Goal: Task Accomplishment & Management: Complete application form

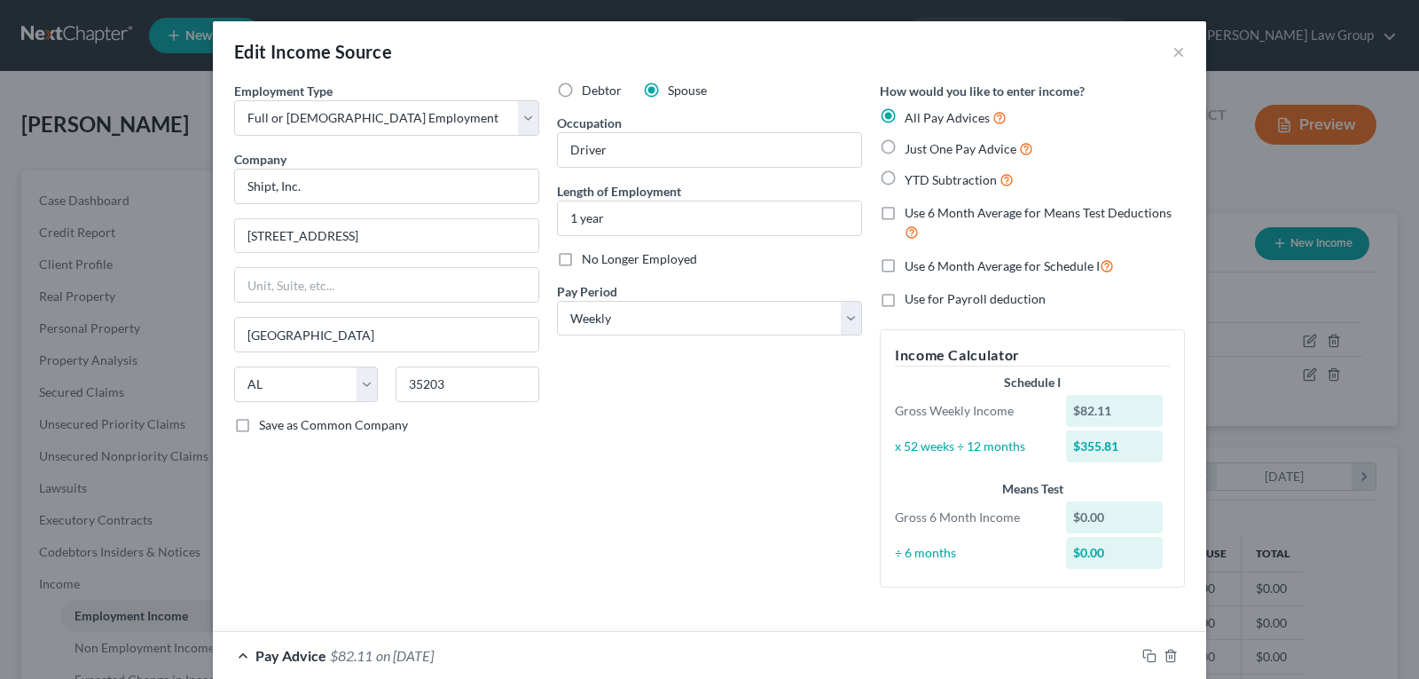
select select "0"
select select "3"
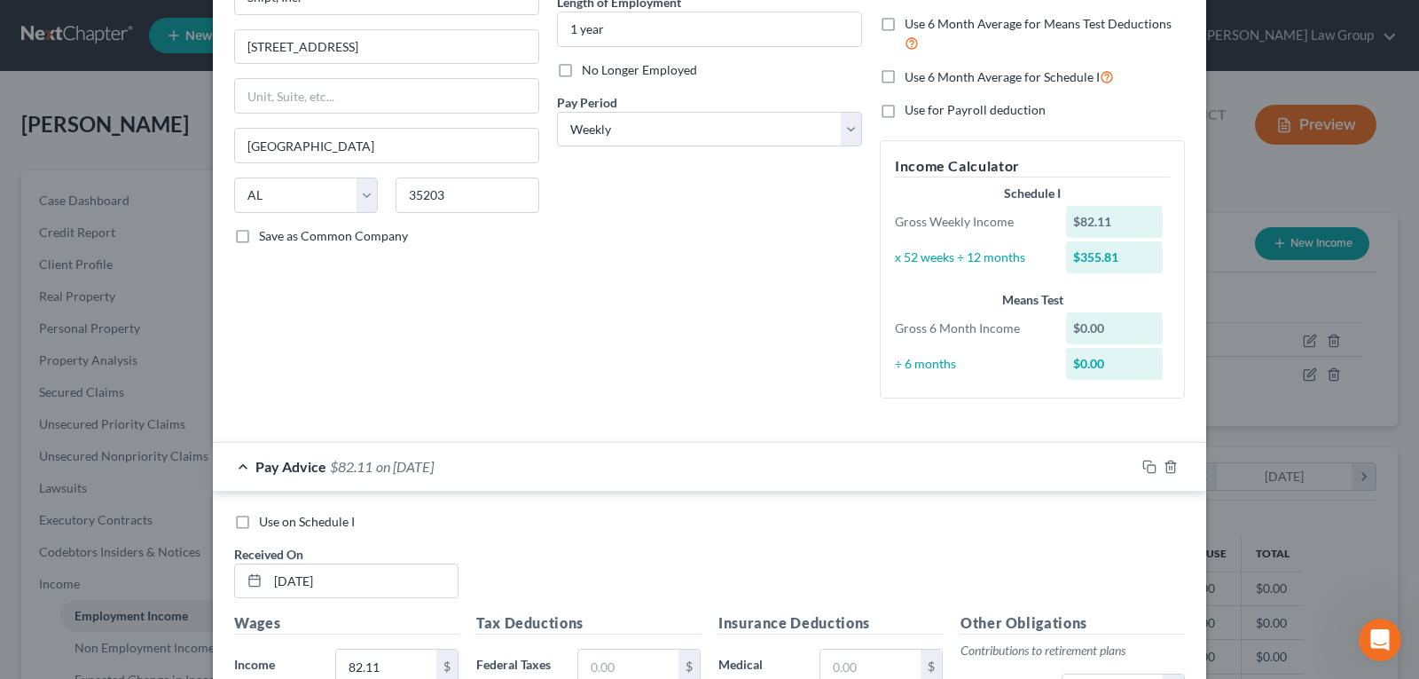
scroll to position [278, 0]
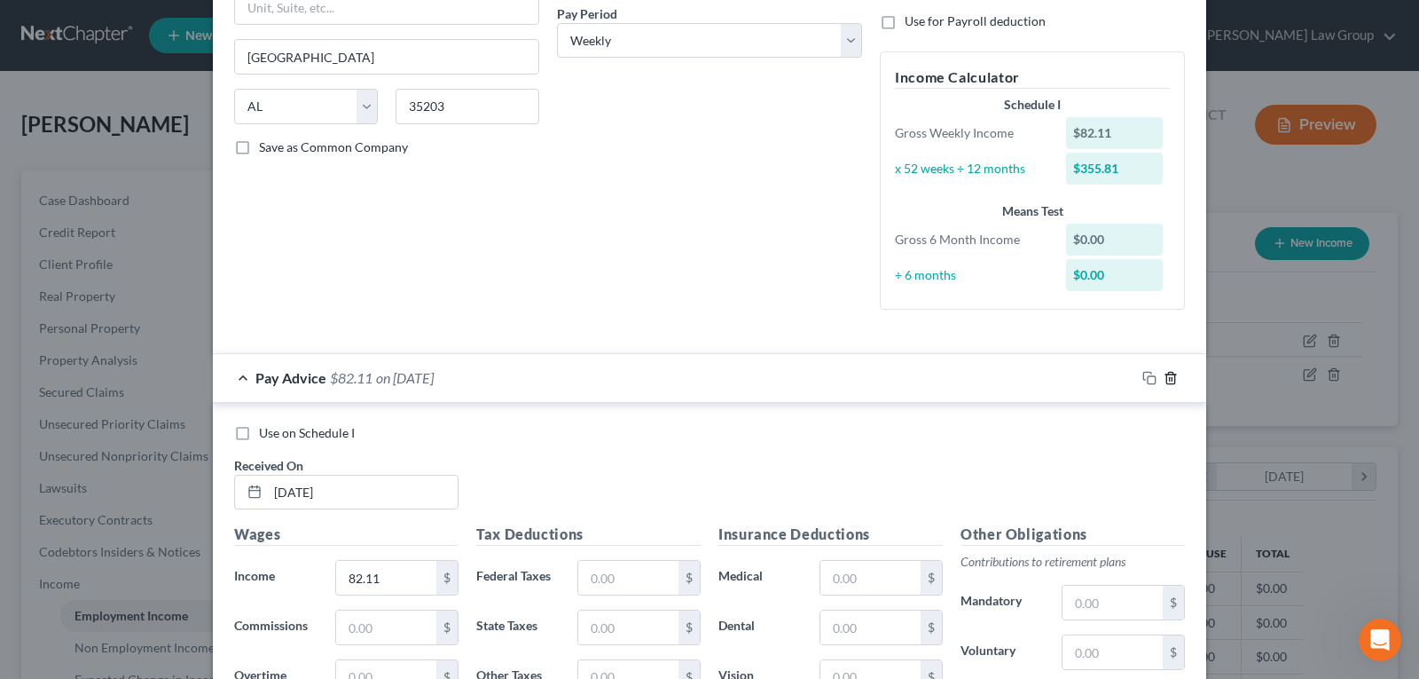
click at [1166, 379] on icon "button" at bounding box center [1170, 378] width 8 height 12
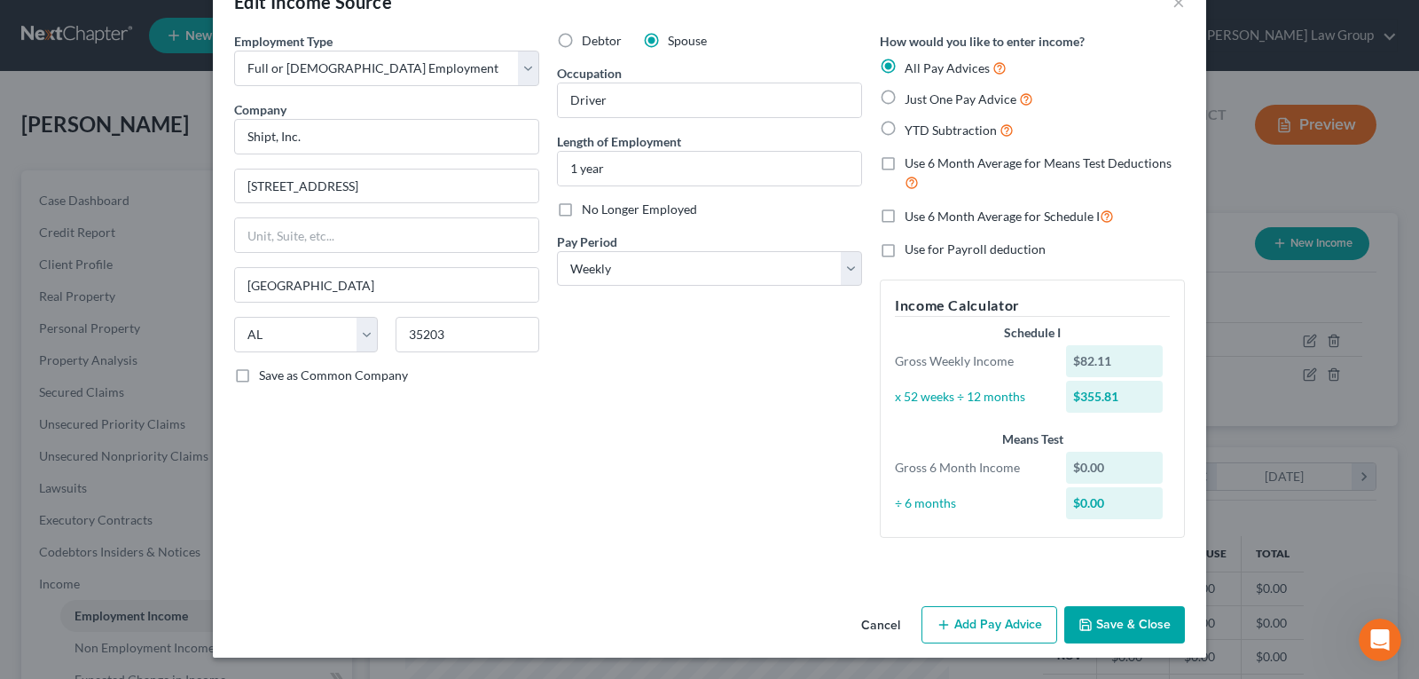
scroll to position [50, 0]
drag, startPoint x: 976, startPoint y: 630, endPoint x: 526, endPoint y: 271, distance: 575.0
click at [975, 631] on button "Add Pay Advice" at bounding box center [990, 624] width 136 height 37
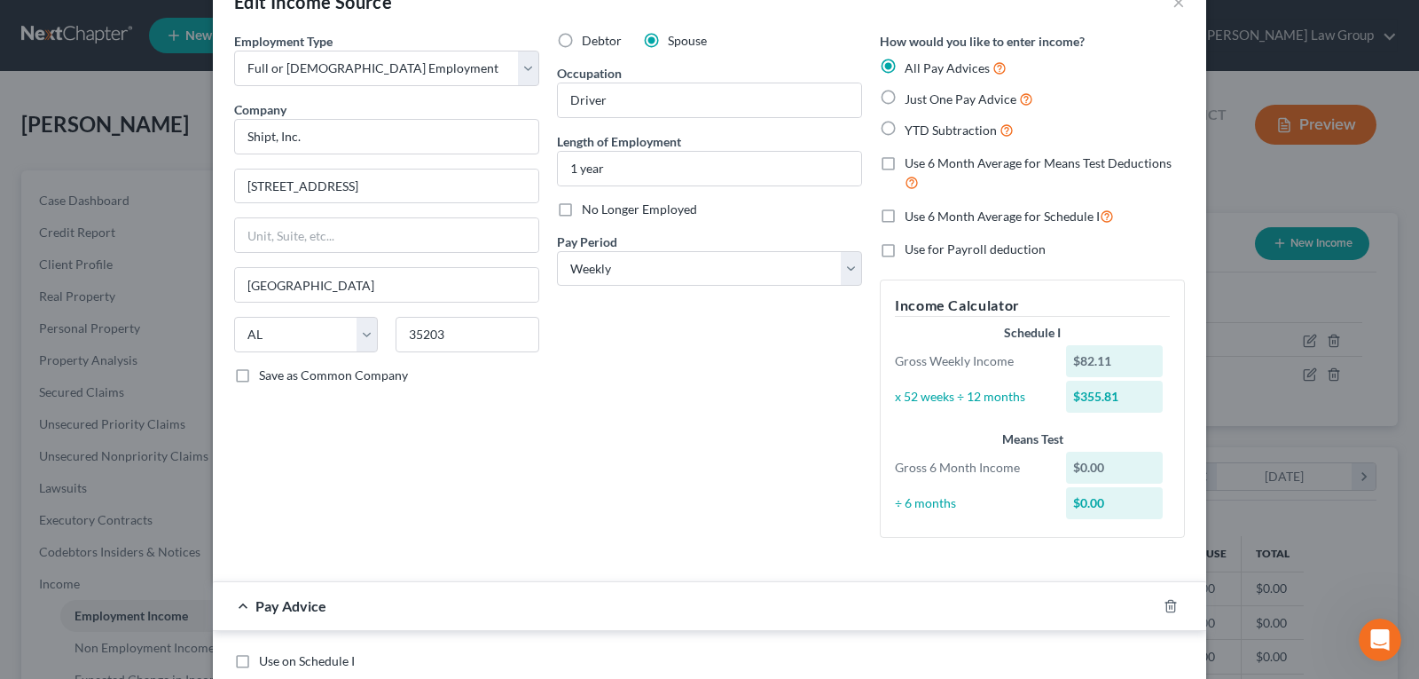
click at [905, 99] on label "Just One Pay Advice" at bounding box center [969, 99] width 129 height 20
click at [912, 99] on input "Just One Pay Advice" at bounding box center [918, 95] width 12 height 12
radio input "true"
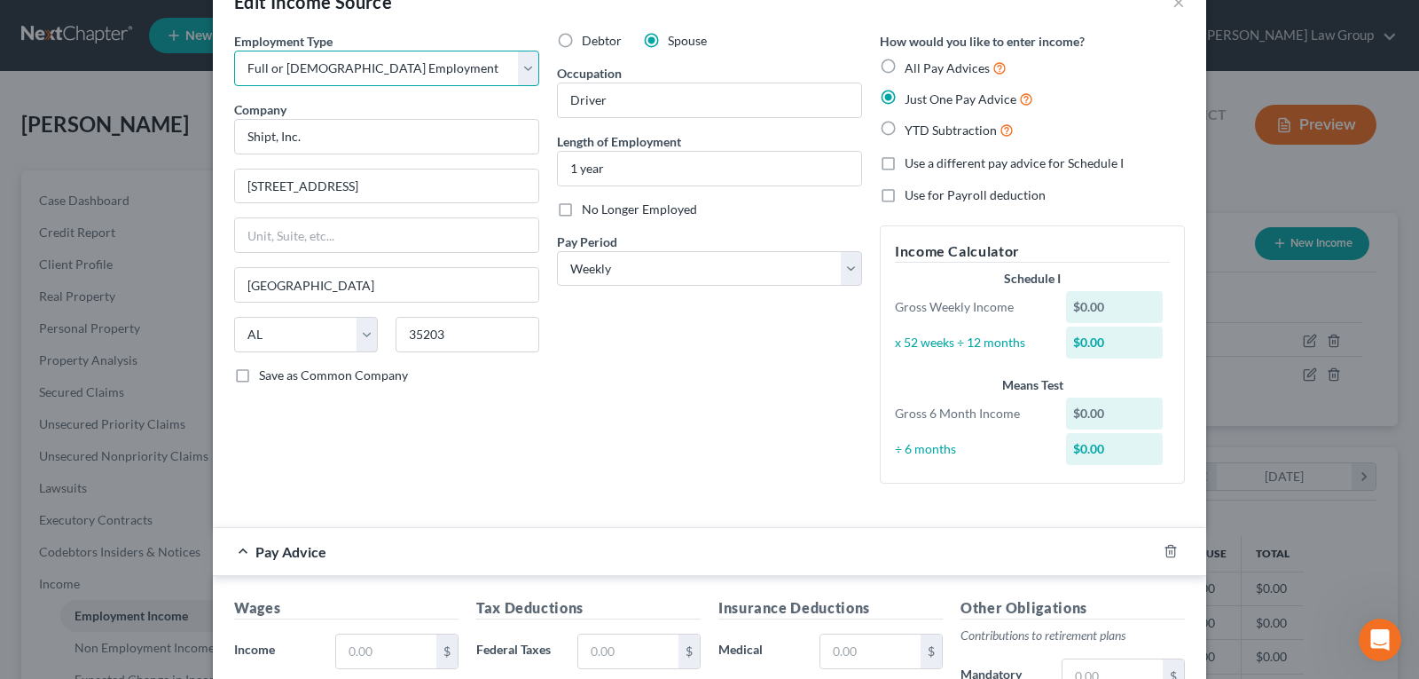
click at [456, 75] on select "Select Full or [DEMOGRAPHIC_DATA] Employment Self Employment" at bounding box center [386, 68] width 305 height 35
click at [403, 163] on div "Employment Type * Select Full or Part Time Employment Self Employment Company *…" at bounding box center [386, 265] width 323 height 466
click at [321, 142] on input "Shipt, Inc." at bounding box center [386, 136] width 305 height 35
drag, startPoint x: 389, startPoint y: 69, endPoint x: 386, endPoint y: 84, distance: 15.5
click at [389, 69] on select "Select Full or [DEMOGRAPHIC_DATA] Employment Self Employment" at bounding box center [386, 68] width 305 height 35
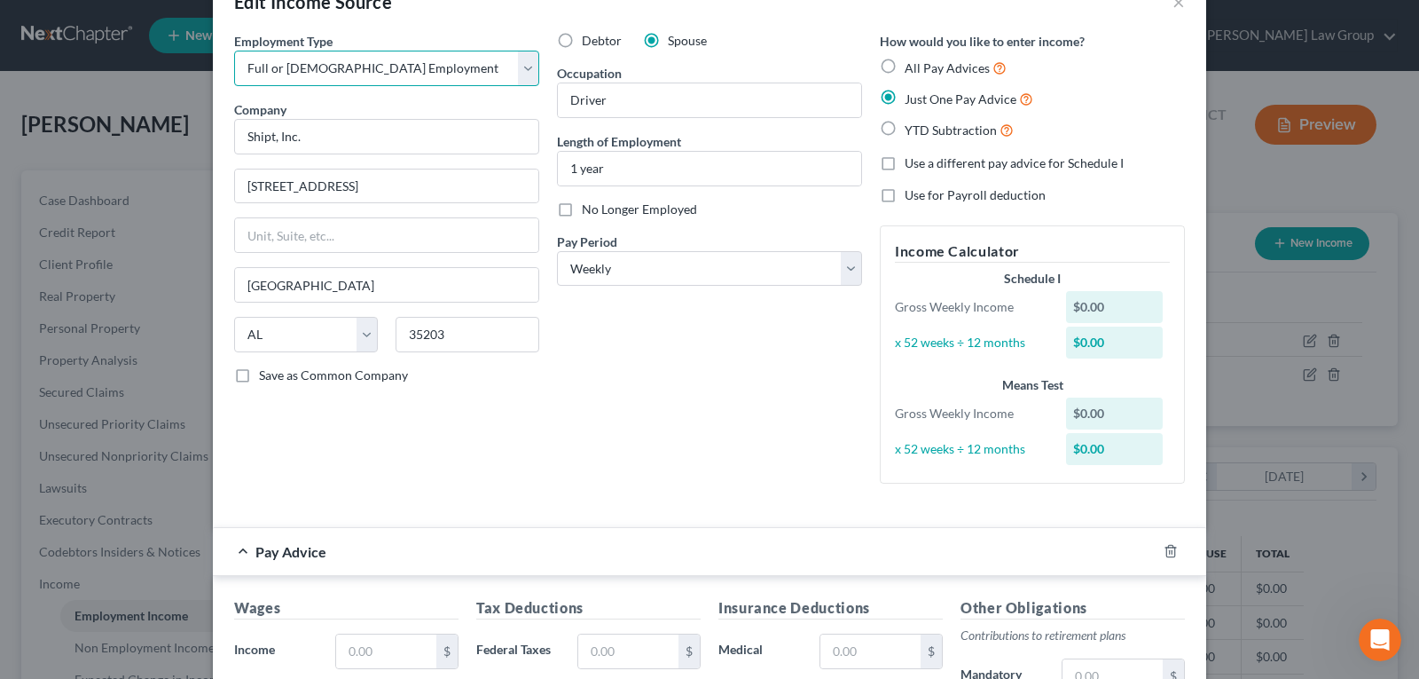
select select "1"
click at [234, 51] on select "Select Full or [DEMOGRAPHIC_DATA] Employment Self Employment" at bounding box center [386, 68] width 305 height 35
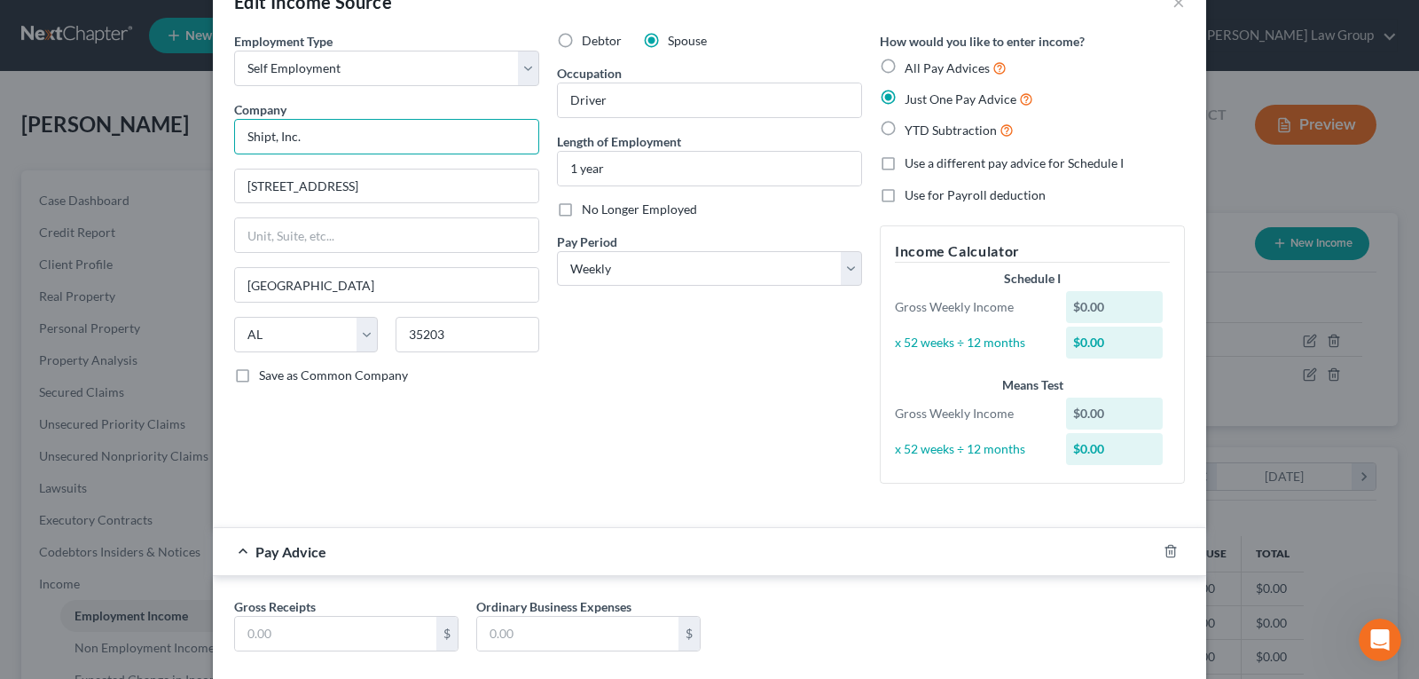
click at [362, 122] on input "Shipt, Inc." at bounding box center [386, 136] width 305 height 35
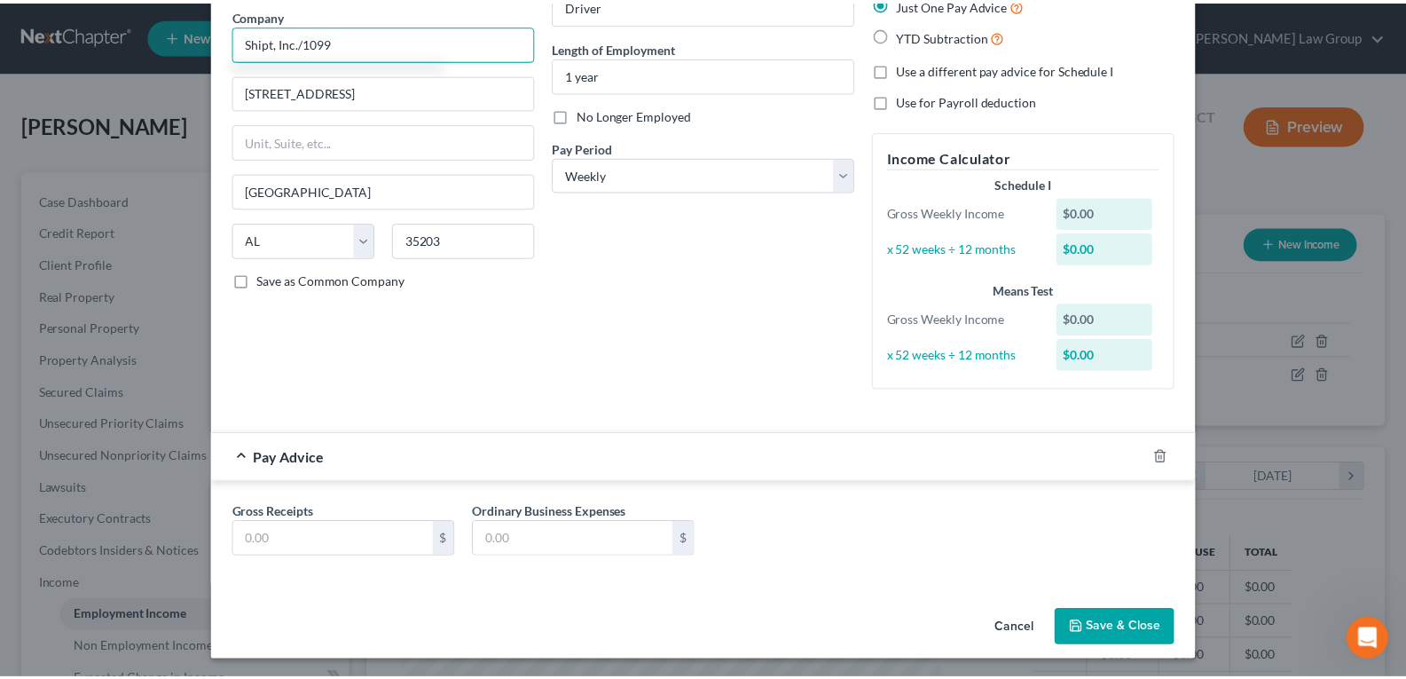
scroll to position [147, 0]
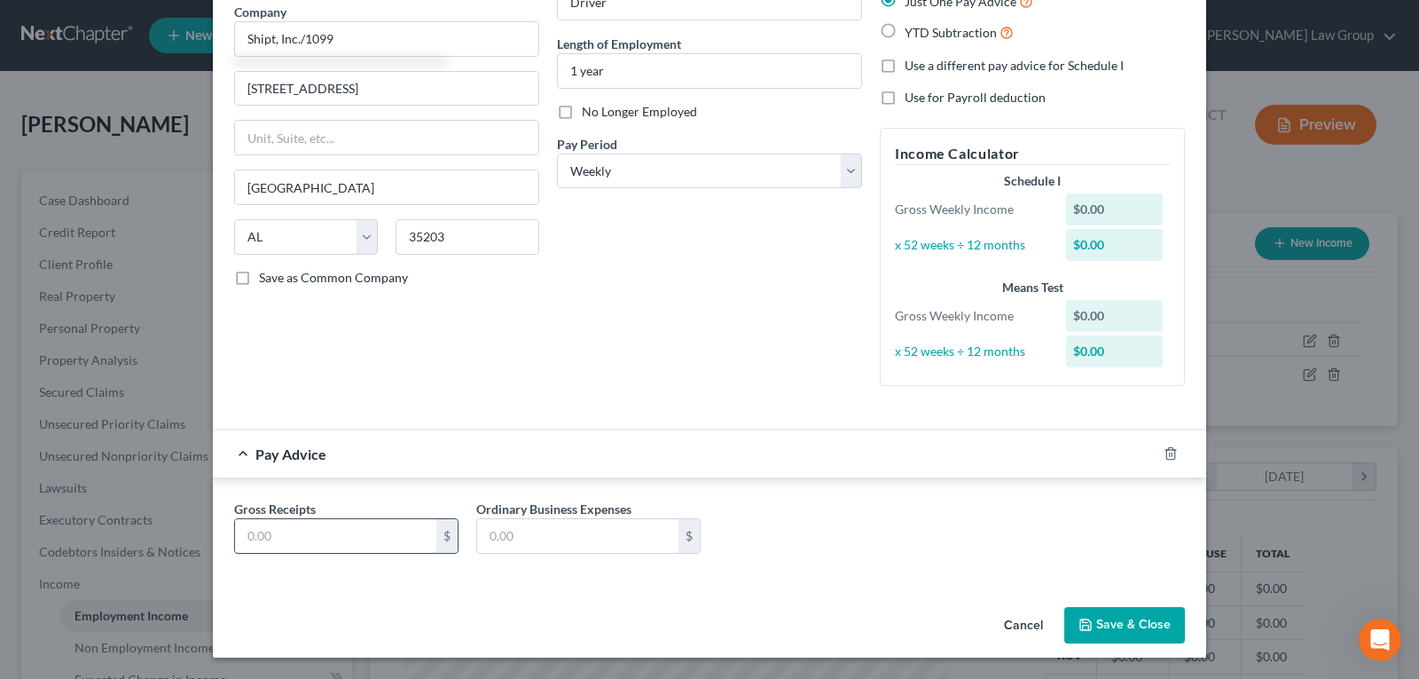
click at [291, 539] on input "text" at bounding box center [335, 536] width 201 height 34
type input "Shipt, Inc./1099"
type input "974.63"
click at [1090, 619] on button "Save & Close" at bounding box center [1124, 625] width 121 height 37
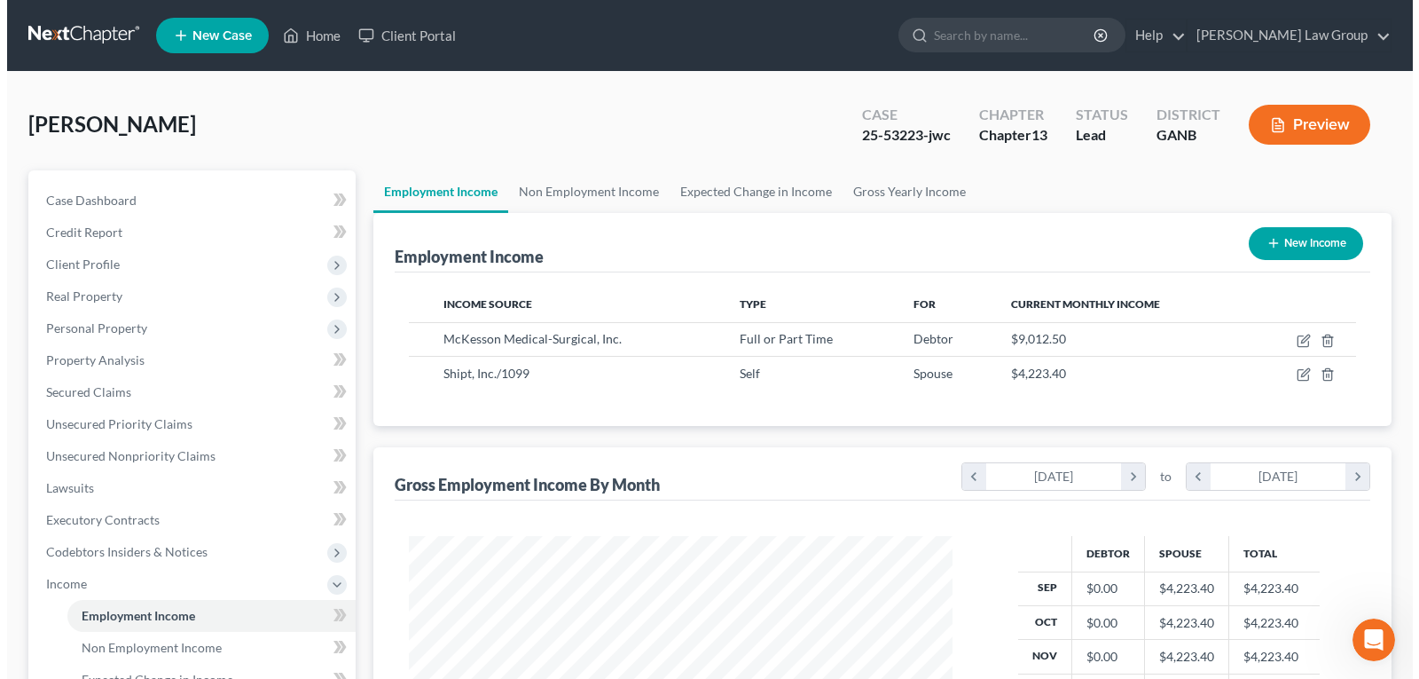
scroll to position [886683, 886428]
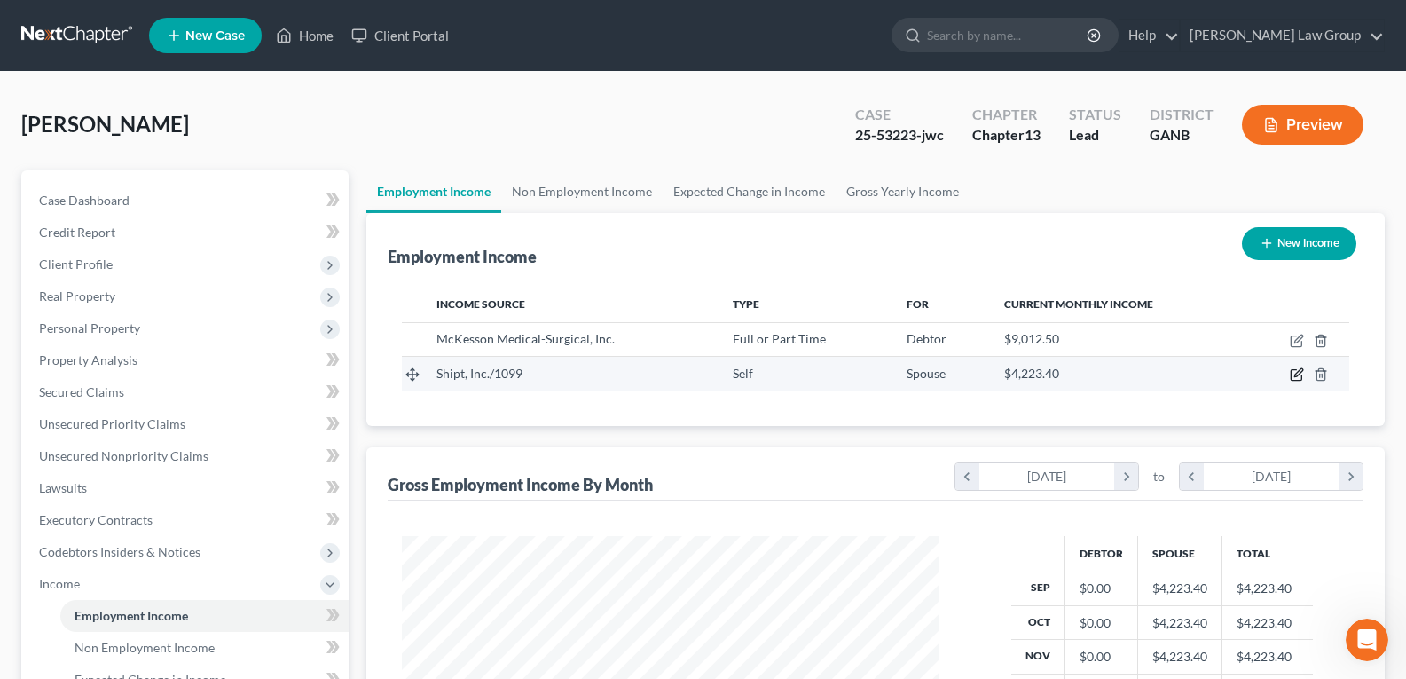
click at [1295, 375] on icon "button" at bounding box center [1297, 374] width 14 height 14
select select "1"
select select "0"
select select "3"
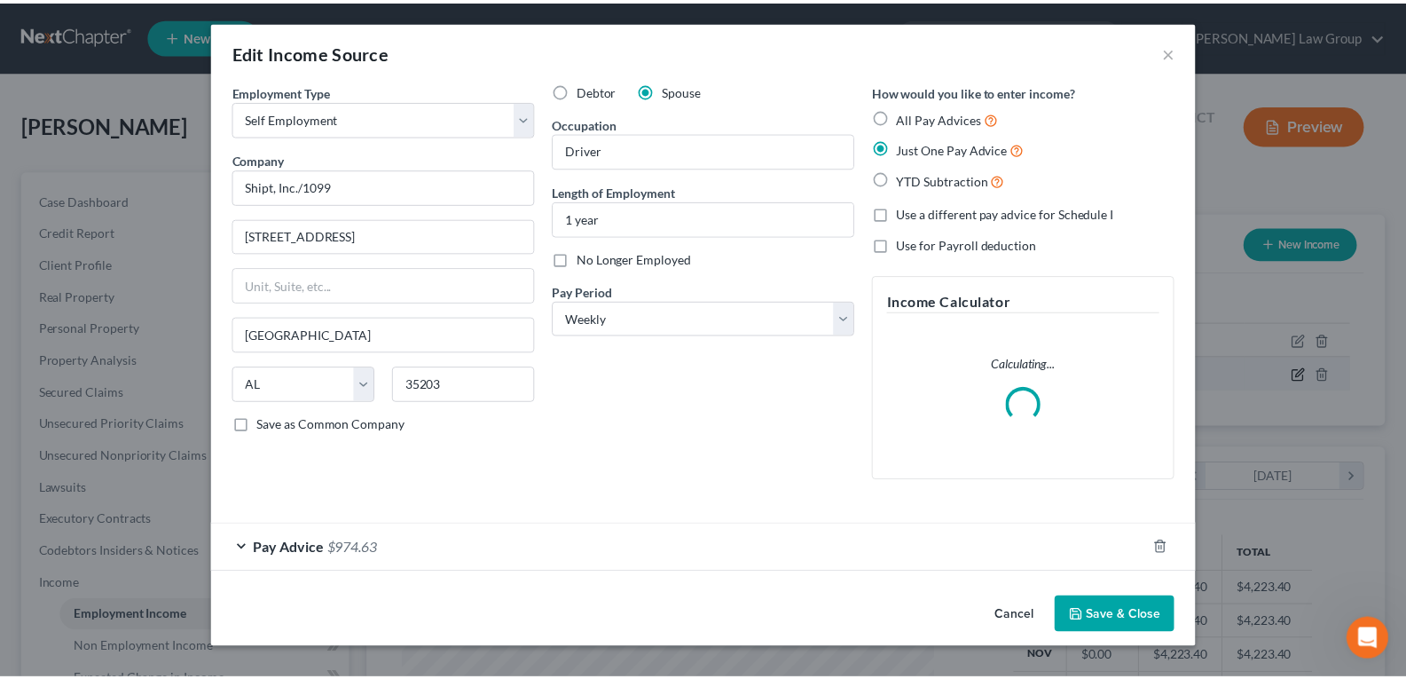
scroll to position [318, 579]
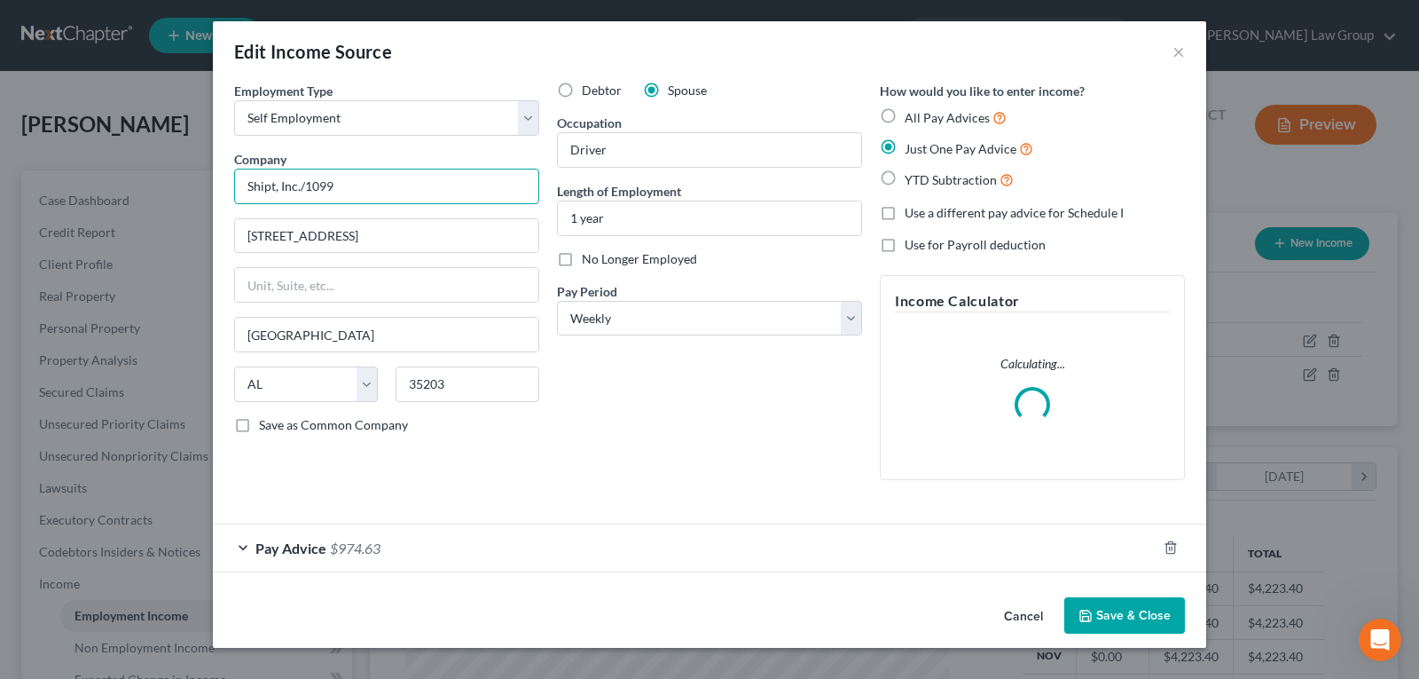
click at [354, 184] on input "Shipt, Inc./1099" at bounding box center [386, 186] width 305 height 35
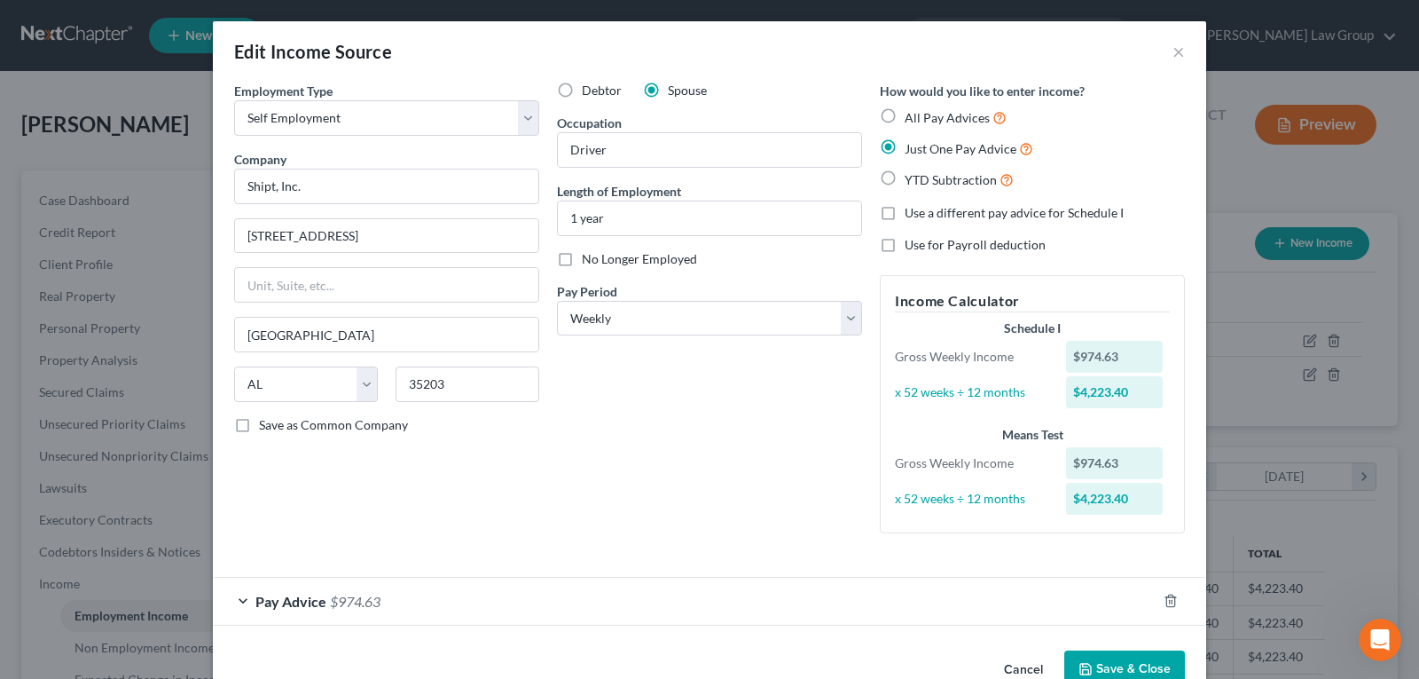
click at [675, 393] on div "Debtor Spouse Occupation Driver Length of Employment 1 year No Longer Employed …" at bounding box center [709, 315] width 323 height 466
click at [341, 184] on input "Shipt, Inc." at bounding box center [386, 186] width 305 height 35
type input "Shipt, Inc./Uber Eats"
drag, startPoint x: 1112, startPoint y: 677, endPoint x: 590, endPoint y: 471, distance: 561.5
click at [1112, 676] on button "Save & Close" at bounding box center [1124, 668] width 121 height 37
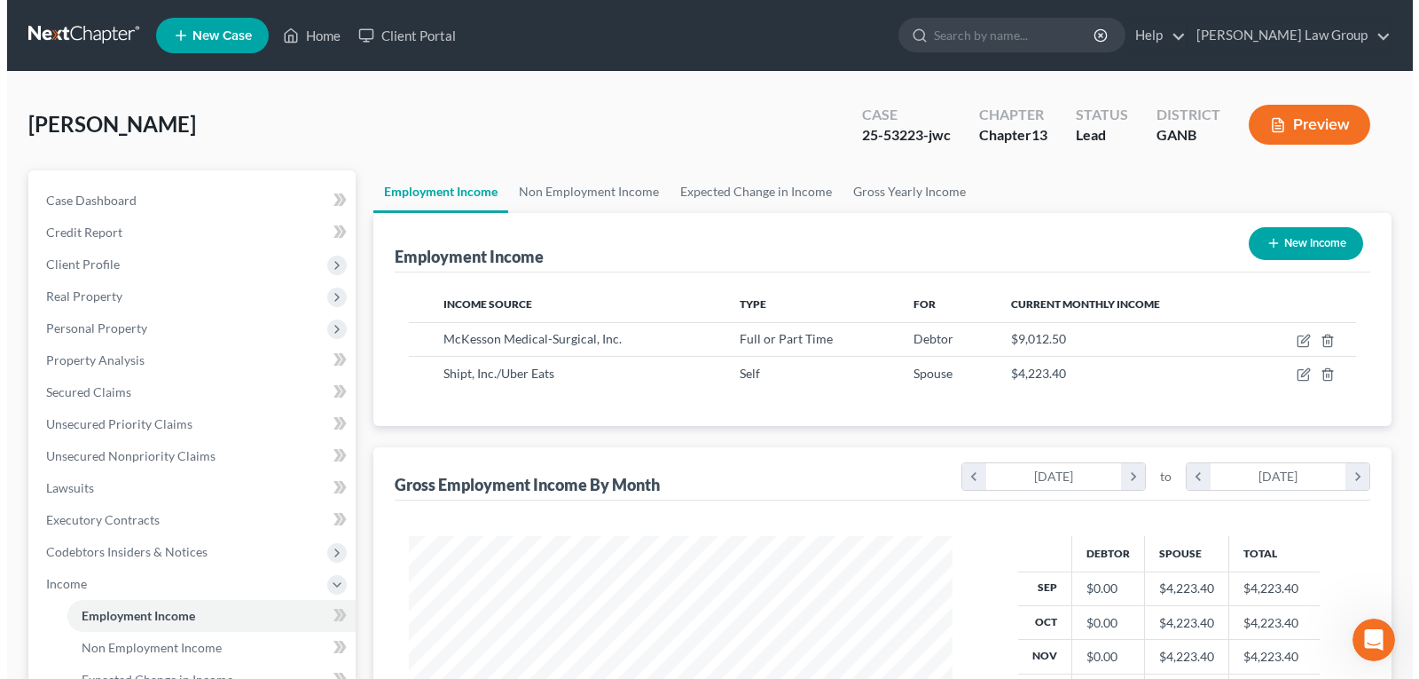
scroll to position [886683, 886428]
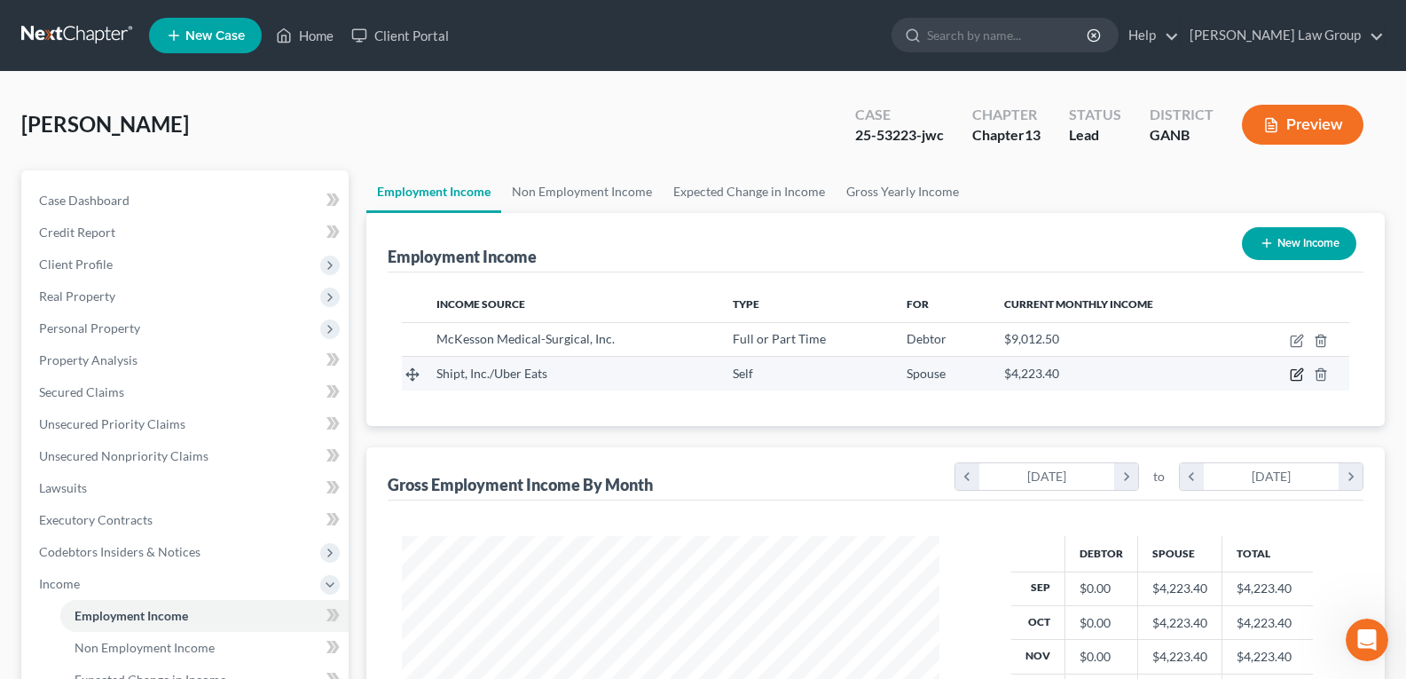
click at [1294, 378] on icon "button" at bounding box center [1297, 374] width 14 height 14
select select "1"
select select "0"
select select "3"
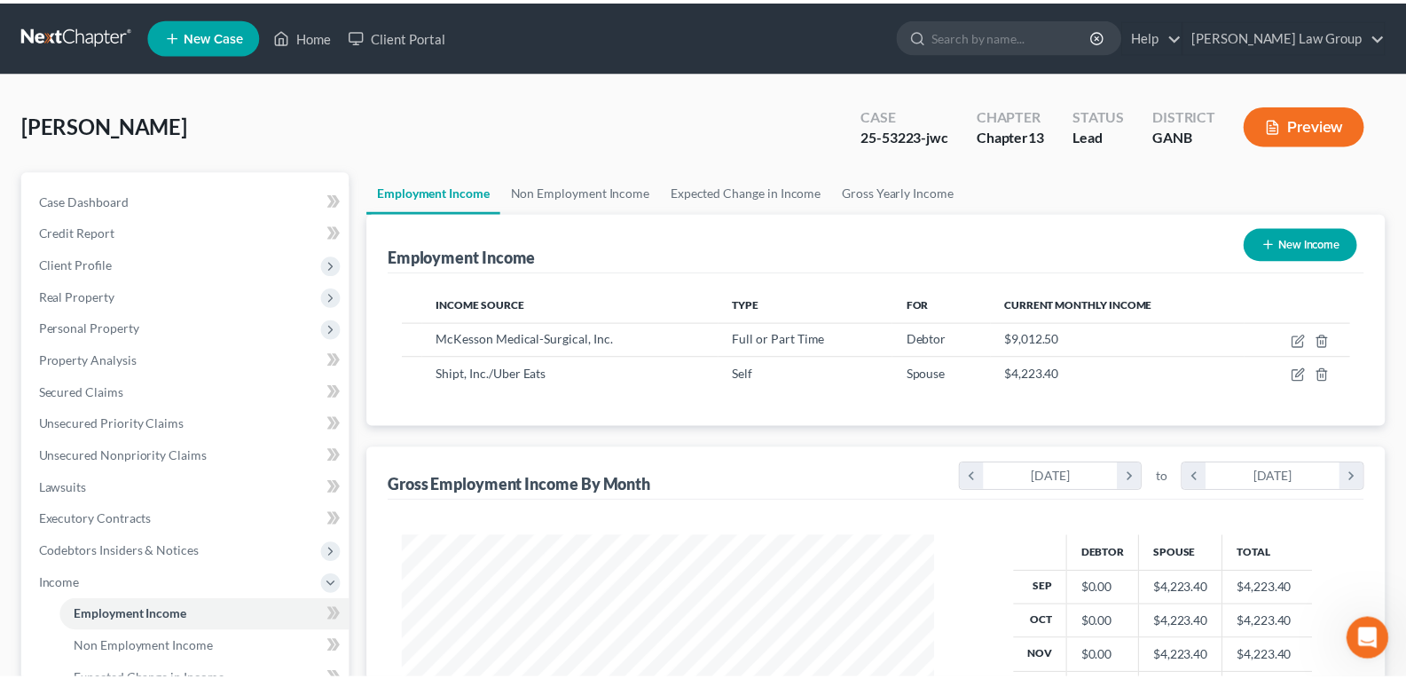
scroll to position [318, 579]
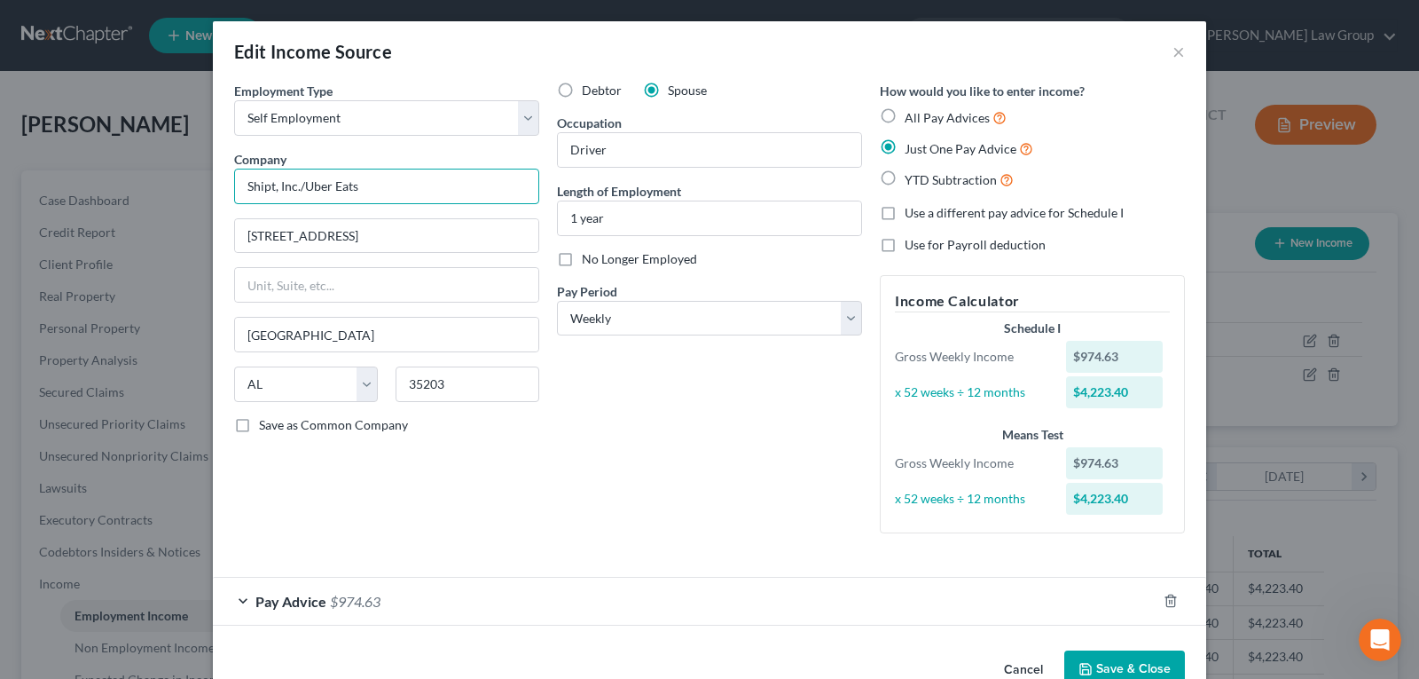
click at [376, 195] on input "Shipt, Inc./Uber Eats" at bounding box center [386, 186] width 305 height 35
type input "Shipt, Inc."
click at [391, 91] on div "Employment Type * Select Full or Part Time Employment Self Employment" at bounding box center [386, 109] width 305 height 54
click at [387, 119] on select "Select Full or [DEMOGRAPHIC_DATA] Employment Self Employment" at bounding box center [386, 117] width 305 height 35
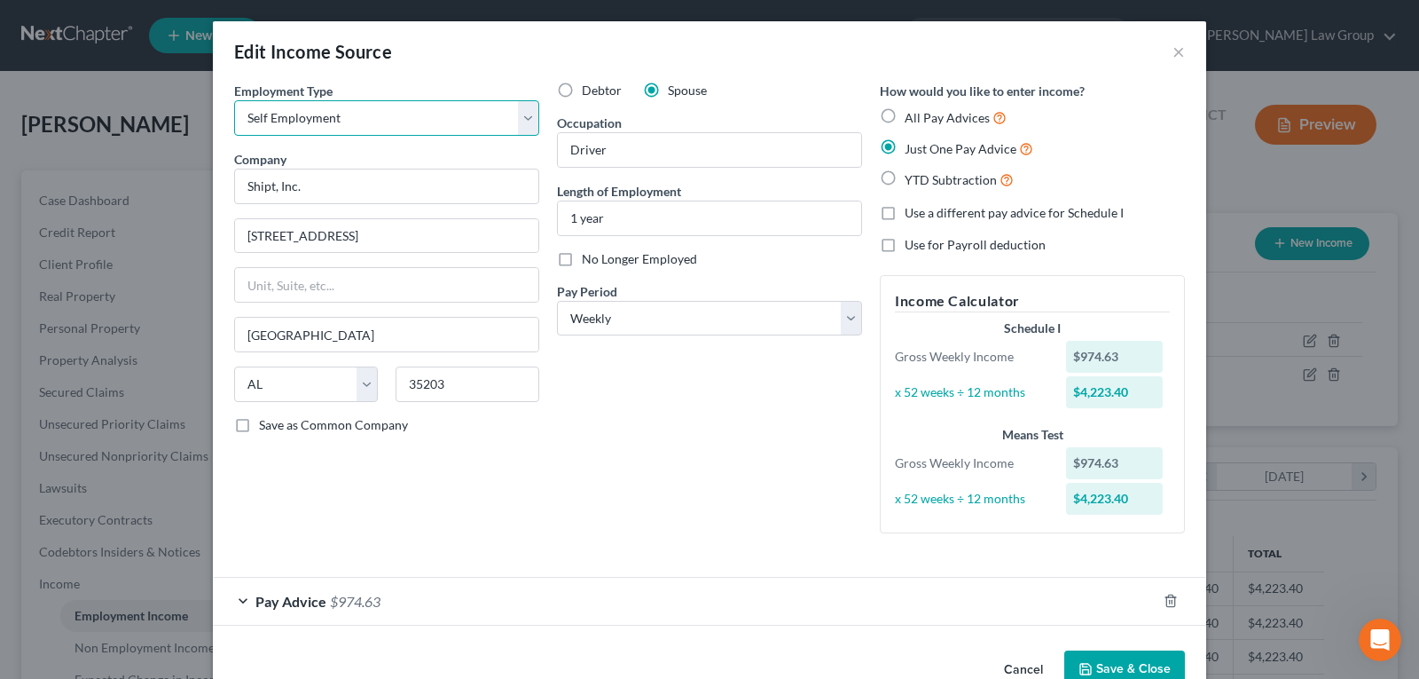
select select "0"
click at [234, 100] on select "Select Full or [DEMOGRAPHIC_DATA] Employment Self Employment" at bounding box center [386, 117] width 305 height 35
drag, startPoint x: 438, startPoint y: 74, endPoint x: 1044, endPoint y: 612, distance: 810.5
click at [439, 73] on div "Edit Income Source ×" at bounding box center [709, 51] width 993 height 60
drag, startPoint x: 1126, startPoint y: 648, endPoint x: 929, endPoint y: 503, distance: 245.5
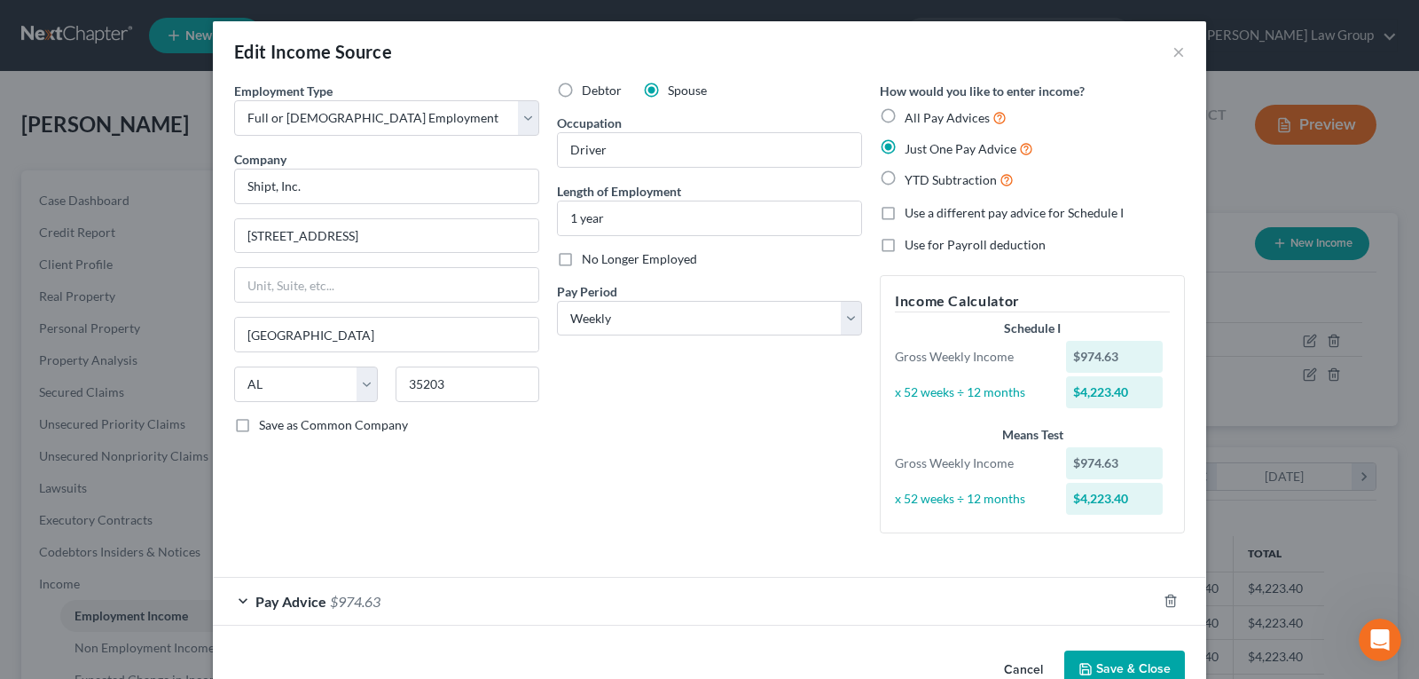
click at [1126, 653] on div "Cancel Save & Close" at bounding box center [709, 672] width 993 height 59
click at [1128, 665] on button "Save & Close" at bounding box center [1124, 668] width 121 height 37
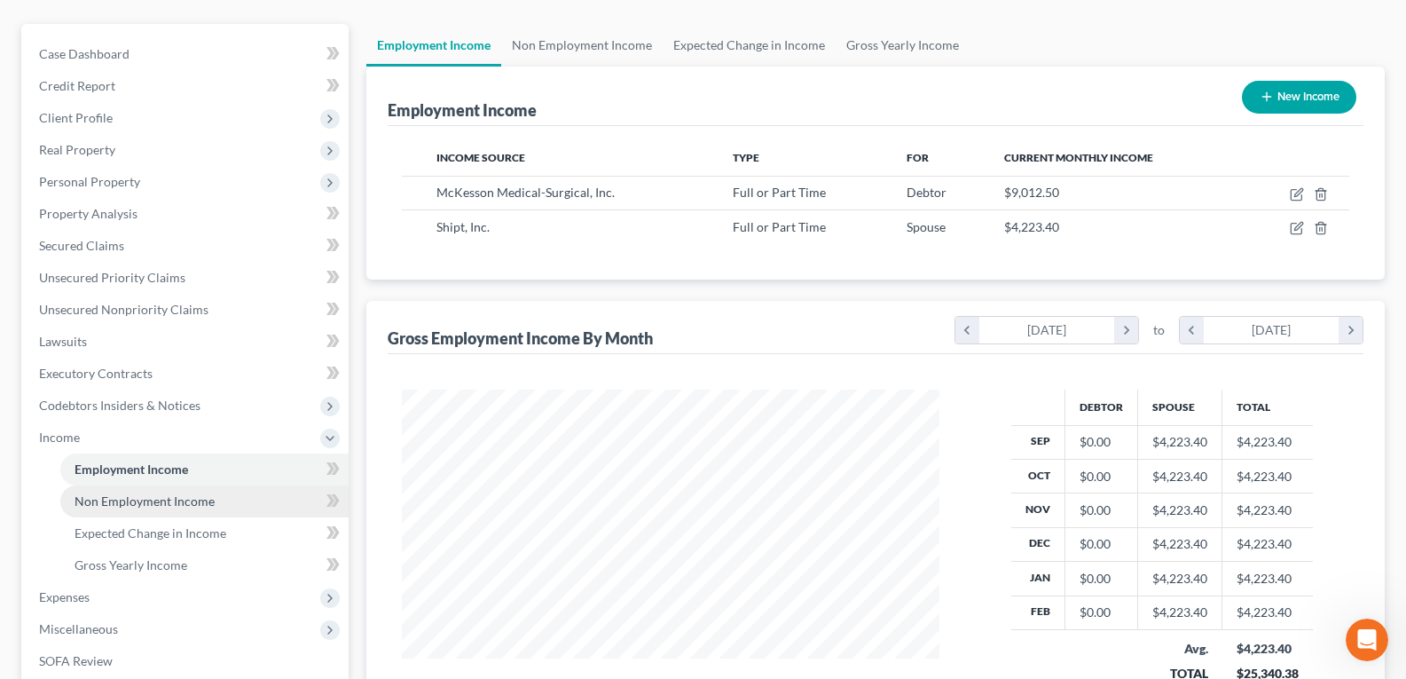
scroll to position [177, 0]
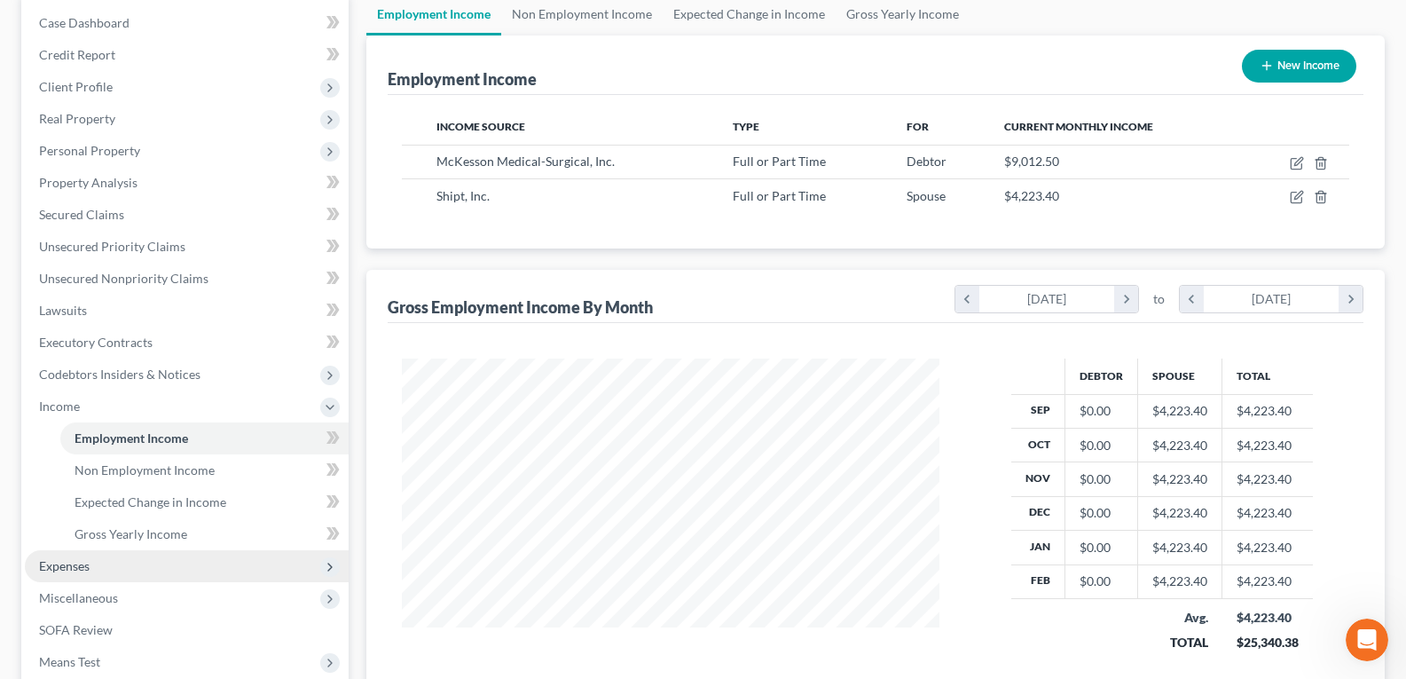
click at [119, 569] on span "Expenses" at bounding box center [187, 566] width 324 height 32
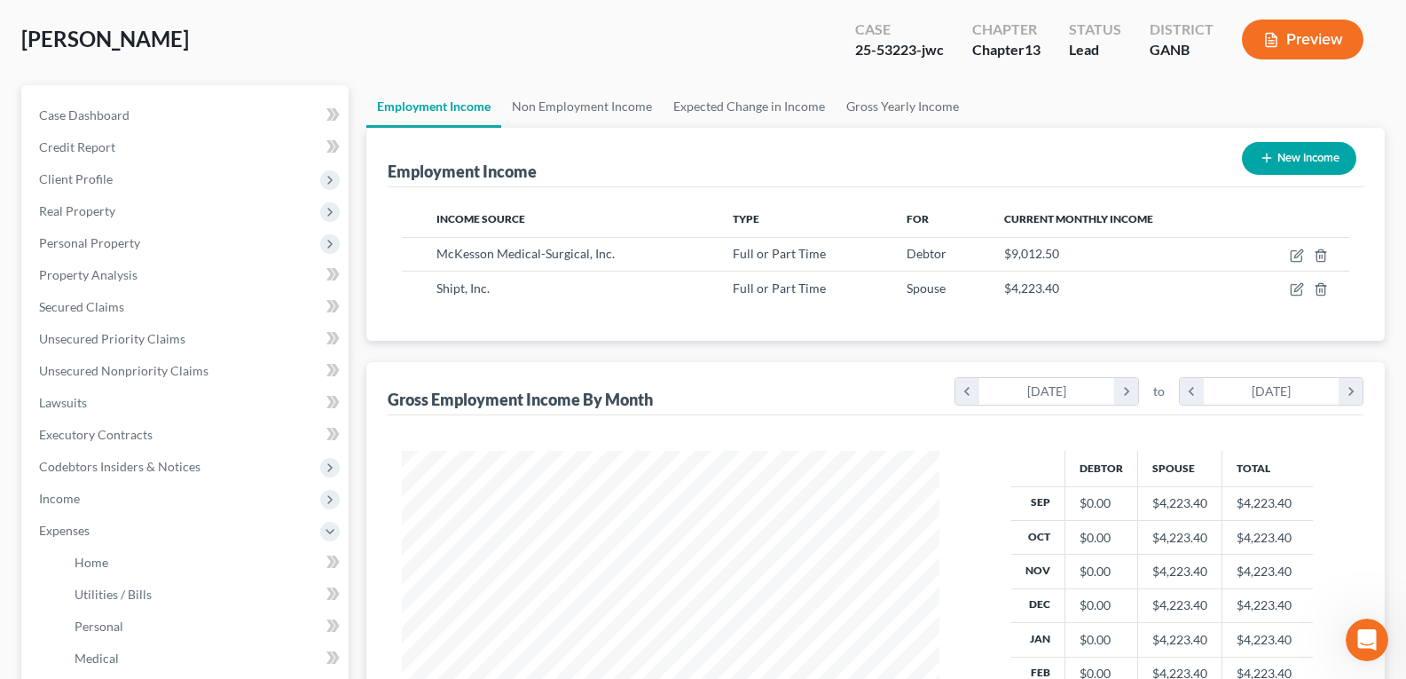
scroll to position [0, 0]
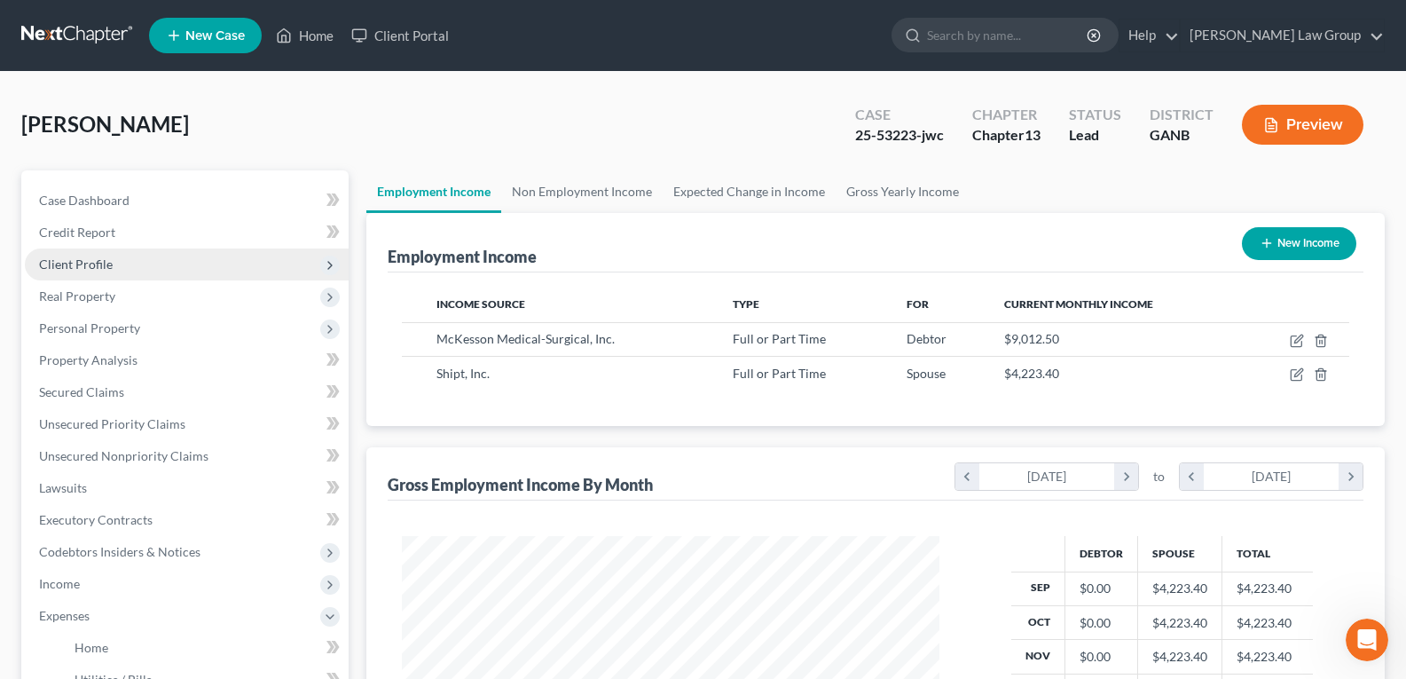
click at [92, 256] on span "Client Profile" at bounding box center [76, 263] width 74 height 15
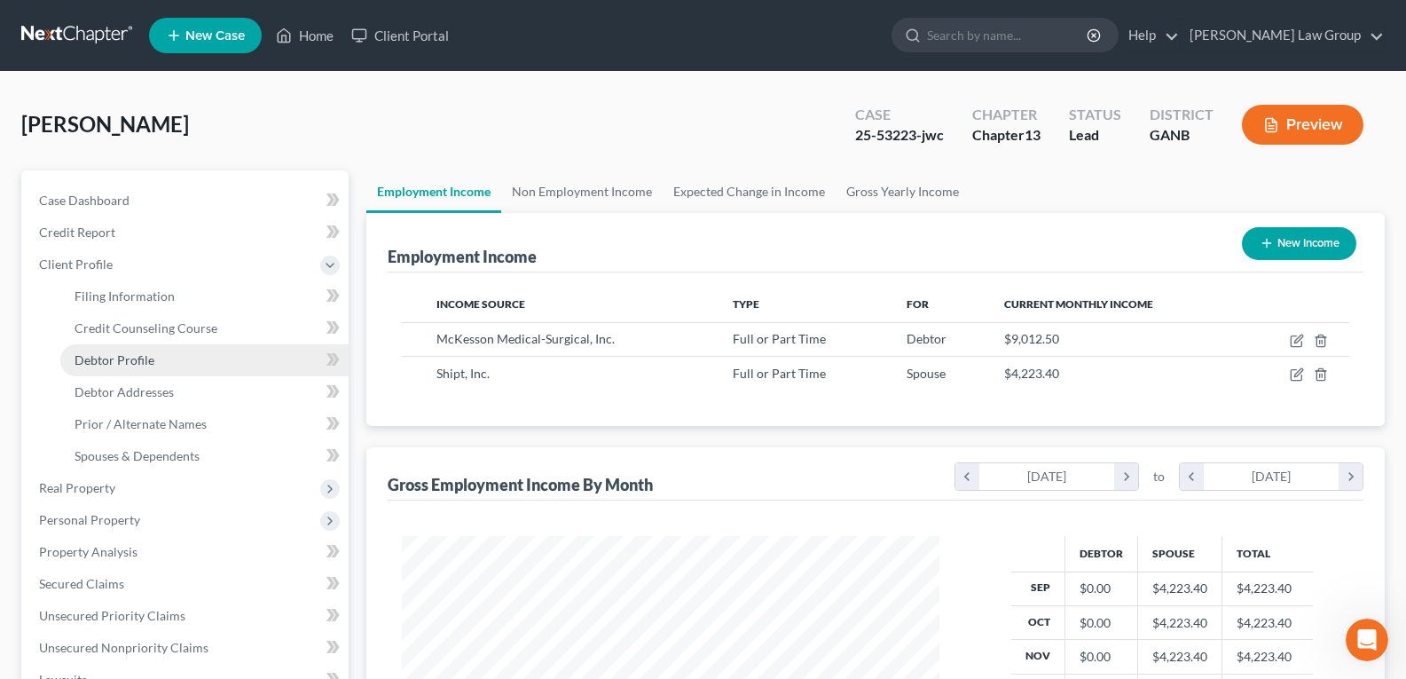
click at [104, 366] on span "Debtor Profile" at bounding box center [115, 359] width 80 height 15
select select "1"
select select "3"
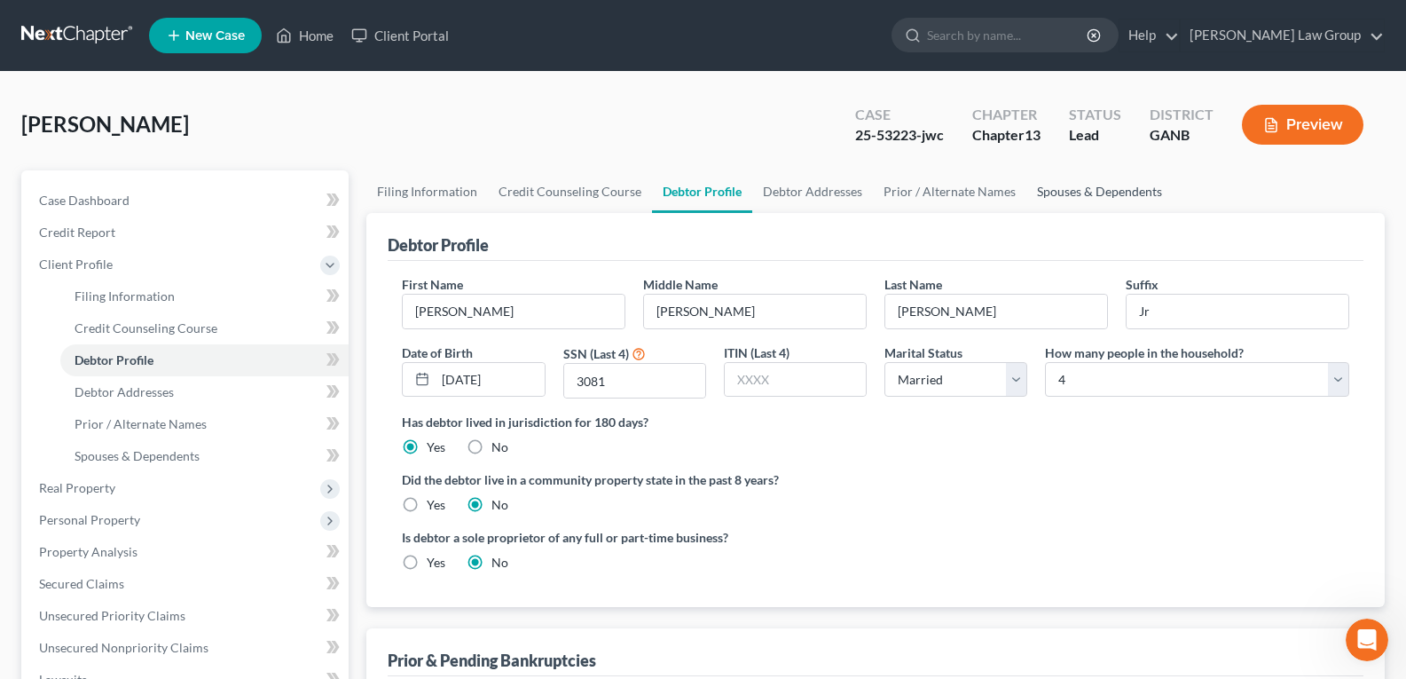
click at [1068, 186] on link "Spouses & Dependents" at bounding box center [1099, 191] width 146 height 43
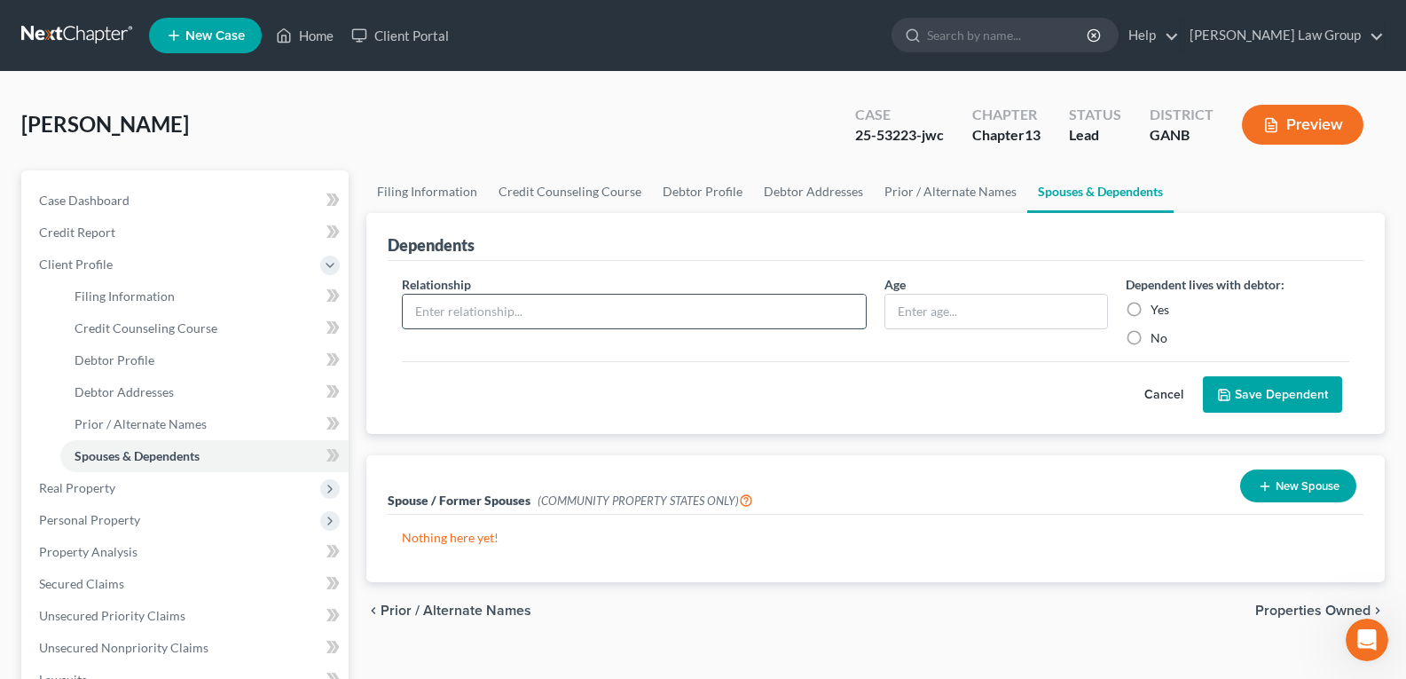
click at [538, 304] on input "text" at bounding box center [634, 311] width 463 height 34
click at [510, 306] on input "text" at bounding box center [634, 311] width 463 height 34
type input "Child"
type input "7"
click at [1150, 315] on label "Yes" at bounding box center [1159, 310] width 19 height 18
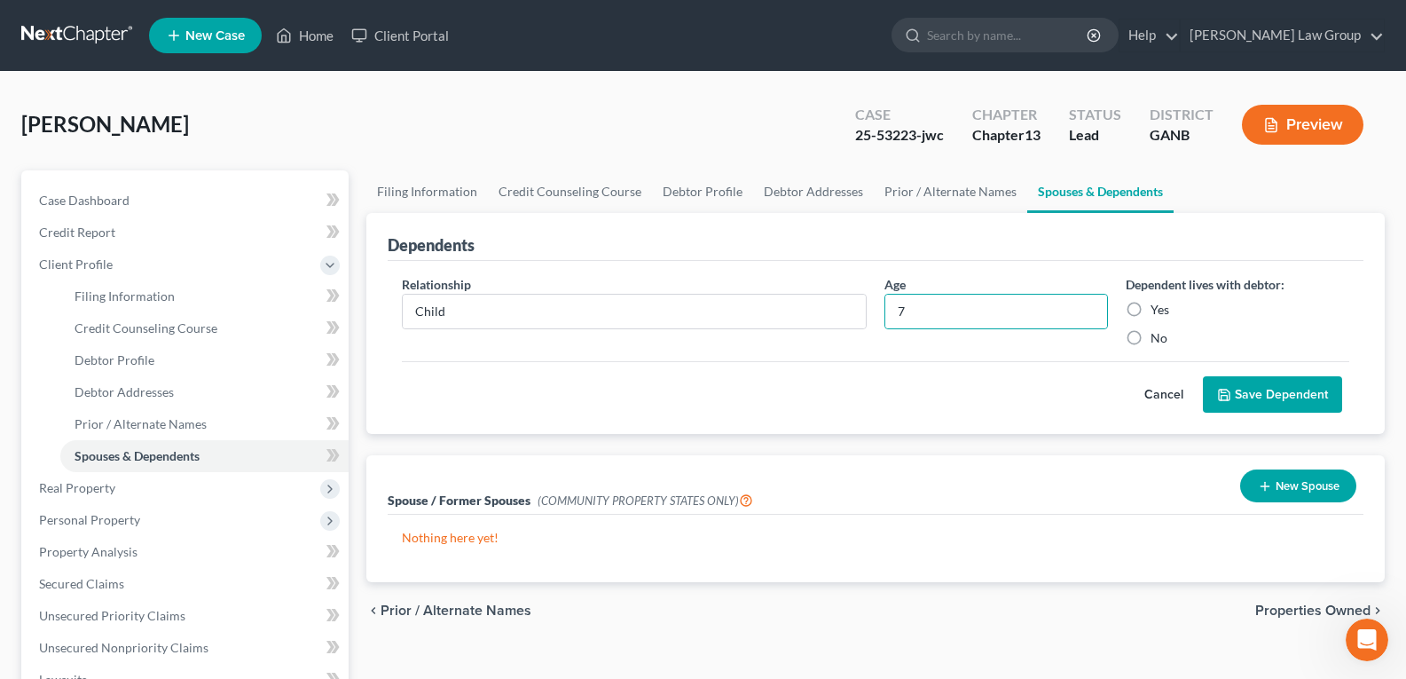
click at [1158, 312] on input "Yes" at bounding box center [1164, 307] width 12 height 12
radio input "true"
click at [1251, 390] on button "Save Dependent" at bounding box center [1272, 394] width 139 height 37
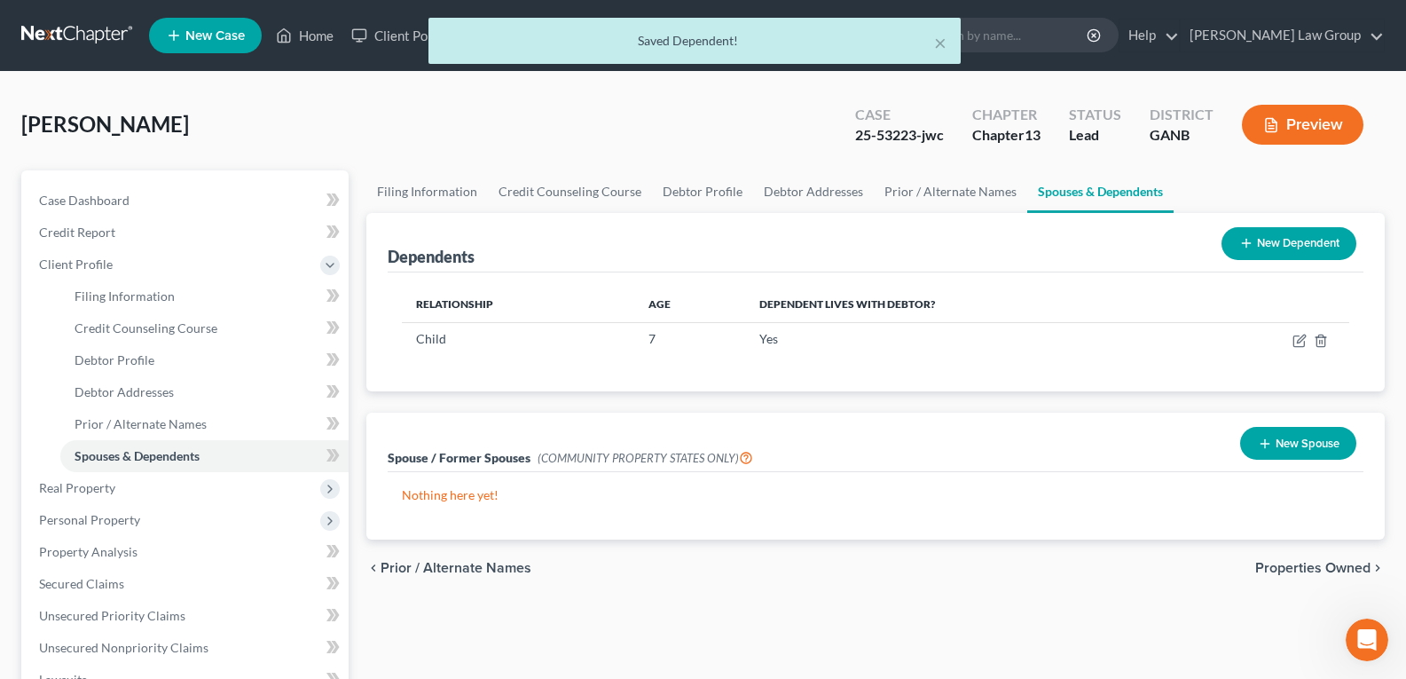
click at [522, 353] on td "Child" at bounding box center [518, 339] width 232 height 34
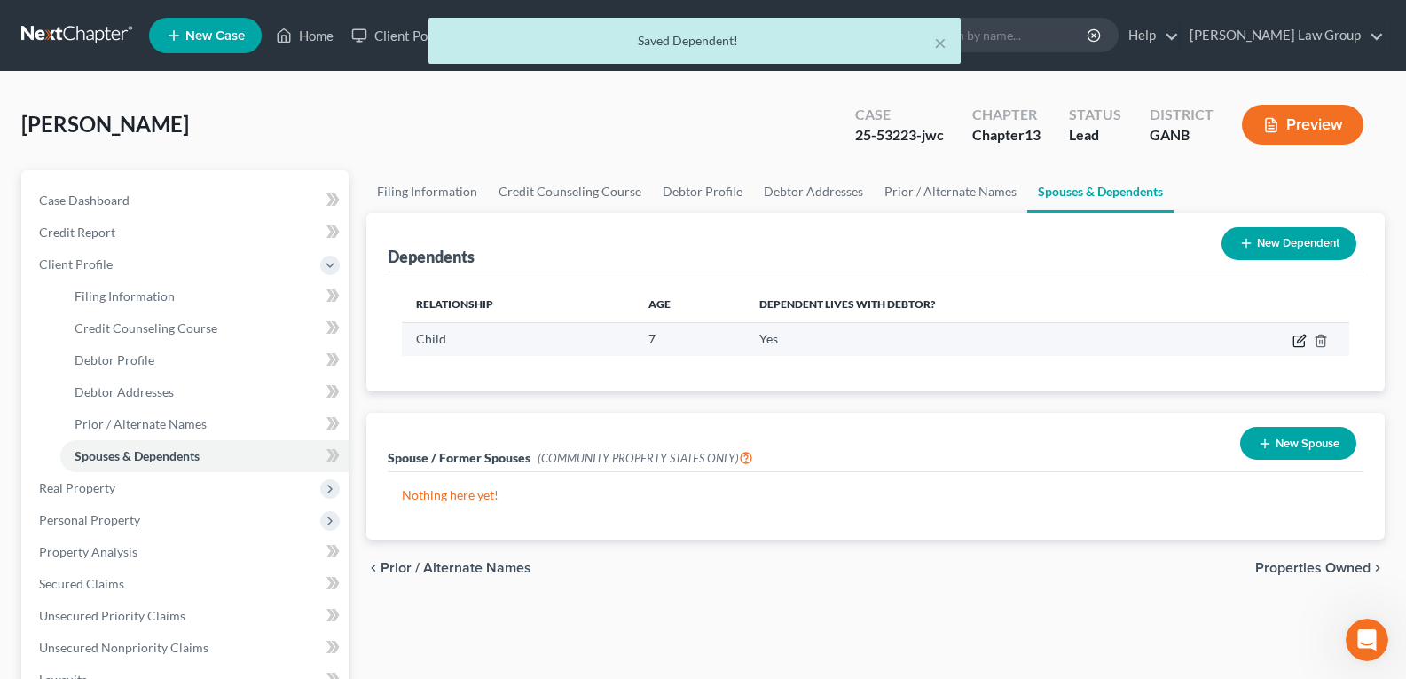
click at [1299, 343] on icon "button" at bounding box center [1299, 341] width 14 height 14
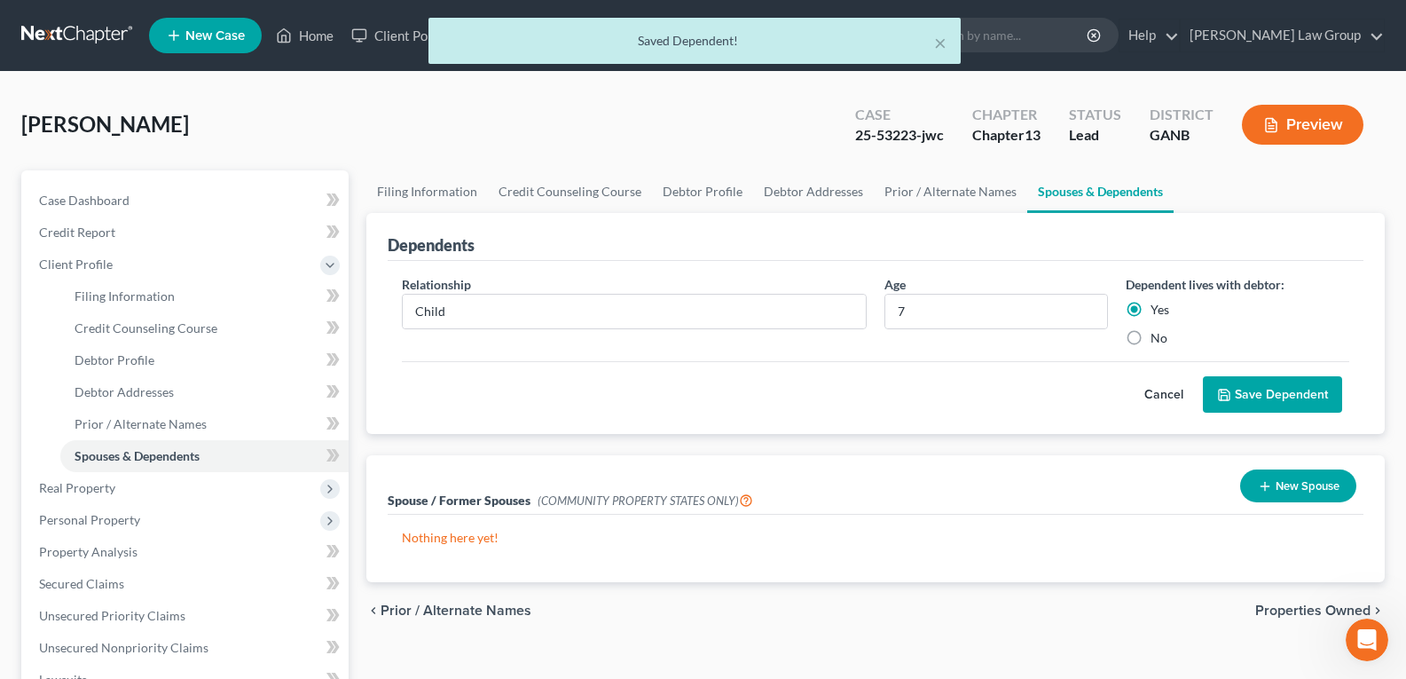
click at [1249, 396] on button "Save Dependent" at bounding box center [1272, 394] width 139 height 37
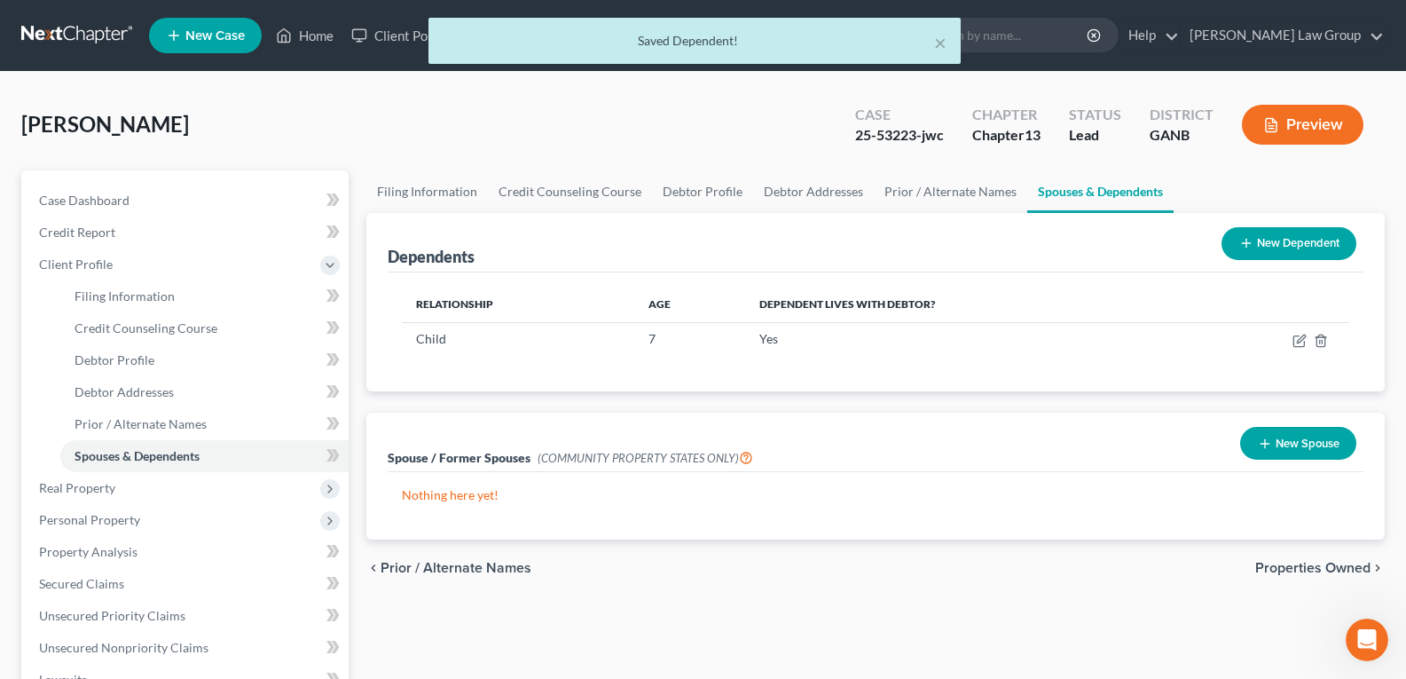
click at [1258, 246] on button "New Dependent" at bounding box center [1288, 243] width 135 height 33
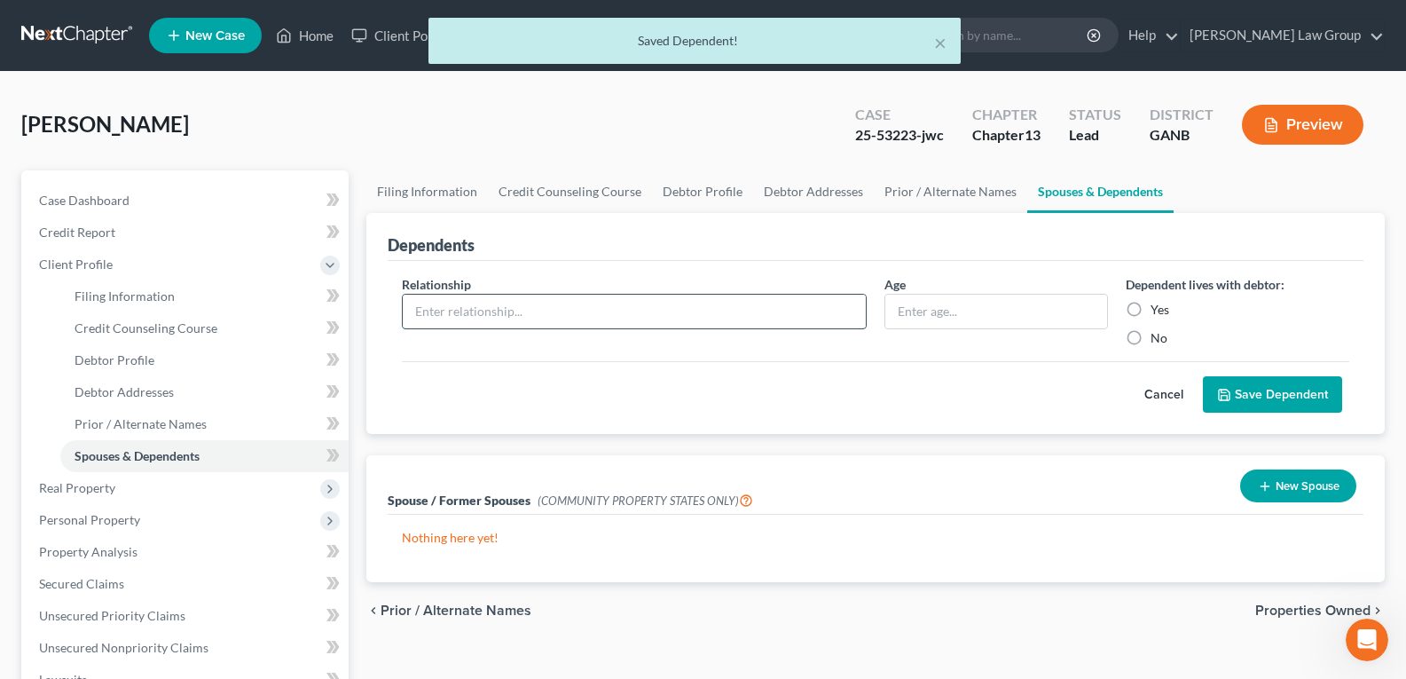
click at [480, 321] on input "text" at bounding box center [634, 311] width 463 height 34
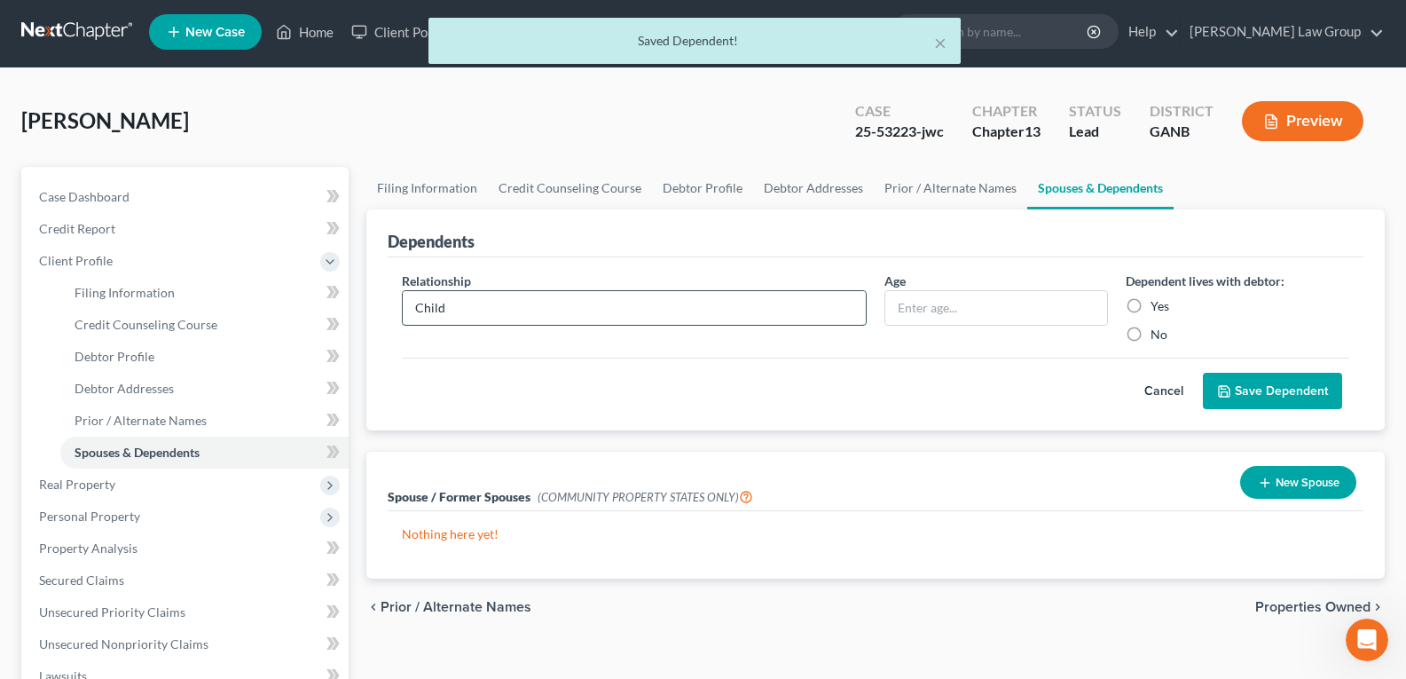
type input "Child"
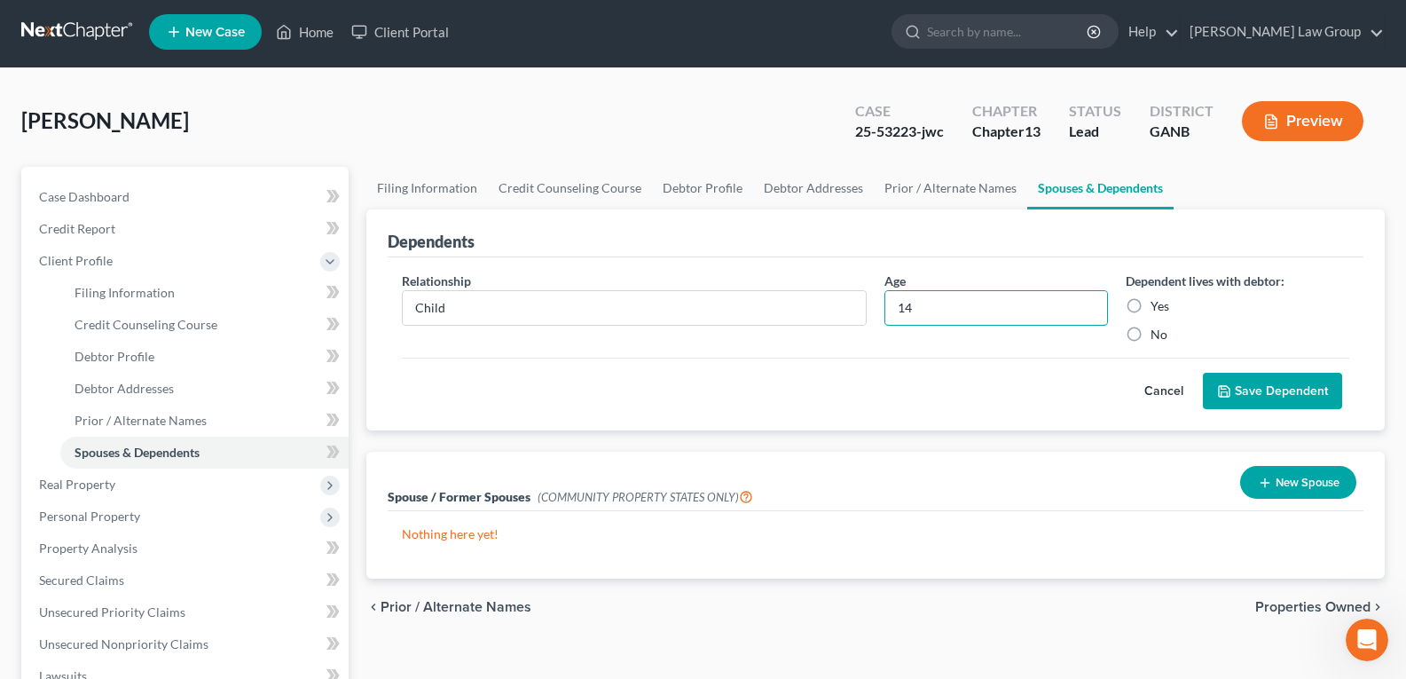
type input "14"
click at [1150, 308] on label "Yes" at bounding box center [1159, 306] width 19 height 18
click at [1158, 308] on input "Yes" at bounding box center [1164, 303] width 12 height 12
radio input "true"
click at [1277, 397] on button "Save Dependent" at bounding box center [1272, 391] width 139 height 37
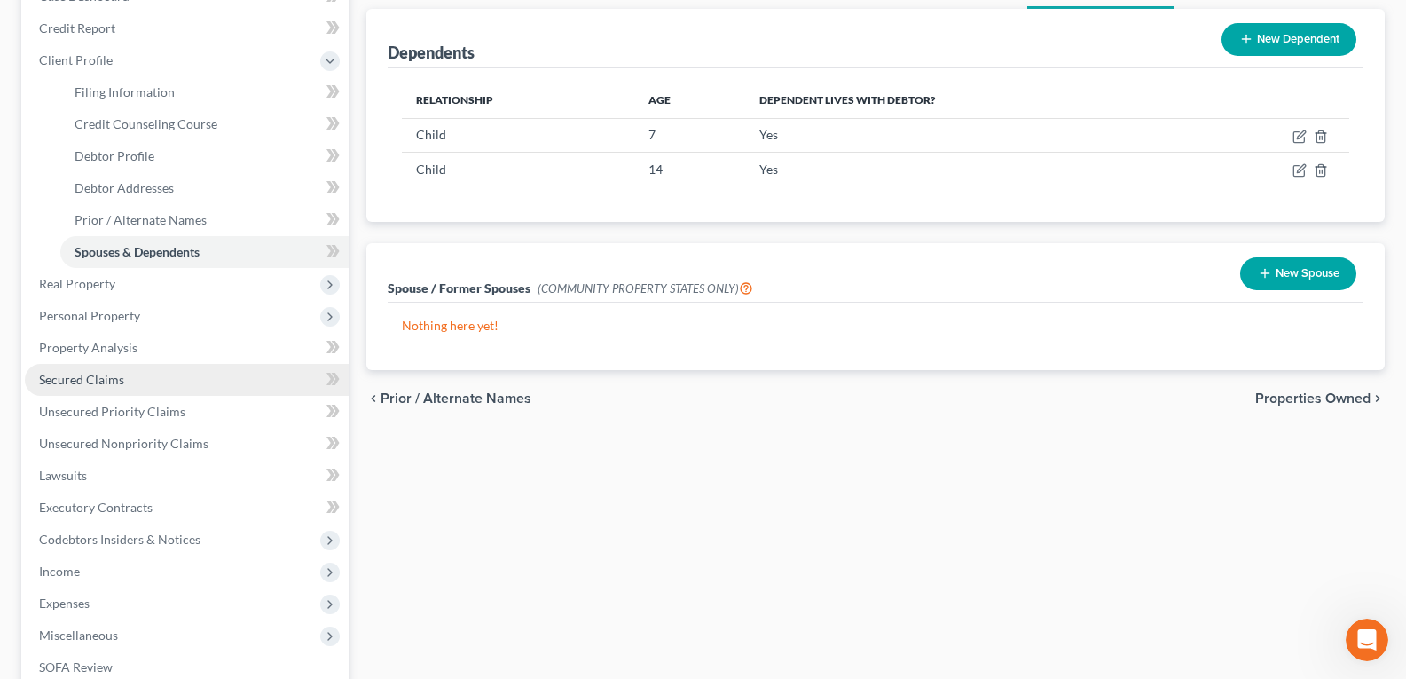
scroll to position [358, 0]
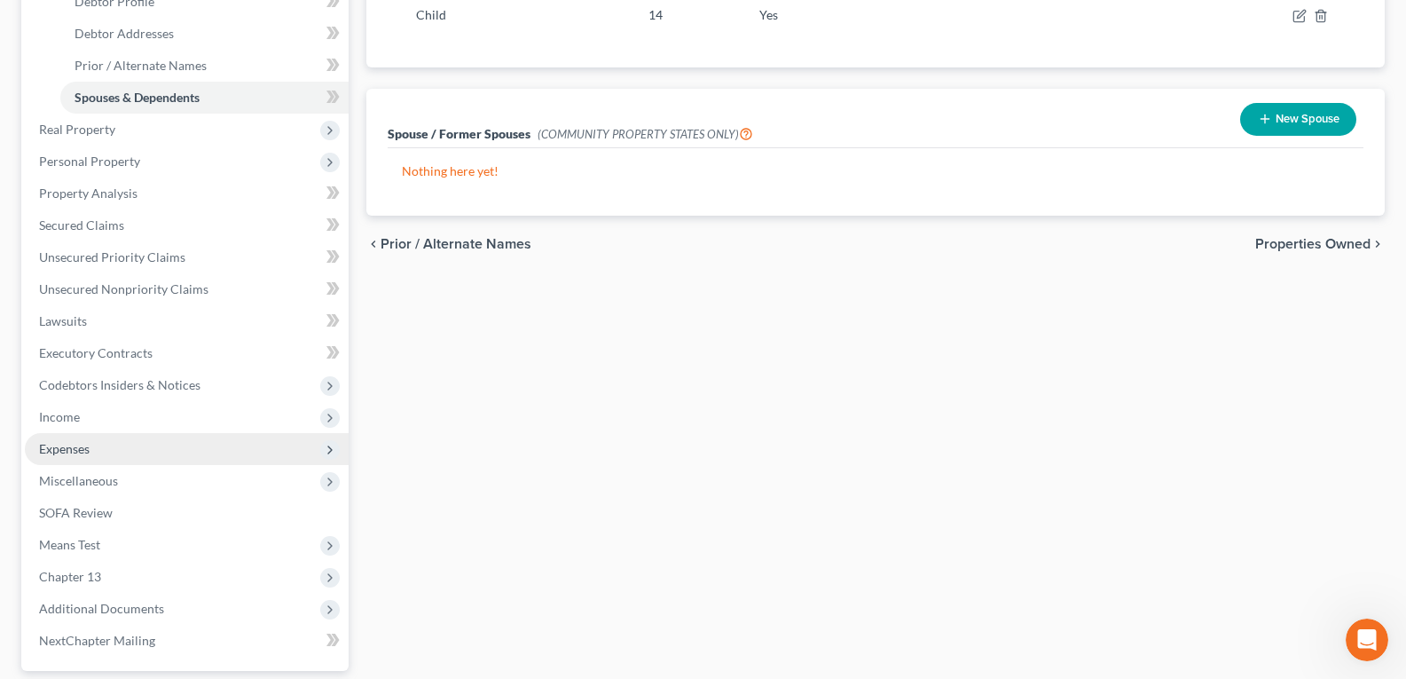
click at [63, 446] on span "Expenses" at bounding box center [64, 448] width 51 height 15
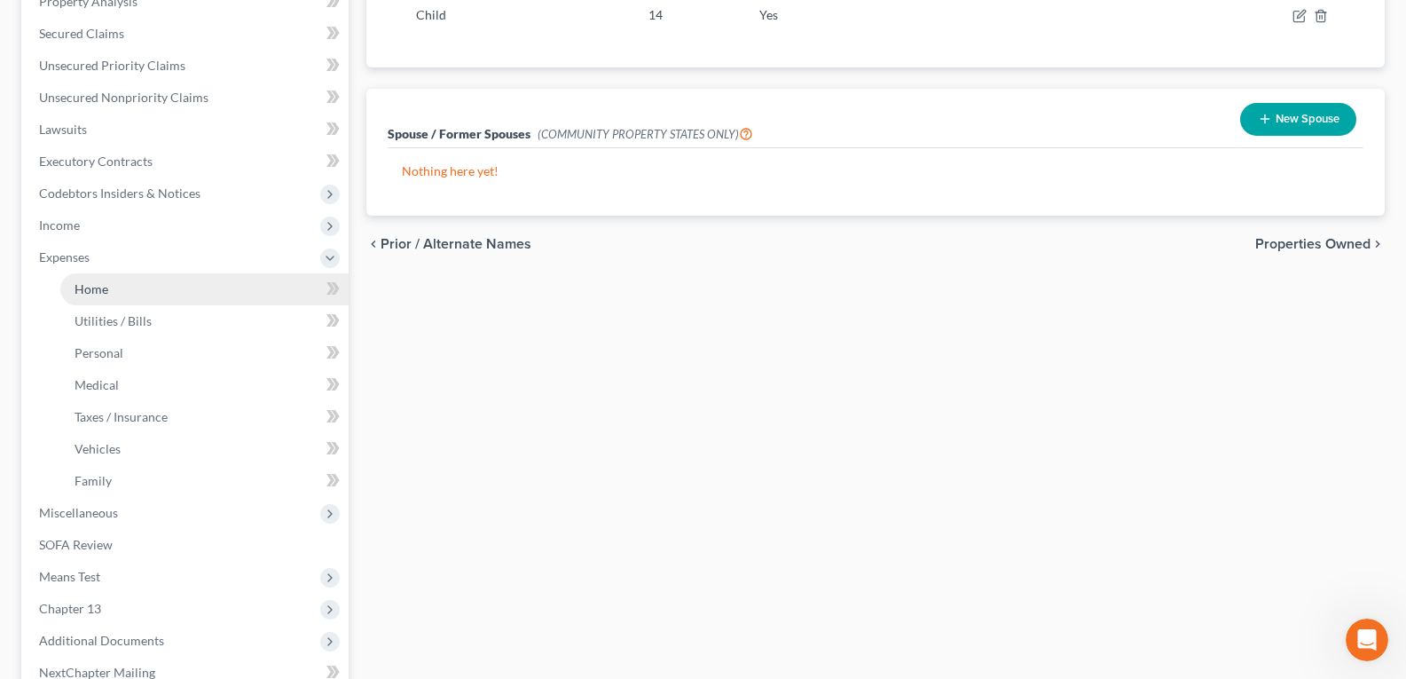
click at [120, 294] on link "Home" at bounding box center [204, 289] width 288 height 32
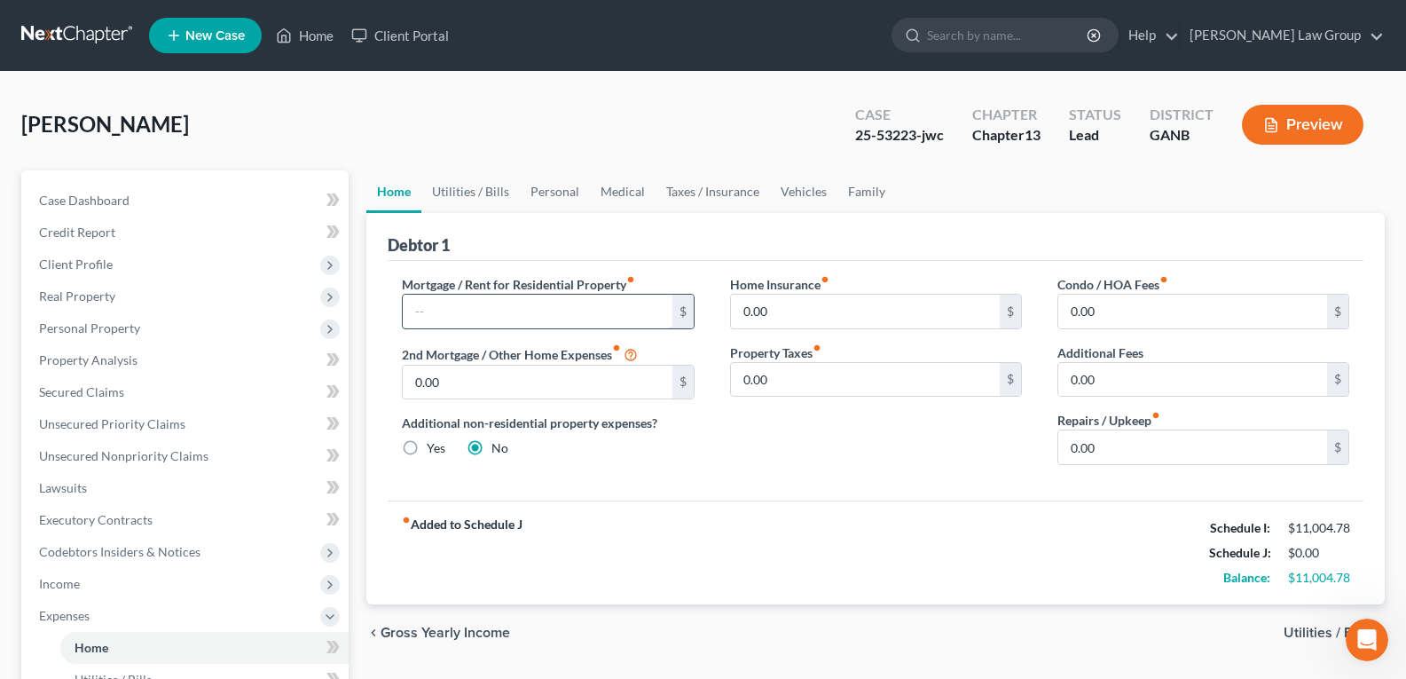
click at [469, 311] on input "text" at bounding box center [537, 311] width 269 height 34
type input "2,400.00"
click at [695, 192] on link "Taxes / Insurance" at bounding box center [712, 191] width 114 height 43
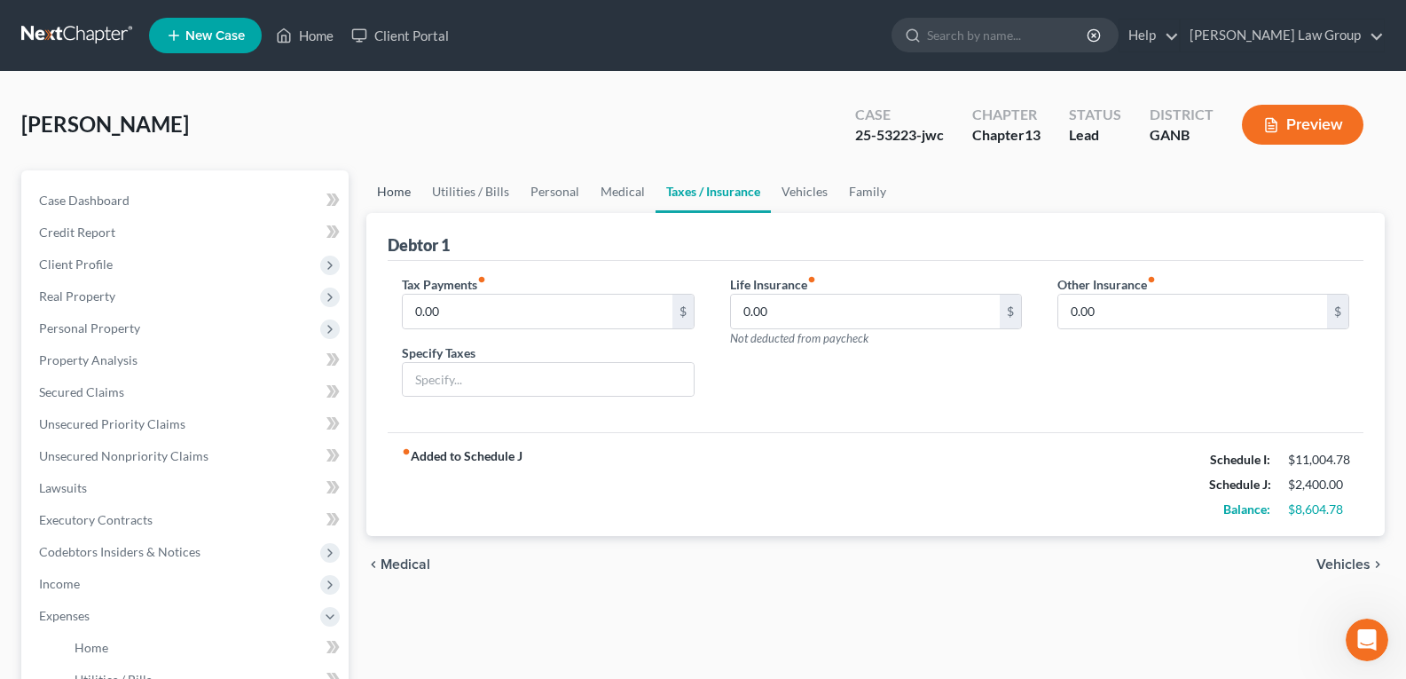
click at [412, 193] on link "Home" at bounding box center [393, 191] width 55 height 43
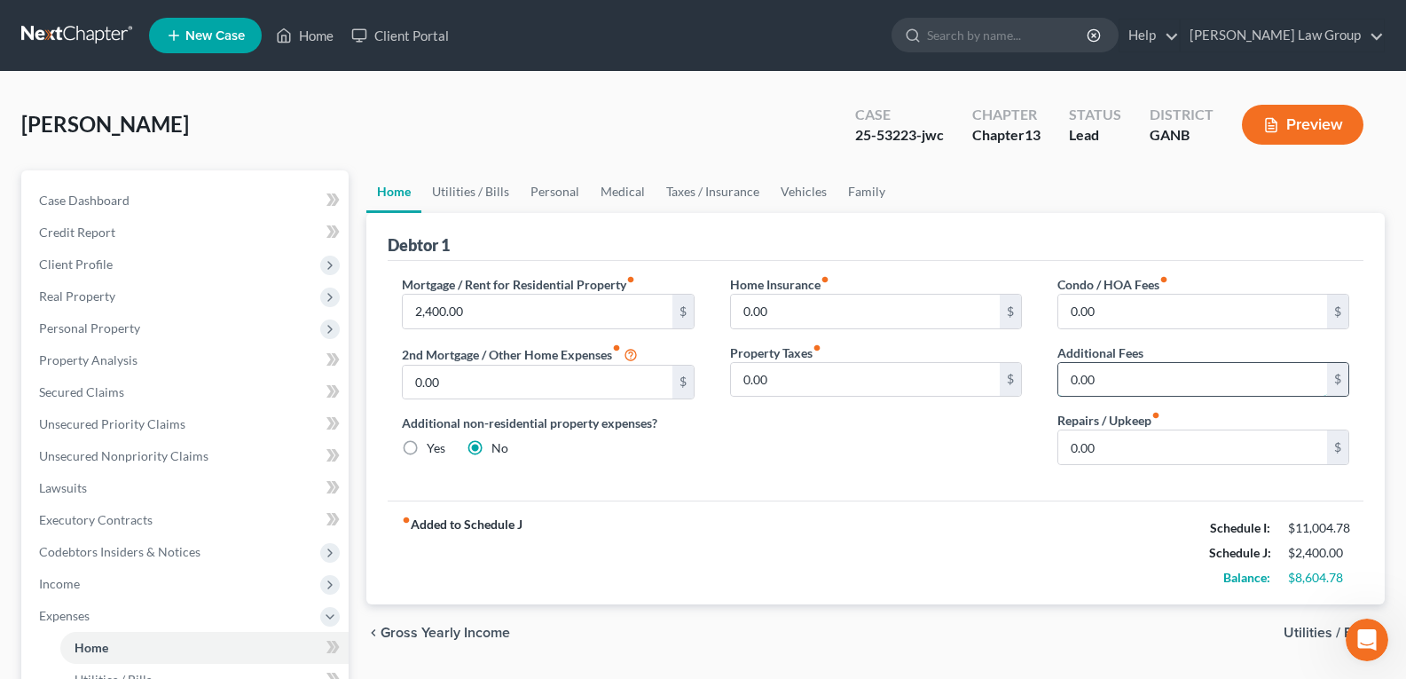
click at [1115, 386] on input "0.00" at bounding box center [1192, 380] width 269 height 34
click at [1153, 390] on input "21.00" at bounding box center [1192, 380] width 269 height 34
type input "2"
click at [457, 194] on link "Utilities / Bills" at bounding box center [470, 191] width 98 height 43
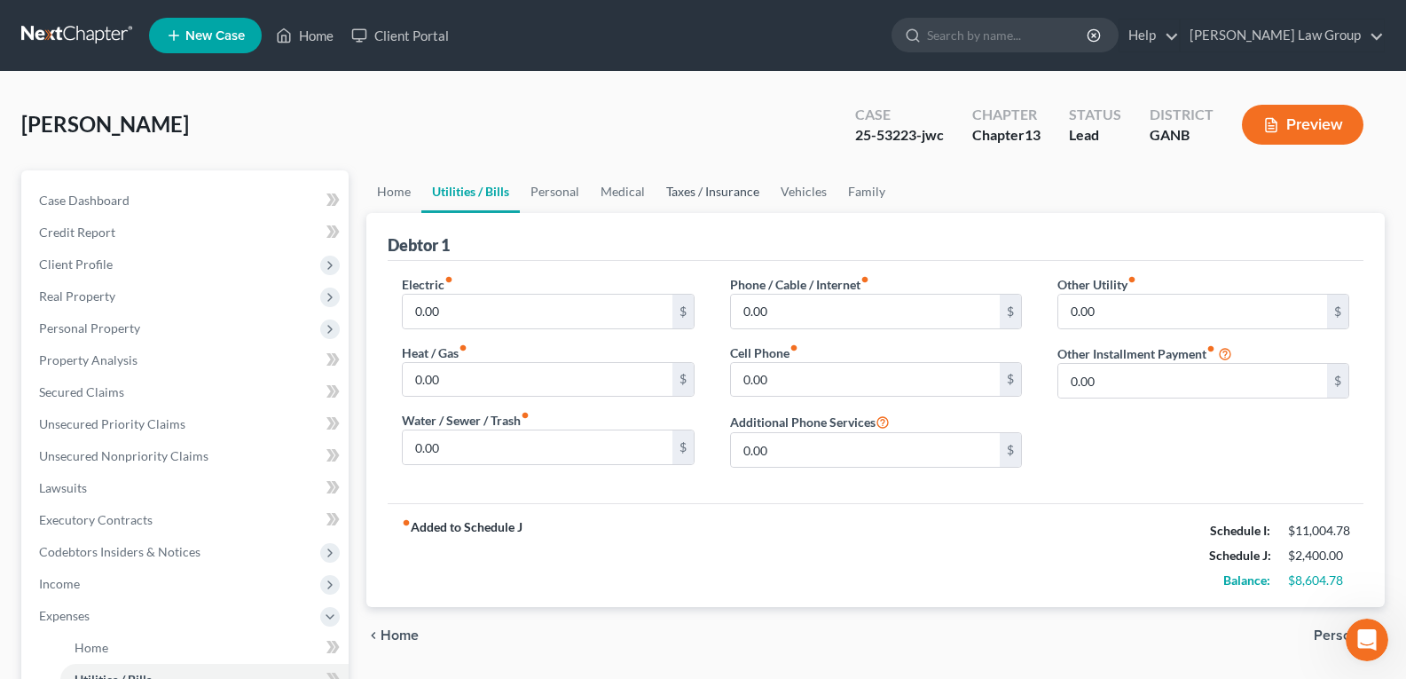
click at [655, 196] on link "Taxes / Insurance" at bounding box center [712, 191] width 114 height 43
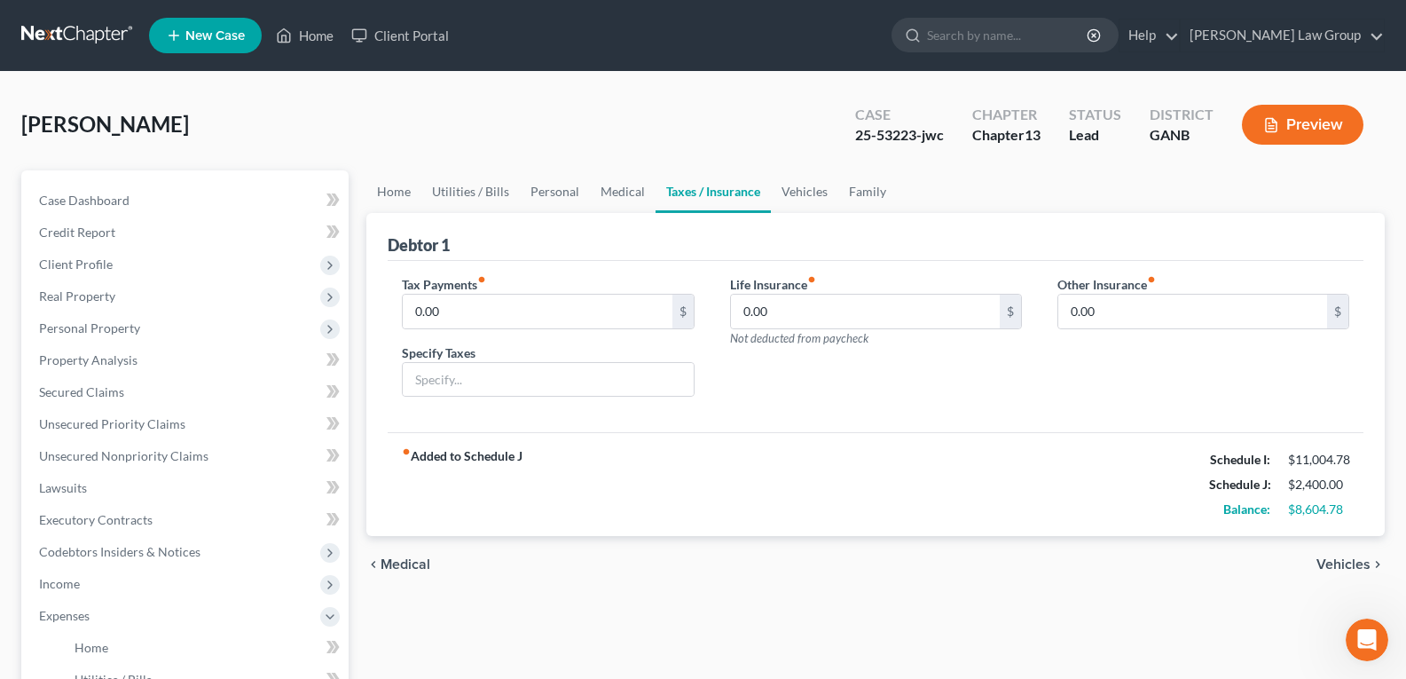
click at [690, 197] on link "Taxes / Insurance" at bounding box center [712, 191] width 115 height 43
click at [1148, 313] on input "0.00" at bounding box center [1192, 311] width 269 height 34
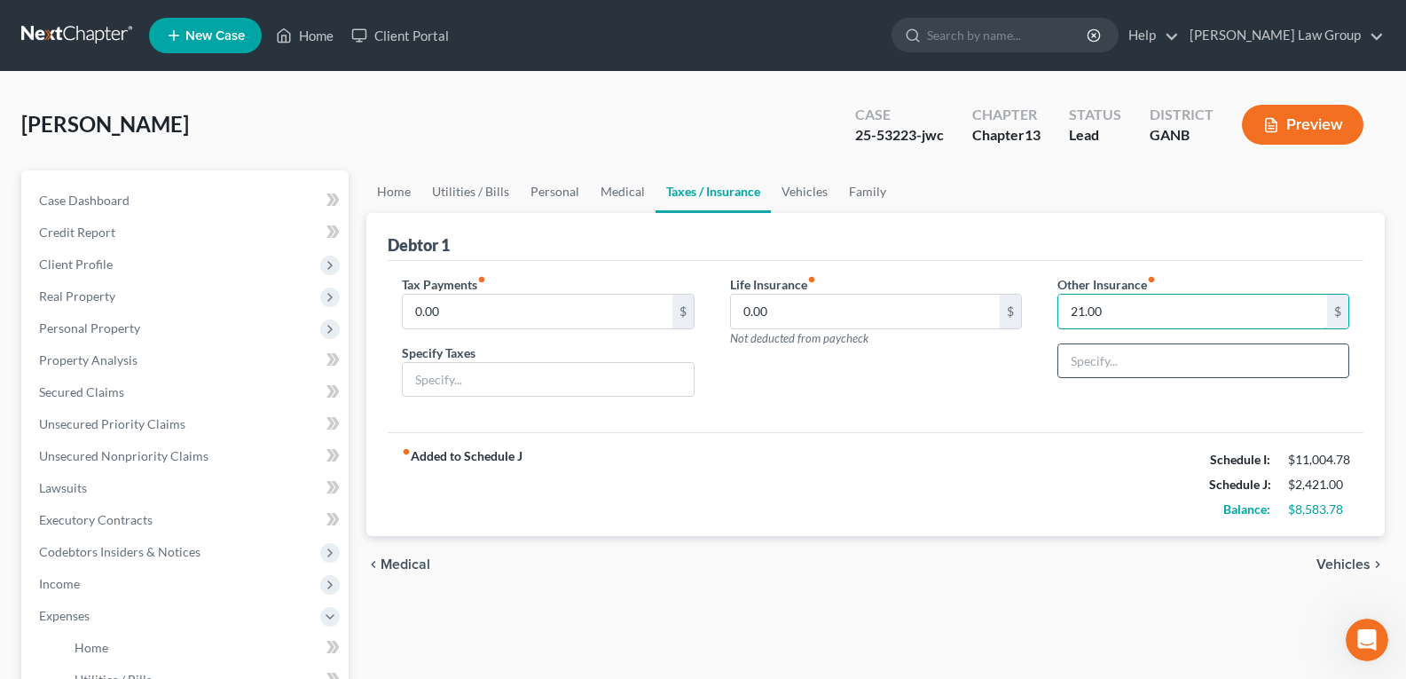
type input "21.00"
drag, startPoint x: 1085, startPoint y: 365, endPoint x: 1097, endPoint y: 365, distance: 12.4
click at [1085, 366] on input "text" at bounding box center [1203, 361] width 290 height 34
type input "Renter's Insurance"
click at [467, 193] on link "Utilities / Bills" at bounding box center [470, 191] width 98 height 43
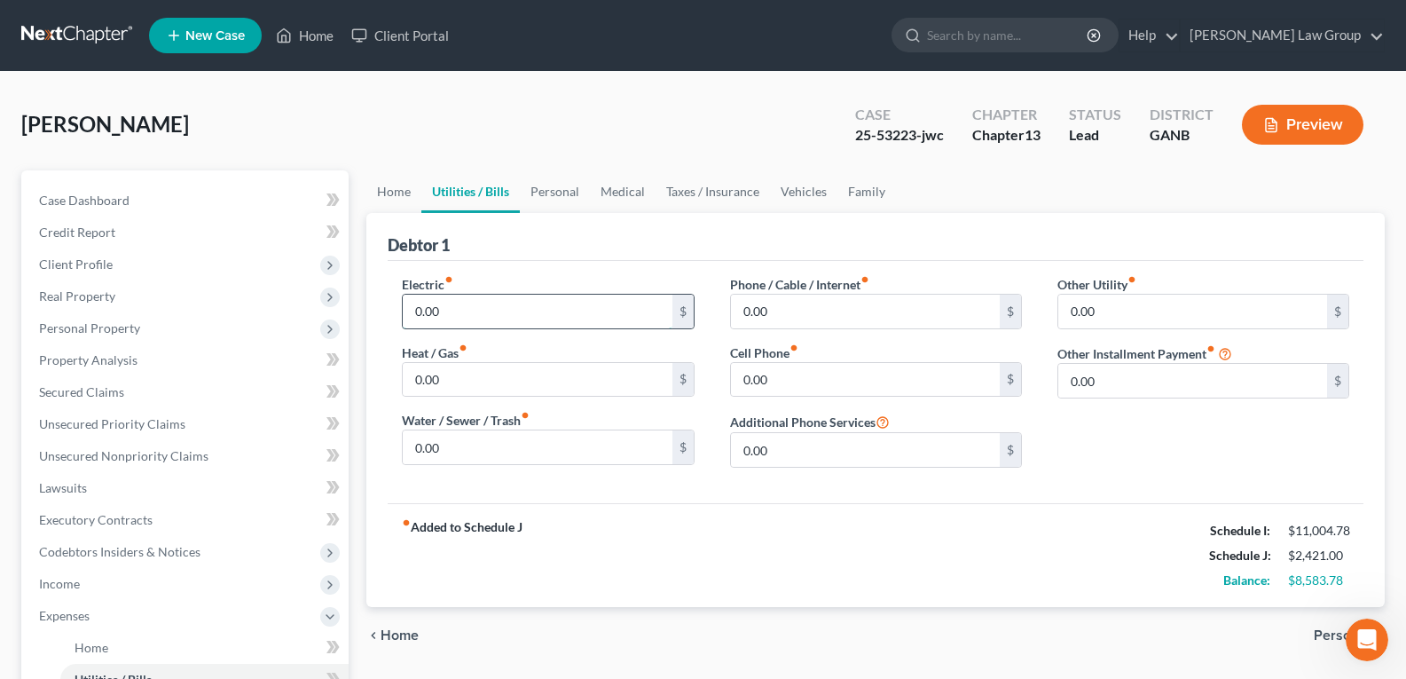
click at [455, 316] on input "0.00" at bounding box center [537, 311] width 269 height 34
type input "410.00"
click at [463, 453] on input "0.00" at bounding box center [537, 447] width 269 height 34
type input "150.00"
click at [789, 309] on input "0.00" at bounding box center [865, 311] width 269 height 34
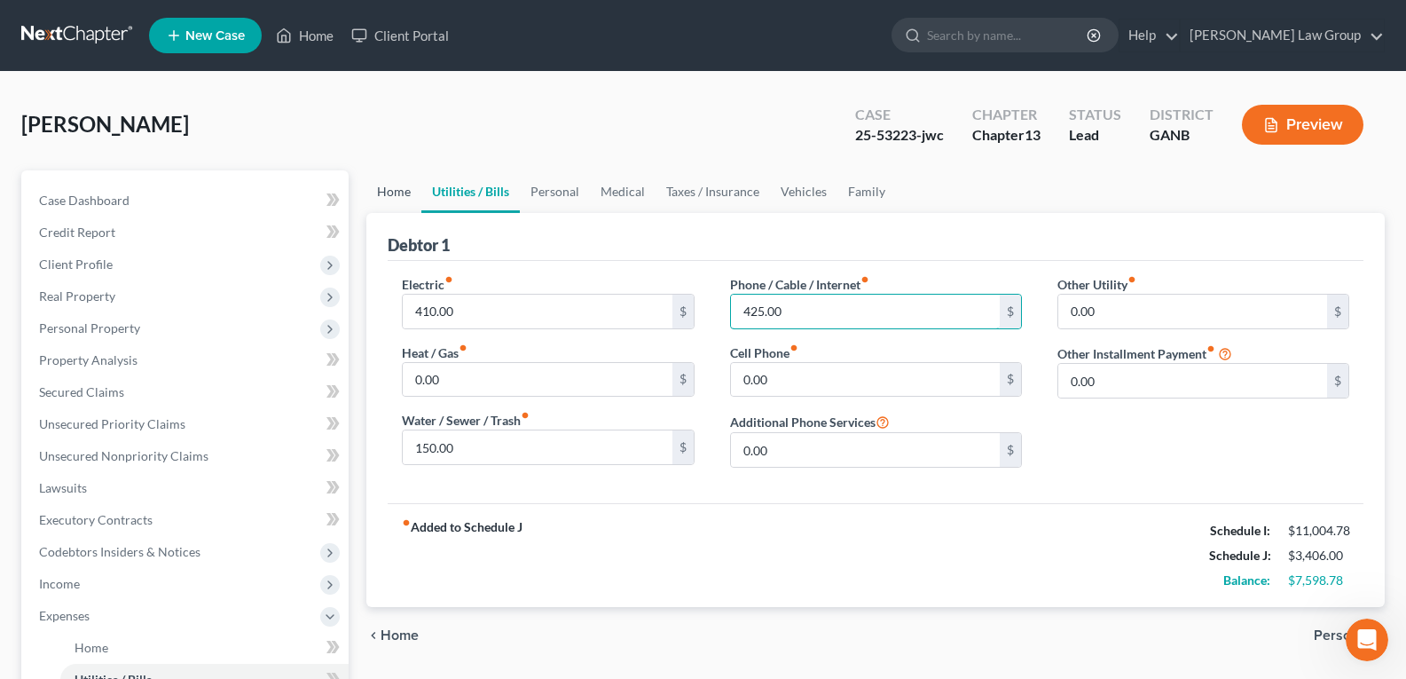
type input "425.00"
drag, startPoint x: 387, startPoint y: 192, endPoint x: 892, endPoint y: 423, distance: 555.7
click at [387, 192] on link "Home" at bounding box center [393, 191] width 55 height 43
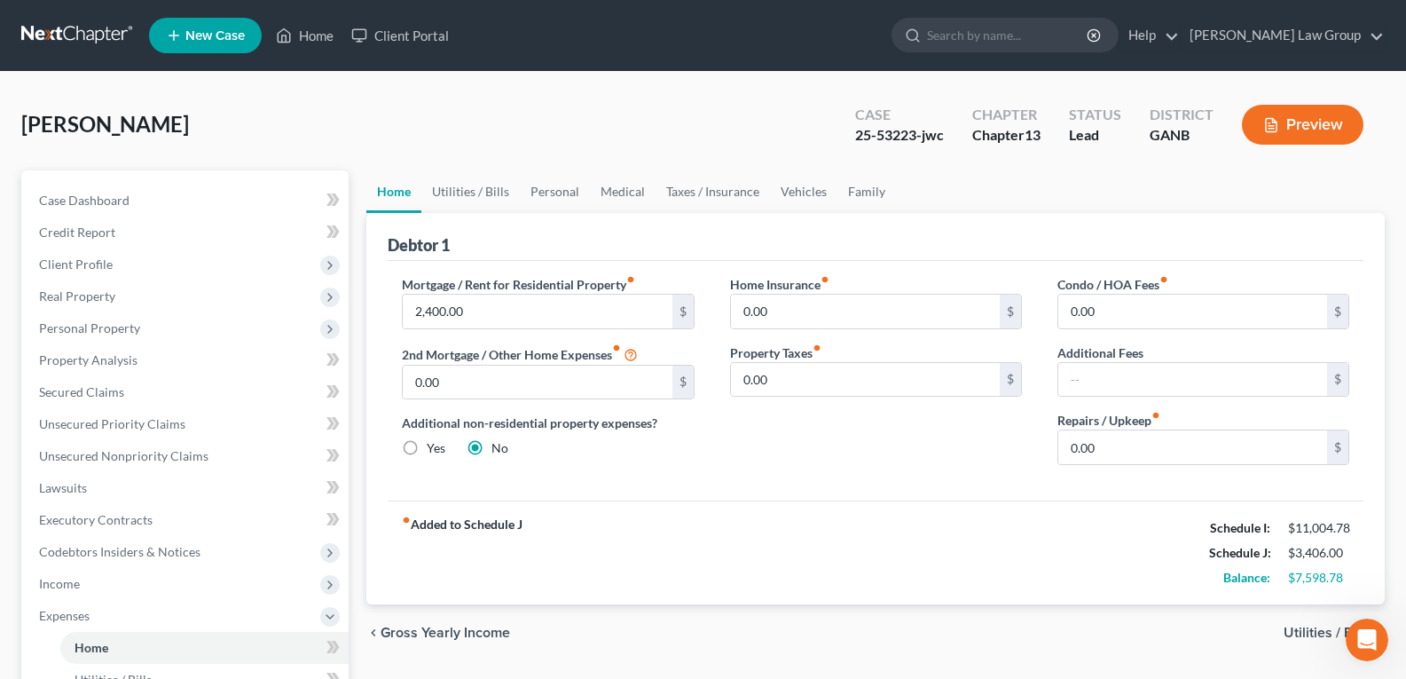
click at [1146, 466] on div "Condo / HOA Fees fiber_manual_record 0.00 $ Additional Fees $ Repairs / Upkeep …" at bounding box center [1203, 377] width 327 height 204
click at [1138, 444] on input "0.00" at bounding box center [1192, 447] width 269 height 34
type input "0"
type input "65.00"
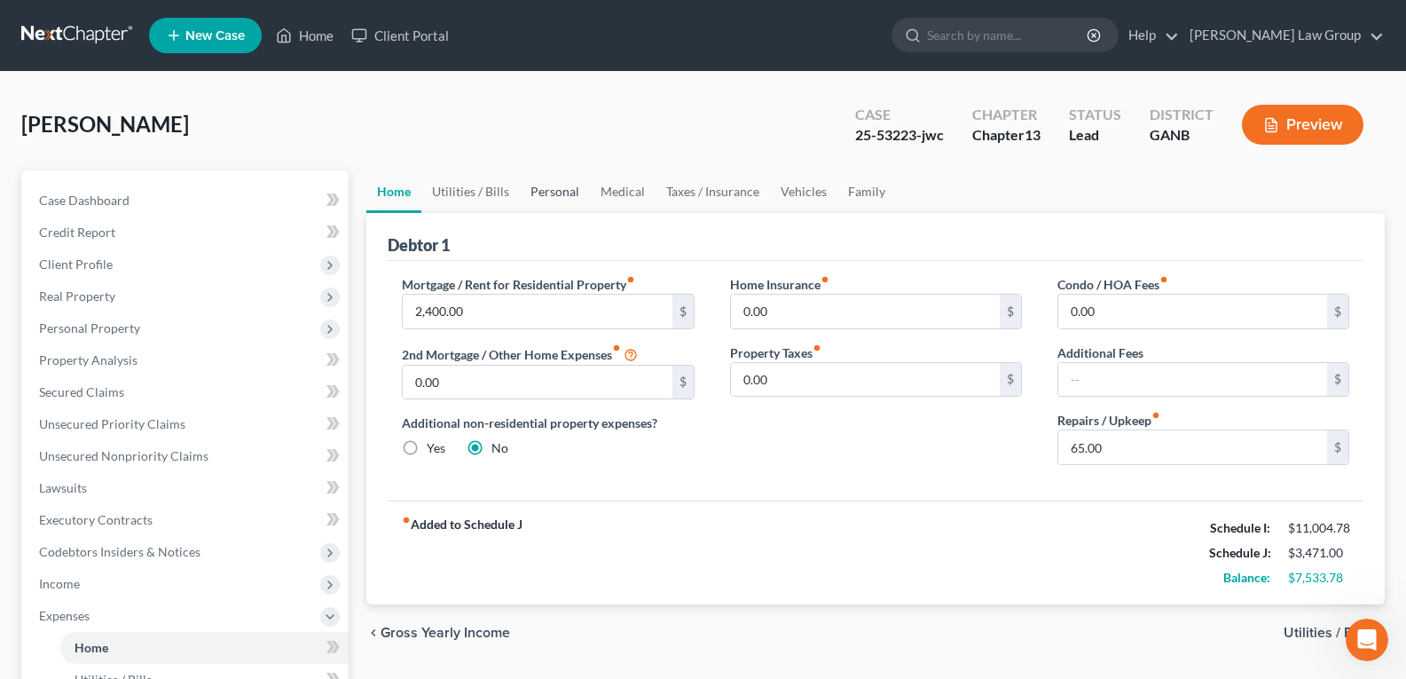
click at [560, 186] on link "Personal" at bounding box center [555, 191] width 70 height 43
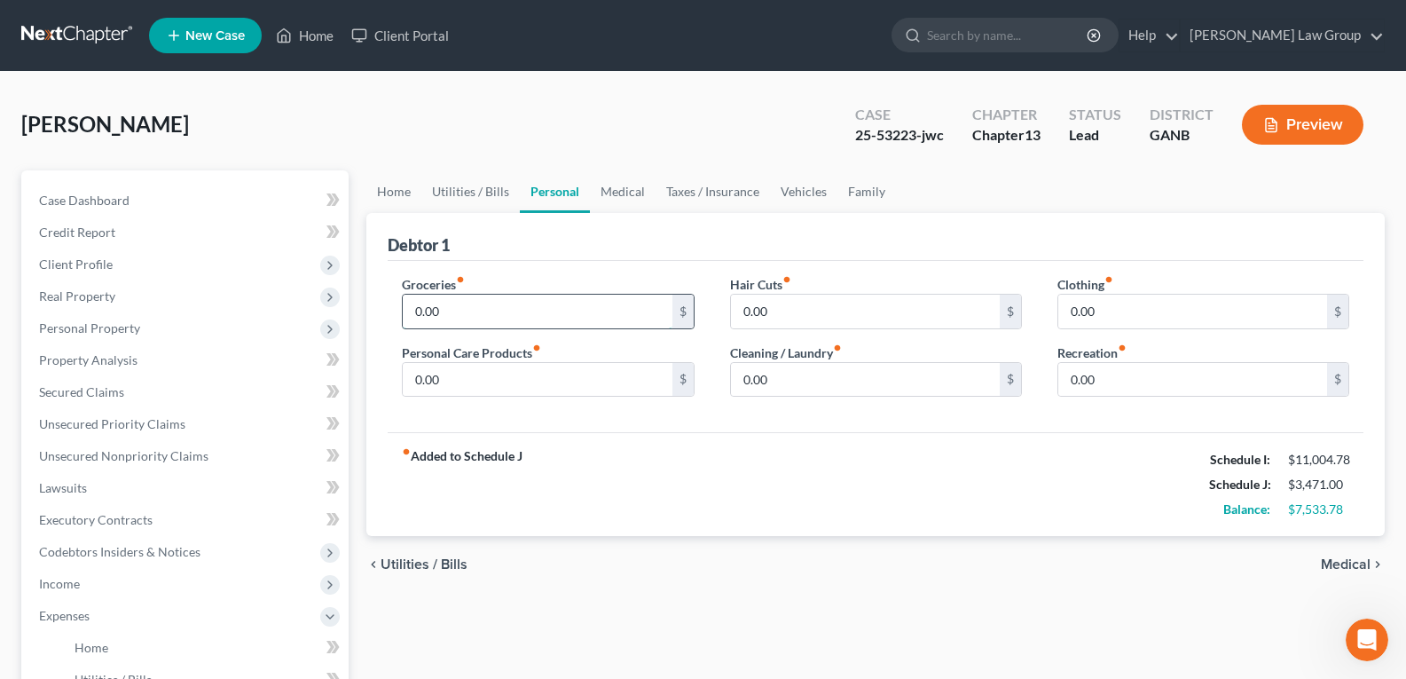
click at [452, 318] on input "0.00" at bounding box center [537, 311] width 269 height 34
type input "1,200.00"
click at [851, 197] on link "Family" at bounding box center [866, 191] width 59 height 43
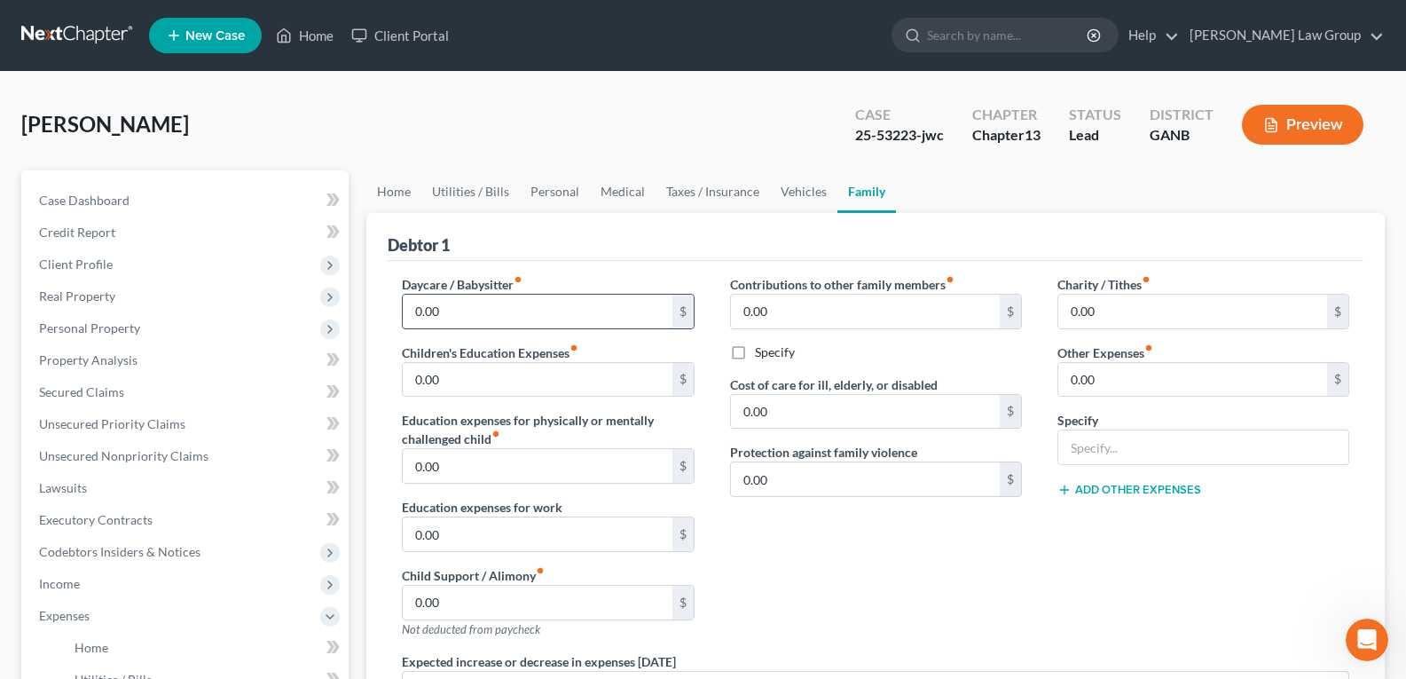
click at [490, 312] on input "0.00" at bounding box center [537, 311] width 269 height 34
type input "250.00"
click at [570, 199] on link "Personal" at bounding box center [555, 191] width 70 height 43
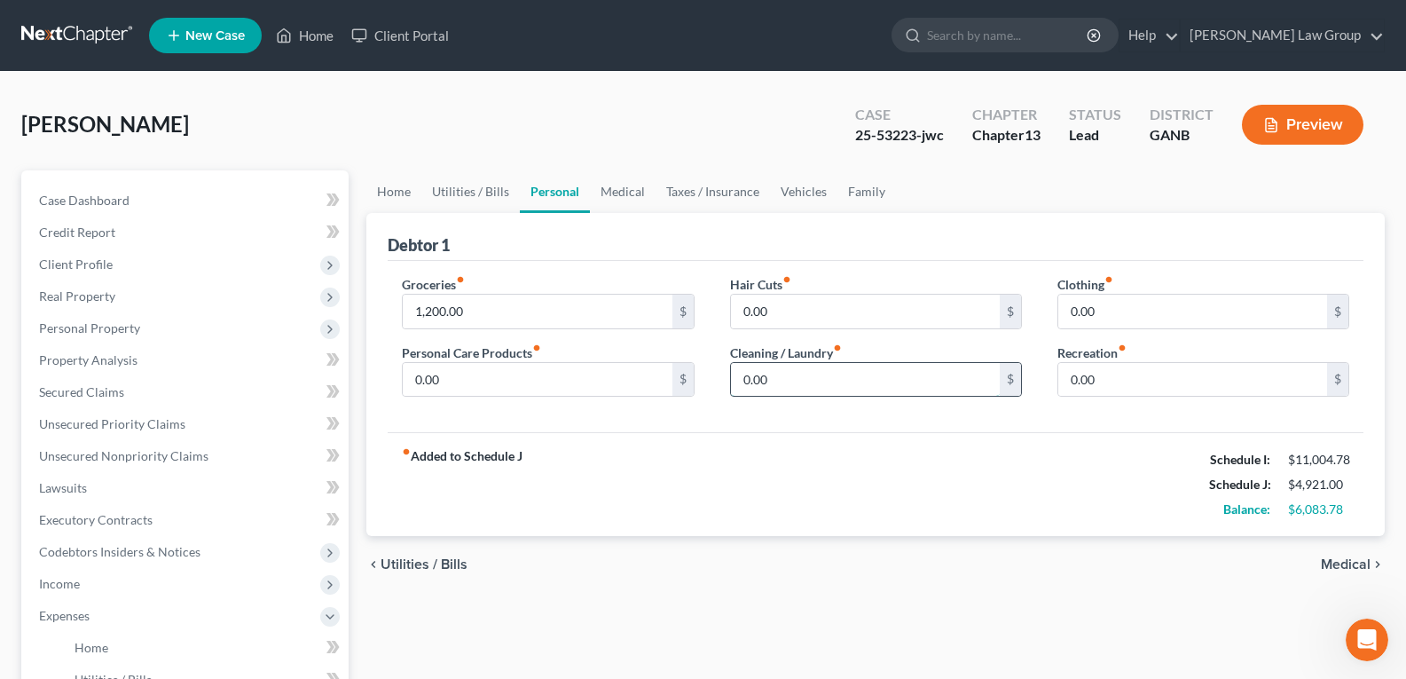
click at [844, 379] on input "0.00" at bounding box center [865, 380] width 269 height 34
type input "200.00"
click at [467, 384] on input "0.00" at bounding box center [537, 380] width 269 height 34
type input "125.00"
click at [629, 187] on link "Medical" at bounding box center [623, 191] width 66 height 43
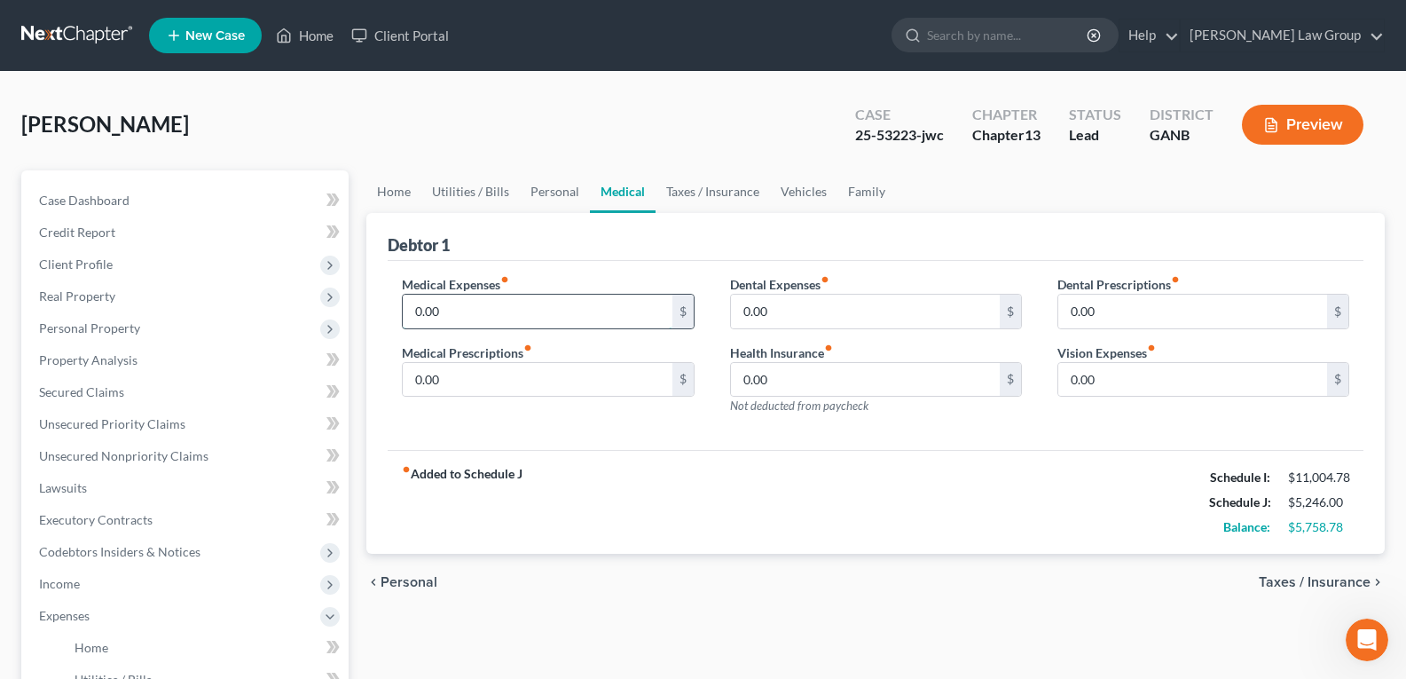
click at [469, 303] on input "0.00" at bounding box center [537, 311] width 269 height 34
type input "100.00"
drag, startPoint x: 793, startPoint y: 193, endPoint x: 787, endPoint y: 202, distance: 10.8
click at [793, 193] on link "Vehicles" at bounding box center [803, 191] width 67 height 43
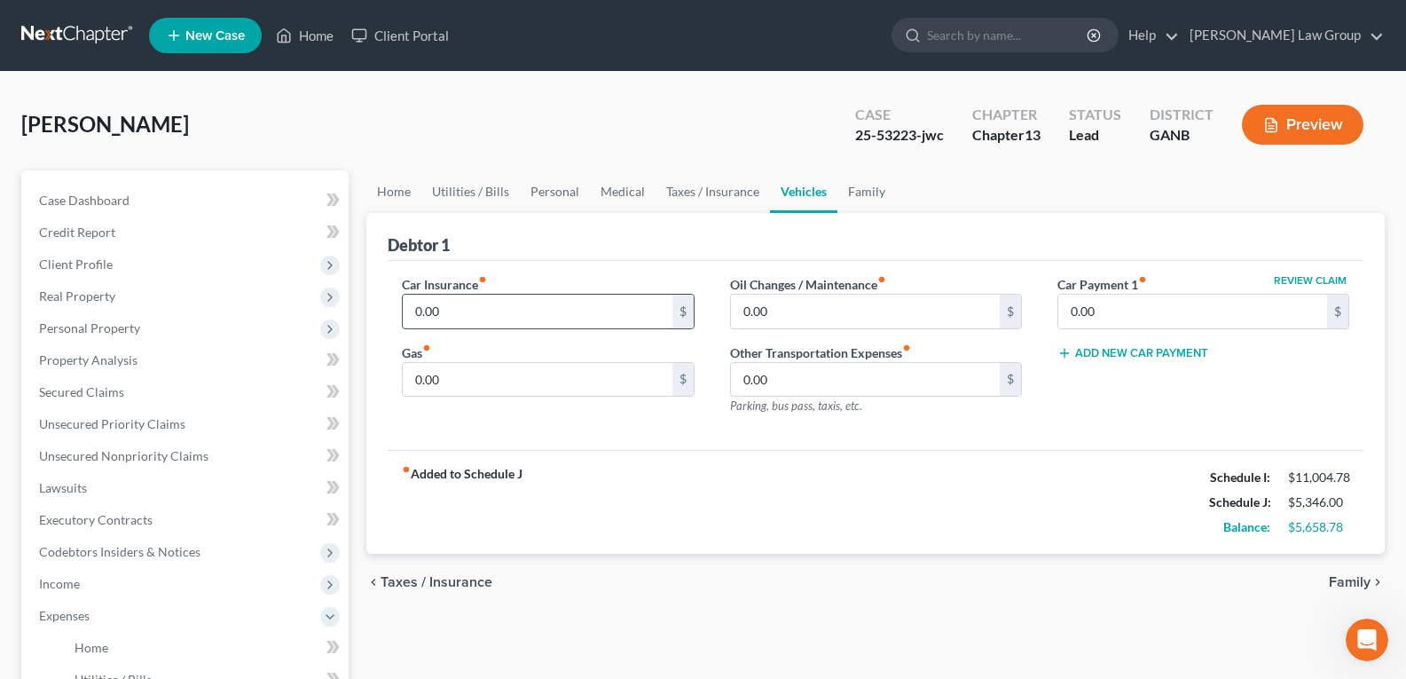
click at [494, 318] on input "0.00" at bounding box center [537, 311] width 269 height 34
click at [471, 384] on input "0.00" at bounding box center [537, 380] width 269 height 34
drag, startPoint x: 487, startPoint y: 329, endPoint x: 475, endPoint y: 356, distance: 29.0
click at [487, 328] on div "Car Insurance fiber_manual_record 0.00 $ Gas fiber_manual_record 0.00 $" at bounding box center [547, 352] width 327 height 154
click at [475, 356] on div "Gas fiber_manual_record 0.00 $" at bounding box center [548, 370] width 292 height 54
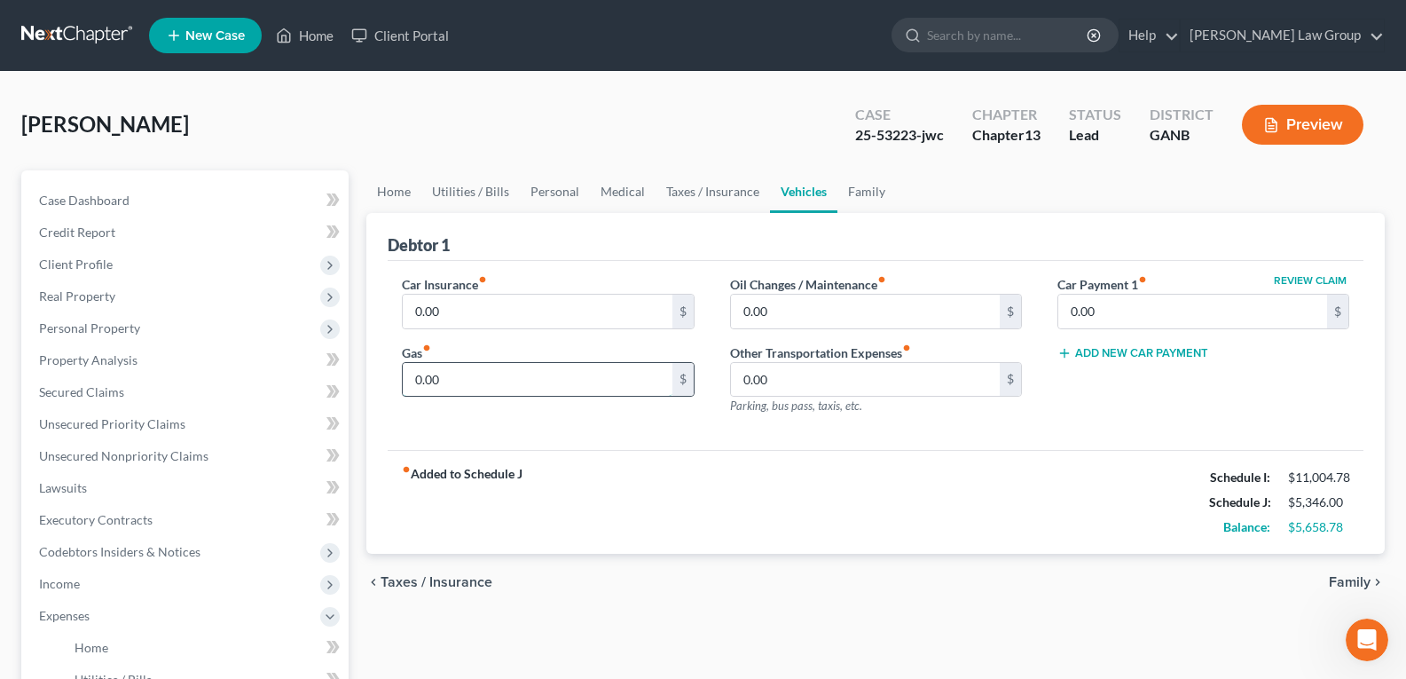
click at [469, 379] on input "0.00" at bounding box center [537, 380] width 269 height 34
type input "605.00"
click at [853, 193] on link "Family" at bounding box center [866, 191] width 59 height 43
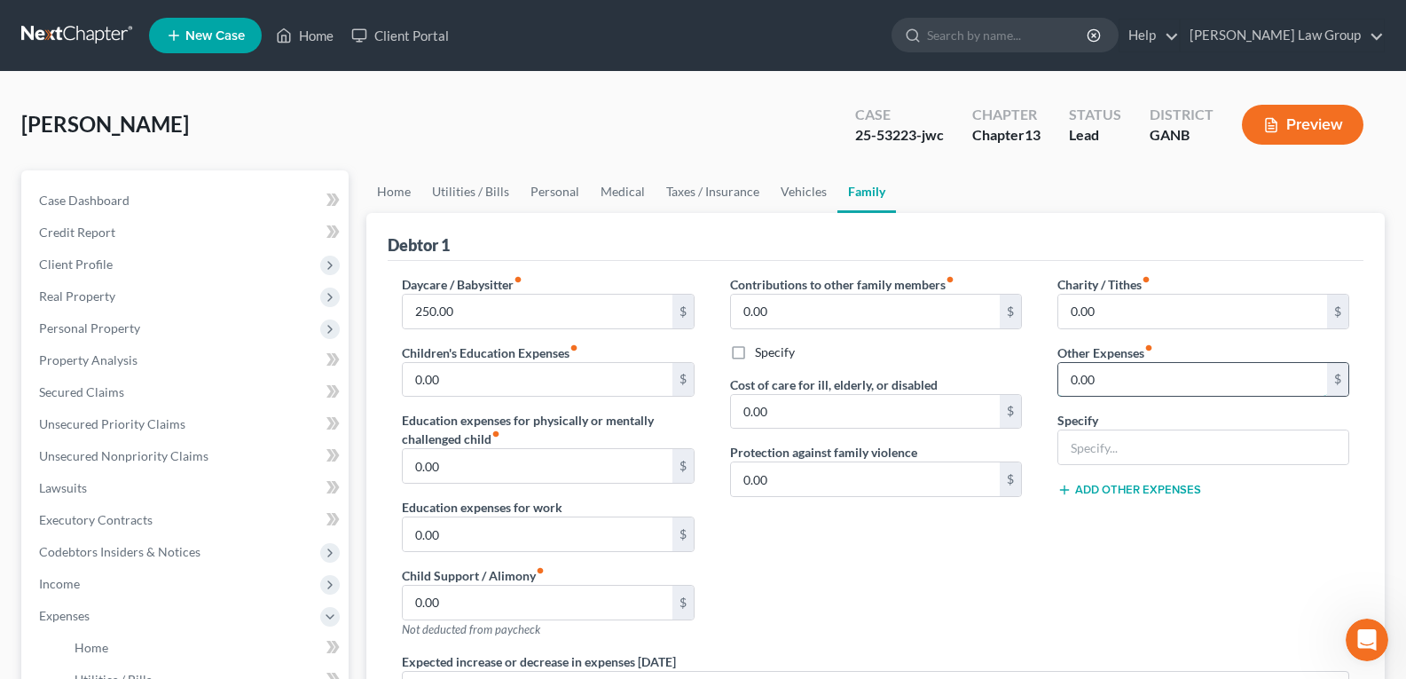
click at [1172, 373] on input "0.00" at bounding box center [1192, 380] width 269 height 34
type input "100.00"
click at [1089, 445] on input "text" at bounding box center [1203, 447] width 290 height 34
type input "Entertainment"
click at [718, 195] on link "Taxes / Insurance" at bounding box center [712, 191] width 114 height 43
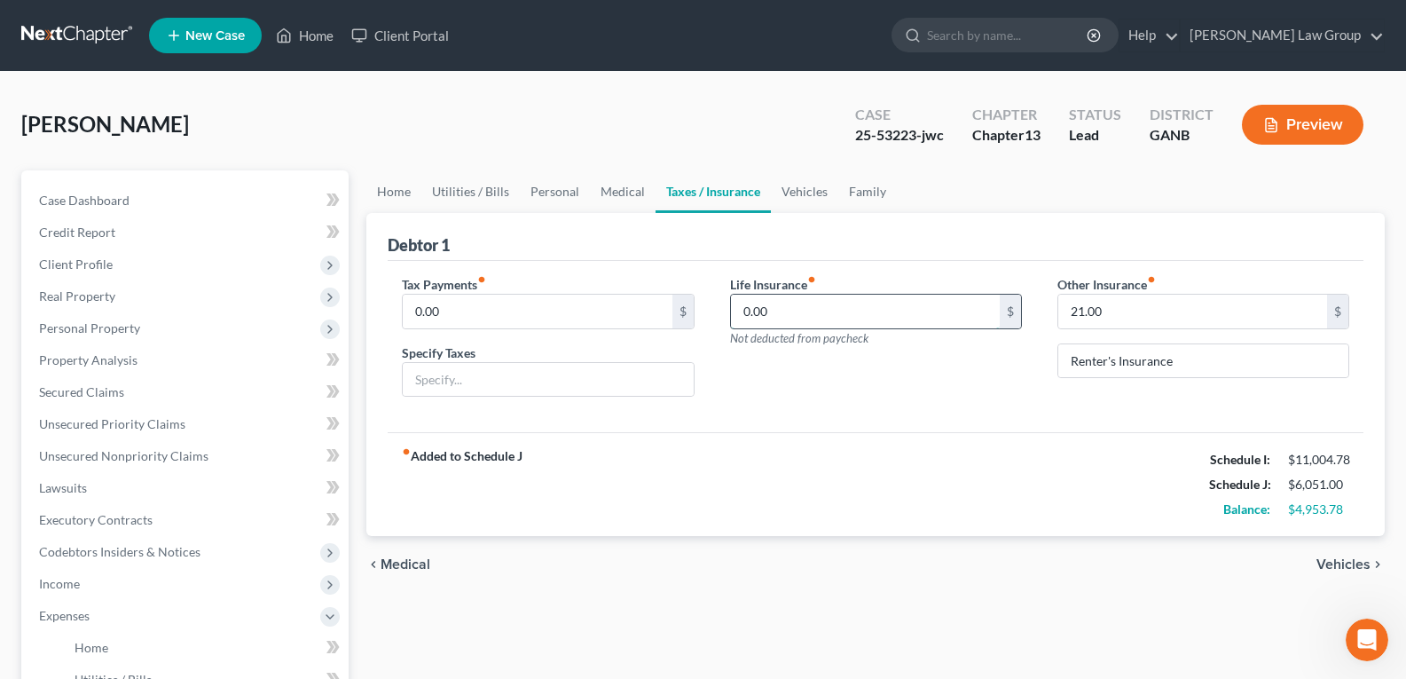
click at [787, 307] on input "0.00" at bounding box center [865, 311] width 269 height 34
type input "180.00"
click at [797, 200] on link "Vehicles" at bounding box center [804, 191] width 67 height 43
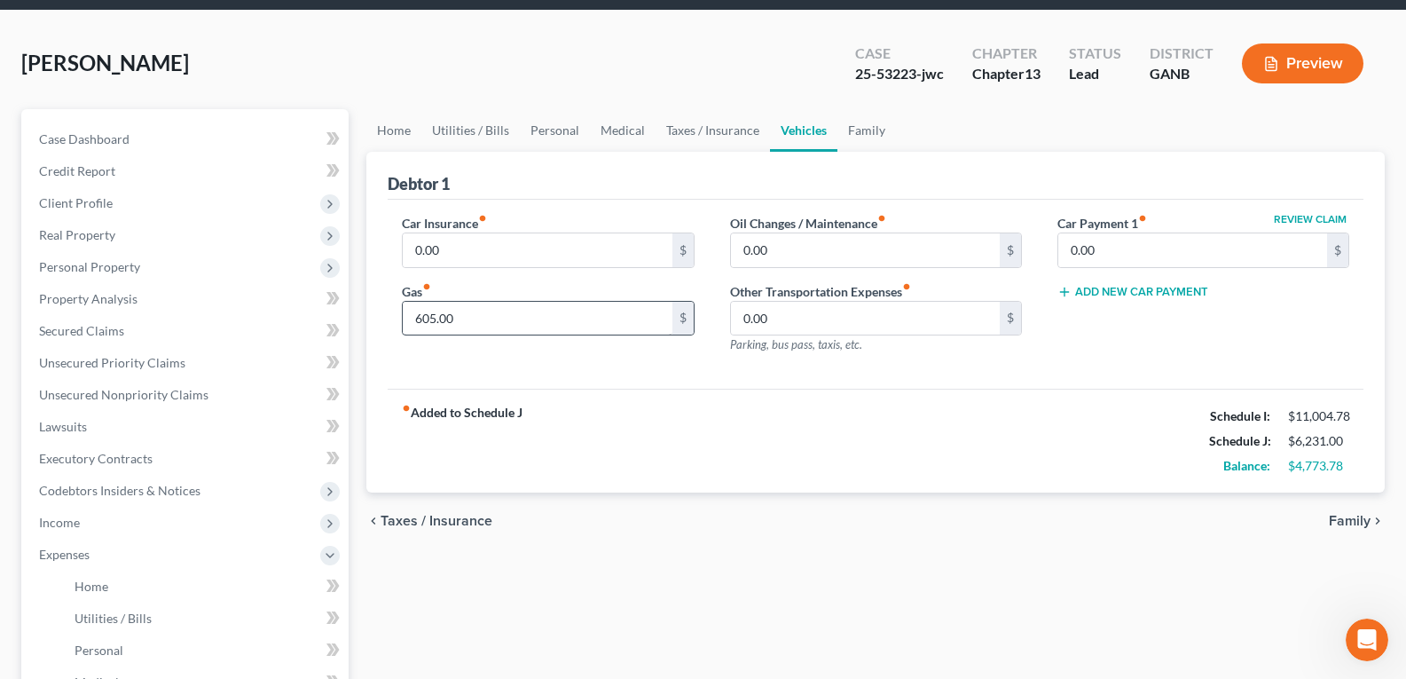
scroll to position [89, 0]
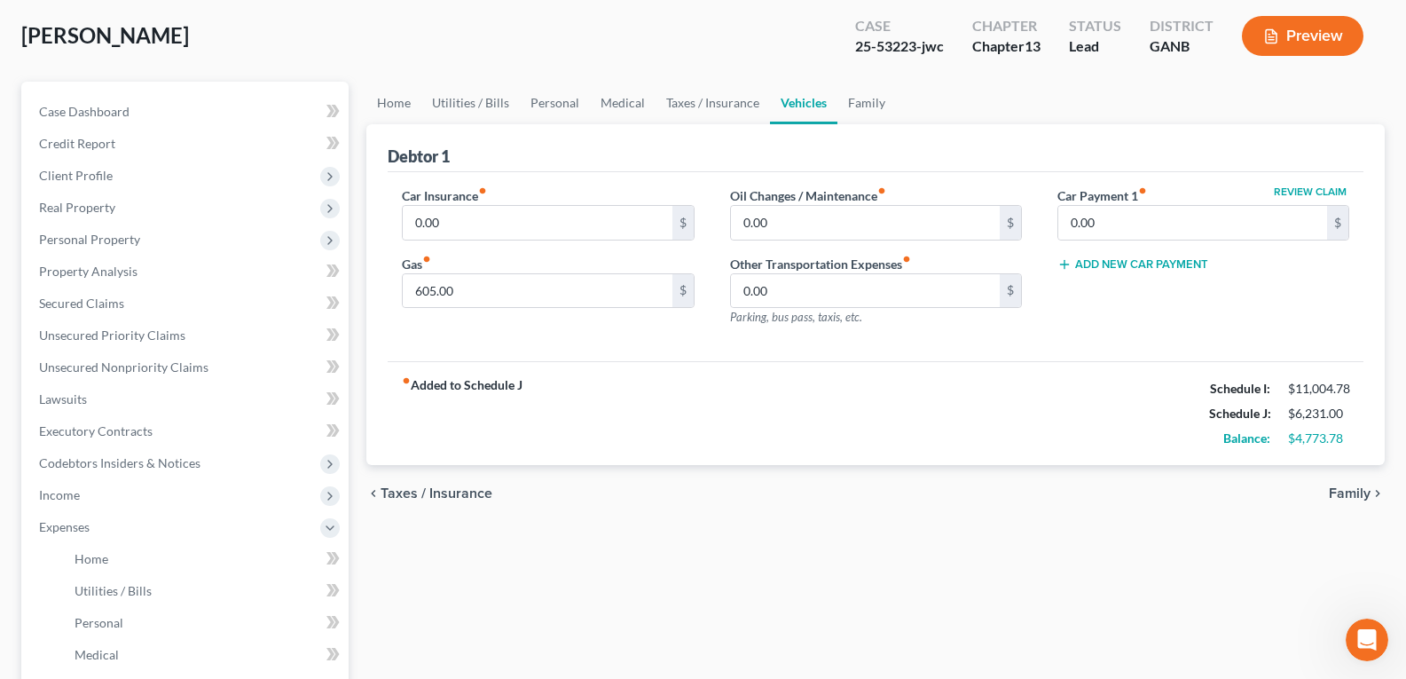
click at [510, 203] on div "Car Insurance fiber_manual_record 0.00 $" at bounding box center [548, 213] width 292 height 54
click at [499, 221] on input "0.00" at bounding box center [537, 223] width 269 height 34
type input "375.00"
click at [865, 115] on link "Family" at bounding box center [866, 103] width 59 height 43
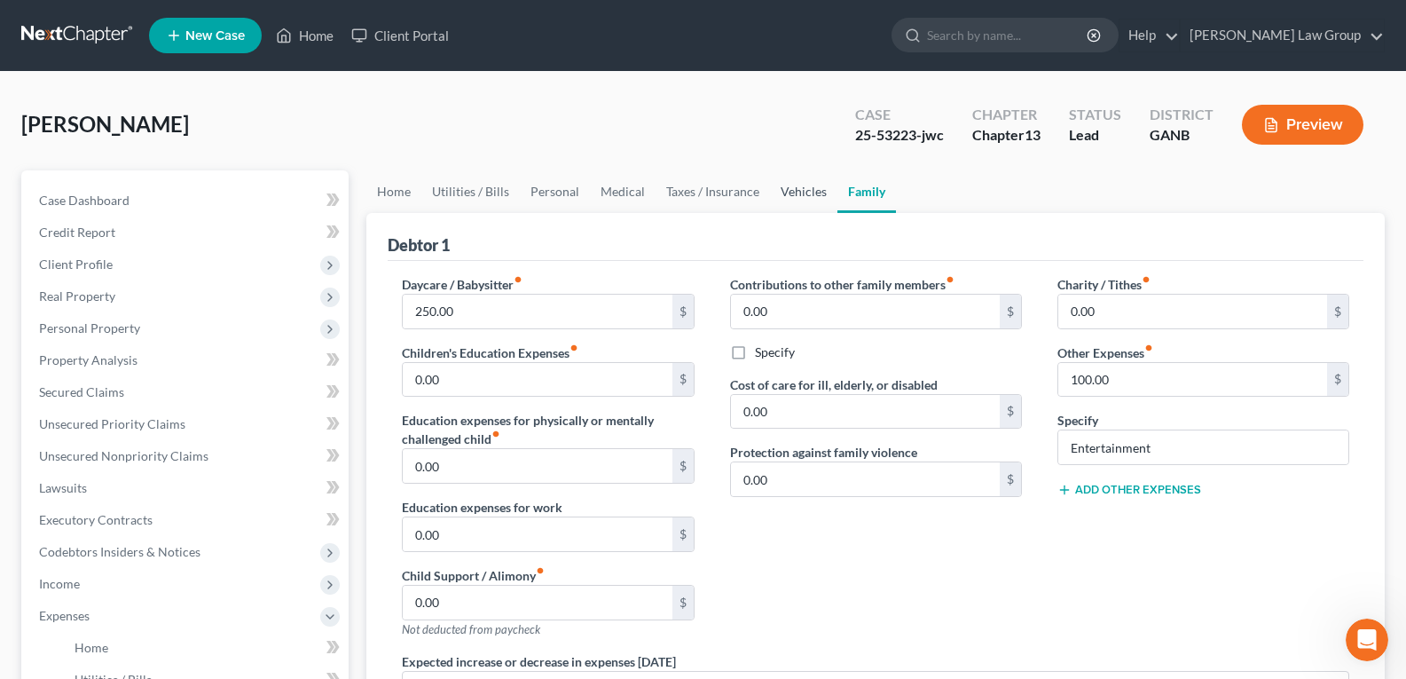
click at [790, 202] on link "Vehicles" at bounding box center [803, 191] width 67 height 43
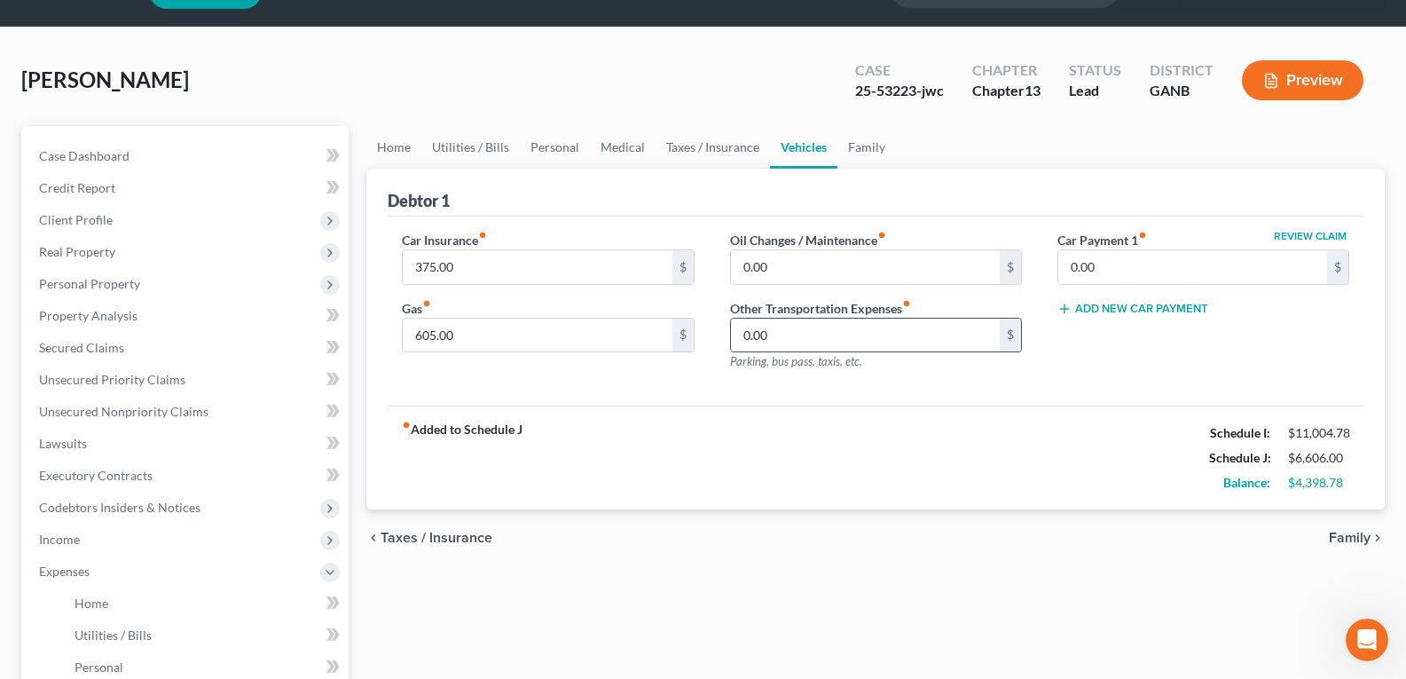
scroll to position [89, 0]
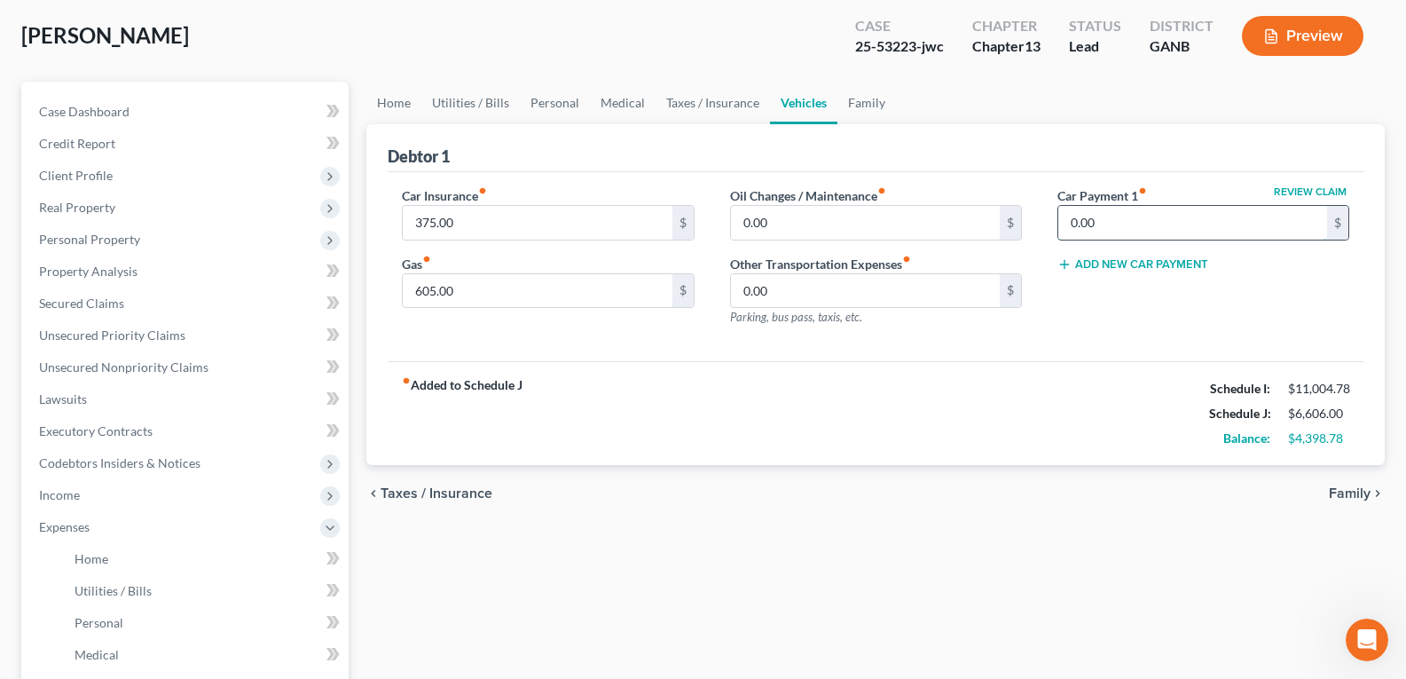
click at [1110, 222] on input "0.00" at bounding box center [1192, 223] width 269 height 34
type input "1,000.00"
drag, startPoint x: 1108, startPoint y: 211, endPoint x: 1103, endPoint y: 222, distance: 11.5
click at [1107, 211] on input "text" at bounding box center [1192, 223] width 269 height 34
type input "1,000.00"
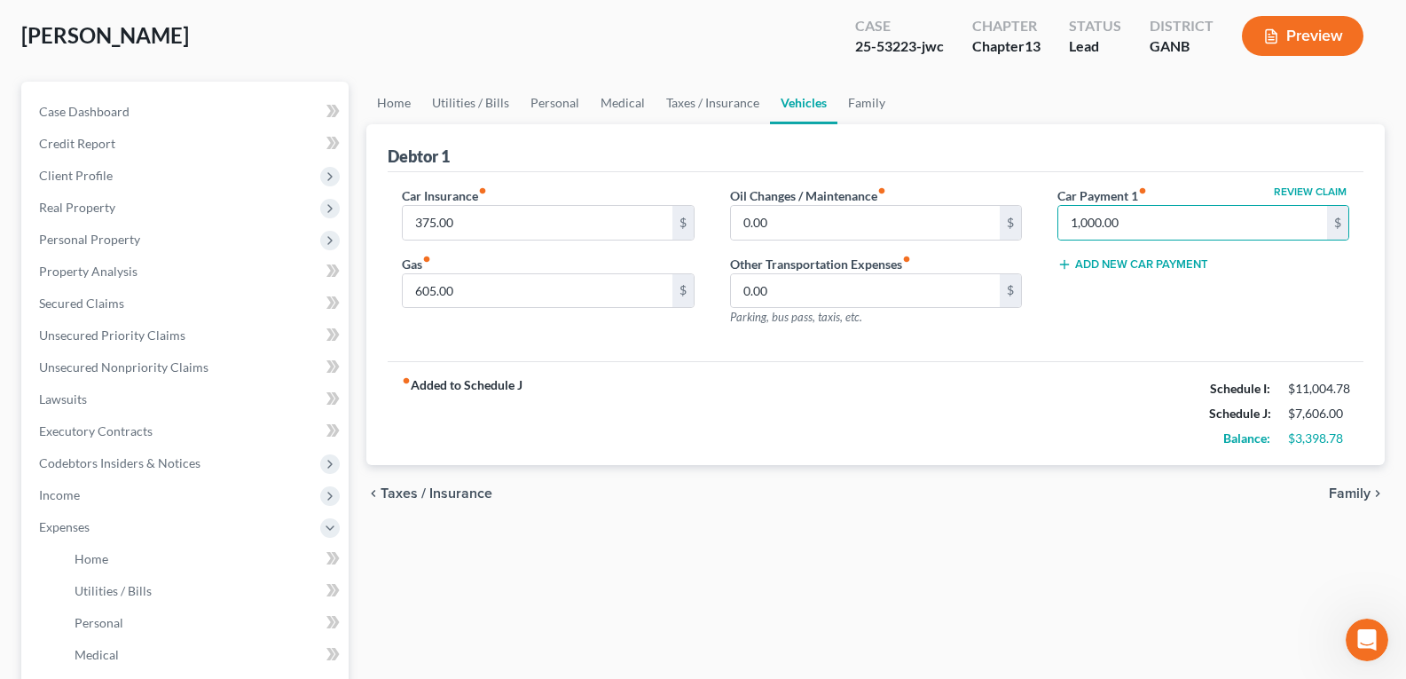
click at [1099, 270] on button "Add New Car Payment" at bounding box center [1132, 264] width 151 height 14
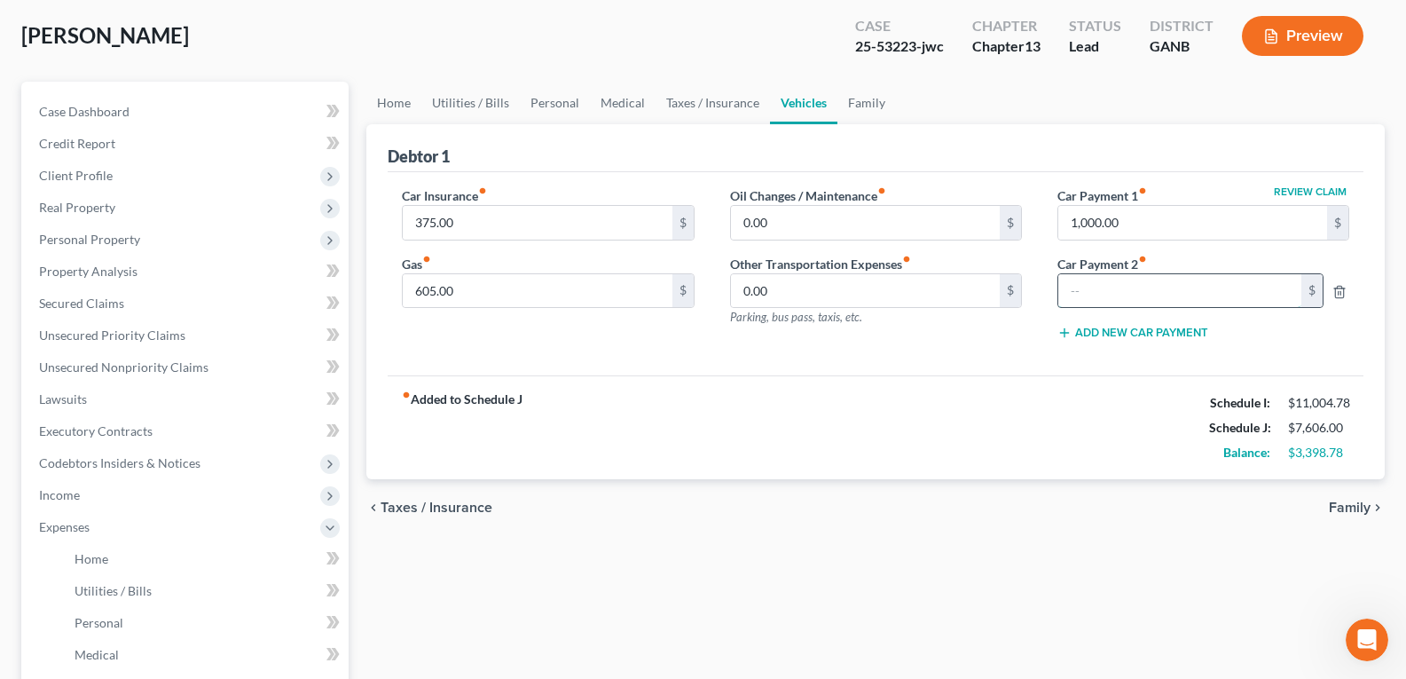
click at [1106, 293] on input "text" at bounding box center [1179, 291] width 243 height 34
type input "800.00"
click at [854, 104] on link "Family" at bounding box center [866, 103] width 59 height 43
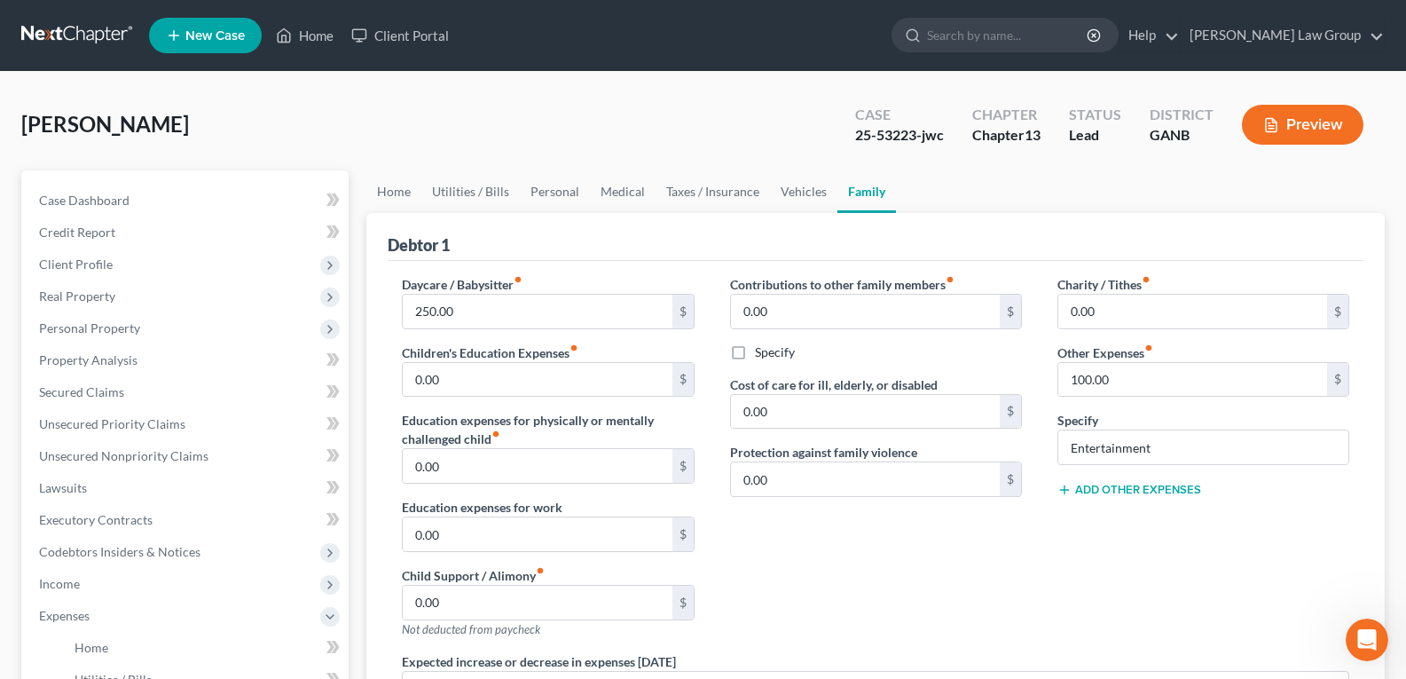
click at [1109, 495] on button "Add Other Expenses" at bounding box center [1129, 490] width 144 height 14
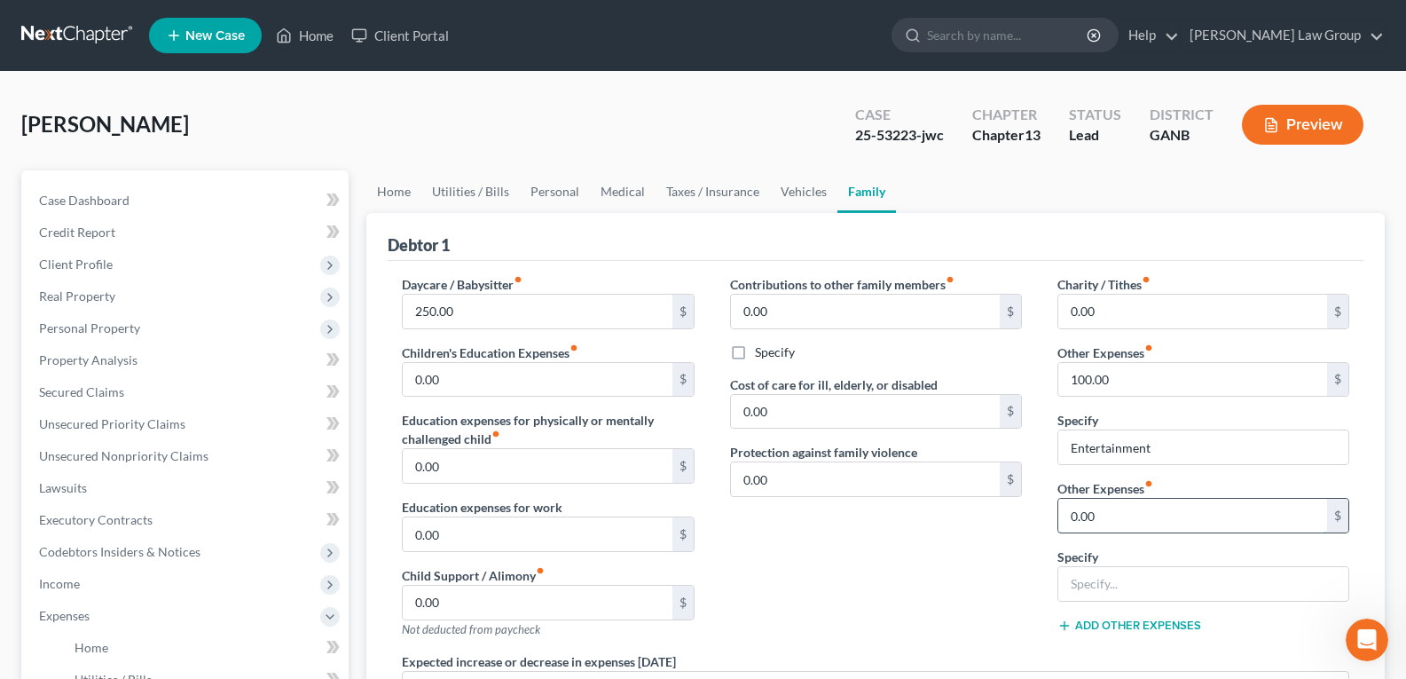
click at [1108, 514] on input "0.00" at bounding box center [1192, 515] width 269 height 34
type input "0"
type input "540.00"
click at [1107, 592] on input "text" at bounding box center [1203, 584] width 290 height 34
type input "NFS Debt Payments"
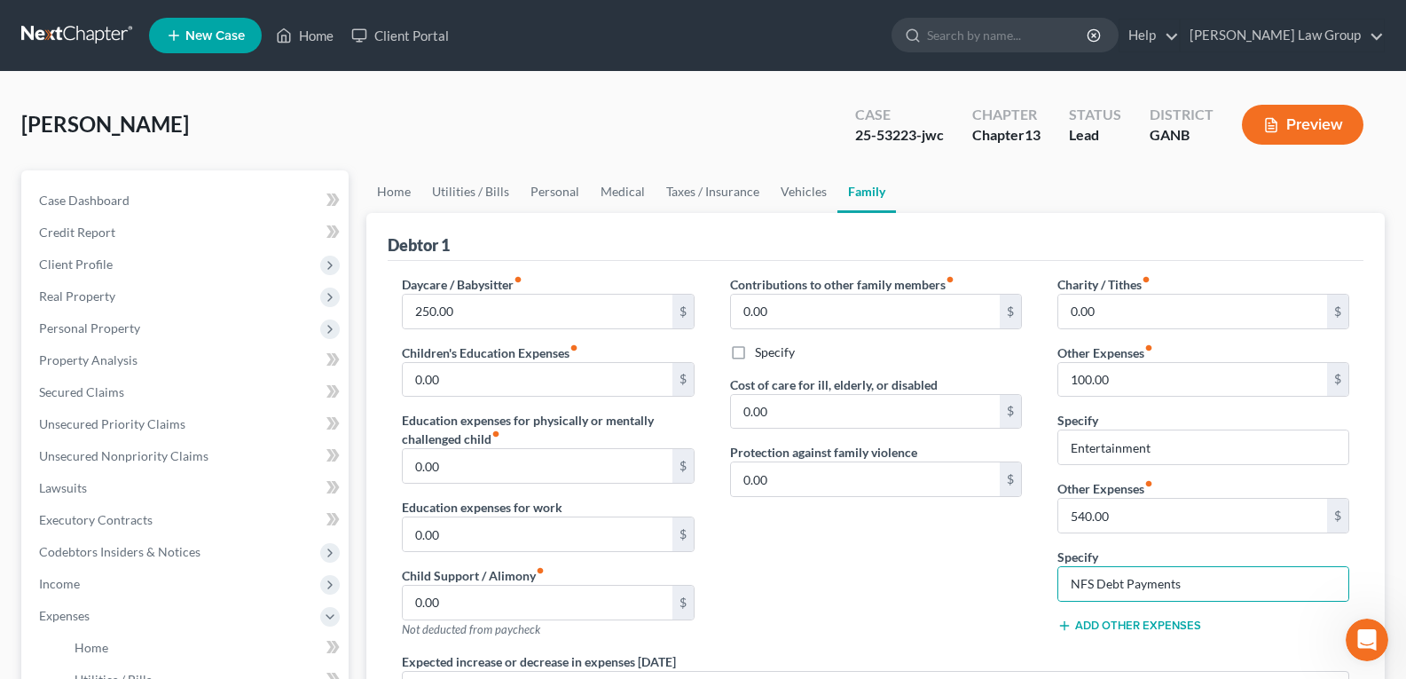
click at [1303, 115] on button "Preview" at bounding box center [1303, 125] width 122 height 40
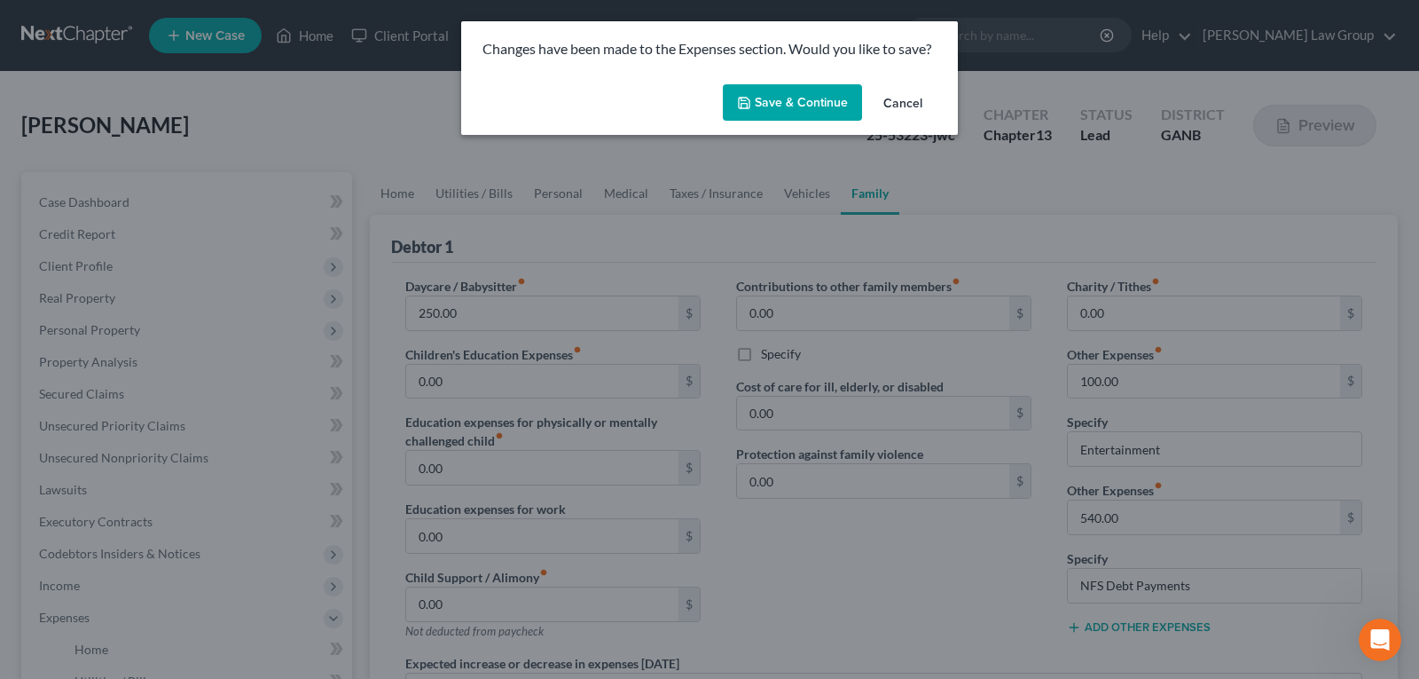
click at [793, 105] on button "Save & Continue" at bounding box center [792, 102] width 139 height 37
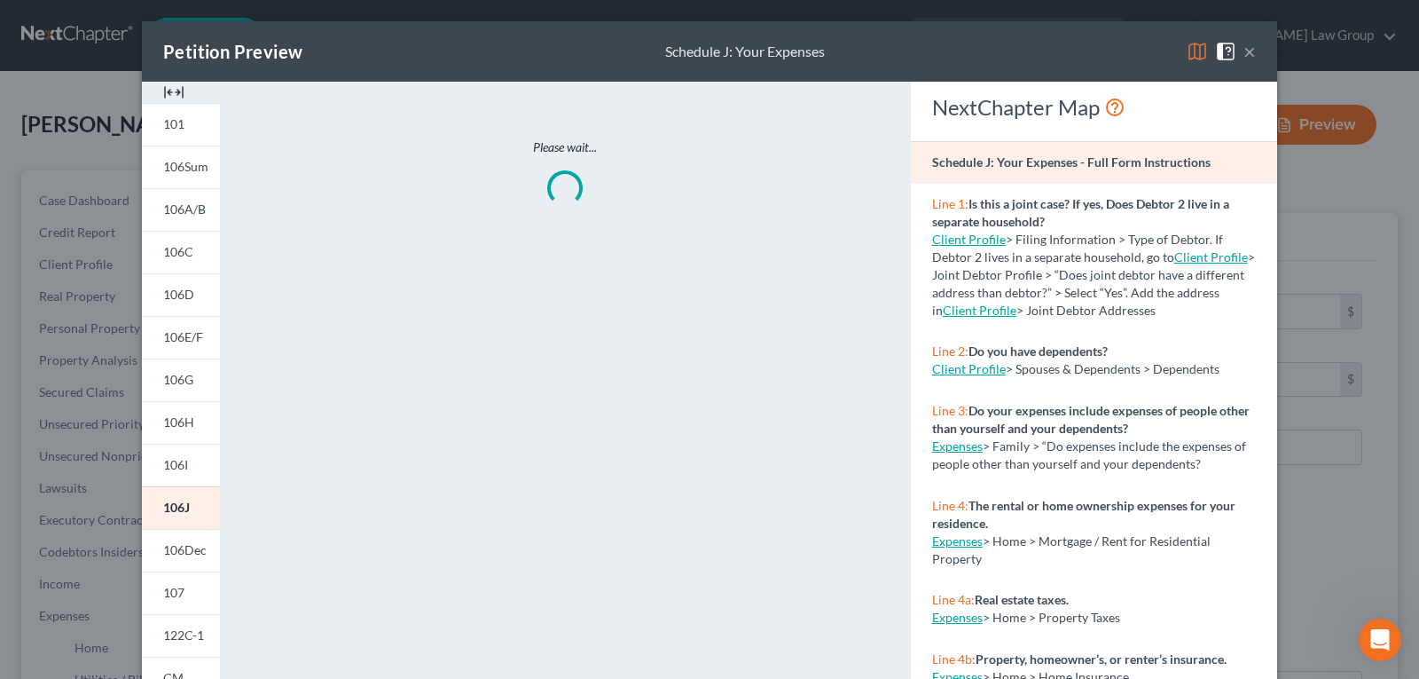
click at [171, 94] on img at bounding box center [173, 92] width 21 height 21
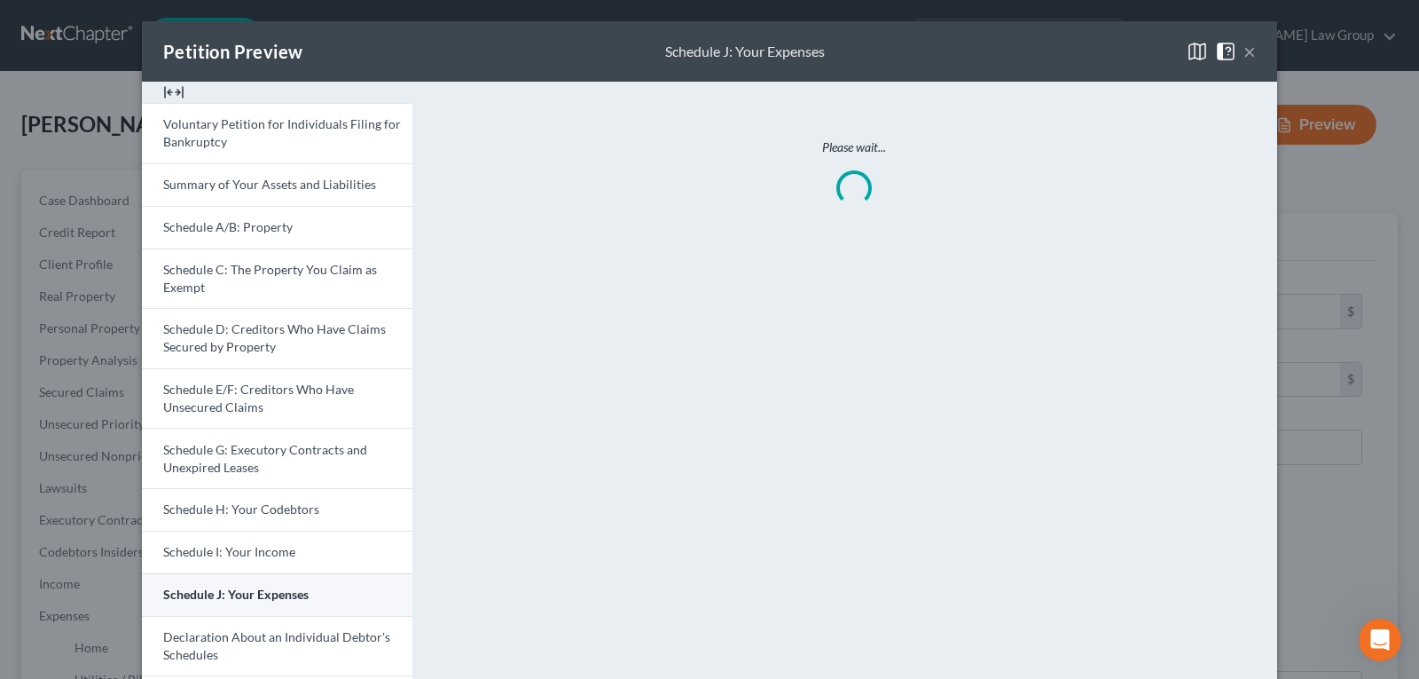
click at [248, 599] on span "Schedule J: Your Expenses" at bounding box center [235, 593] width 145 height 15
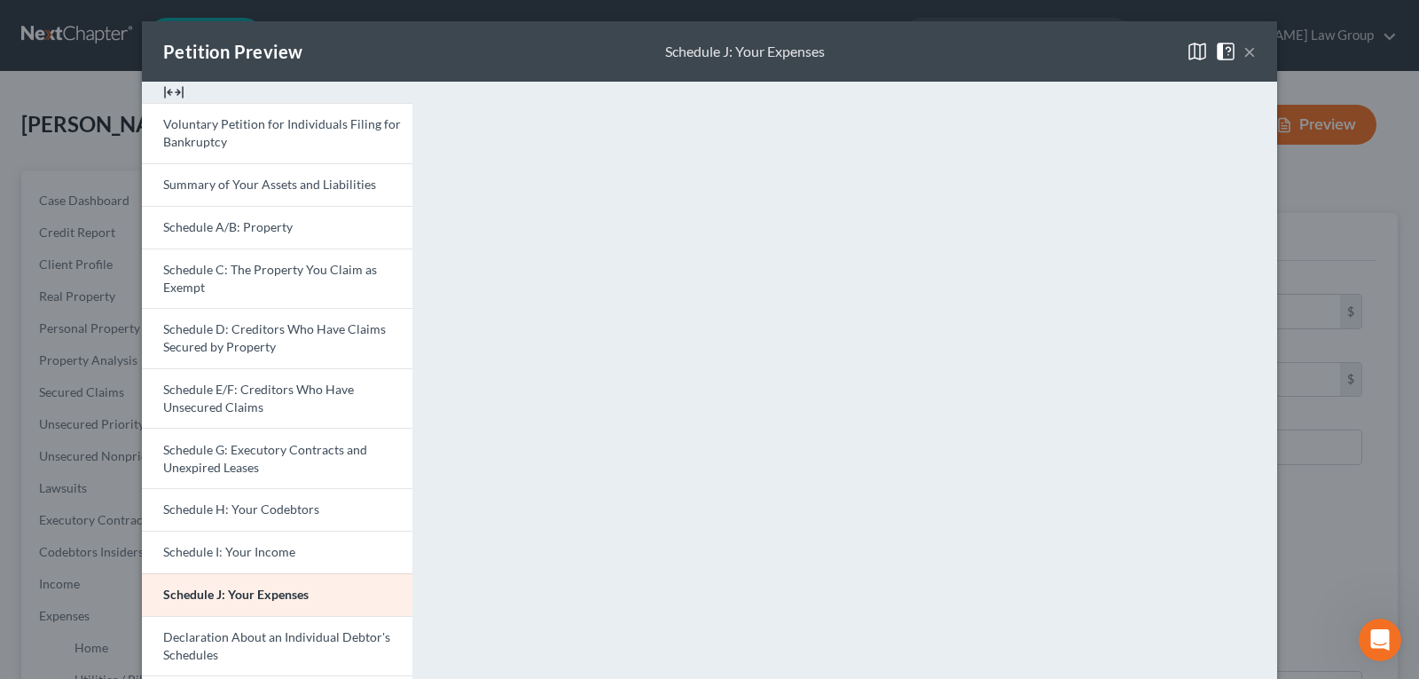
click at [1244, 57] on button "×" at bounding box center [1250, 51] width 12 height 21
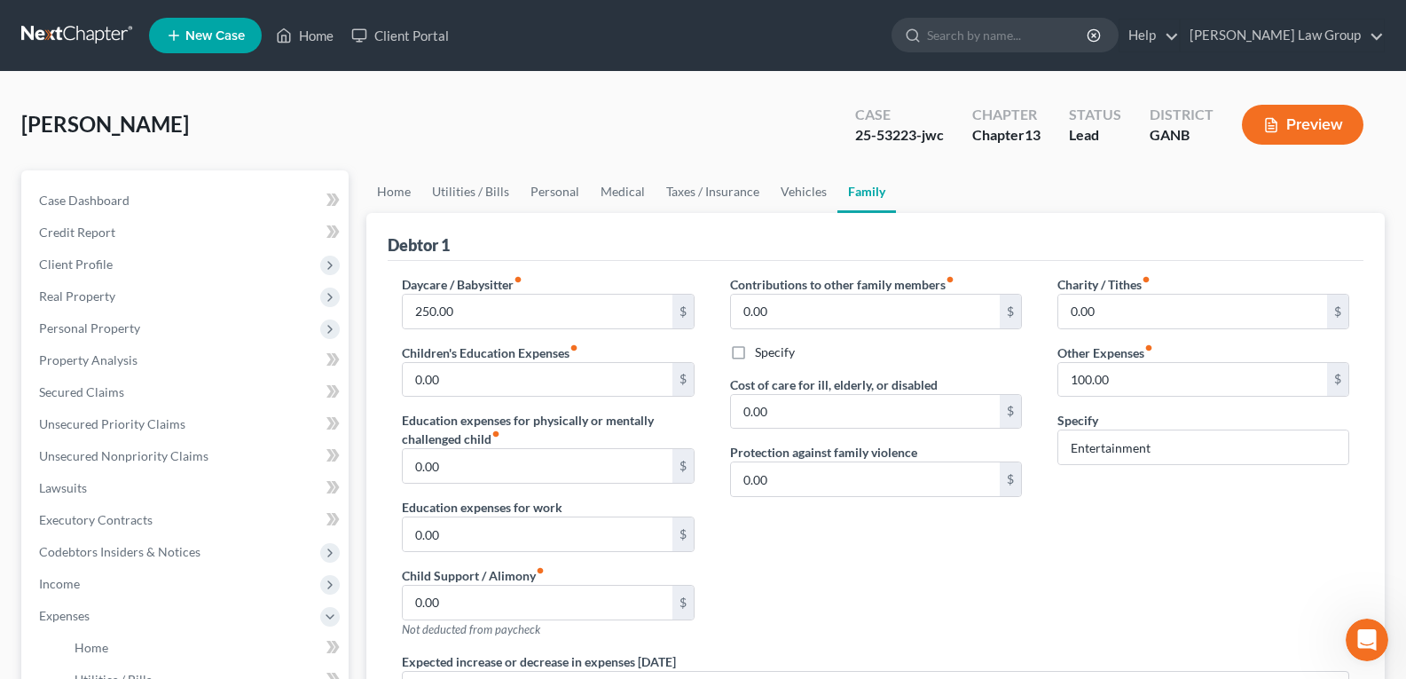
click at [860, 146] on div "Case 25-53223-jwc" at bounding box center [899, 126] width 117 height 52
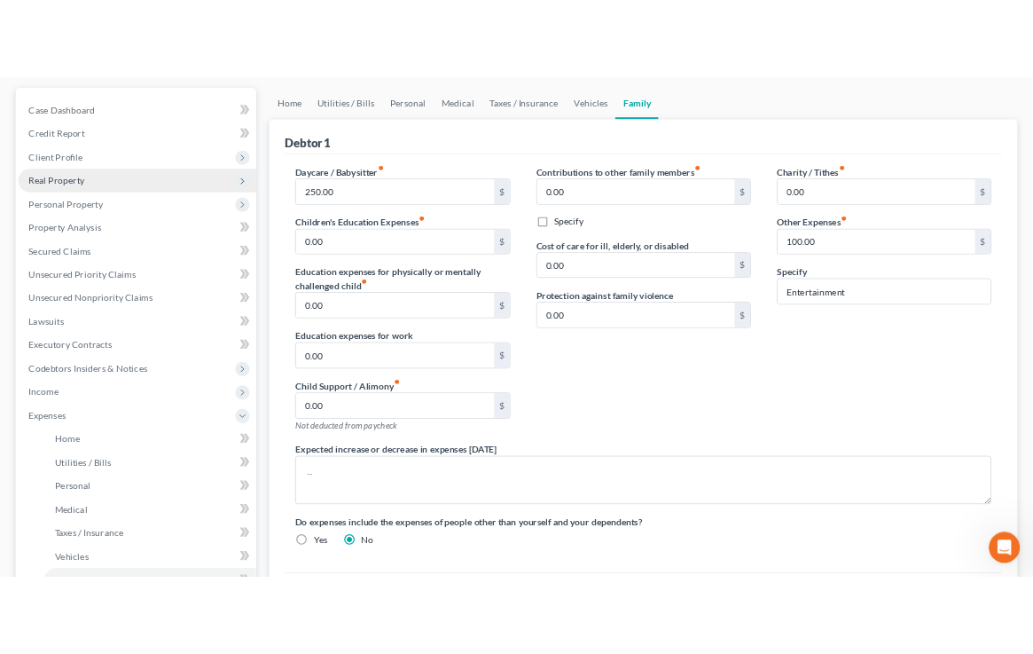
scroll to position [355, 0]
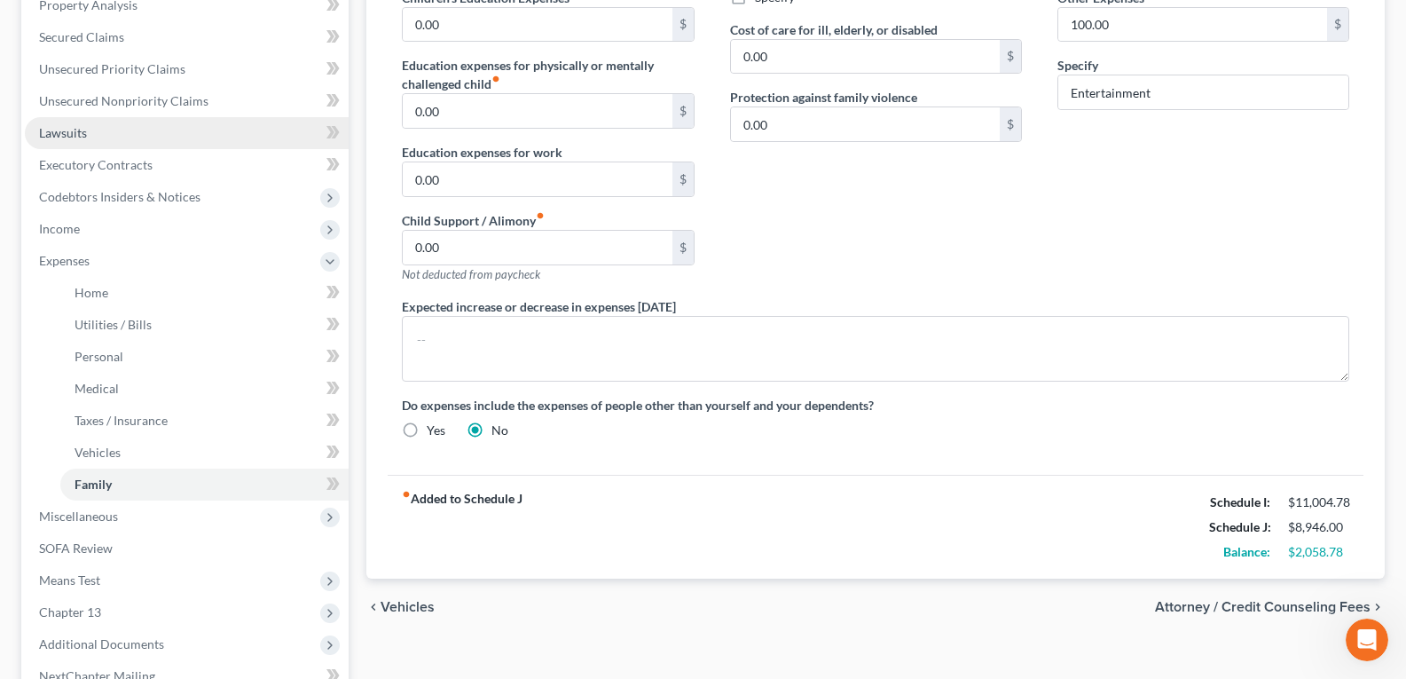
click at [83, 142] on link "Lawsuits" at bounding box center [187, 133] width 324 height 32
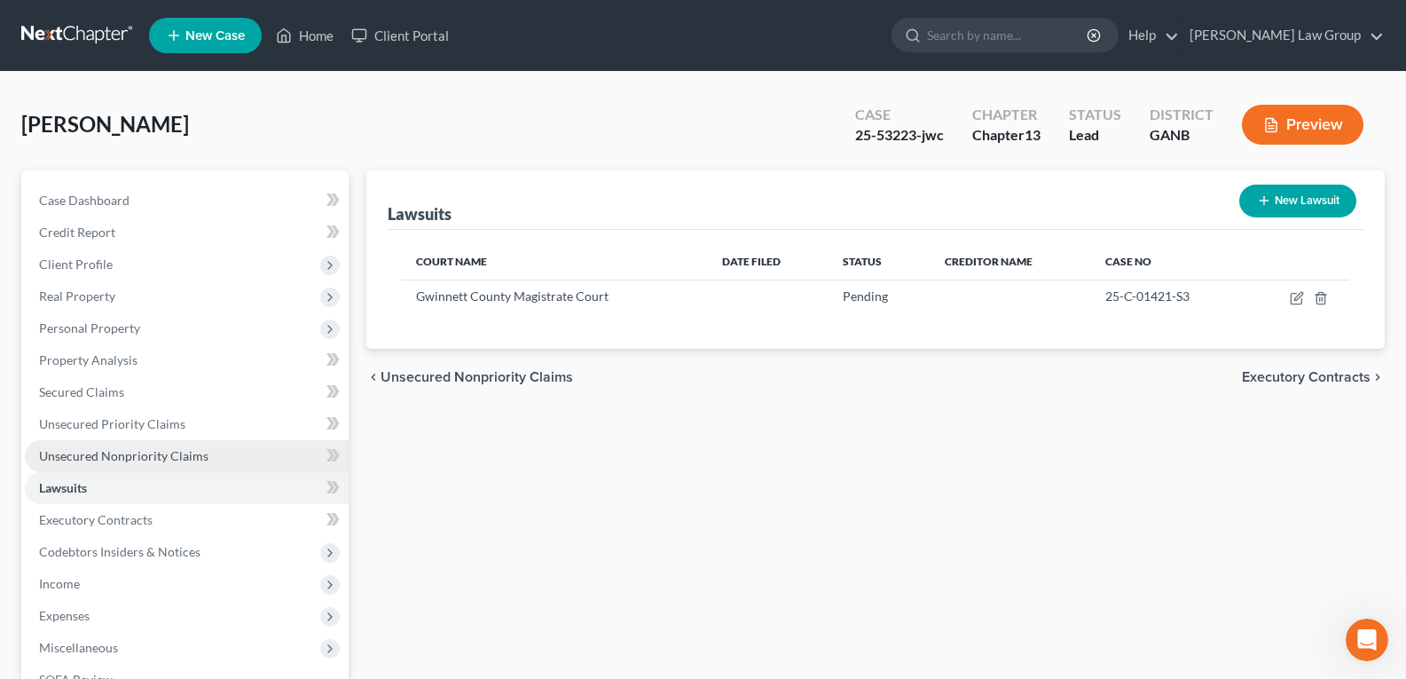
click at [68, 455] on span "Unsecured Nonpriority Claims" at bounding box center [123, 455] width 169 height 15
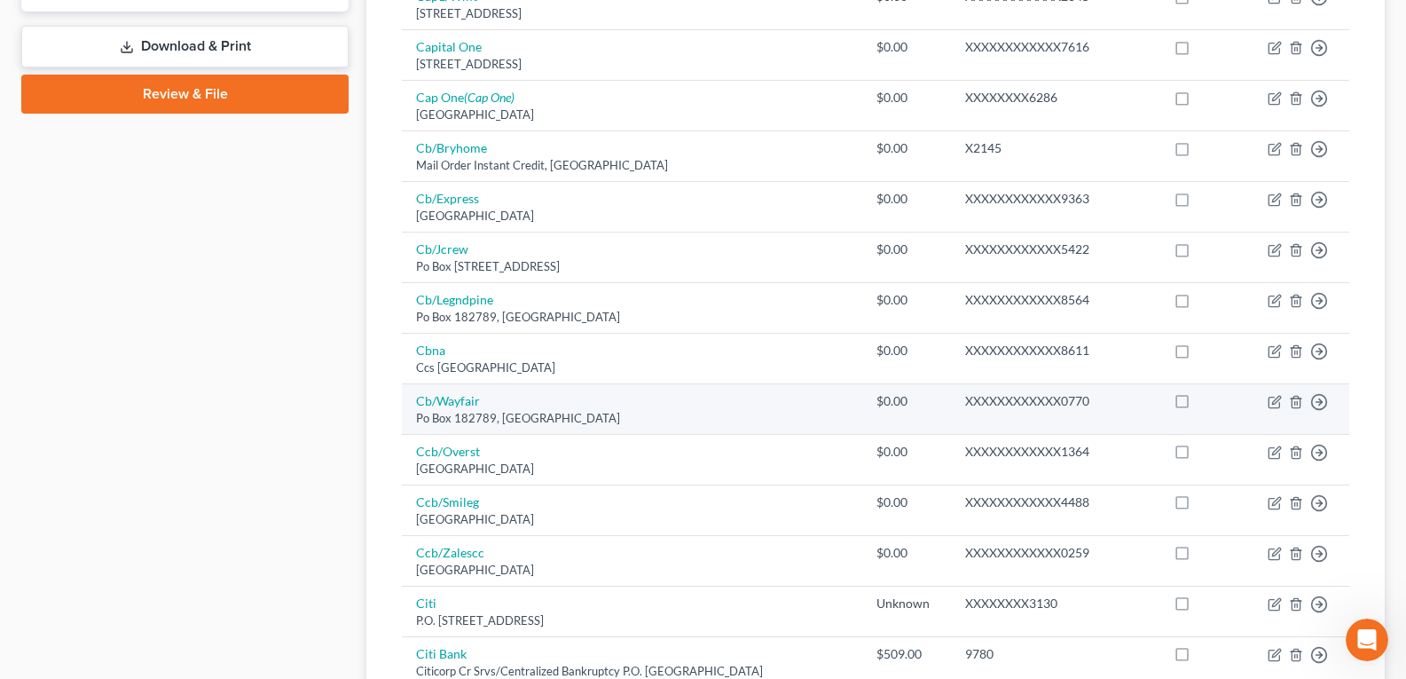
scroll to position [1408, 0]
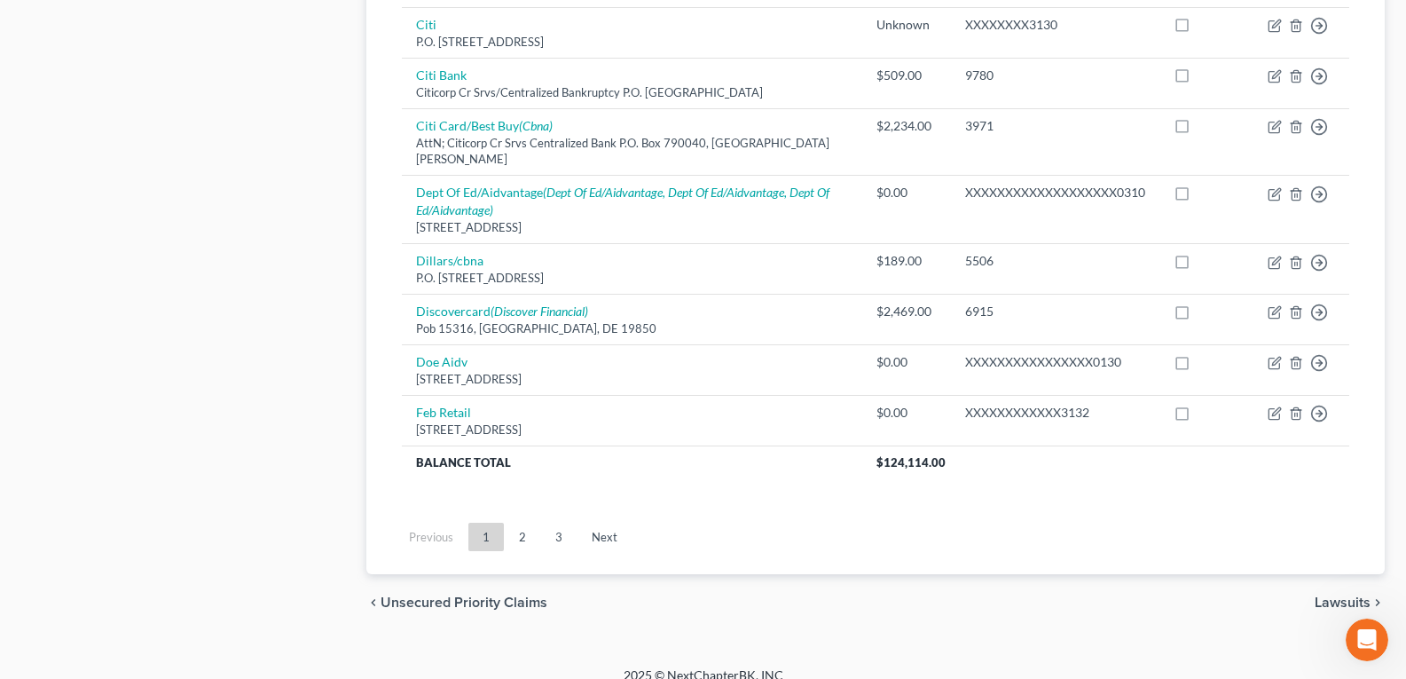
drag, startPoint x: 611, startPoint y: 429, endPoint x: 579, endPoint y: 576, distance: 149.8
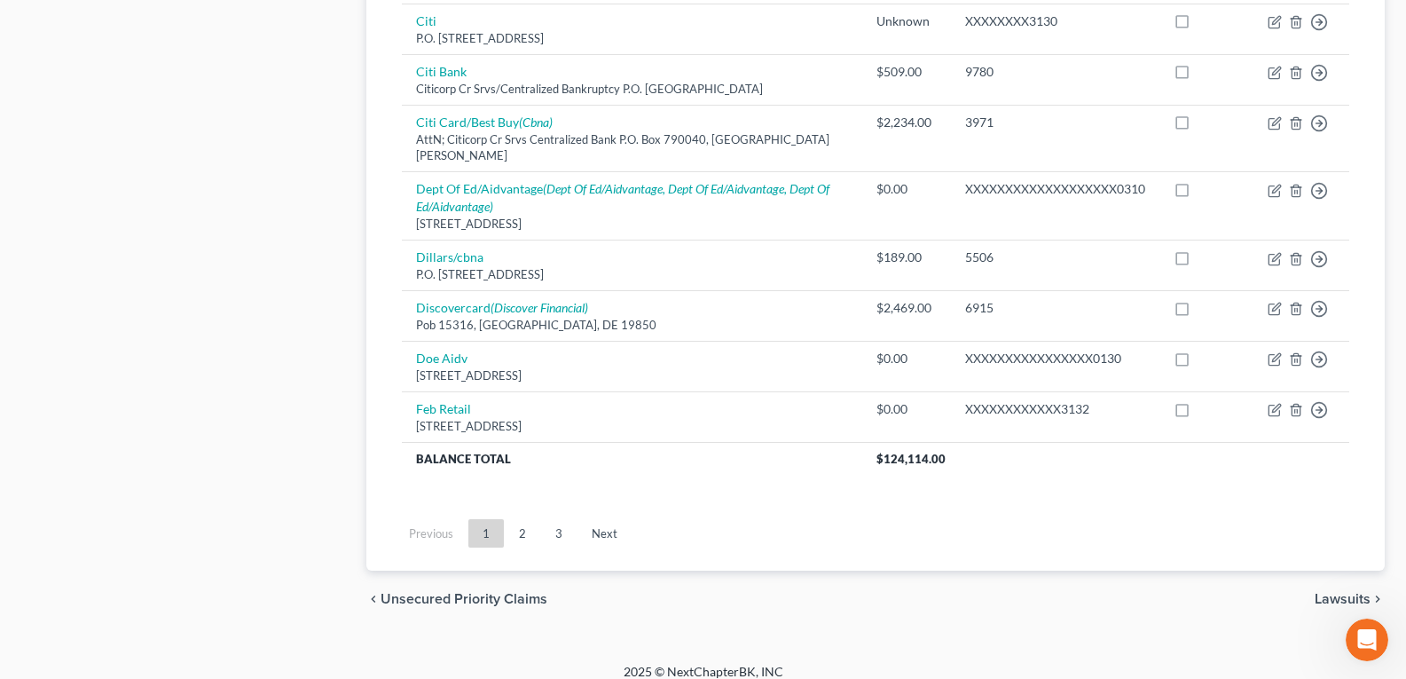
drag, startPoint x: 557, startPoint y: 521, endPoint x: 572, endPoint y: 371, distance: 150.7
click at [558, 520] on link "3" at bounding box center [558, 533] width 35 height 28
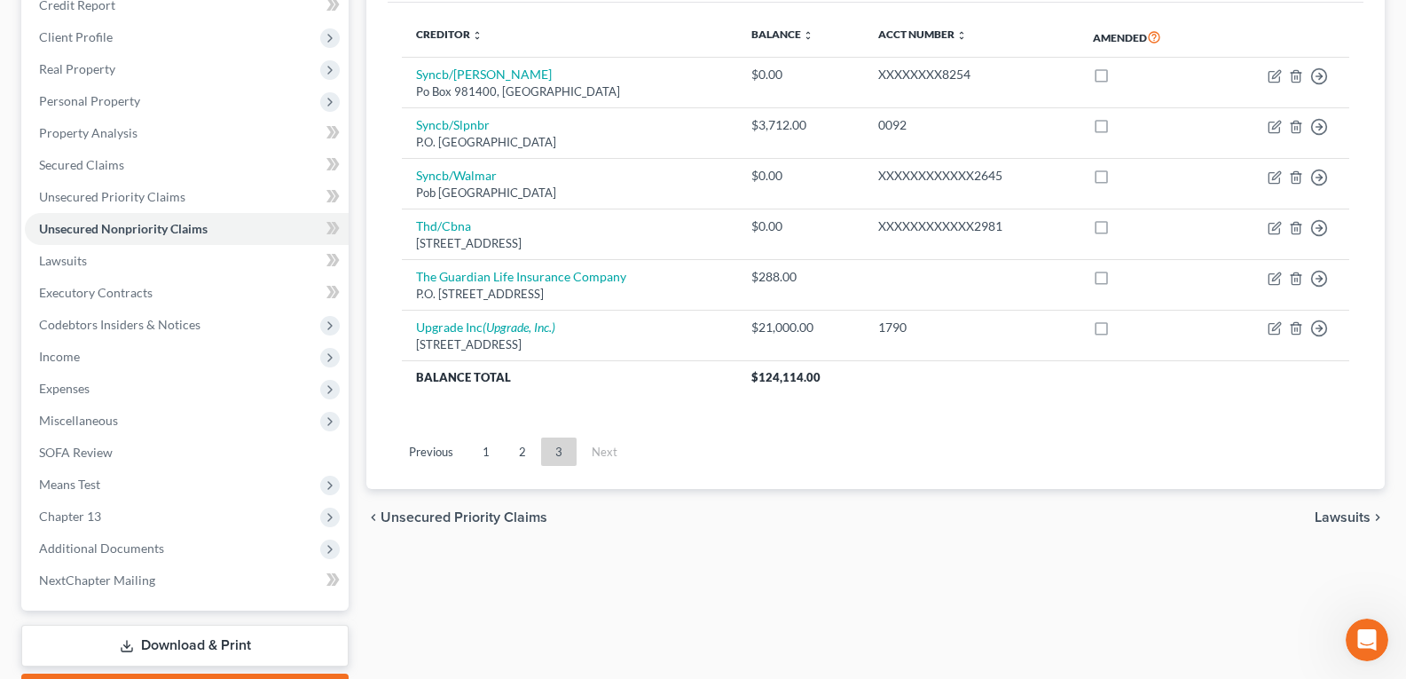
scroll to position [151, 0]
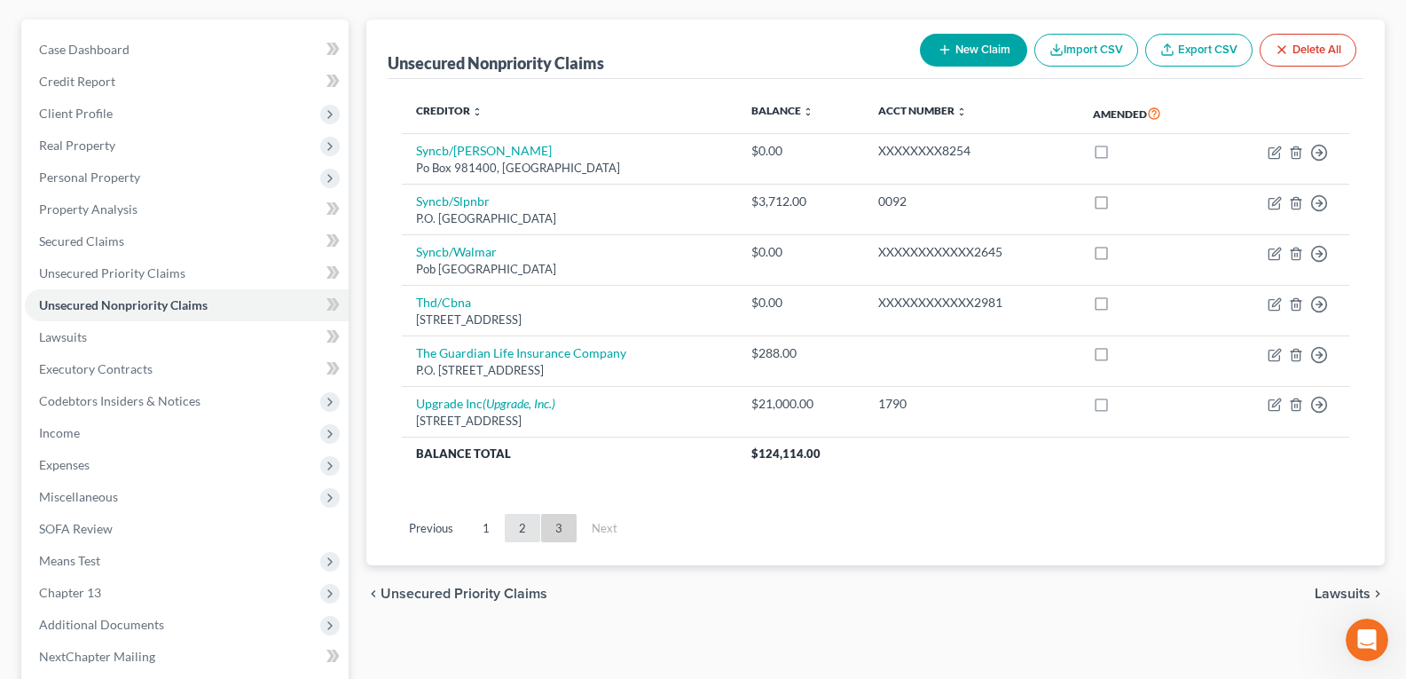
click at [524, 530] on link "2" at bounding box center [522, 528] width 35 height 28
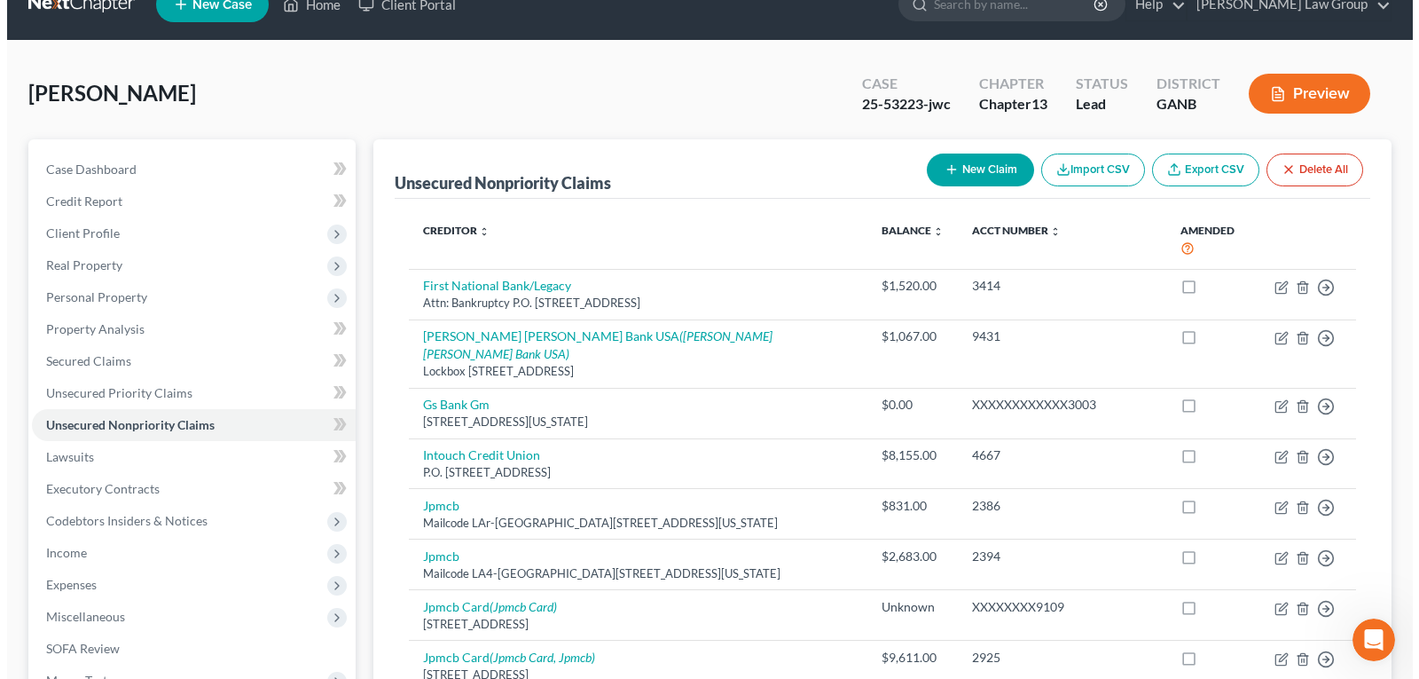
scroll to position [0, 0]
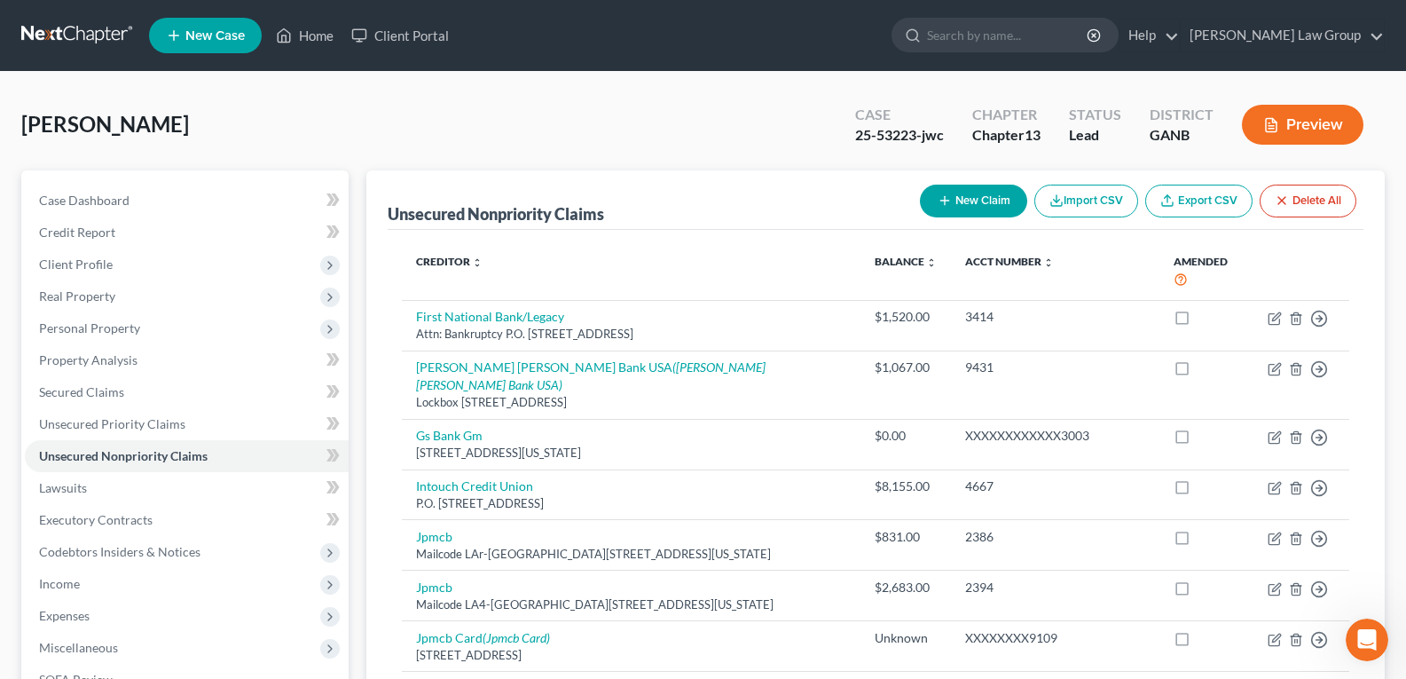
click at [952, 200] on button "New Claim" at bounding box center [973, 200] width 107 height 33
select select "0"
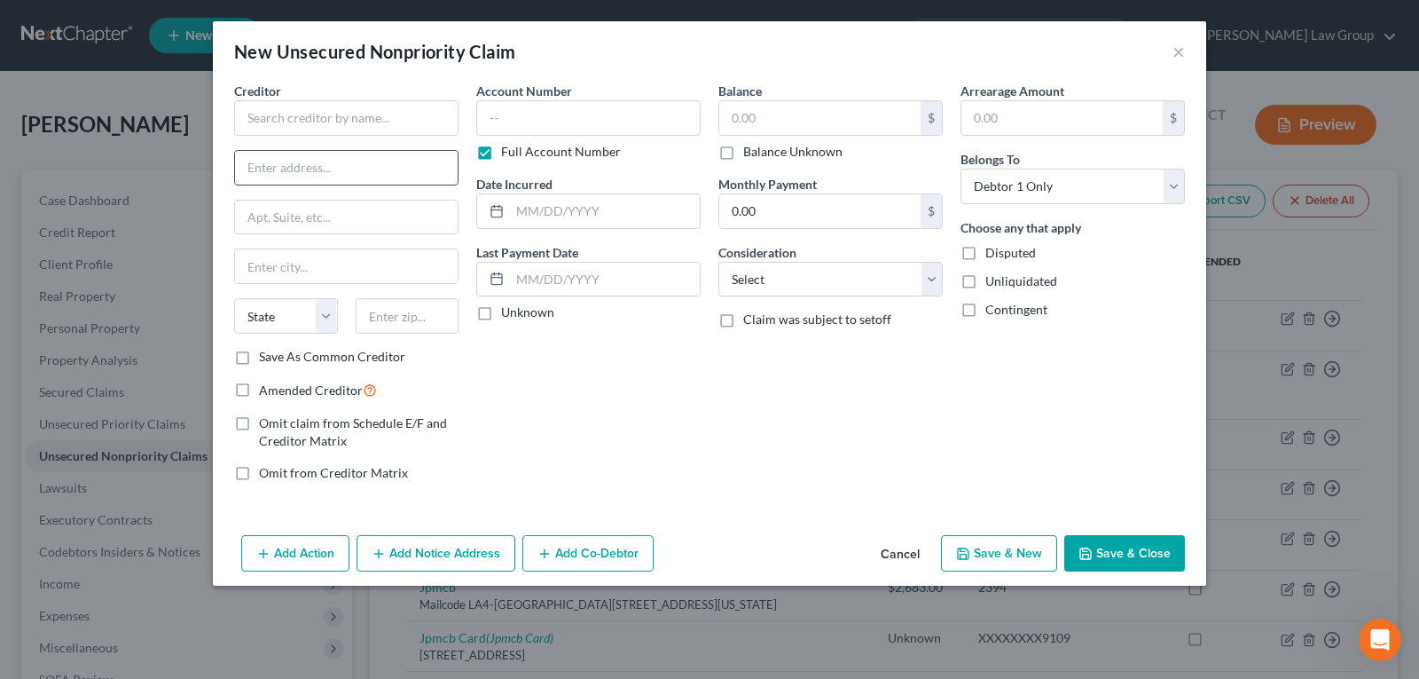
click at [304, 154] on input "text" at bounding box center [346, 168] width 223 height 34
paste input "Attn: Legal & Compliance Department"
type input "Attn: Legal & Compliance Department"
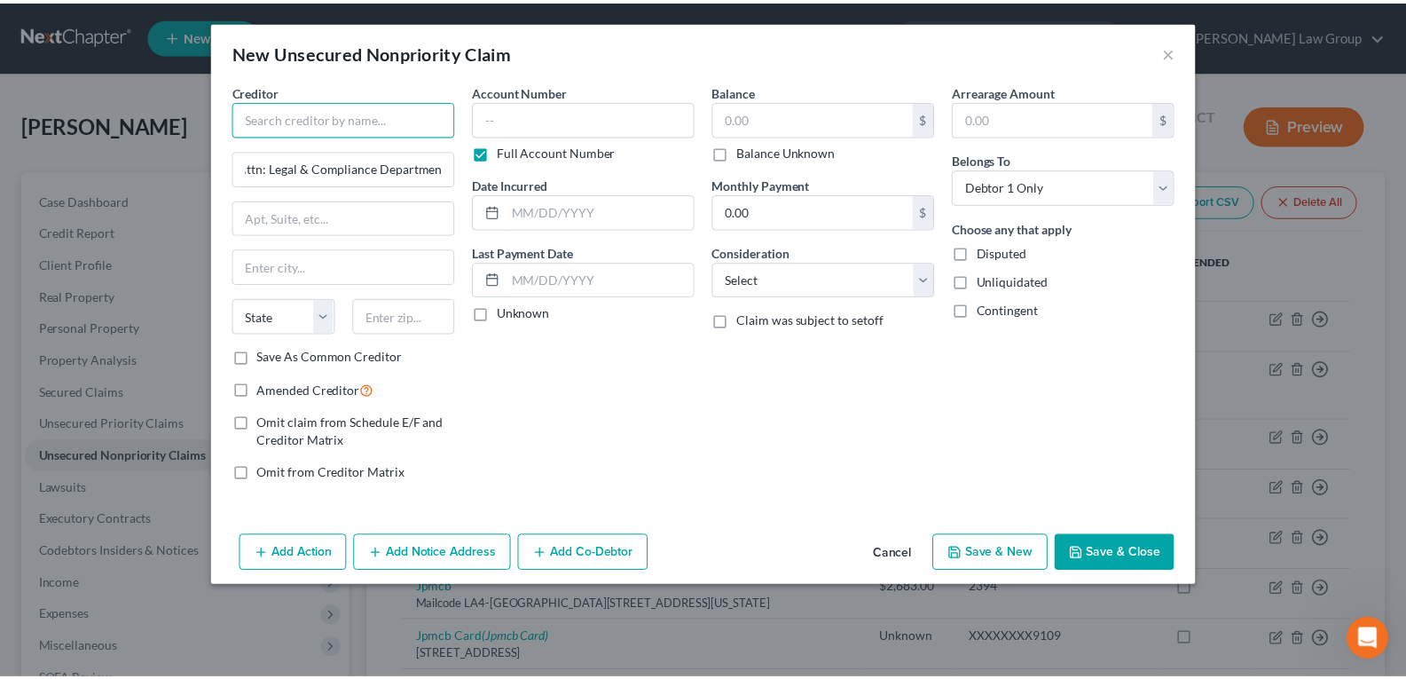
scroll to position [0, 0]
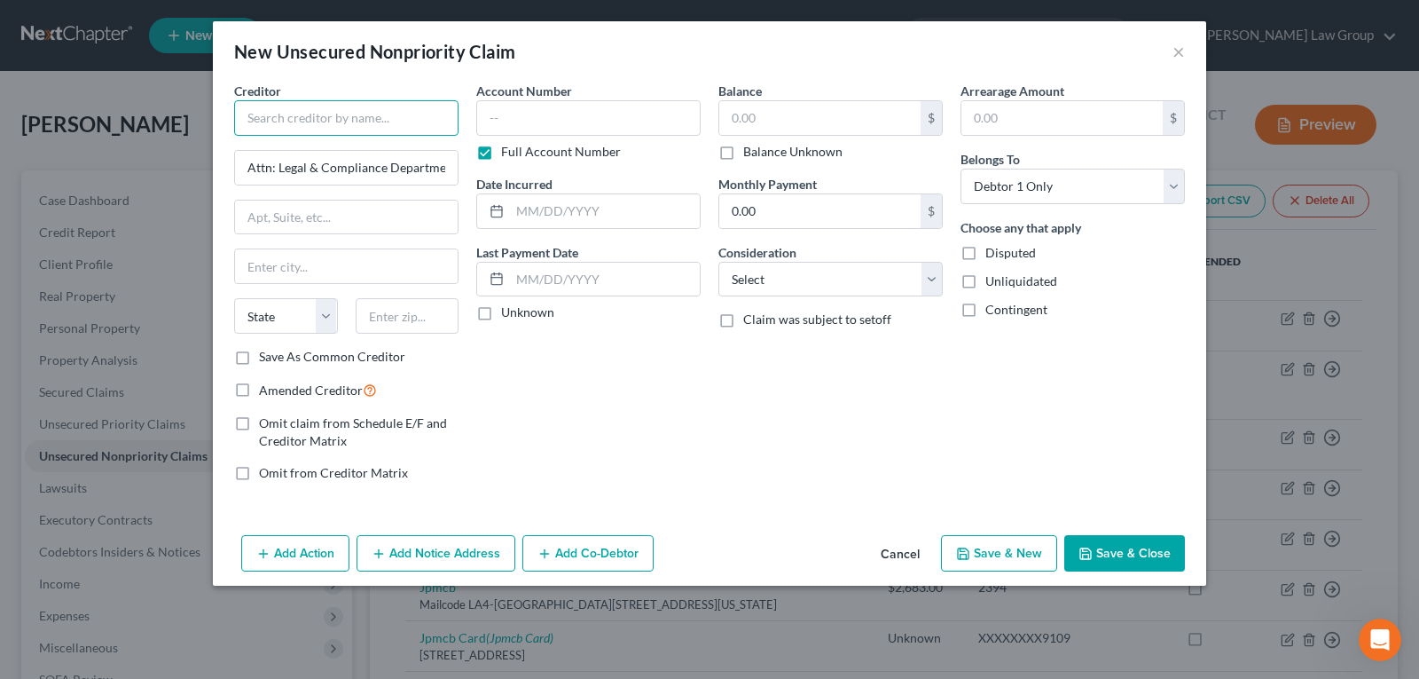
click at [312, 122] on input "text" at bounding box center [346, 117] width 224 height 35
type input "Republic Finance, Inc."
drag, startPoint x: 303, startPoint y: 215, endPoint x: 400, endPoint y: 6, distance: 229.8
click at [303, 215] on input "text" at bounding box center [346, 217] width 223 height 34
click at [336, 208] on input "text" at bounding box center [346, 217] width 223 height 34
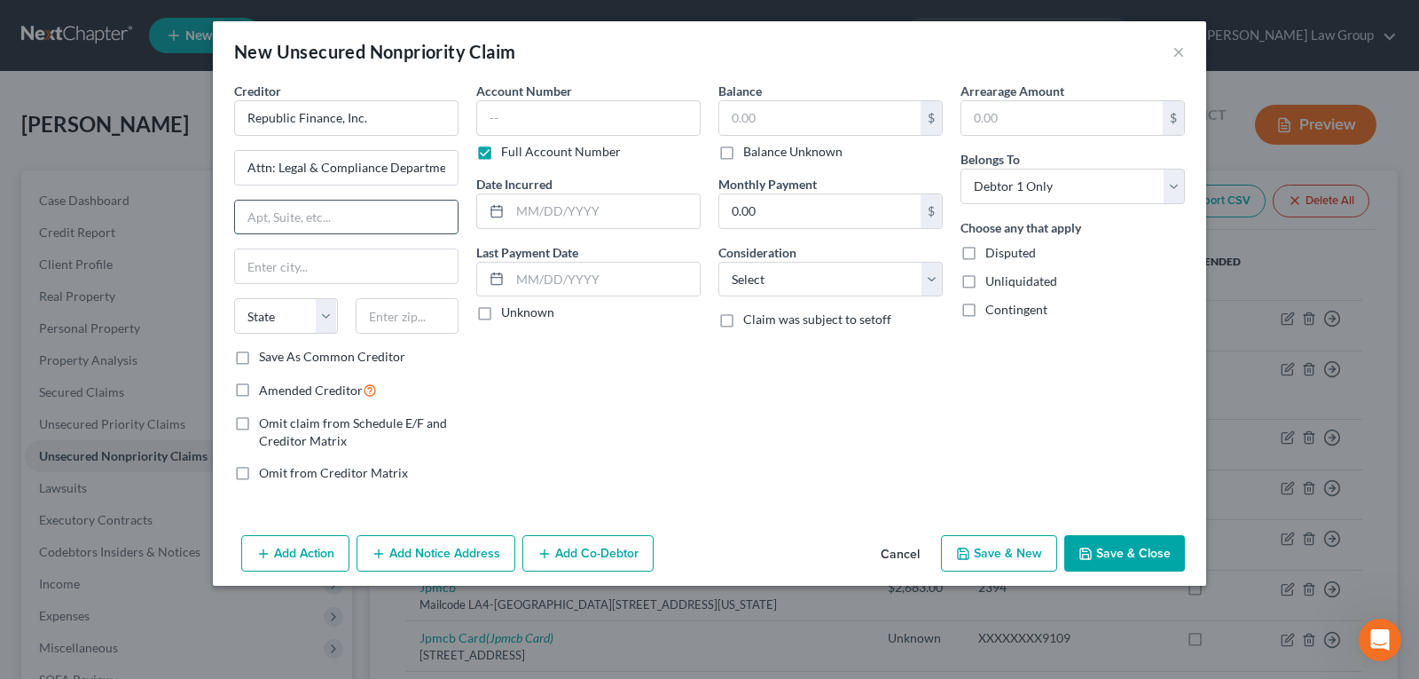
paste input "7031 Commerce Circle"
type input "7031 Commerce Circle"
click at [312, 255] on input "text" at bounding box center [346, 266] width 223 height 34
type input "Baton Rouge"
select select "19"
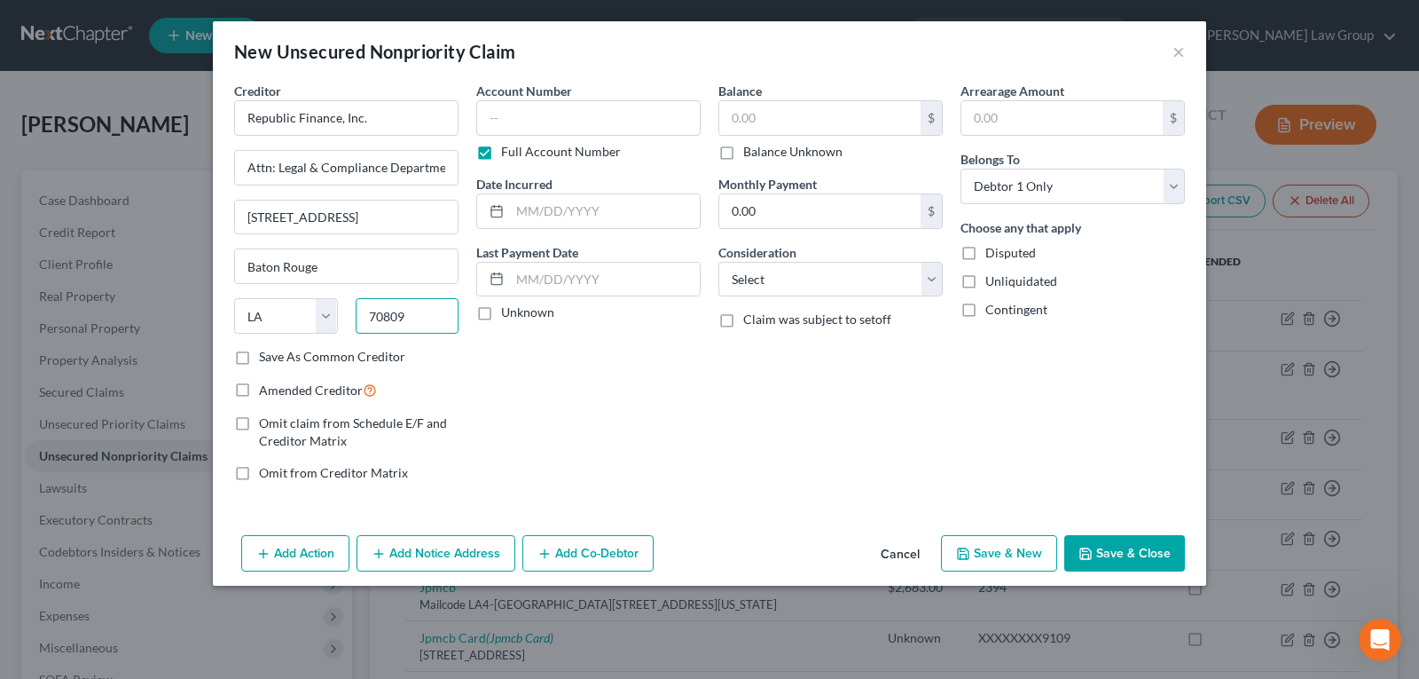
type input "70809"
click at [559, 128] on input "text" at bounding box center [588, 117] width 224 height 35
click at [663, 421] on div "Account Number Full Account Number Date Incurred Last Payment Date Unknown" at bounding box center [588, 289] width 242 height 414
click at [789, 111] on input "text" at bounding box center [819, 118] width 201 height 34
type input "1,683.00"
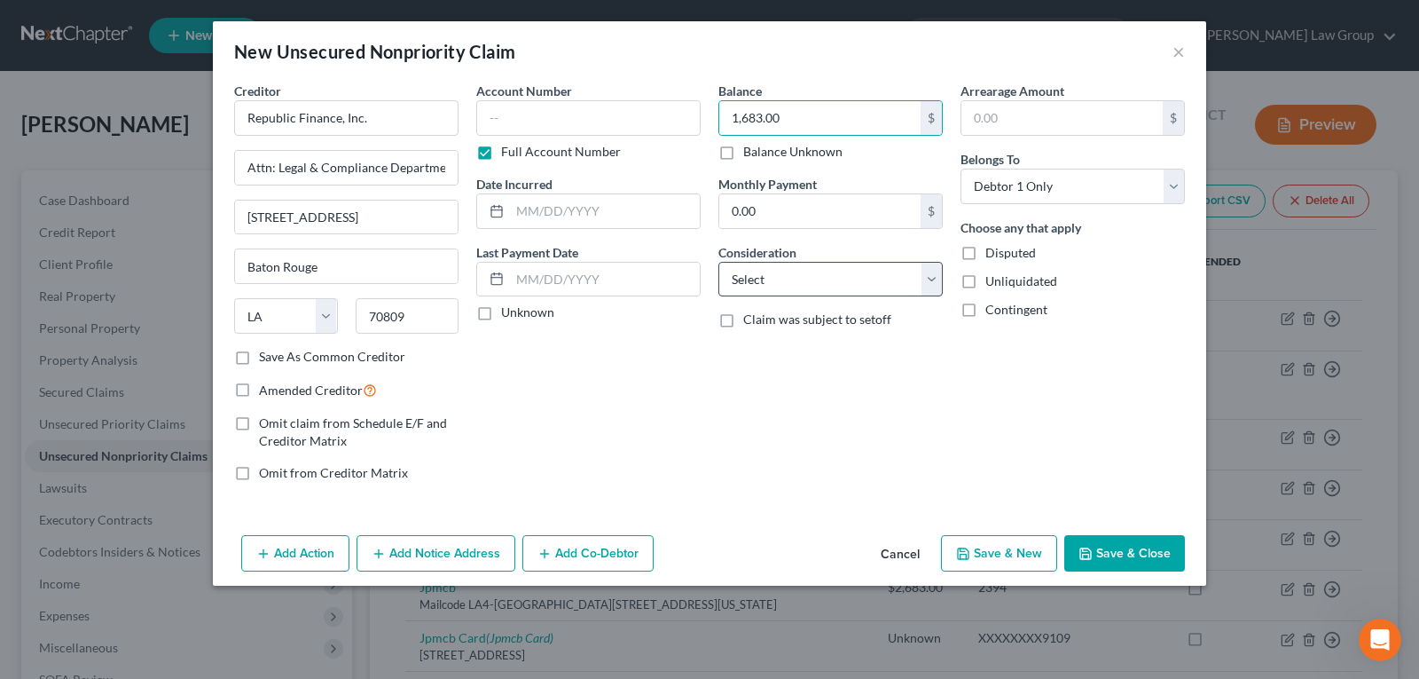
drag, startPoint x: 787, startPoint y: 395, endPoint x: 766, endPoint y: 285, distance: 111.9
click at [787, 382] on div "Balance 1,683.00 $ Balance Unknown Balance Undetermined 1,683.00 $ Balance Unkn…" at bounding box center [831, 289] width 242 height 414
click at [766, 285] on select "Select Cable / Satellite Services Collection Agency Credit Card Debt Debt Couns…" at bounding box center [830, 279] width 224 height 35
select select "10"
click at [718, 262] on select "Select Cable / Satellite Services Collection Agency Credit Card Debt Debt Couns…" at bounding box center [830, 279] width 224 height 35
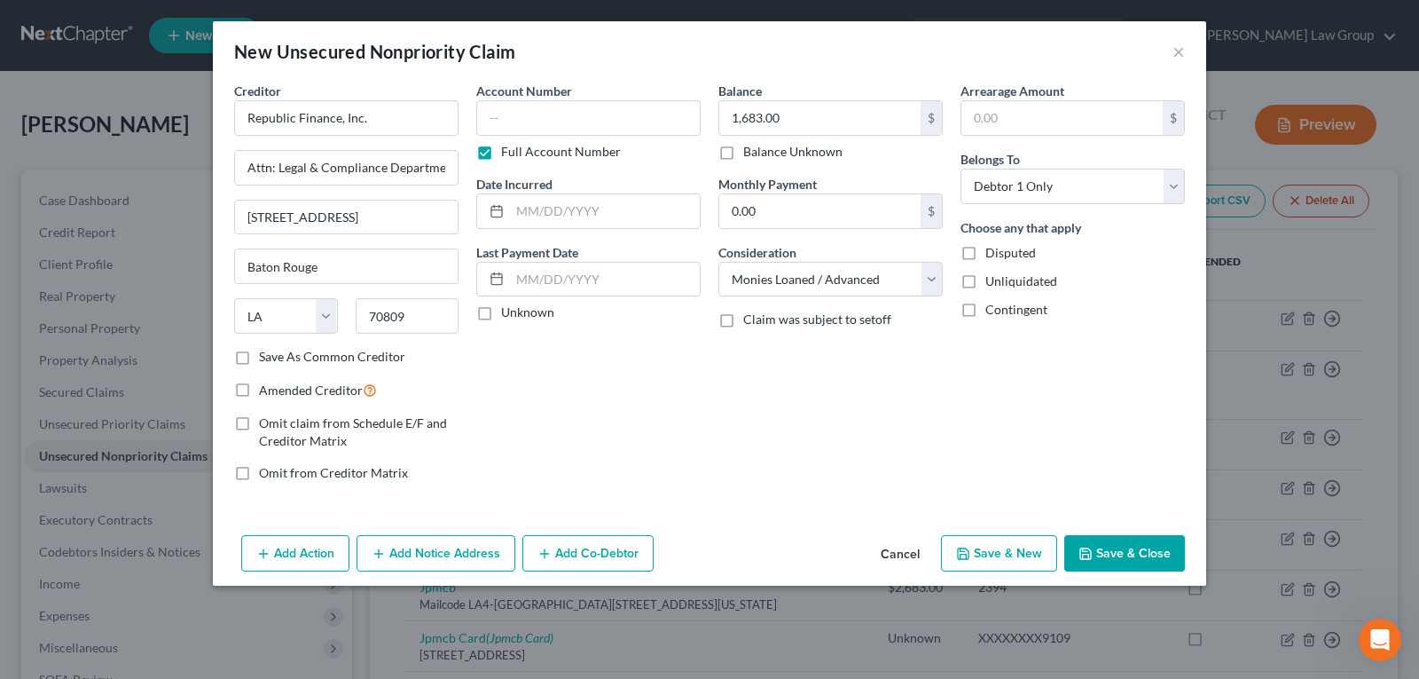
click at [738, 416] on div "Balance 1,683.00 $ Balance Unknown Balance Undetermined 1,683.00 $ Balance Unkn…" at bounding box center [831, 289] width 242 height 414
click at [1108, 551] on button "Save & Close" at bounding box center [1124, 553] width 121 height 37
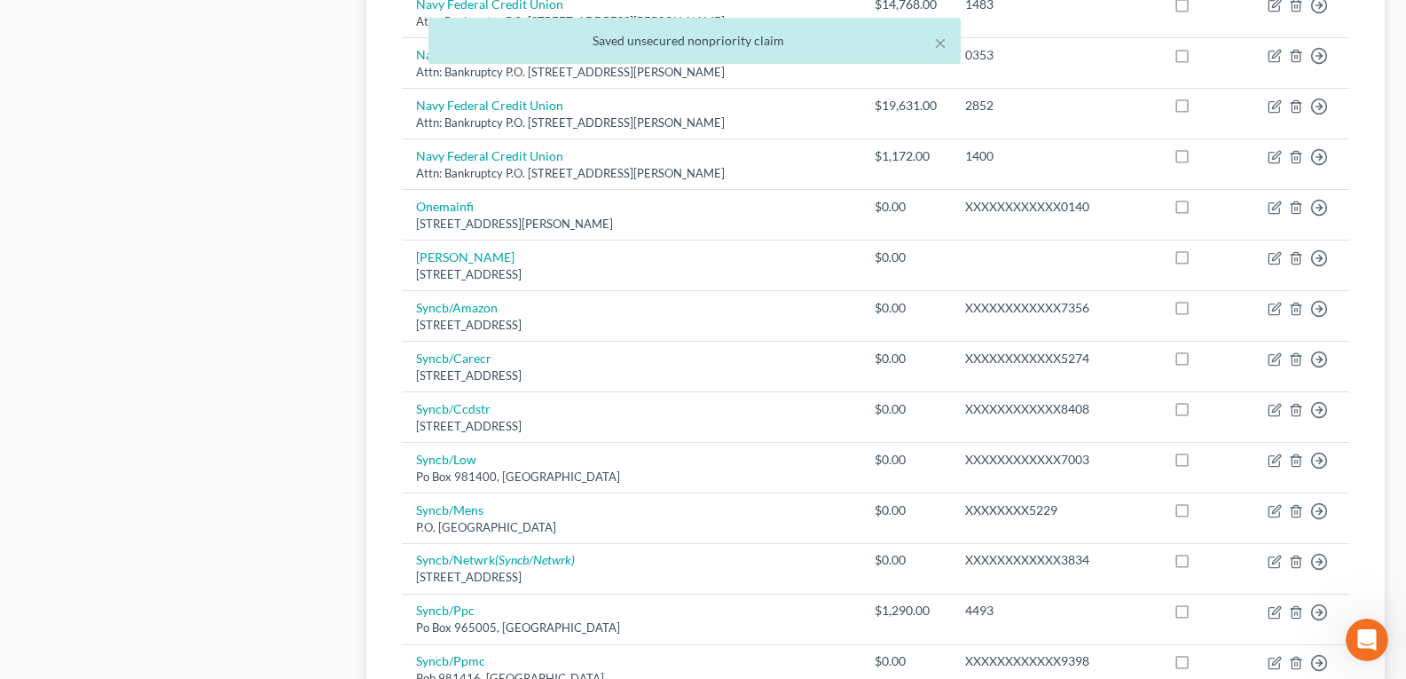
drag, startPoint x: 773, startPoint y: 413, endPoint x: 757, endPoint y: 566, distance: 153.4
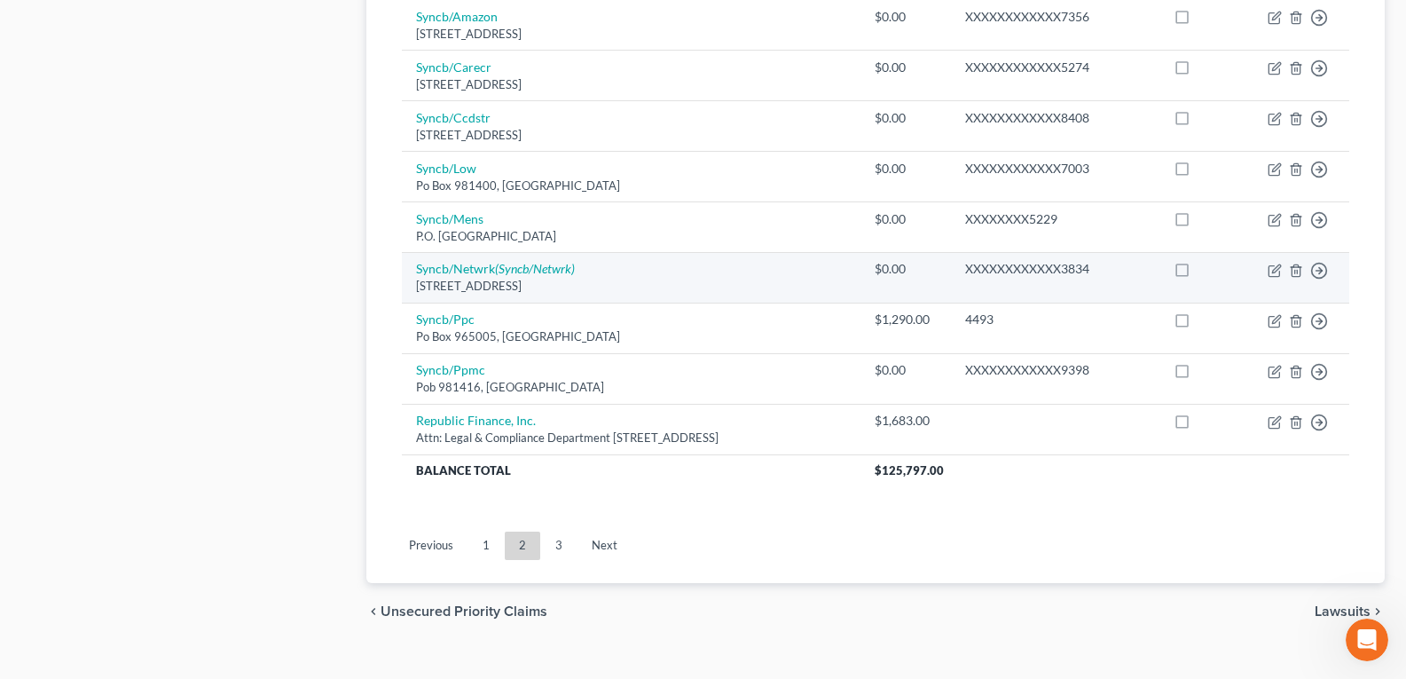
scroll to position [1434, 0]
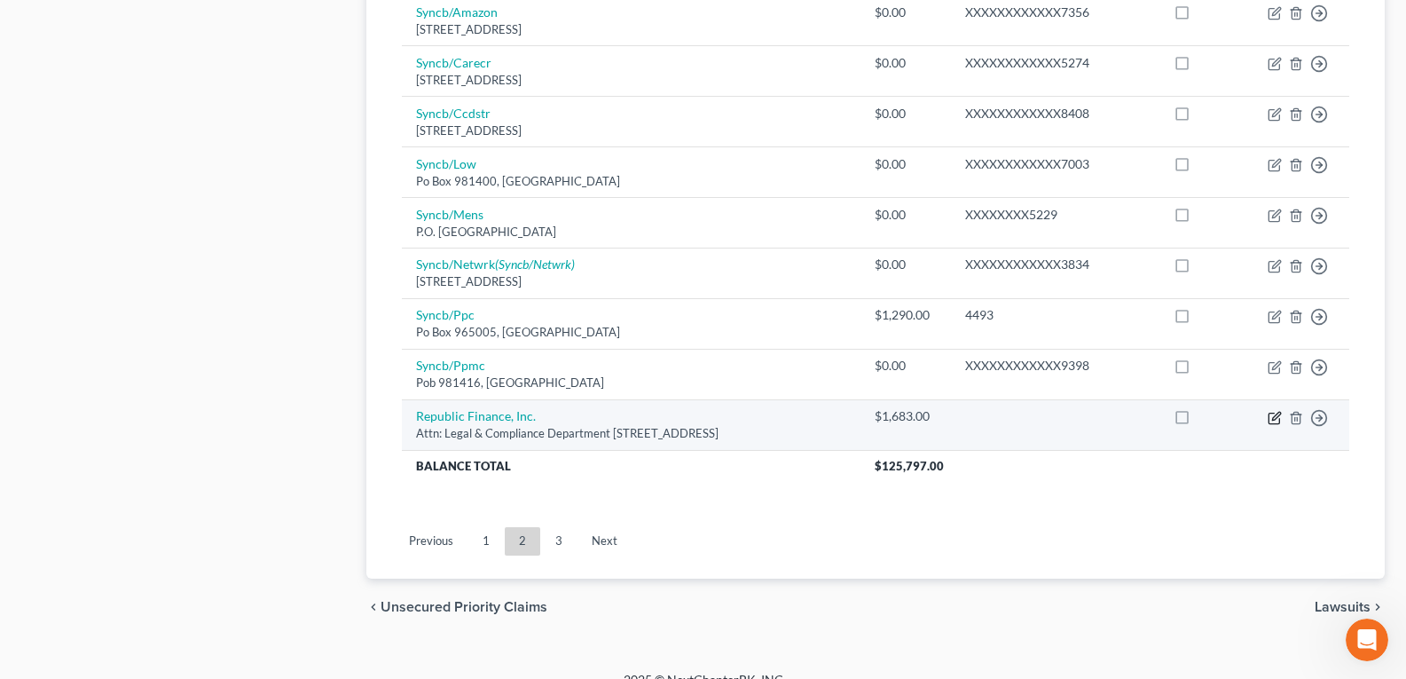
click at [1271, 411] on icon "button" at bounding box center [1275, 418] width 14 height 14
select select "19"
select select "10"
select select "0"
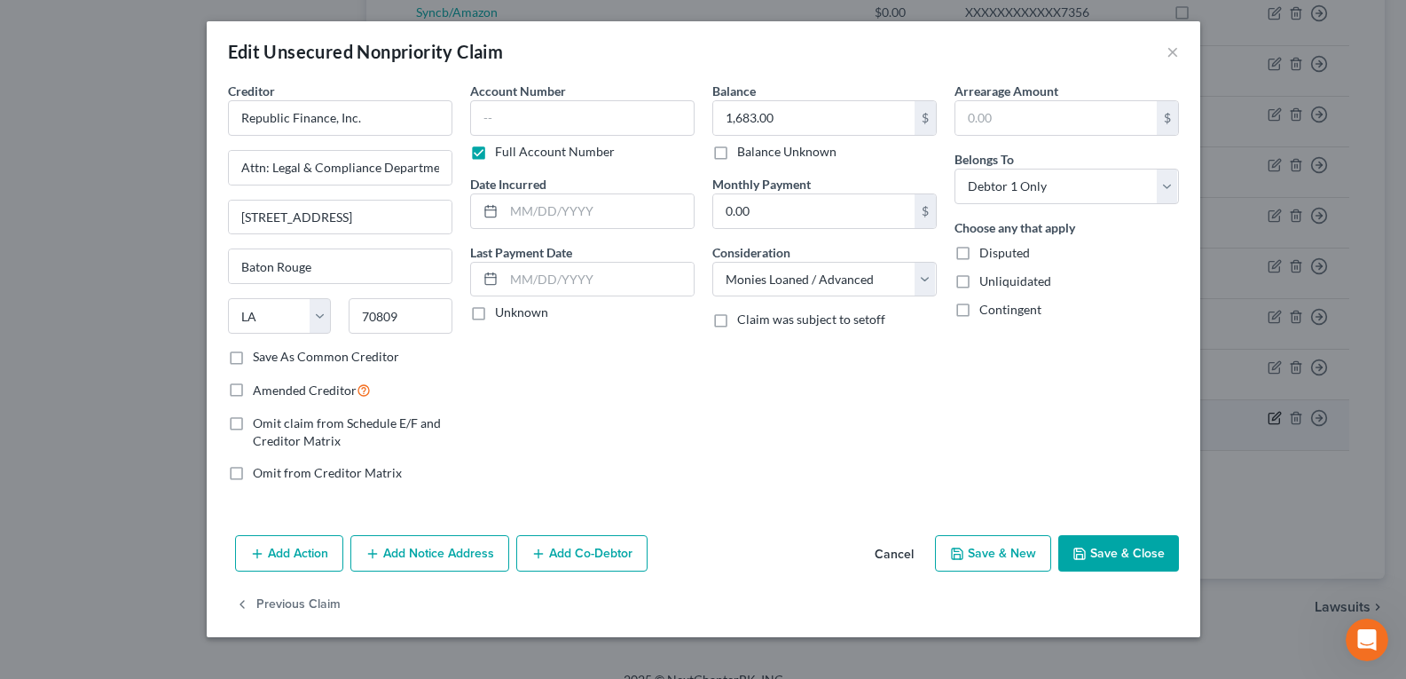
scroll to position [1425, 0]
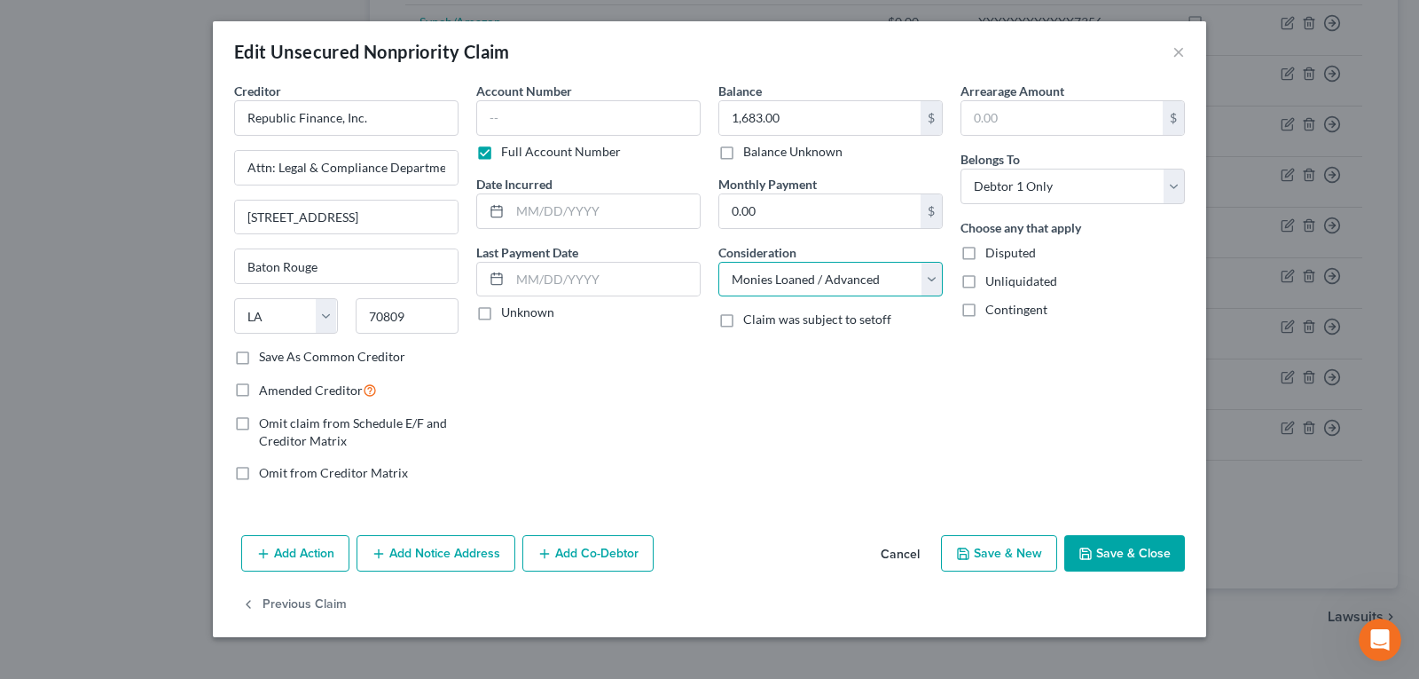
click at [930, 276] on select "Select Cable / Satellite Services Collection Agency Credit Card Debt Debt Couns…" at bounding box center [830, 279] width 224 height 35
select select "14"
click at [718, 262] on select "Select Cable / Satellite Services Collection Agency Credit Card Debt Debt Couns…" at bounding box center [830, 279] width 224 height 35
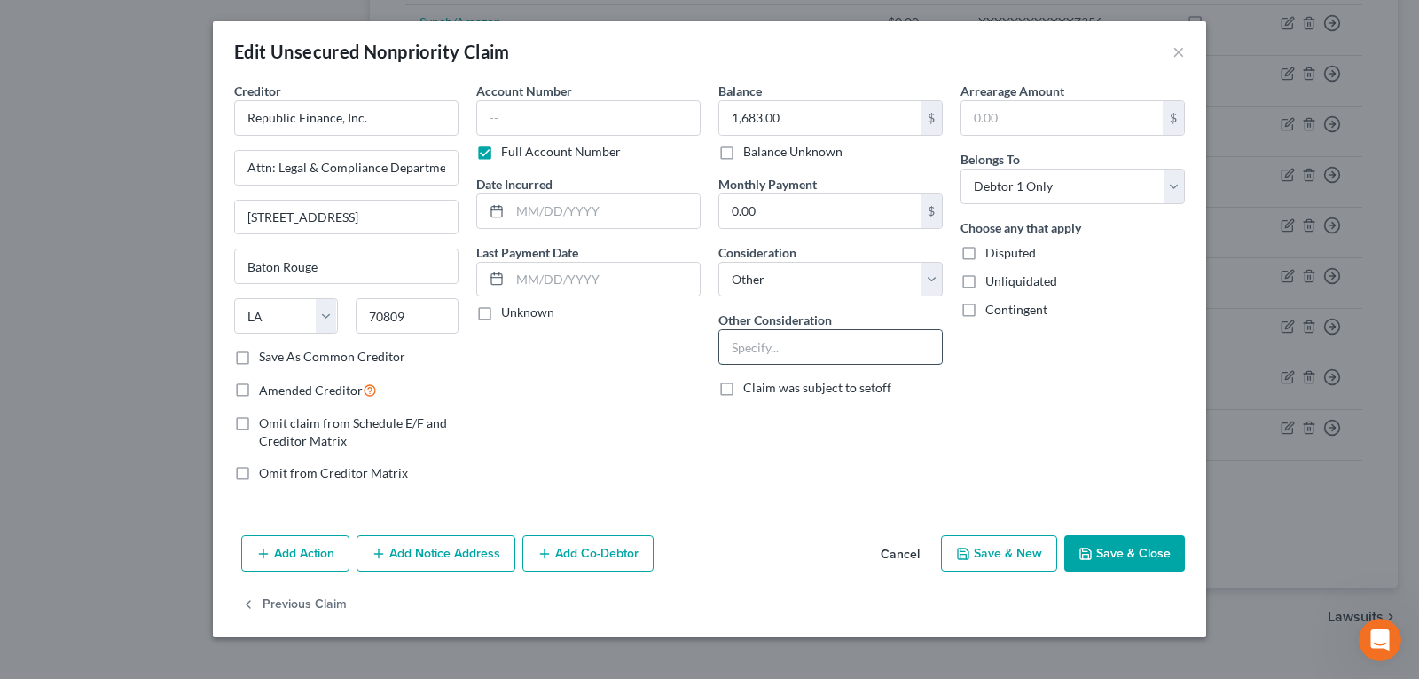
drag, startPoint x: 788, startPoint y: 335, endPoint x: 833, endPoint y: 349, distance: 47.4
click at [788, 336] on input "text" at bounding box center [830, 347] width 223 height 34
type input "J"
type input "Judgement Lien"
click at [1102, 549] on button "Save & Close" at bounding box center [1124, 553] width 121 height 37
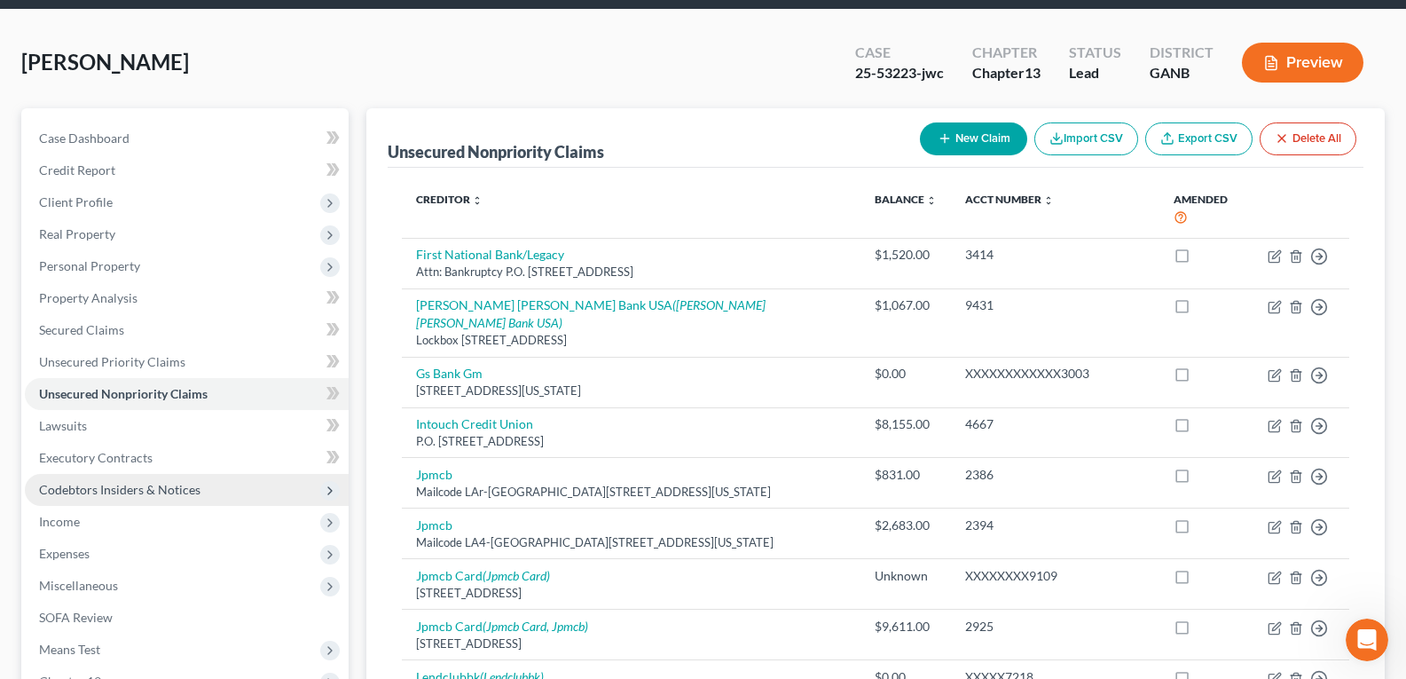
scroll to position [89, 0]
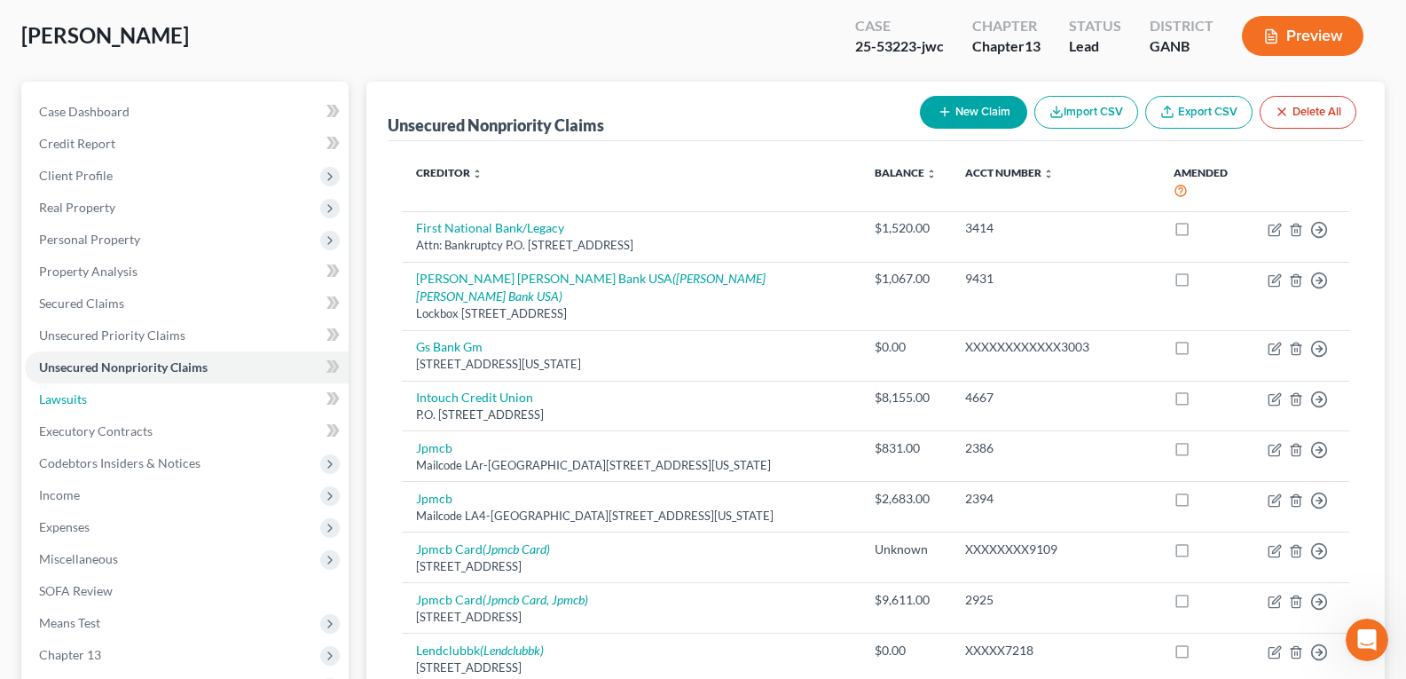
drag, startPoint x: 98, startPoint y: 404, endPoint x: 502, endPoint y: 1, distance: 571.4
click at [98, 404] on link "Lawsuits" at bounding box center [187, 399] width 324 height 32
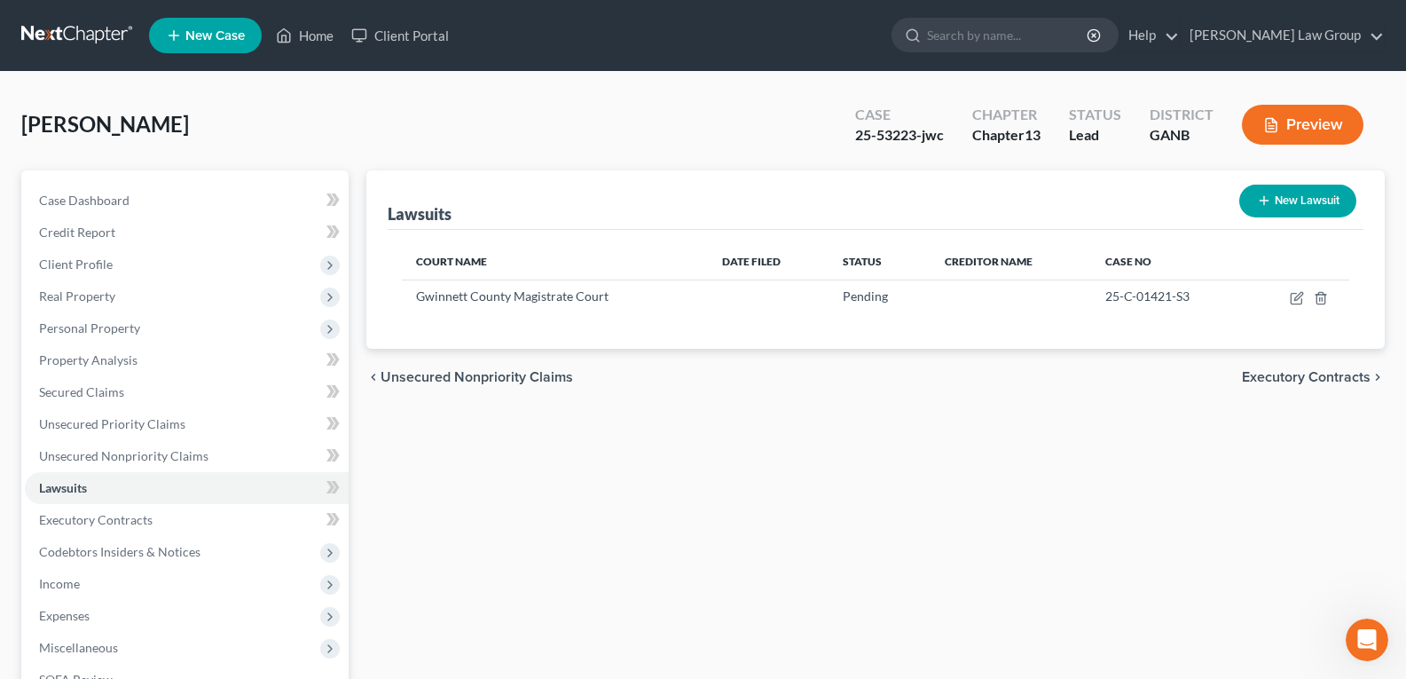
click at [1324, 203] on button "New Lawsuit" at bounding box center [1297, 200] width 117 height 33
select select "0"
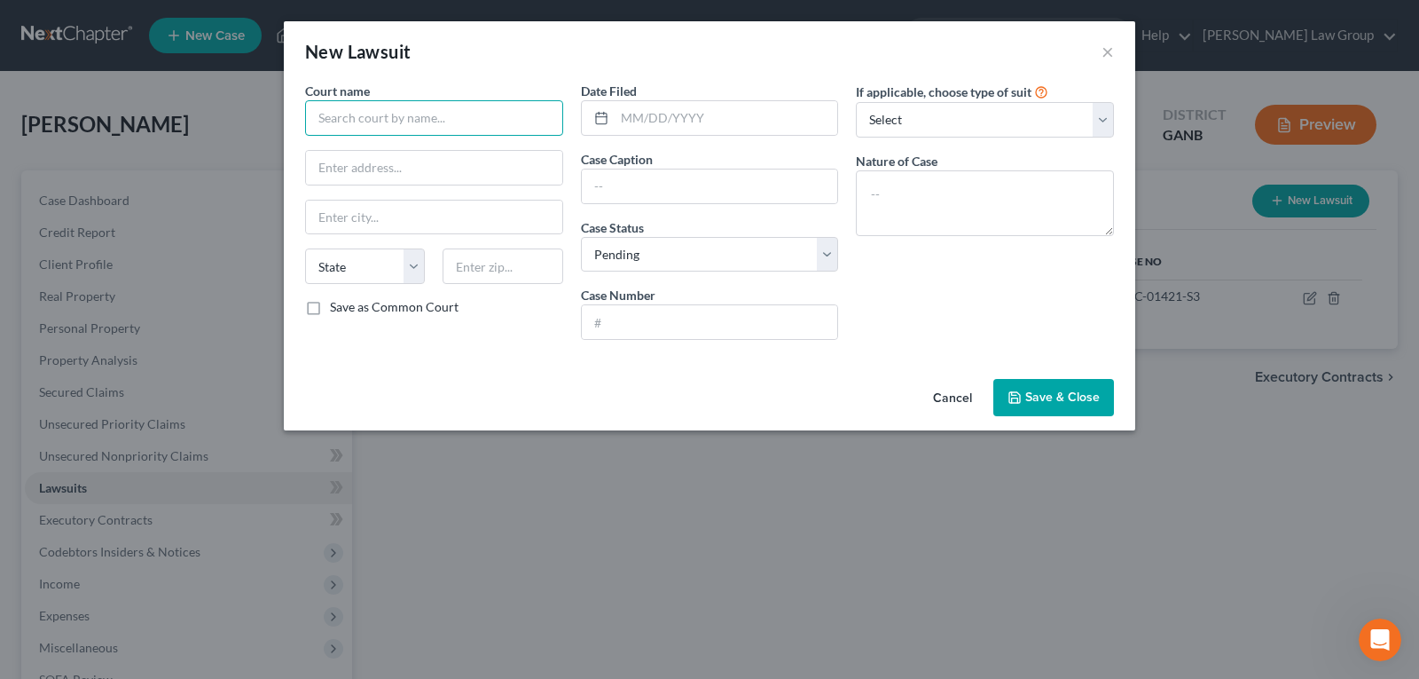
click at [439, 121] on input "text" at bounding box center [434, 117] width 258 height 35
click at [440, 161] on input "text" at bounding box center [434, 168] width 256 height 34
paste input "P.O. Drawer 1231 Franklin, LA 70538"
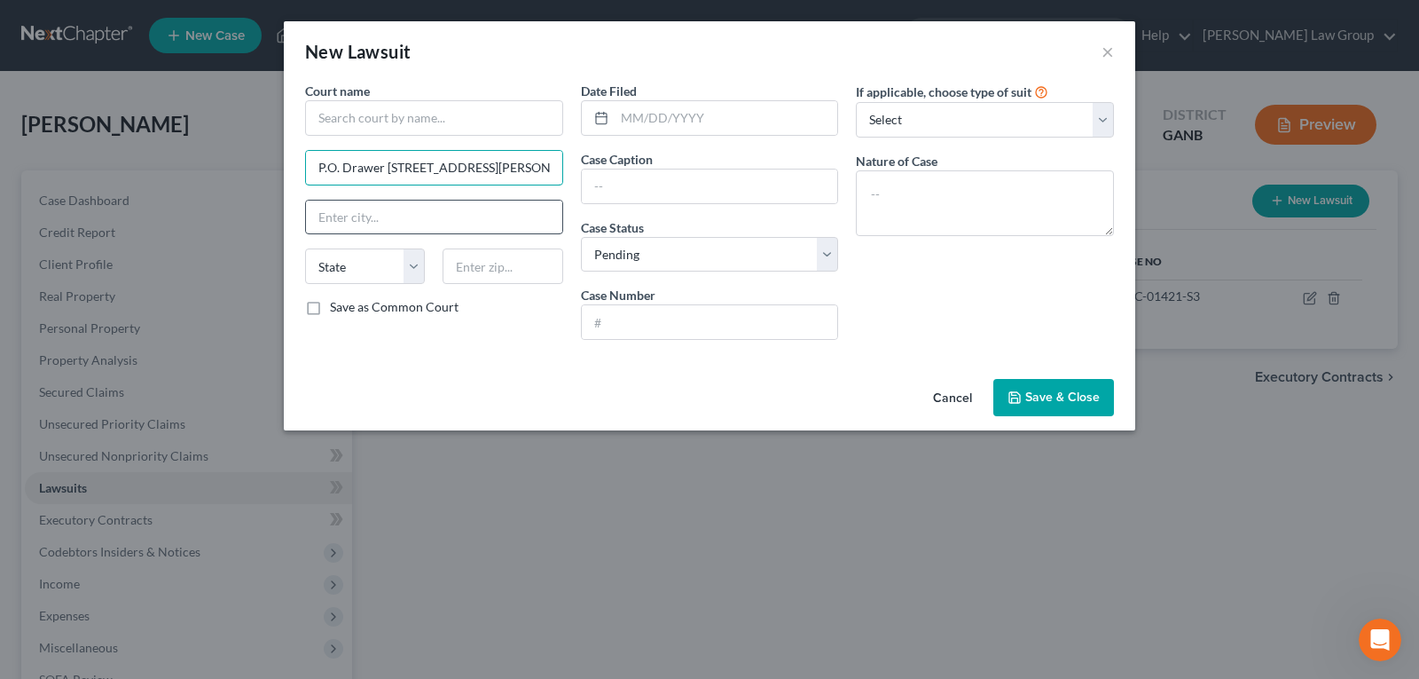
type input "P.O. Drawer 1231 Franklin, LA 70538"
click at [451, 212] on input "text" at bounding box center [434, 217] width 256 height 34
type input "Franklin"
select select "19"
type input "70538"
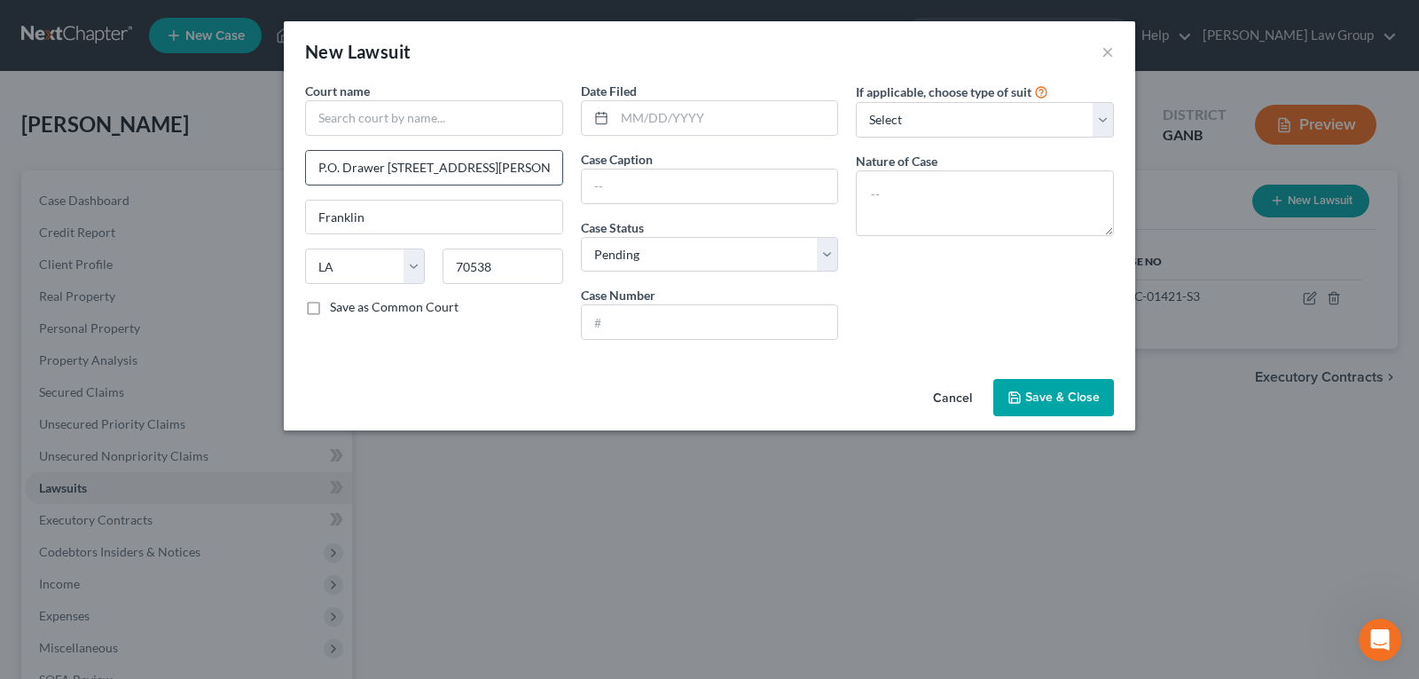
click at [553, 161] on input "P.O. Drawer 1231 Franklin, LA 70538" at bounding box center [434, 168] width 256 height 34
type input "P.O. Drawer 1231"
click at [404, 105] on input "text" at bounding box center [434, 117] width 258 height 35
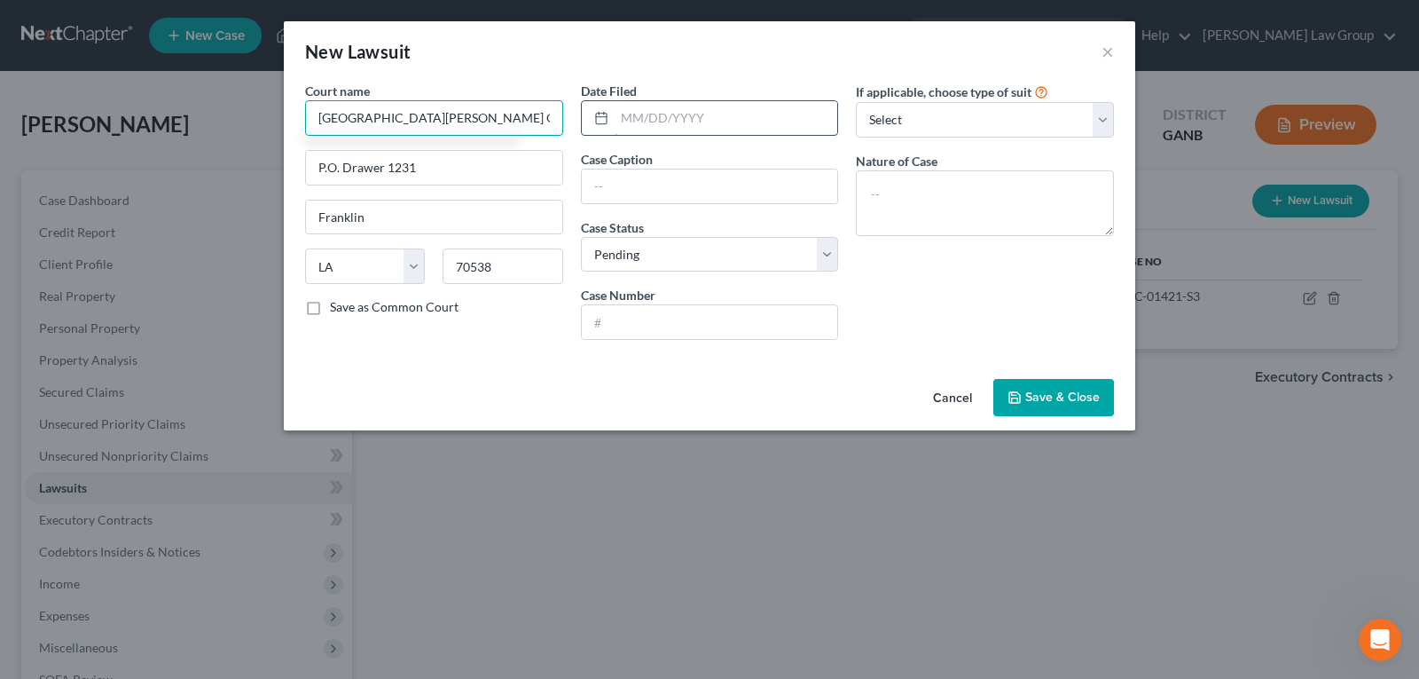
type input "St. Mary Parish Clerk of Courts"
click at [659, 114] on input "text" at bounding box center [727, 118] width 224 height 34
type input "01/28/1997"
click at [650, 181] on input "text" at bounding box center [710, 186] width 256 height 34
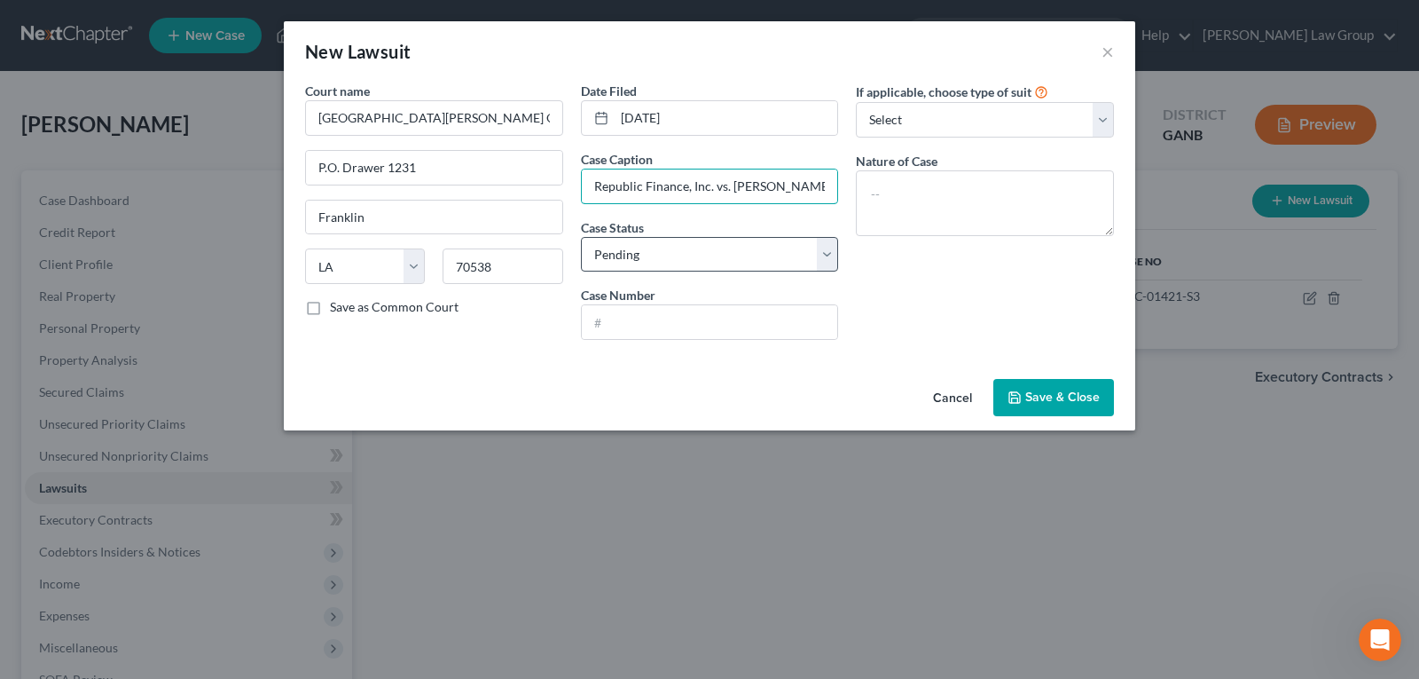
type input "Republic Finance, Inc. vs. Eldridge Granger"
drag, startPoint x: 655, startPoint y: 260, endPoint x: 652, endPoint y: 269, distance: 9.3
click at [655, 260] on select "Select Pending On Appeal Concluded" at bounding box center [710, 254] width 258 height 35
select select "2"
click at [581, 237] on select "Select Pending On Appeal Concluded" at bounding box center [710, 254] width 258 height 35
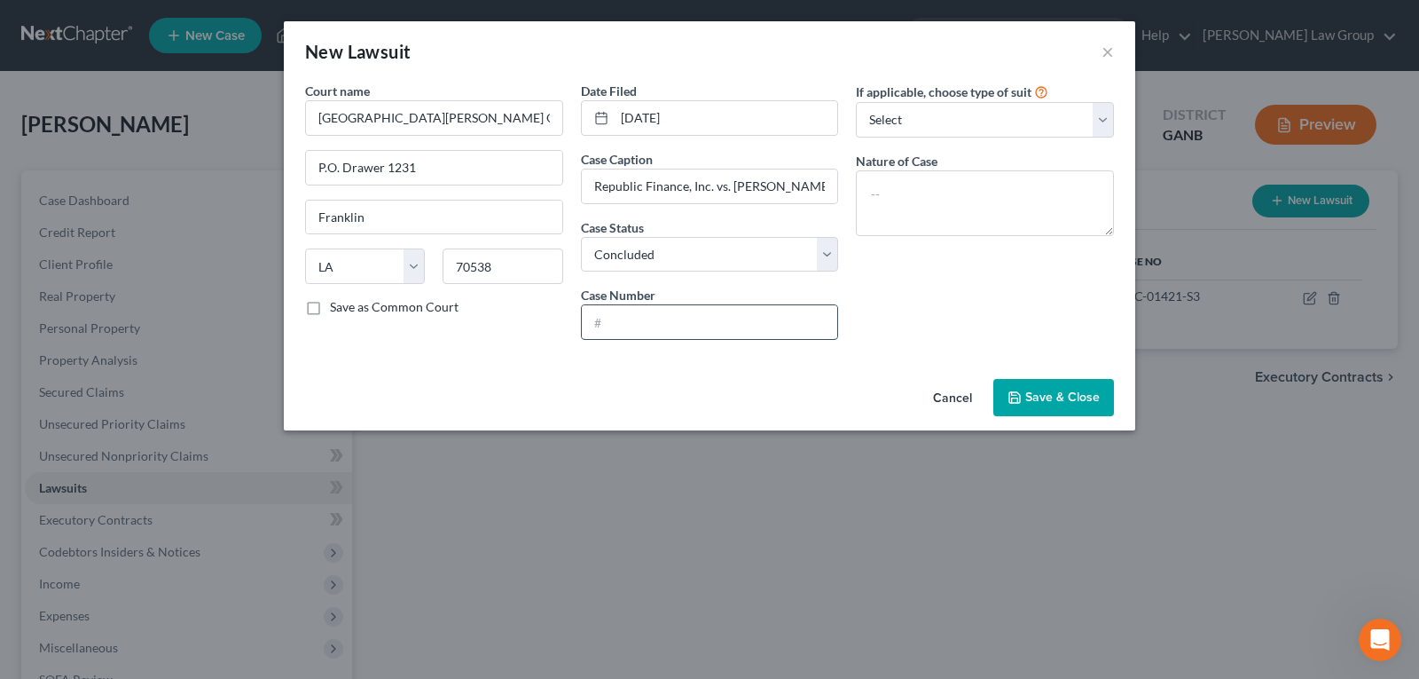
click at [637, 318] on input "text" at bounding box center [710, 322] width 256 height 34
type input "98289"
drag, startPoint x: 1098, startPoint y: 413, endPoint x: 1086, endPoint y: 405, distance: 14.8
click at [1096, 411] on button "Save & Close" at bounding box center [1053, 397] width 121 height 37
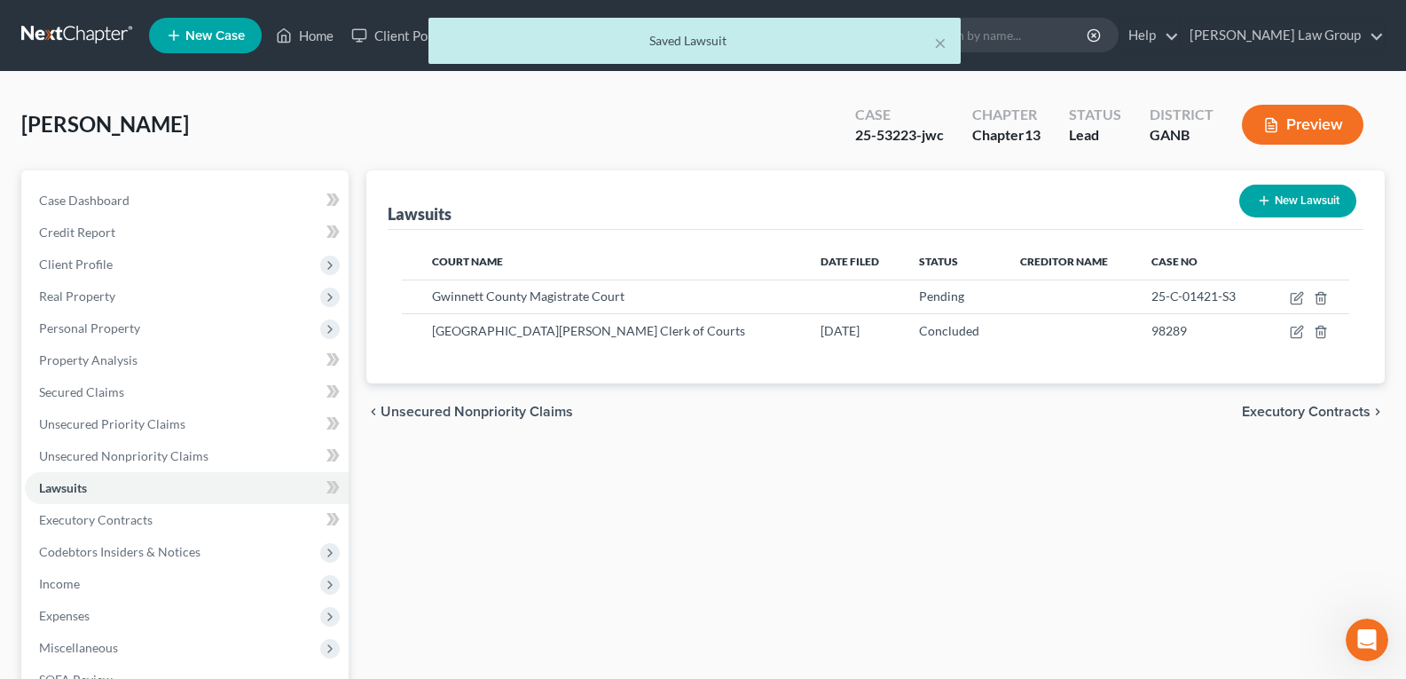
drag, startPoint x: 768, startPoint y: 444, endPoint x: 1210, endPoint y: 471, distance: 442.6
click at [767, 444] on div "Lawsuits New Lawsuit Court Name Date Filed Status Creditor Name Case No Gwinnet…" at bounding box center [875, 554] width 1036 height 769
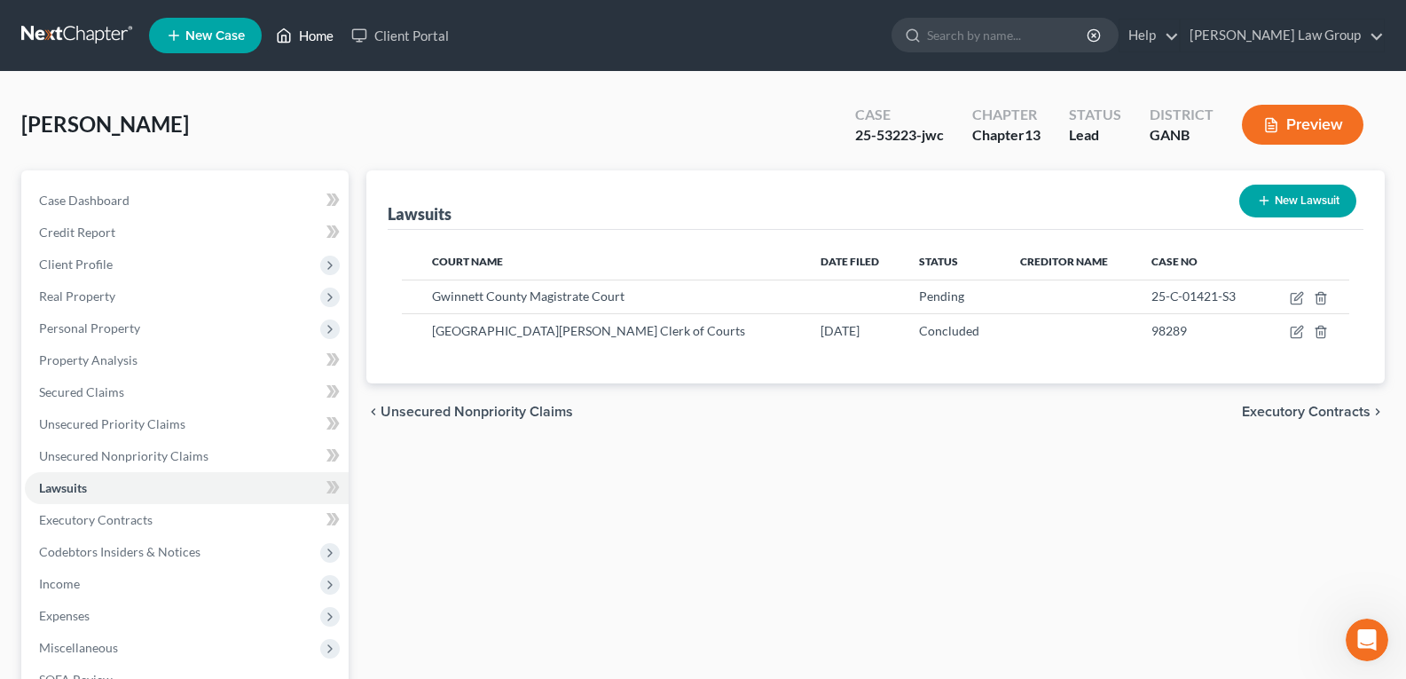
click at [288, 34] on icon at bounding box center [284, 35] width 16 height 21
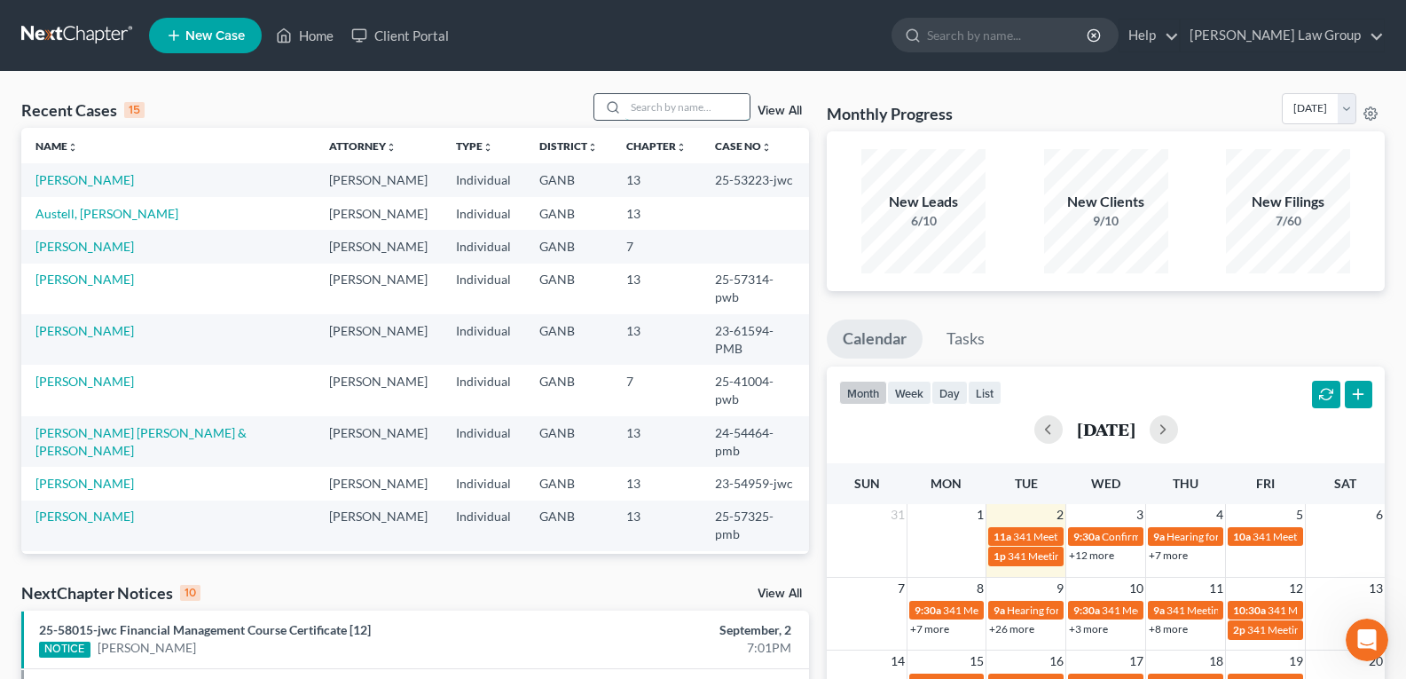
click at [655, 114] on input "search" at bounding box center [687, 107] width 124 height 26
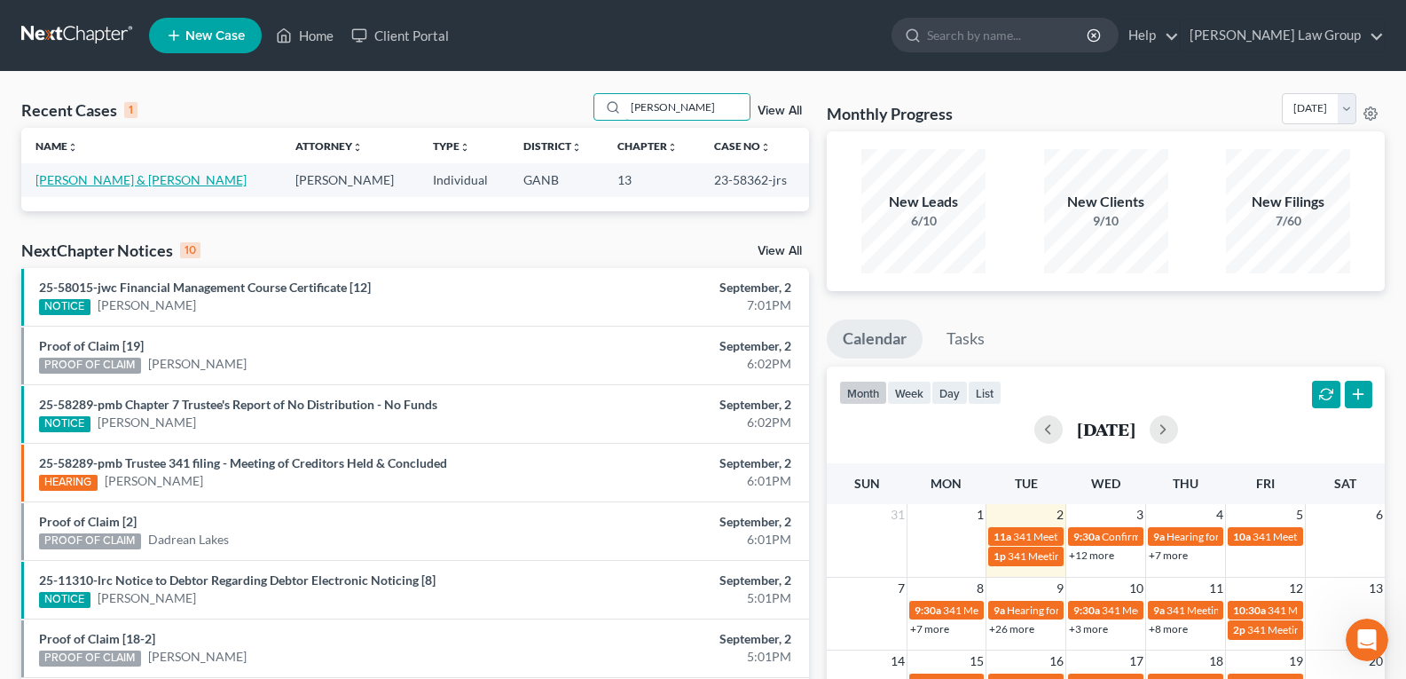
type input "[PERSON_NAME]"
click at [142, 179] on link "[PERSON_NAME] & [PERSON_NAME]" at bounding box center [140, 179] width 211 height 15
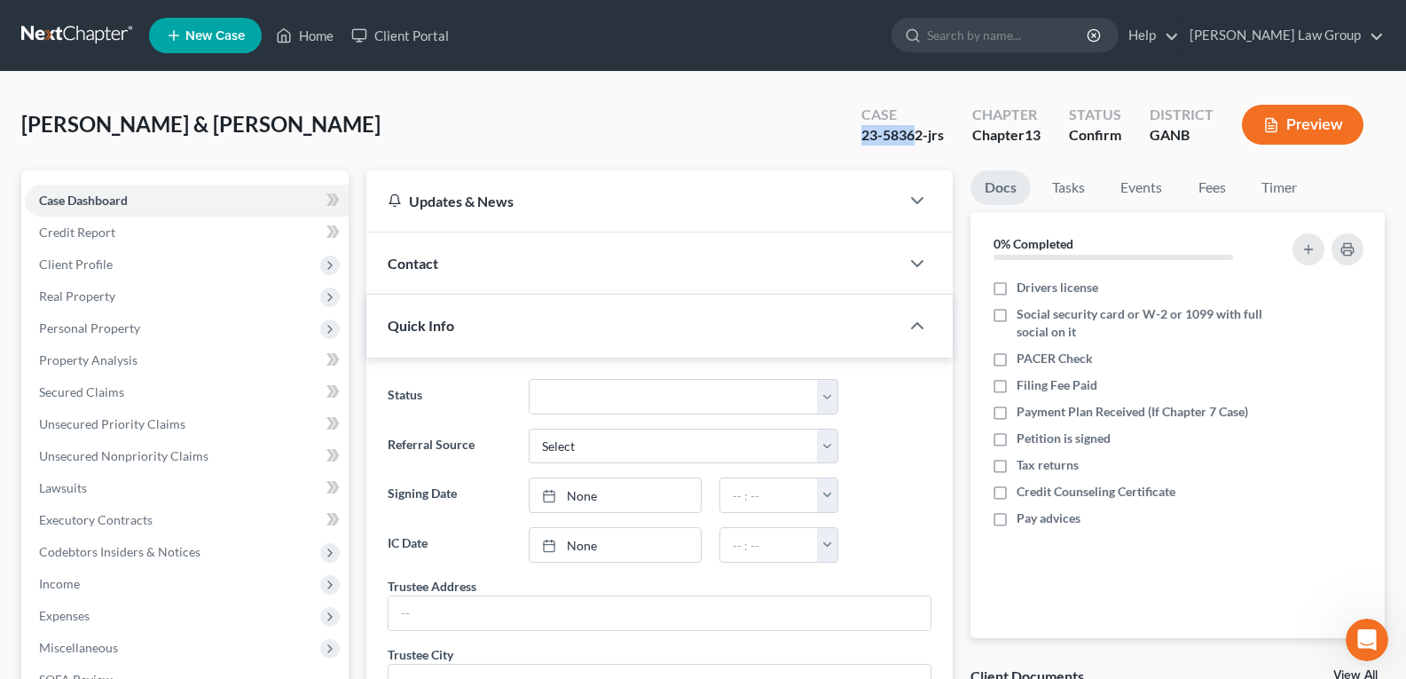
drag, startPoint x: 852, startPoint y: 131, endPoint x: 917, endPoint y: 149, distance: 68.0
click at [917, 149] on div "Case 23-58362-jrs" at bounding box center [902, 126] width 111 height 52
click at [878, 156] on div "Cordell, Charles & Julie Upgraded Case 23-58362-jrs Chapter Chapter 13 Status C…" at bounding box center [702, 131] width 1363 height 77
click at [863, 137] on div "23-58362-jrs" at bounding box center [902, 135] width 82 height 20
click at [803, 136] on div "Cordell, Charles & Julie Upgraded Case 23-58362-jrs Chapter Chapter 13 Status C…" at bounding box center [702, 131] width 1363 height 77
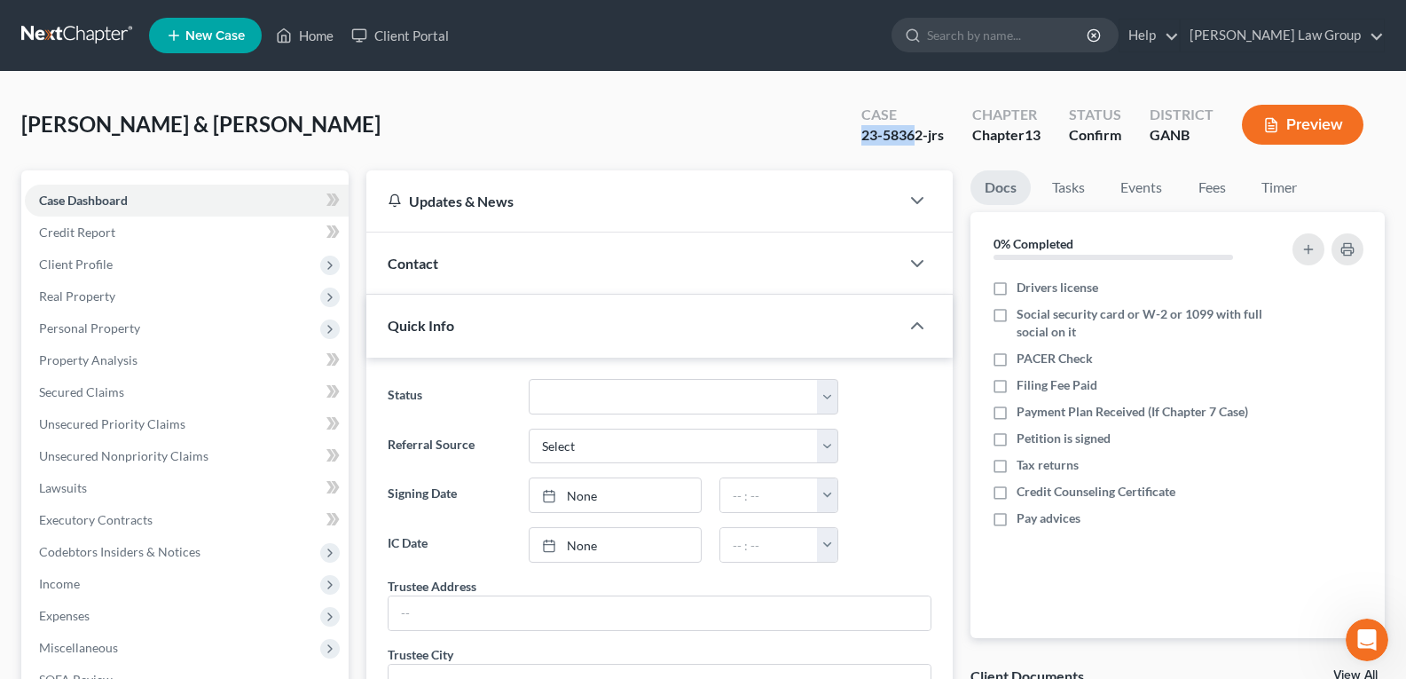
click at [864, 177] on div "Updates & News" at bounding box center [632, 200] width 533 height 61
drag, startPoint x: 836, startPoint y: 122, endPoint x: 624, endPoint y: 3, distance: 243.5
click at [836, 124] on div "Cordell, Charles & Julie Upgraded Case 23-58362-jrs Chapter Chapter 13 Status C…" at bounding box center [702, 131] width 1363 height 77
click at [787, 130] on div "Cordell, Charles & Julie Upgraded Case 23-58362-jrs Chapter Chapter 13 Status C…" at bounding box center [702, 131] width 1363 height 77
click at [947, 145] on div "Case 23-58362-jrs" at bounding box center [902, 126] width 111 height 52
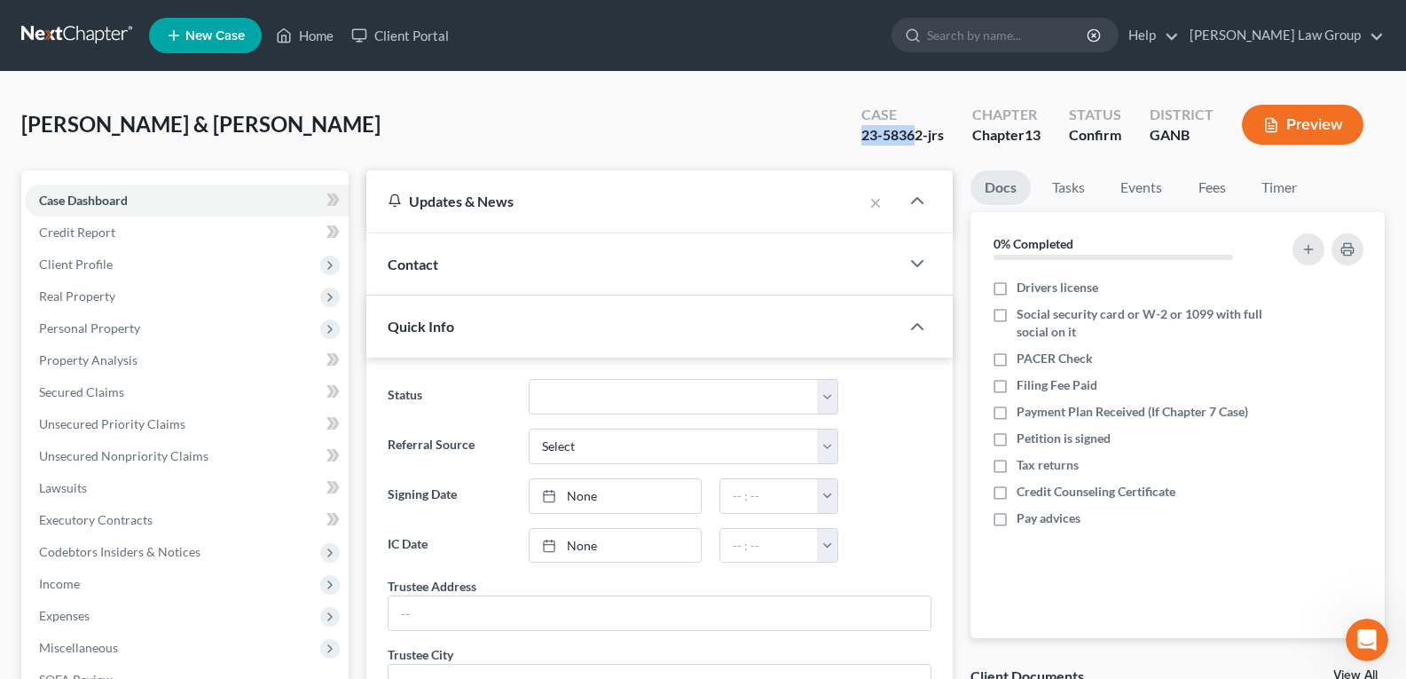
click at [869, 135] on div "23-58362-jrs" at bounding box center [902, 135] width 82 height 20
click at [910, 140] on div "Case 23-58362-jrs" at bounding box center [902, 126] width 111 height 52
click at [875, 203] on button "×" at bounding box center [875, 202] width 12 height 21
click at [922, 203] on polyline "button" at bounding box center [917, 200] width 11 height 5
click at [921, 261] on polyline "button" at bounding box center [917, 263] width 11 height 5
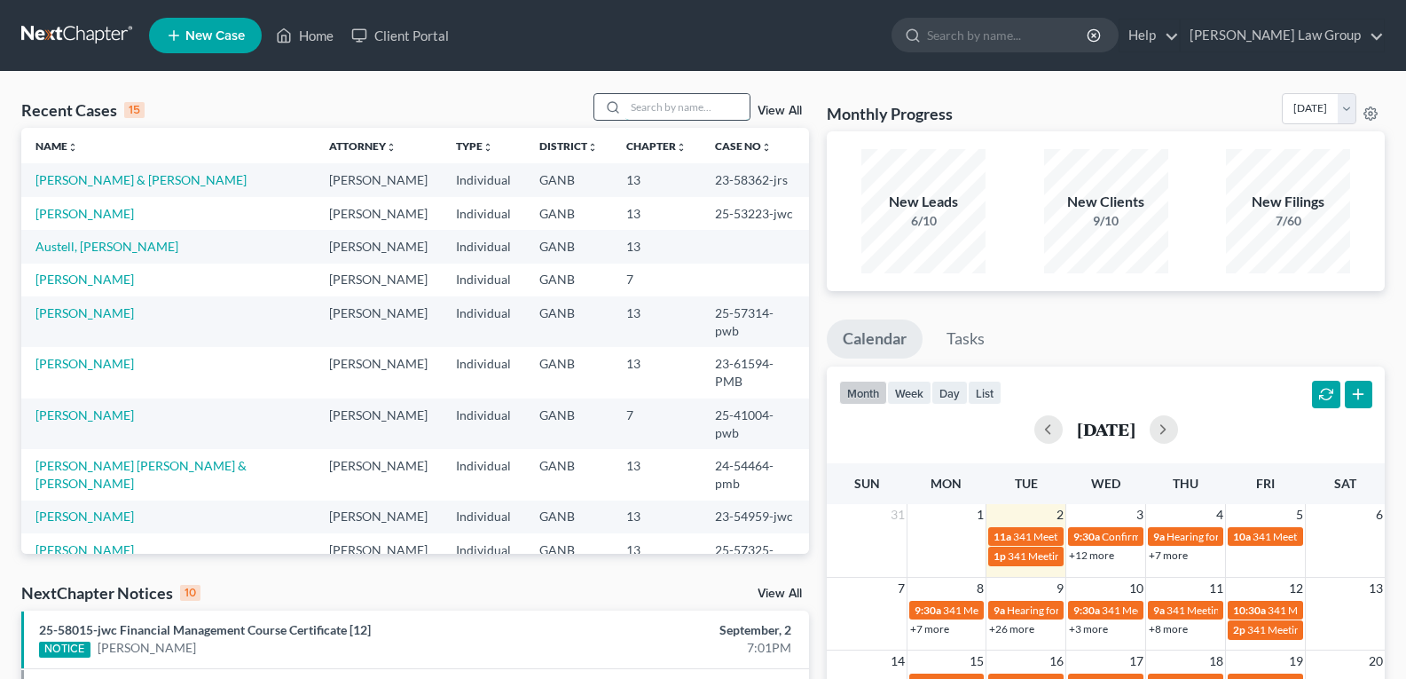
click at [656, 102] on input "search" at bounding box center [687, 107] width 124 height 26
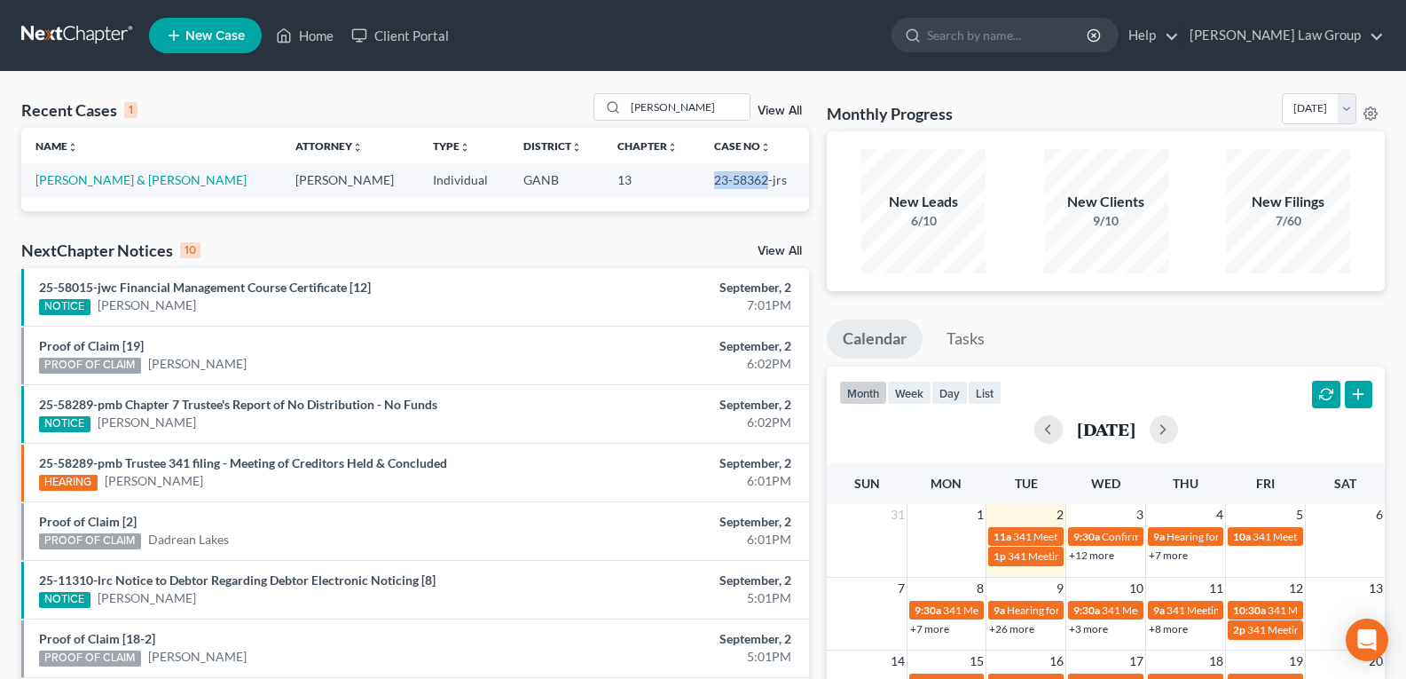
drag, startPoint x: 691, startPoint y: 178, endPoint x: 745, endPoint y: 187, distance: 54.8
click at [745, 187] on td "23-58362-jrs" at bounding box center [755, 179] width 110 height 33
copy td "23-58362"
click at [687, 102] on input "[PERSON_NAME]" at bounding box center [687, 107] width 124 height 26
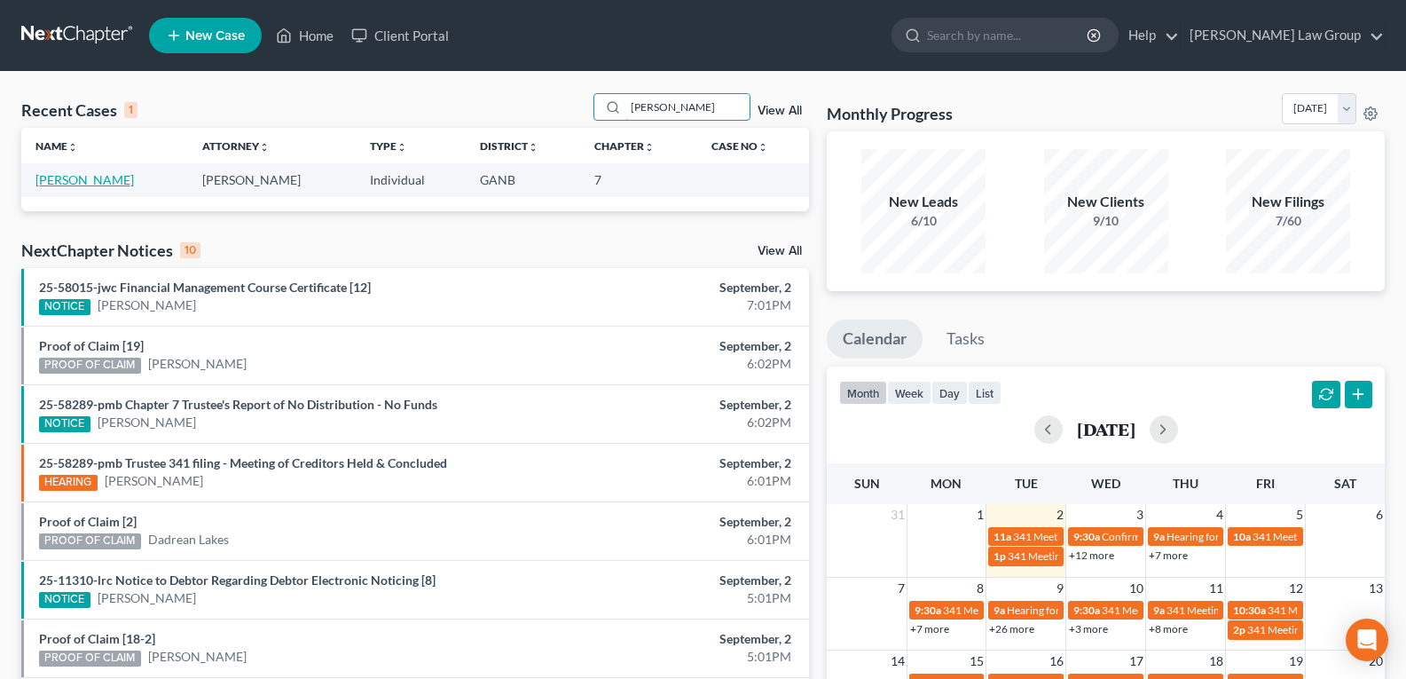
type input "[PERSON_NAME]"
click at [74, 177] on link "[PERSON_NAME]" at bounding box center [84, 179] width 98 height 15
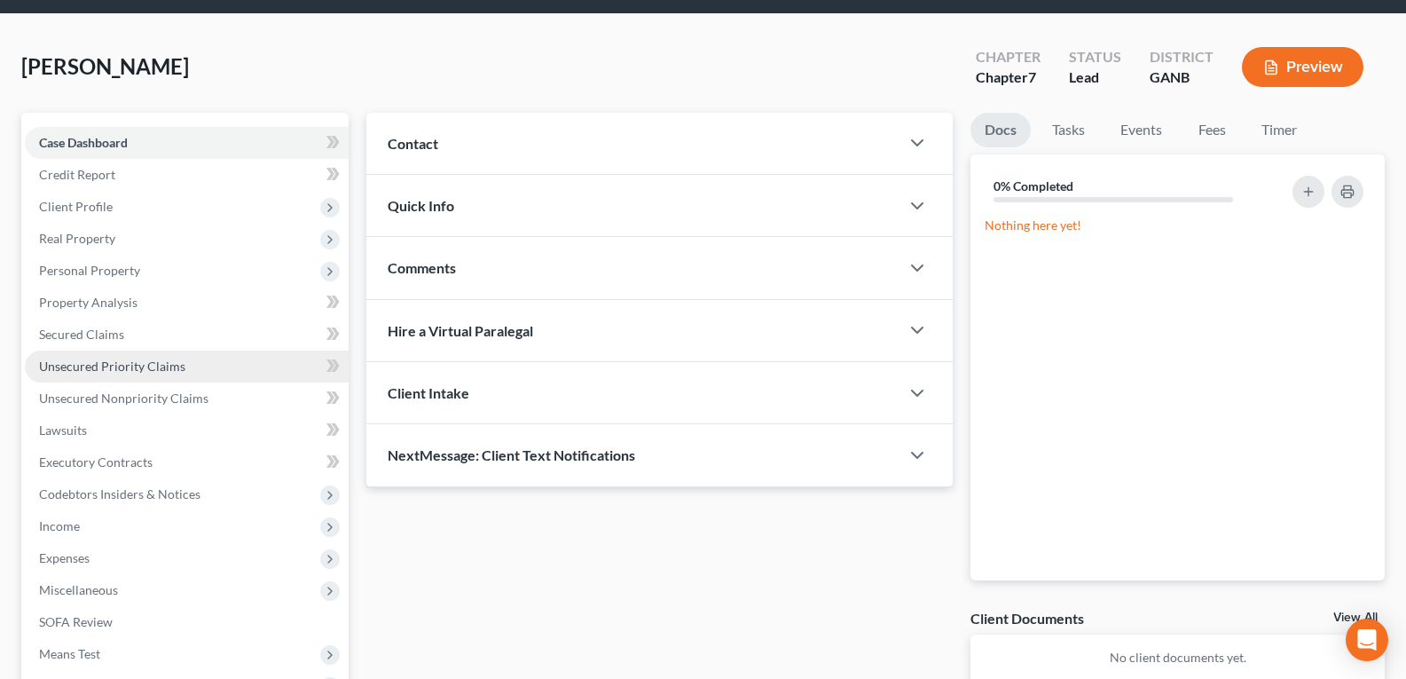
scroll to position [89, 0]
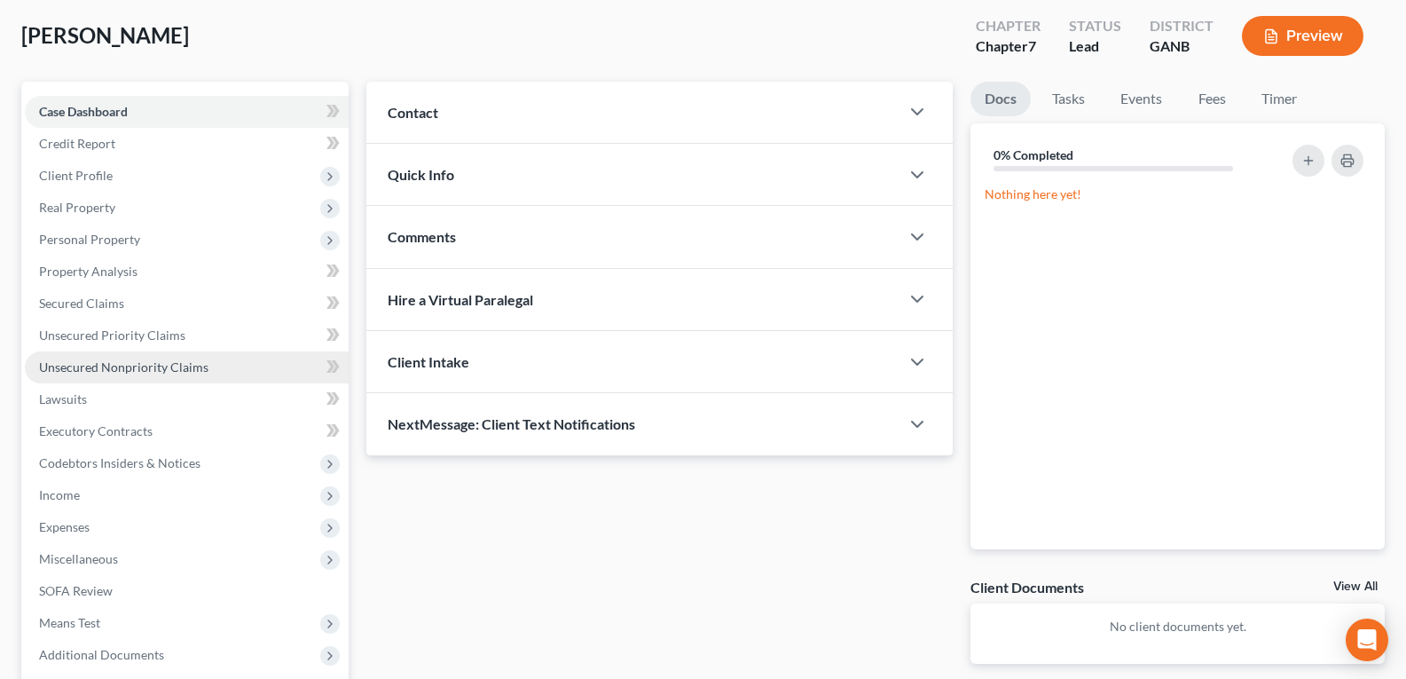
click at [79, 369] on span "Unsecured Nonpriority Claims" at bounding box center [123, 366] width 169 height 15
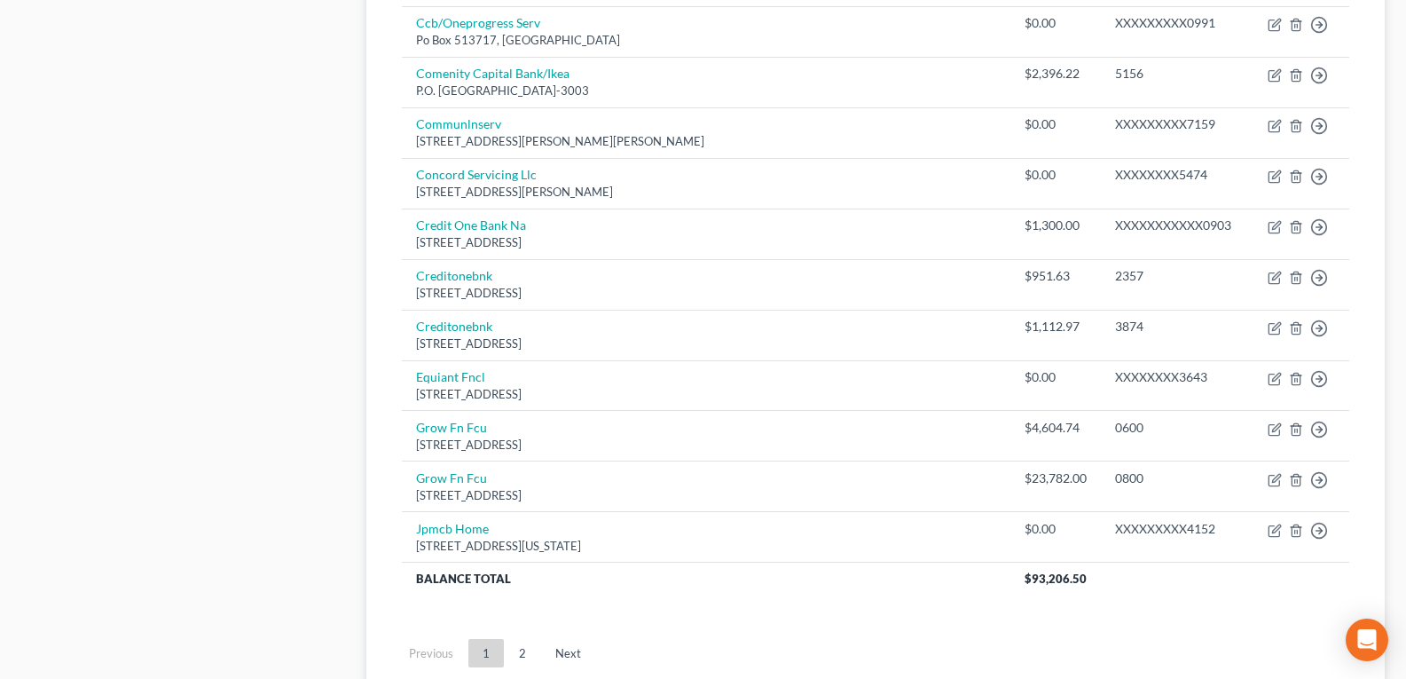
scroll to position [1281, 0]
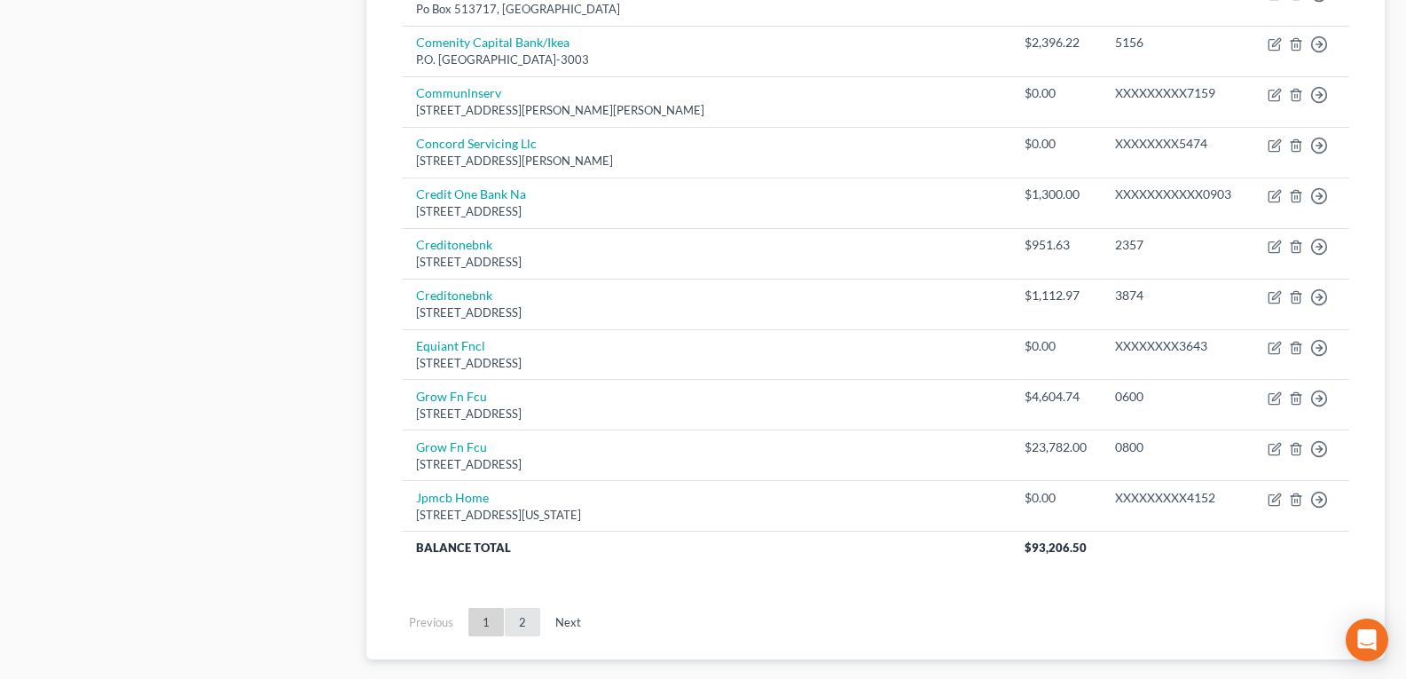
click at [524, 609] on link "2" at bounding box center [522, 622] width 35 height 28
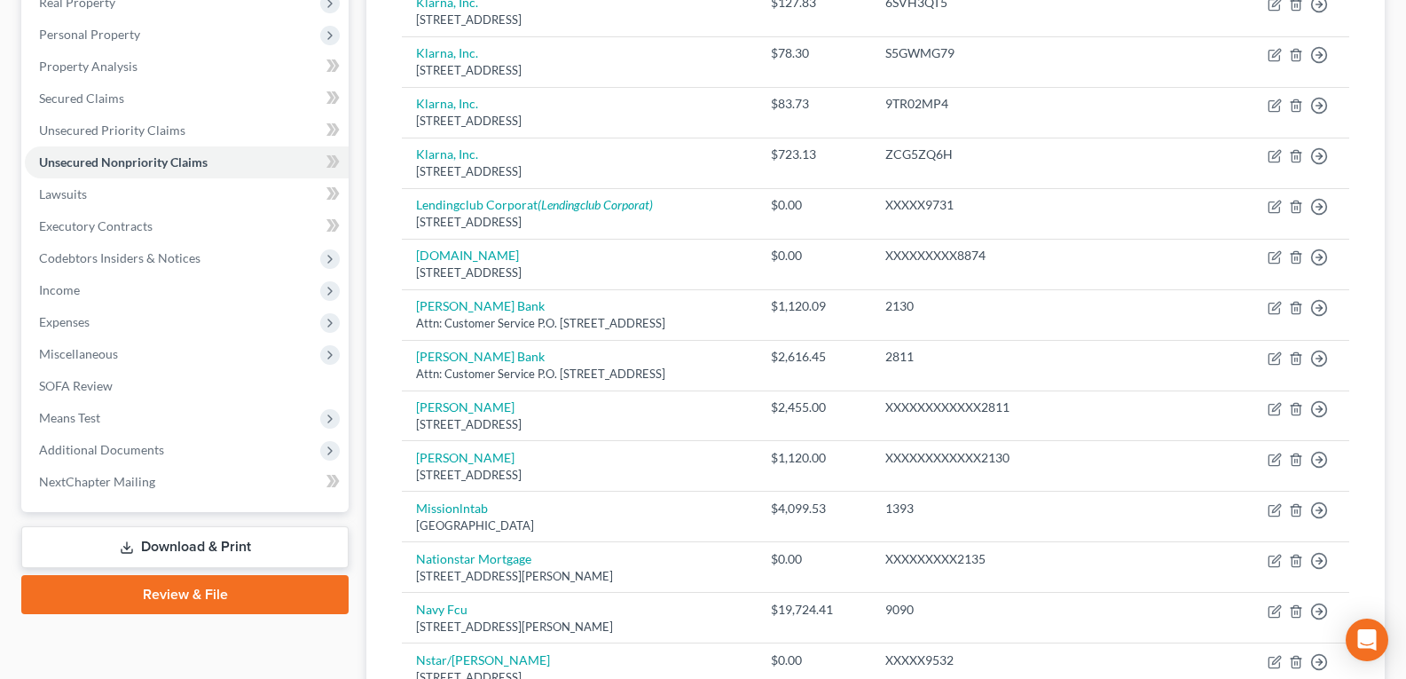
scroll to position [0, 0]
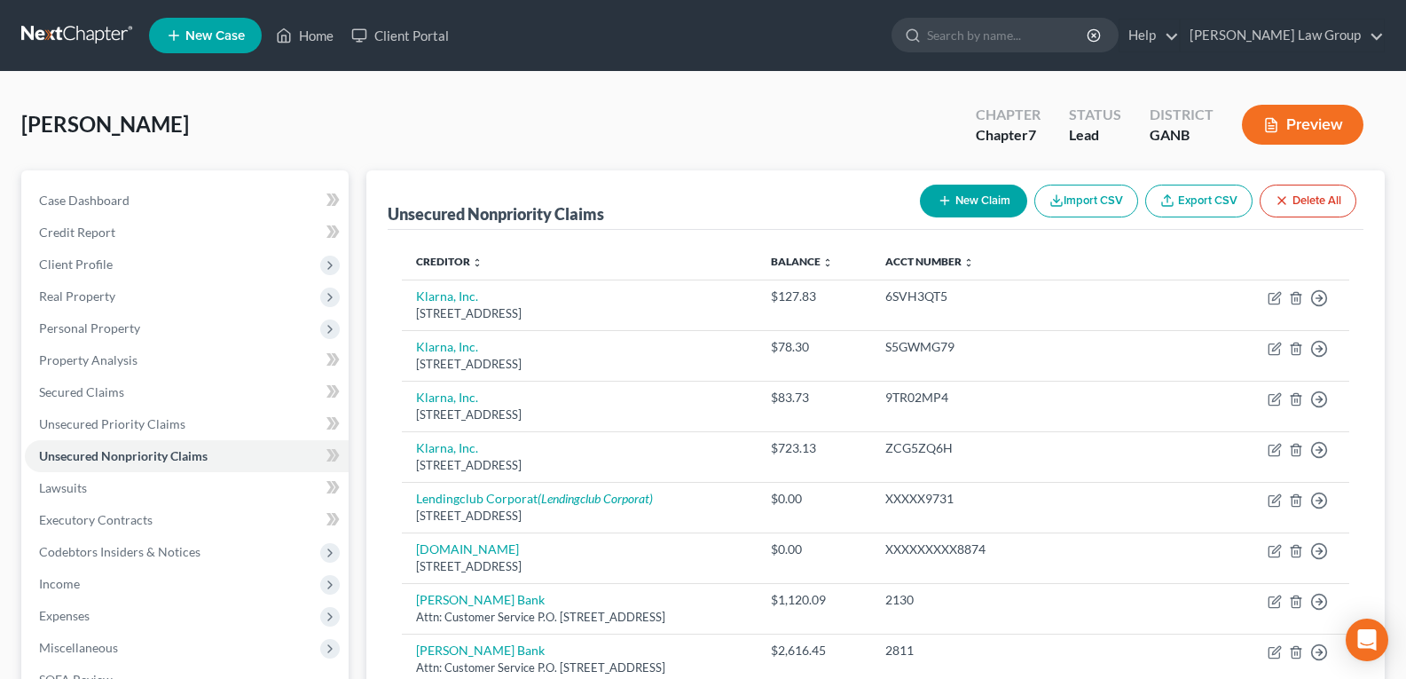
drag, startPoint x: 627, startPoint y: 442, endPoint x: 513, endPoint y: 9, distance: 447.7
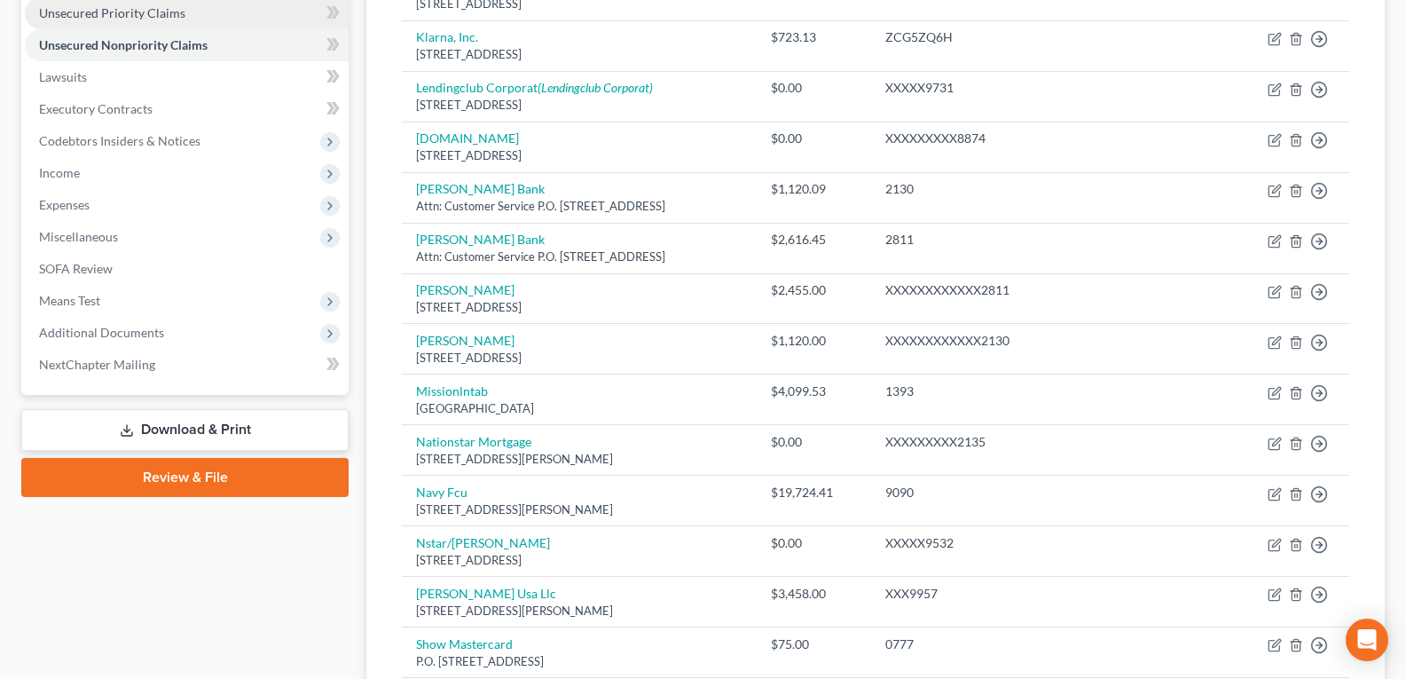
scroll to position [355, 0]
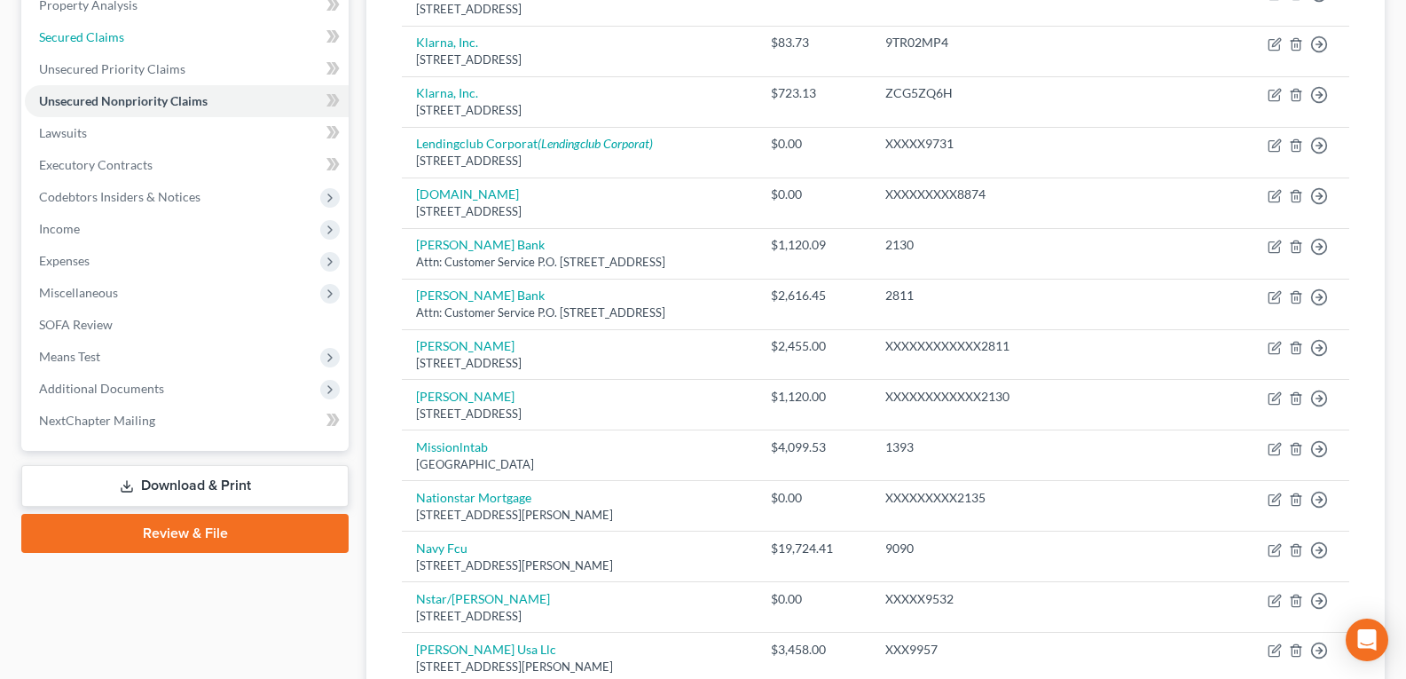
drag, startPoint x: 98, startPoint y: 37, endPoint x: 577, endPoint y: 123, distance: 485.8
click at [98, 36] on span "Secured Claims" at bounding box center [81, 36] width 85 height 15
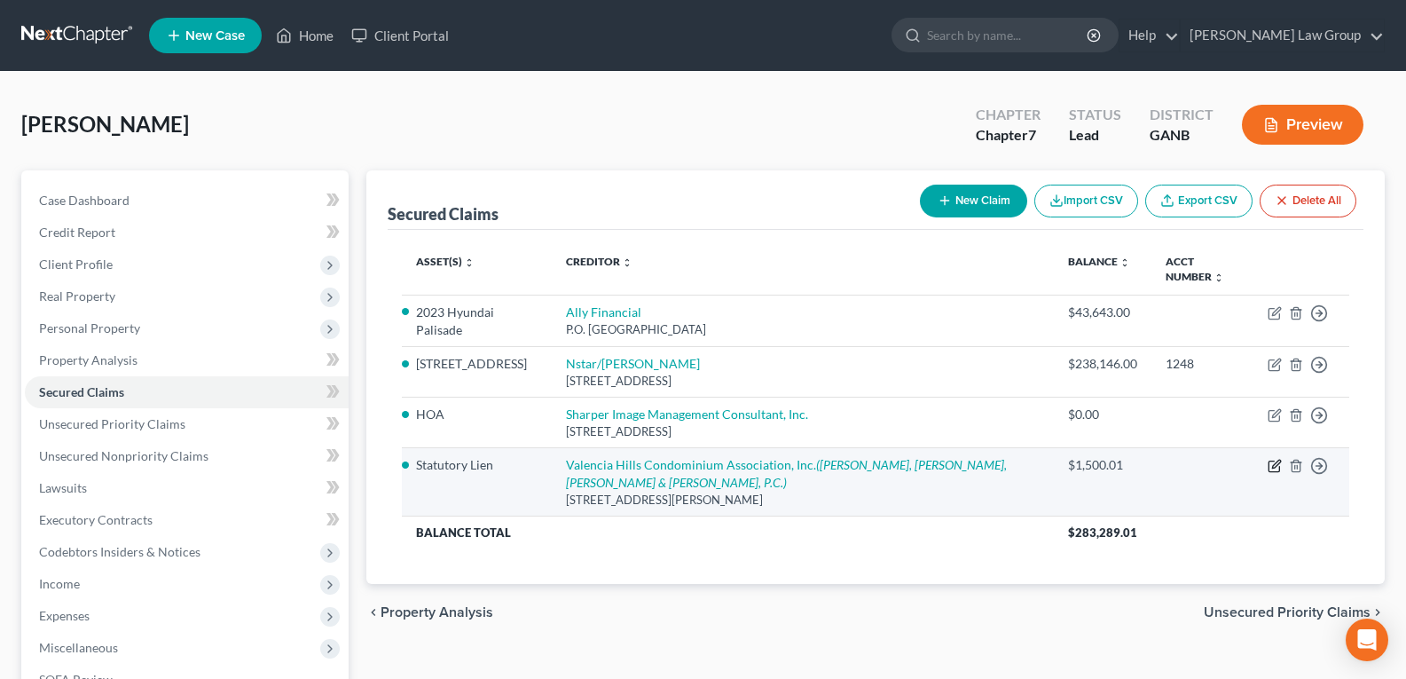
click at [1271, 459] on icon "button" at bounding box center [1275, 466] width 14 height 14
select select "10"
select select "0"
select select "3"
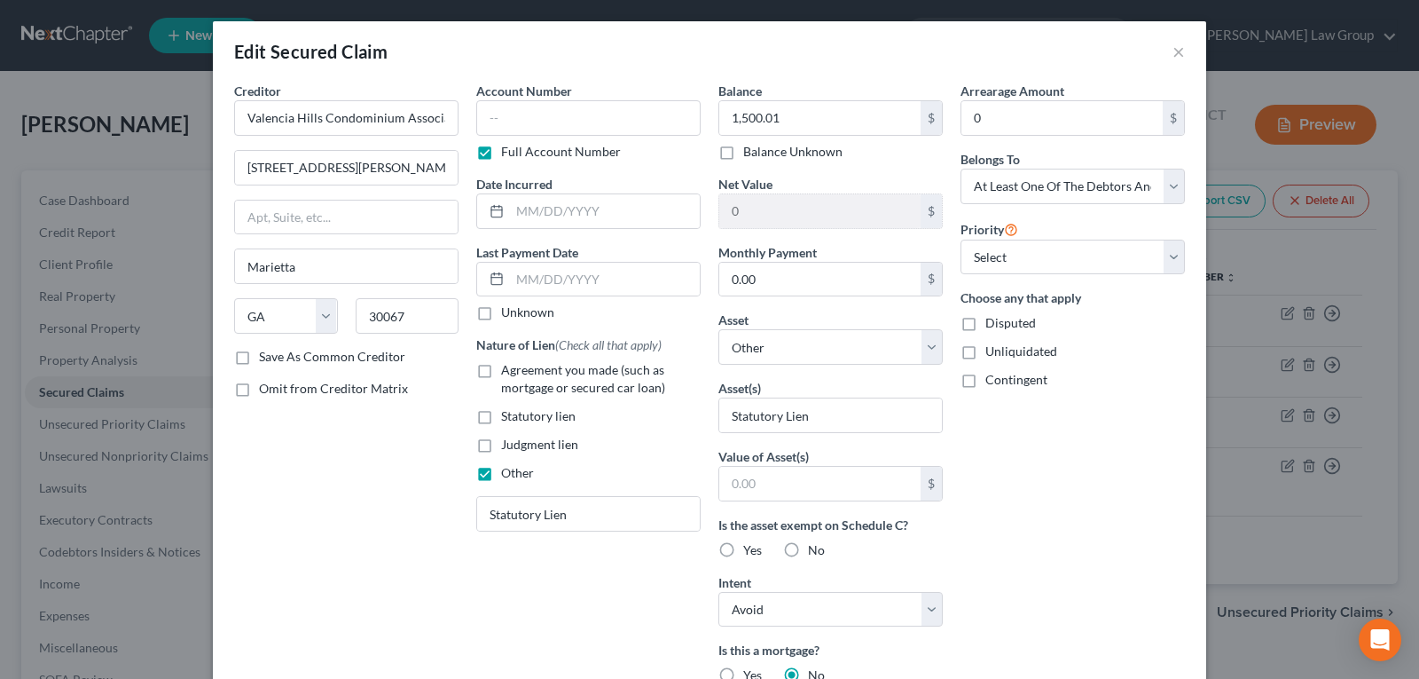
scroll to position [89, 0]
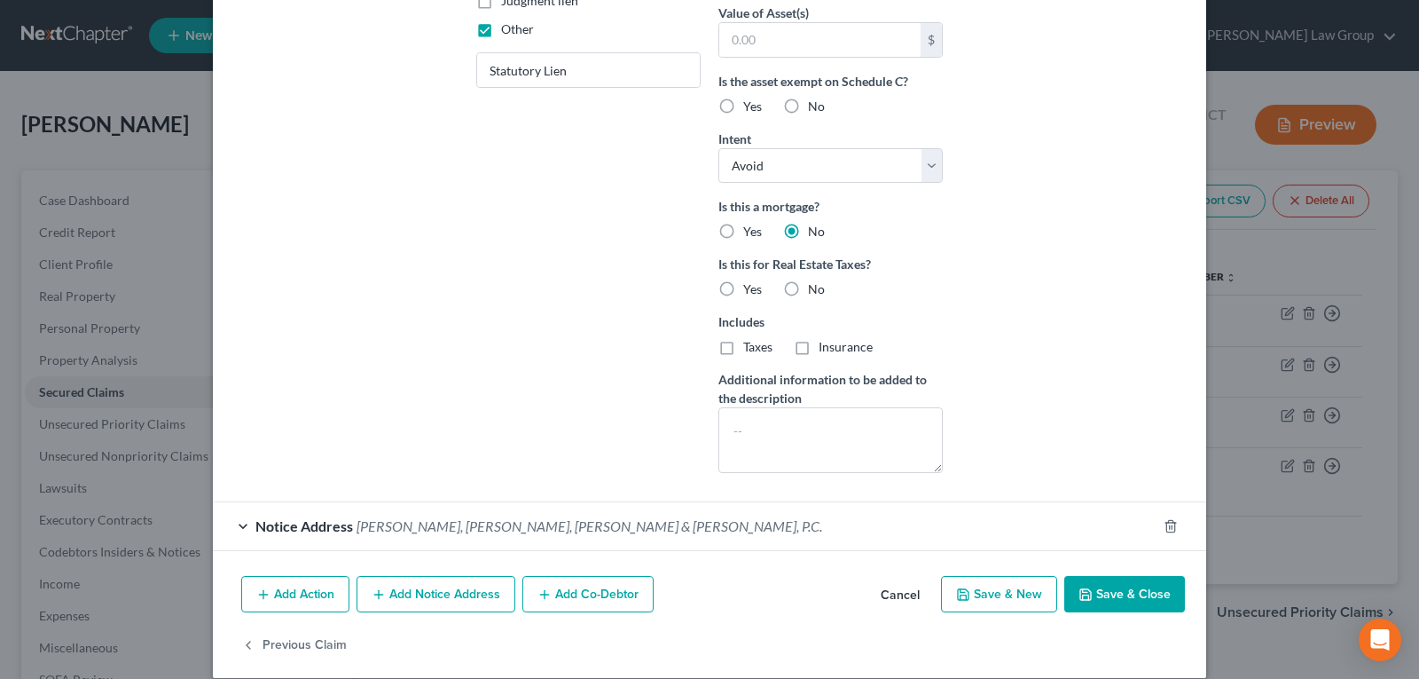
click at [1085, 588] on icon "button" at bounding box center [1086, 594] width 14 height 14
select select
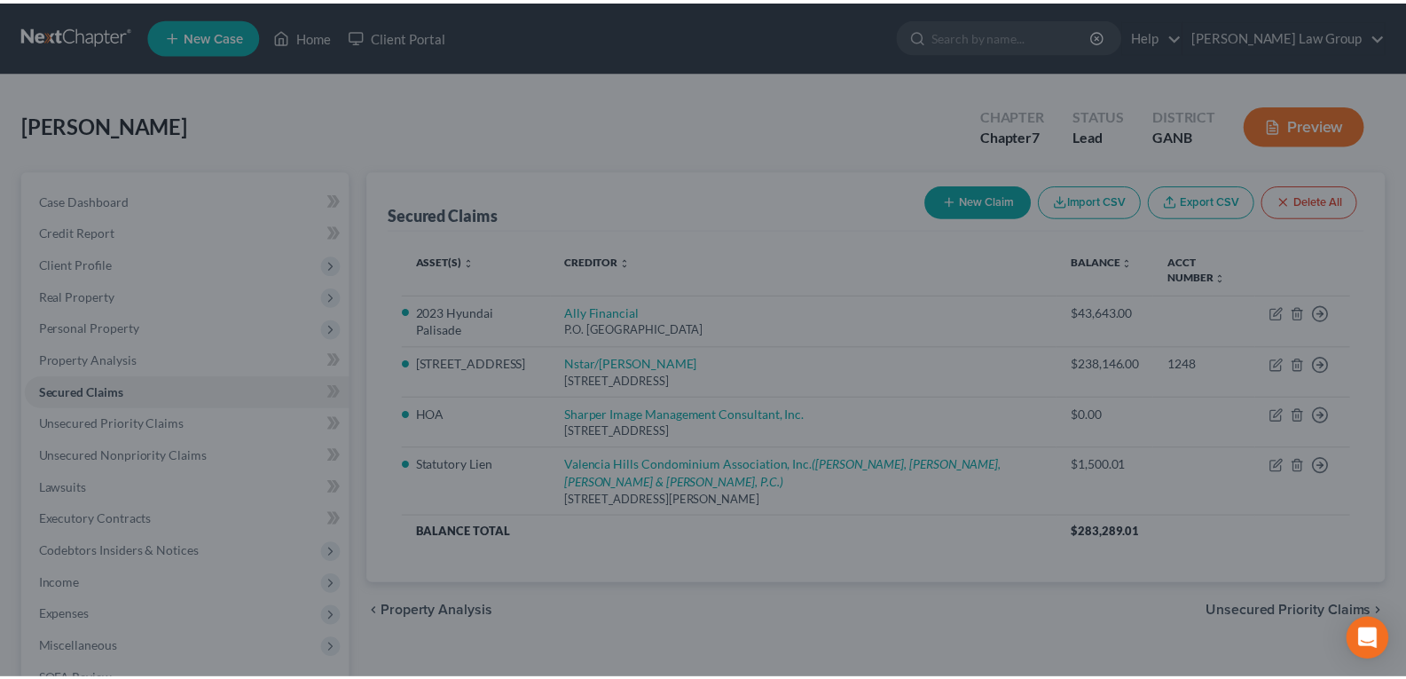
scroll to position [270, 0]
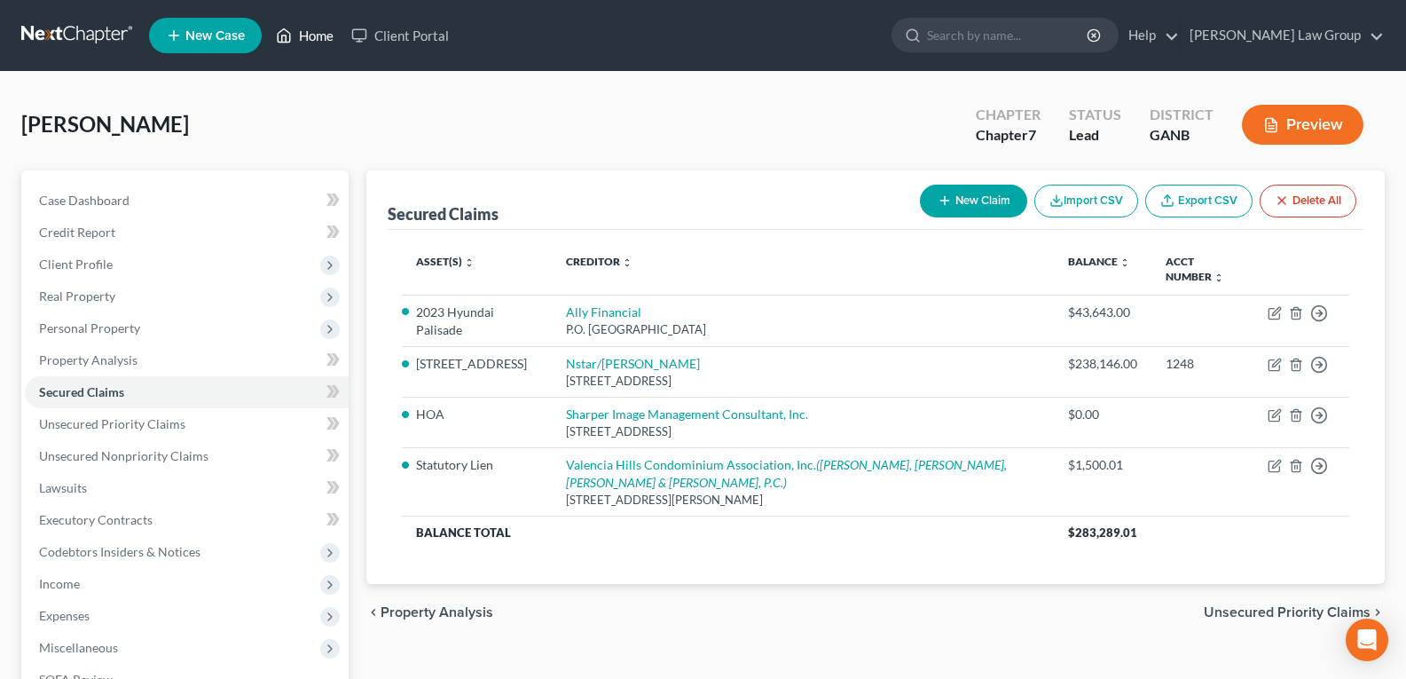
click at [303, 42] on link "Home" at bounding box center [304, 36] width 75 height 32
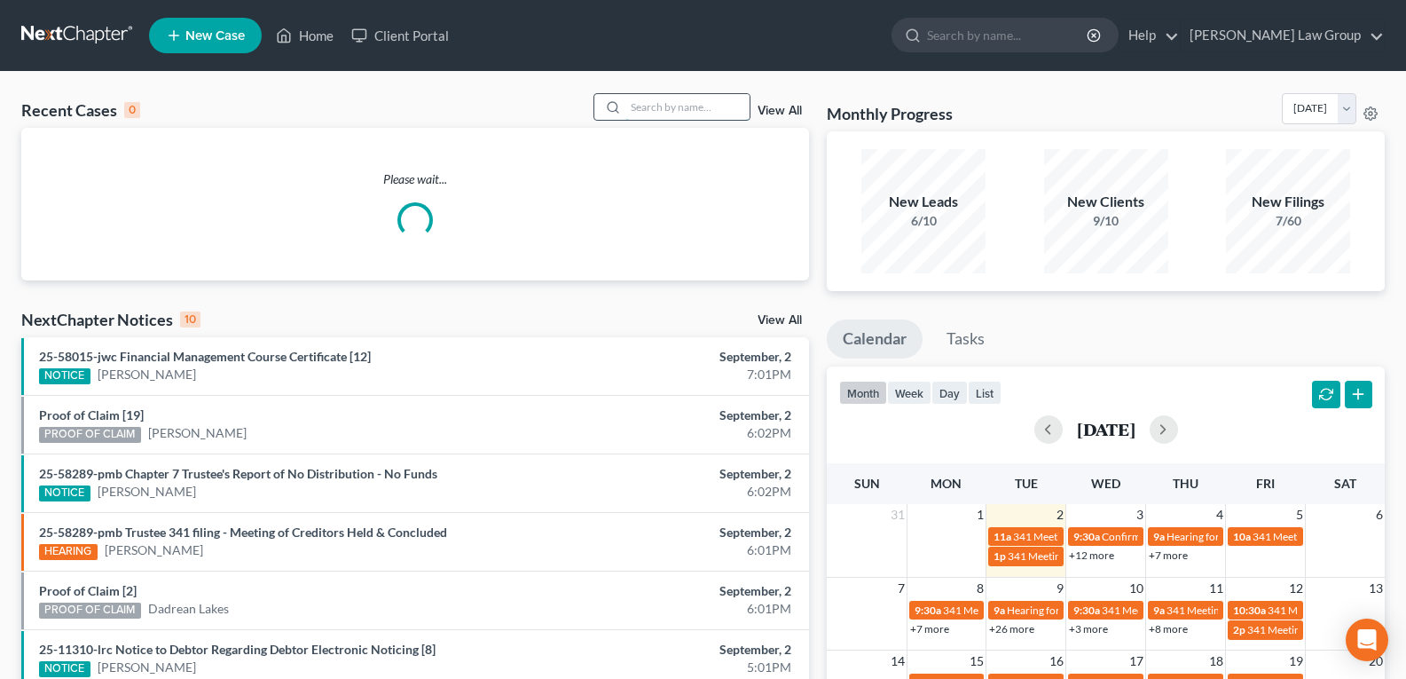
click at [647, 113] on input "search" at bounding box center [687, 107] width 124 height 26
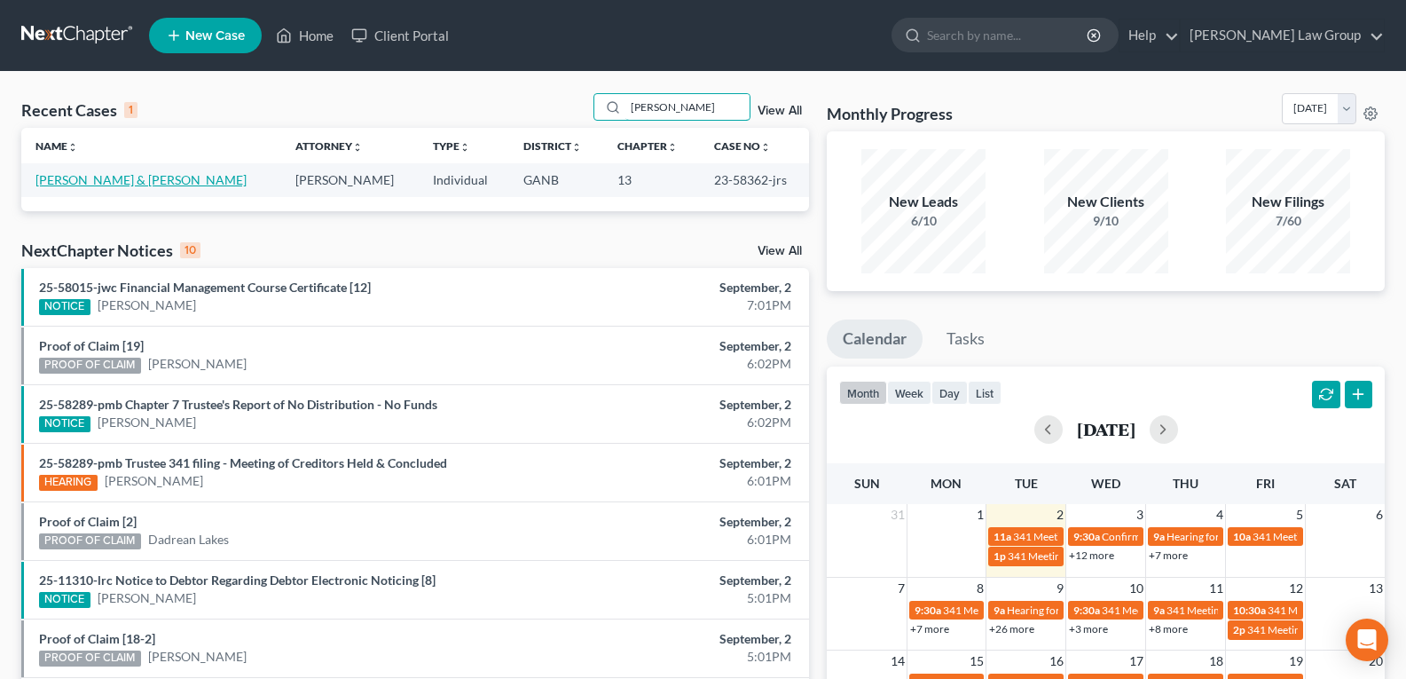
type input "[PERSON_NAME]"
click at [75, 185] on link "[PERSON_NAME] & [PERSON_NAME]" at bounding box center [140, 179] width 211 height 15
select select "0"
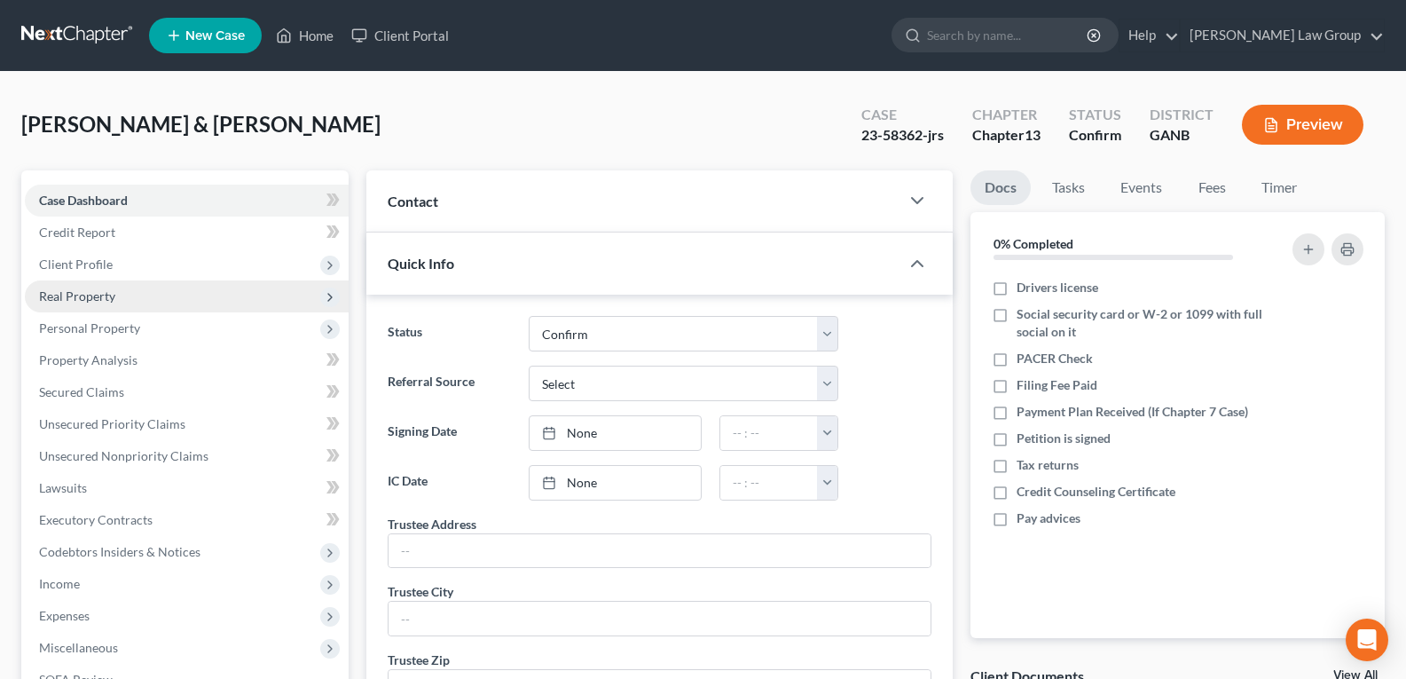
click at [71, 297] on span "Real Property" at bounding box center [77, 295] width 76 height 15
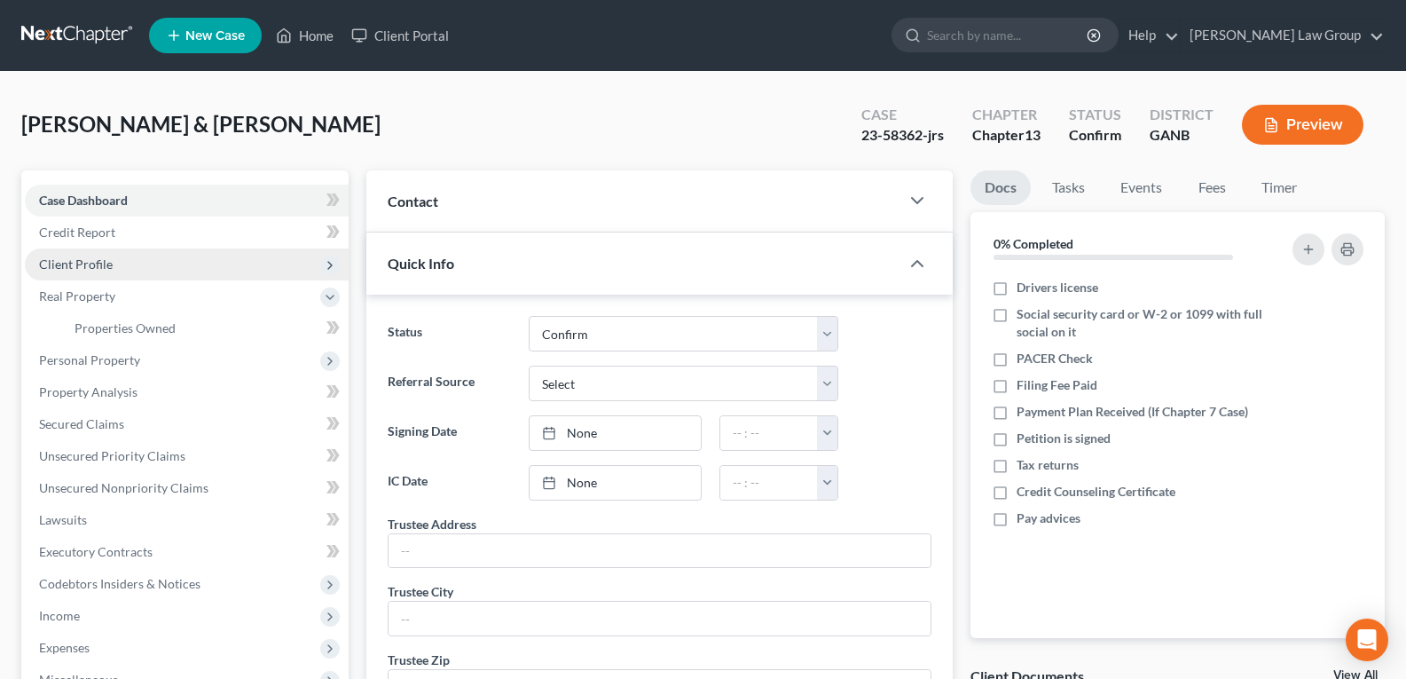
click at [77, 266] on span "Client Profile" at bounding box center [76, 263] width 74 height 15
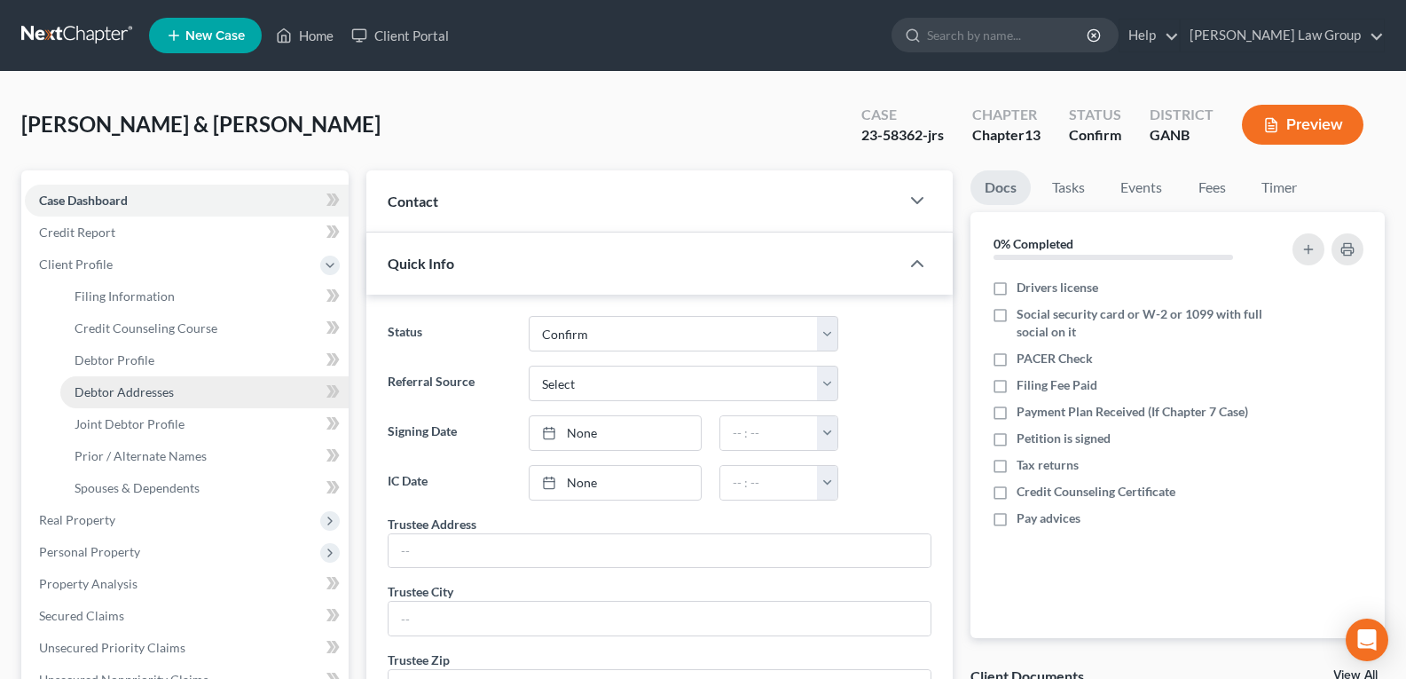
click at [153, 392] on span "Debtor Addresses" at bounding box center [124, 391] width 99 height 15
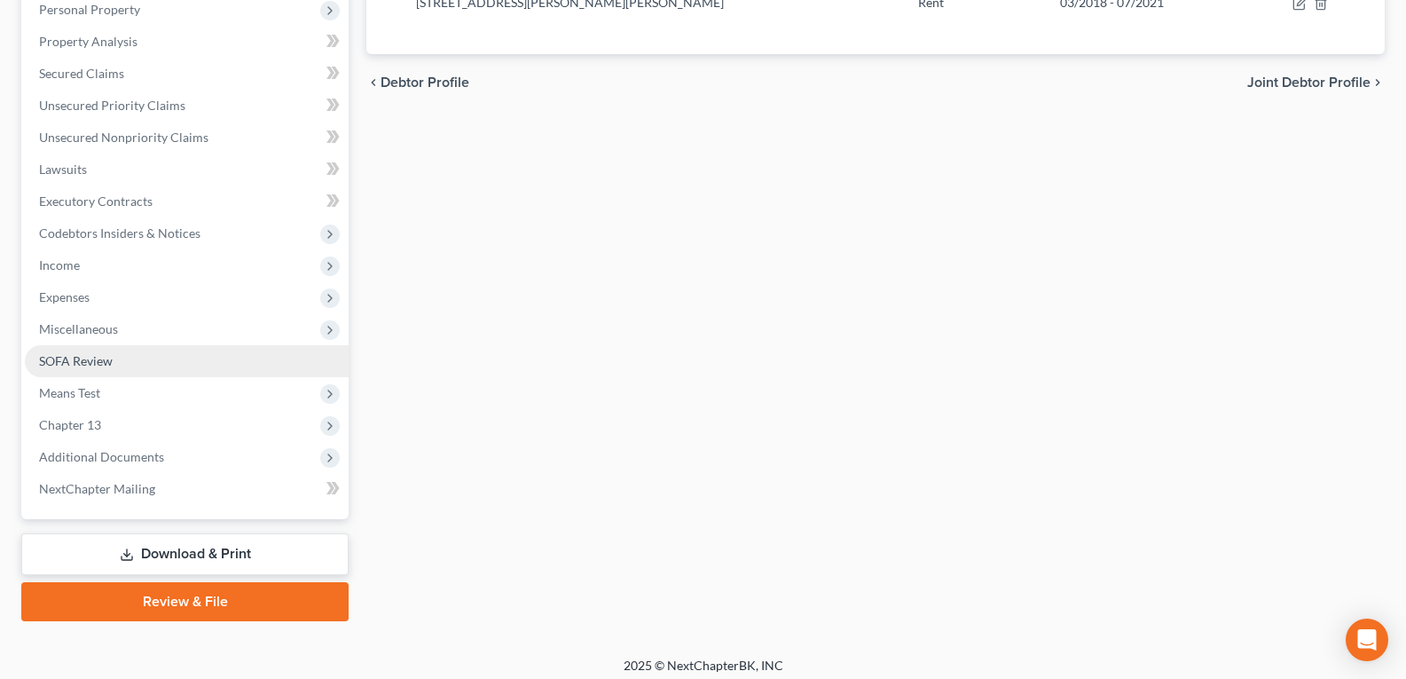
scroll to position [552, 0]
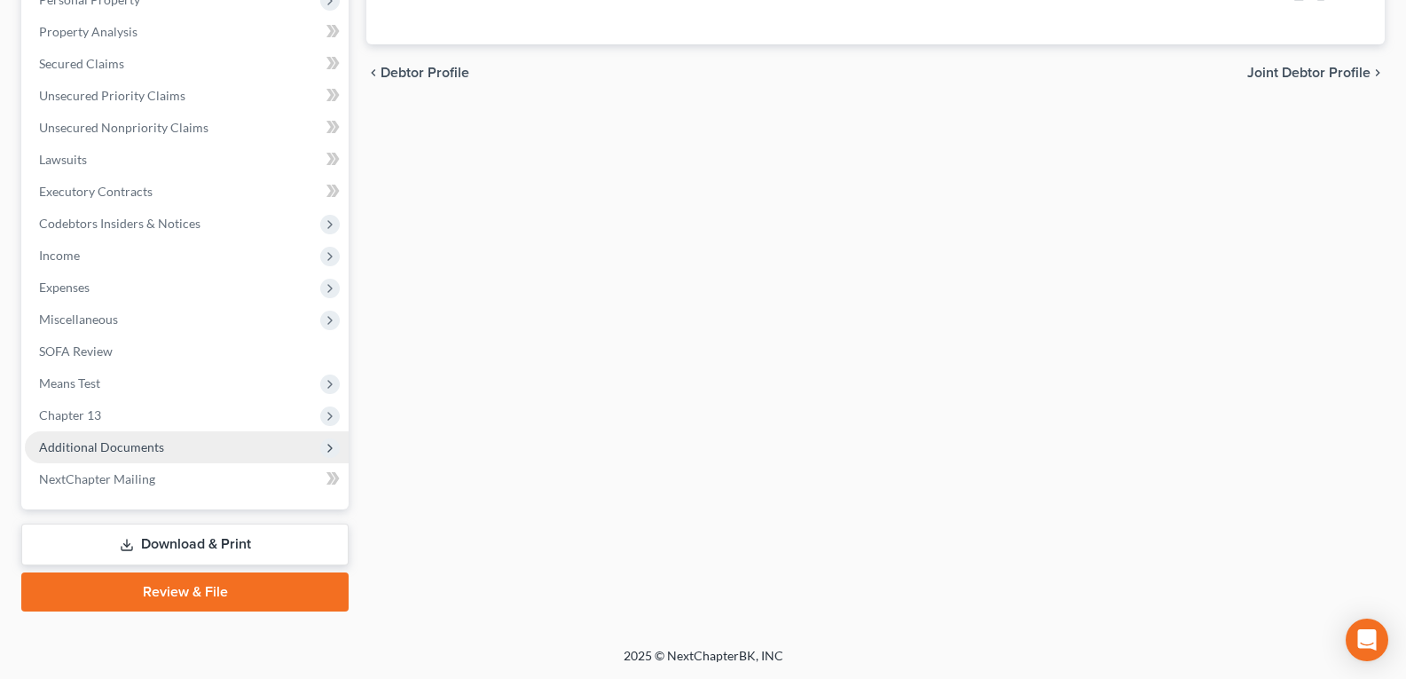
click at [75, 445] on span "Additional Documents" at bounding box center [101, 446] width 125 height 15
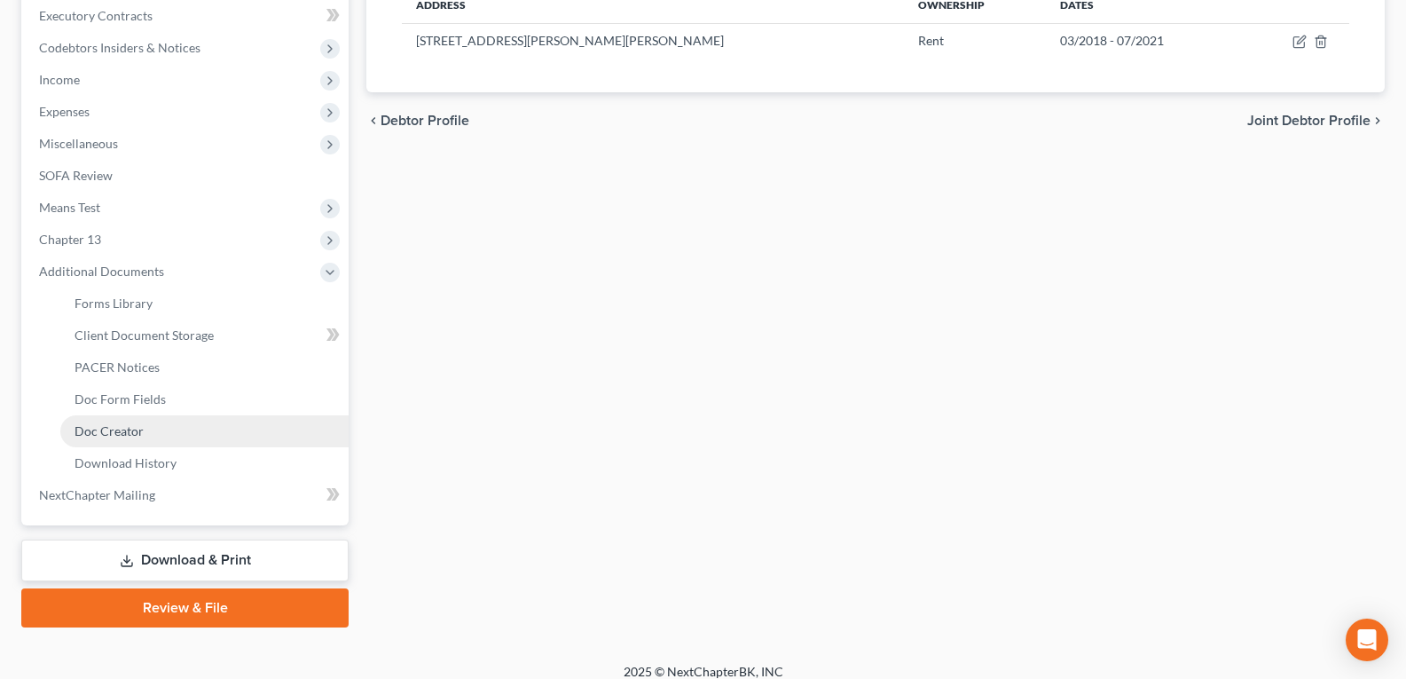
scroll to position [506, 0]
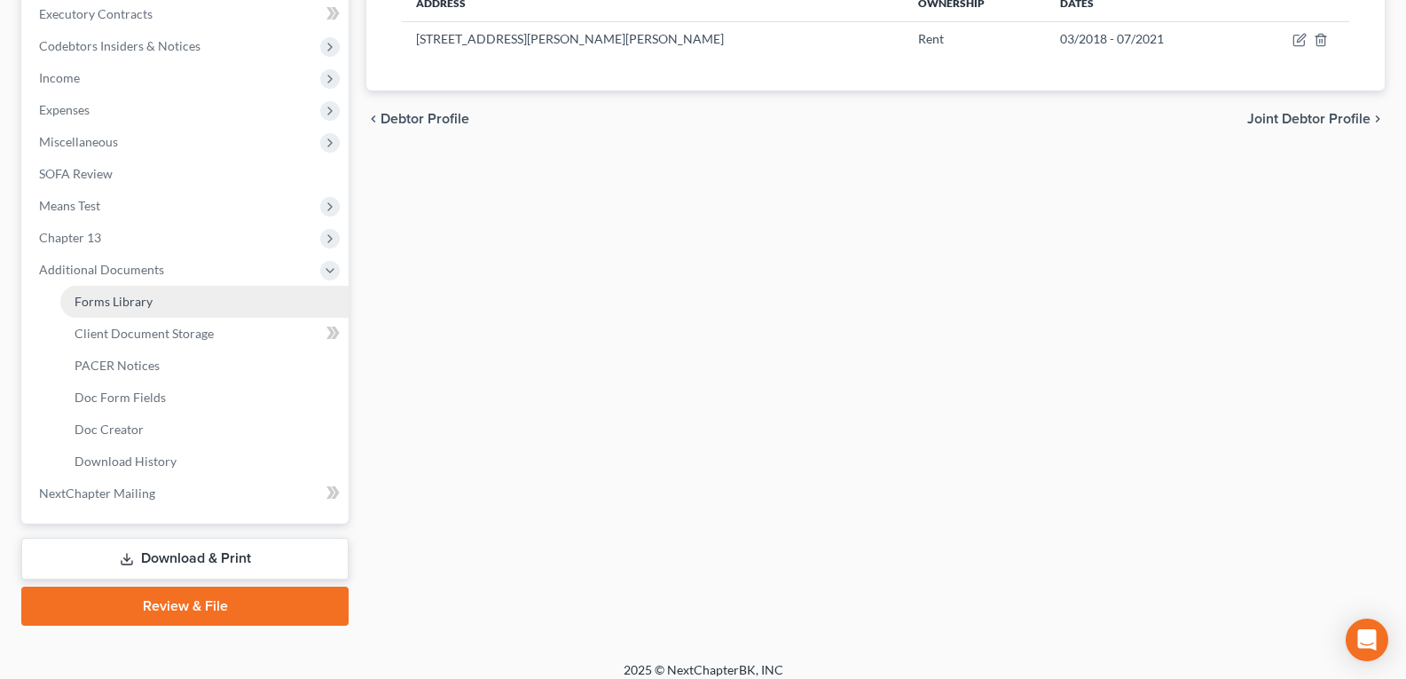
click at [95, 304] on span "Forms Library" at bounding box center [114, 301] width 78 height 15
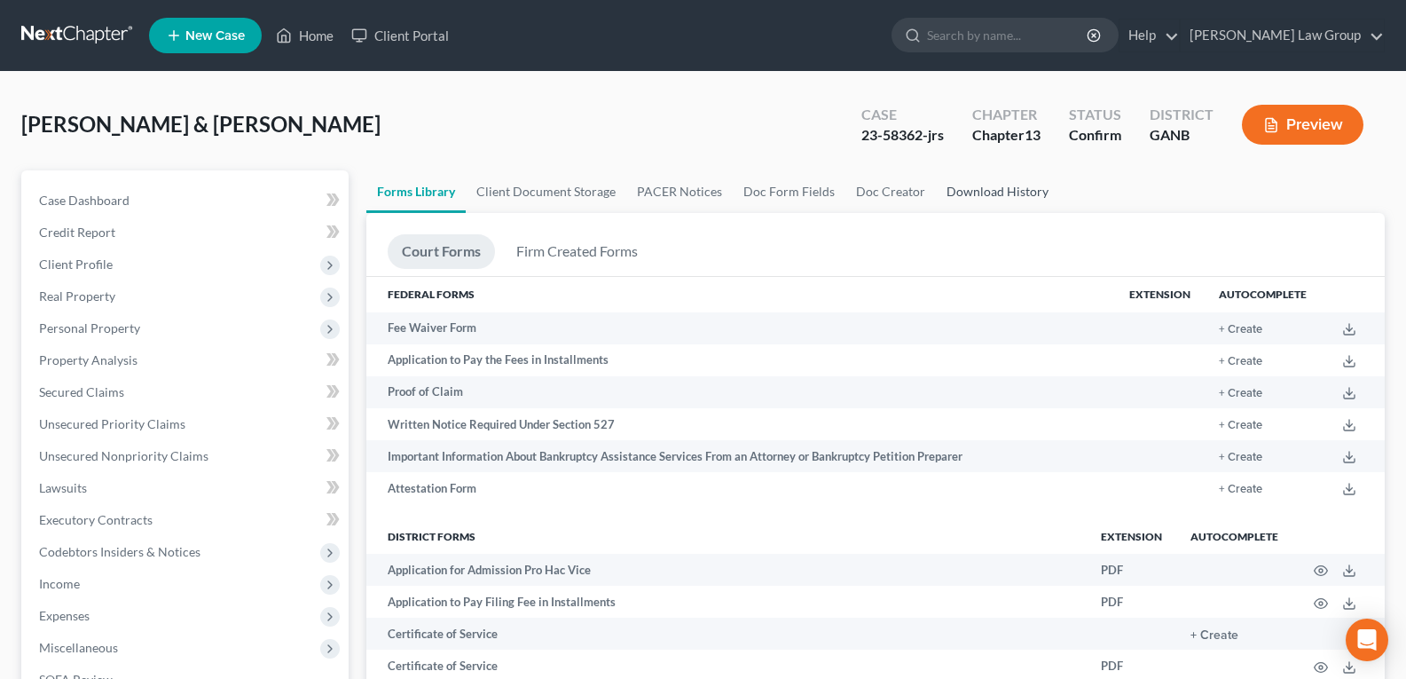
click at [961, 201] on link "Download History" at bounding box center [997, 191] width 123 height 43
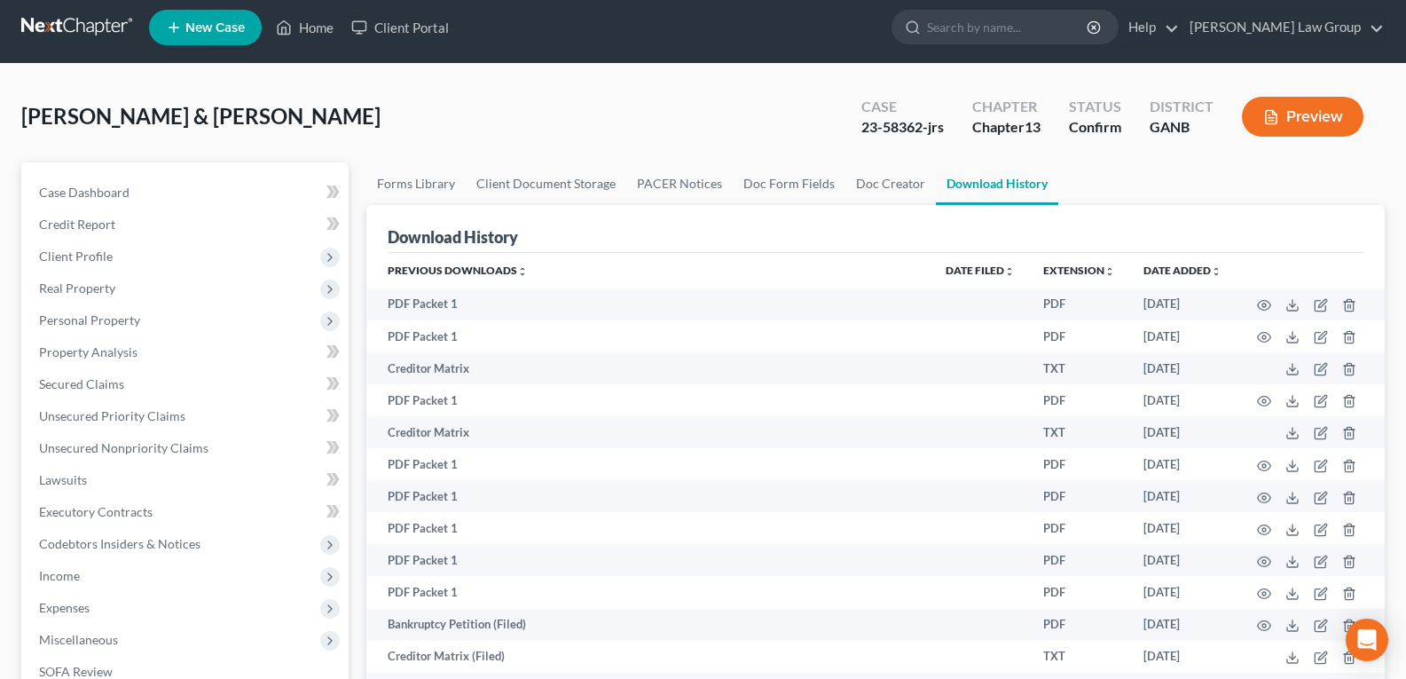
scroll to position [6, 0]
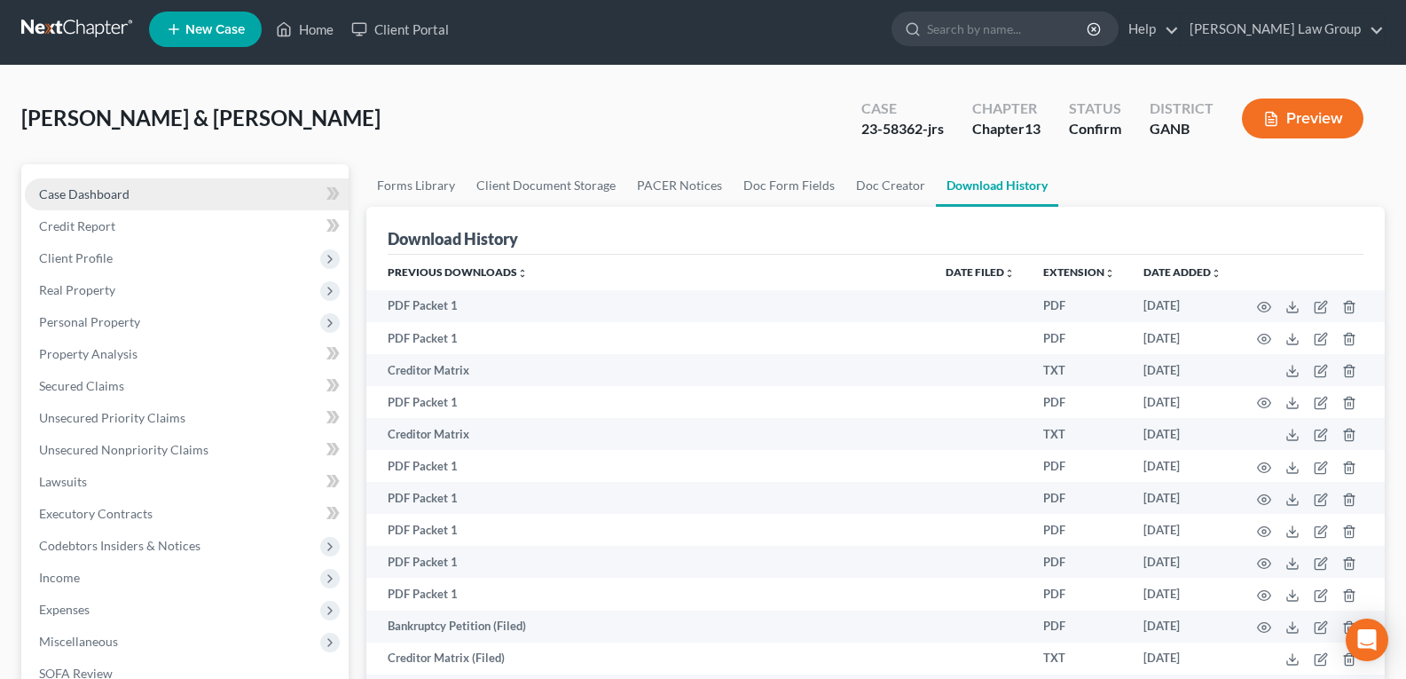
click at [95, 192] on span "Case Dashboard" at bounding box center [84, 193] width 90 height 15
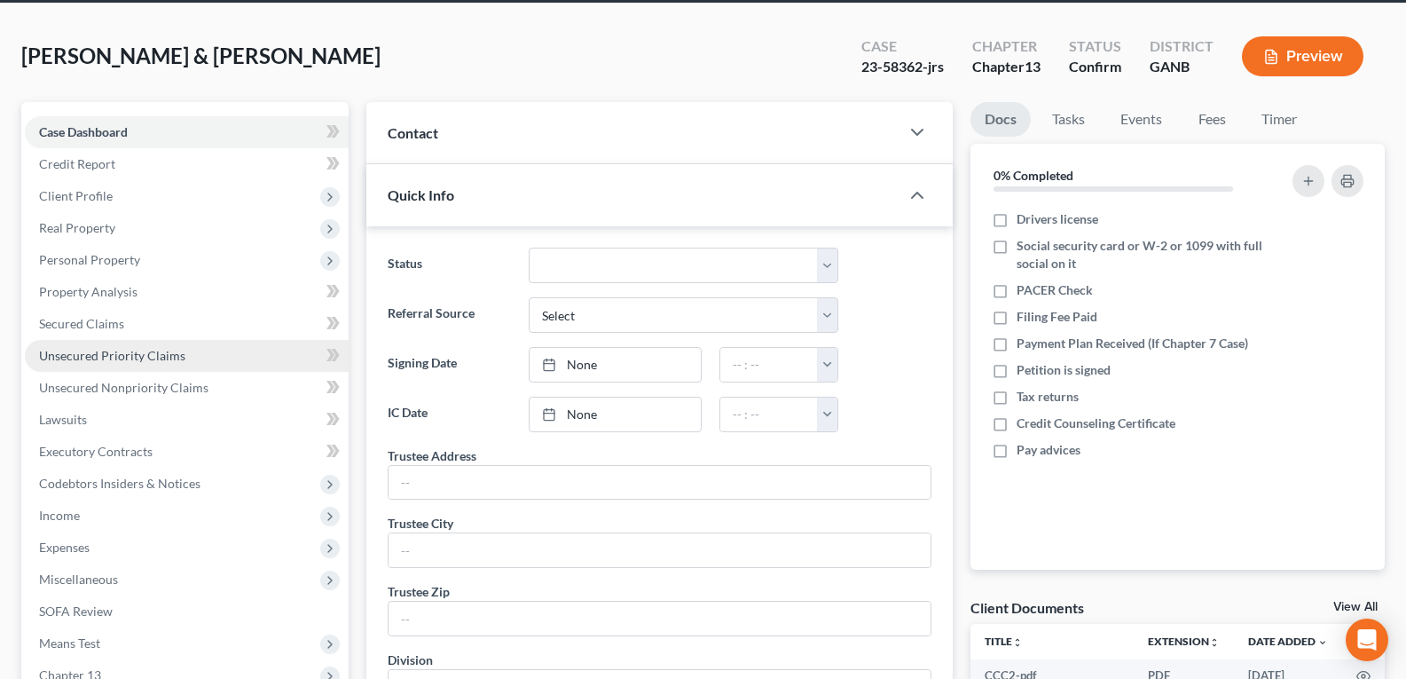
scroll to position [89, 0]
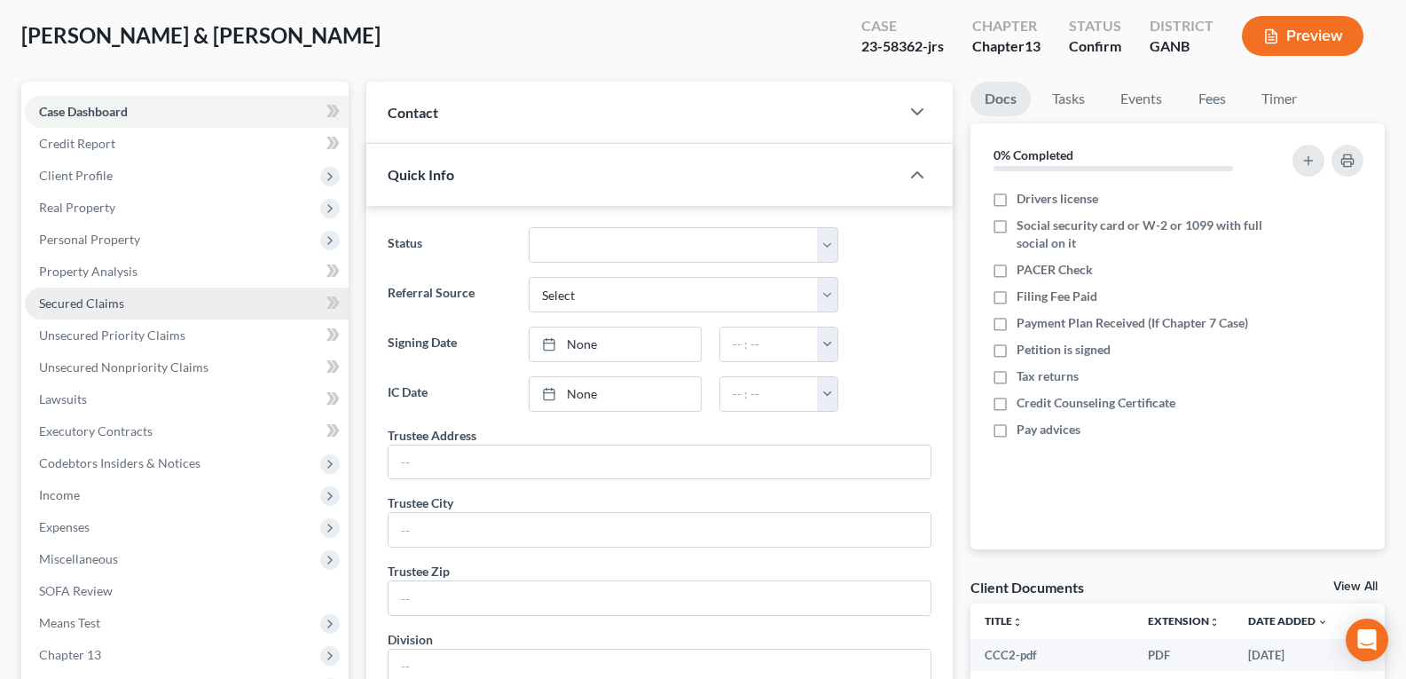
click at [93, 305] on span "Secured Claims" at bounding box center [81, 302] width 85 height 15
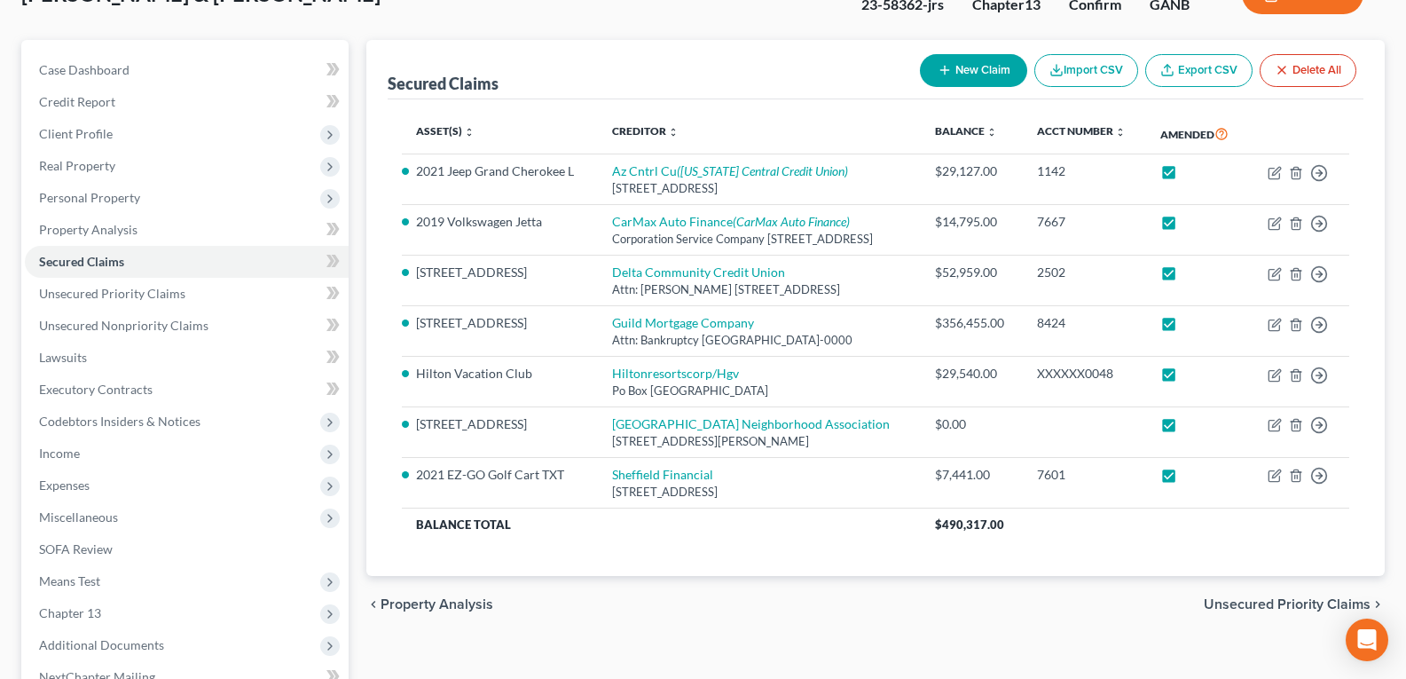
scroll to position [89, 0]
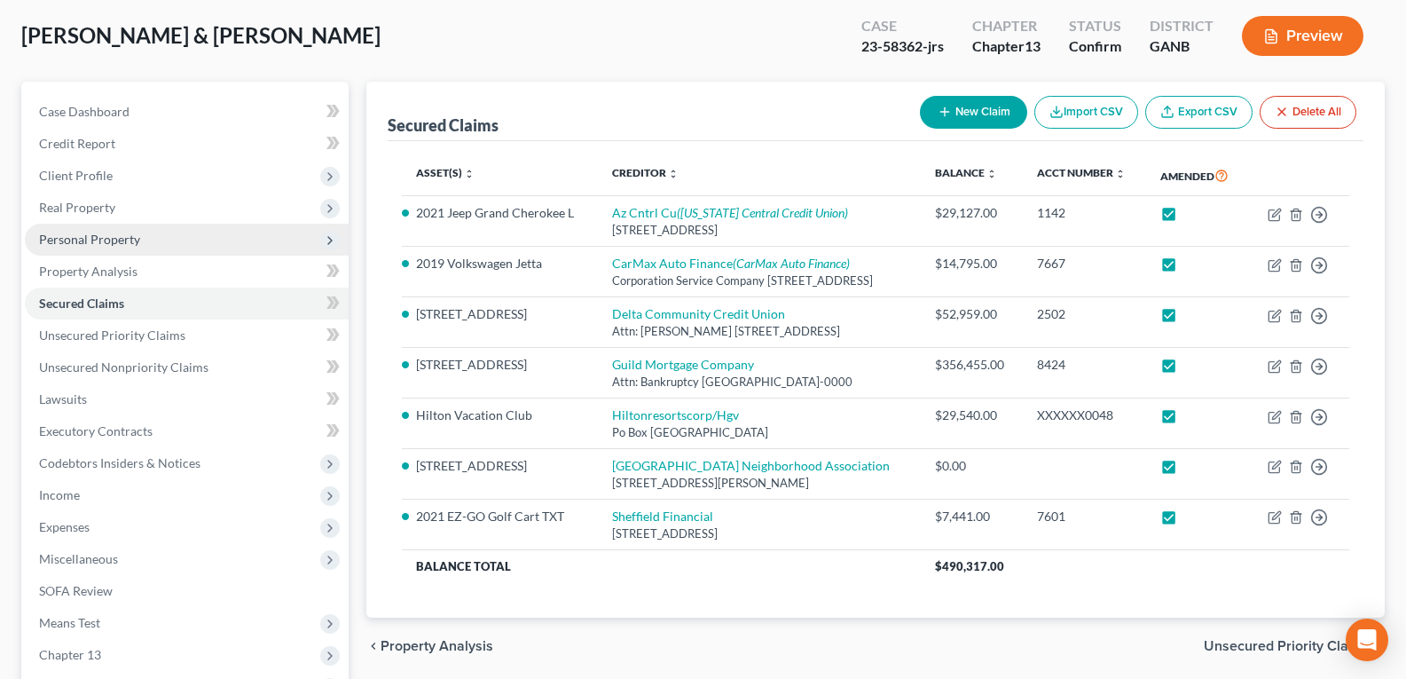
click at [92, 241] on span "Personal Property" at bounding box center [89, 239] width 101 height 15
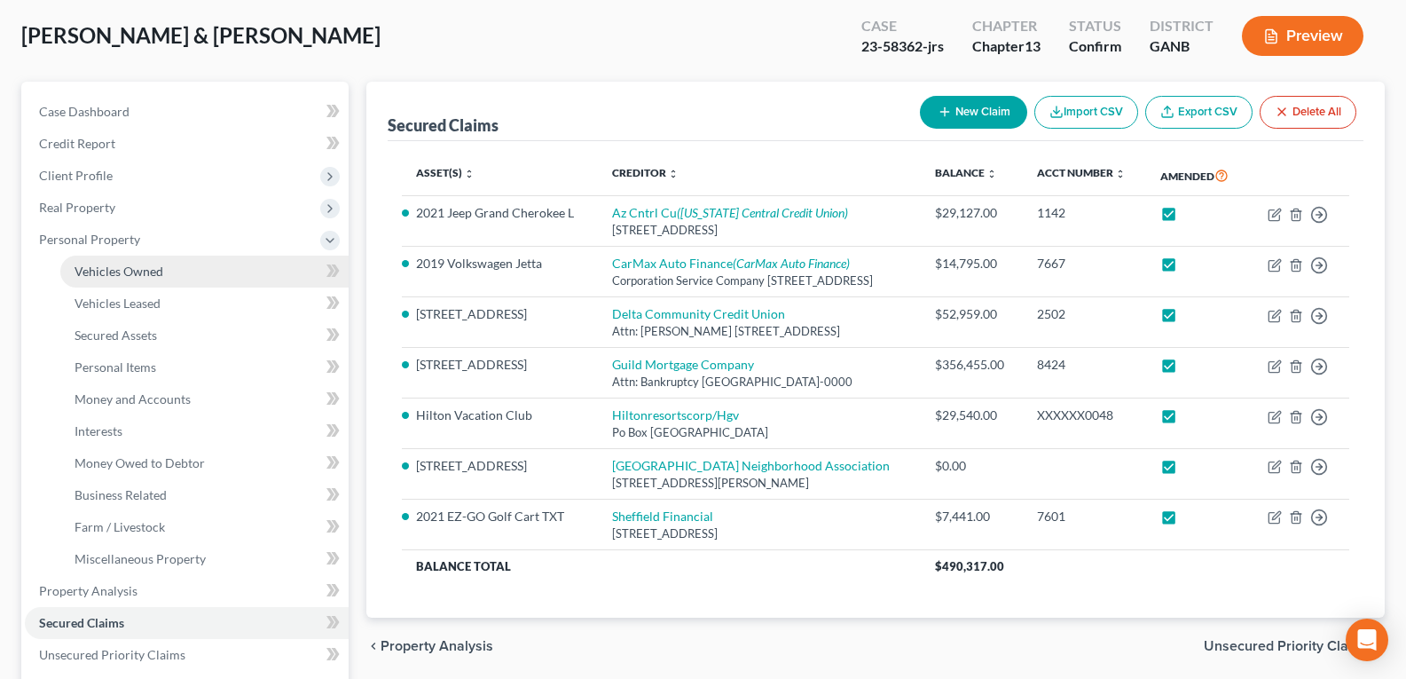
click at [103, 268] on span "Vehicles Owned" at bounding box center [119, 270] width 89 height 15
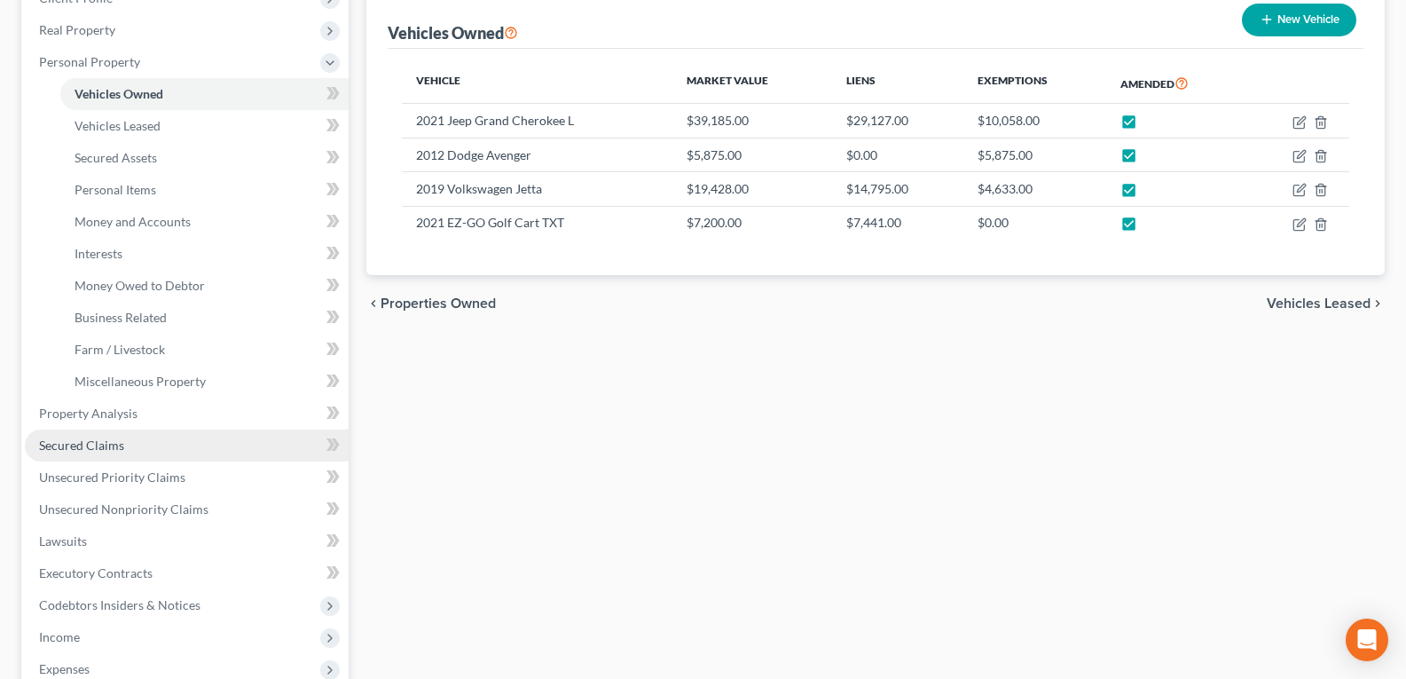
click at [88, 443] on span "Secured Claims" at bounding box center [81, 444] width 85 height 15
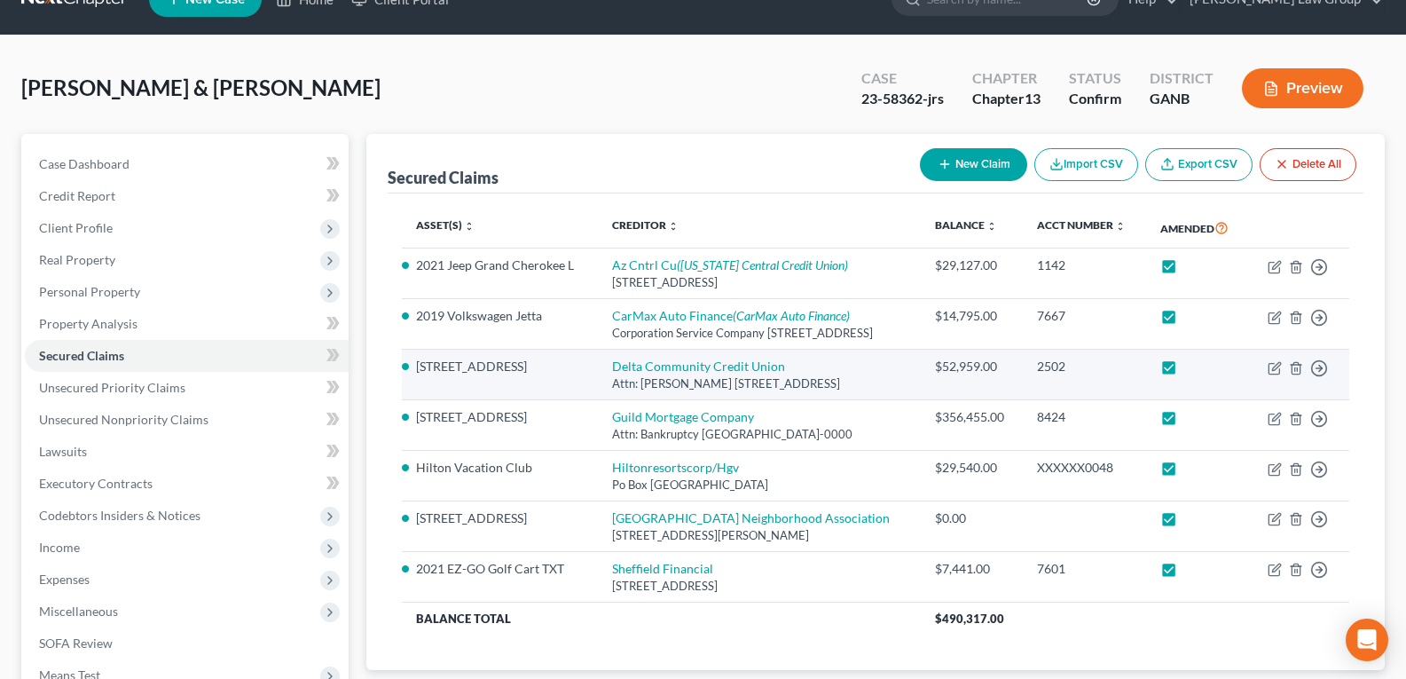
scroll to position [89, 0]
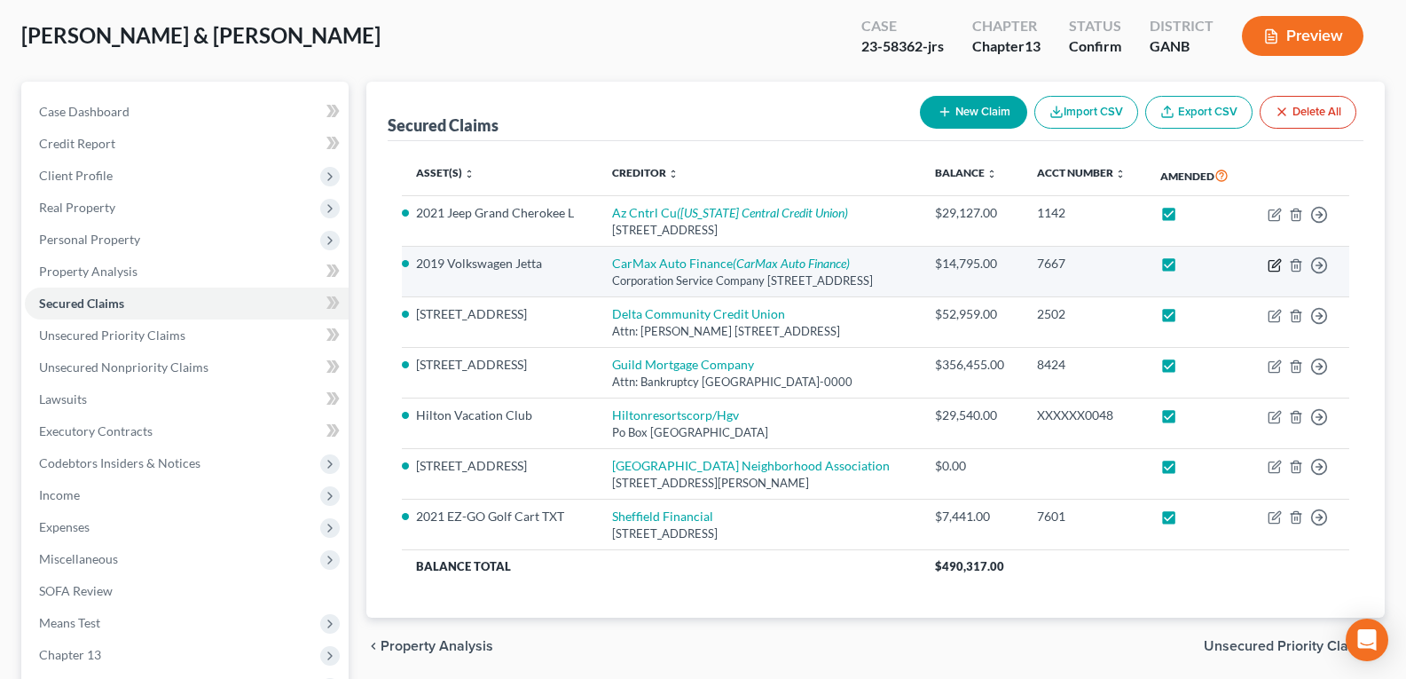
click at [1276, 267] on icon "button" at bounding box center [1276, 263] width 8 height 8
select select "10"
select select "2"
select select "0"
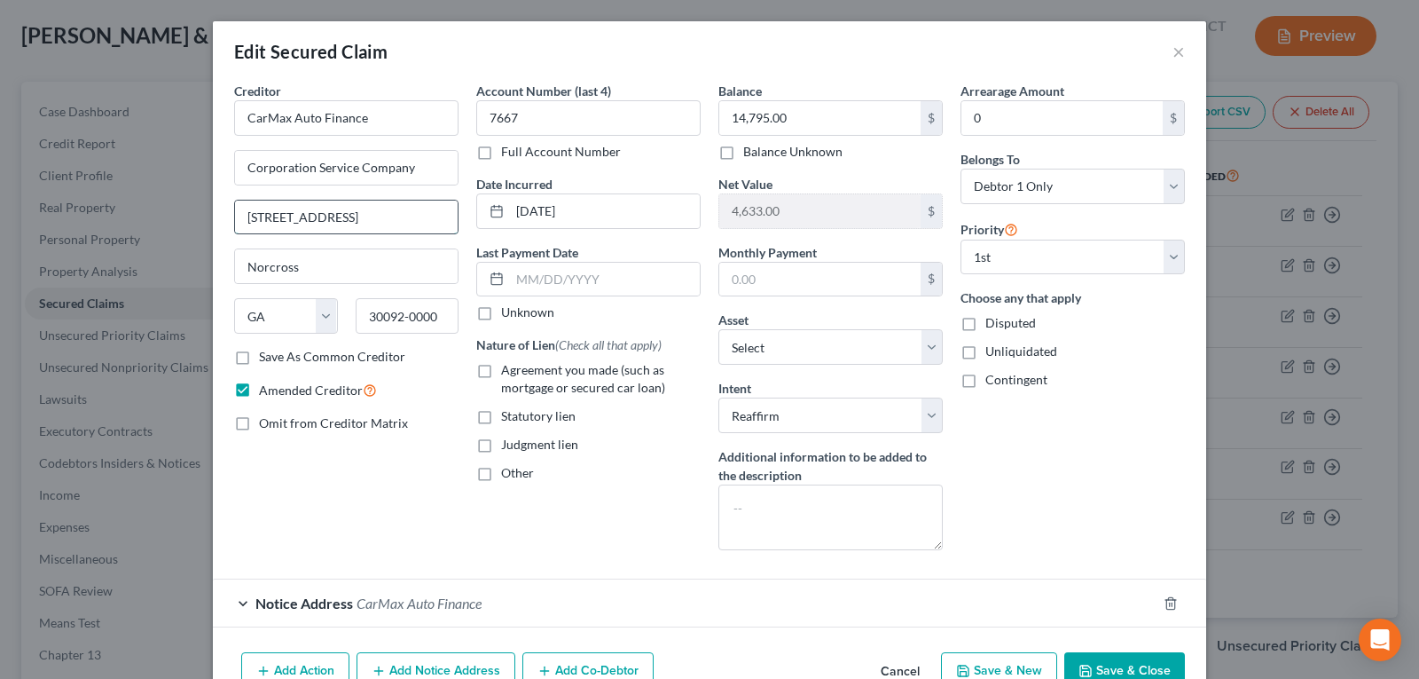
drag, startPoint x: 371, startPoint y: 216, endPoint x: 266, endPoint y: 224, distance: 105.0
click at [237, 220] on input "[STREET_ADDRESS]" at bounding box center [346, 217] width 223 height 34
drag, startPoint x: 902, startPoint y: 653, endPoint x: 899, endPoint y: 671, distance: 18.1
click at [902, 659] on div "Add Action Add Notice Address Add Co-Debtor Cancel Save & New Save & Close" at bounding box center [709, 674] width 993 height 59
click at [899, 671] on button "Cancel" at bounding box center [900, 671] width 67 height 35
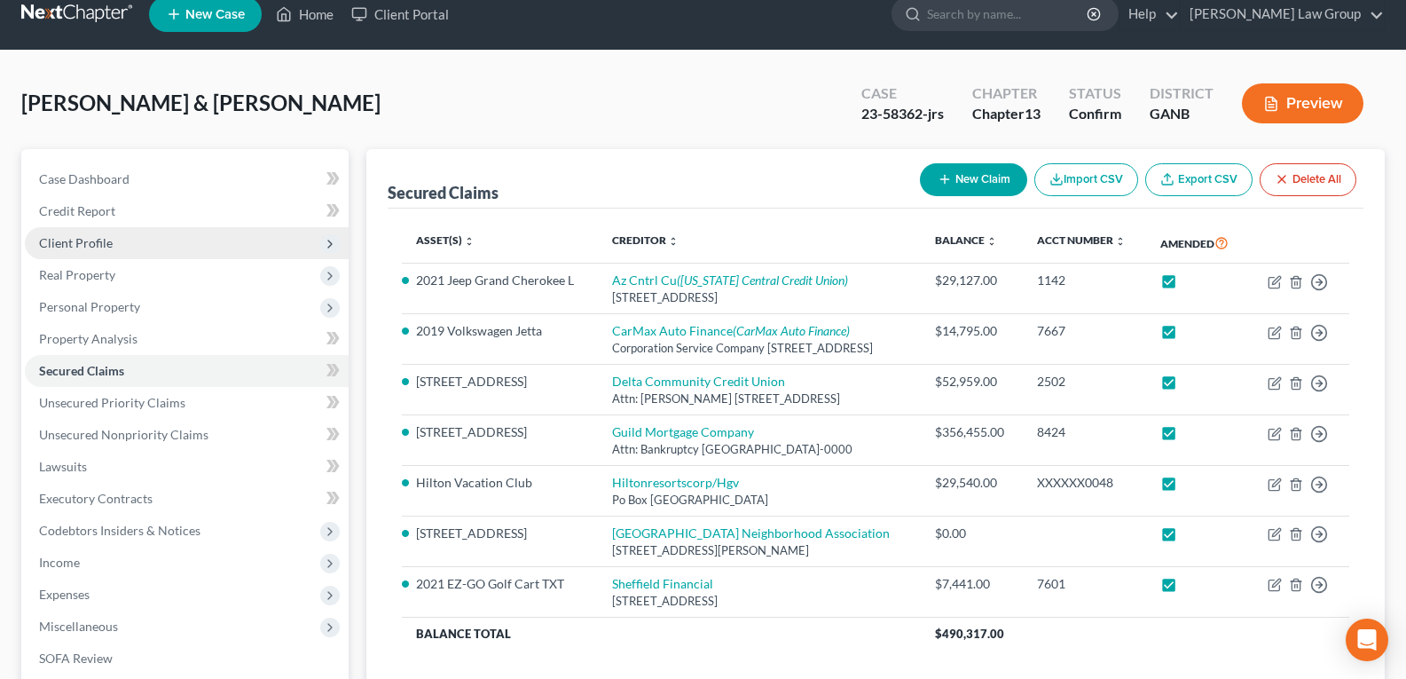
scroll to position [0, 0]
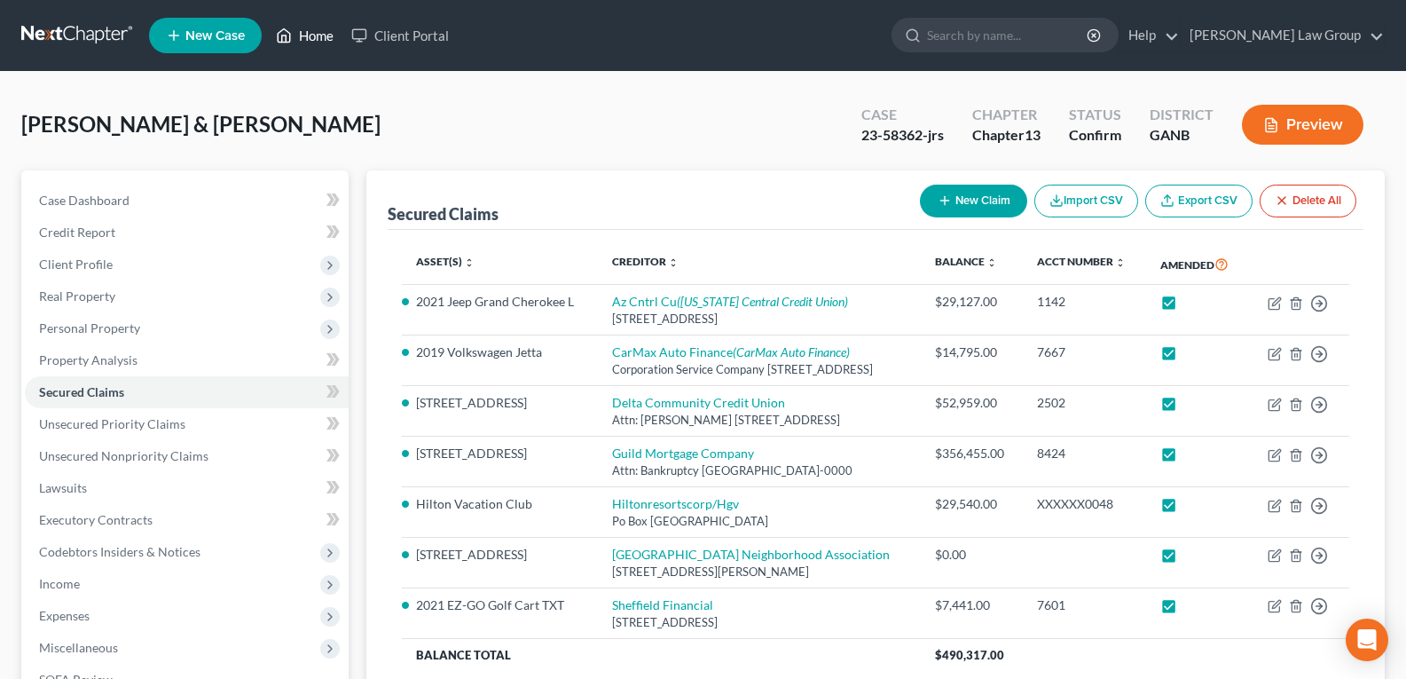
click at [302, 34] on link "Home" at bounding box center [304, 36] width 75 height 32
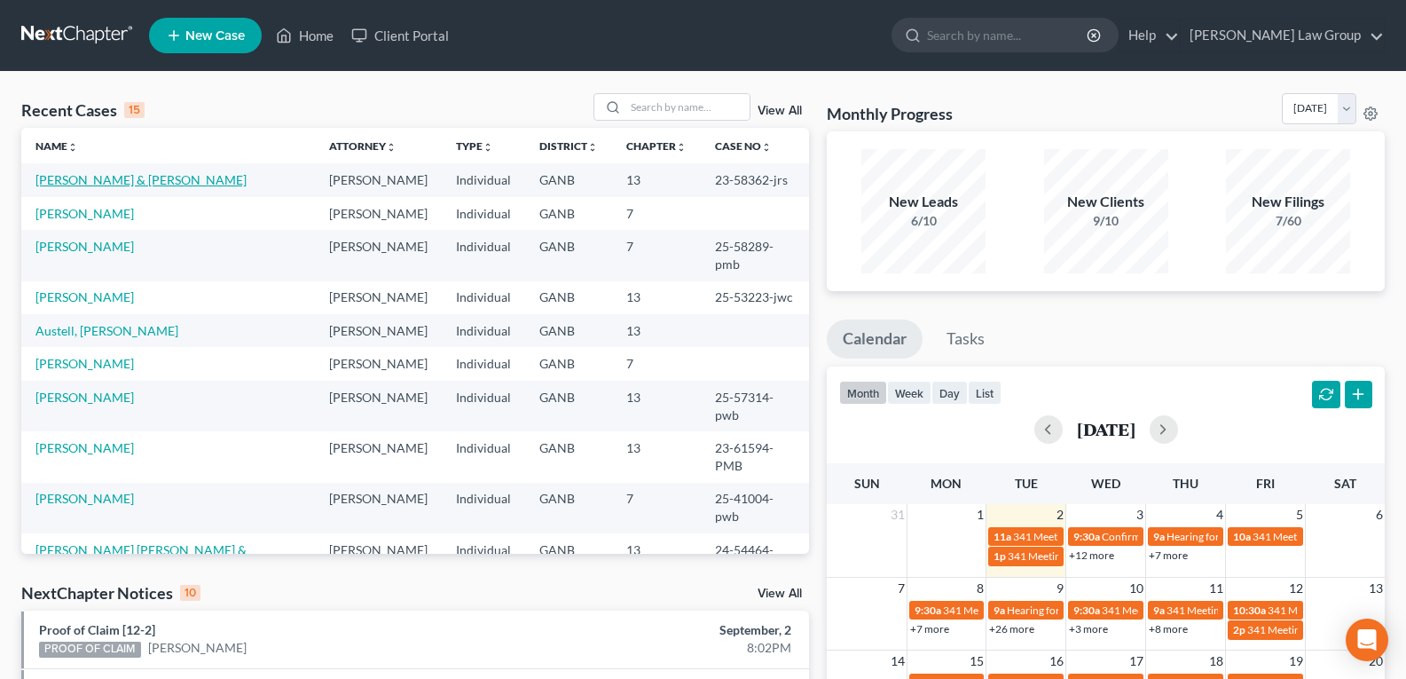
click at [85, 180] on link "[PERSON_NAME] & [PERSON_NAME]" at bounding box center [140, 179] width 211 height 15
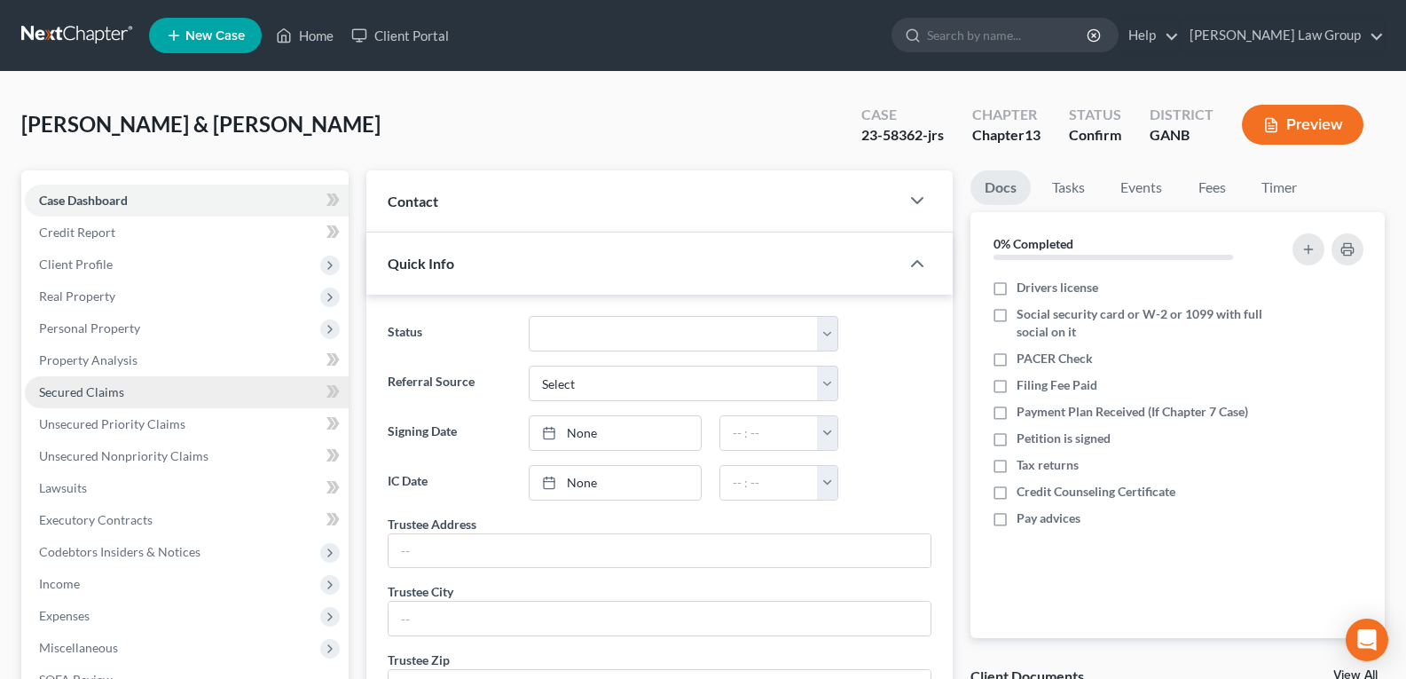
click at [85, 399] on link "Secured Claims" at bounding box center [187, 392] width 324 height 32
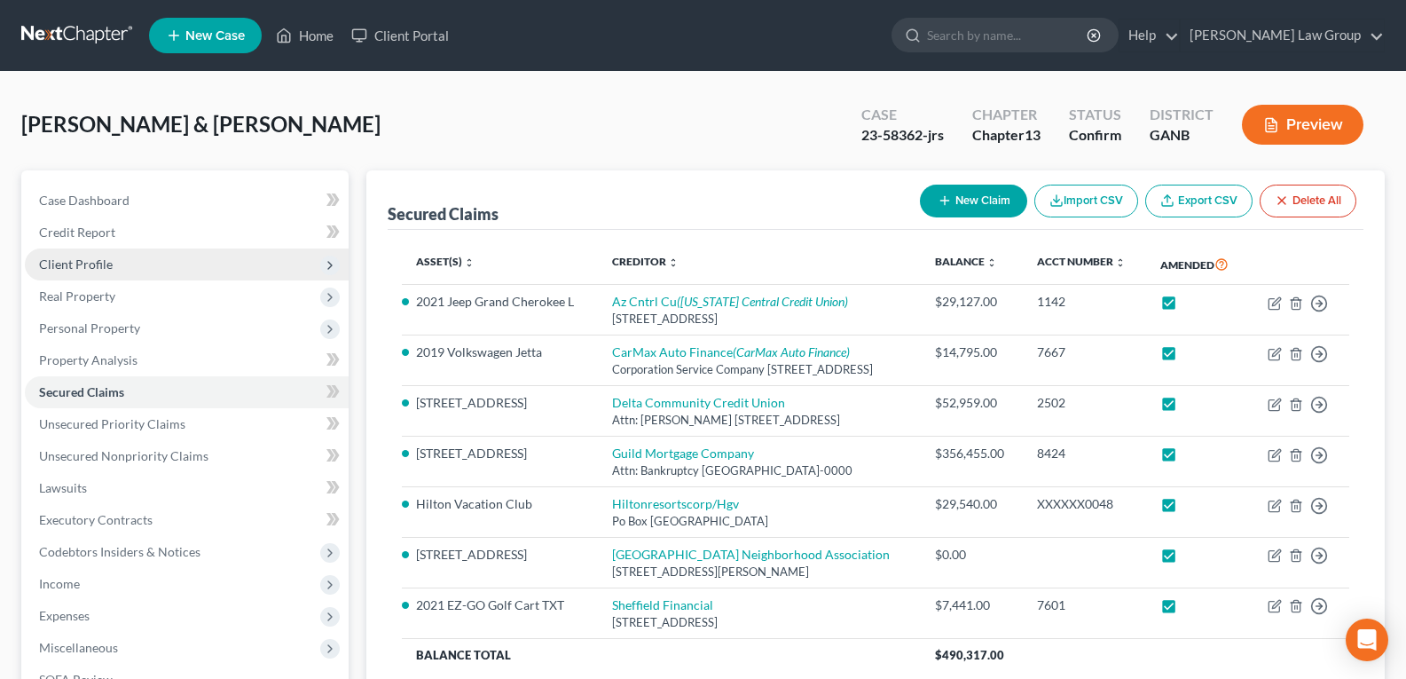
click at [91, 260] on span "Client Profile" at bounding box center [76, 263] width 74 height 15
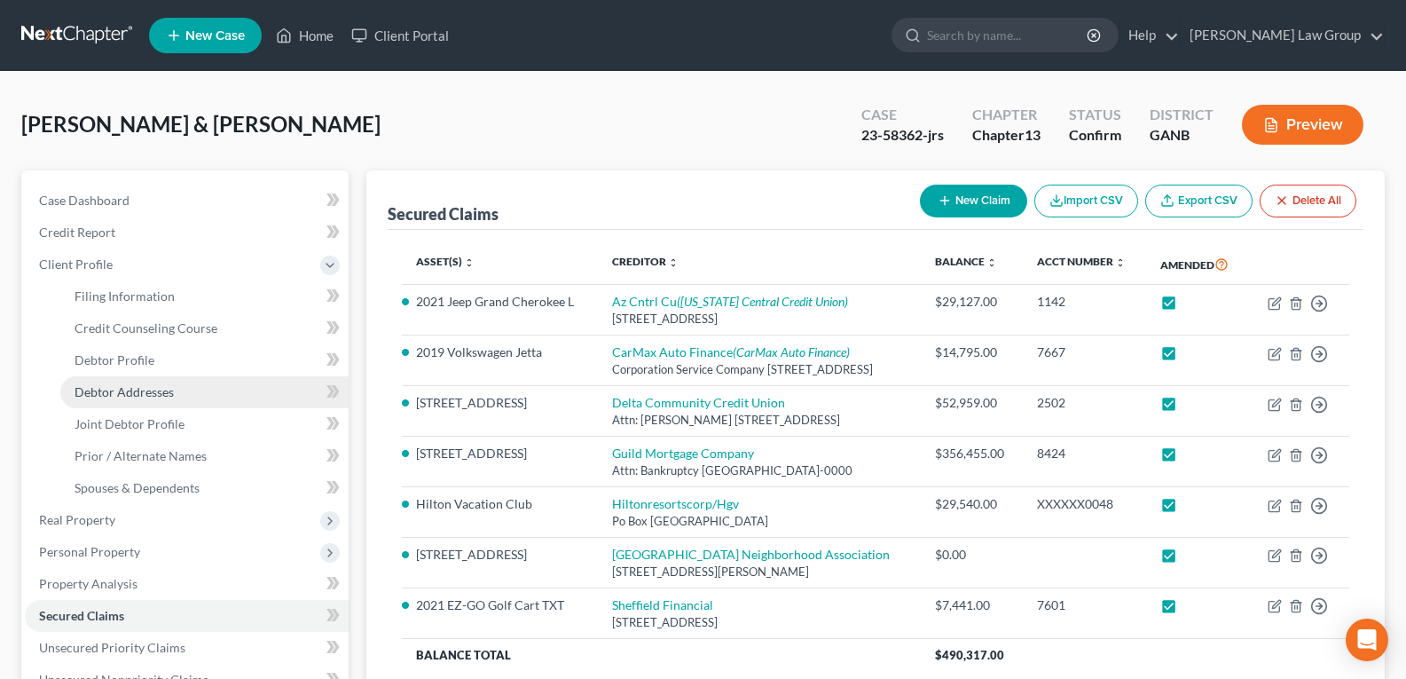
click at [120, 389] on span "Debtor Addresses" at bounding box center [124, 391] width 99 height 15
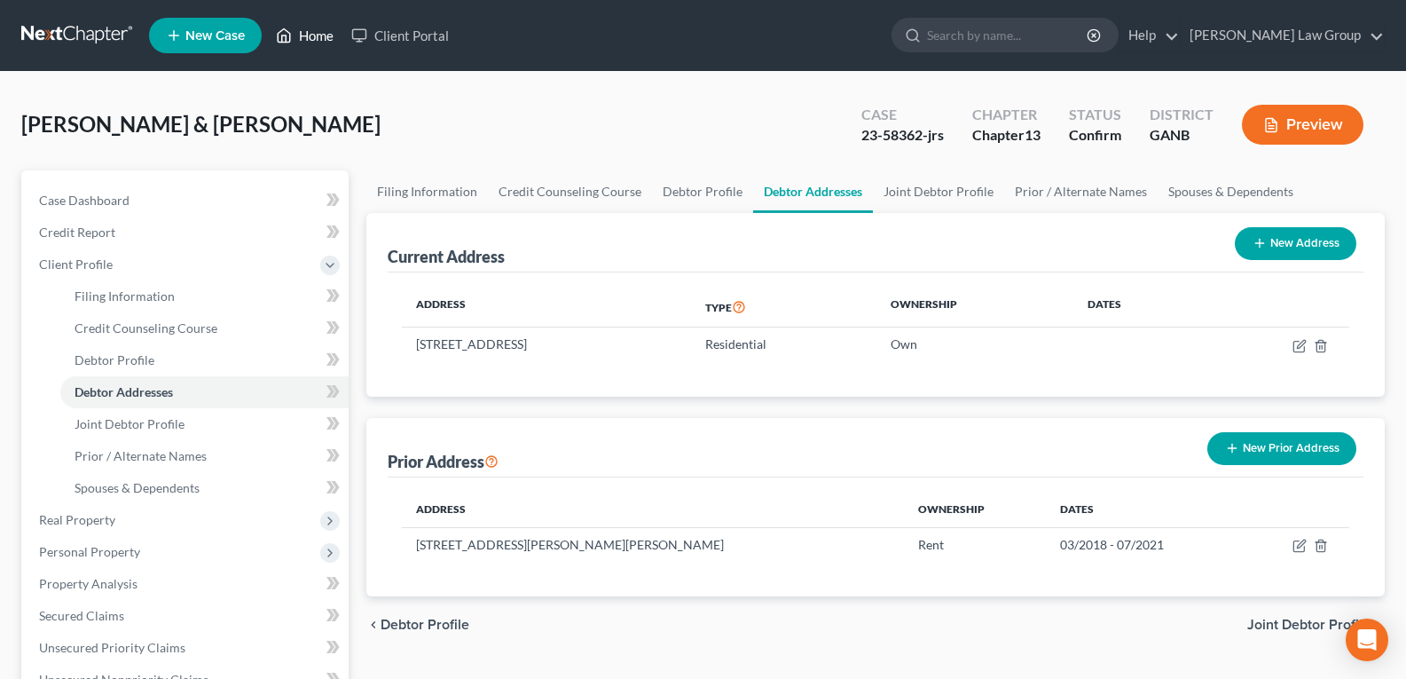
click at [300, 42] on link "Home" at bounding box center [304, 36] width 75 height 32
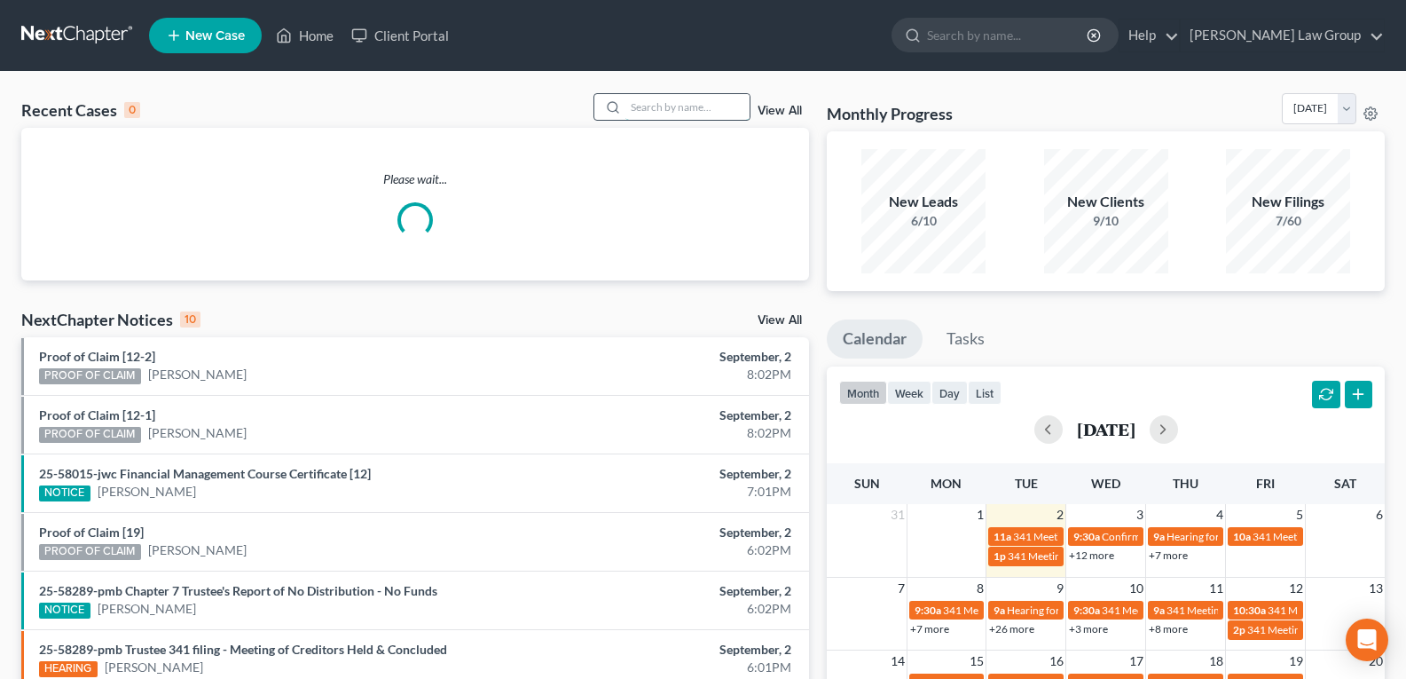
click at [673, 104] on input "search" at bounding box center [687, 107] width 124 height 26
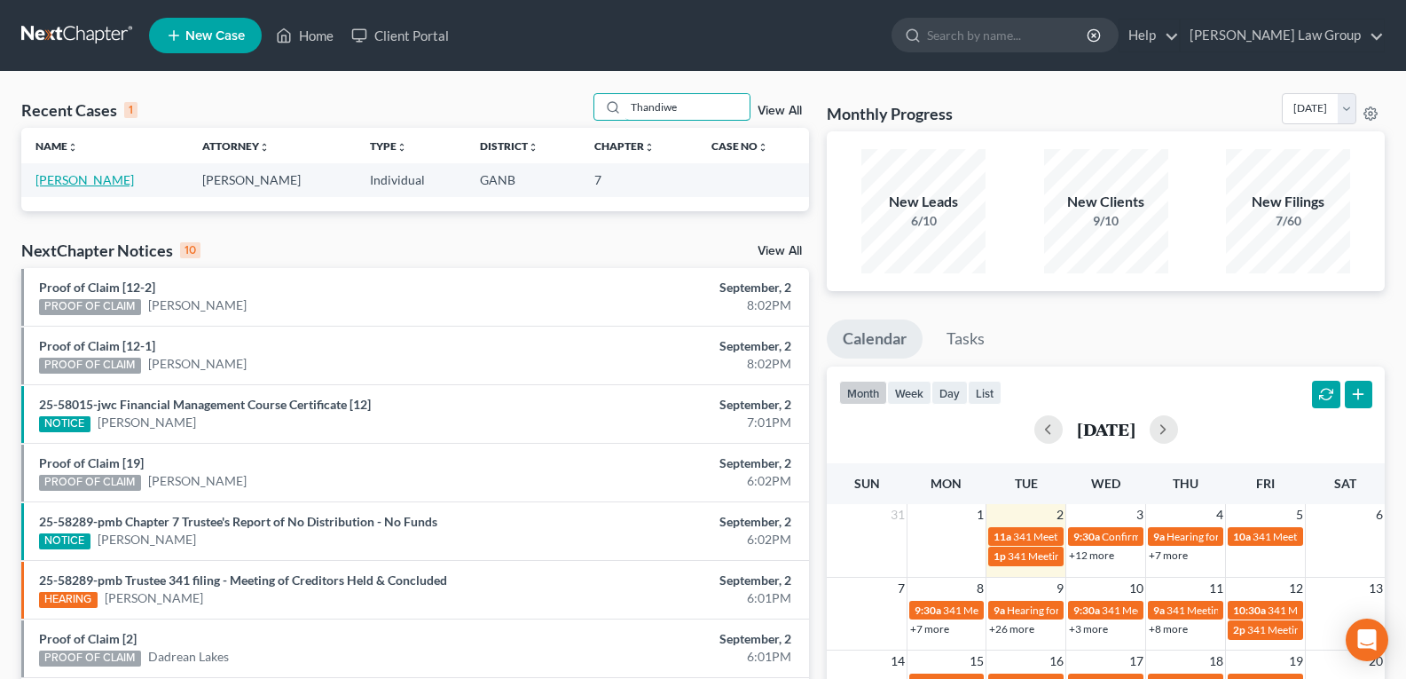
type input "Thandiwe"
click at [92, 172] on link "[PERSON_NAME]" at bounding box center [84, 179] width 98 height 15
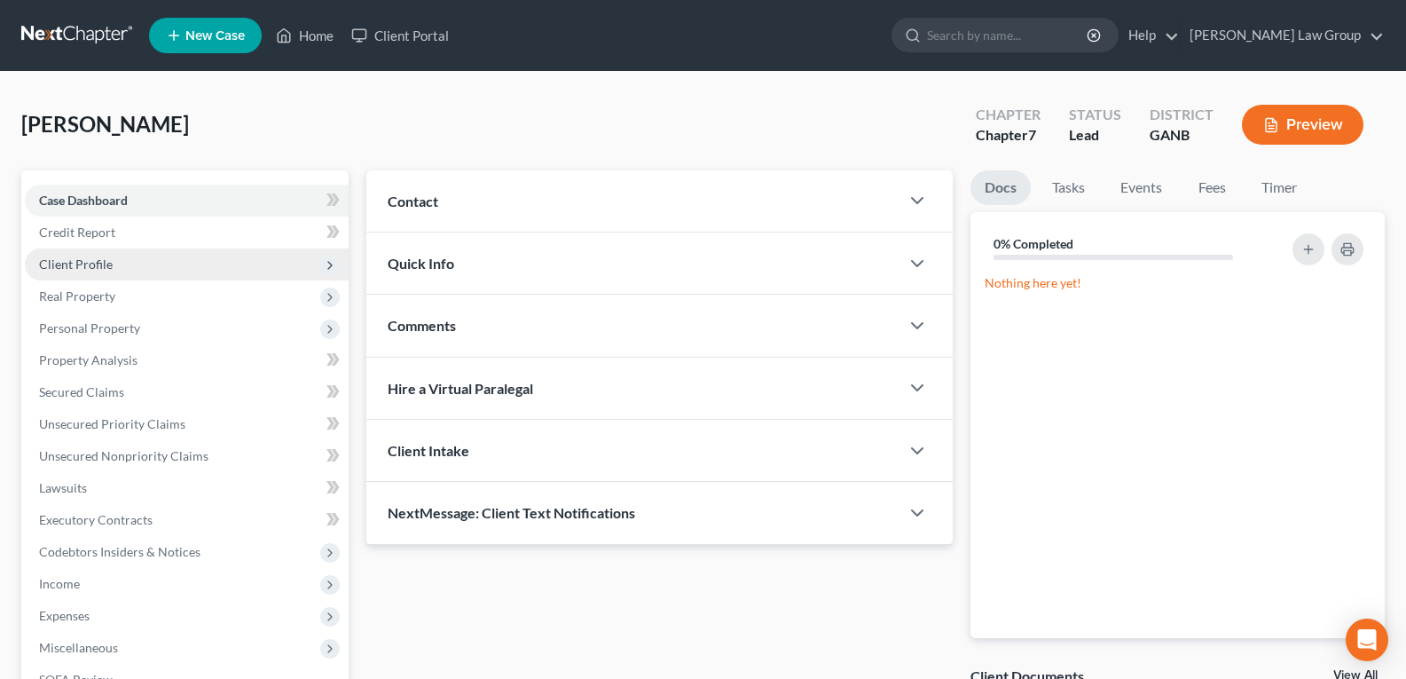
click at [102, 278] on span "Client Profile" at bounding box center [187, 264] width 324 height 32
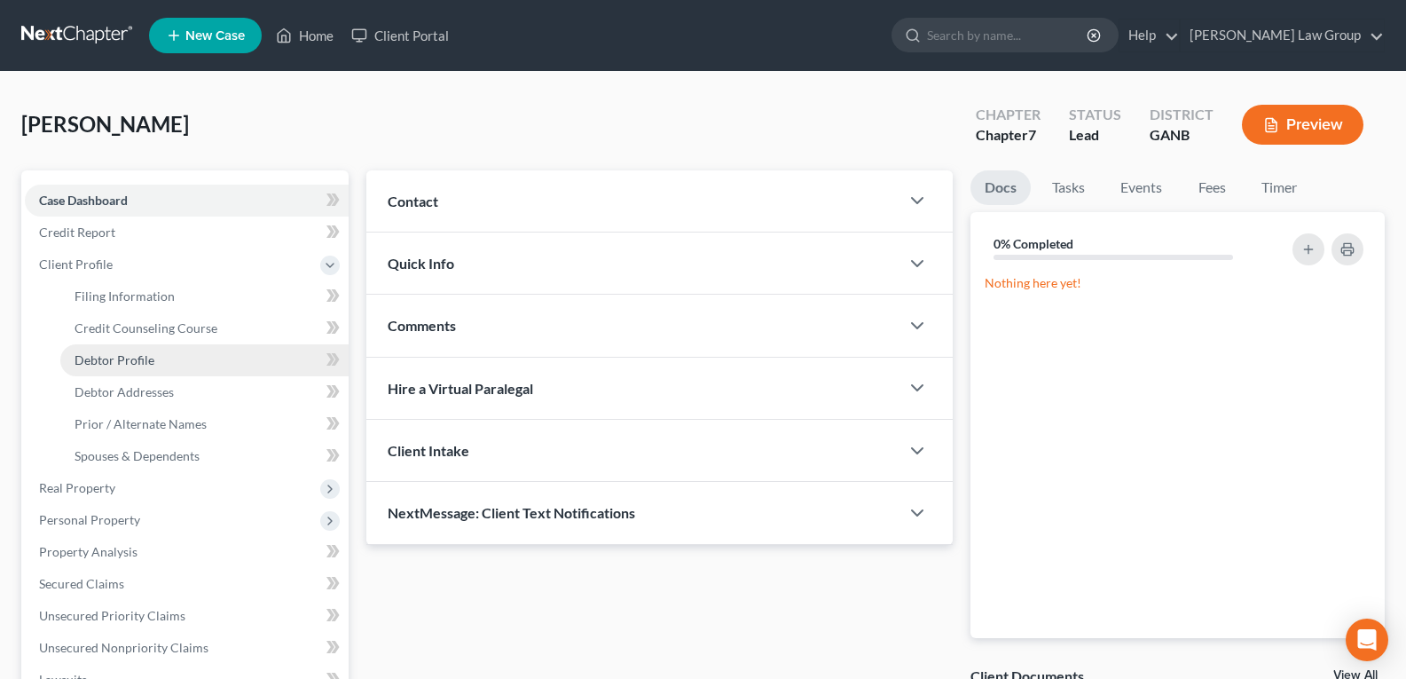
click at [115, 363] on span "Debtor Profile" at bounding box center [115, 359] width 80 height 15
select select "0"
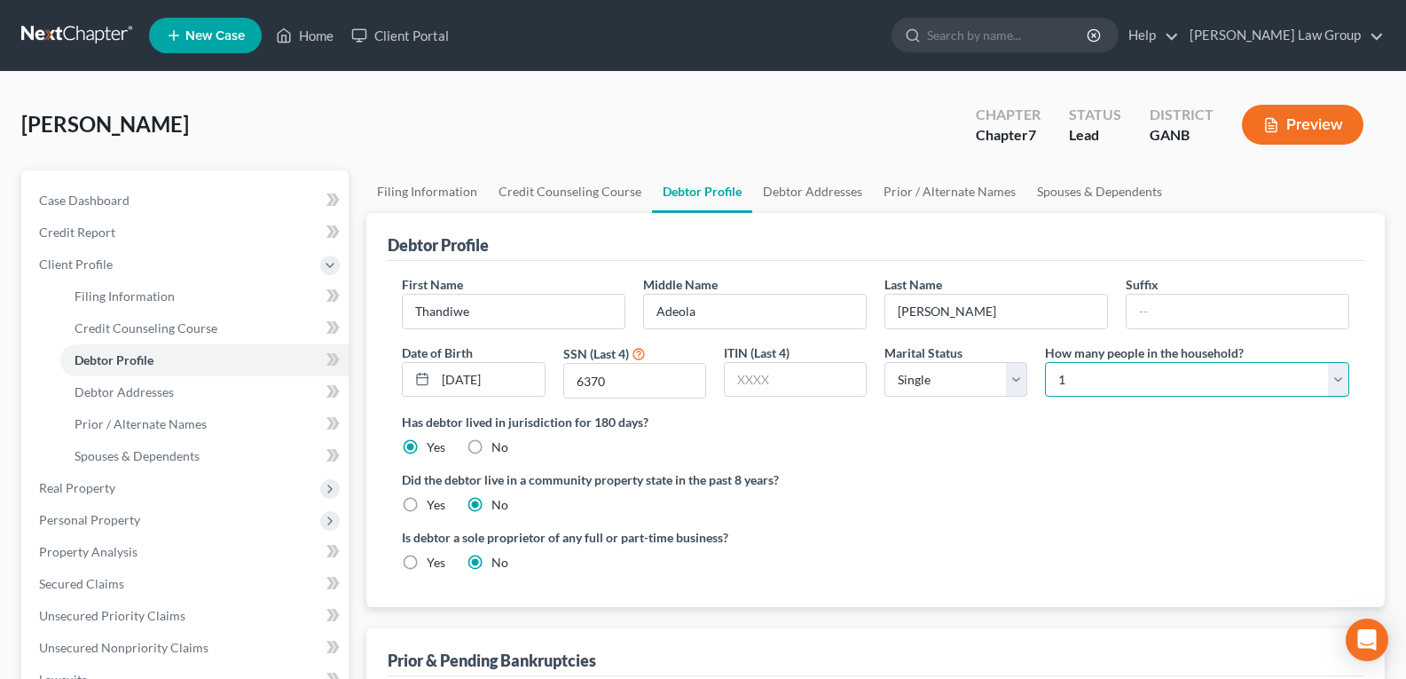
click at [1115, 393] on select "Select 1 2 3 4 5 6 7 8 9 10 11 12 13 14 15 16 17 18 19 20" at bounding box center [1197, 379] width 304 height 35
select select "3"
click at [1045, 362] on select "Select 1 2 3 4 5 6 7 8 9 10 11 12 13 14 15 16 17 18 19 20" at bounding box center [1197, 379] width 304 height 35
drag, startPoint x: 1082, startPoint y: 360, endPoint x: 1083, endPoint y: 379, distance: 18.6
click at [1083, 361] on label "How many people in the household?" at bounding box center [1144, 352] width 199 height 19
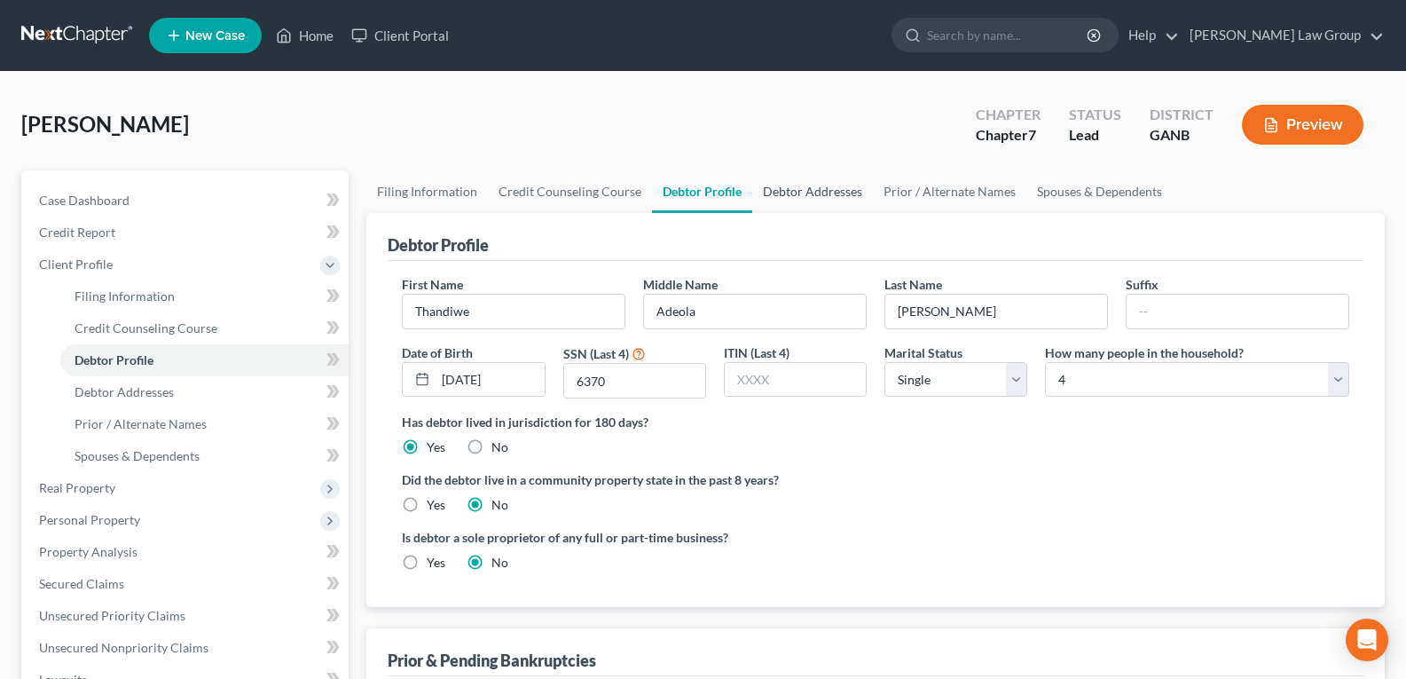
click at [816, 192] on link "Debtor Addresses" at bounding box center [812, 191] width 121 height 43
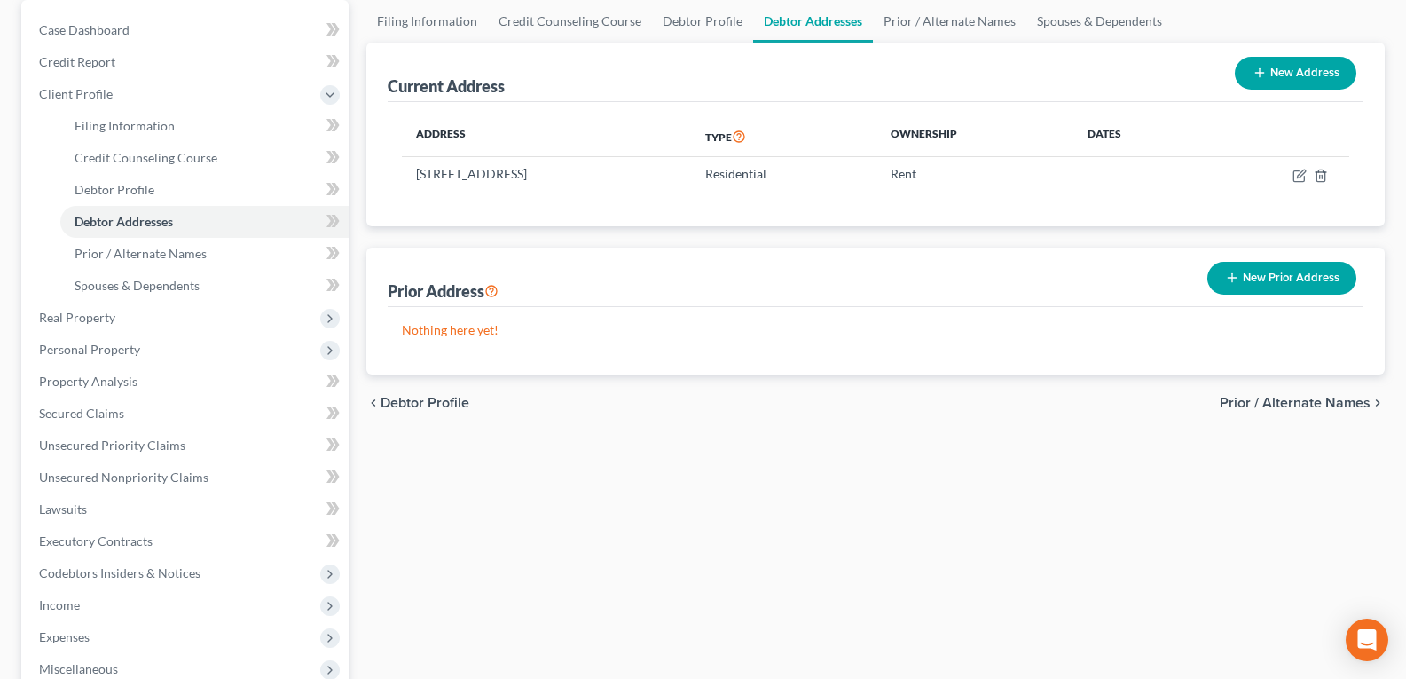
scroll to position [177, 0]
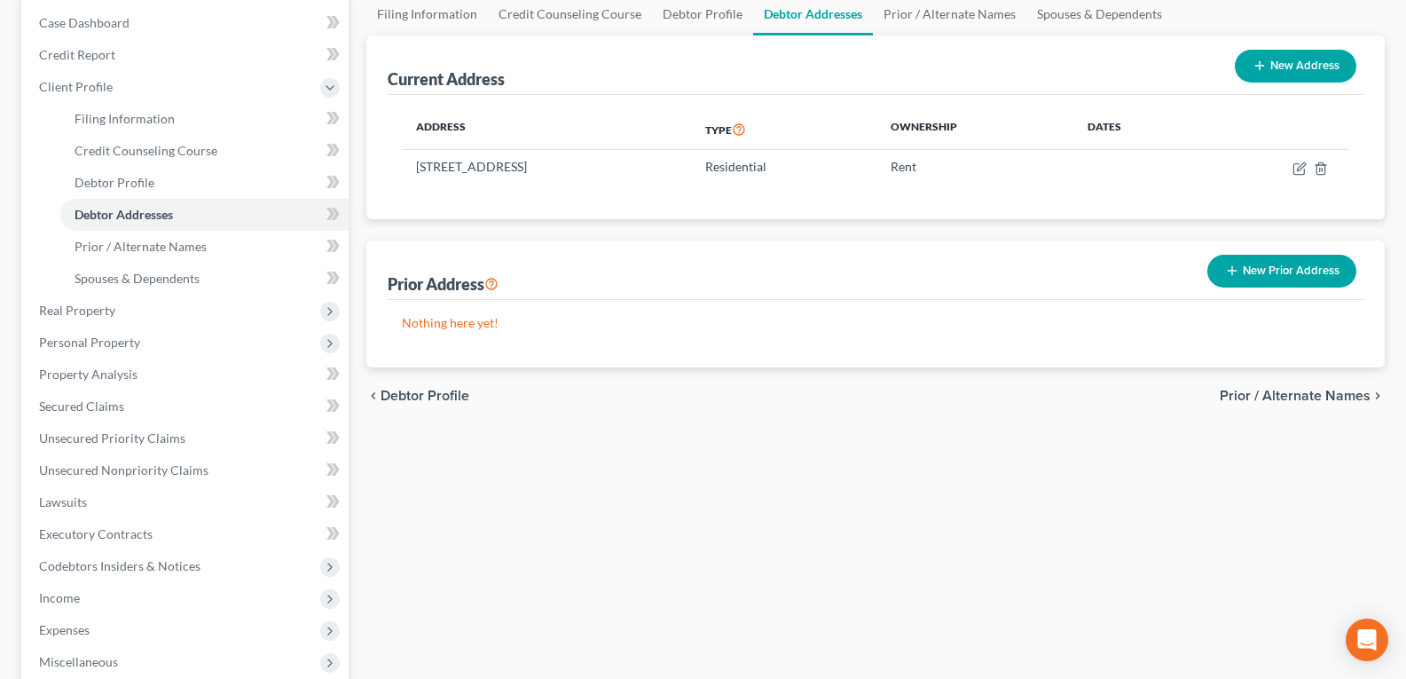
click at [1221, 282] on button "New Prior Address" at bounding box center [1281, 271] width 149 height 33
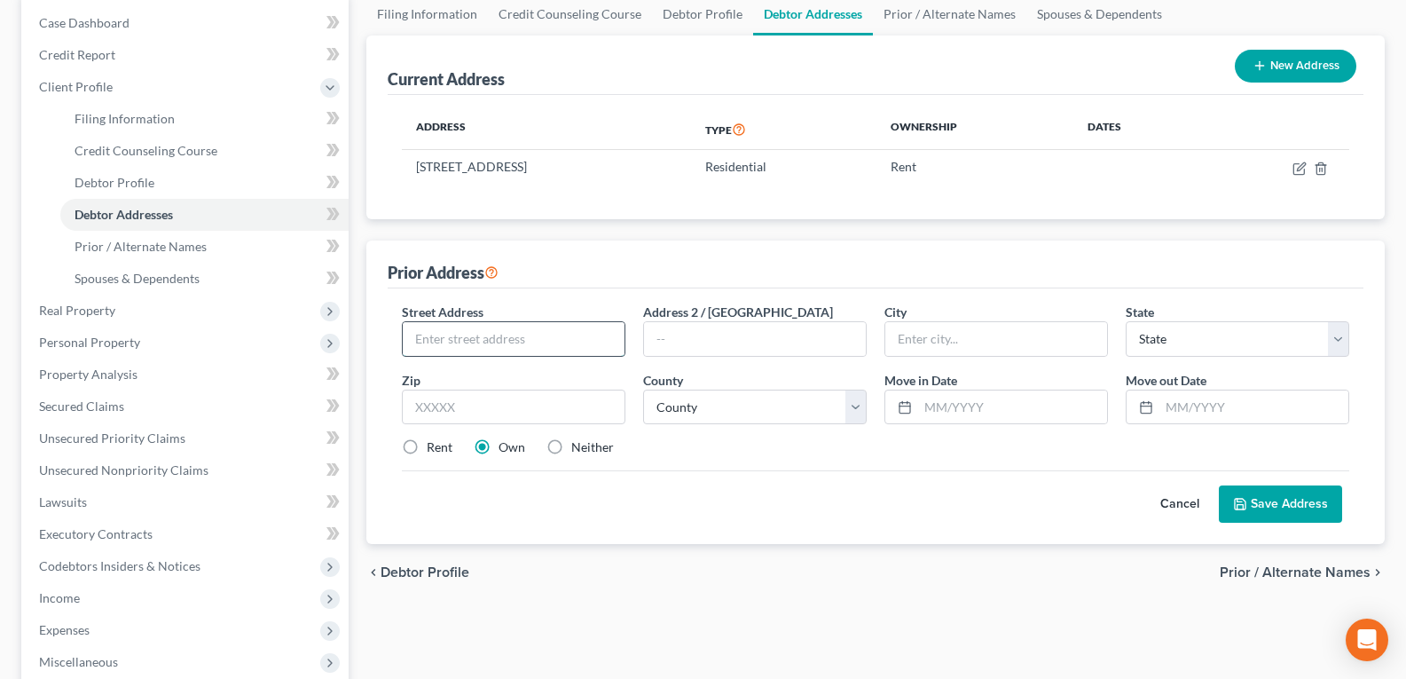
click at [466, 326] on input "text" at bounding box center [514, 339] width 222 height 34
type input "6"
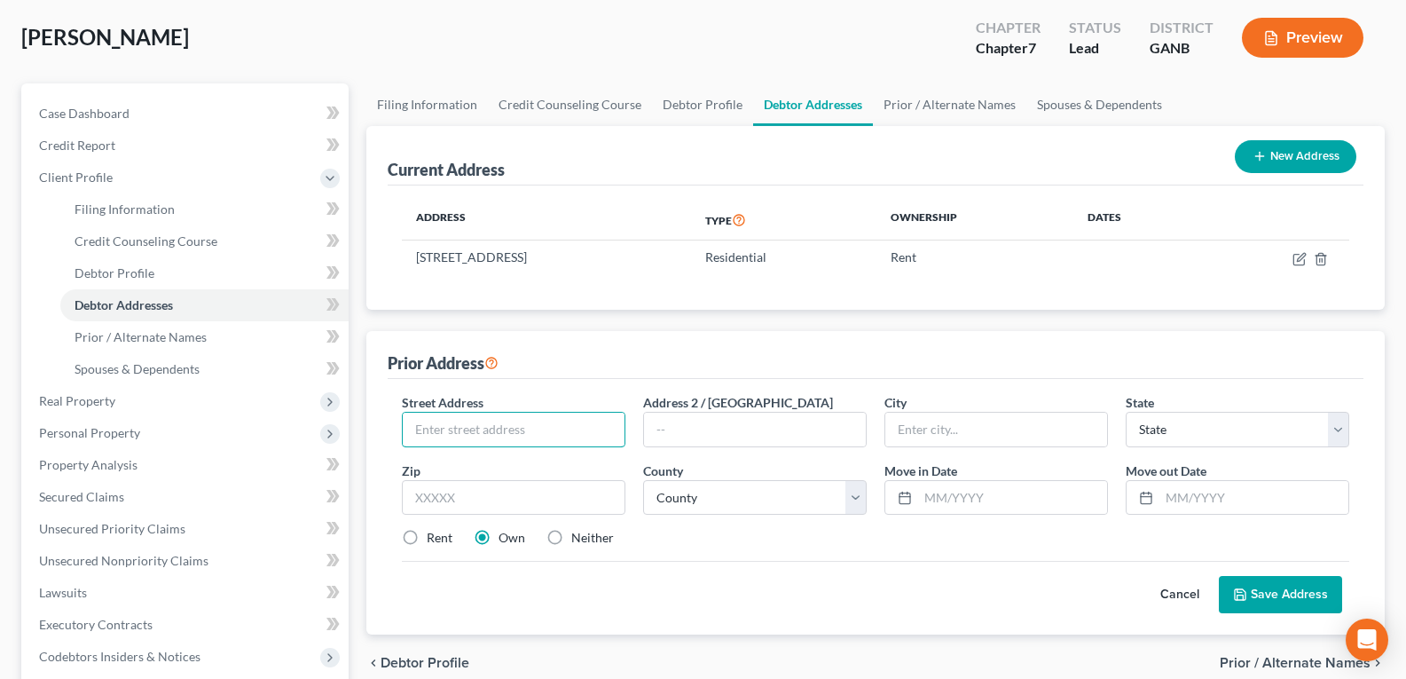
scroll to position [0, 0]
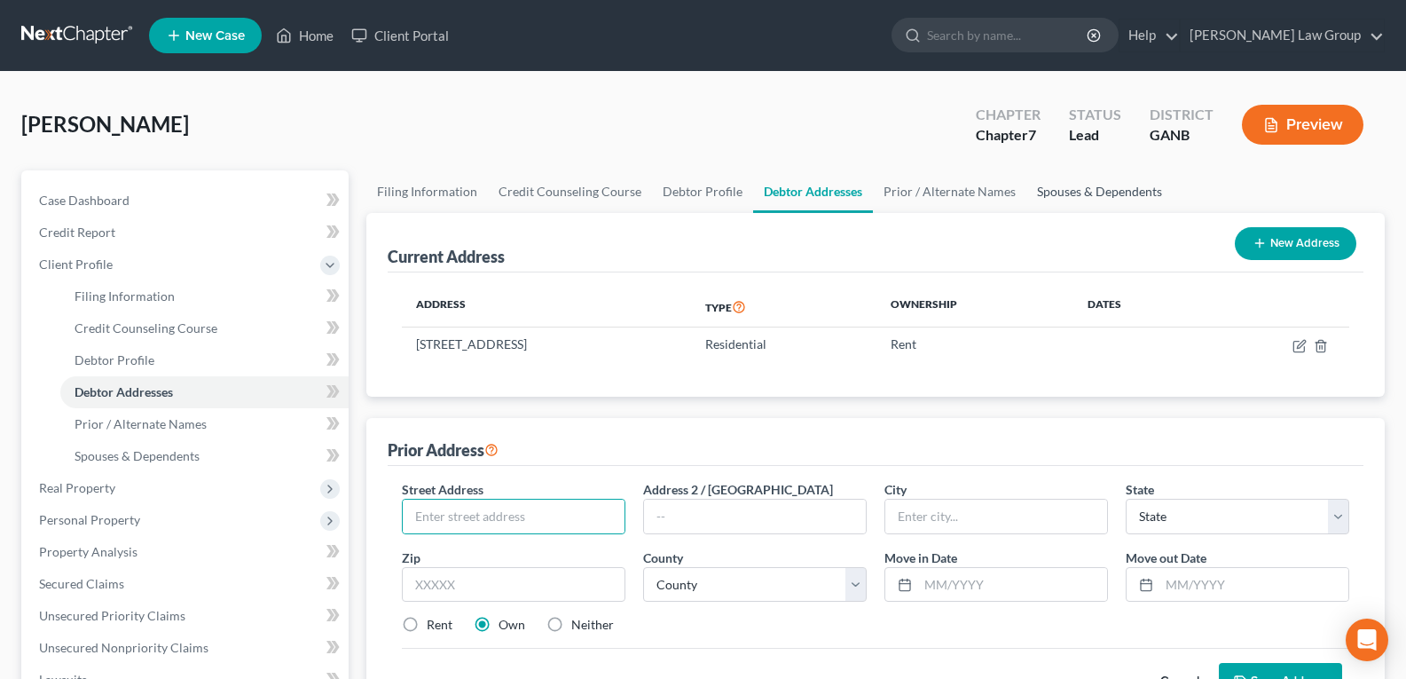
click at [1069, 185] on link "Spouses & Dependents" at bounding box center [1099, 191] width 146 height 43
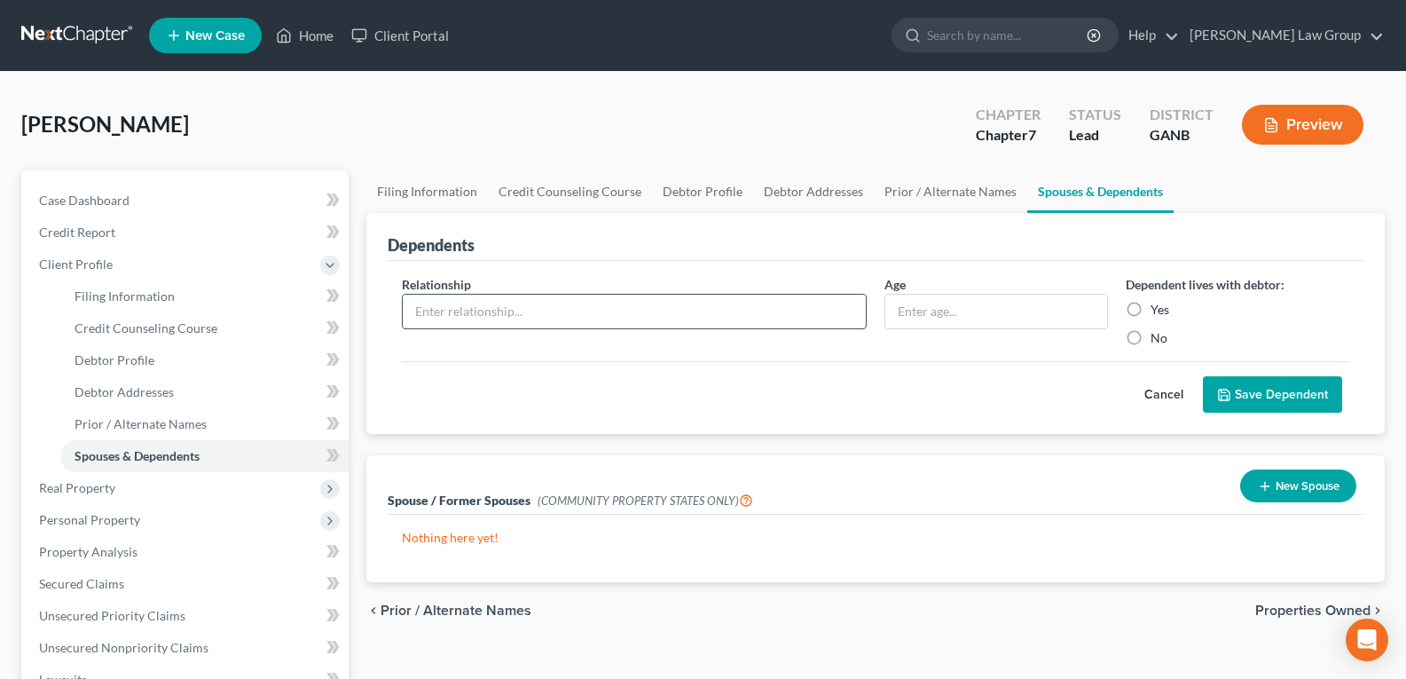
click at [547, 321] on input "text" at bounding box center [634, 311] width 463 height 34
type input "Son"
click at [972, 319] on input "text" at bounding box center [996, 311] width 222 height 34
type input "13"
click at [1150, 318] on label "Yes" at bounding box center [1159, 310] width 19 height 18
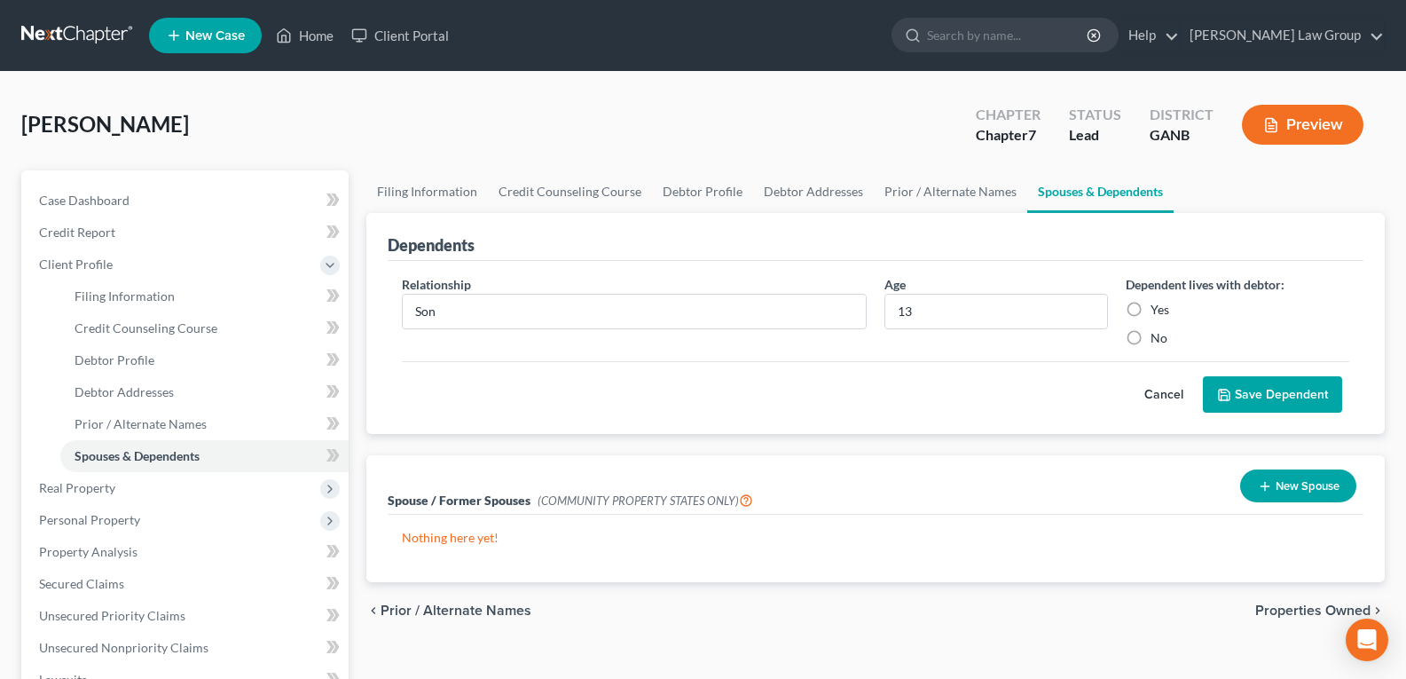
click at [1158, 312] on input "Yes" at bounding box center [1164, 307] width 12 height 12
radio input "true"
click at [1266, 409] on button "Save Dependent" at bounding box center [1272, 394] width 139 height 37
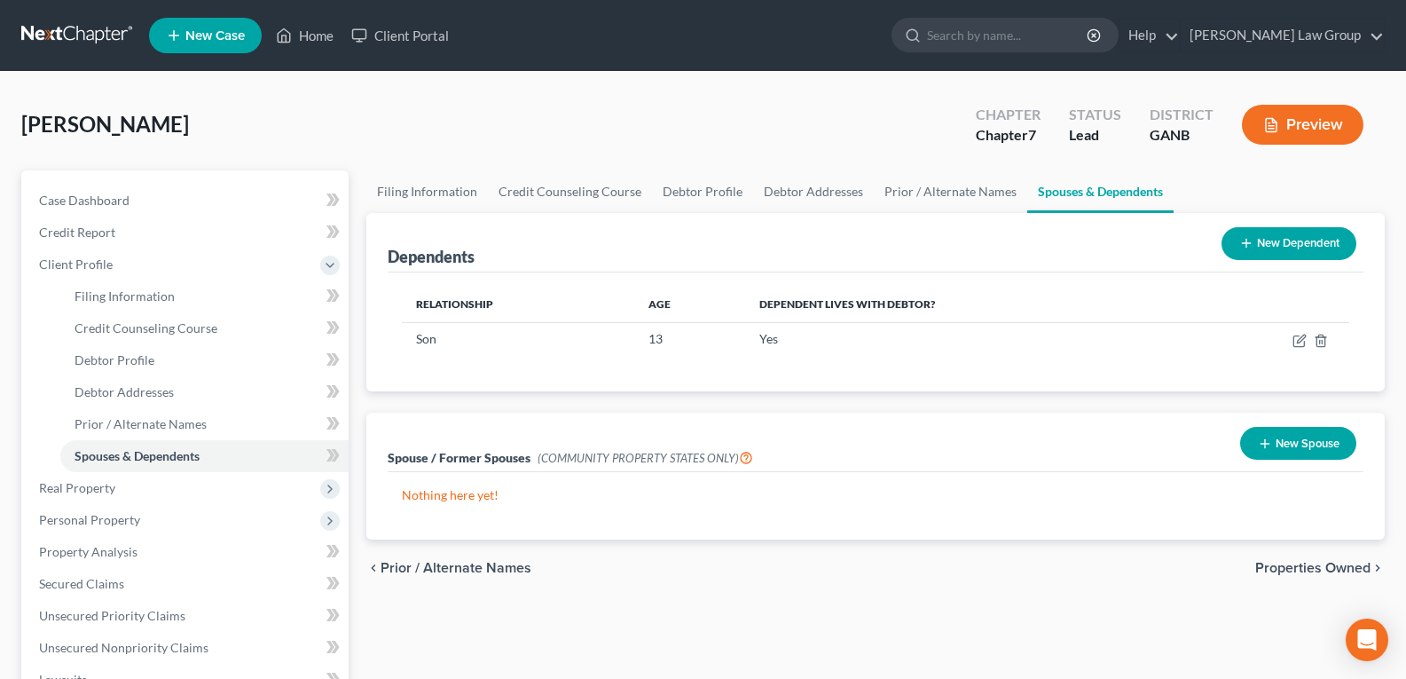
click at [1268, 239] on button "New Dependent" at bounding box center [1288, 243] width 135 height 33
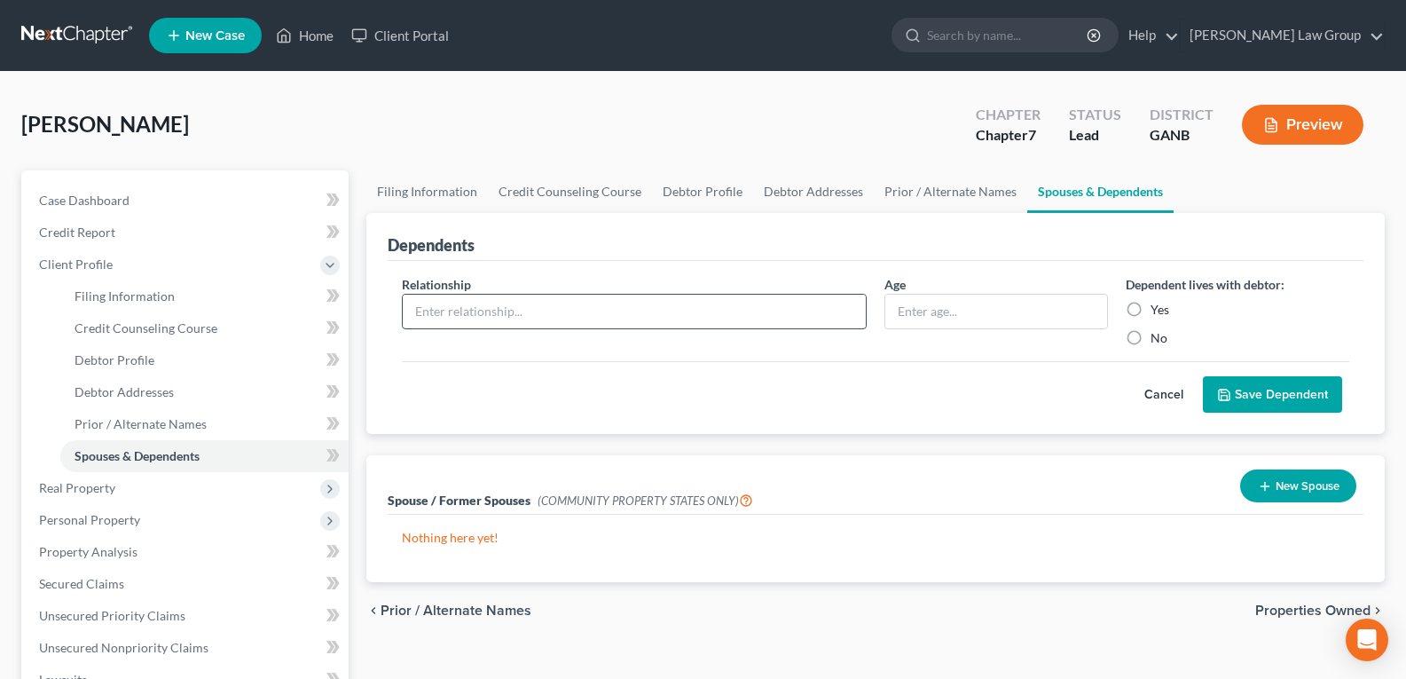
drag, startPoint x: 498, startPoint y: 289, endPoint x: 491, endPoint y: 309, distance: 20.8
click at [495, 302] on div "Relationship *" at bounding box center [634, 311] width 483 height 72
click at [491, 309] on input "text" at bounding box center [634, 311] width 463 height 34
type input "Son"
click at [943, 299] on input "text" at bounding box center [996, 311] width 222 height 34
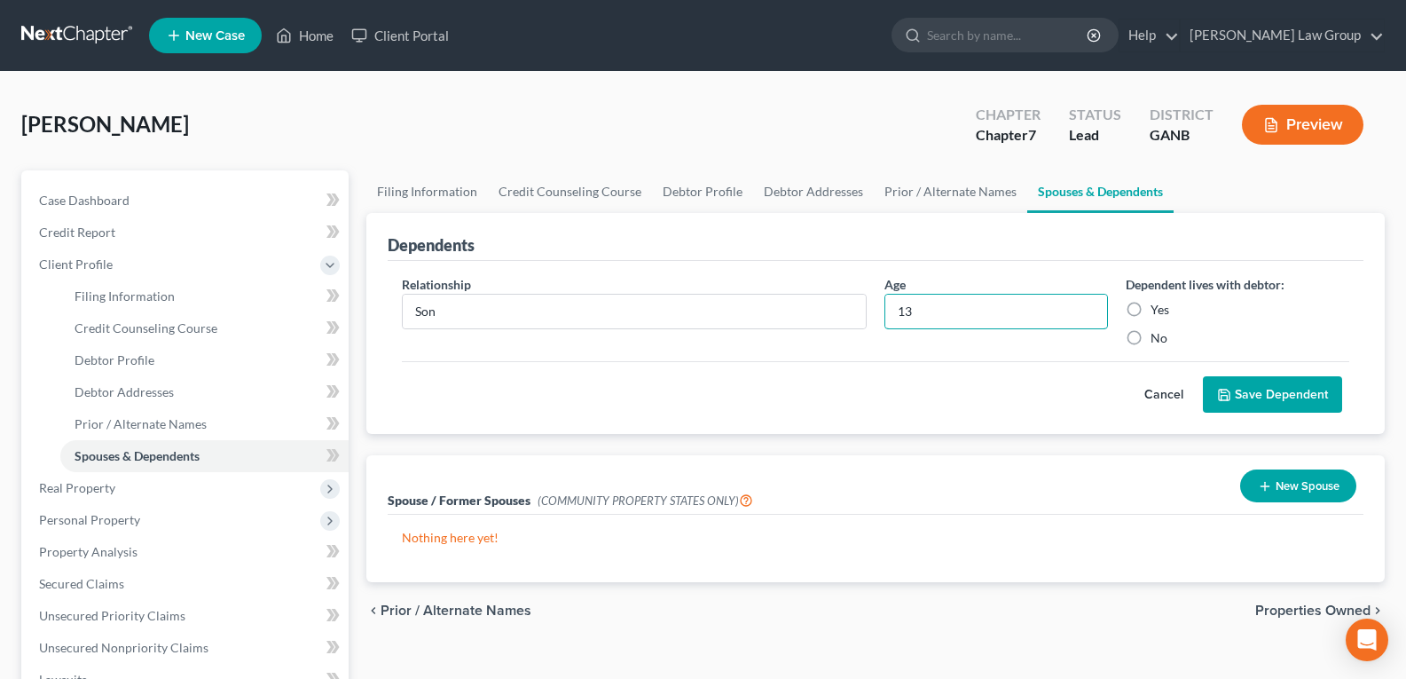
type input "13"
click at [1150, 309] on label "Yes" at bounding box center [1159, 310] width 19 height 18
click at [1158, 309] on input "Yes" at bounding box center [1164, 307] width 12 height 12
radio input "true"
click at [1258, 421] on div "Relationship * Son Age [DEMOGRAPHIC_DATA] Dependent lives with debtor: Yes No C…" at bounding box center [876, 348] width 976 height 174
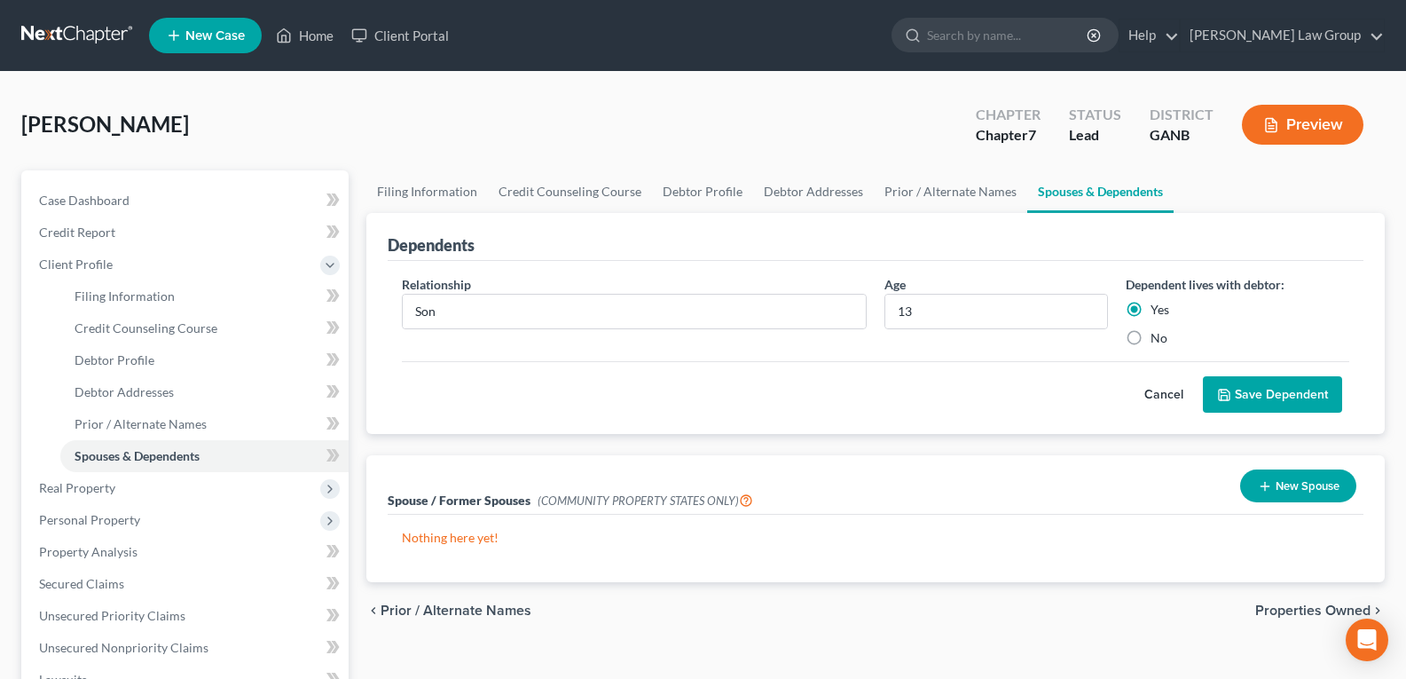
click at [1241, 395] on button "Save Dependent" at bounding box center [1272, 394] width 139 height 37
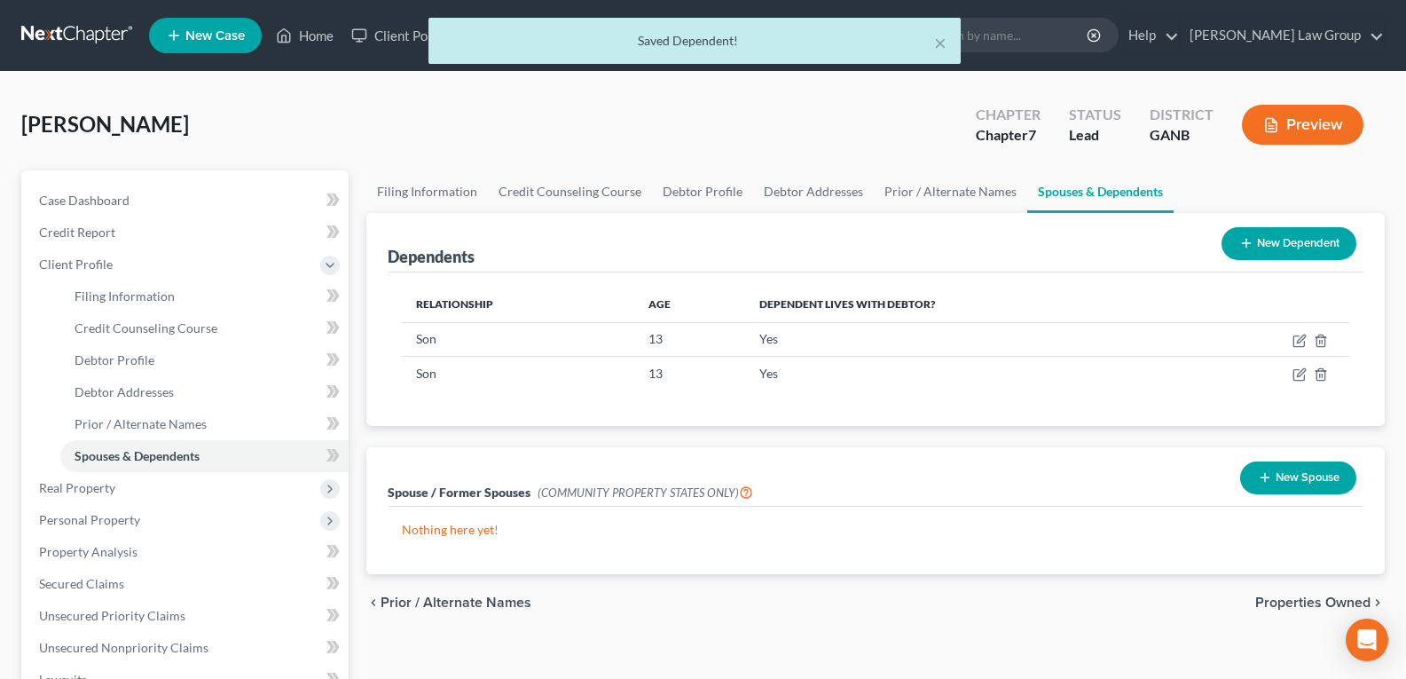
click at [1257, 243] on button "New Dependent" at bounding box center [1288, 243] width 135 height 33
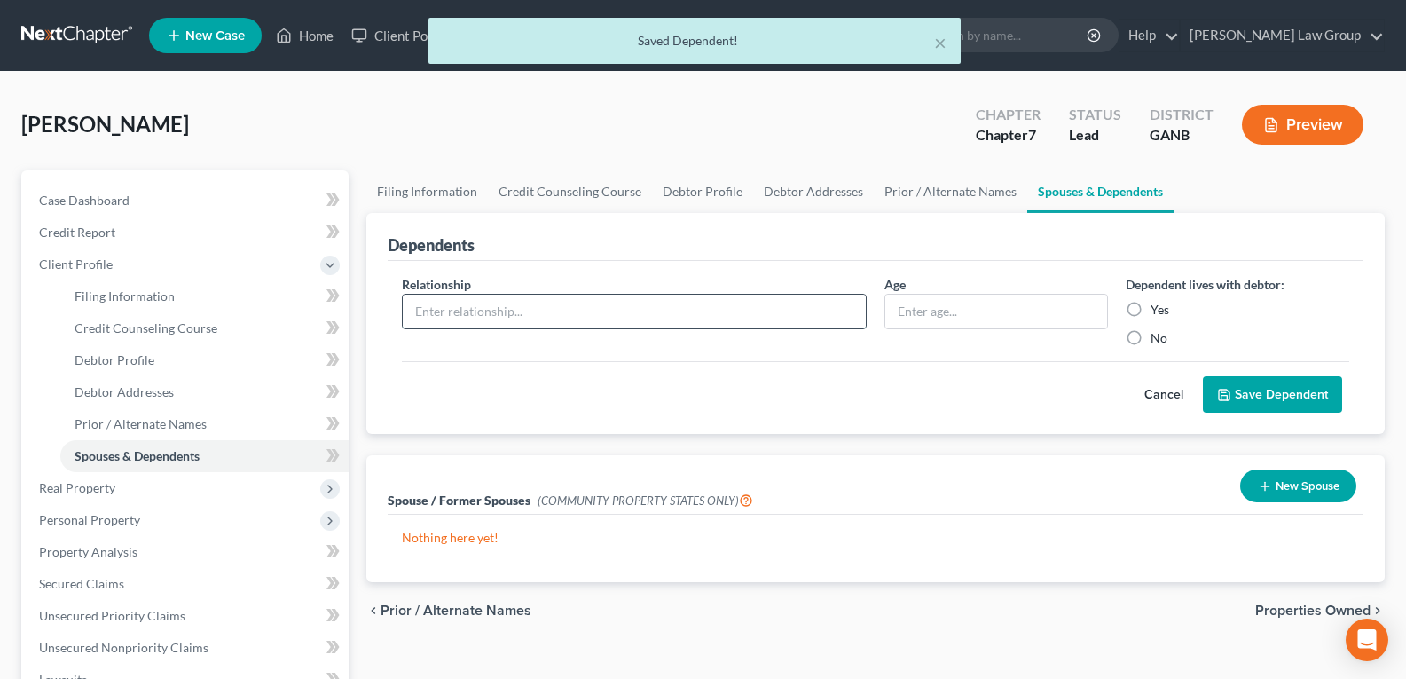
click at [538, 304] on input "text" at bounding box center [634, 311] width 463 height 34
type input "Mother"
click at [928, 306] on input "text" at bounding box center [996, 311] width 222 height 34
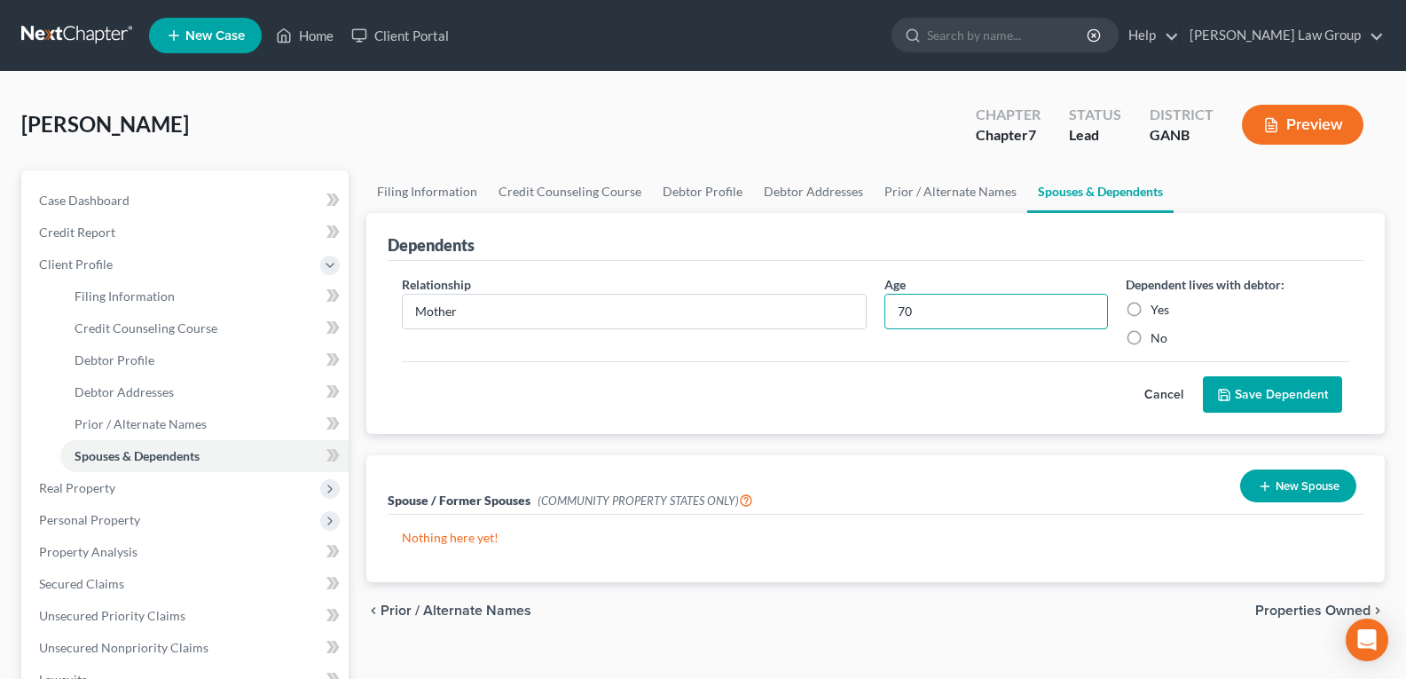
type input "70"
click at [1290, 403] on button "Save Dependent" at bounding box center [1272, 394] width 139 height 37
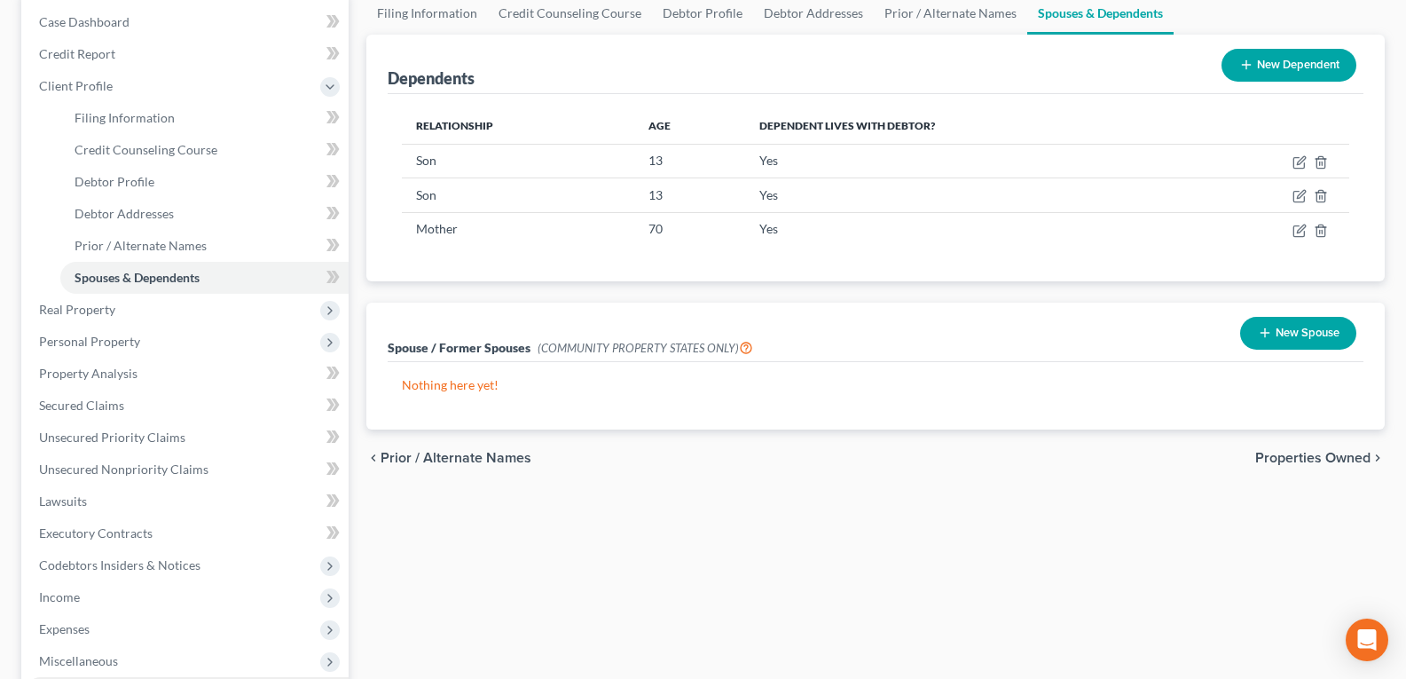
scroll to position [355, 0]
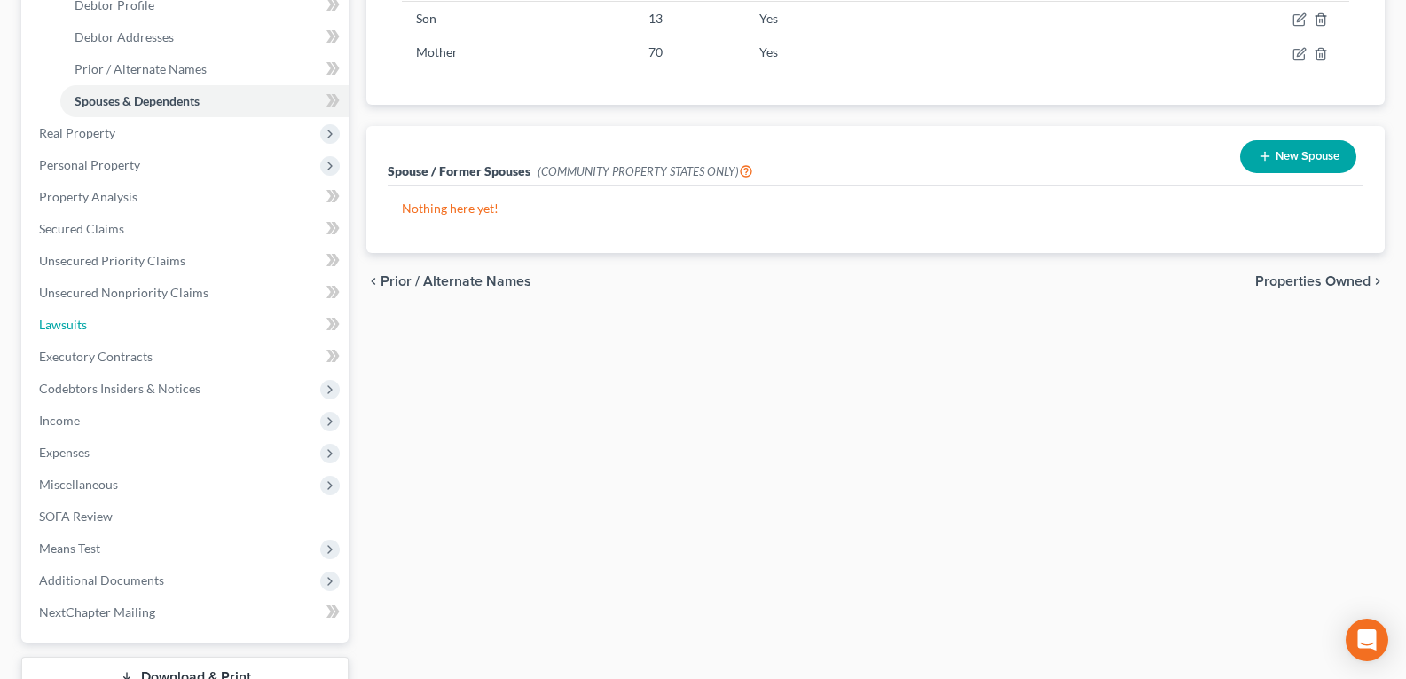
drag, startPoint x: 82, startPoint y: 319, endPoint x: 590, endPoint y: 292, distance: 509.0
click at [82, 320] on span "Lawsuits" at bounding box center [63, 324] width 48 height 15
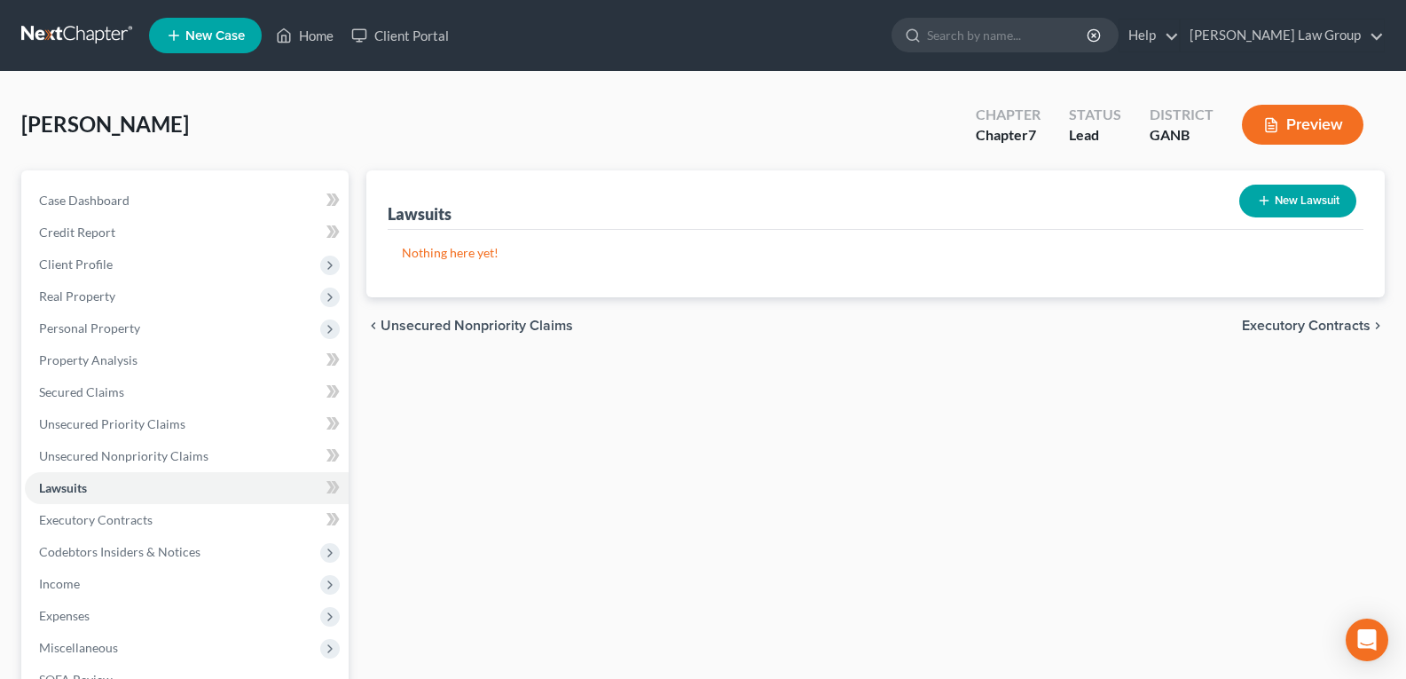
click at [1308, 205] on button "New Lawsuit" at bounding box center [1297, 200] width 117 height 33
select select "0"
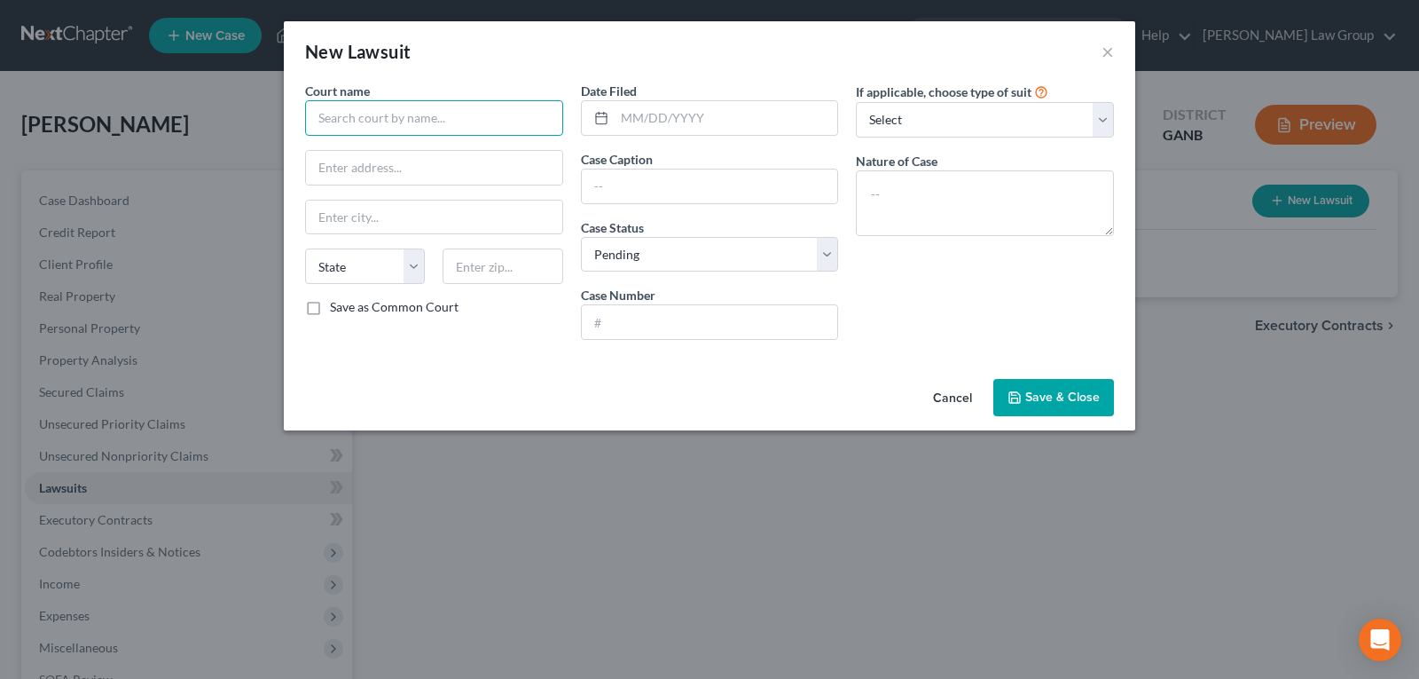
click at [423, 114] on input "text" at bounding box center [434, 117] width 258 height 35
type input "Magistrate Court of [GEOGRAPHIC_DATA]"
drag, startPoint x: 417, startPoint y: 181, endPoint x: 420, endPoint y: 170, distance: 11.0
click at [417, 181] on input "text" at bounding box center [434, 168] width 256 height 34
click at [420, 169] on input "text" at bounding box center [434, 168] width 256 height 34
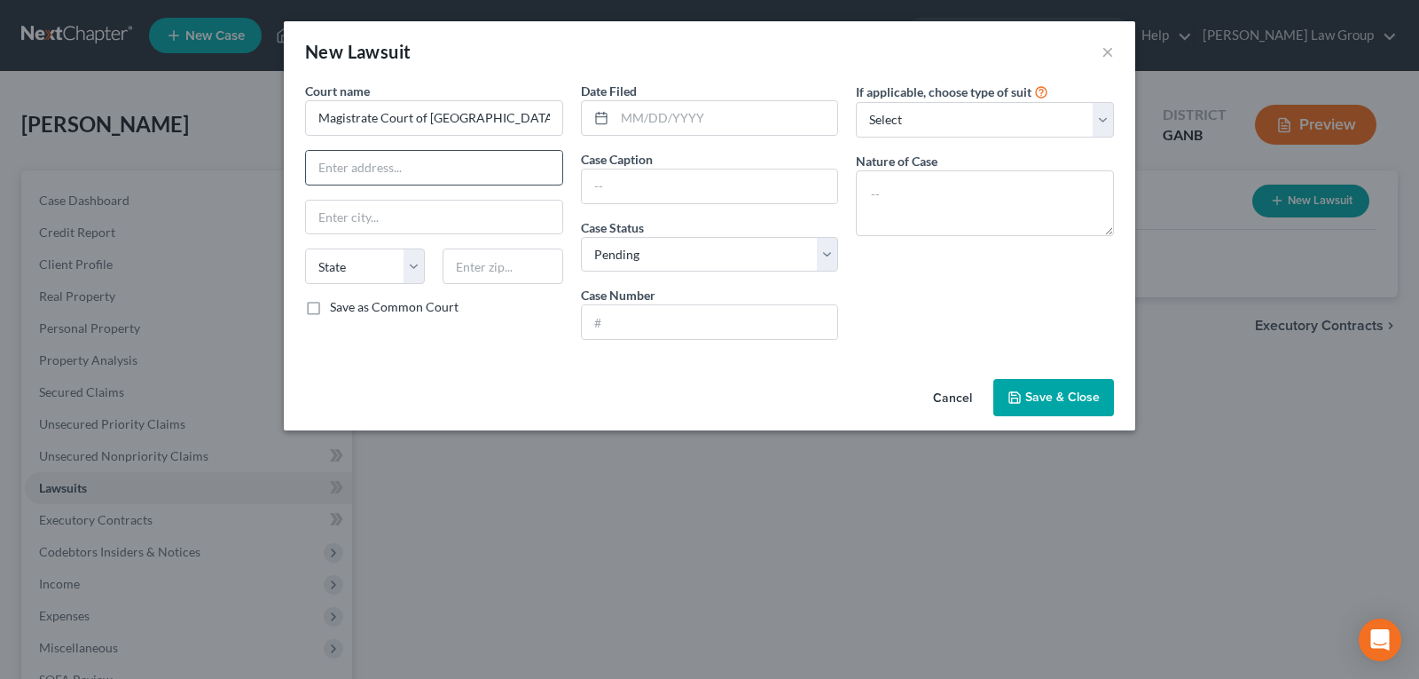
paste input "[STREET_ADDRESS]"
type input "[STREET_ADDRESS]"
click at [425, 211] on input "text" at bounding box center [434, 217] width 256 height 34
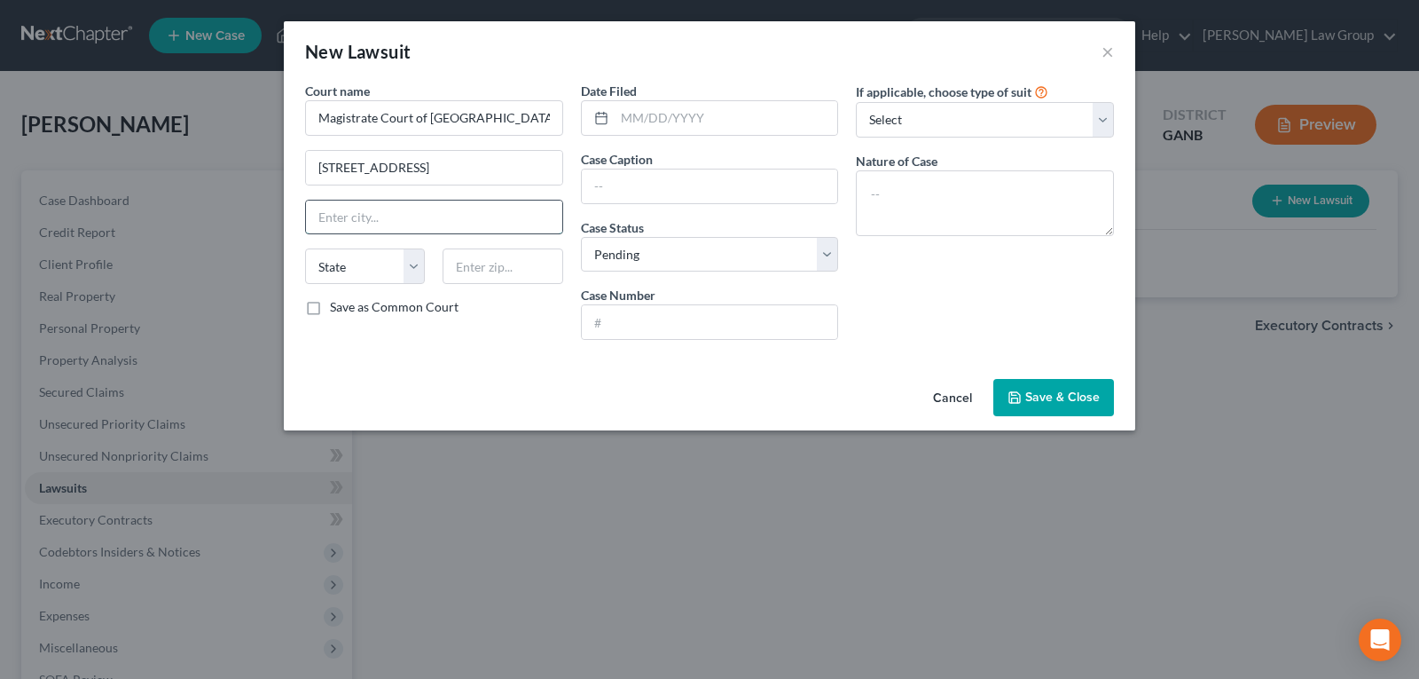
click at [425, 211] on input "text" at bounding box center [434, 217] width 256 height 34
type input "[GEOGRAPHIC_DATA]"
select select "10"
click at [525, 176] on input "[STREET_ADDRESS]" at bounding box center [434, 168] width 256 height 34
click at [492, 260] on input "text" at bounding box center [503, 265] width 120 height 35
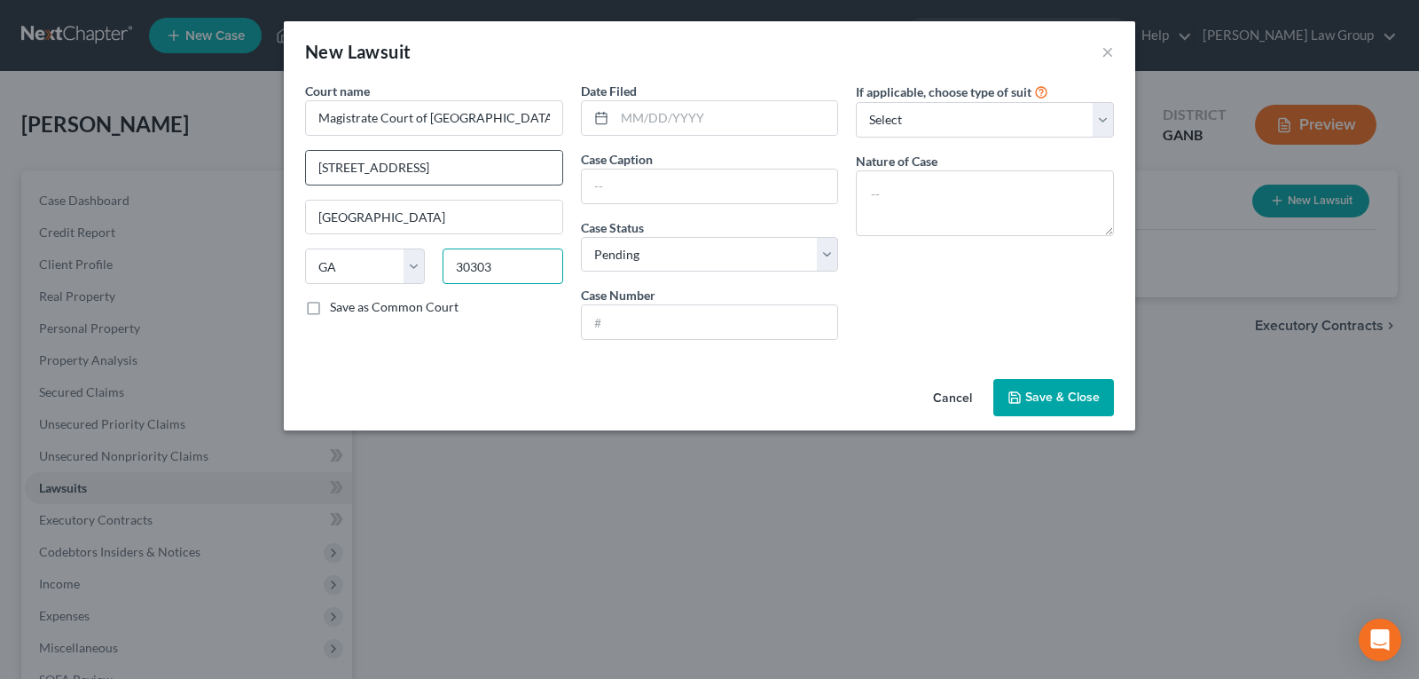
type input "30303"
drag, startPoint x: 454, startPoint y: 171, endPoint x: 584, endPoint y: 169, distance: 129.5
click at [584, 169] on div "Court name * Magistrate Court of [GEOGRAPHIC_DATA] [STREET_ADDRESS] [GEOGRAPHIC…" at bounding box center [709, 218] width 827 height 272
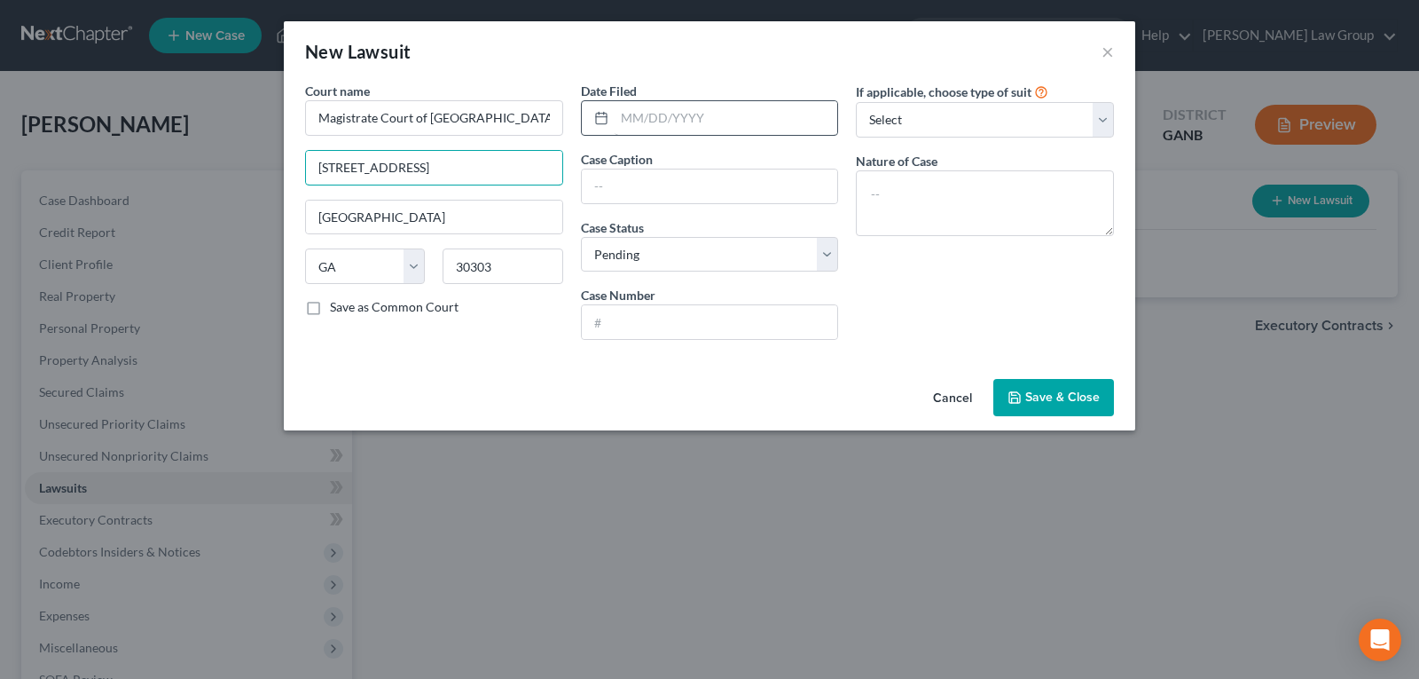
type input "[STREET_ADDRESS]"
click at [630, 110] on input "text" at bounding box center [727, 118] width 224 height 34
drag, startPoint x: 679, startPoint y: 166, endPoint x: 669, endPoint y: 184, distance: 21.0
click at [672, 177] on div "Case Caption" at bounding box center [710, 177] width 258 height 54
click at [669, 184] on input "text" at bounding box center [710, 186] width 256 height 34
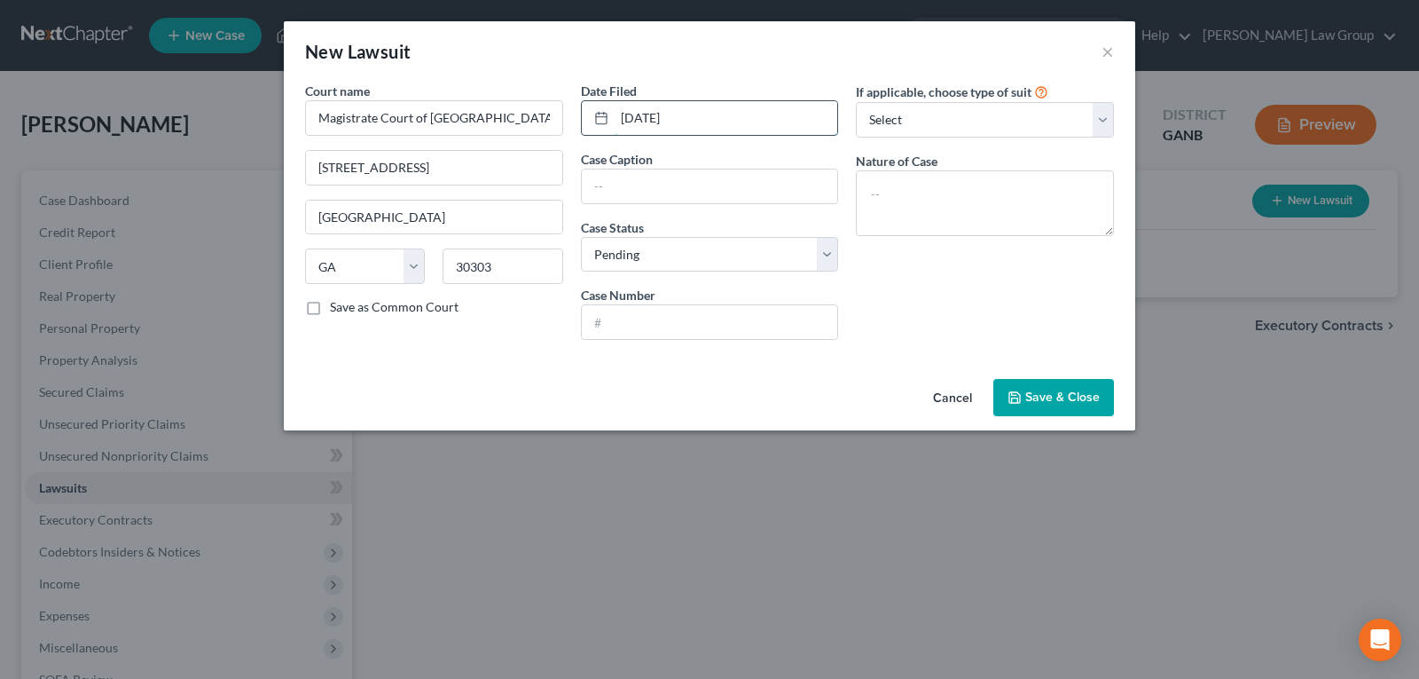
drag, startPoint x: 652, startPoint y: 118, endPoint x: 675, endPoint y: 131, distance: 26.6
click at [652, 118] on input "[DATE]" at bounding box center [727, 118] width 224 height 34
type input "09/01/20234"
click at [649, 189] on input "text" at bounding box center [710, 186] width 256 height 34
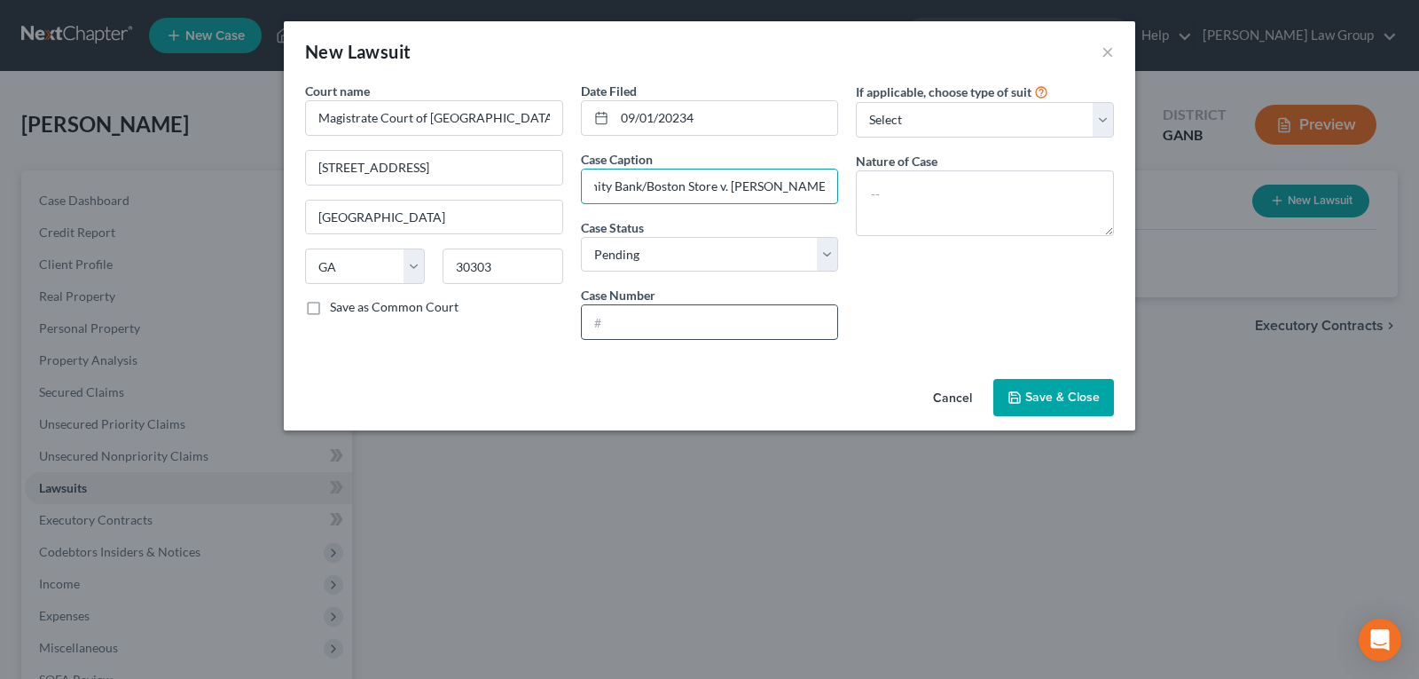
type input "DNF Associates LLC A/A/O Comenity Bank/Boston Store v. [PERSON_NAME]"
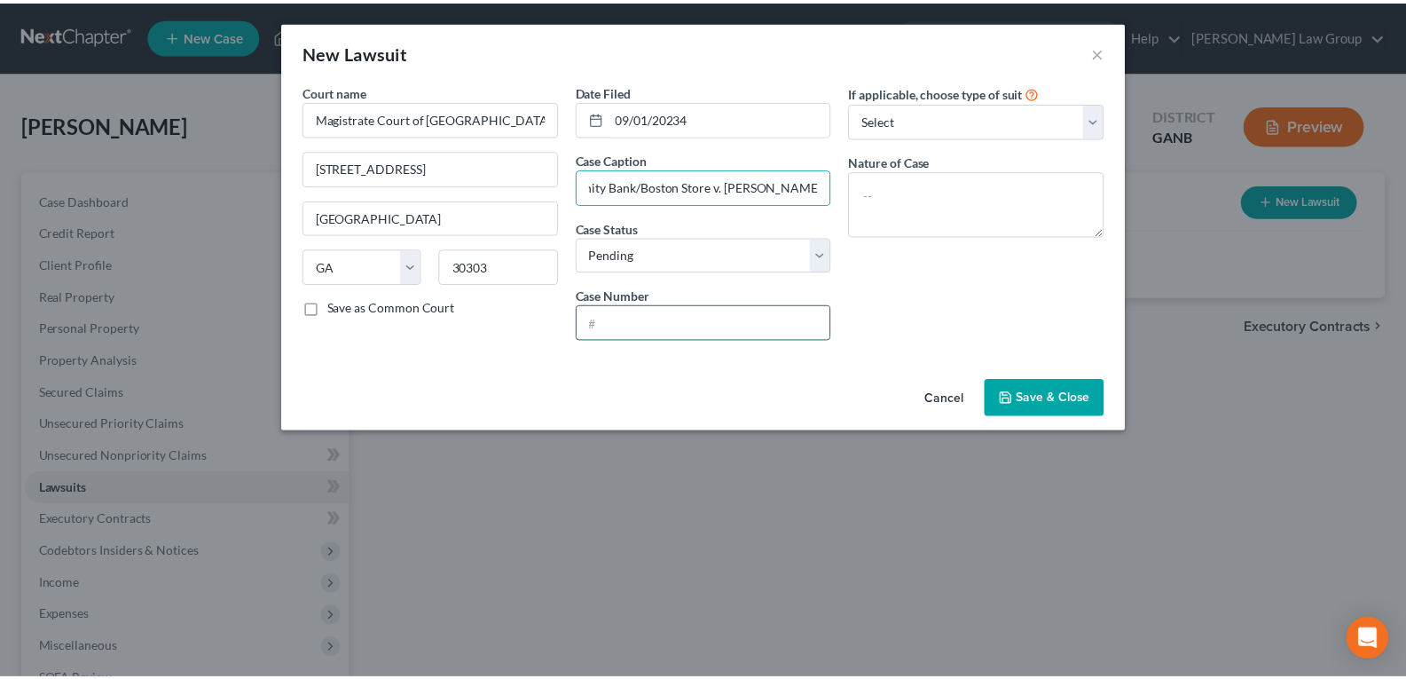
scroll to position [0, 0]
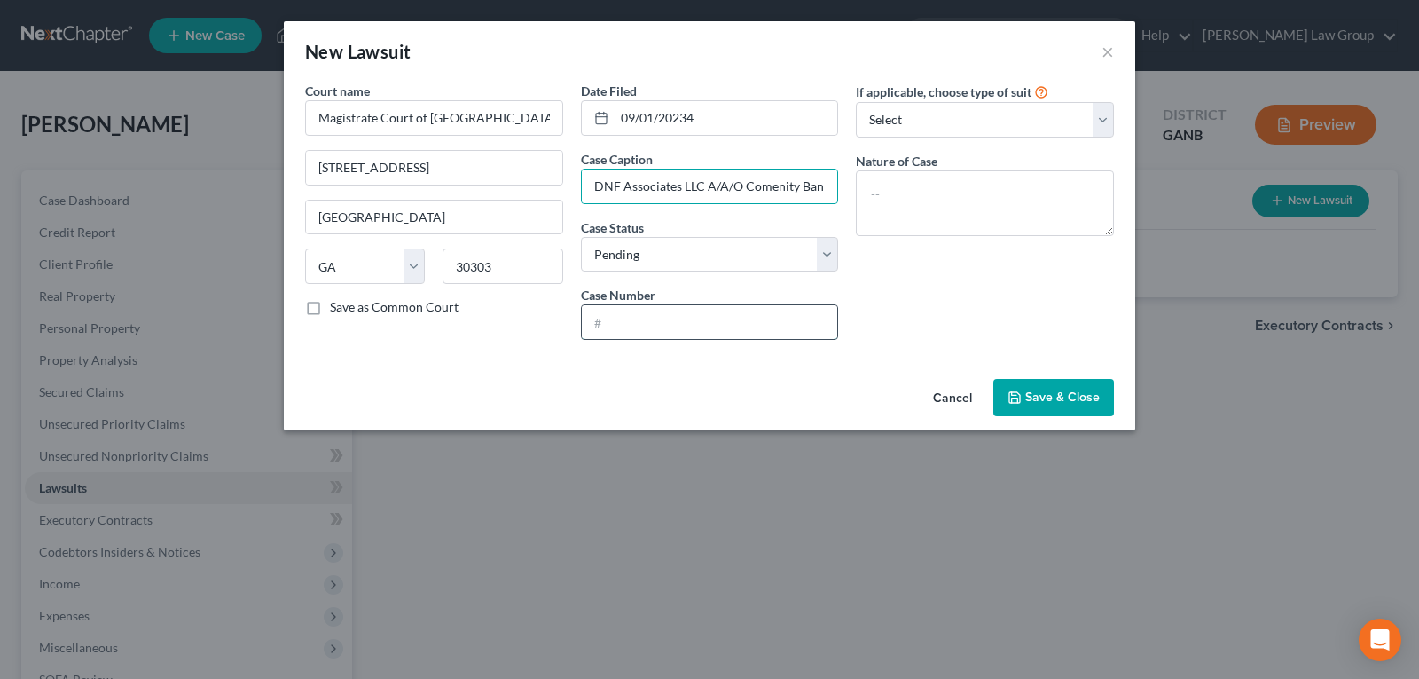
click at [661, 317] on input "text" at bounding box center [710, 322] width 256 height 34
type input "23MS180358"
click at [1048, 403] on span "Save & Close" at bounding box center [1062, 396] width 75 height 15
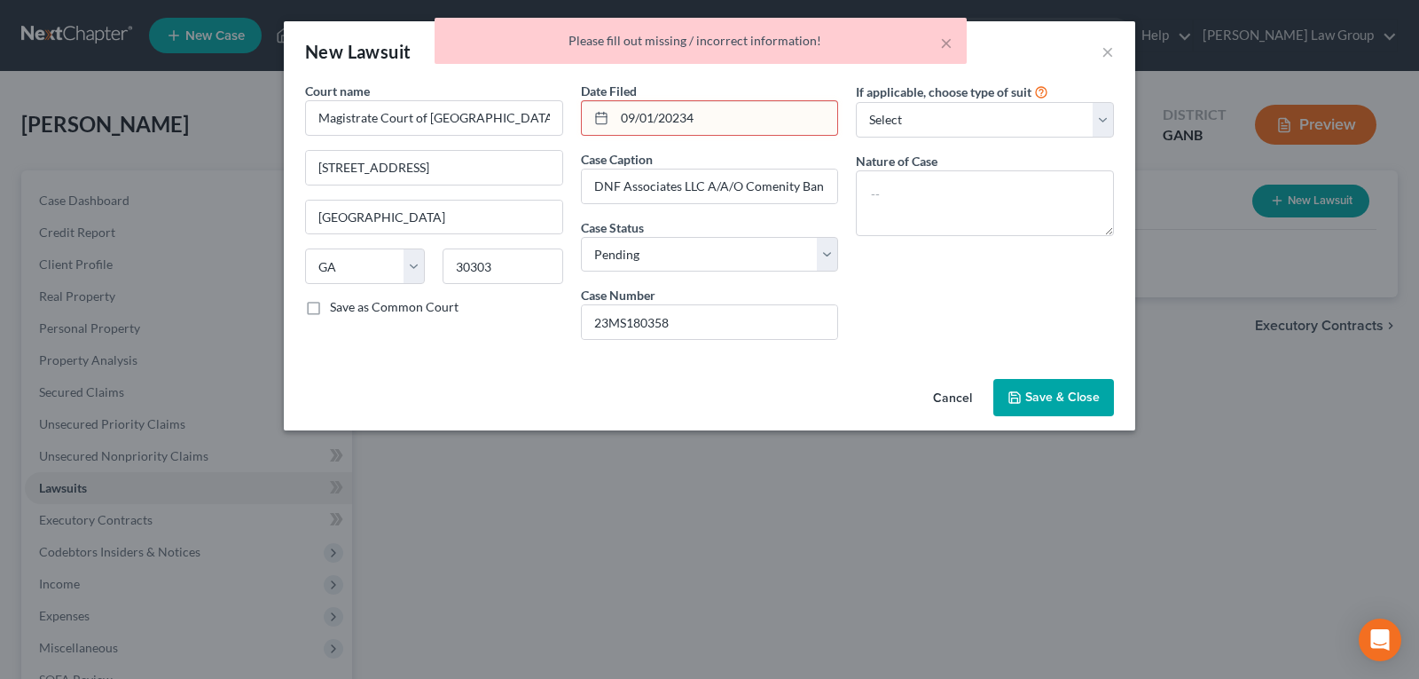
click at [745, 102] on input "09/01/20234" at bounding box center [727, 118] width 224 height 34
drag, startPoint x: 732, startPoint y: 118, endPoint x: 615, endPoint y: 120, distance: 117.1
click at [615, 120] on input "09/01/20234" at bounding box center [727, 118] width 224 height 34
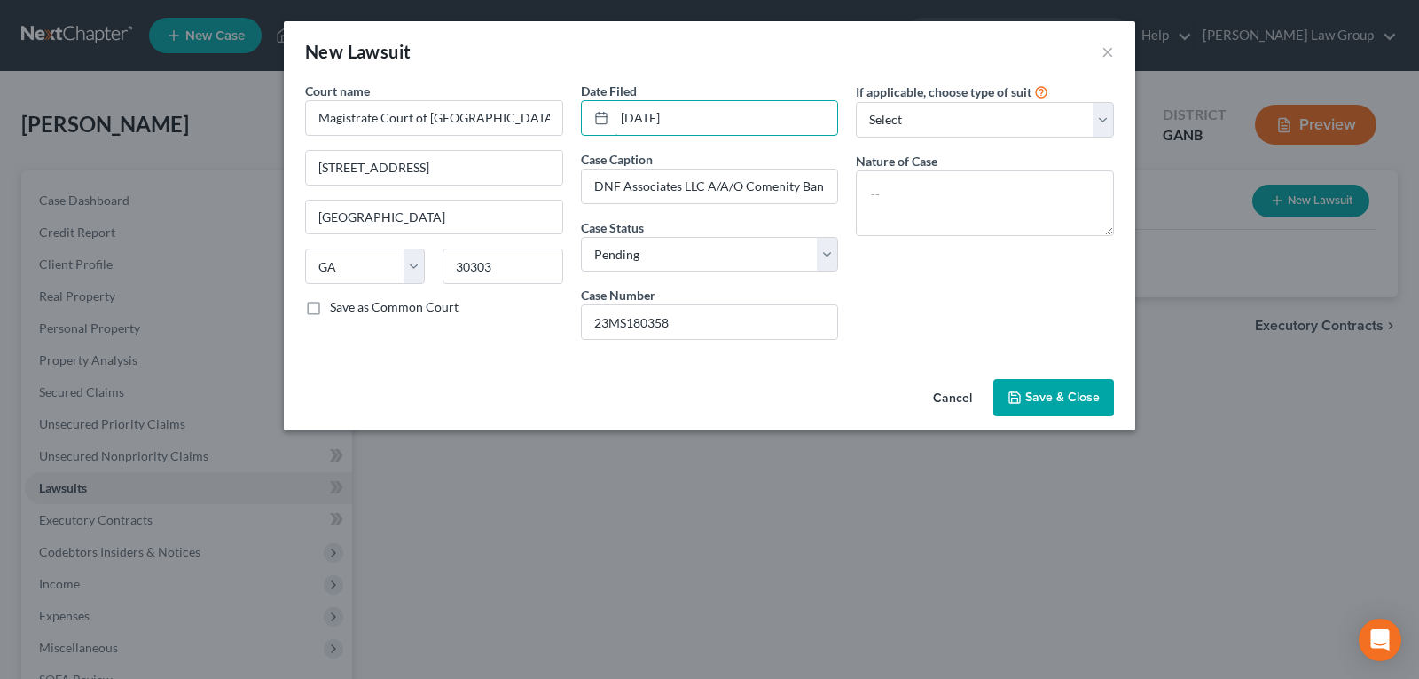
type input "[DATE]"
drag, startPoint x: 1030, startPoint y: 388, endPoint x: 1032, endPoint y: 398, distance: 11.0
click at [1031, 389] on button "Save & Close" at bounding box center [1053, 397] width 121 height 37
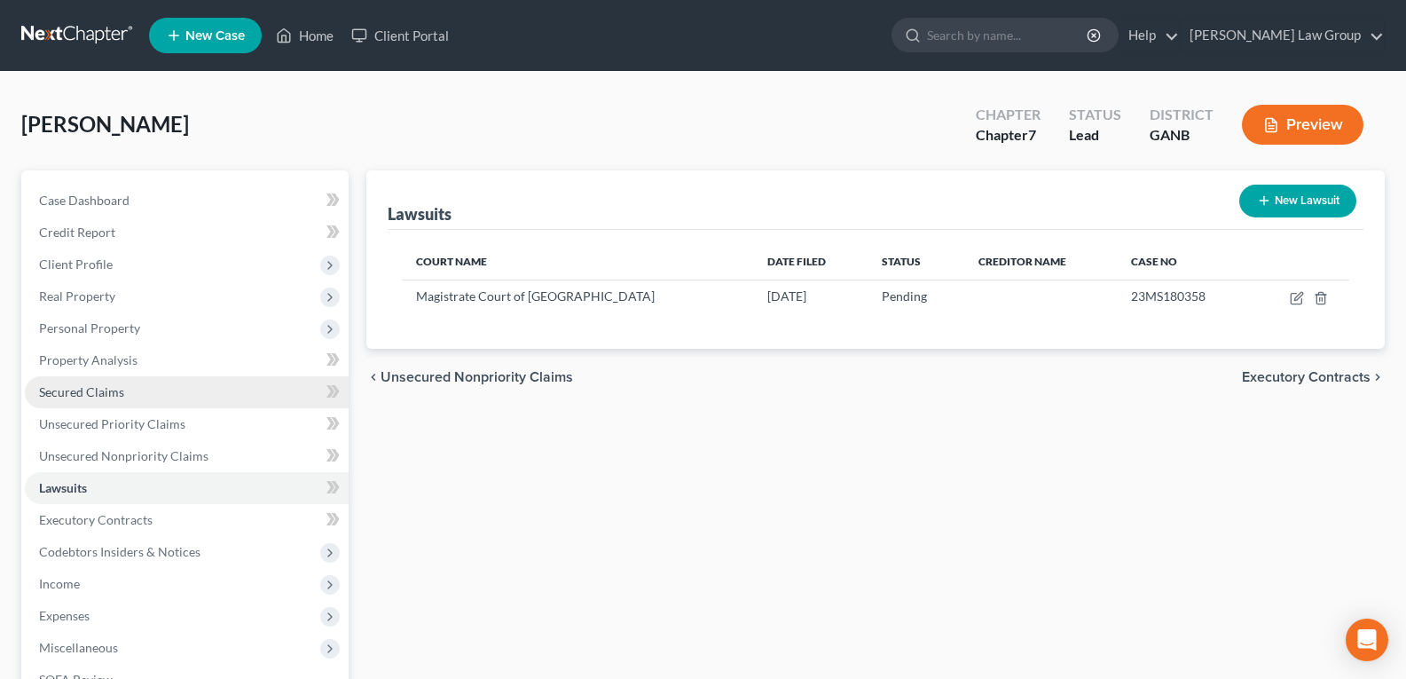
scroll to position [89, 0]
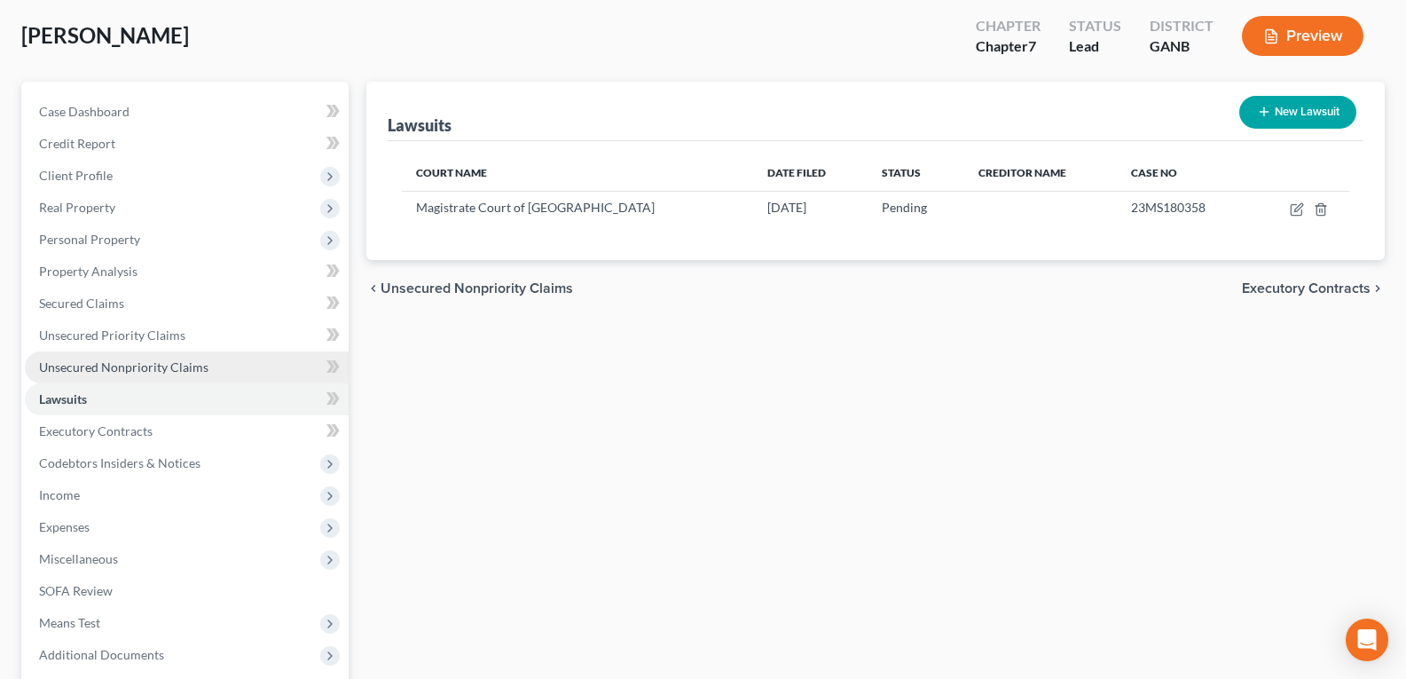
click at [123, 357] on link "Unsecured Nonpriority Claims" at bounding box center [187, 367] width 324 height 32
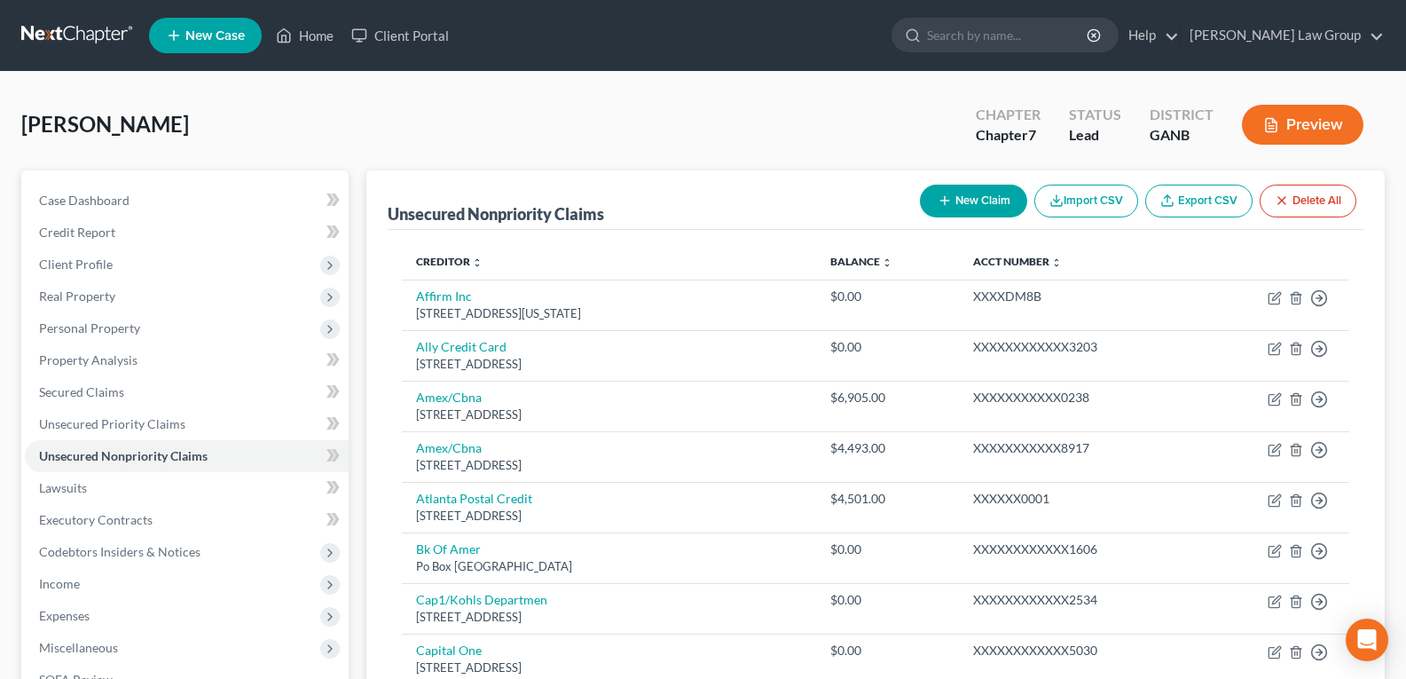
click at [962, 201] on button "New Claim" at bounding box center [973, 200] width 107 height 33
select select "0"
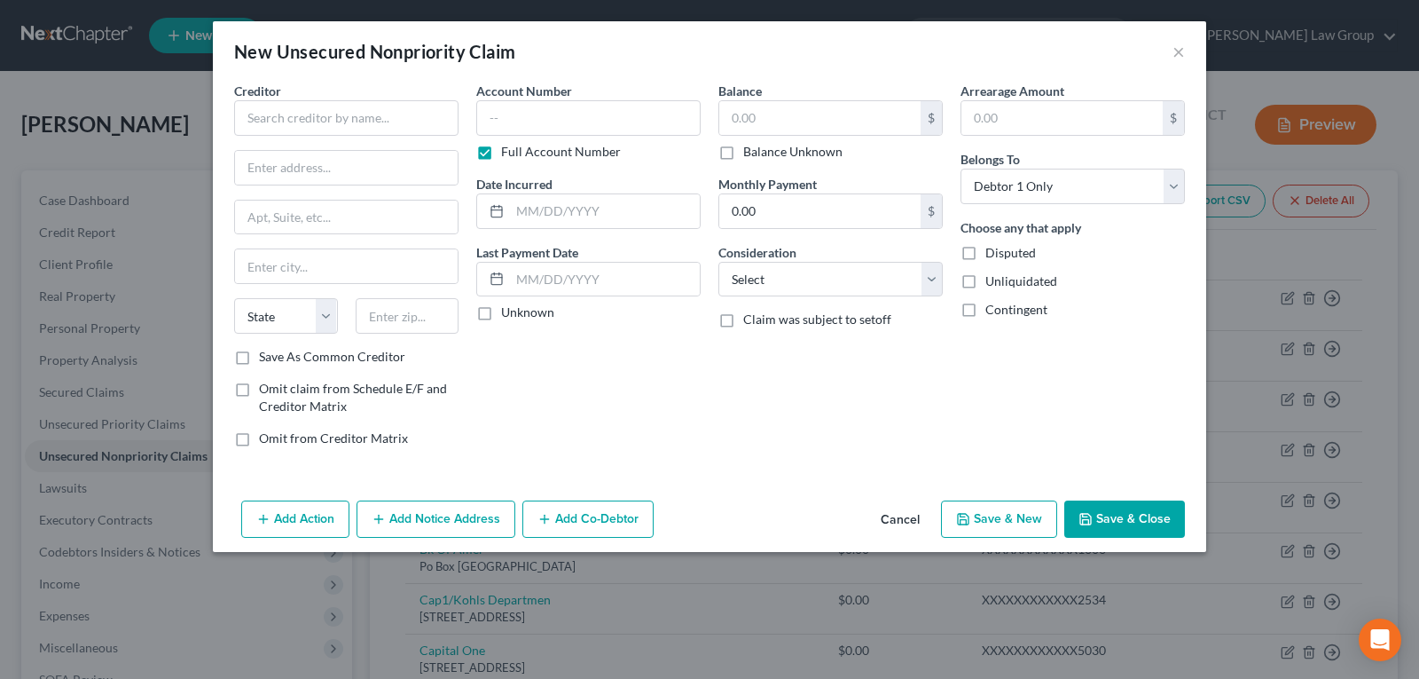
click at [891, 516] on button "Cancel" at bounding box center [900, 519] width 67 height 35
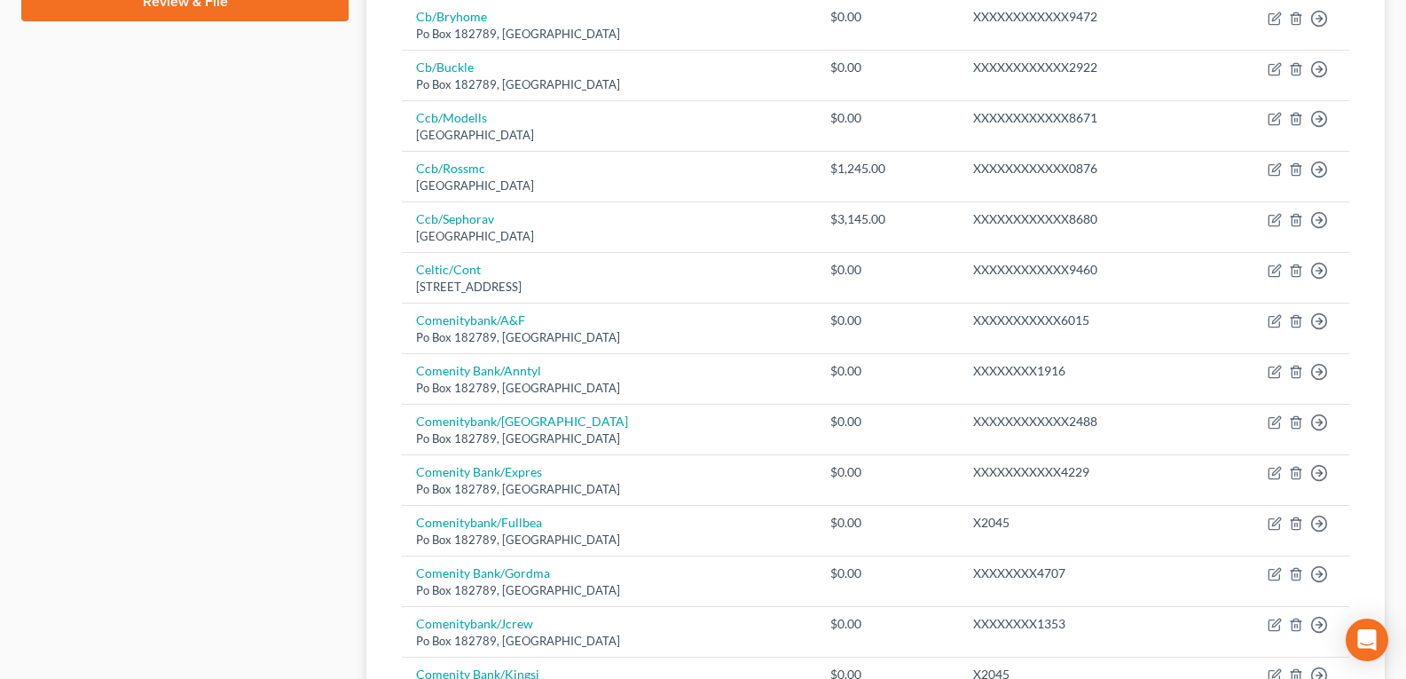
scroll to position [887, 0]
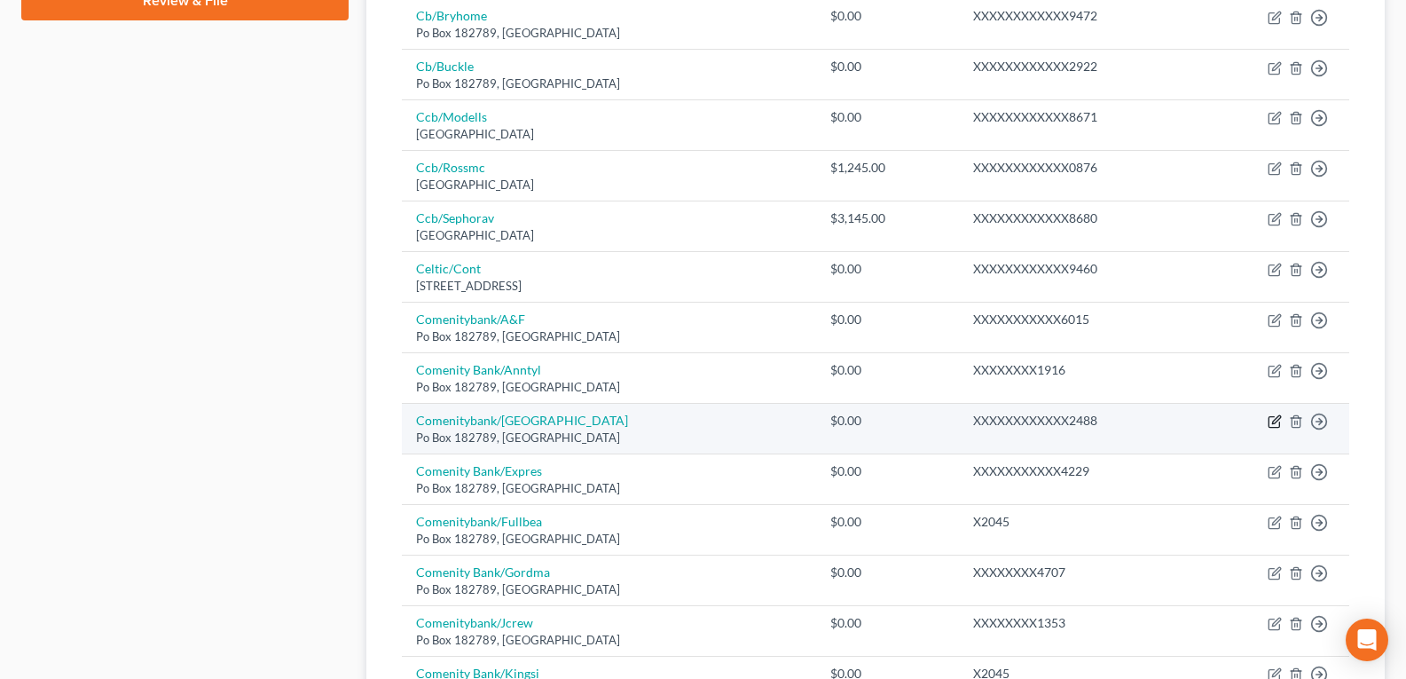
click at [1274, 421] on icon "button" at bounding box center [1275, 421] width 14 height 14
select select "36"
select select "1"
select select "0"
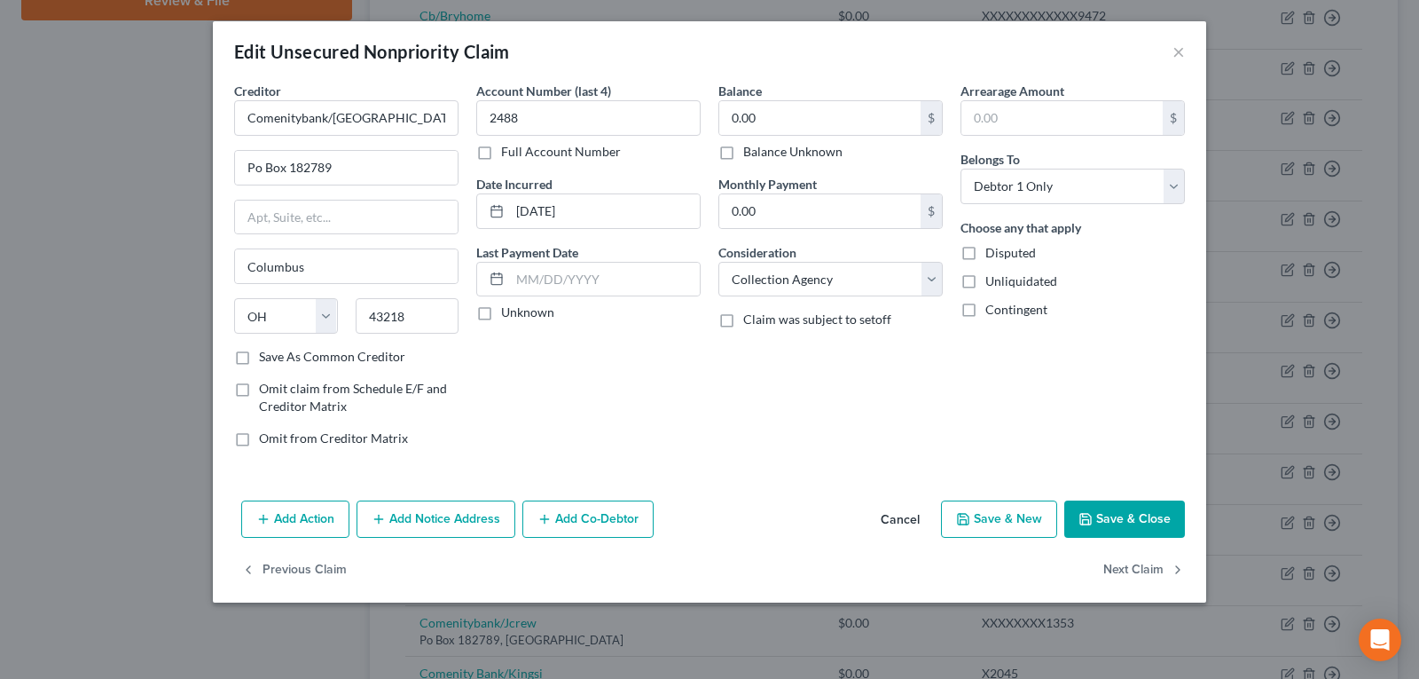
click at [671, 400] on div "Account Number (last 4) 2488 Full Account Number Date Incurred [DATE] Last Paym…" at bounding box center [588, 272] width 242 height 380
click at [785, 286] on select "Select Cable / Satellite Services Collection Agency Credit Card Debt Debt Couns…" at bounding box center [830, 279] width 224 height 35
select select "14"
click at [718, 262] on select "Select Cable / Satellite Services Collection Agency Credit Card Debt Debt Couns…" at bounding box center [830, 279] width 224 height 35
click at [783, 341] on input "text" at bounding box center [830, 347] width 223 height 34
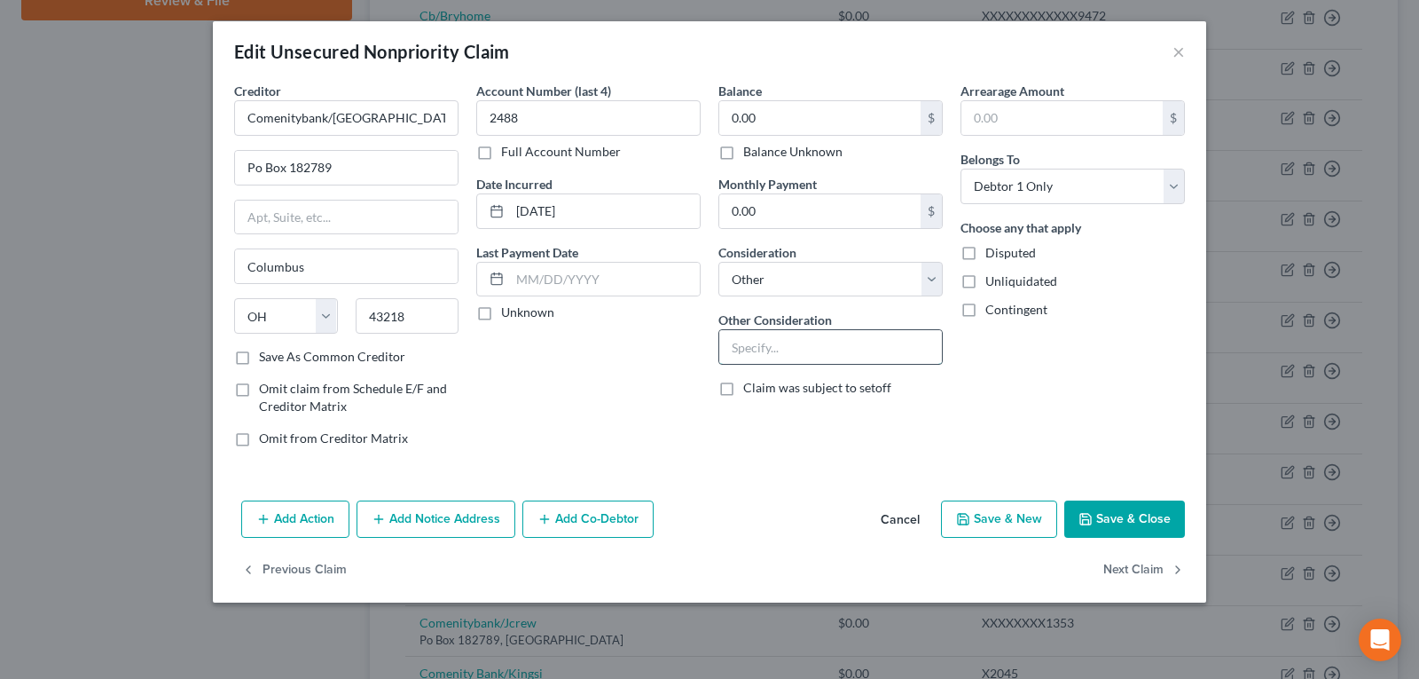
click at [780, 354] on input "text" at bounding box center [830, 347] width 223 height 34
type input "Lawsuit"
click at [1139, 508] on button "Save & Close" at bounding box center [1124, 518] width 121 height 37
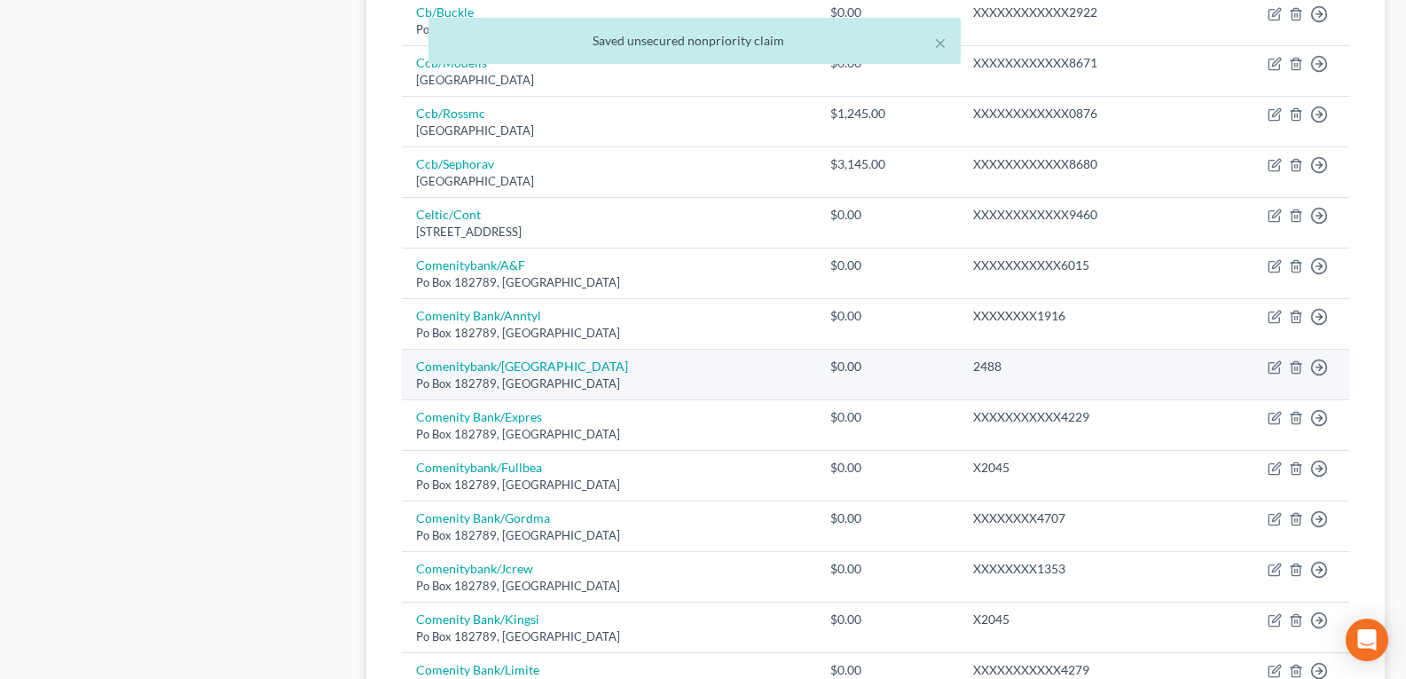
scroll to position [976, 0]
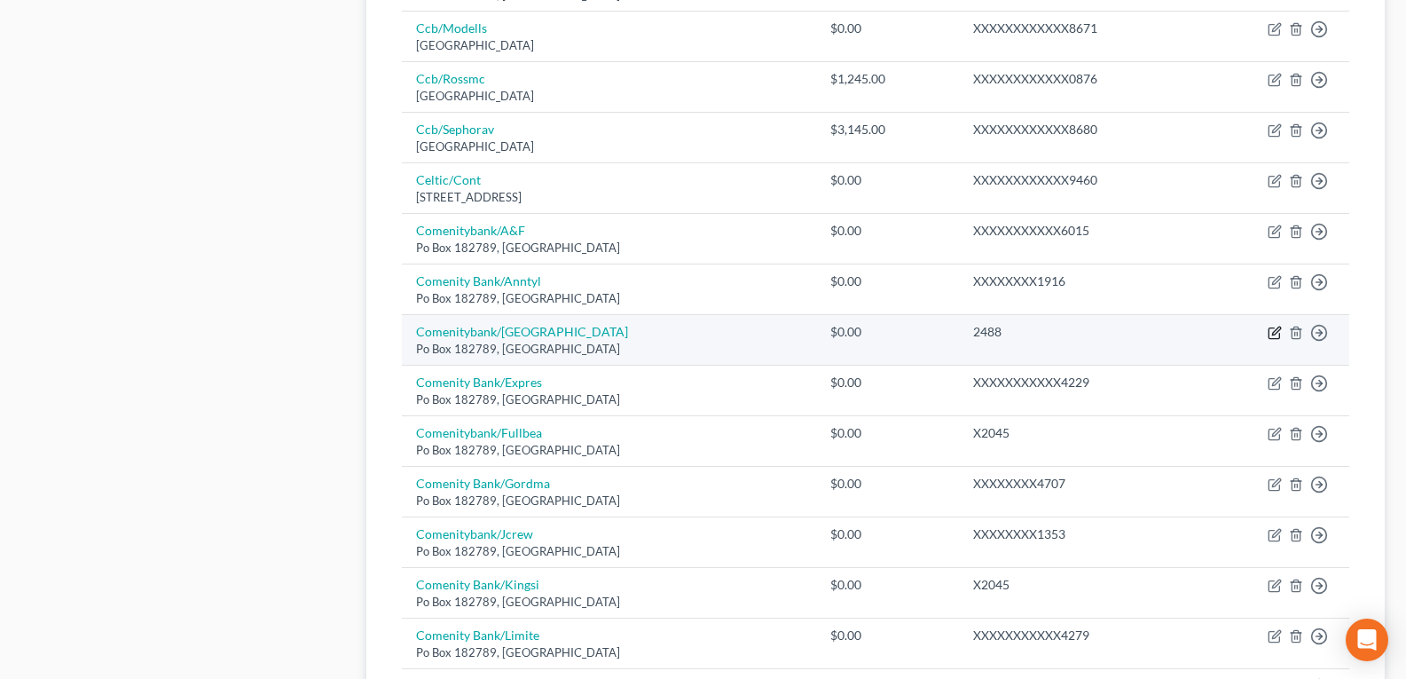
click at [1275, 333] on icon "button" at bounding box center [1275, 333] width 14 height 14
select select "36"
select select "14"
select select "0"
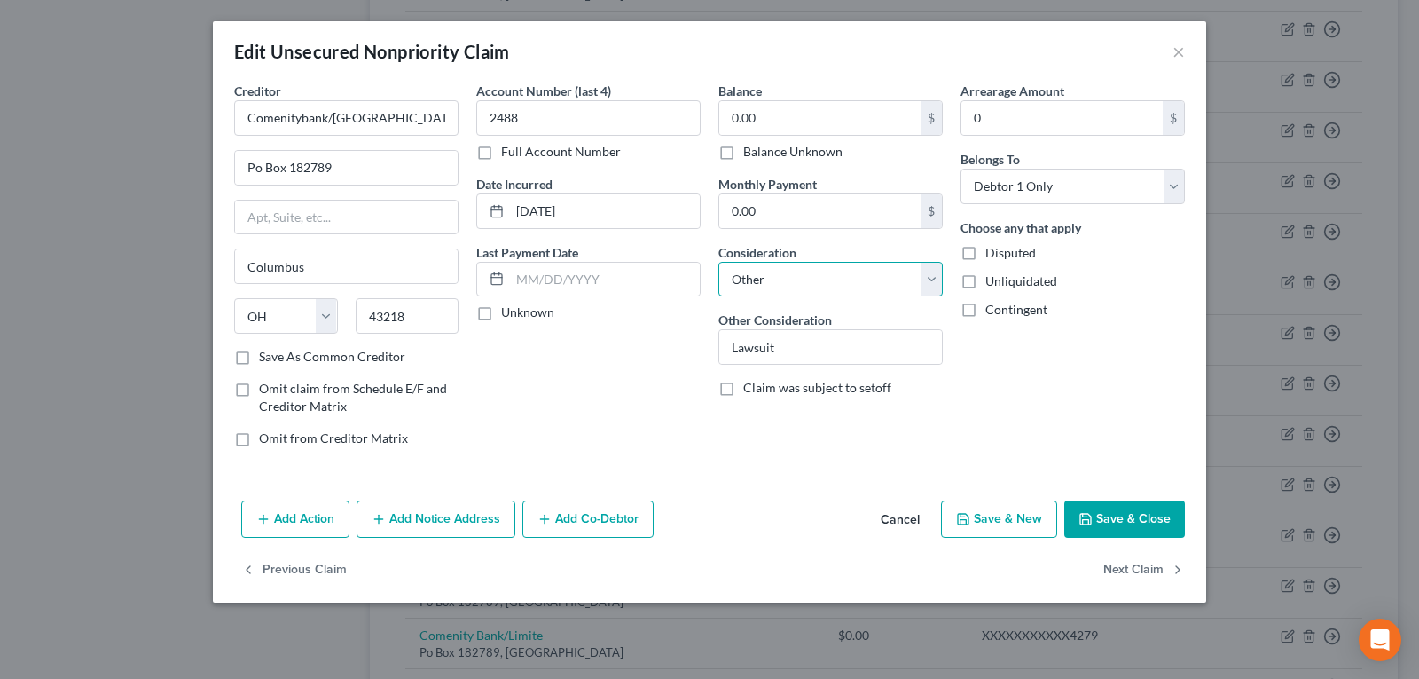
click at [782, 278] on select "Select Cable / Satellite Services Collection Agency Credit Card Debt Debt Couns…" at bounding box center [830, 279] width 224 height 35
select select "1"
click at [718, 262] on select "Select Cable / Satellite Services Collection Agency Credit Card Debt Debt Couns…" at bounding box center [830, 279] width 224 height 35
click at [1103, 532] on button "Save & Close" at bounding box center [1124, 518] width 121 height 37
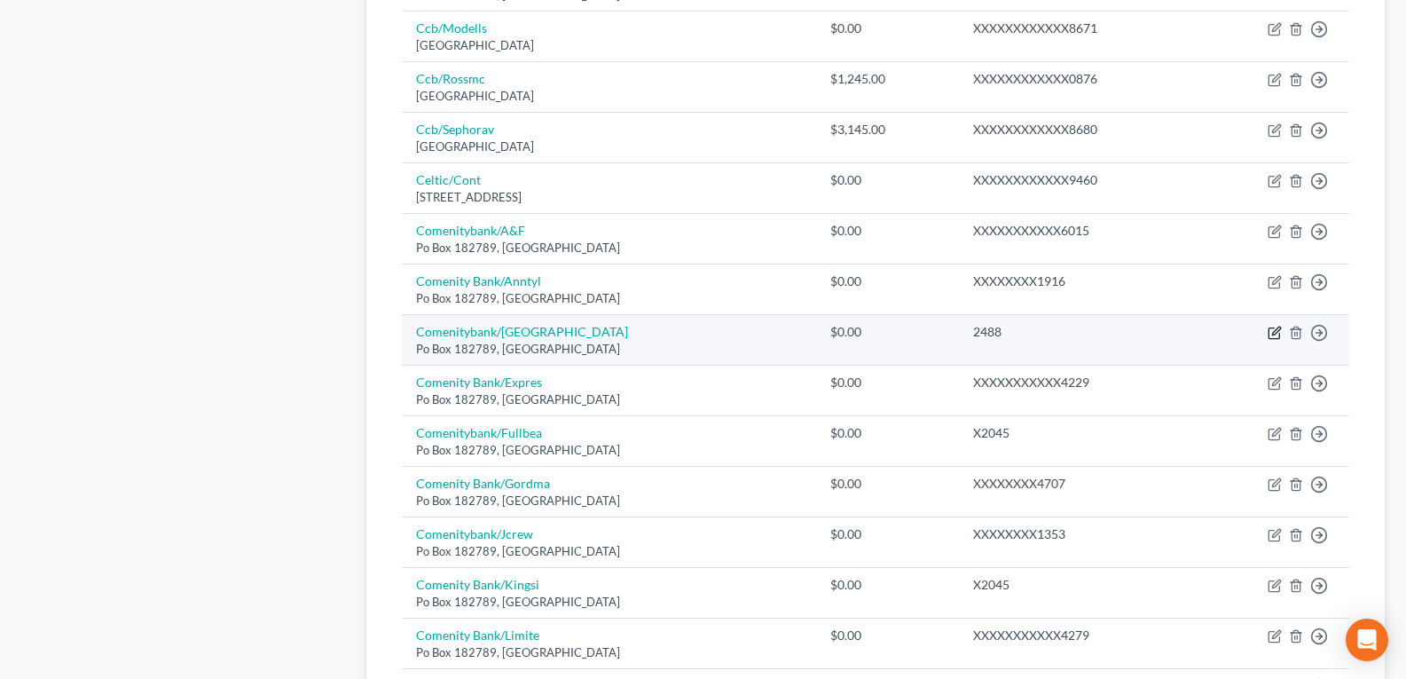
click at [1269, 334] on icon "button" at bounding box center [1273, 333] width 11 height 11
select select "36"
select select "1"
select select "0"
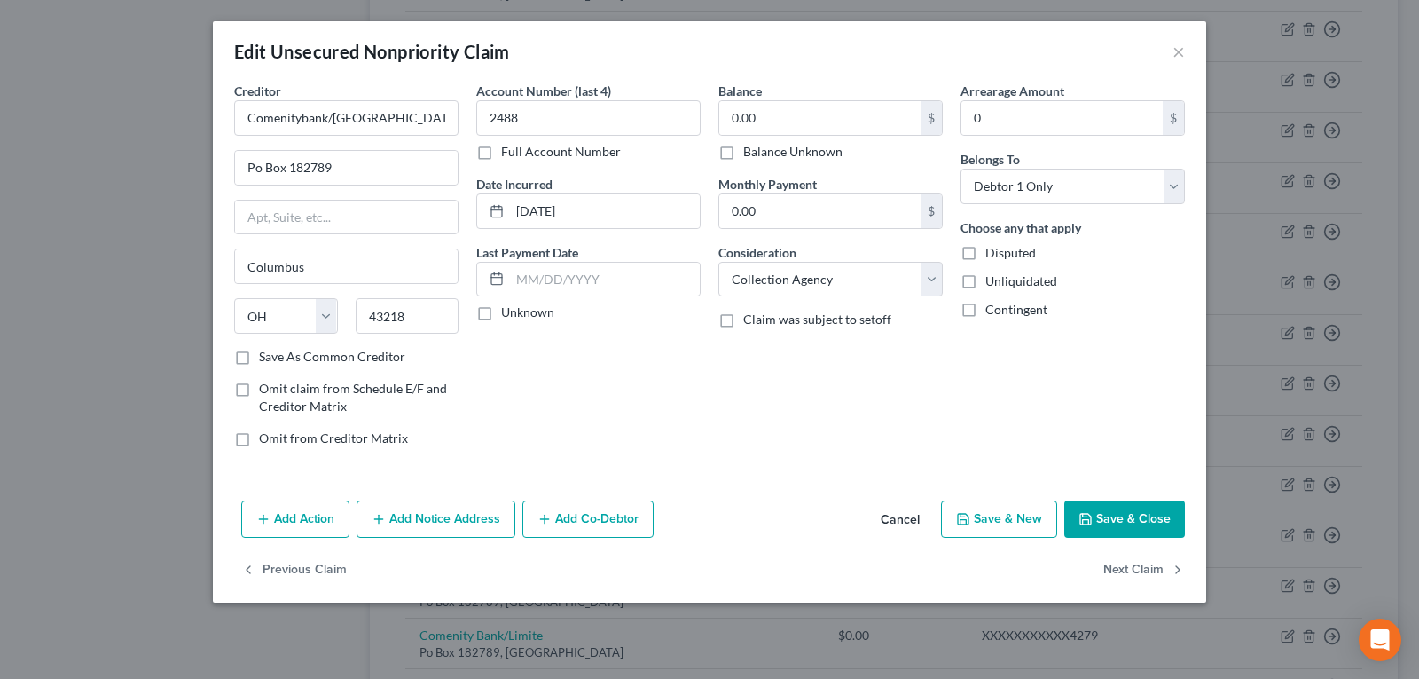
click at [441, 522] on button "Add Notice Address" at bounding box center [436, 518] width 159 height 37
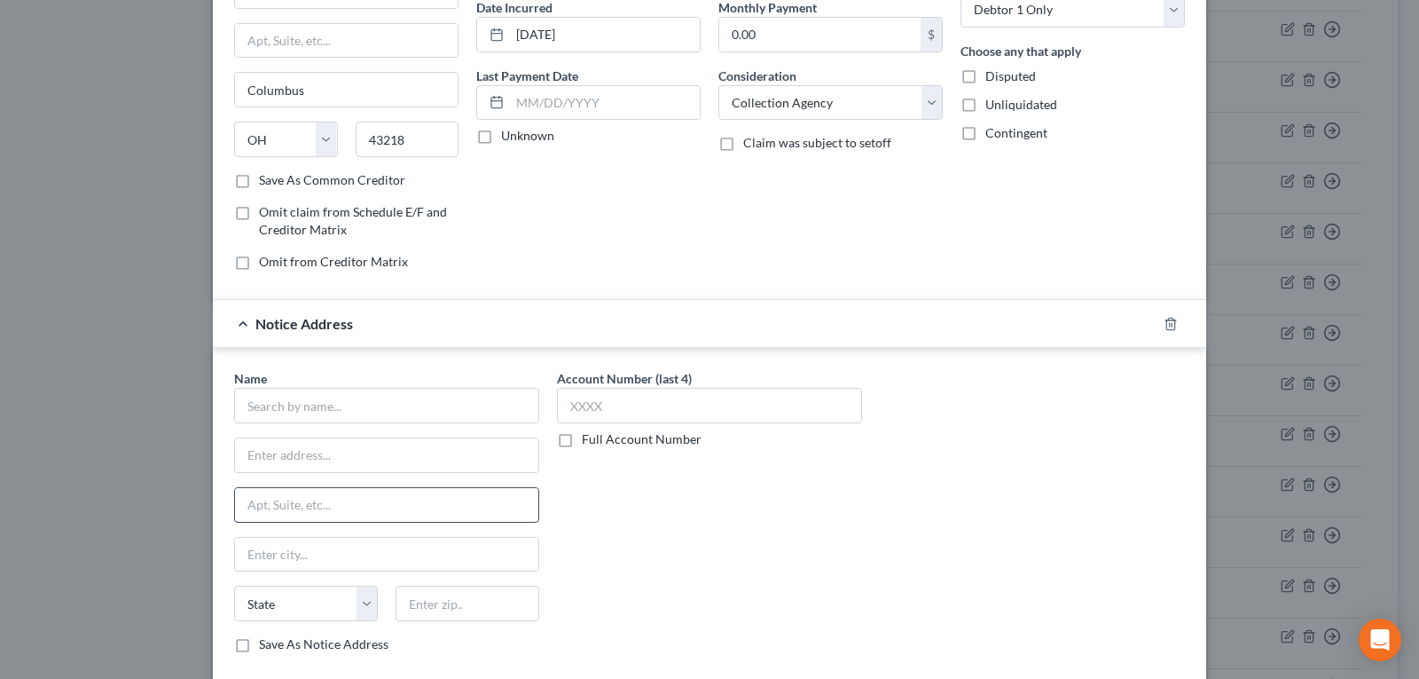
scroll to position [177, 0]
click at [330, 448] on input "text" at bounding box center [386, 454] width 303 height 34
paste input "[STREET_ADDRESS]"
type input "[STREET_ADDRESS]"
drag, startPoint x: 326, startPoint y: 500, endPoint x: 565, endPoint y: 23, distance: 533.9
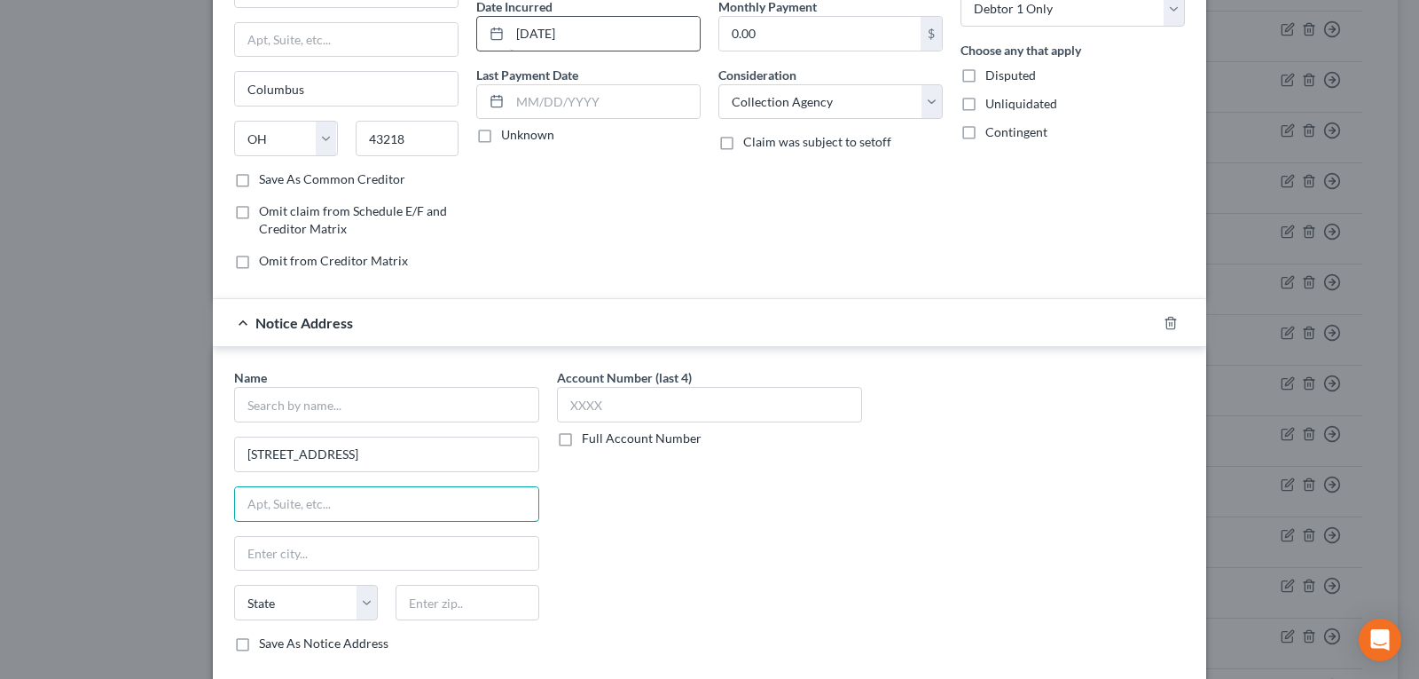
click at [326, 500] on input "text" at bounding box center [386, 504] width 303 height 34
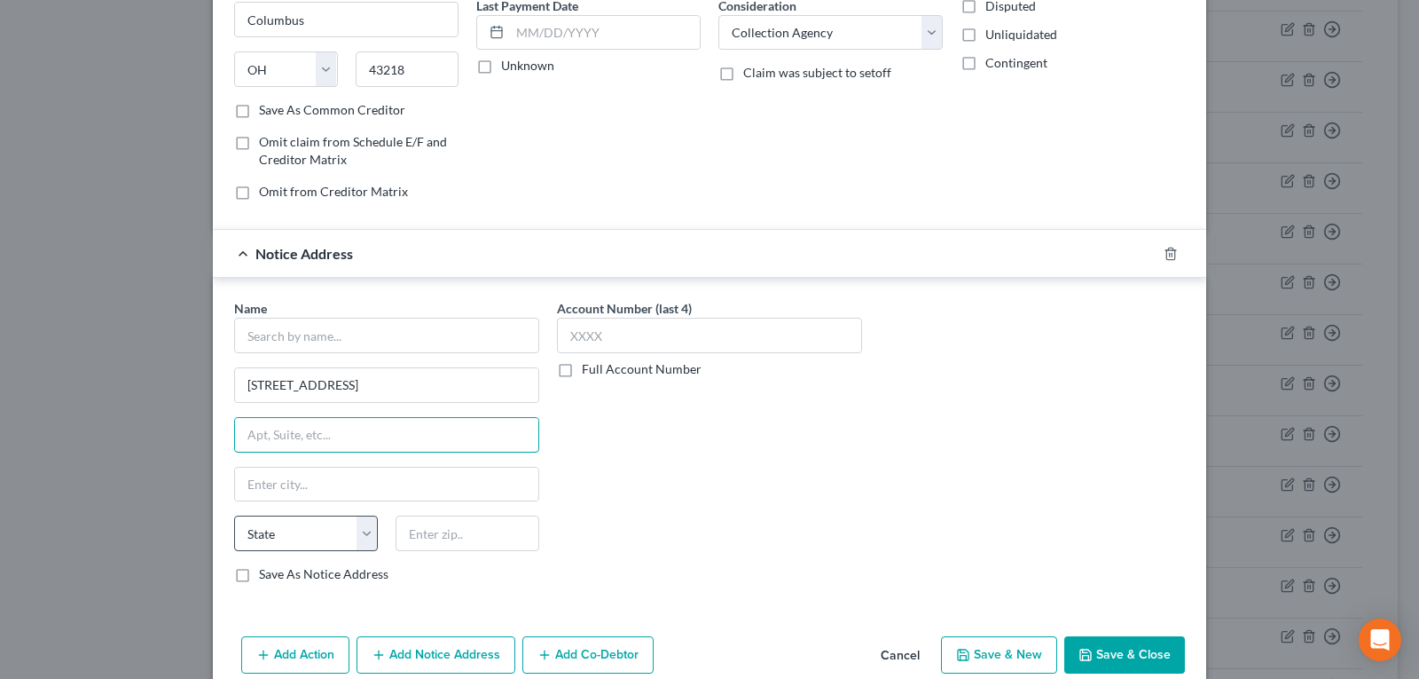
scroll to position [266, 0]
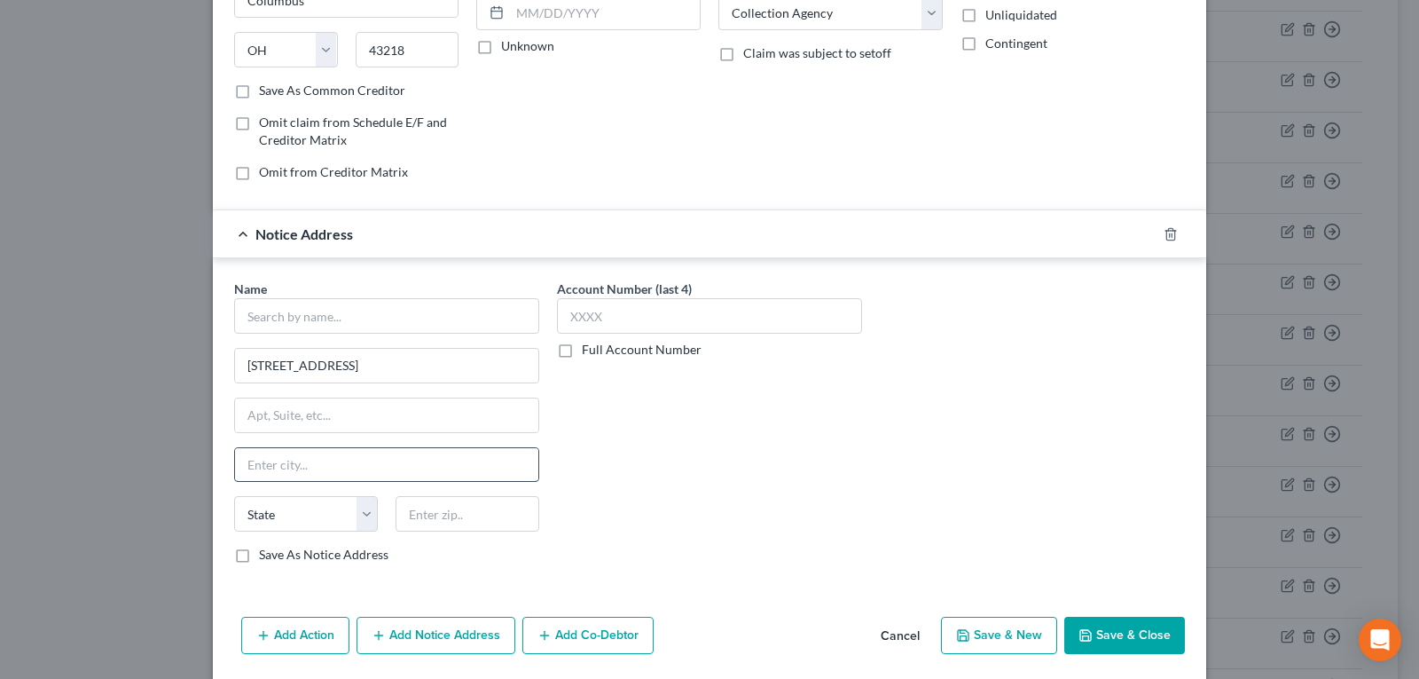
click at [305, 473] on input "text" at bounding box center [386, 465] width 303 height 34
paste input "[GEOGRAPHIC_DATA],"
type input "[GEOGRAPHIC_DATA]"
click at [322, 513] on select "State [US_STATE] AK AR AZ CA CO CT DE DC [GEOGRAPHIC_DATA] [GEOGRAPHIC_DATA] GU…" at bounding box center [306, 513] width 144 height 35
select select "35"
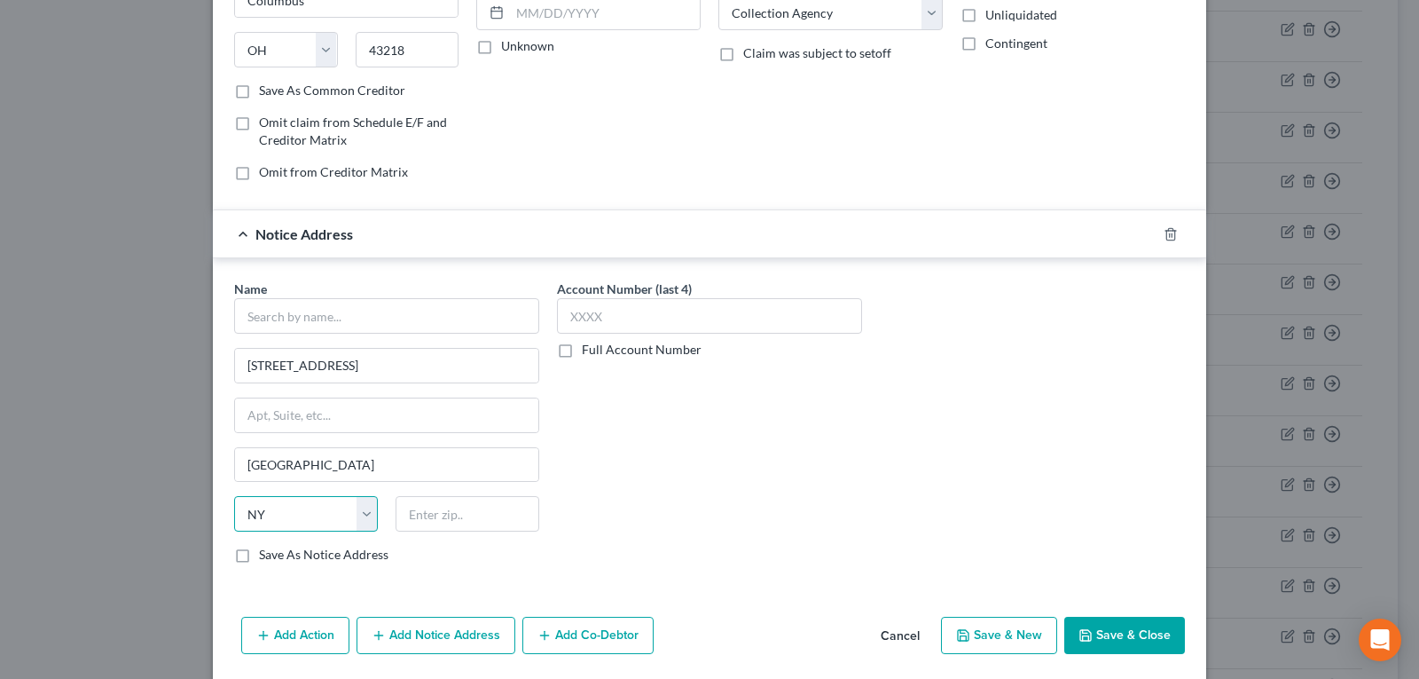
click at [234, 496] on select "State [US_STATE] AK AR AZ CA CO CT DE DC [GEOGRAPHIC_DATA] [GEOGRAPHIC_DATA] GU…" at bounding box center [306, 513] width 144 height 35
drag, startPoint x: 442, startPoint y: 516, endPoint x: 381, endPoint y: 227, distance: 295.4
click at [442, 516] on input "text" at bounding box center [468, 513] width 144 height 35
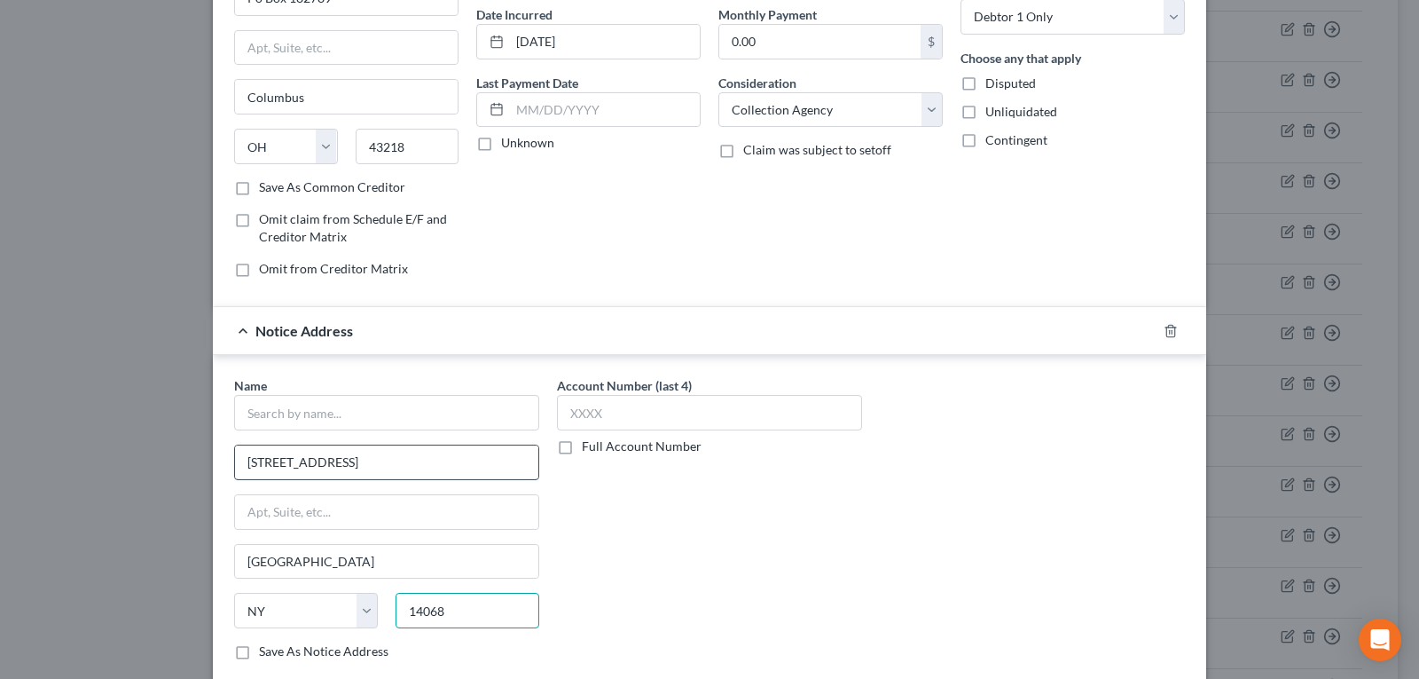
scroll to position [177, 0]
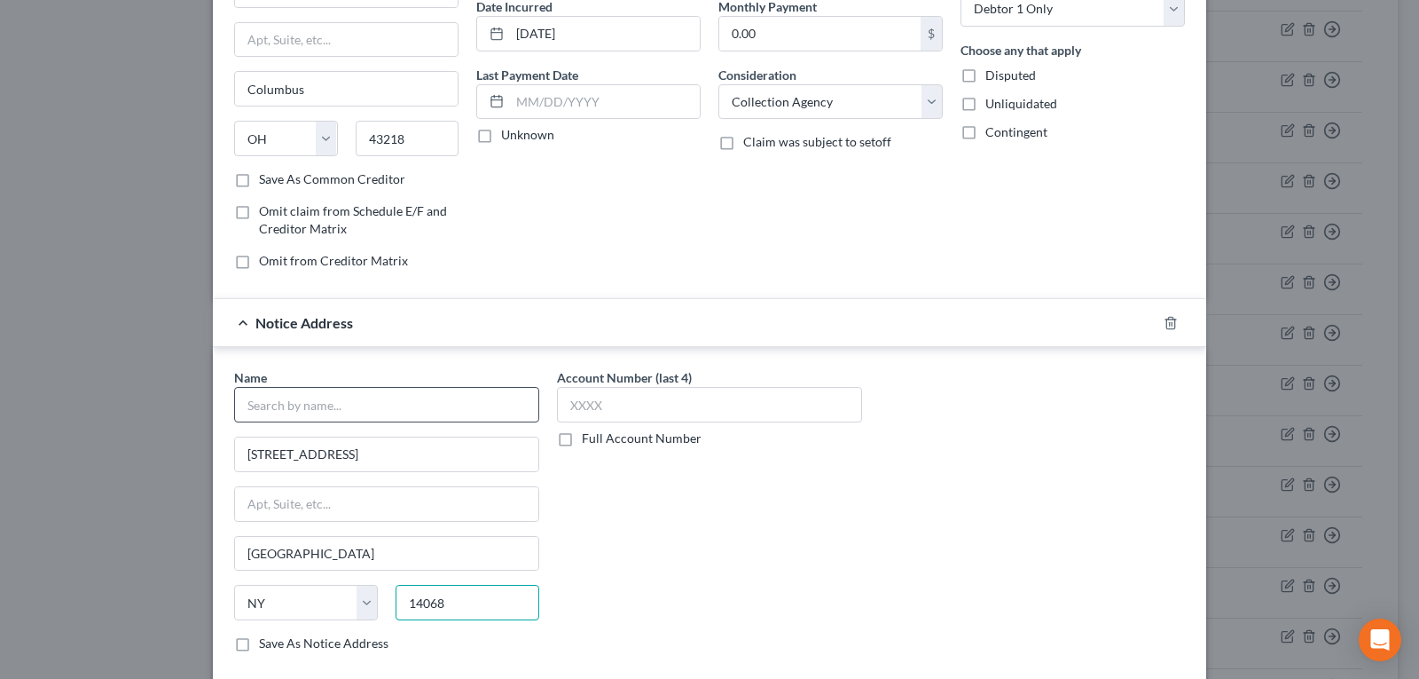
type input "14068"
click at [371, 412] on input "text" at bounding box center [386, 404] width 305 height 35
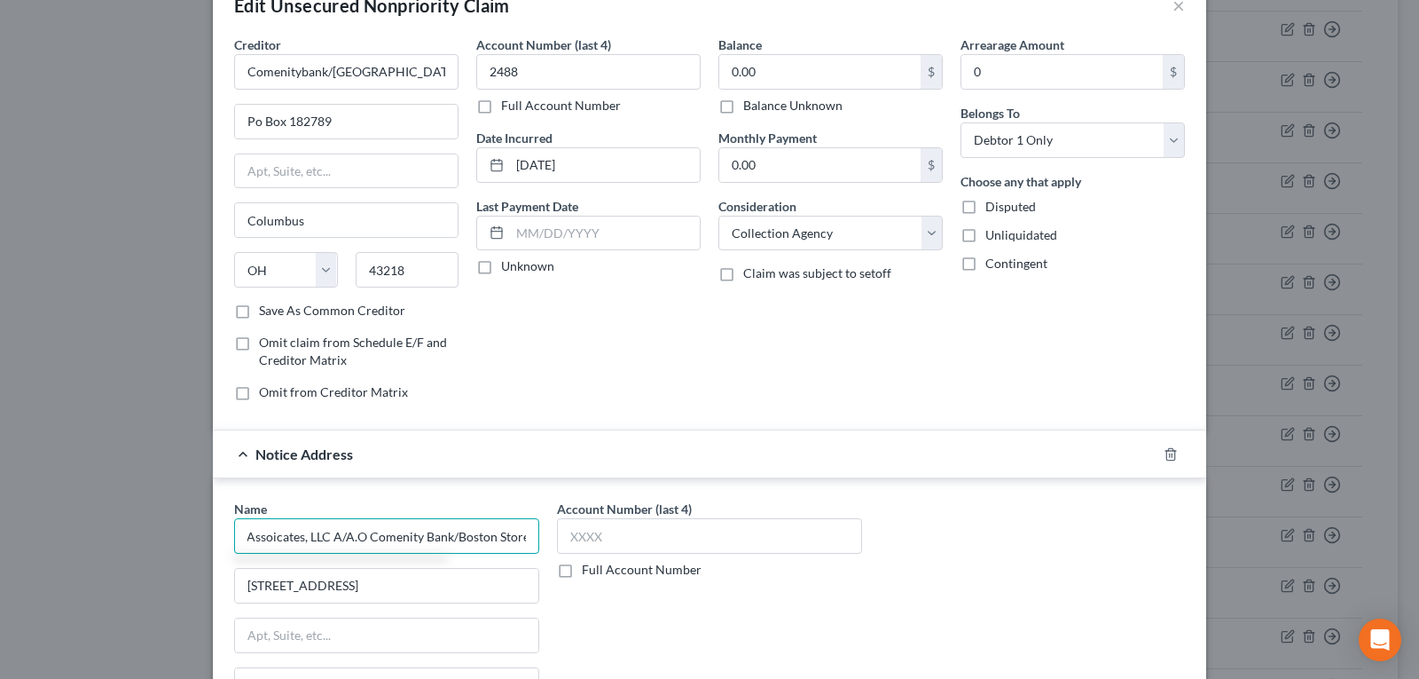
scroll to position [89, 0]
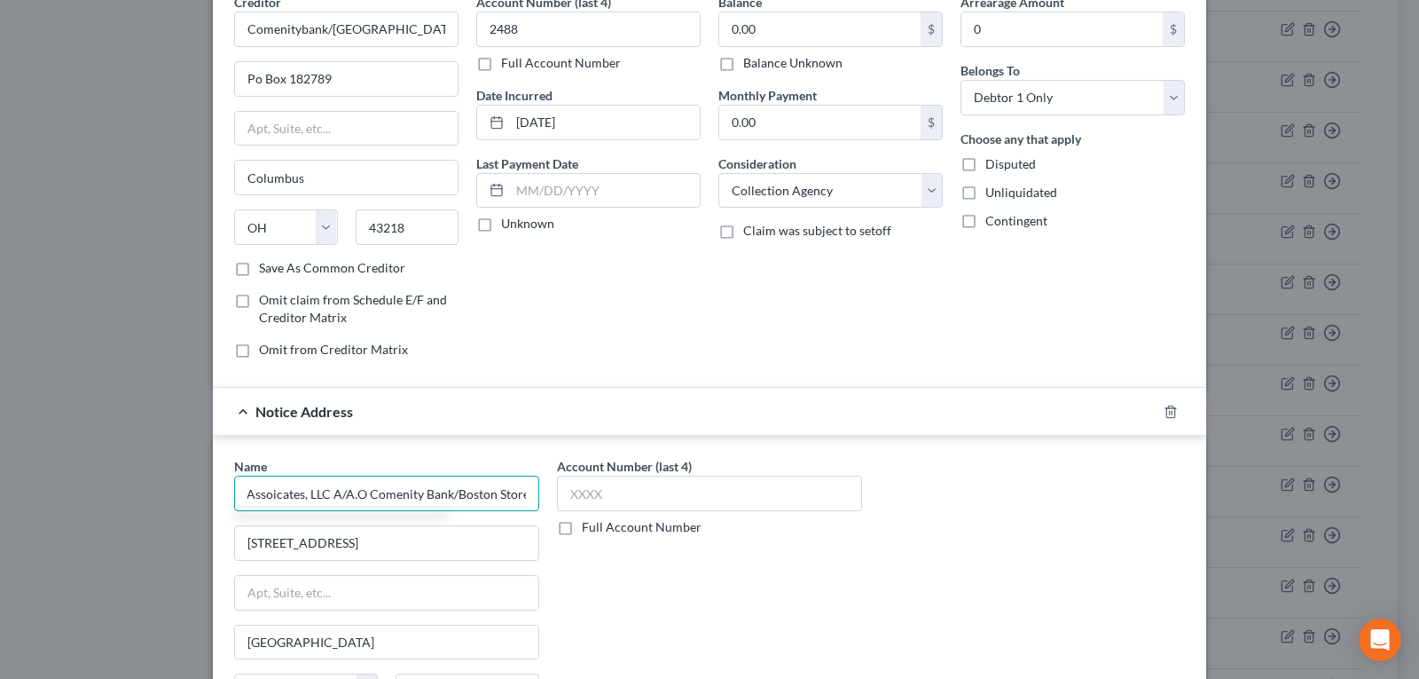
drag, startPoint x: 326, startPoint y: 492, endPoint x: 543, endPoint y: 491, distance: 217.3
click at [543, 491] on div "Name * DNF Assoicates, LLC A/A.O Comenity Bank/Boston Store [STREET_ADDRESS][GE…" at bounding box center [709, 606] width 969 height 298
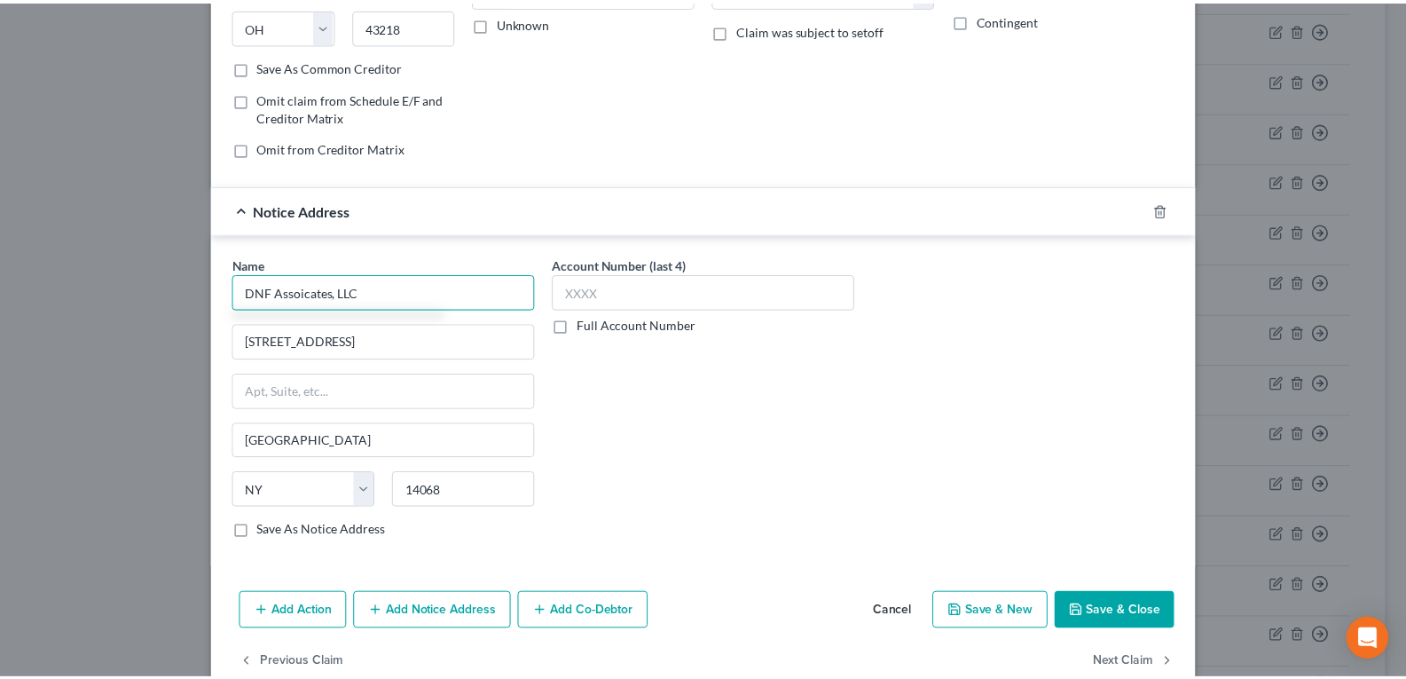
scroll to position [327, 0]
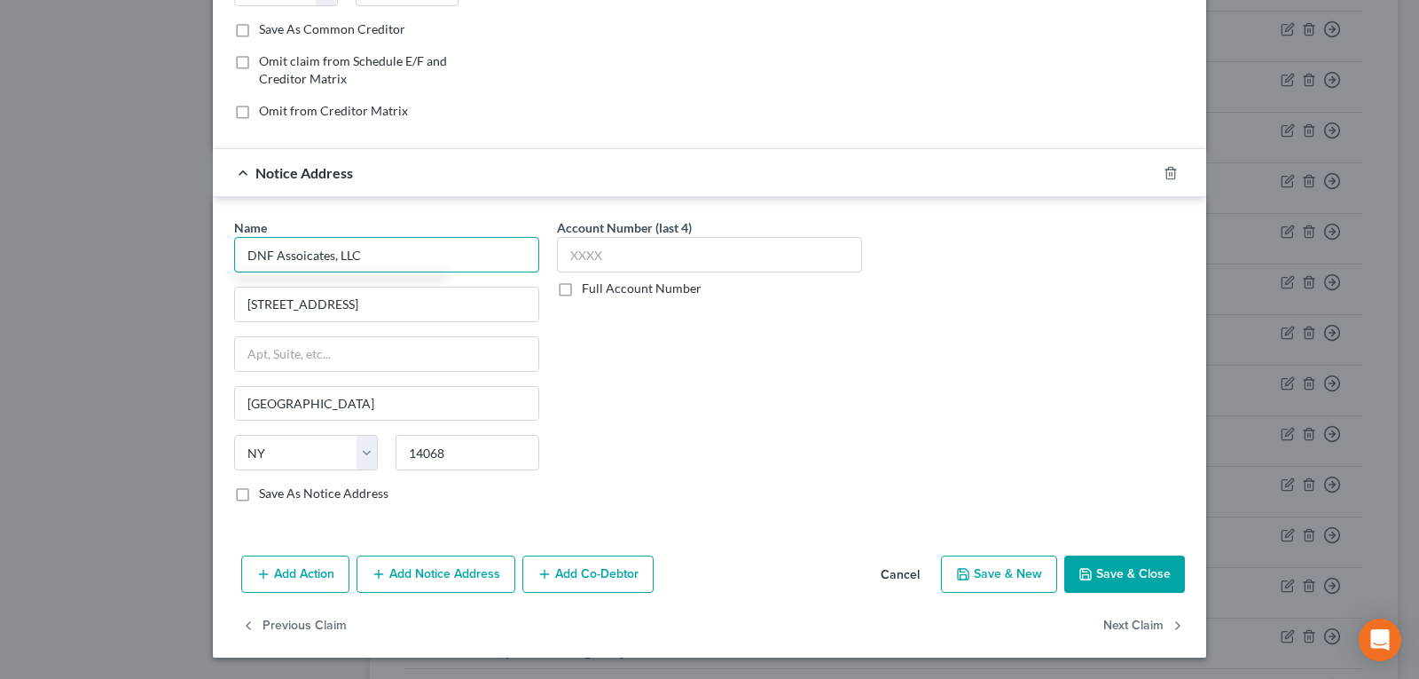
type input "DNF Assoicates, LLC"
click at [1091, 583] on button "Save & Close" at bounding box center [1124, 573] width 121 height 37
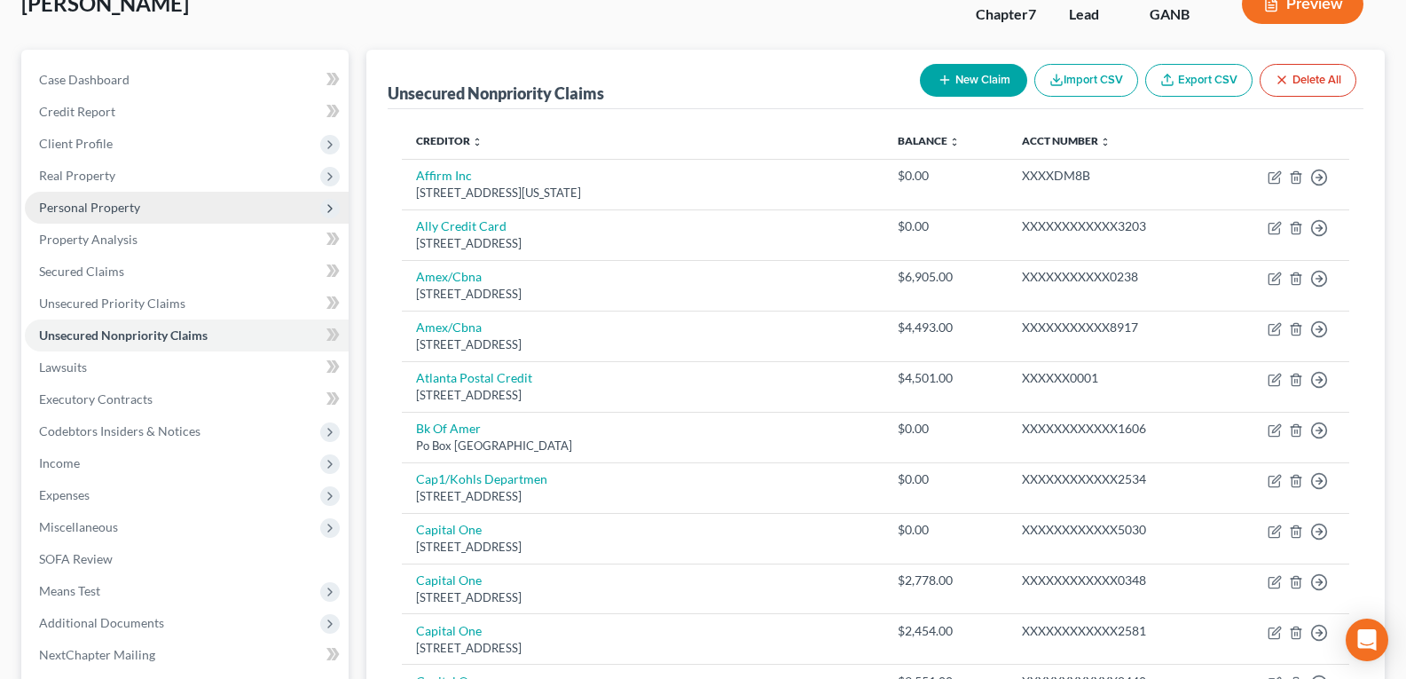
scroll to position [89, 0]
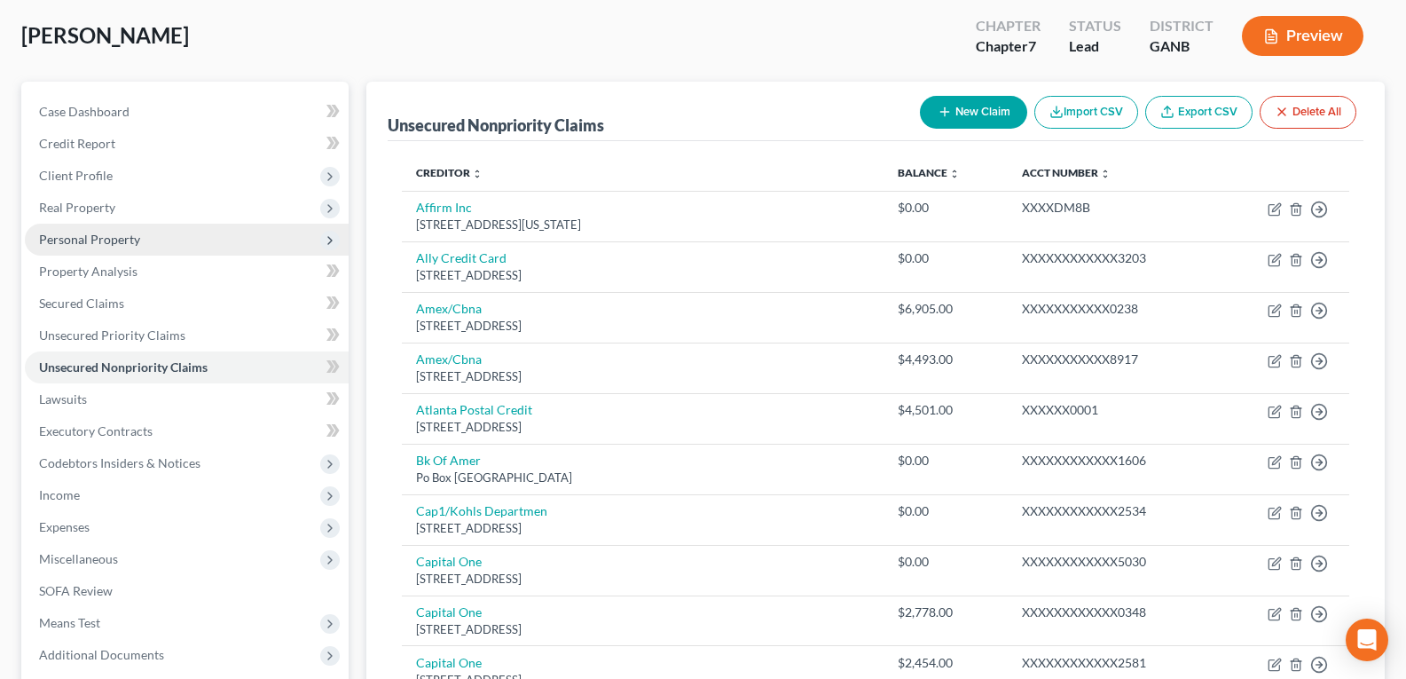
click at [90, 243] on span "Personal Property" at bounding box center [89, 239] width 101 height 15
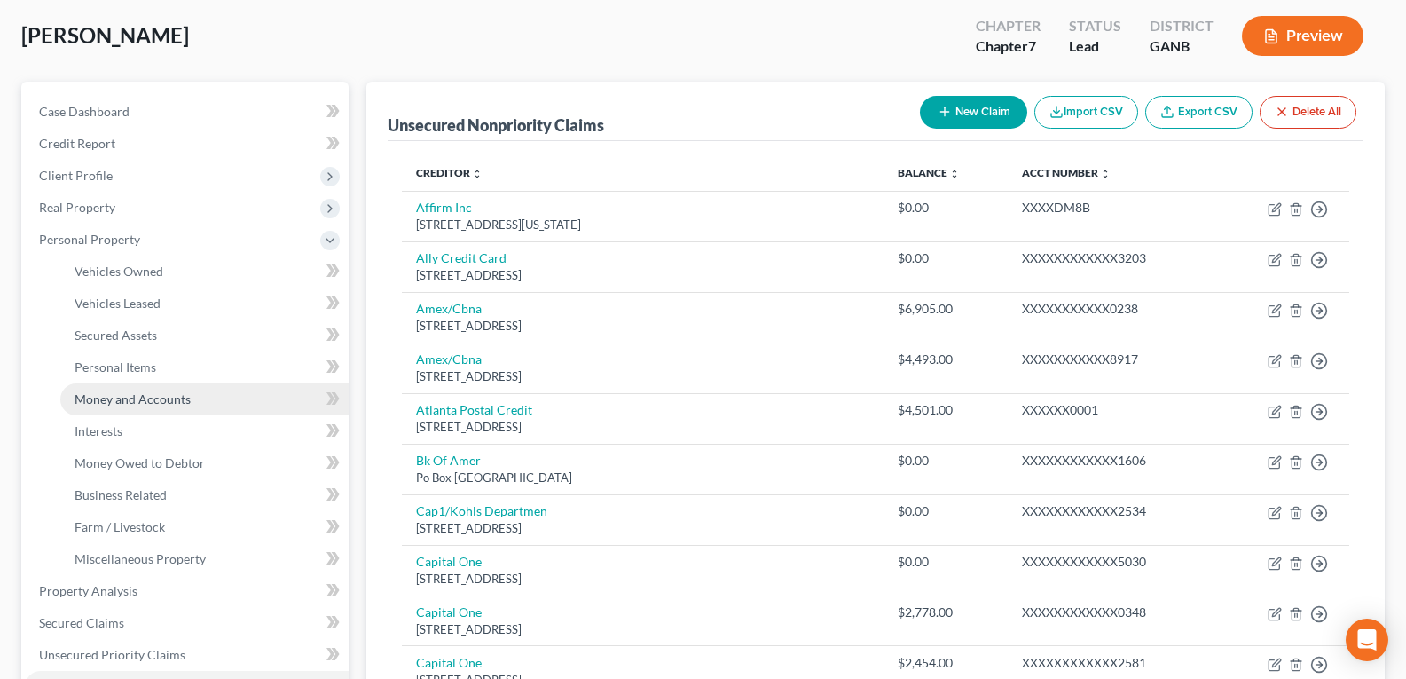
click at [122, 406] on link "Money and Accounts" at bounding box center [204, 399] width 288 height 32
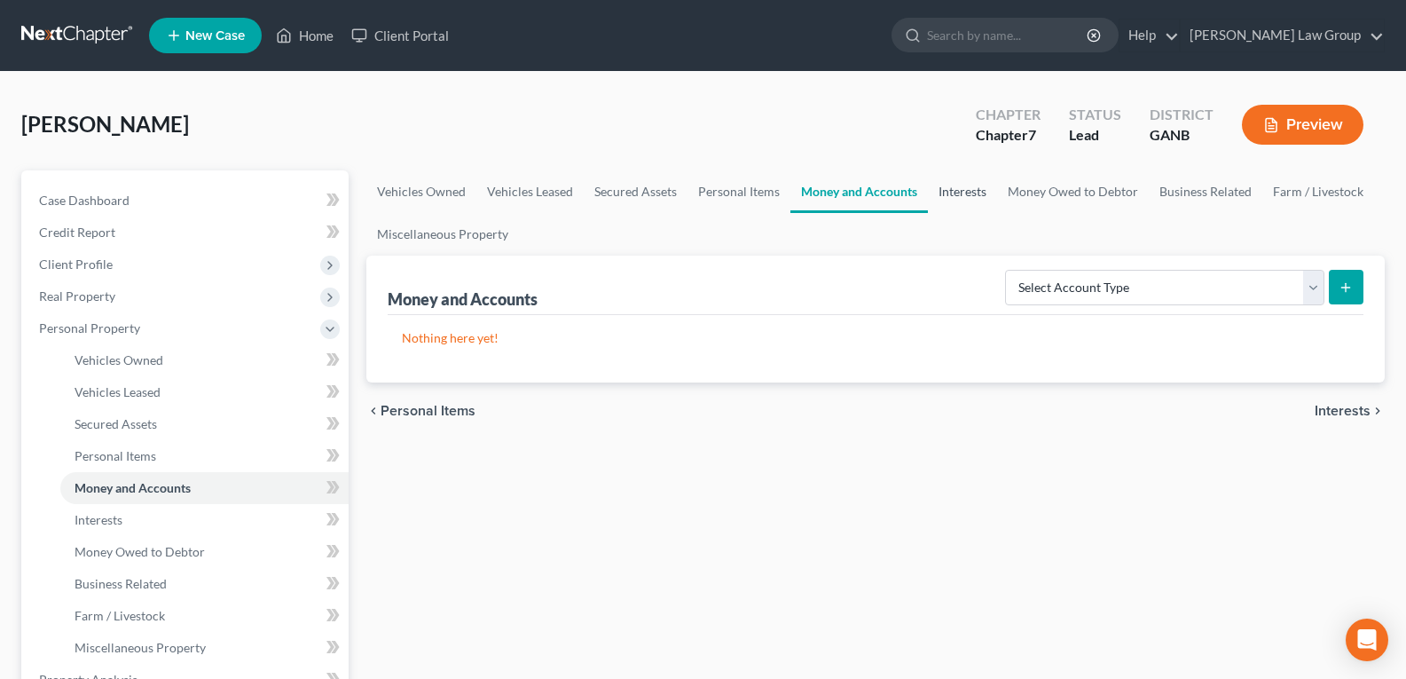
click at [942, 190] on link "Interests" at bounding box center [962, 191] width 69 height 43
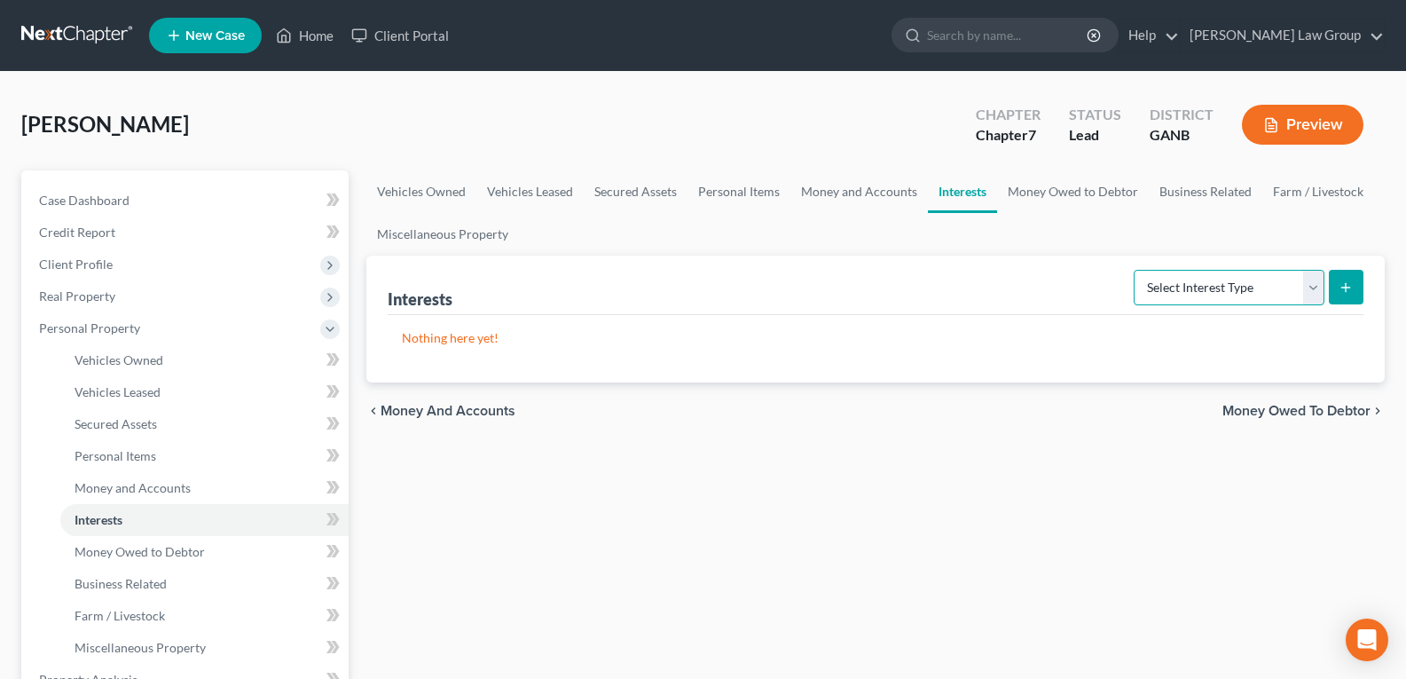
click at [1236, 300] on select "Select Interest Type 401K Annuity Bond Education IRA Government Bond Government…" at bounding box center [1229, 287] width 191 height 35
select select "401k"
click at [1135, 270] on select "Select Interest Type 401K Annuity Bond Education IRA Government Bond Government…" at bounding box center [1229, 287] width 191 height 35
click at [1344, 286] on icon "submit" at bounding box center [1345, 287] width 14 height 14
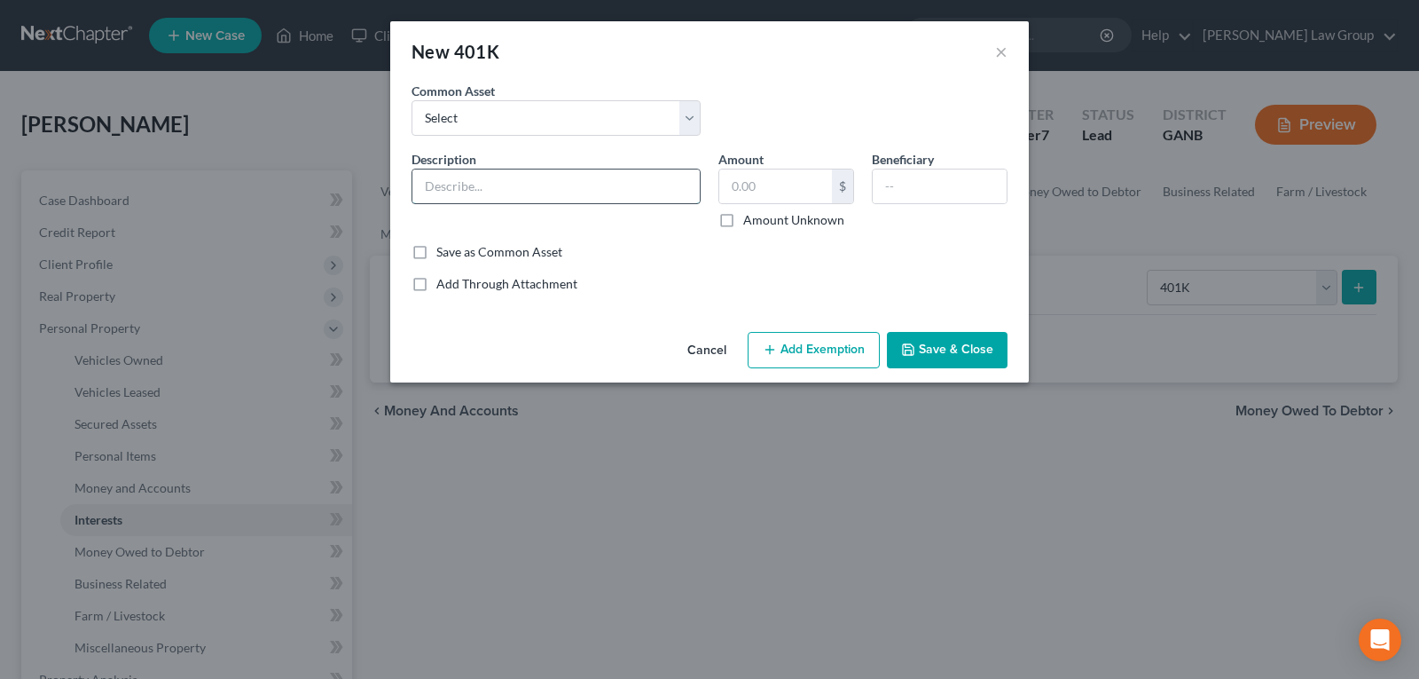
click at [554, 186] on input "text" at bounding box center [555, 186] width 287 height 34
type input "401 K"
click at [778, 183] on input "text" at bounding box center [775, 186] width 113 height 34
type input "20,000.00"
click at [982, 360] on button "Save & Close" at bounding box center [947, 350] width 121 height 37
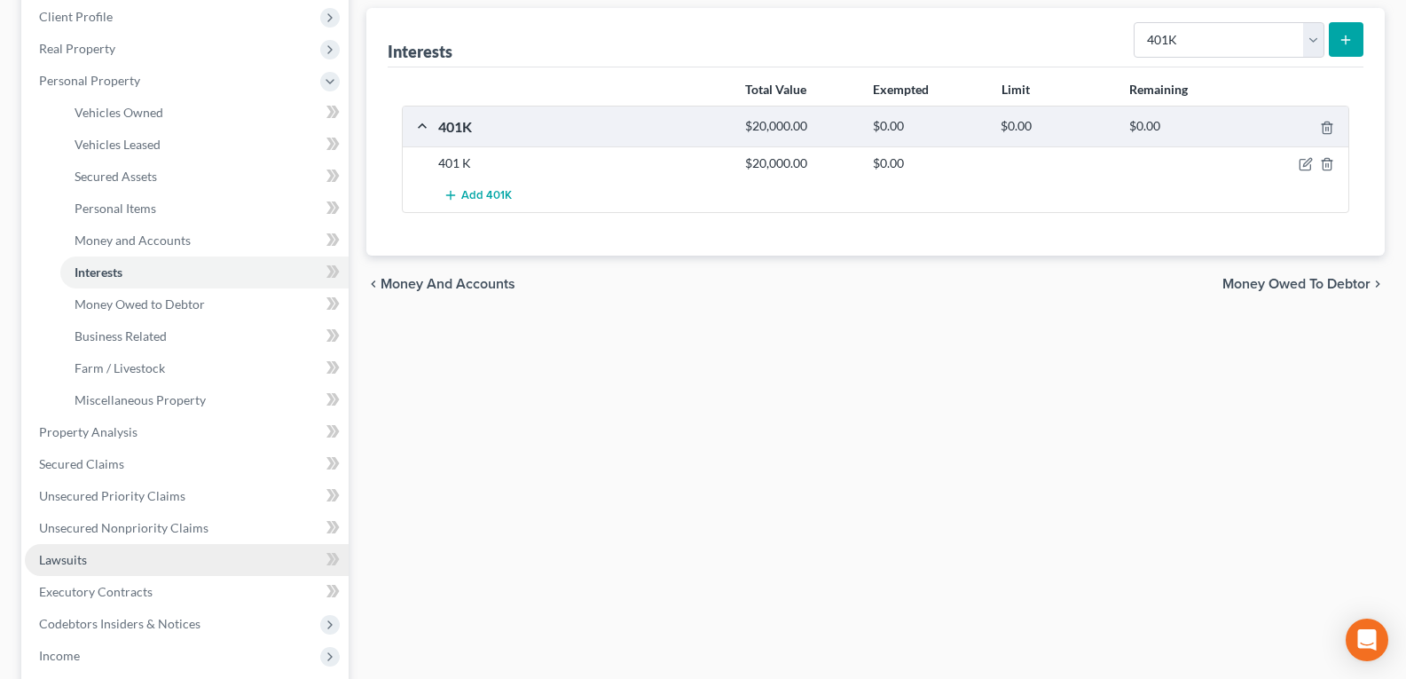
scroll to position [266, 0]
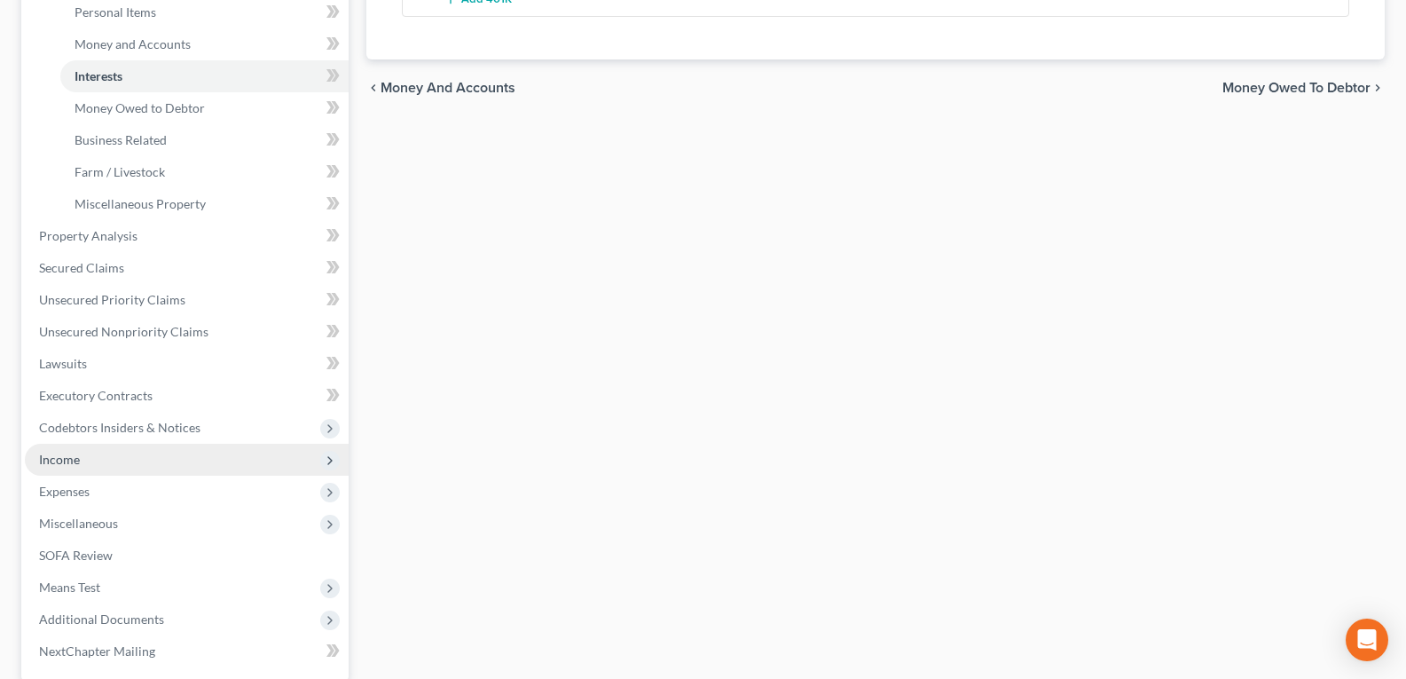
drag, startPoint x: 78, startPoint y: 467, endPoint x: 101, endPoint y: 465, distance: 23.2
click at [78, 467] on span "Income" at bounding box center [187, 460] width 324 height 32
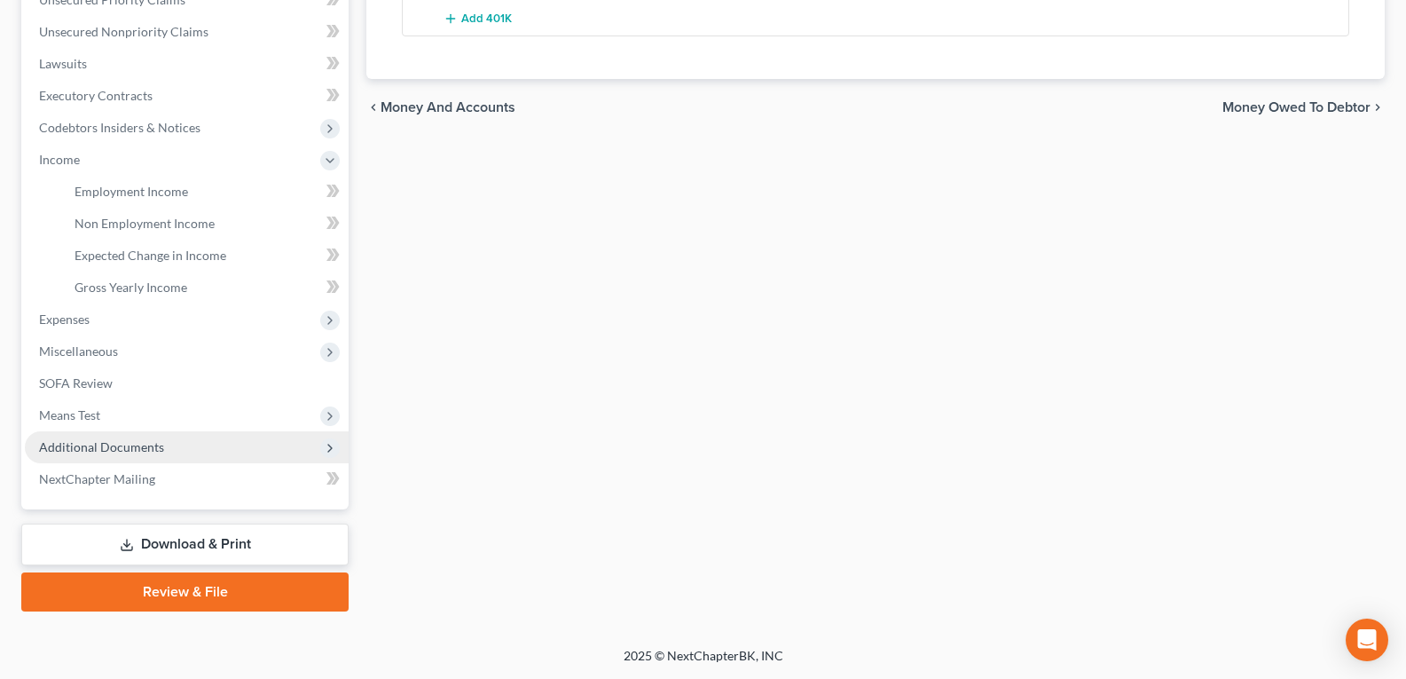
scroll to position [424, 0]
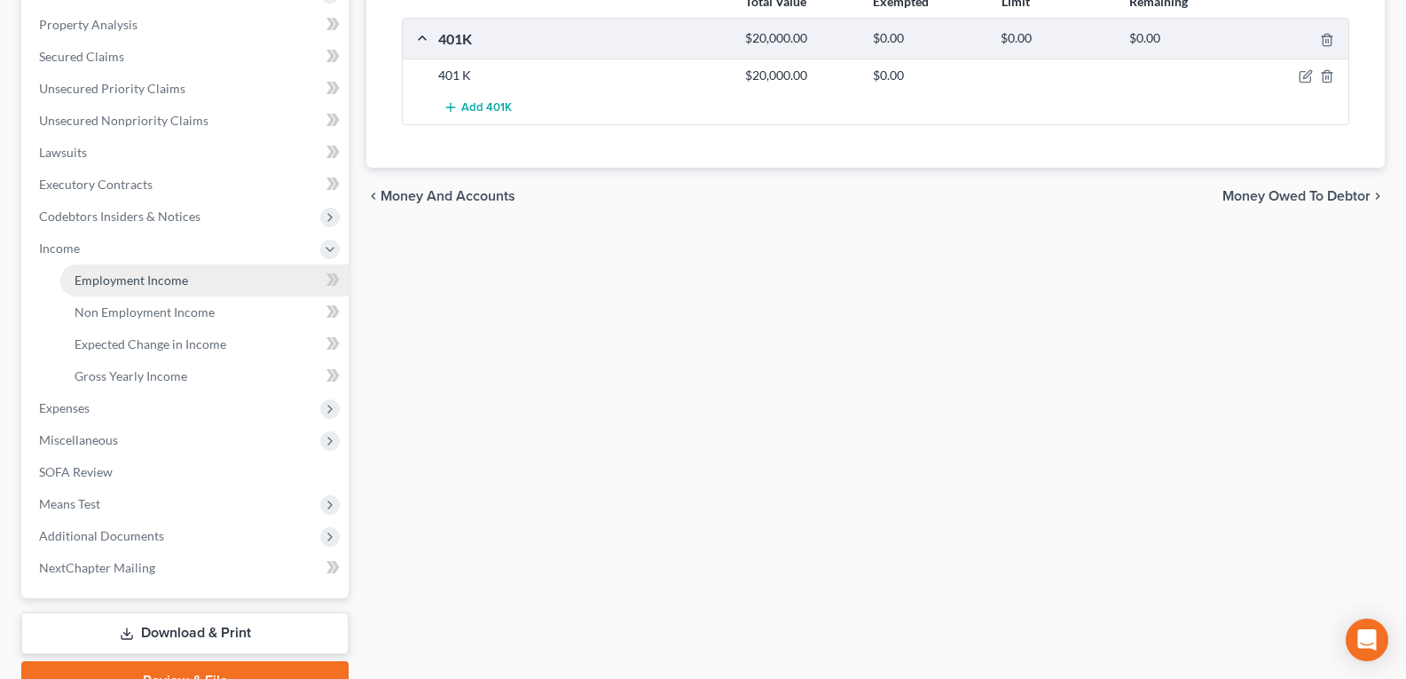
drag, startPoint x: 164, startPoint y: 281, endPoint x: 207, endPoint y: 276, distance: 42.9
click at [164, 280] on span "Employment Income" at bounding box center [132, 279] width 114 height 15
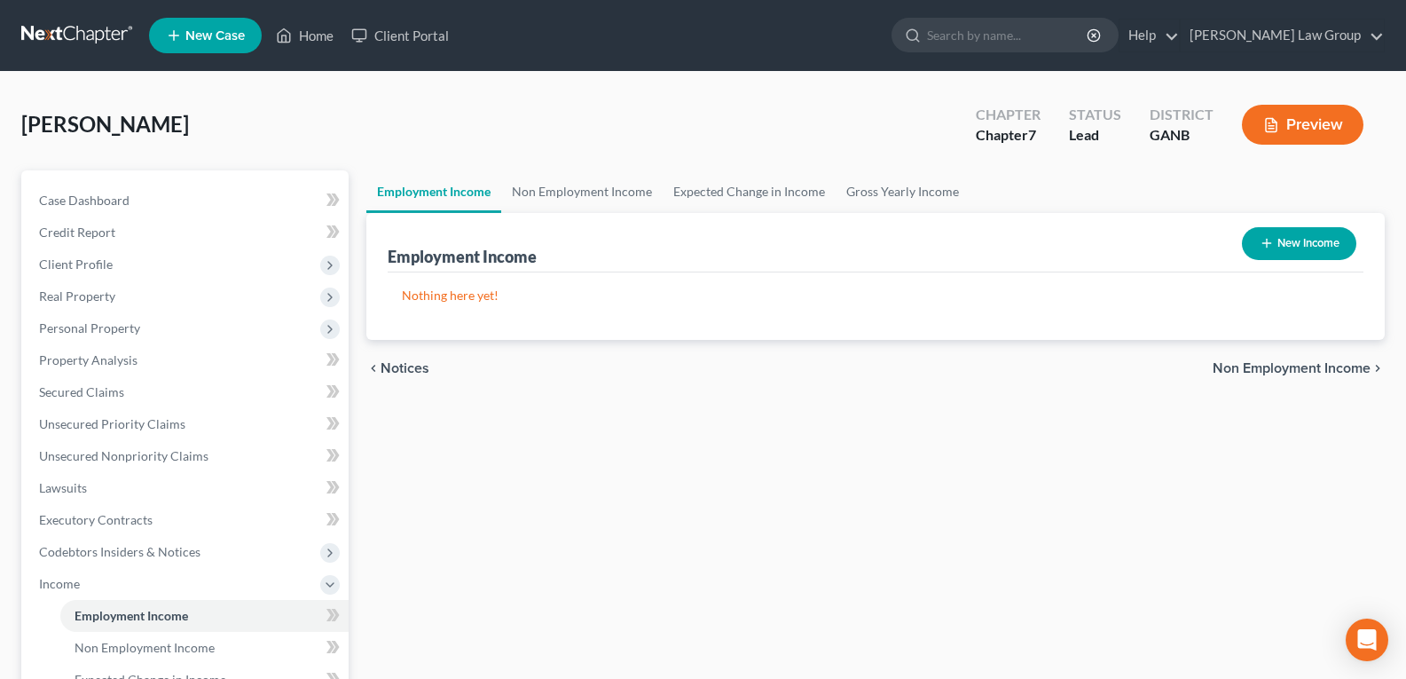
click at [1270, 244] on icon "button" at bounding box center [1267, 243] width 14 height 14
select select "0"
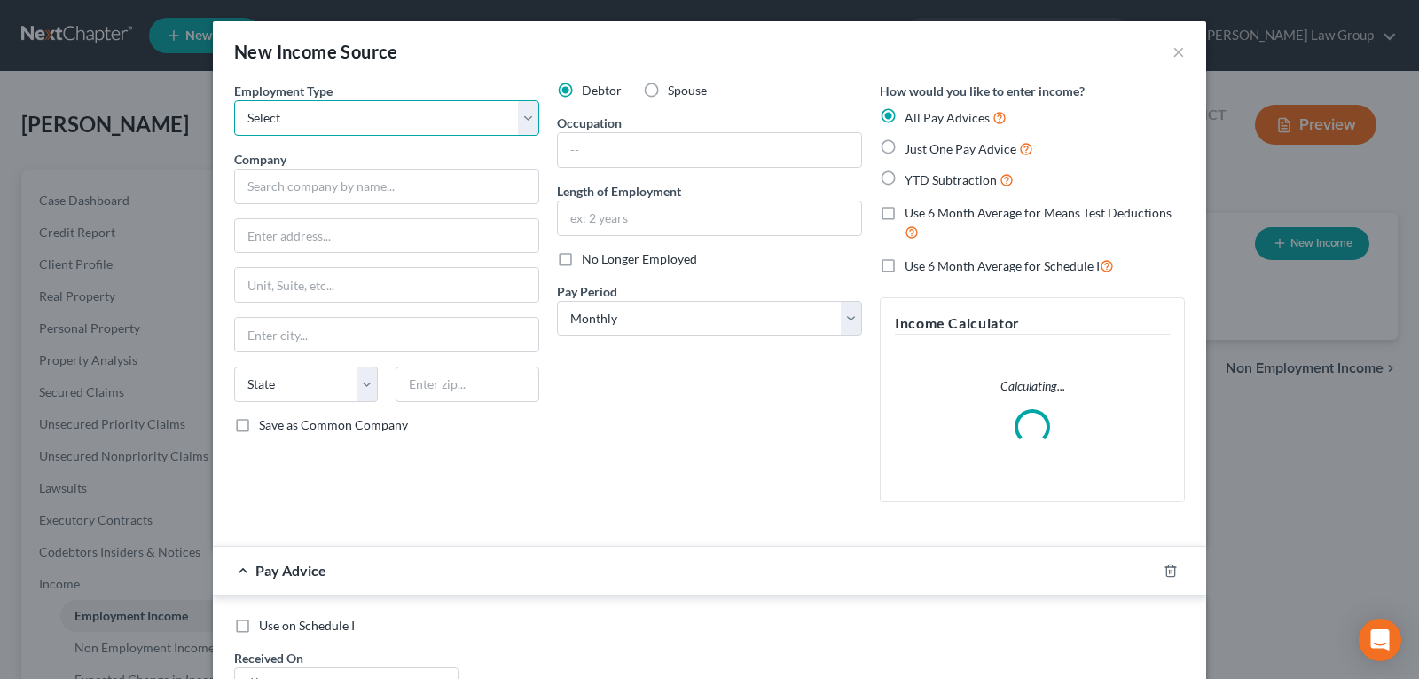
click at [370, 119] on select "Select Full or [DEMOGRAPHIC_DATA] Employment Self Employment" at bounding box center [386, 117] width 305 height 35
select select "0"
click at [234, 100] on select "Select Full or [DEMOGRAPHIC_DATA] Employment Self Employment" at bounding box center [386, 117] width 305 height 35
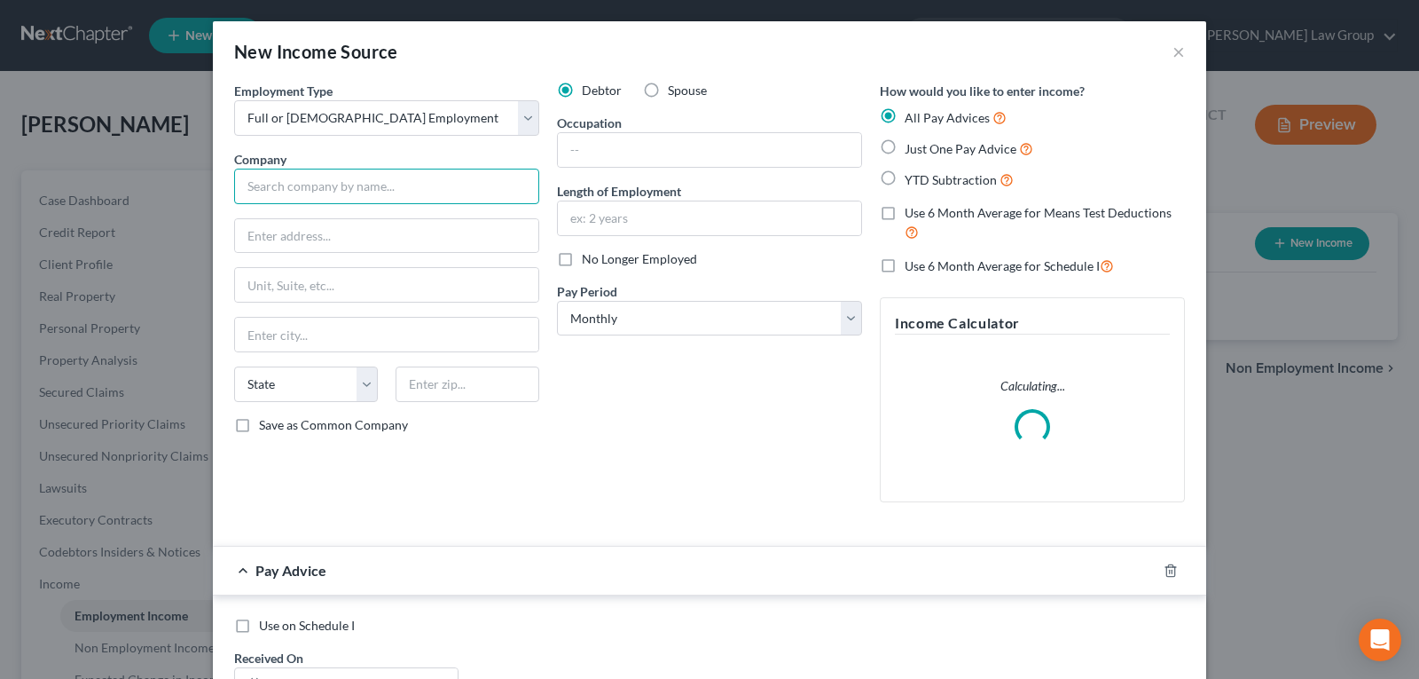
drag, startPoint x: 330, startPoint y: 178, endPoint x: 321, endPoint y: 192, distance: 16.7
click at [330, 183] on input "text" at bounding box center [386, 186] width 305 height 35
type input "USPS"
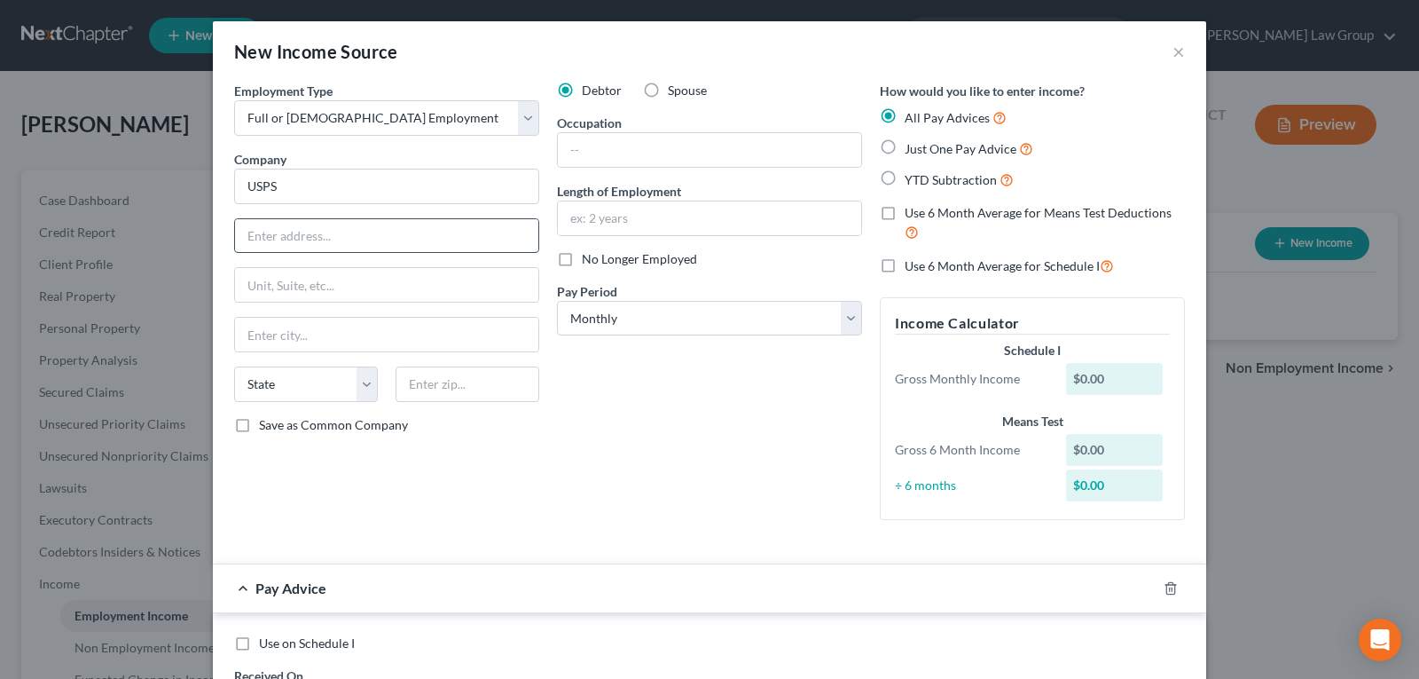
click at [401, 230] on input "text" at bounding box center [386, 236] width 303 height 34
click at [289, 237] on input "text" at bounding box center [386, 236] width 303 height 34
type input "[STREET_ADDRESS]"
type input "Stone Mountain"
select select "10"
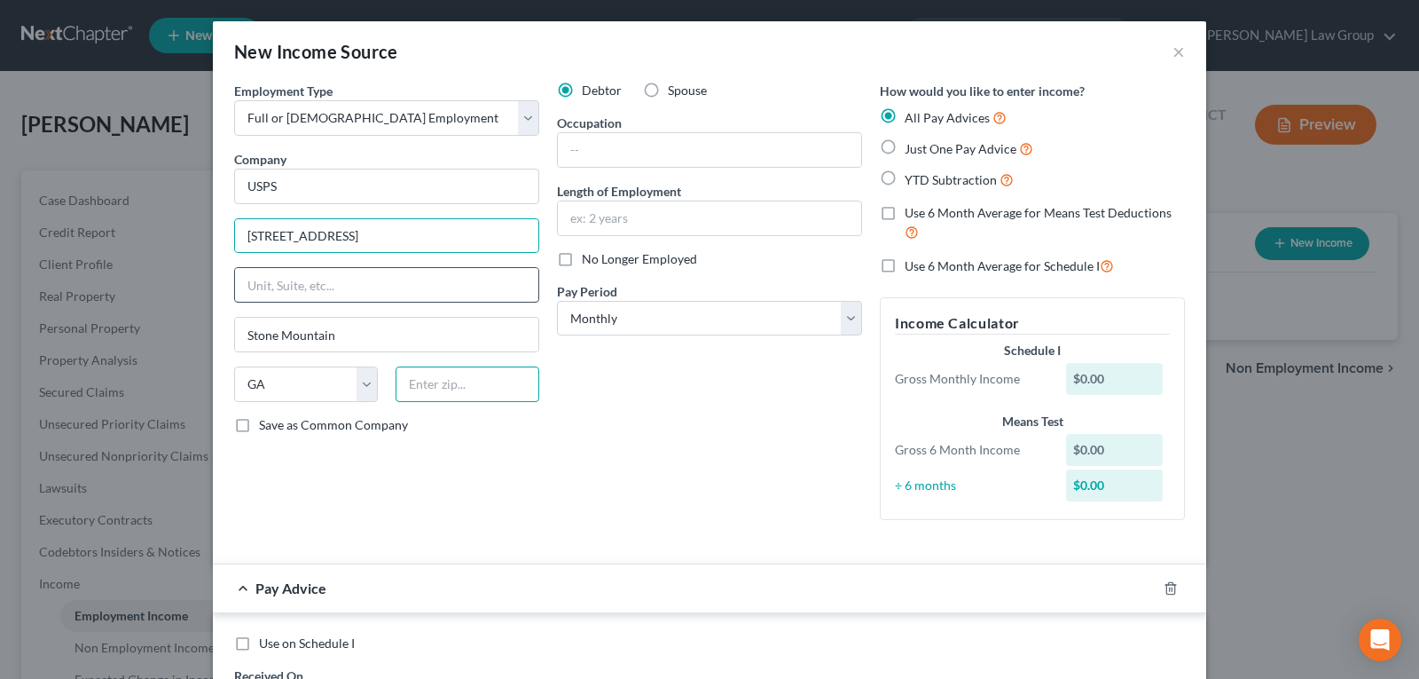
type input "30088"
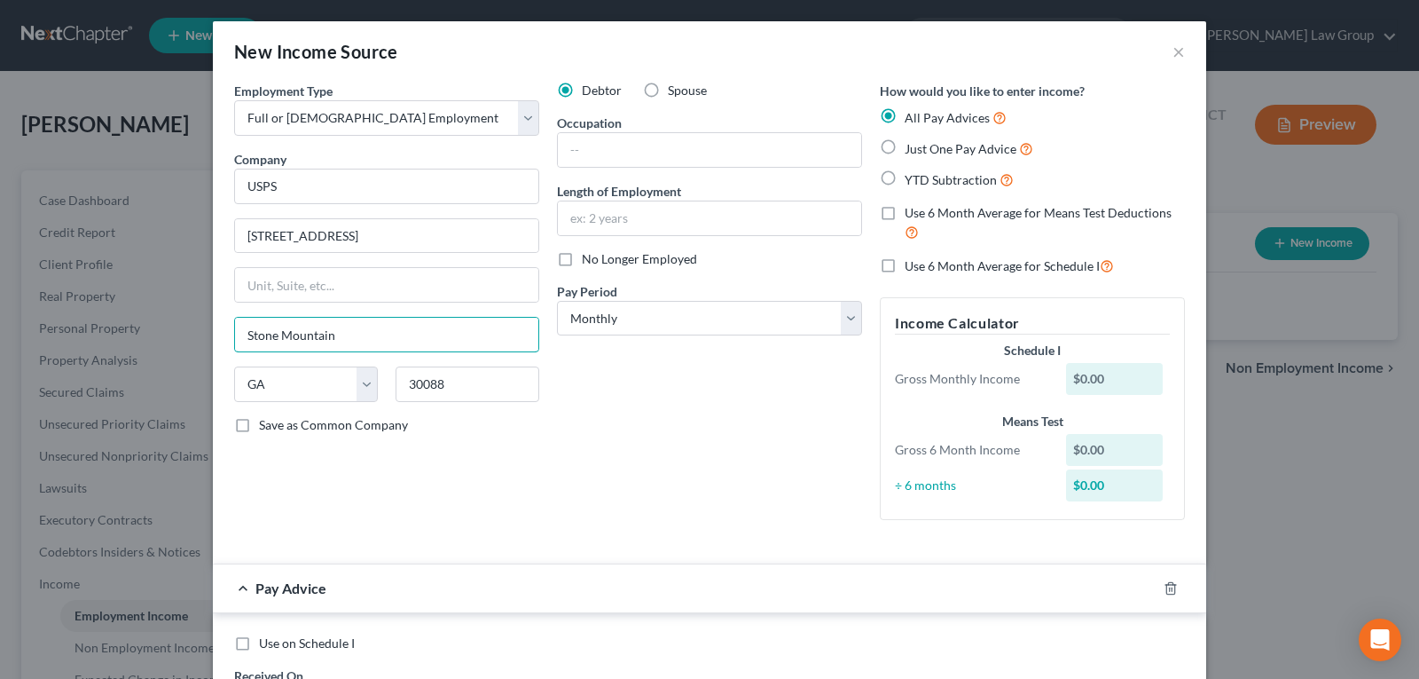
drag, startPoint x: 362, startPoint y: 330, endPoint x: 192, endPoint y: 331, distance: 170.3
click at [192, 331] on div "New Income Source × Employment Type * Select Full or [DEMOGRAPHIC_DATA] Employm…" at bounding box center [709, 339] width 1419 height 679
type input "Fairburn"
type input "30268"
type input "Palmetto"
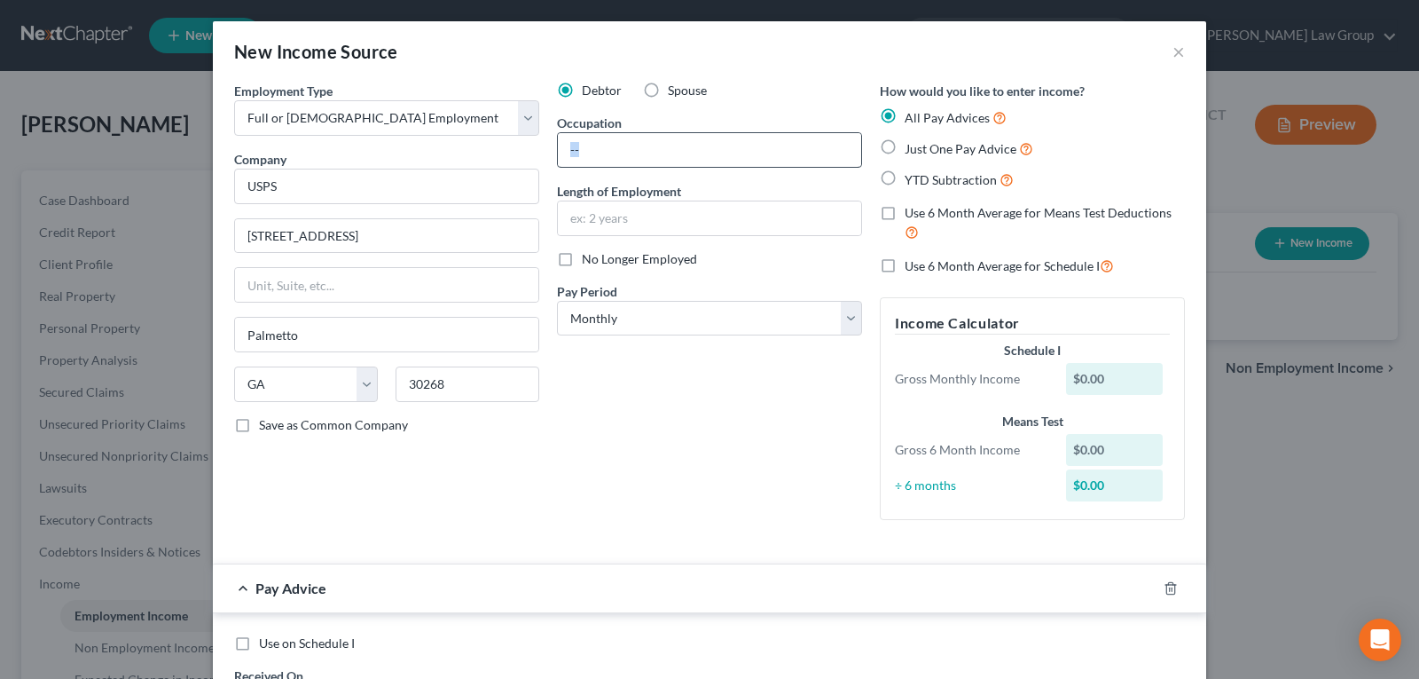
drag, startPoint x: 644, startPoint y: 169, endPoint x: 648, endPoint y: 147, distance: 22.5
click at [648, 156] on div "Debtor Spouse Occupation Length of Employment No Longer Employed Pay Period * S…" at bounding box center [709, 308] width 323 height 452
click at [648, 147] on input "text" at bounding box center [709, 150] width 303 height 34
type input "a"
type input "Mail Handler"
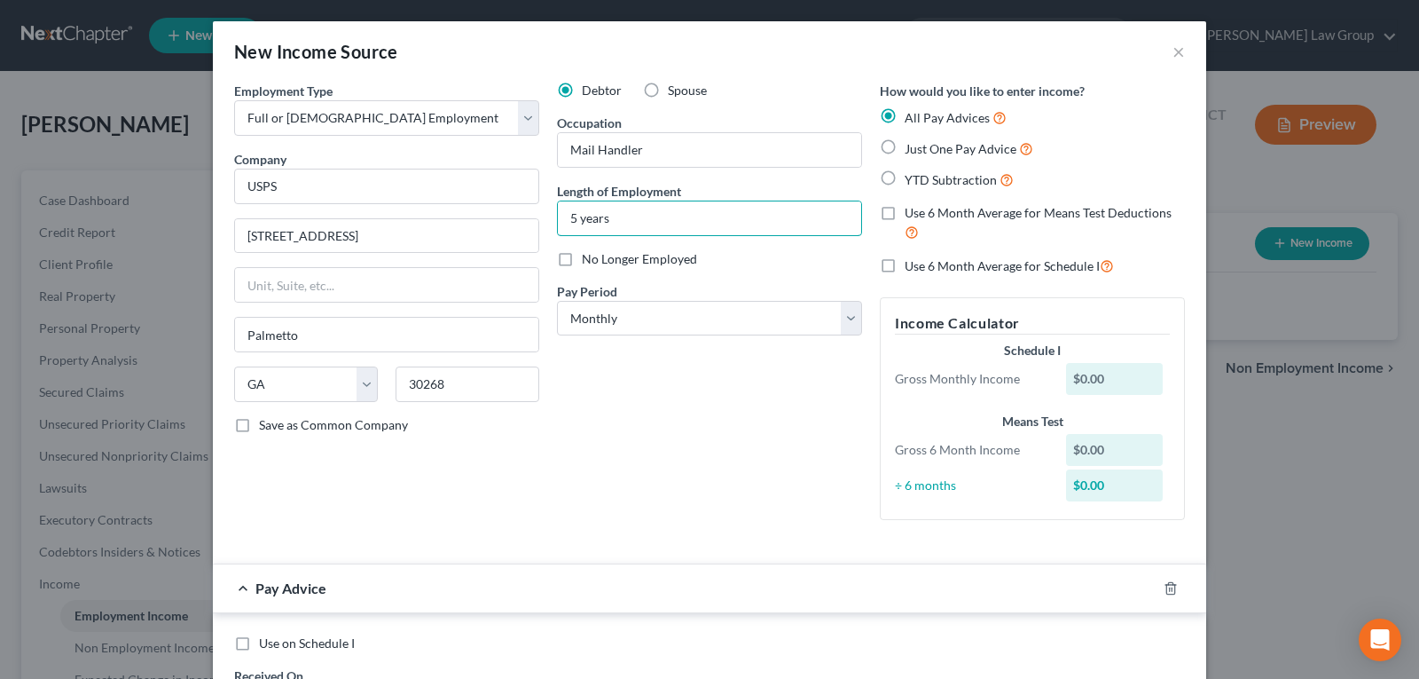
type input "5 years"
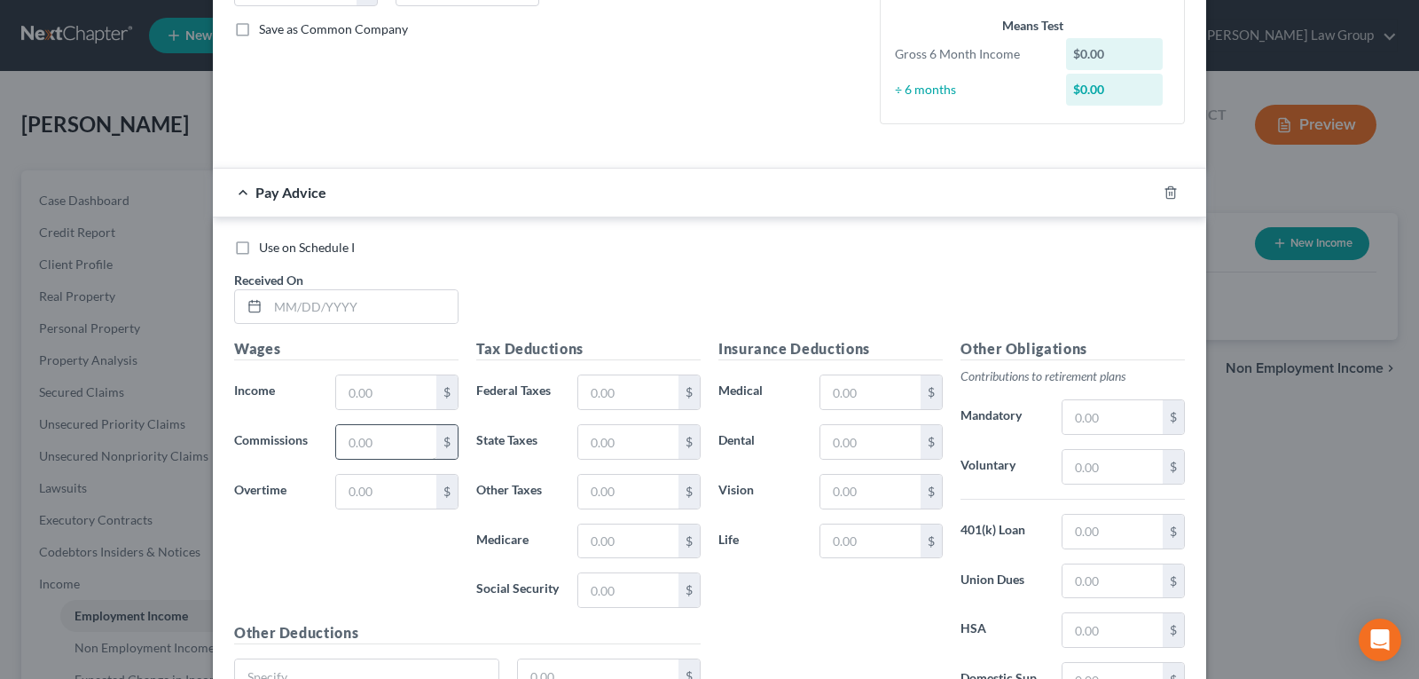
scroll to position [355, 0]
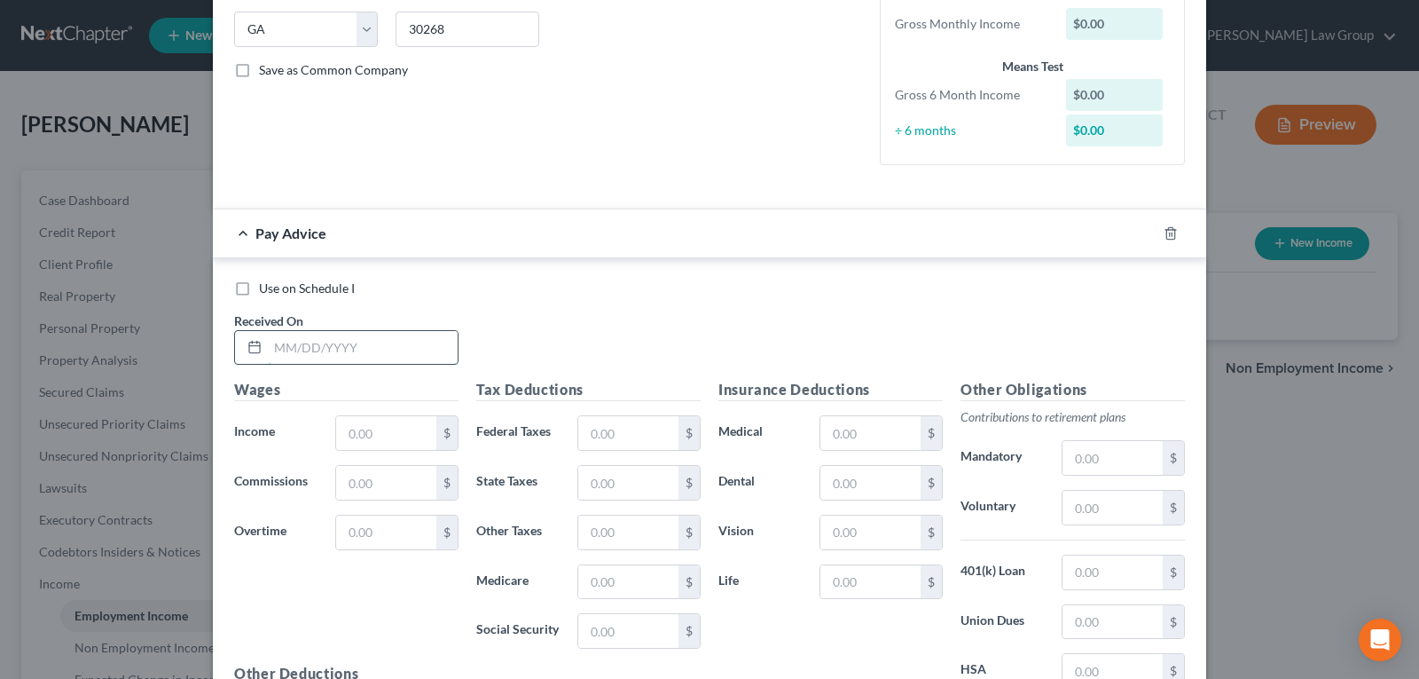
click at [384, 353] on input "text" at bounding box center [363, 348] width 190 height 34
type input "[DATE]"
click at [405, 430] on input "text" at bounding box center [386, 433] width 100 height 34
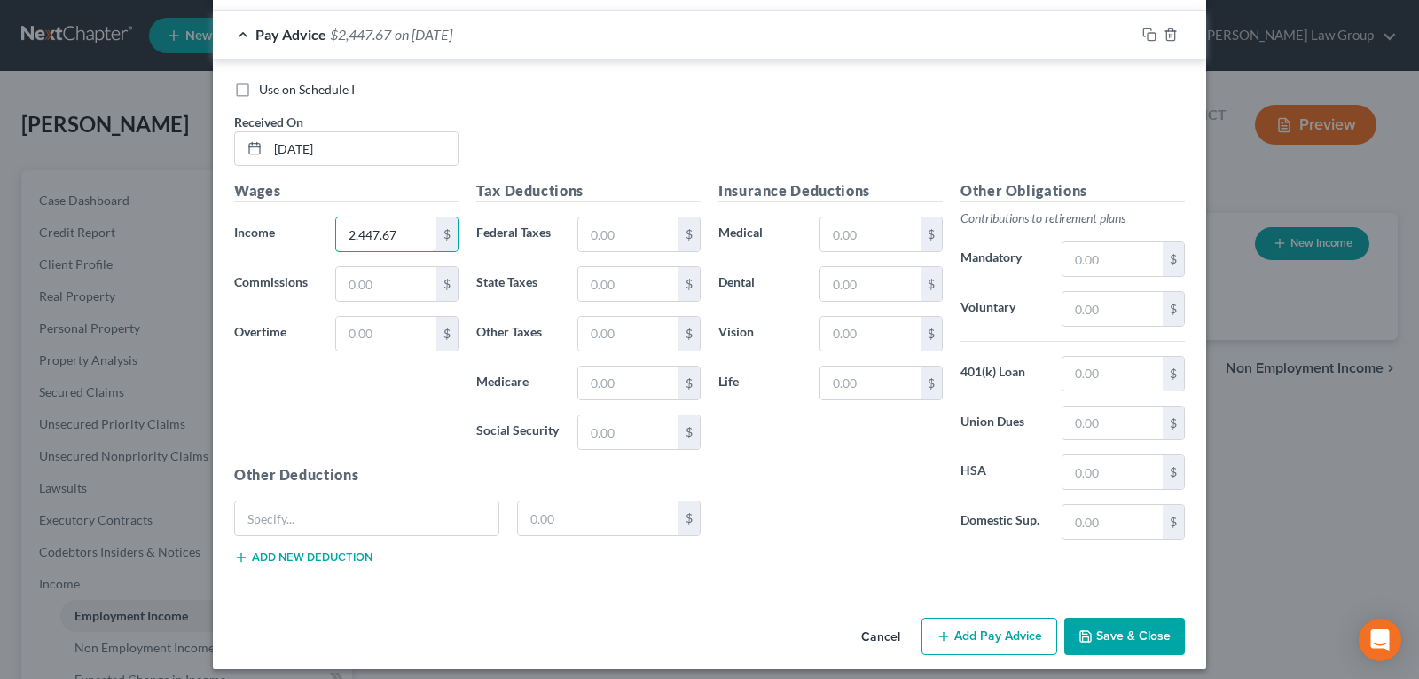
scroll to position [565, 0]
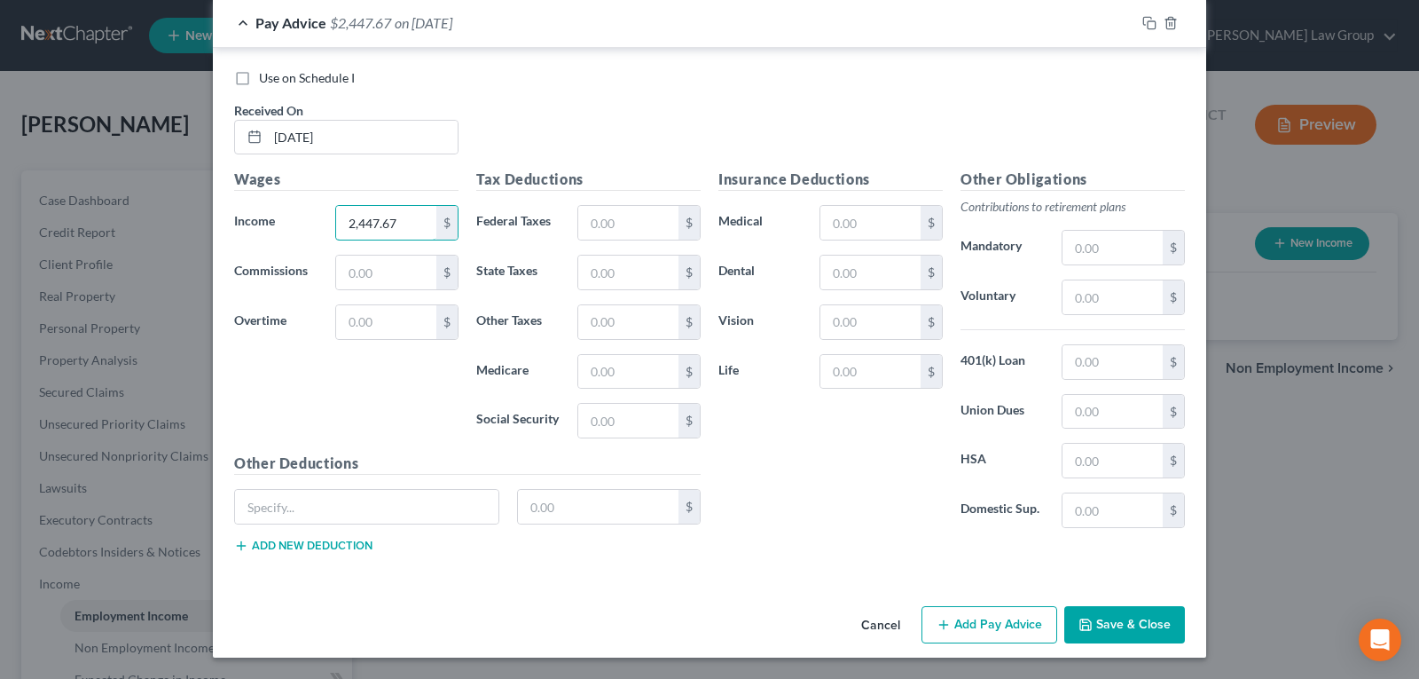
type input "2,447.67"
click at [386, 506] on input "text" at bounding box center [366, 507] width 263 height 34
drag, startPoint x: 263, startPoint y: 373, endPoint x: 265, endPoint y: 407, distance: 33.8
click at [263, 373] on div "Wages Income * 2,447.67 $ Commissions $ Overtime $" at bounding box center [346, 311] width 242 height 284
click at [298, 497] on input "text" at bounding box center [366, 507] width 263 height 34
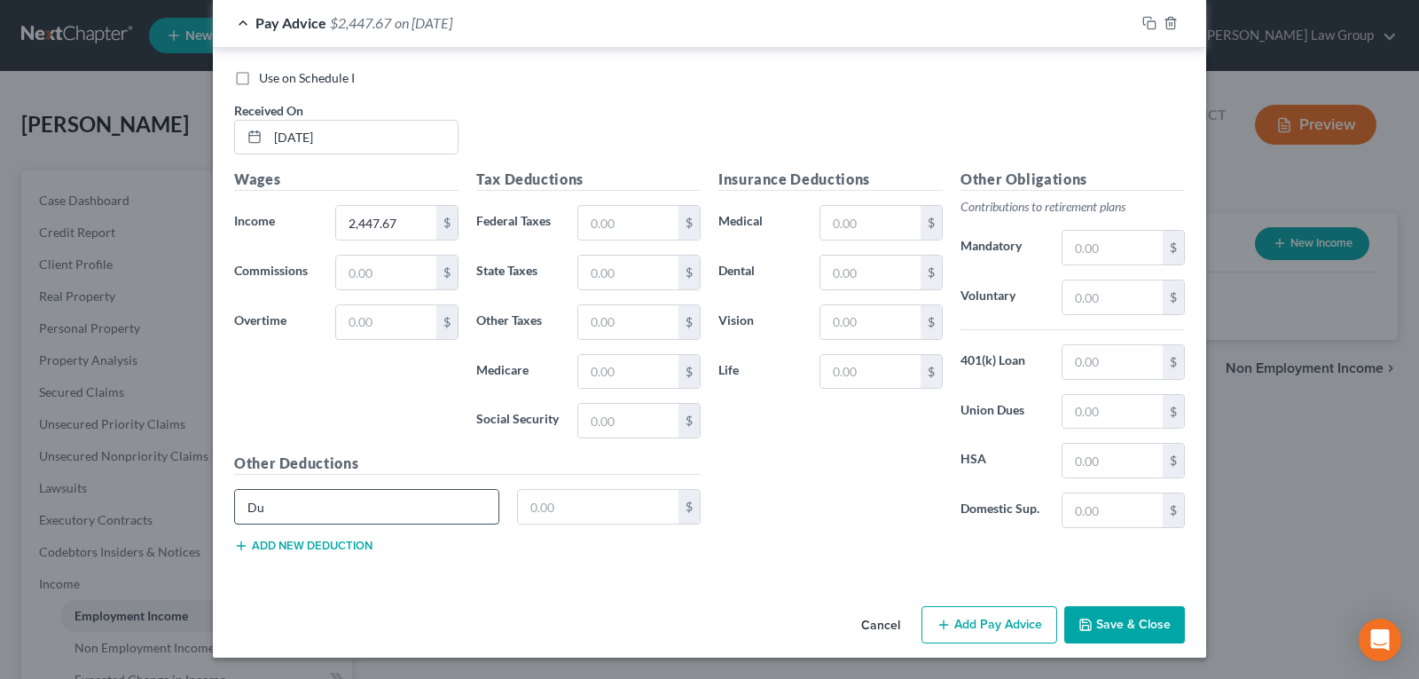
type input "D"
type input "Deductions"
click at [541, 516] on input "text" at bounding box center [598, 507] width 161 height 34
type input "1,573.99"
click at [1100, 616] on button "Save & Close" at bounding box center [1124, 624] width 121 height 37
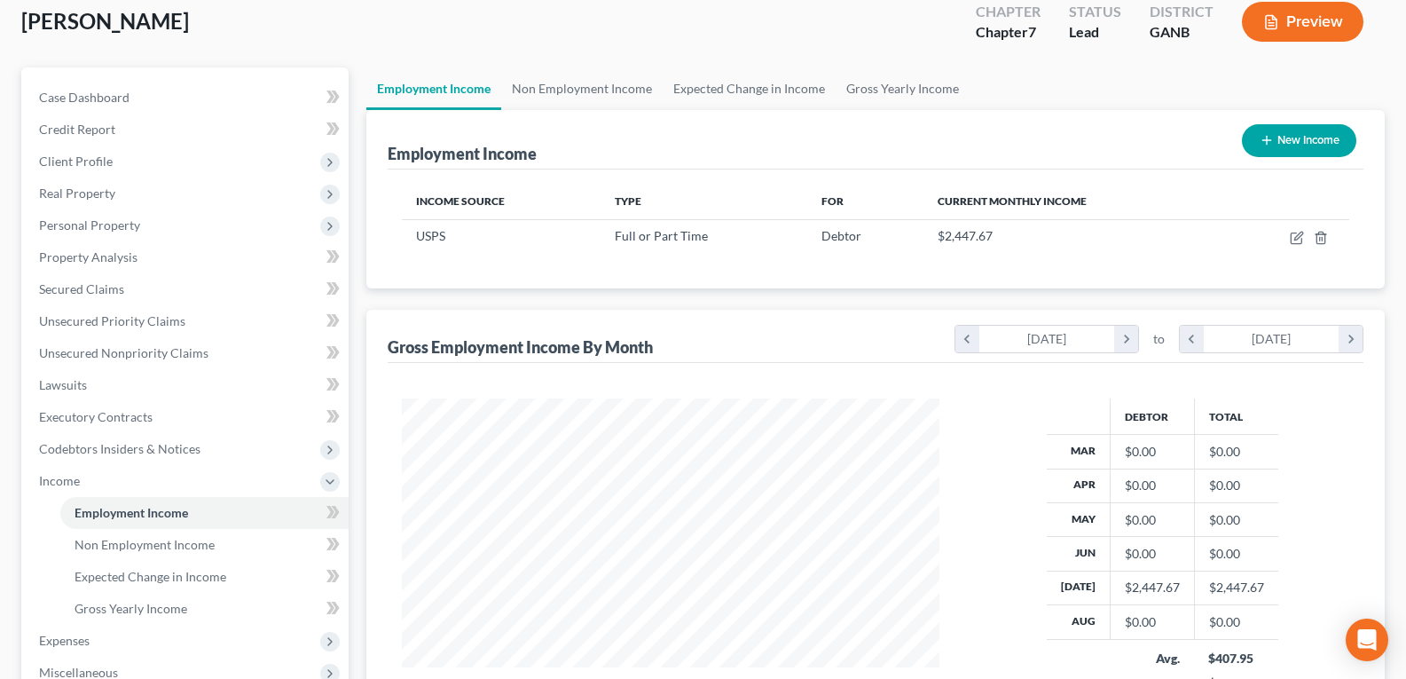
scroll to position [0, 0]
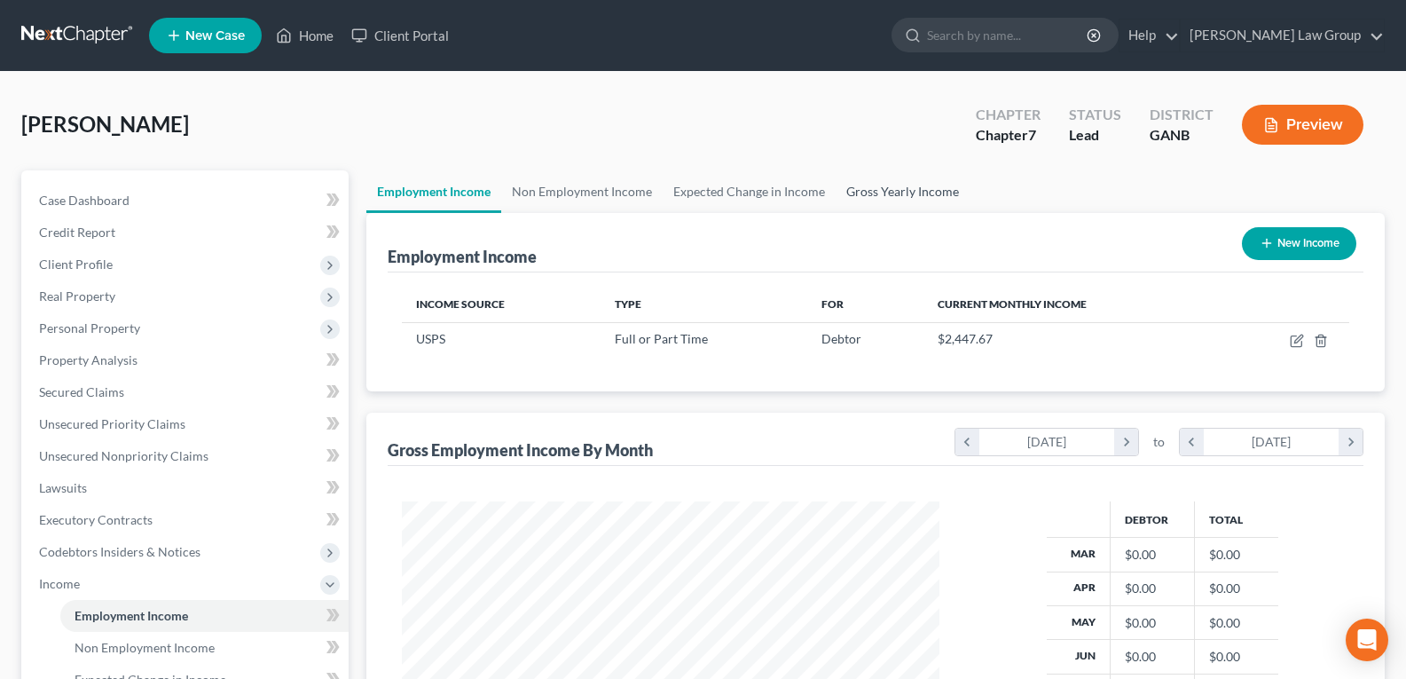
drag, startPoint x: 914, startPoint y: 186, endPoint x: 1252, endPoint y: 143, distance: 340.7
click at [914, 186] on link "Gross Yearly Income" at bounding box center [903, 191] width 134 height 43
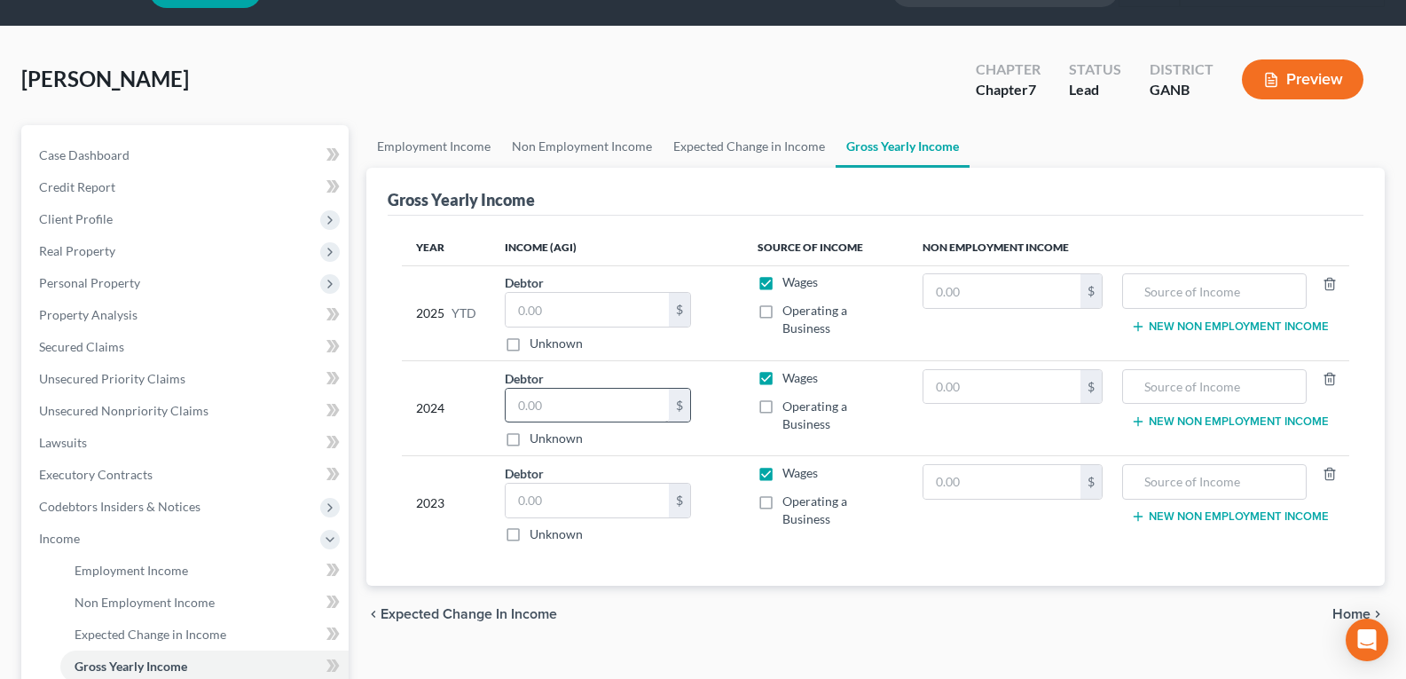
scroll to position [89, 0]
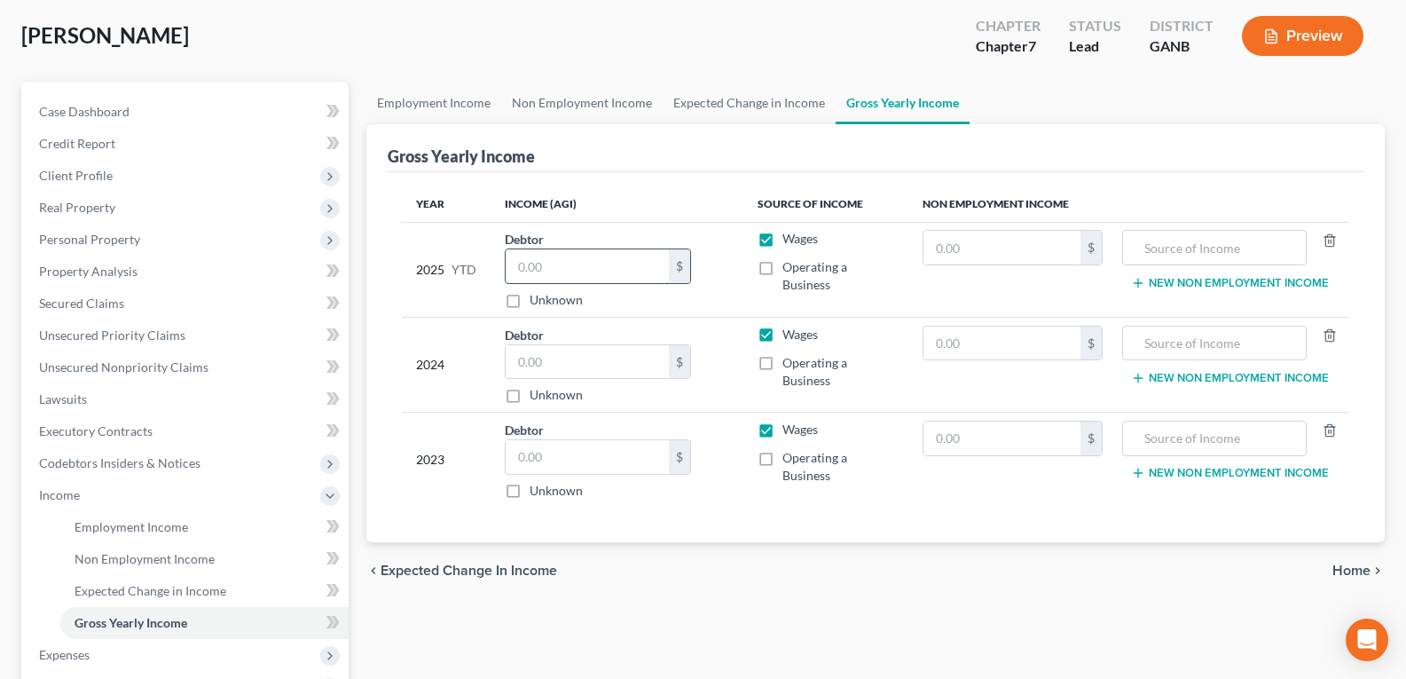
drag, startPoint x: 563, startPoint y: 276, endPoint x: 552, endPoint y: 257, distance: 21.9
click at [563, 275] on input "text" at bounding box center [587, 266] width 163 height 34
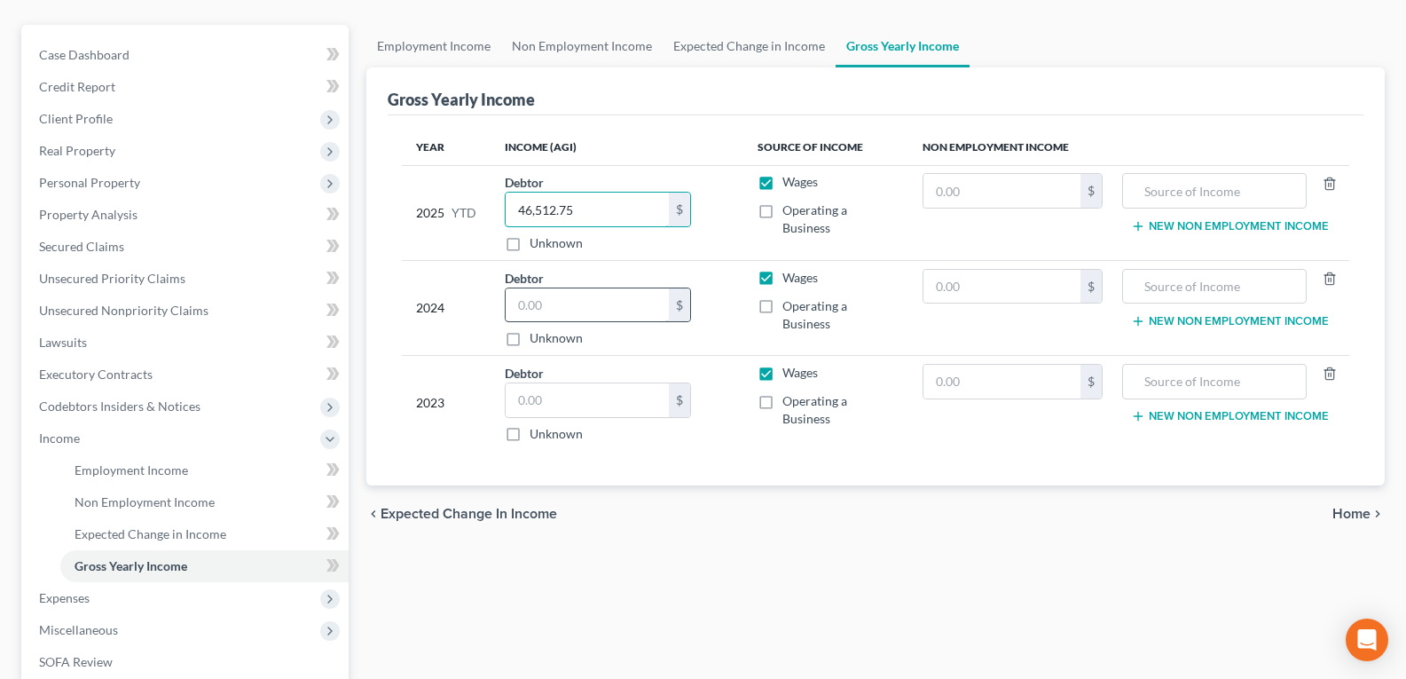
scroll to position [177, 0]
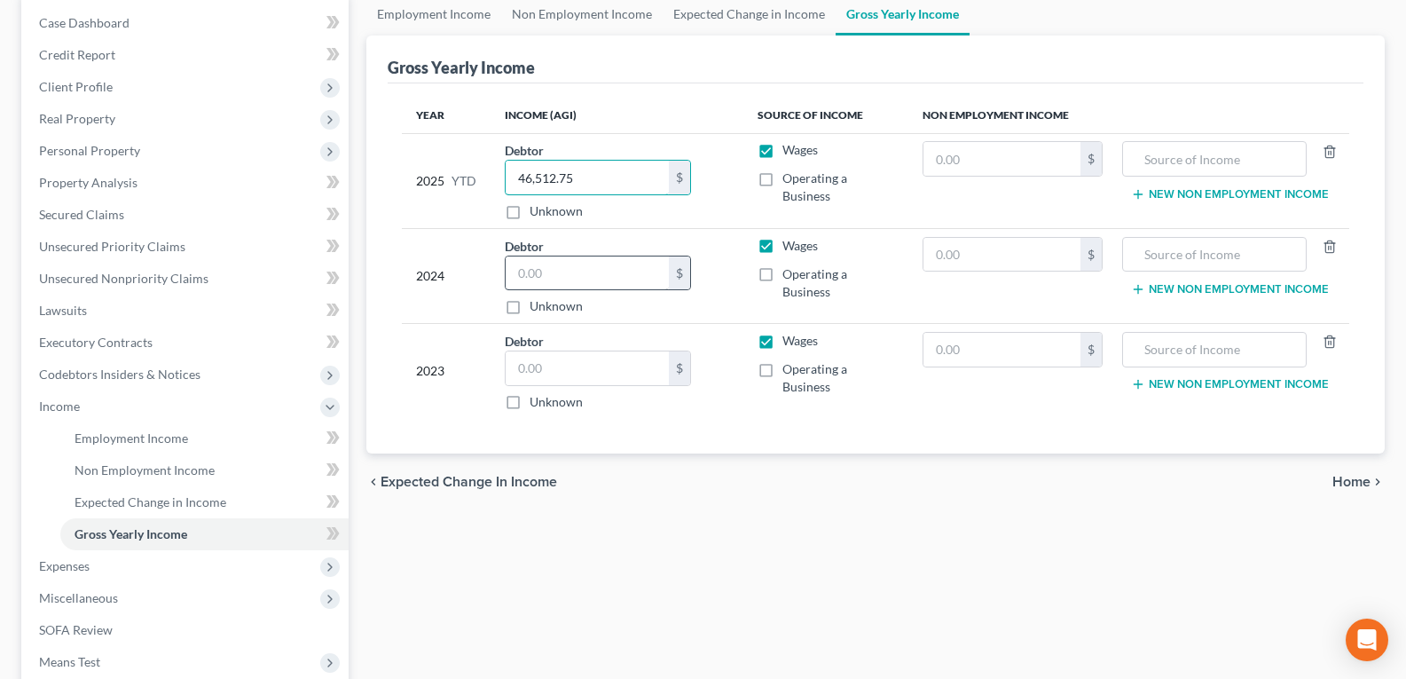
type input "46,512.75"
click at [547, 271] on input "text" at bounding box center [587, 273] width 163 height 34
type input "67,967.50"
click at [557, 372] on input "text" at bounding box center [587, 368] width 163 height 34
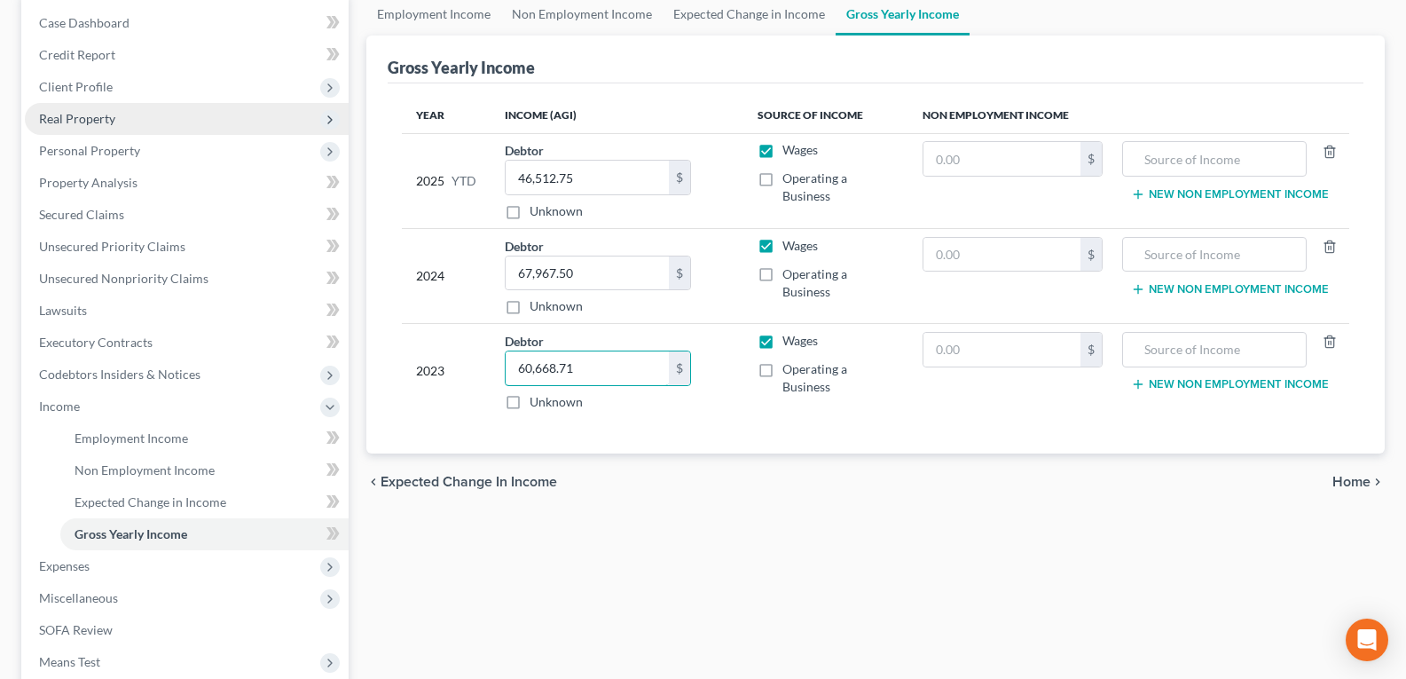
type input "60,668.71"
click at [91, 114] on span "Real Property" at bounding box center [77, 118] width 76 height 15
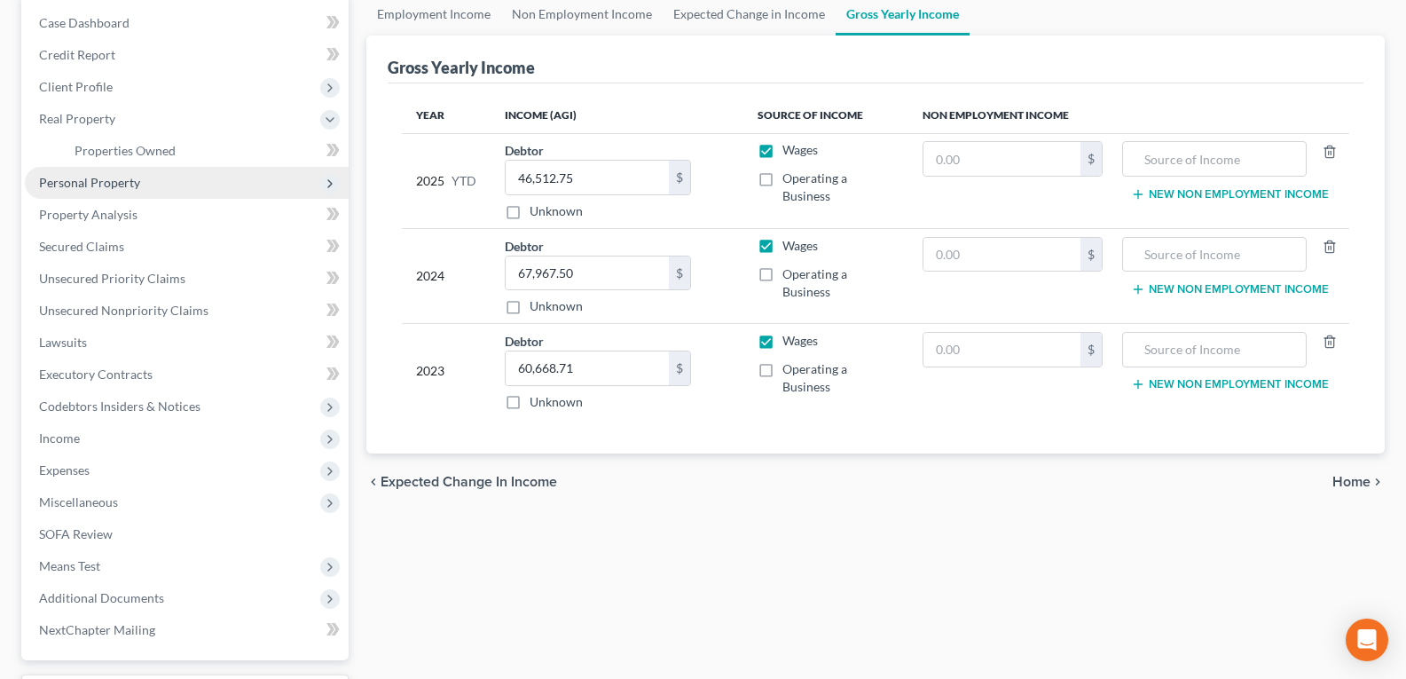
click at [114, 187] on span "Personal Property" at bounding box center [89, 182] width 101 height 15
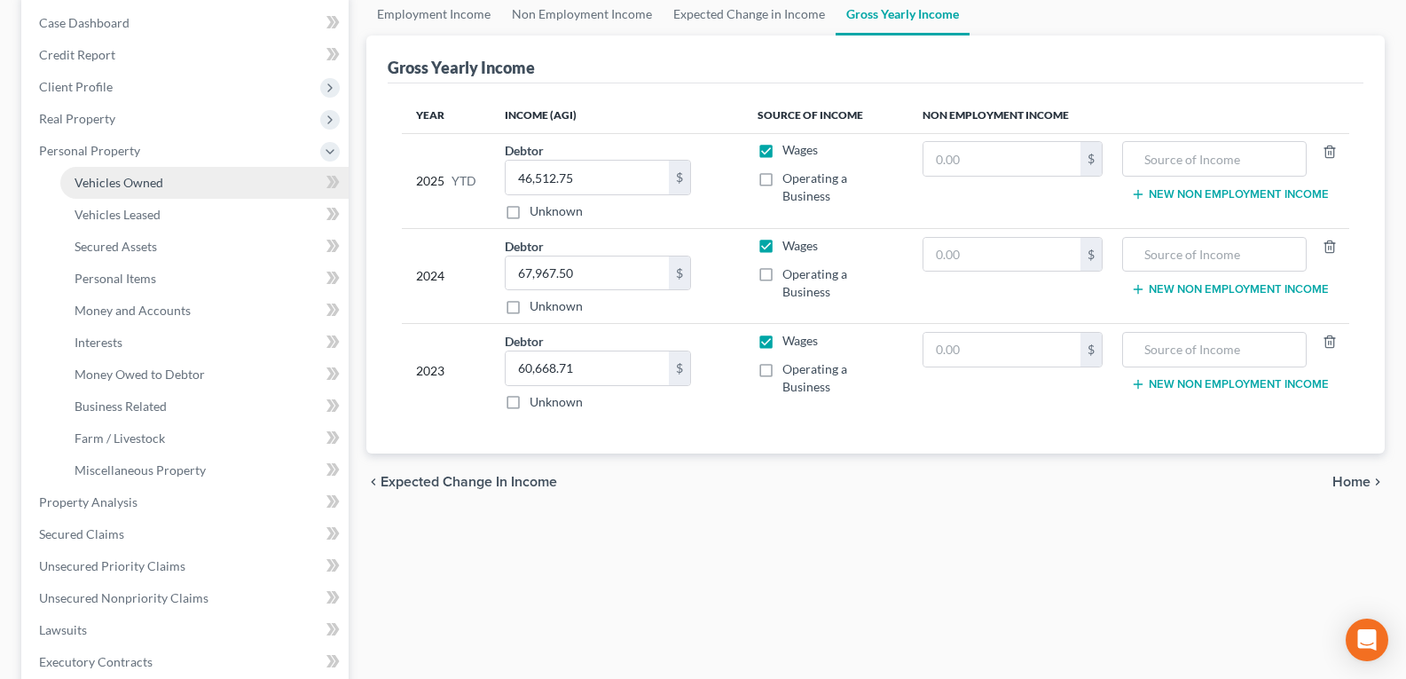
drag, startPoint x: 144, startPoint y: 178, endPoint x: 153, endPoint y: 185, distance: 12.1
click at [144, 180] on span "Vehicles Owned" at bounding box center [119, 182] width 89 height 15
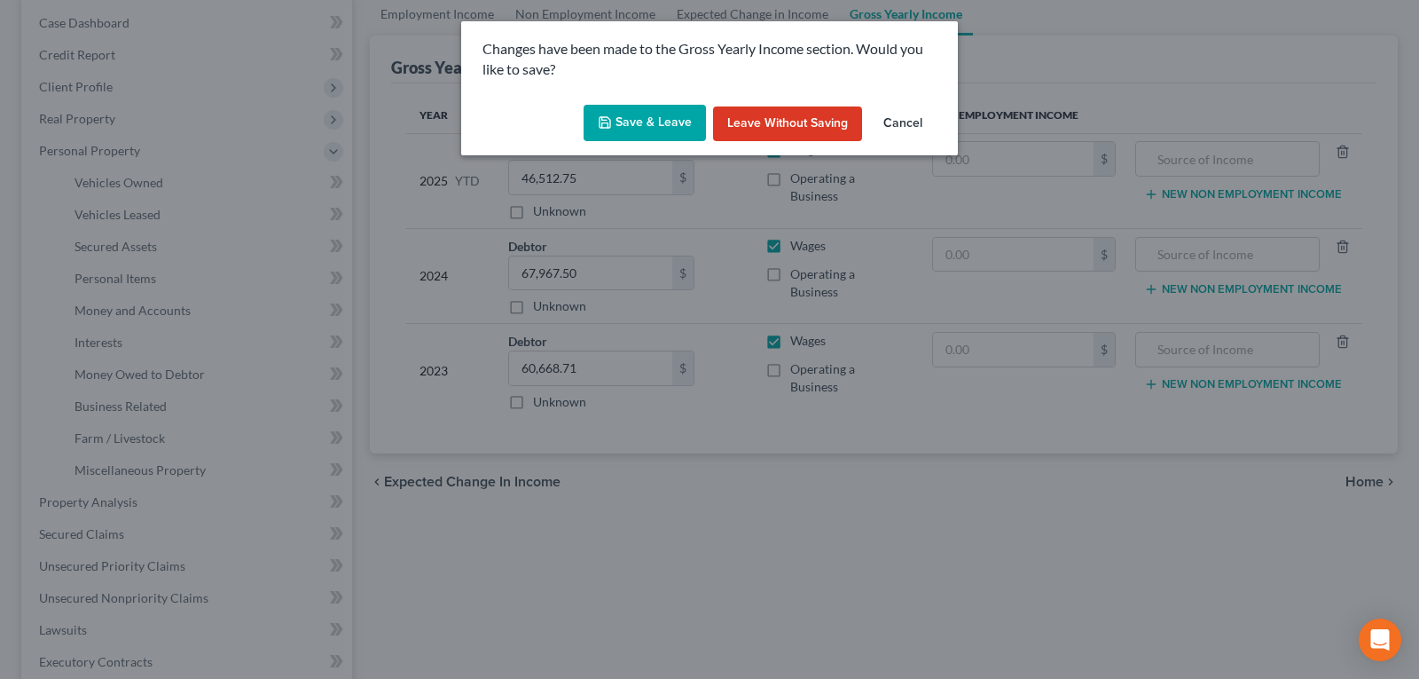
click at [643, 105] on button "Save & Leave" at bounding box center [645, 123] width 122 height 37
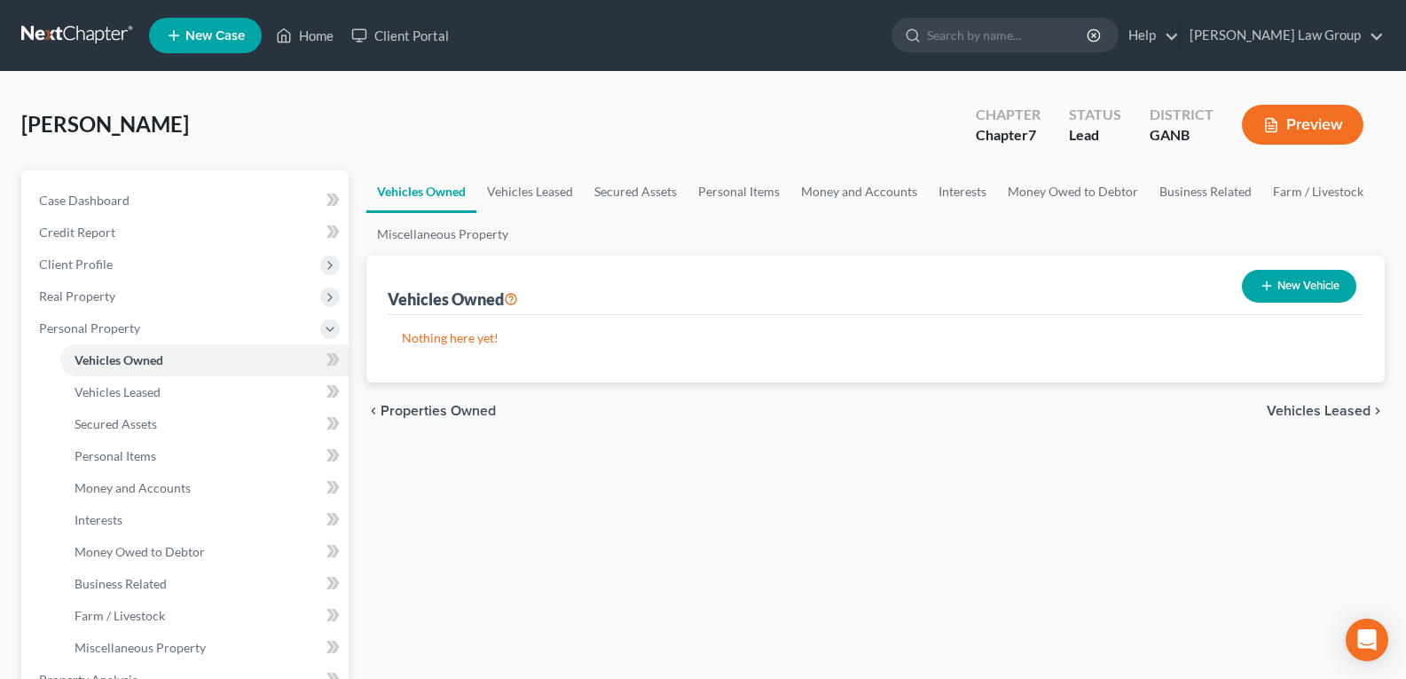
click at [1286, 291] on button "New Vehicle" at bounding box center [1299, 286] width 114 height 33
select select "0"
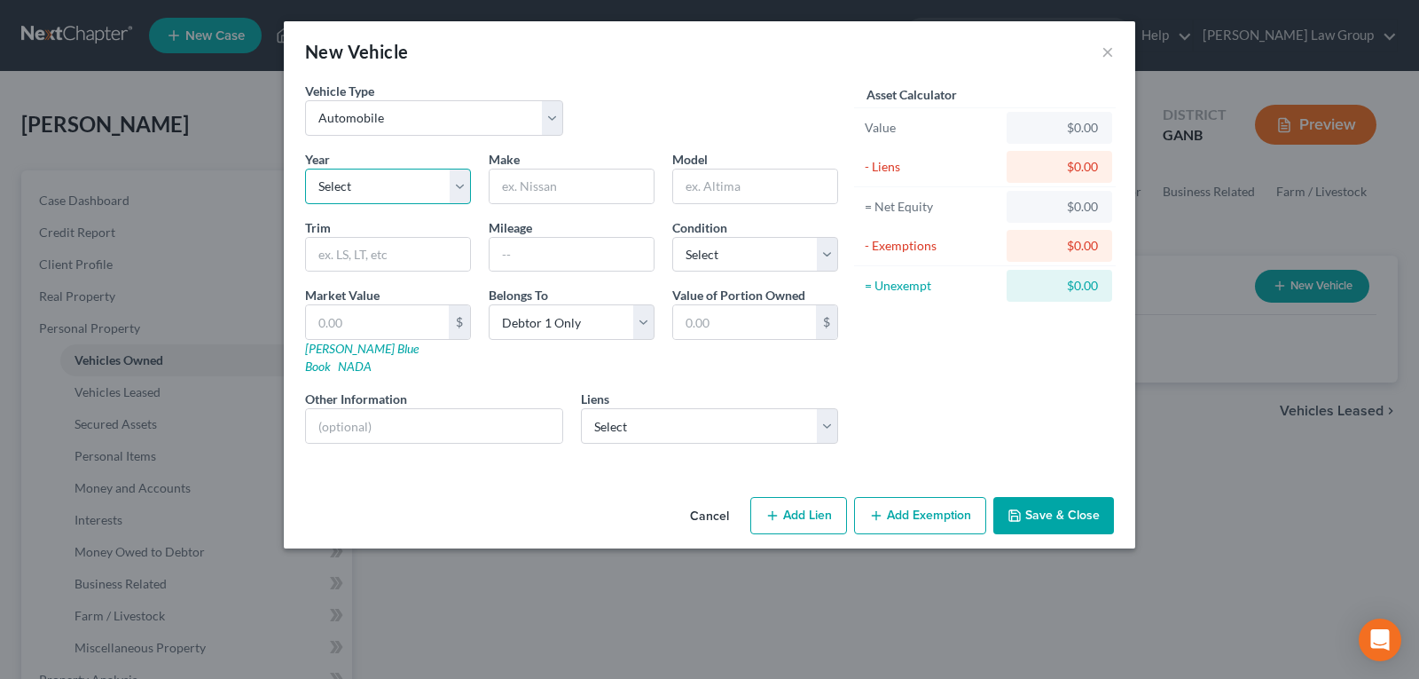
click at [373, 186] on select "Select 2026 2025 2024 2023 2022 2021 2020 2019 2018 2017 2016 2015 2014 2013 20…" at bounding box center [388, 186] width 166 height 35
select select "10"
click at [305, 169] on select "Select 2026 2025 2024 2023 2022 2021 2020 2019 2018 2017 2016 2015 2014 2013 20…" at bounding box center [388, 186] width 166 height 35
click at [566, 180] on input "text" at bounding box center [572, 186] width 164 height 34
type input "Toyota"
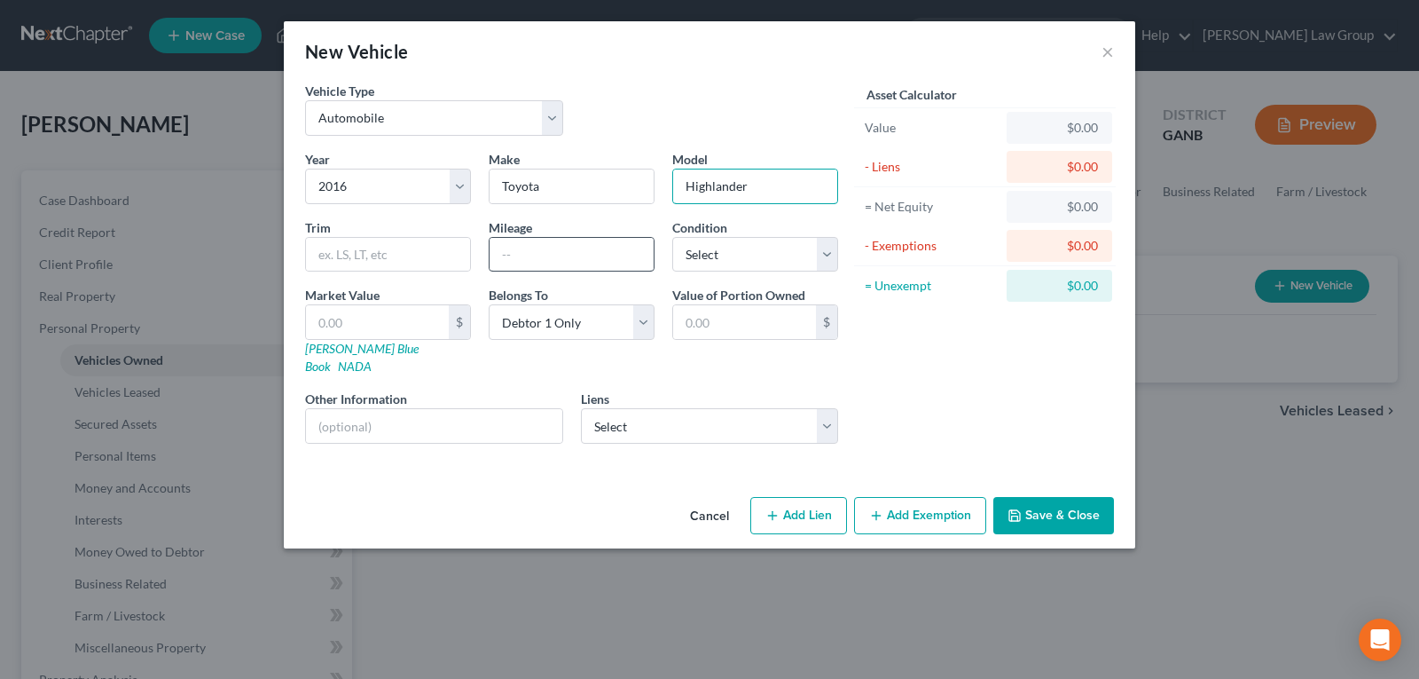
type input "Highlander"
click at [564, 241] on input "text" at bounding box center [572, 255] width 164 height 34
type input "1,500"
click at [372, 358] on link "NADA" at bounding box center [355, 365] width 34 height 15
click at [389, 329] on input "text" at bounding box center [377, 322] width 143 height 34
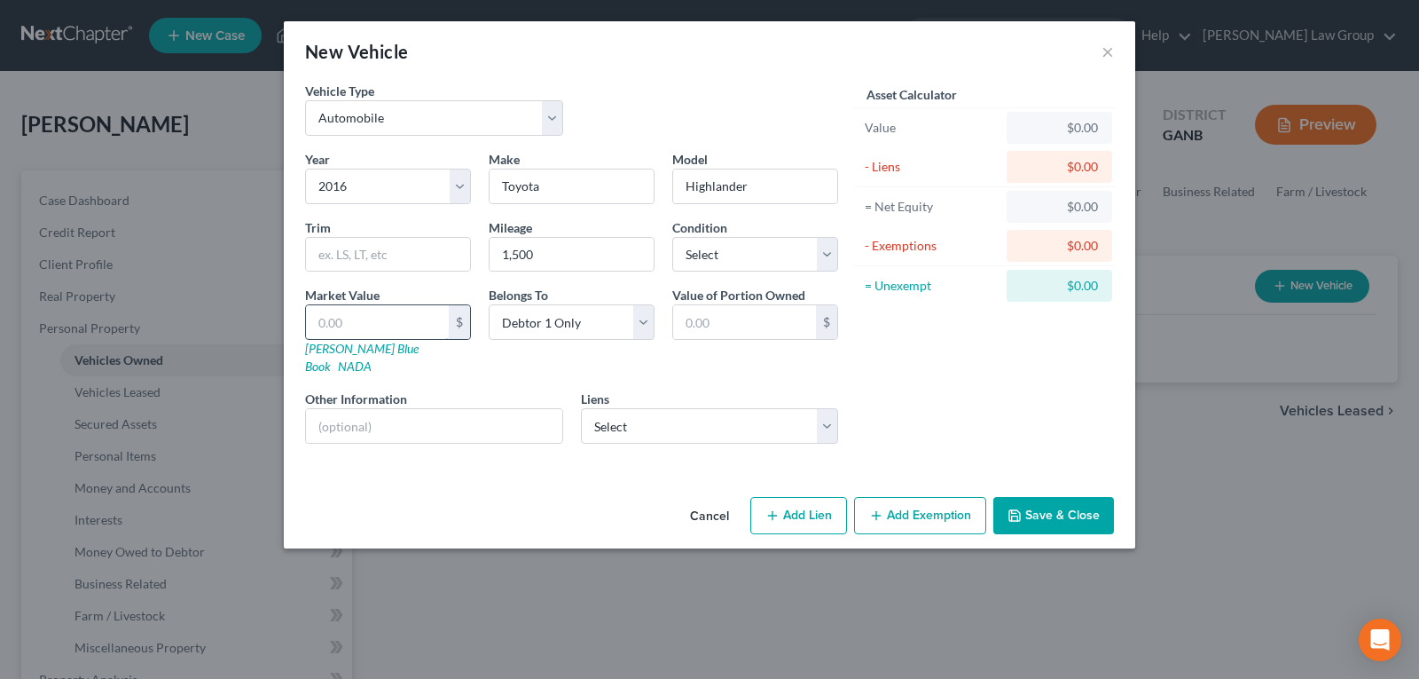
type input "2"
type input "2.00"
type input "21"
type input "21.00"
type input "219"
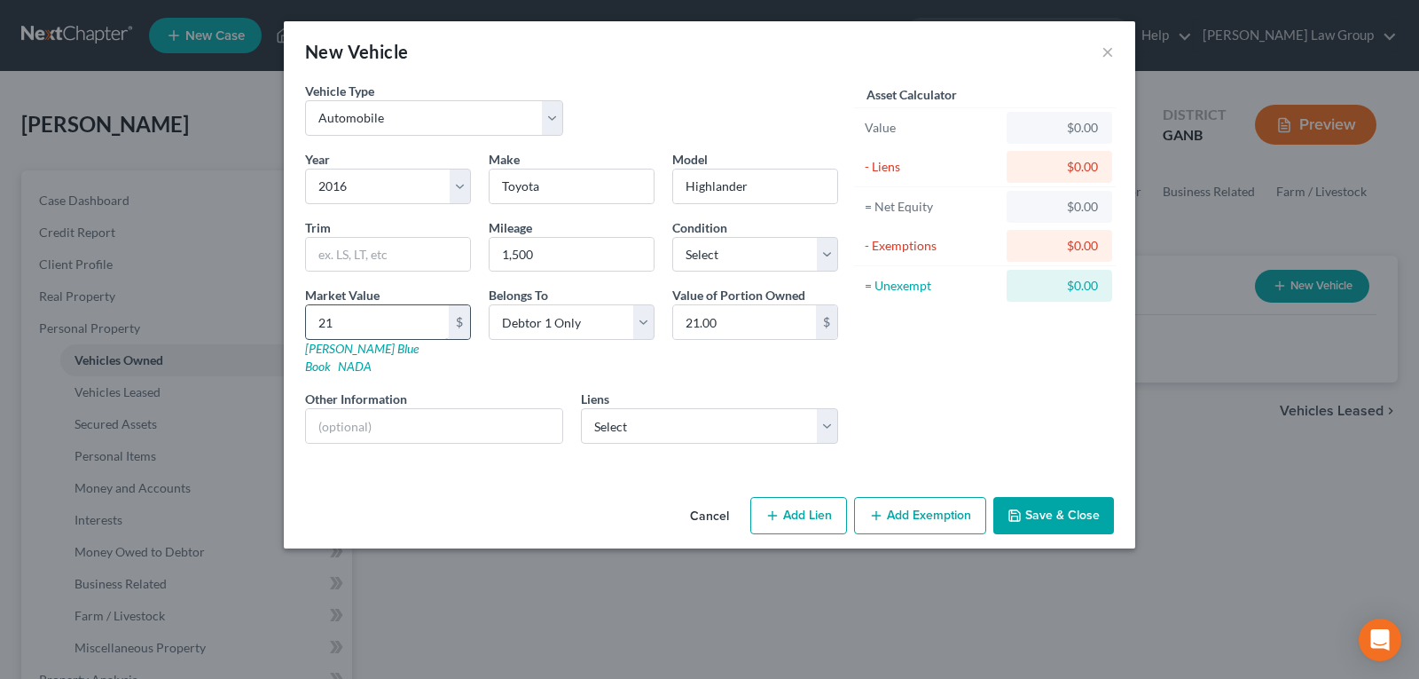
type input "219.00"
type input "2193"
type input "2,193.00"
type input "2,1938"
type input "21,938.00"
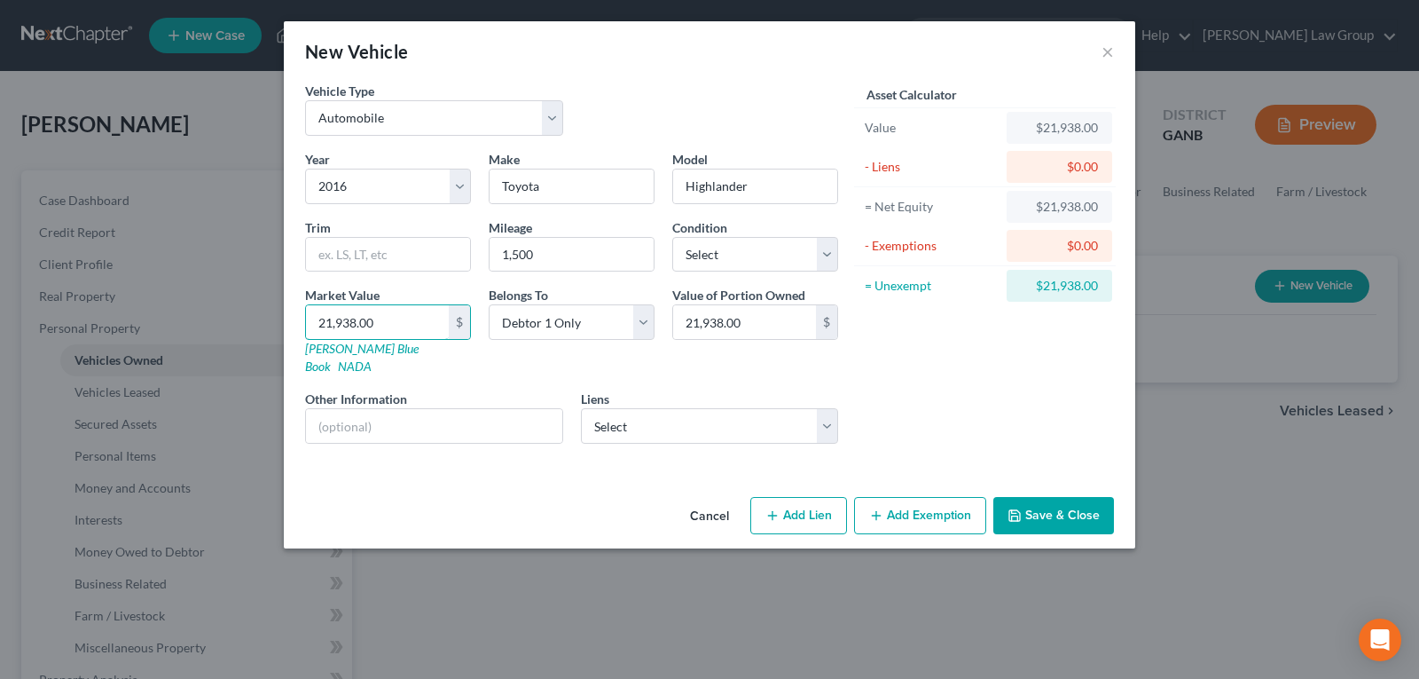
type input "21,938.00"
click at [1052, 506] on button "Save & Close" at bounding box center [1053, 515] width 121 height 37
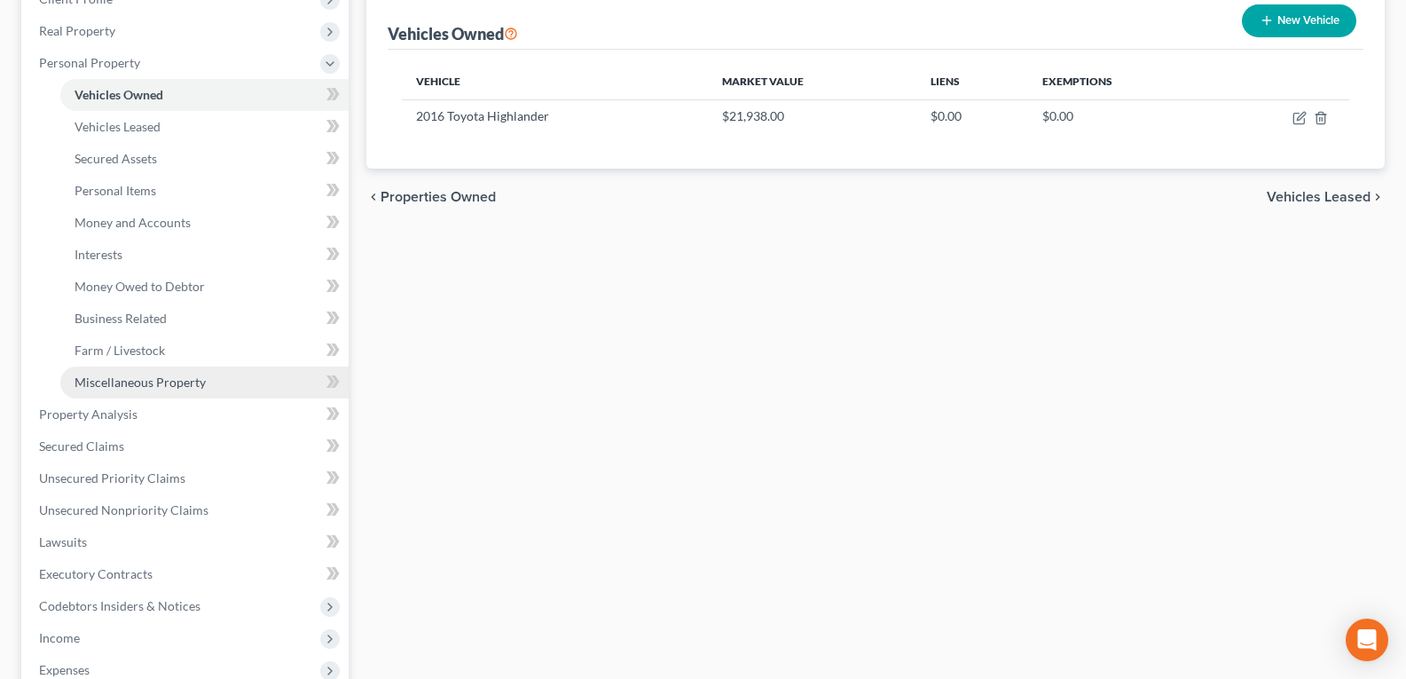
scroll to position [266, 0]
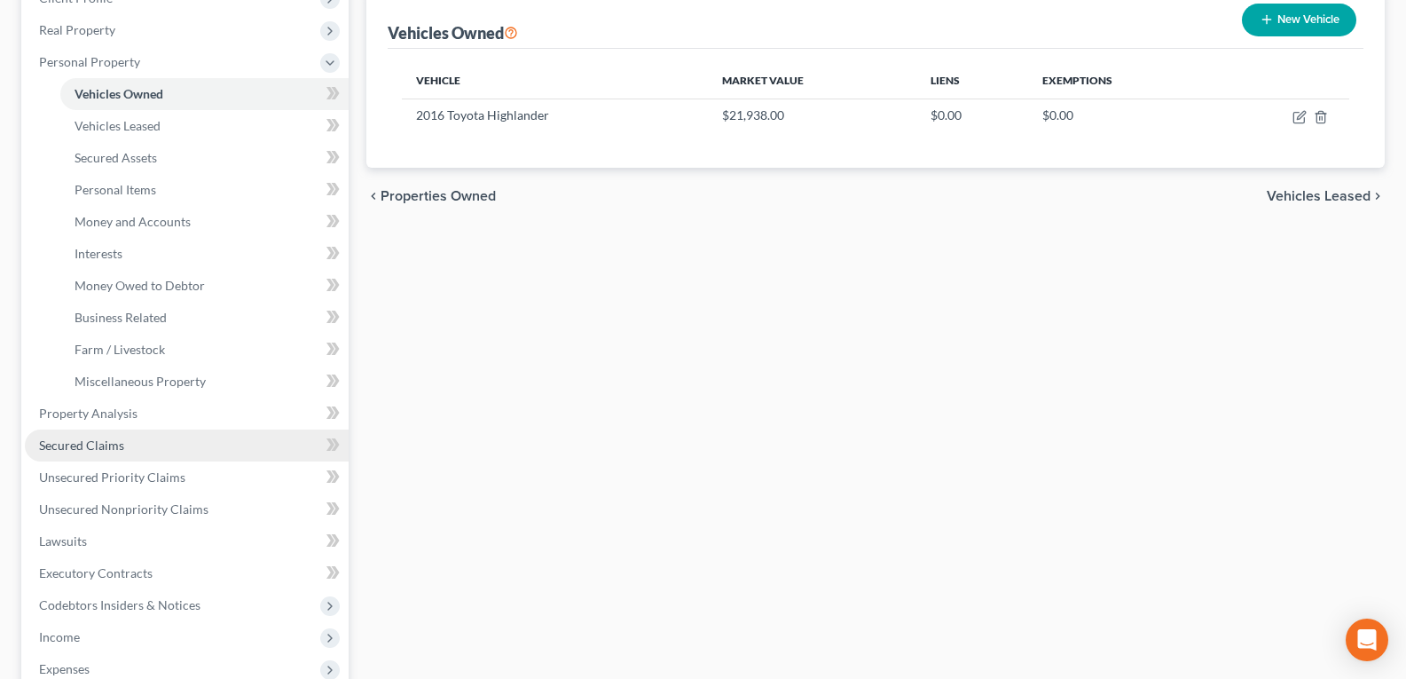
drag, startPoint x: 96, startPoint y: 435, endPoint x: 121, endPoint y: 448, distance: 28.2
click at [96, 435] on link "Secured Claims" at bounding box center [187, 445] width 324 height 32
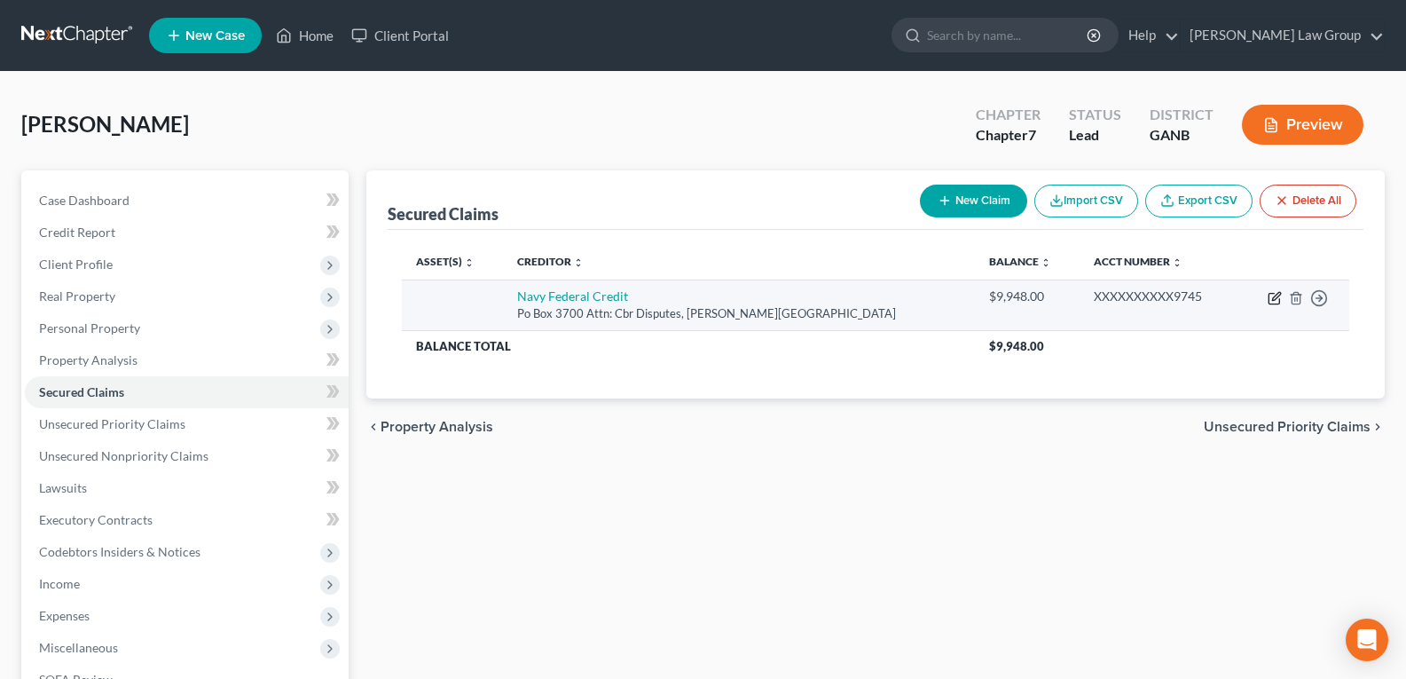
click at [1276, 298] on icon "button" at bounding box center [1276, 296] width 8 height 8
select select "48"
select select "0"
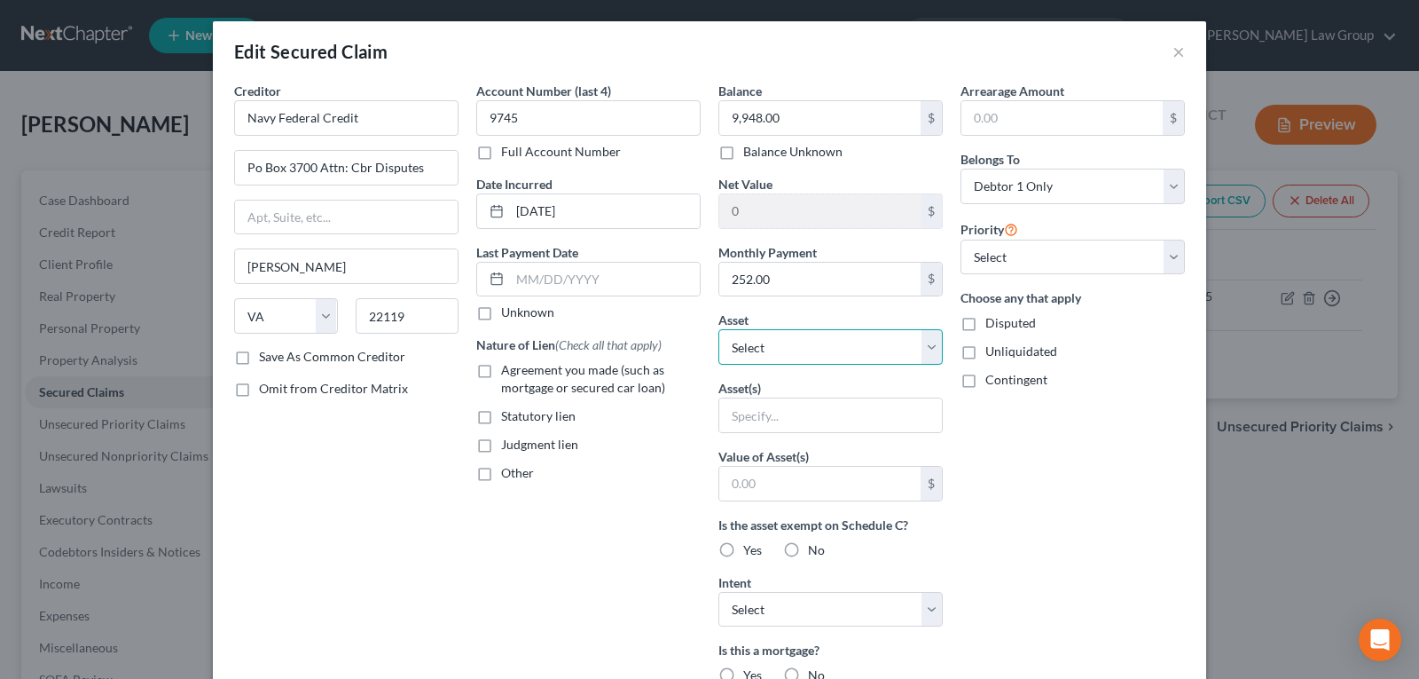
drag, startPoint x: 816, startPoint y: 351, endPoint x: 813, endPoint y: 360, distance: 9.3
click at [816, 351] on select "Select Other Multiple Assets 401 K - $20000.0 2016 Toyota Highlander - $21938.0" at bounding box center [830, 346] width 224 height 35
select select "3"
click at [718, 329] on select "Select Other Multiple Assets 401 K - $20000.0 2016 Toyota Highlander - $21938.0" at bounding box center [830, 346] width 224 height 35
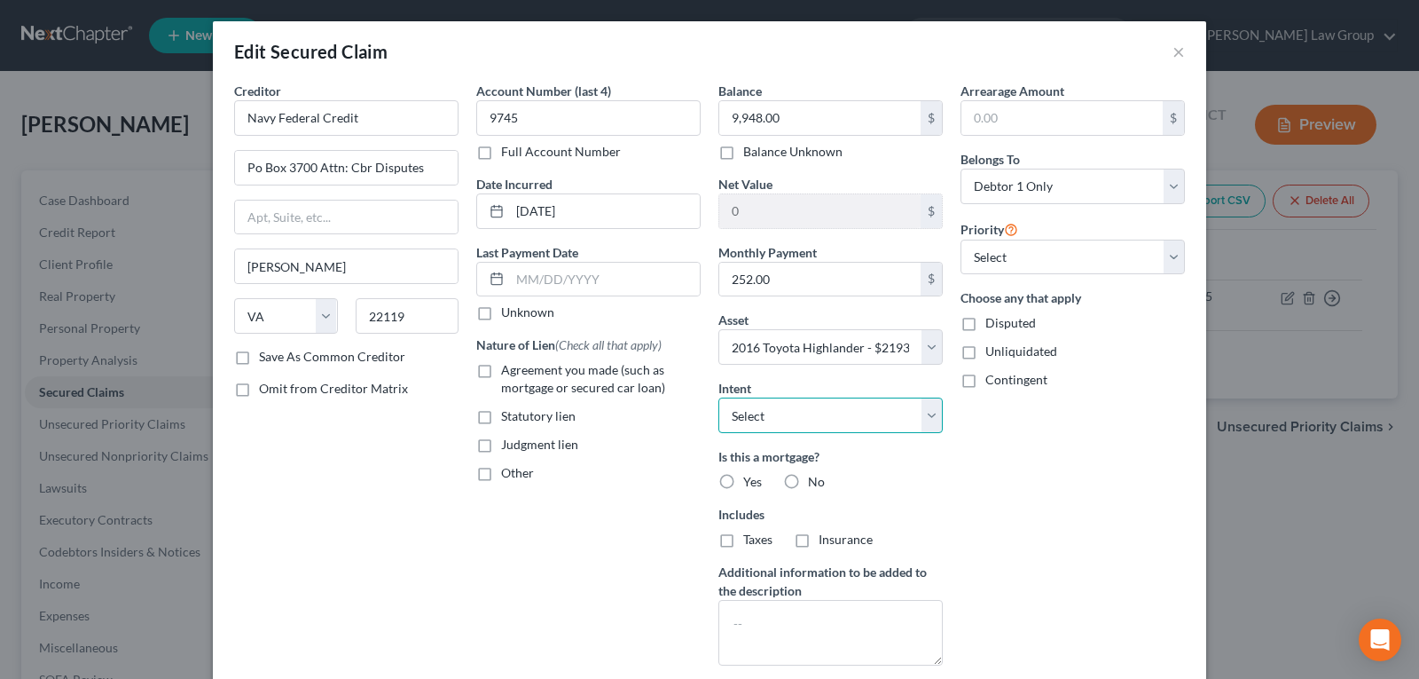
drag, startPoint x: 777, startPoint y: 412, endPoint x: 774, endPoint y: 430, distance: 17.9
click at [777, 412] on select "Select Surrender Redeem Reaffirm Avoid Other" at bounding box center [830, 414] width 224 height 35
select select "2"
click at [718, 397] on select "Select Surrender Redeem Reaffirm Avoid Other" at bounding box center [830, 414] width 224 height 35
click at [808, 483] on label "No" at bounding box center [816, 482] width 17 height 18
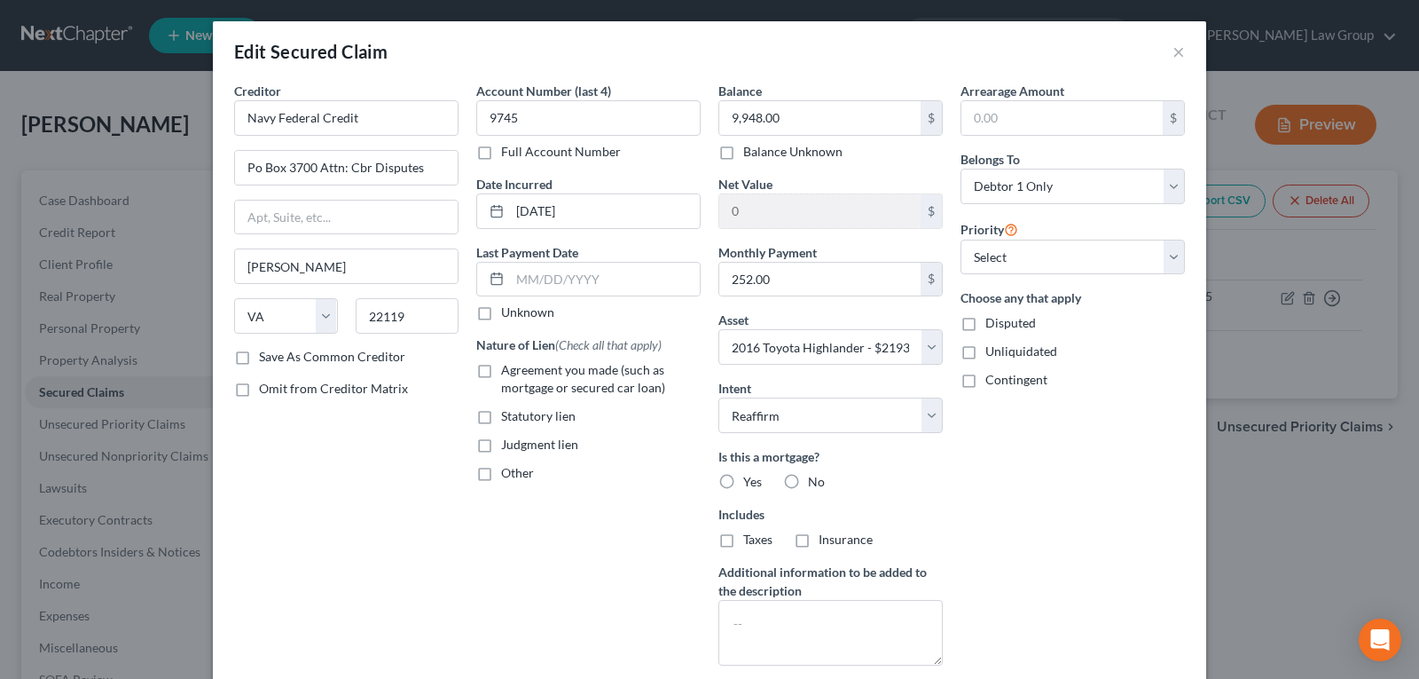
click at [815, 483] on input "No" at bounding box center [821, 479] width 12 height 12
radio input "true"
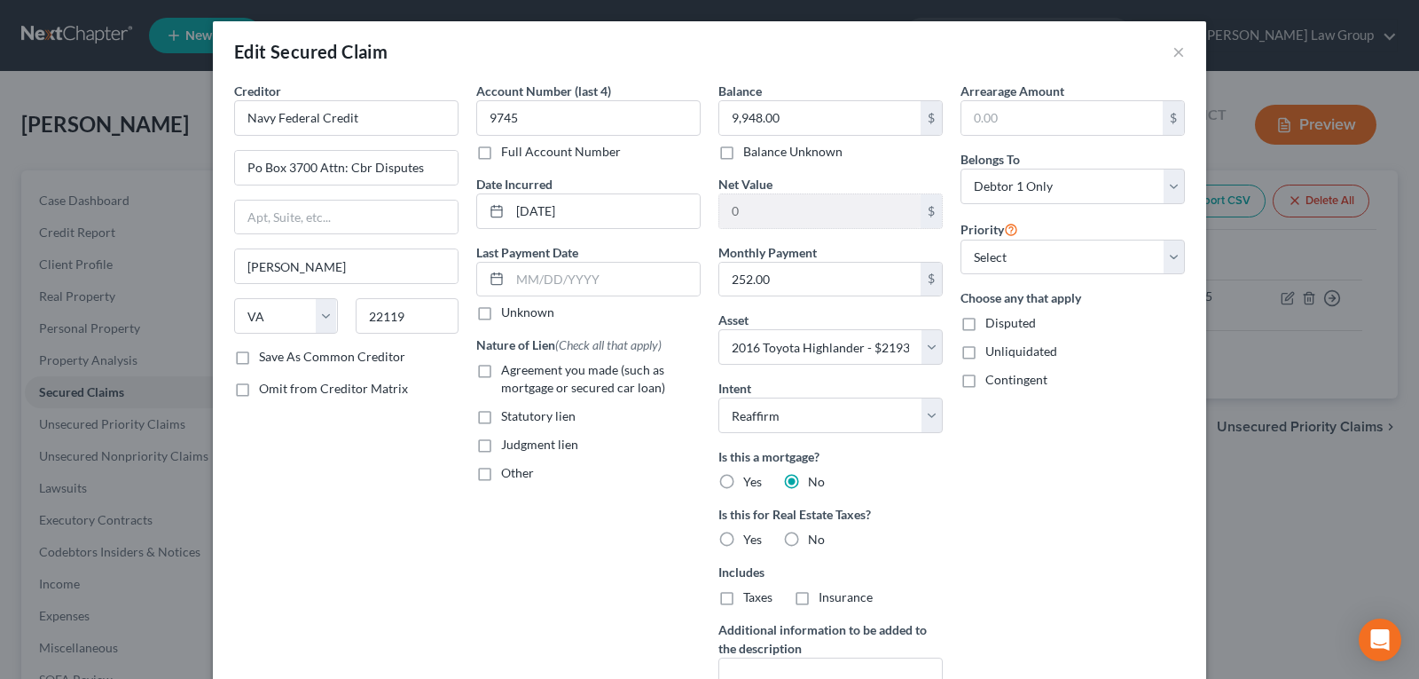
click at [501, 373] on label "Agreement you made (such as mortgage or secured car loan)" at bounding box center [601, 378] width 200 height 35
click at [508, 373] on input "Agreement you made (such as mortgage or secured car loan)" at bounding box center [514, 367] width 12 height 12
checkbox input "true"
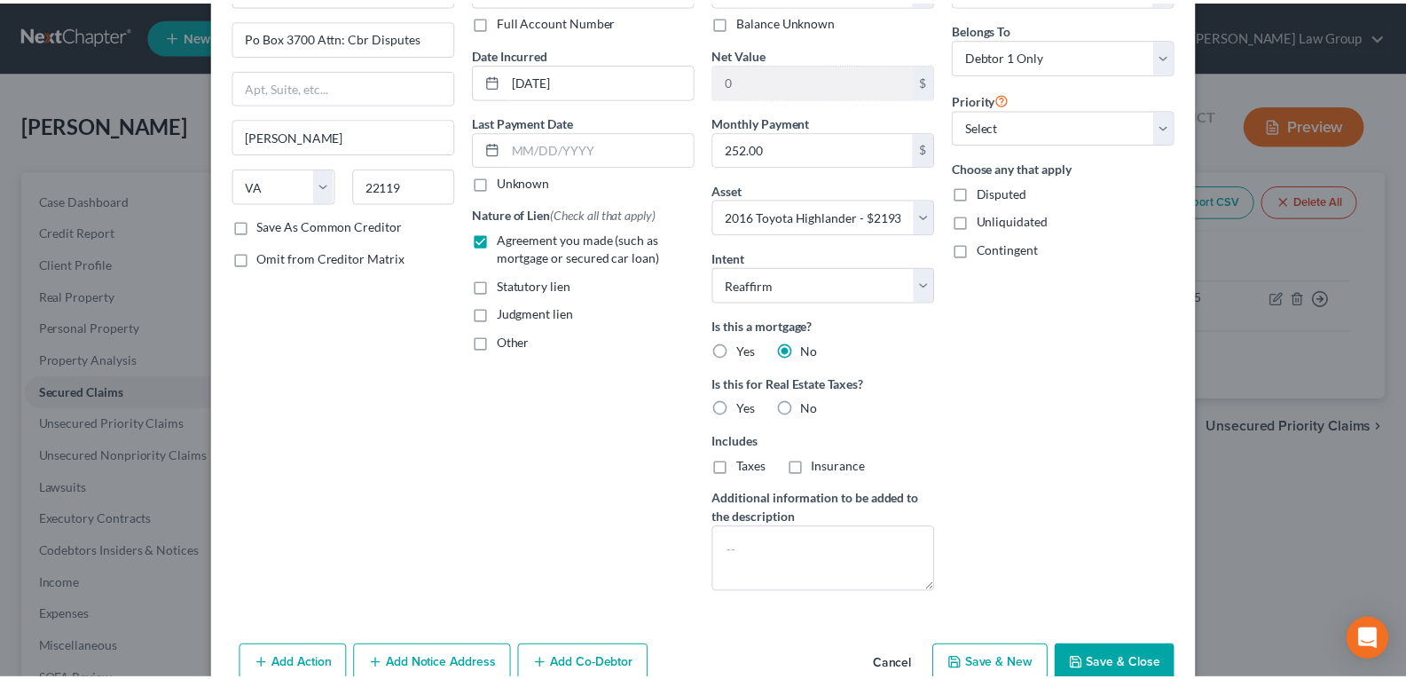
scroll to position [184, 0]
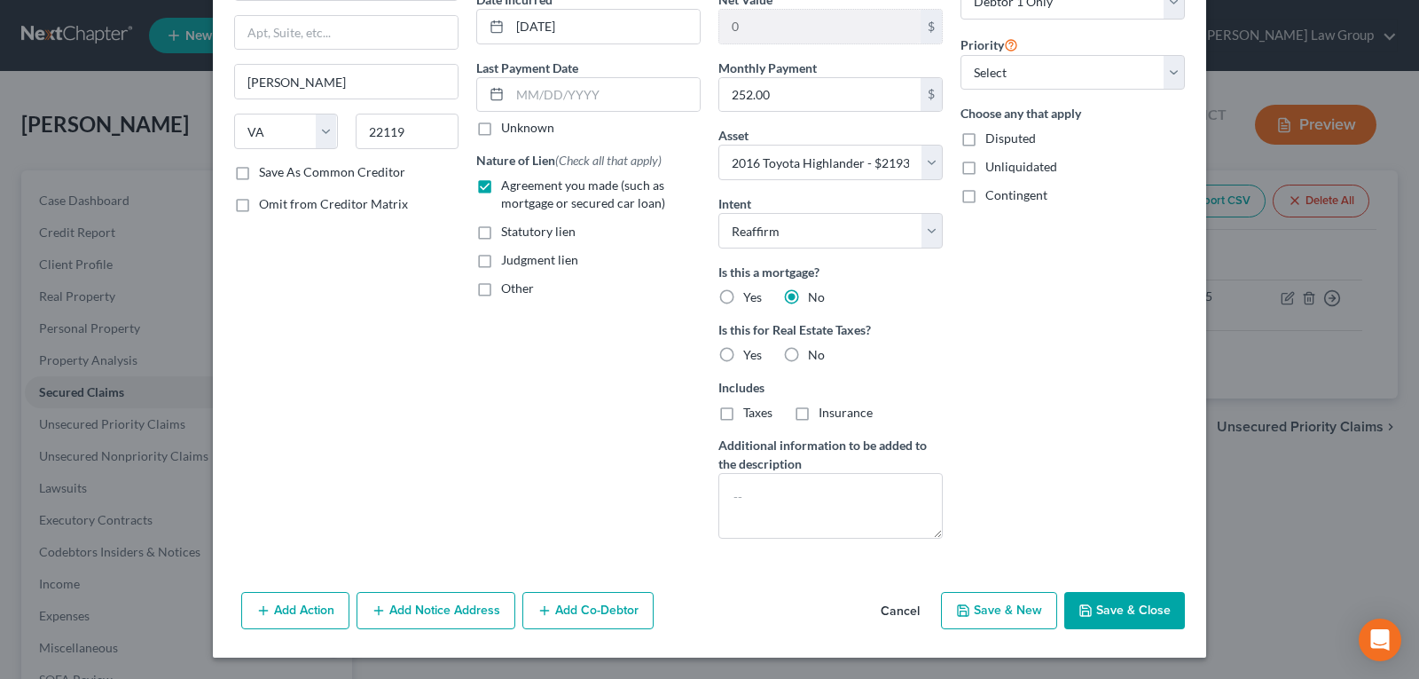
drag, startPoint x: 1077, startPoint y: 615, endPoint x: 1087, endPoint y: 612, distance: 11.0
click at [1087, 612] on icon "button" at bounding box center [1086, 610] width 14 height 14
select select
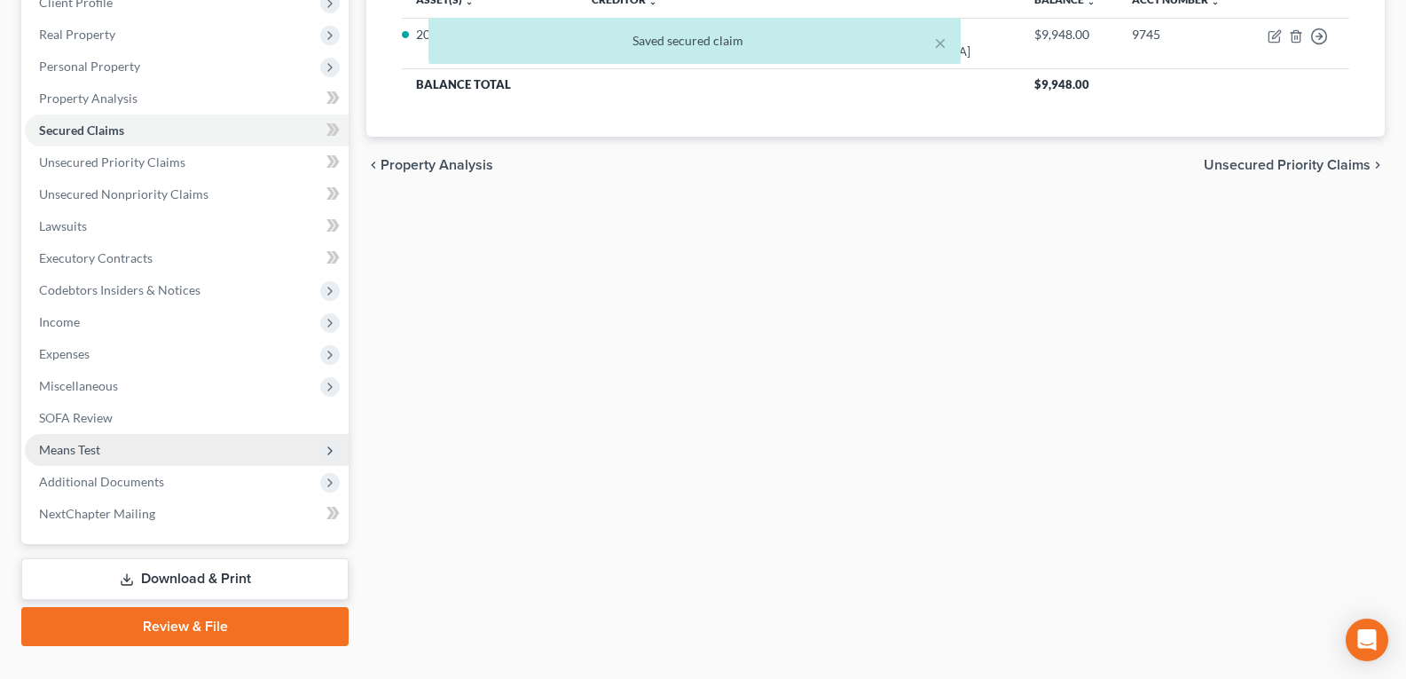
scroll to position [266, 0]
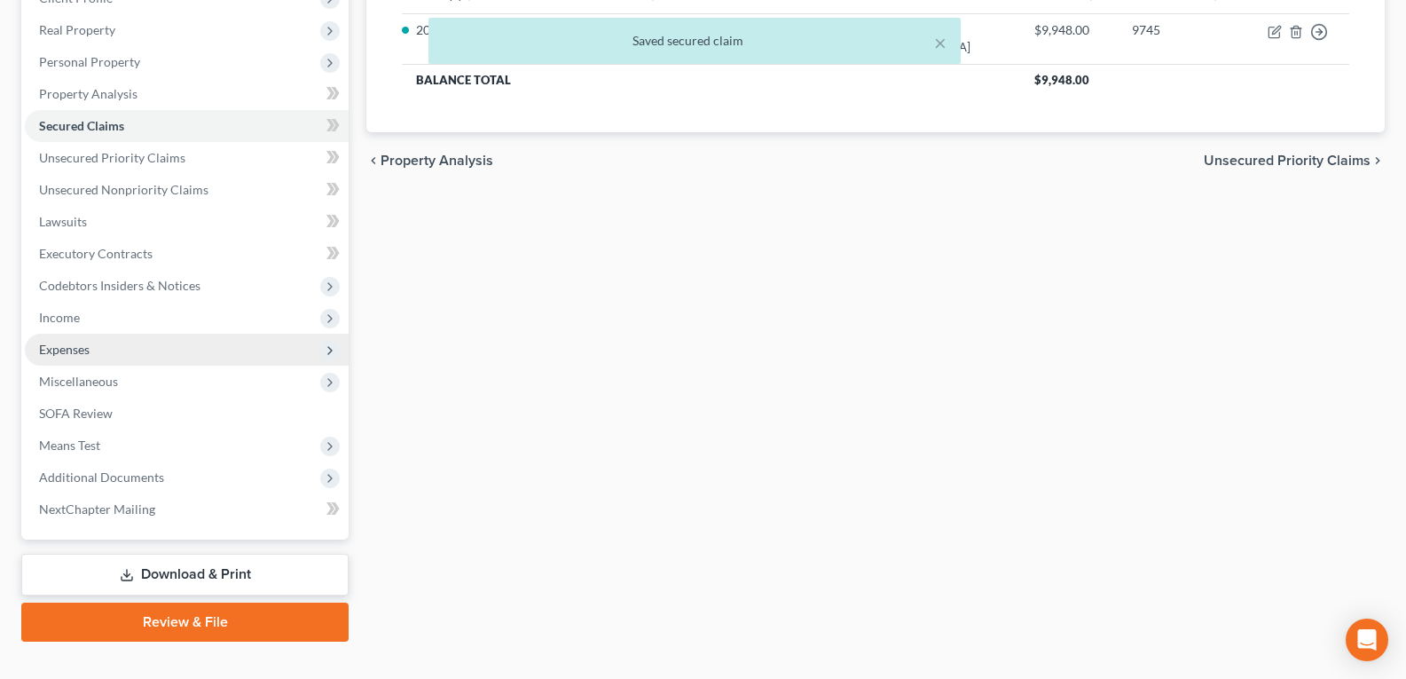
drag, startPoint x: 50, startPoint y: 344, endPoint x: 124, endPoint y: 361, distance: 76.4
click at [50, 344] on span "Expenses" at bounding box center [64, 348] width 51 height 15
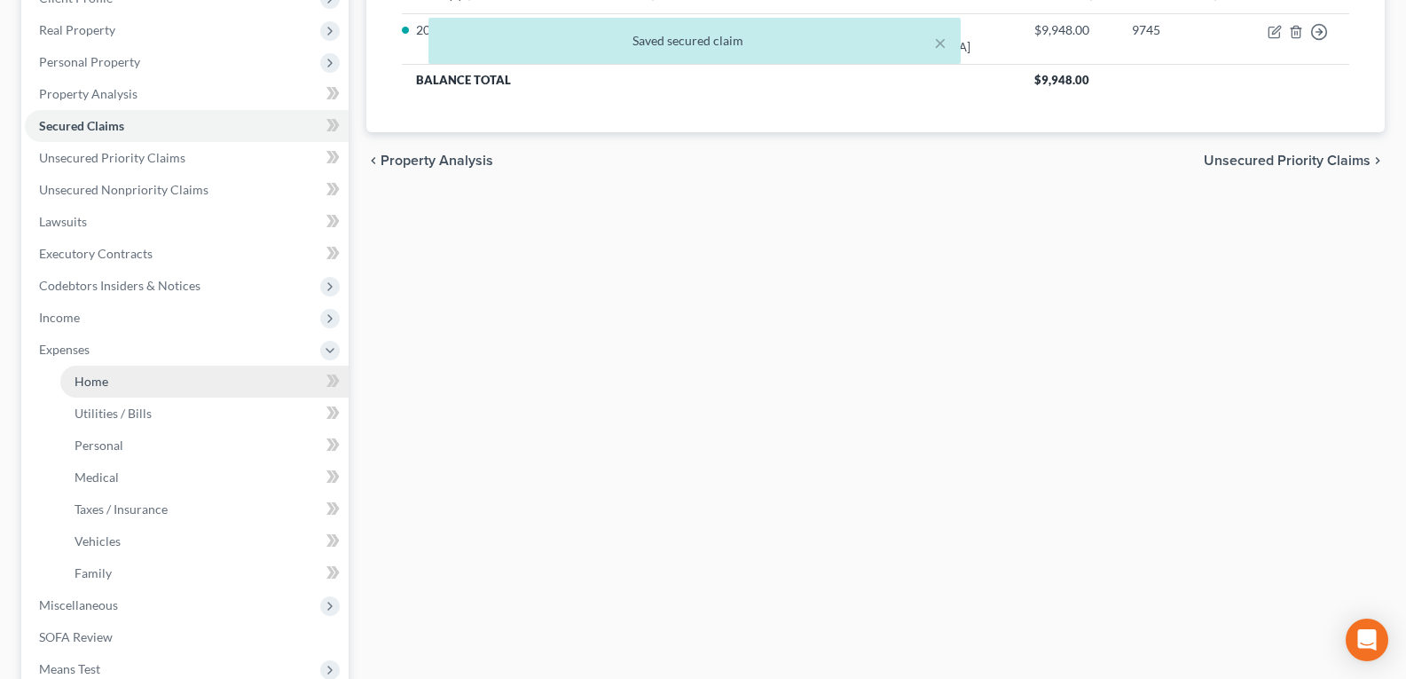
click at [174, 381] on link "Home" at bounding box center [204, 381] width 288 height 32
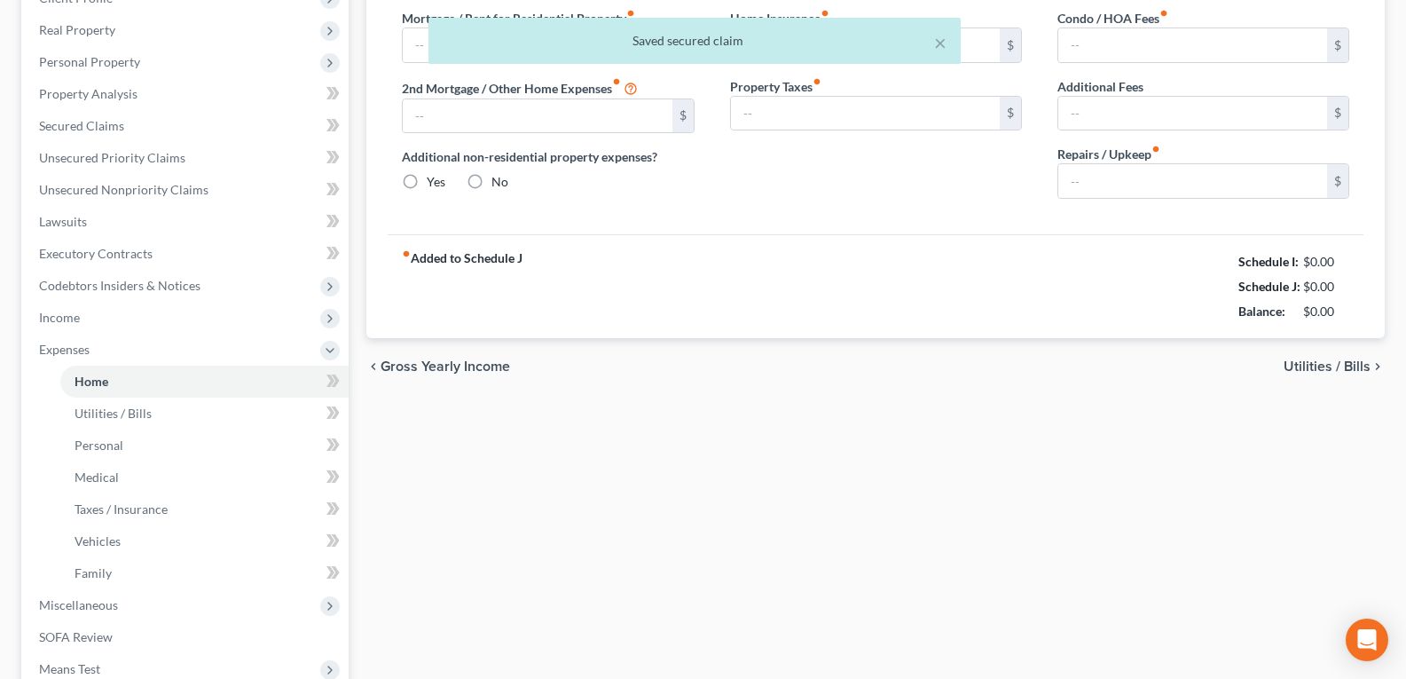
type input "0.00"
radio input "true"
type input "0.00"
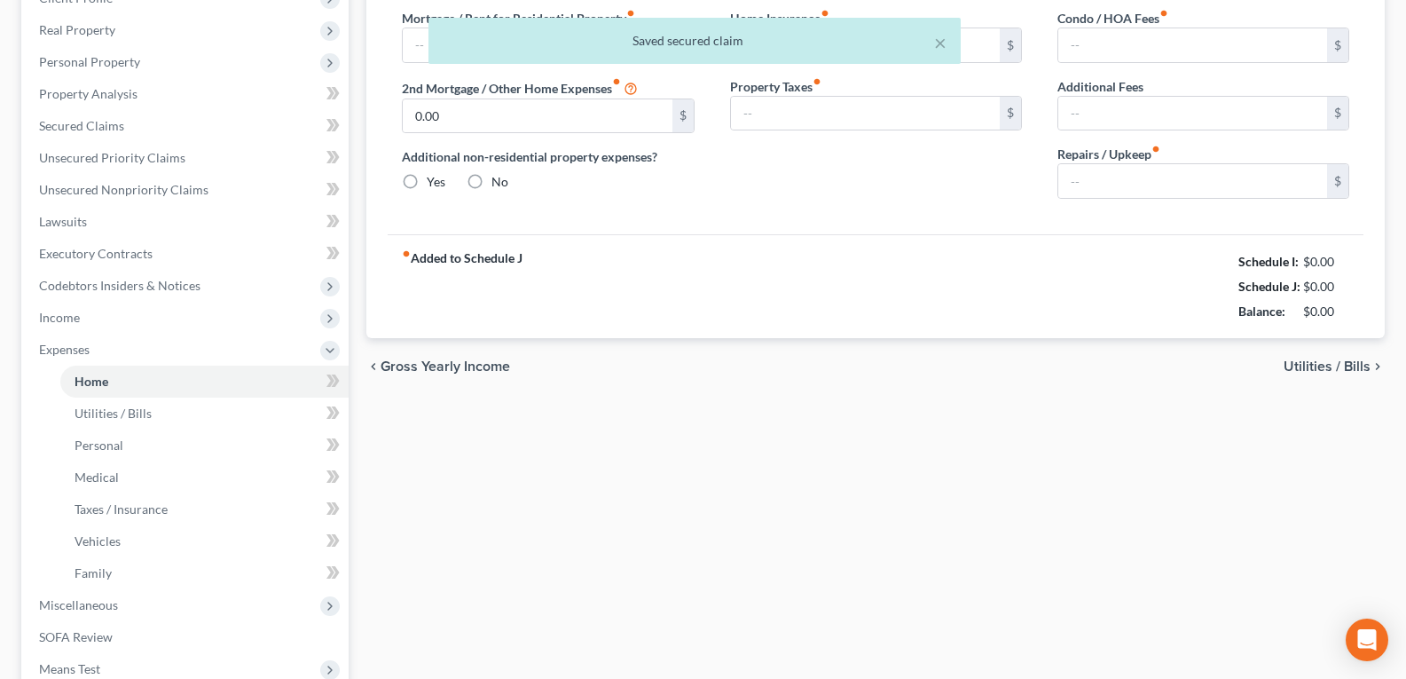
type input "0.00"
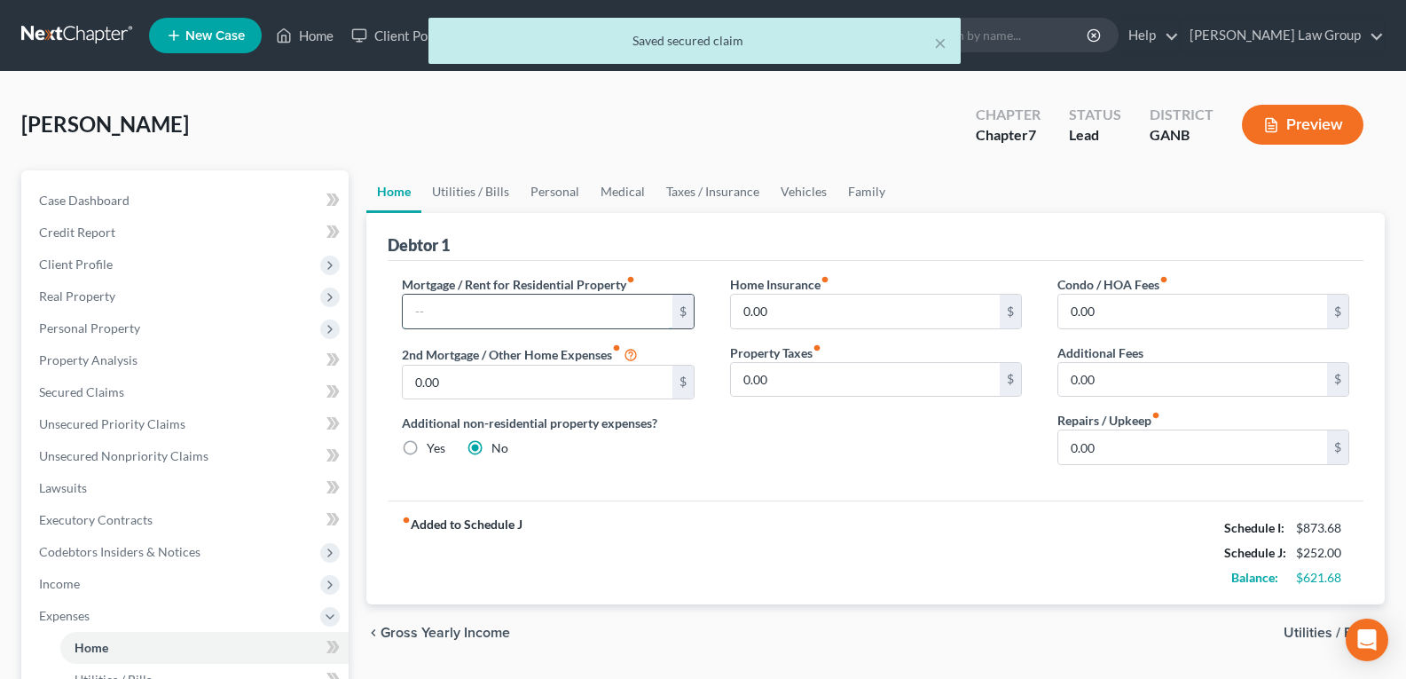
click at [489, 306] on input "text" at bounding box center [537, 311] width 269 height 34
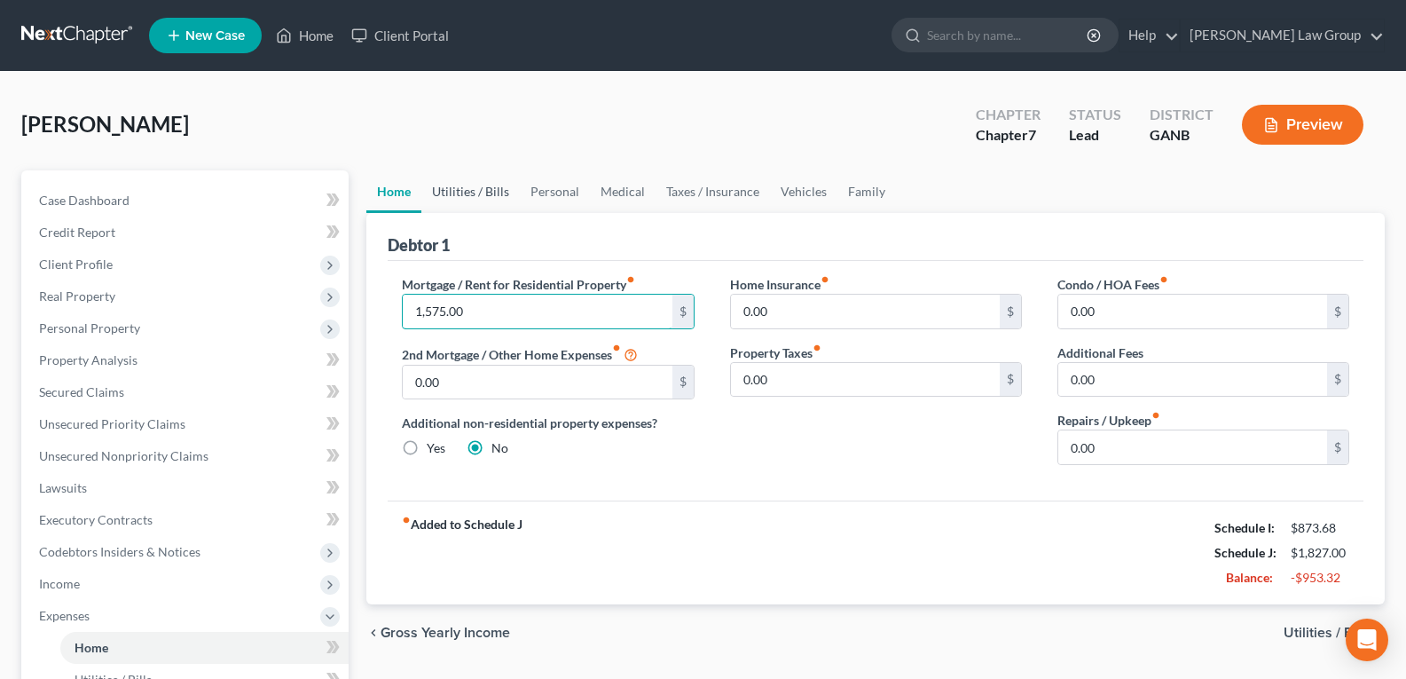
type input "1,575.00"
click at [483, 197] on link "Utilities / Bills" at bounding box center [470, 191] width 98 height 43
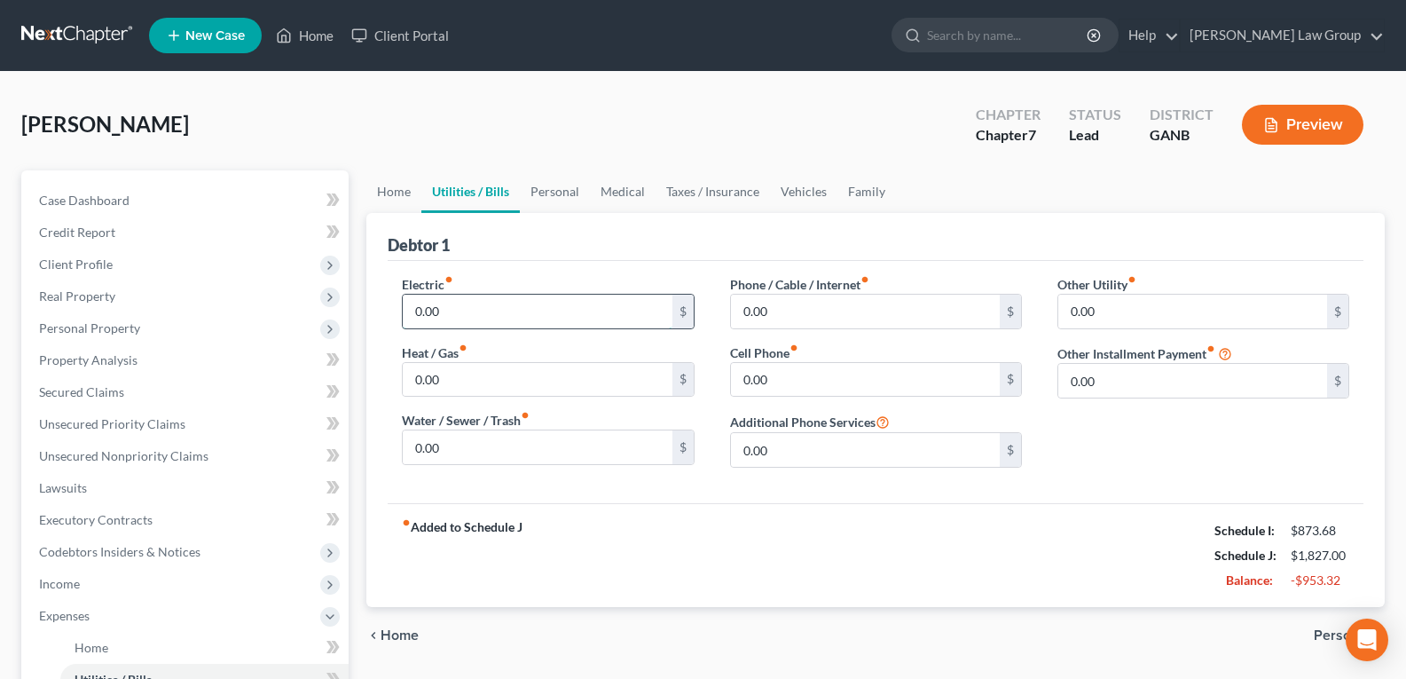
click at [488, 312] on input "0.00" at bounding box center [537, 311] width 269 height 34
type input "240.00"
drag, startPoint x: 478, startPoint y: 475, endPoint x: 474, endPoint y: 453, distance: 22.6
click at [476, 475] on div "Electric fiber_manual_record 240.00 $ Heat / Gas fiber_manual_record 0.00 $ Wat…" at bounding box center [547, 378] width 327 height 207
click at [474, 453] on input "0.00" at bounding box center [537, 447] width 269 height 34
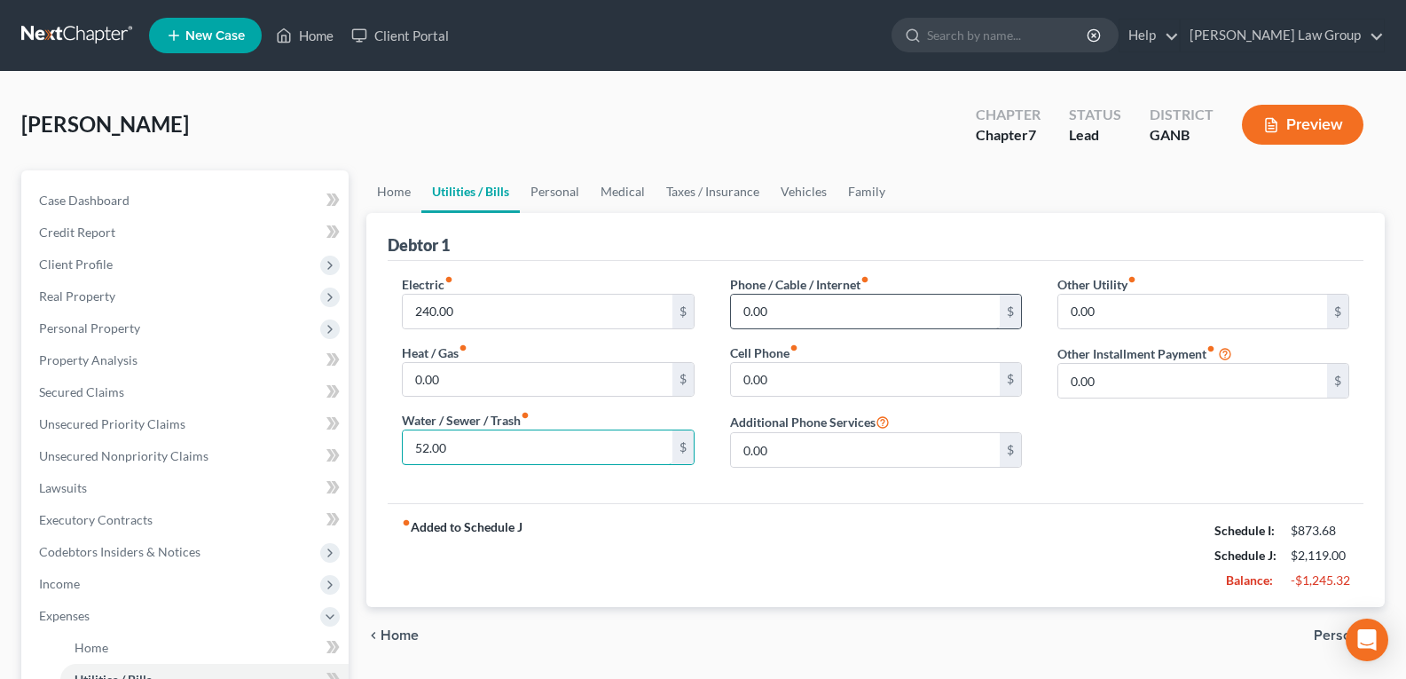
type input "52.00"
click at [787, 313] on input "0.00" at bounding box center [865, 311] width 269 height 34
type input "123.00"
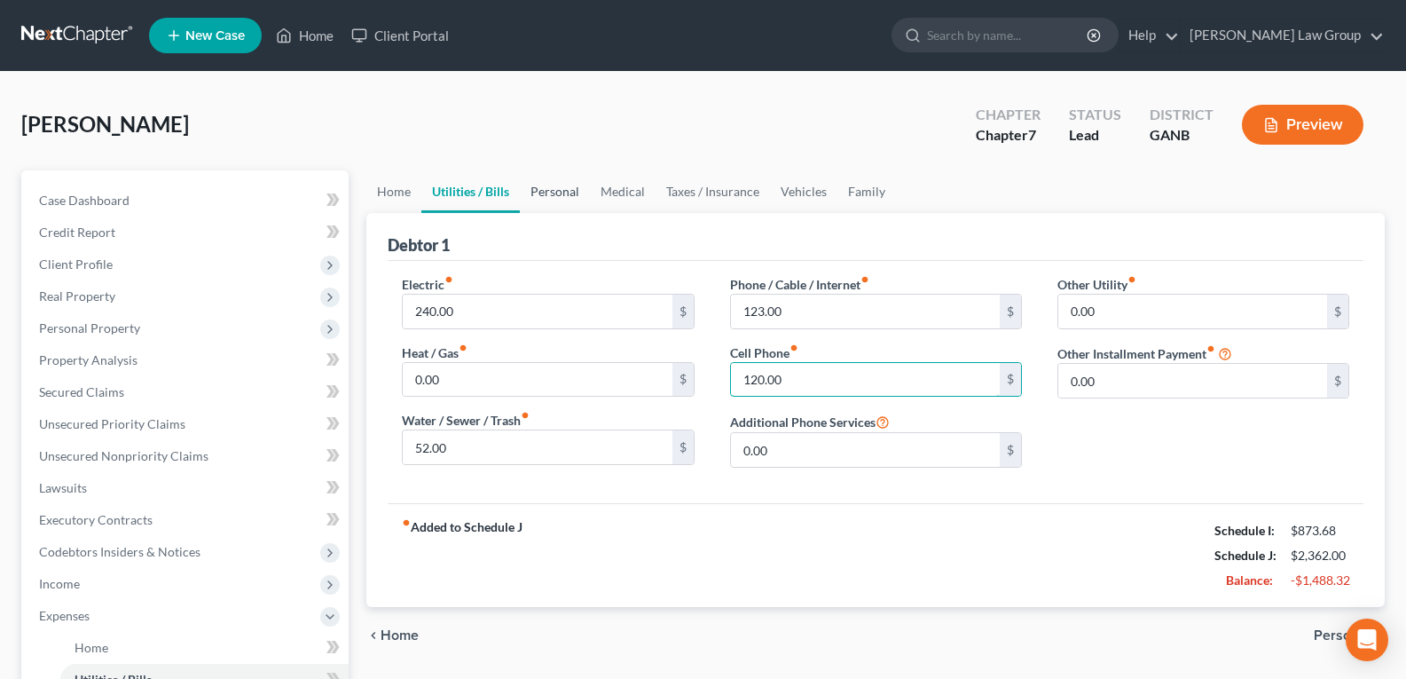
type input "120.00"
click at [550, 191] on link "Personal" at bounding box center [555, 191] width 70 height 43
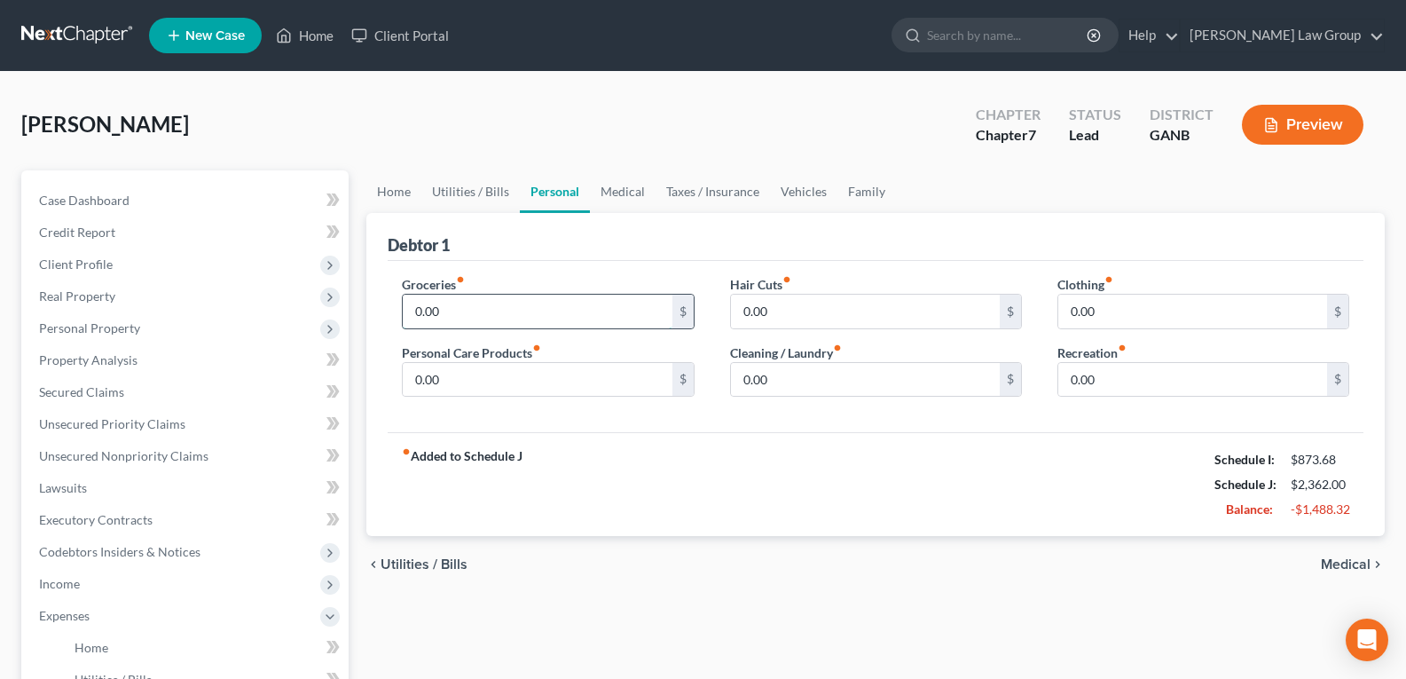
click at [461, 312] on input "0.00" at bounding box center [537, 311] width 269 height 34
type input "500.00"
click at [1121, 303] on input "0.00" at bounding box center [1192, 311] width 269 height 34
type input "300.00"
click at [454, 381] on input "0.00" at bounding box center [537, 380] width 269 height 34
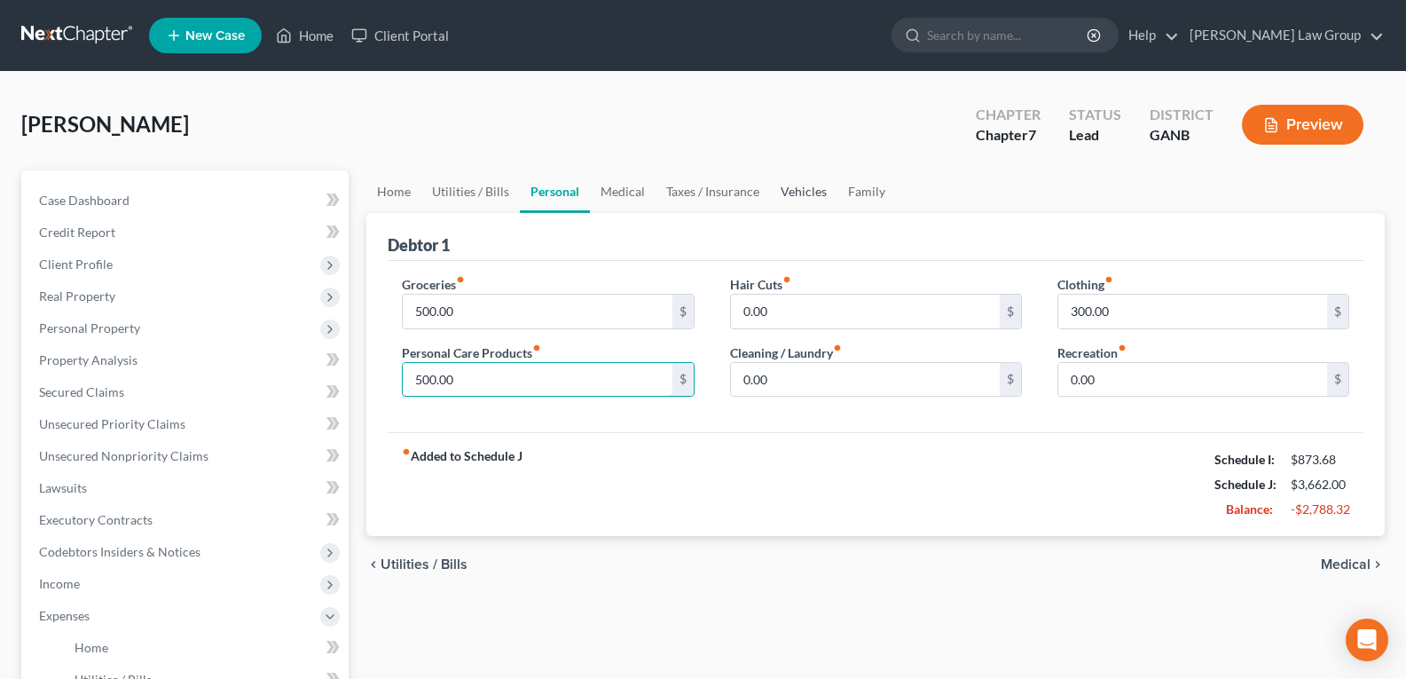
type input "500.00"
click at [801, 195] on link "Vehicles" at bounding box center [803, 191] width 67 height 43
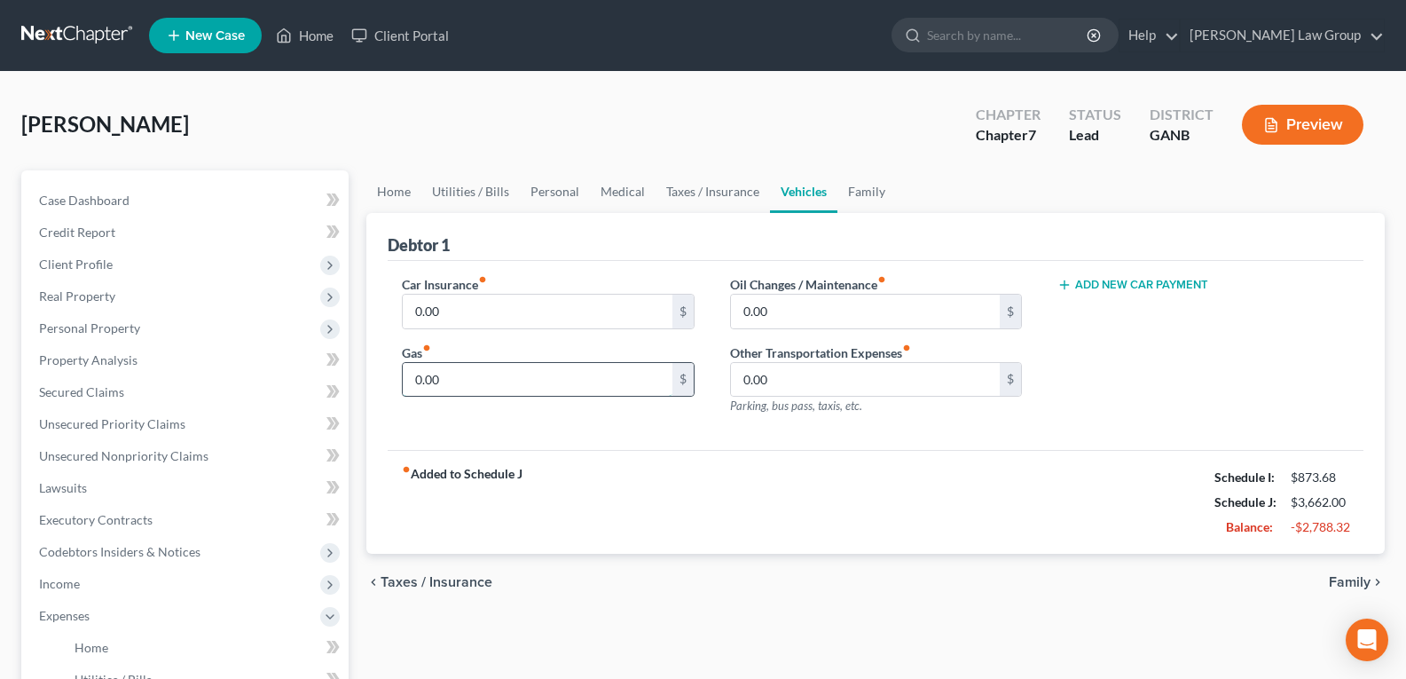
click at [500, 395] on input "0.00" at bounding box center [537, 380] width 269 height 34
type input "400.00"
click at [855, 201] on link "Family" at bounding box center [866, 191] width 59 height 43
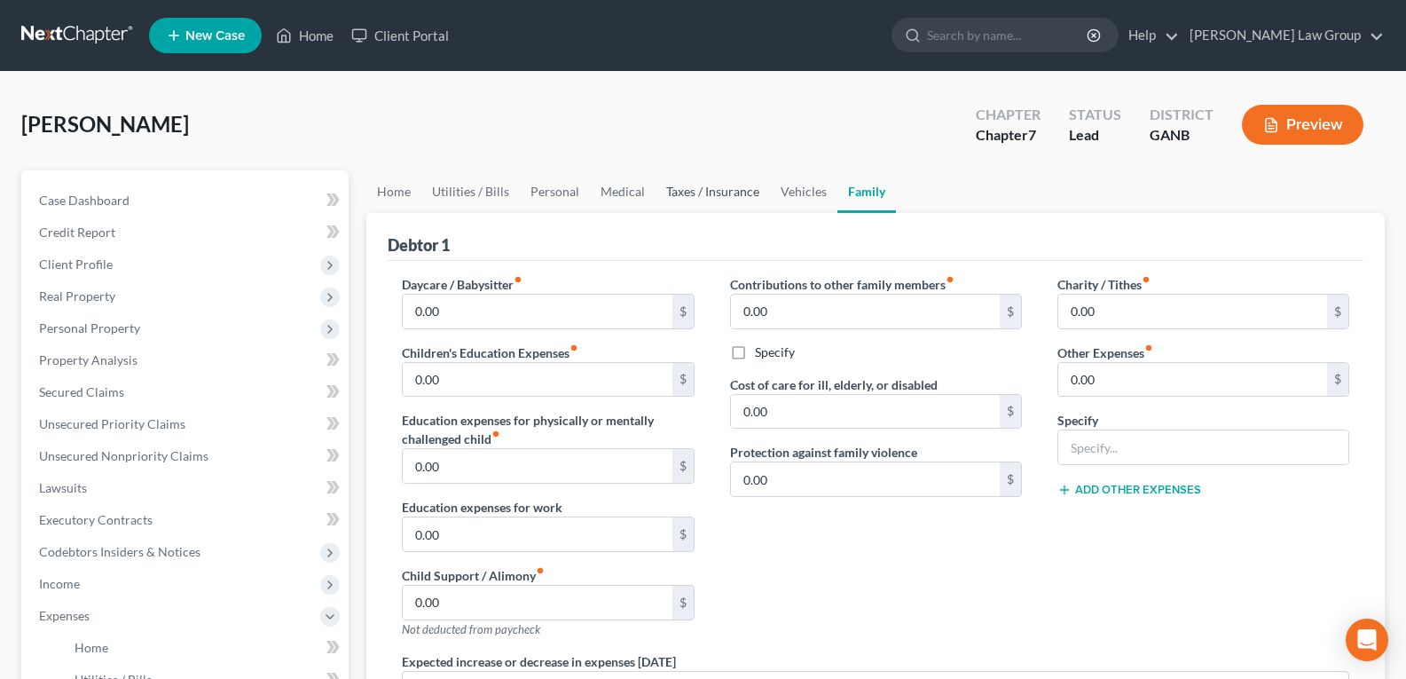
click at [676, 186] on link "Taxes / Insurance" at bounding box center [712, 191] width 114 height 43
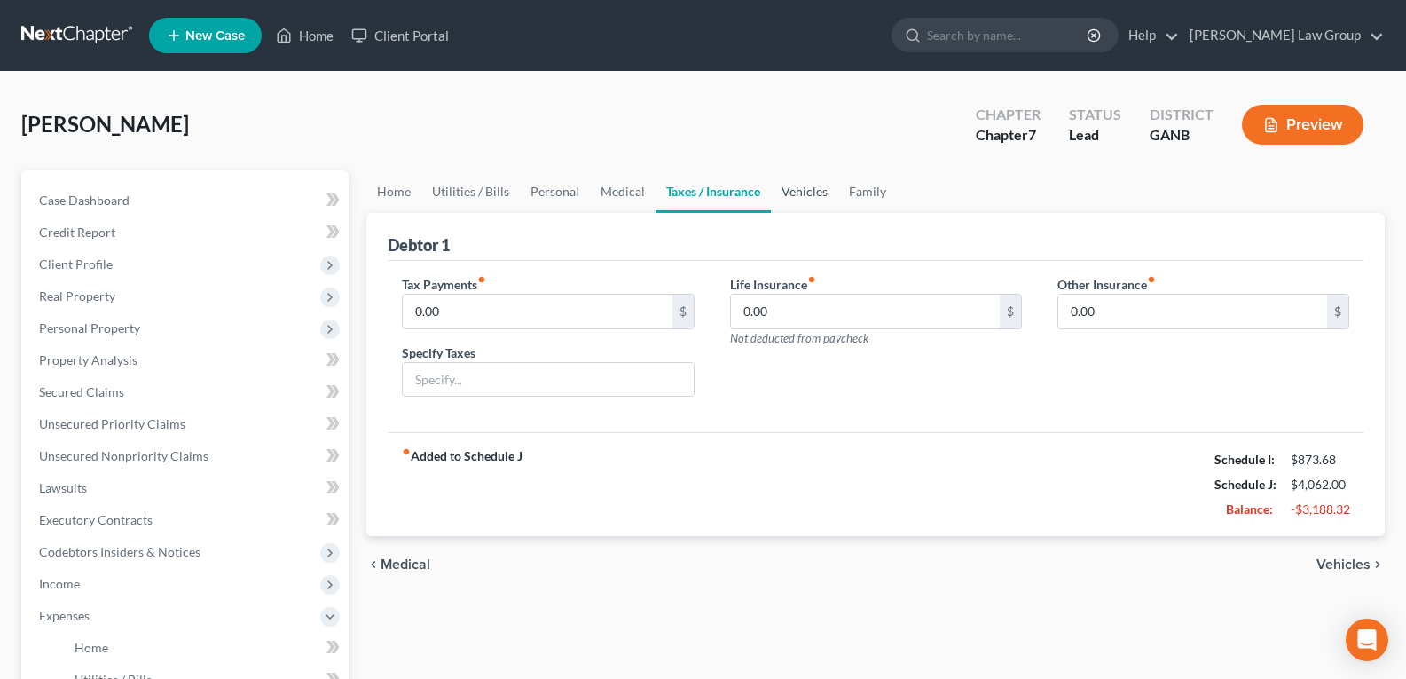
click at [798, 194] on link "Vehicles" at bounding box center [804, 191] width 67 height 43
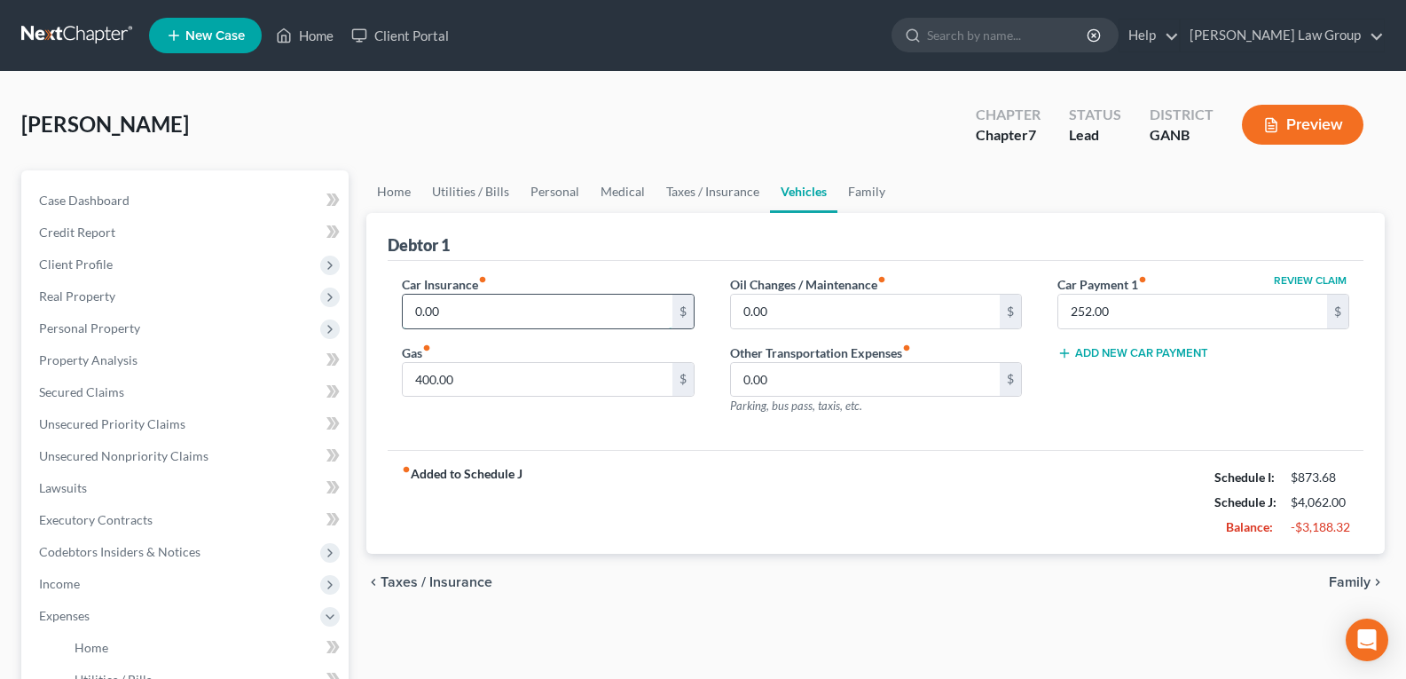
click at [524, 311] on input "0.00" at bounding box center [537, 311] width 269 height 34
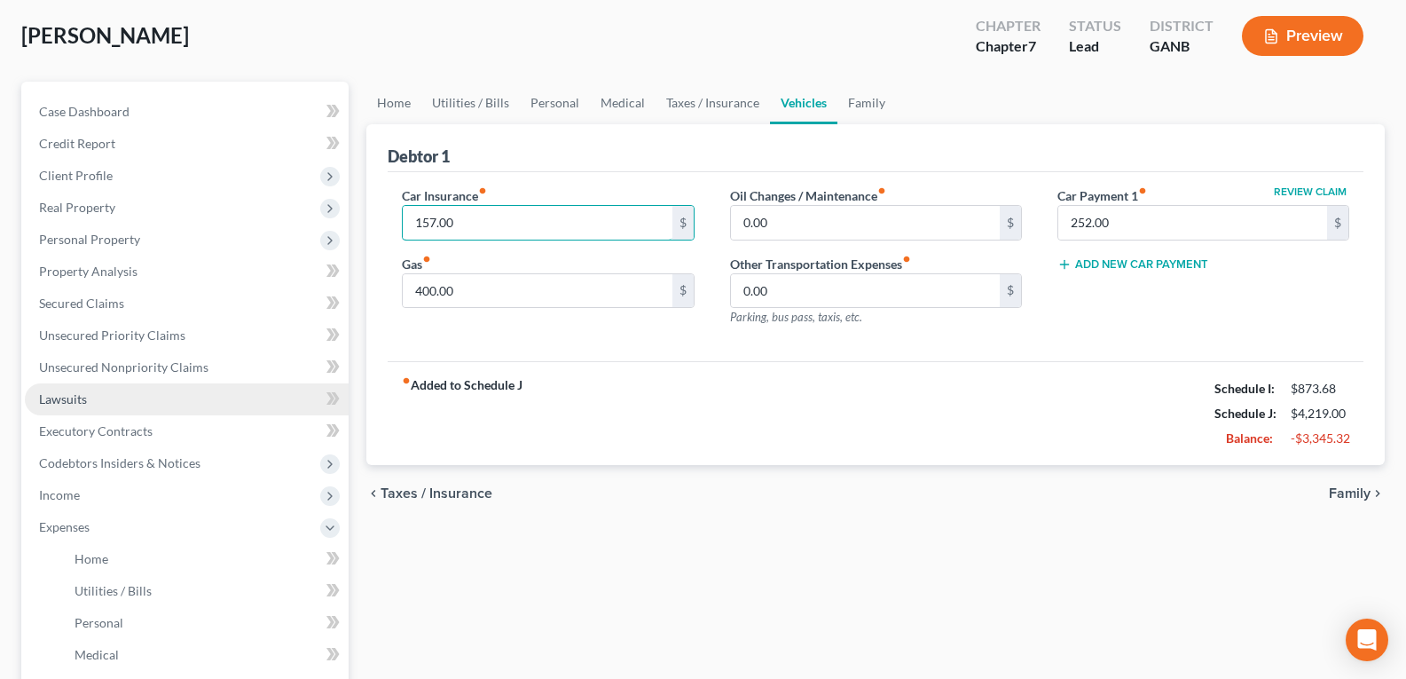
type input "157.00"
click at [51, 406] on link "Lawsuits" at bounding box center [187, 399] width 324 height 32
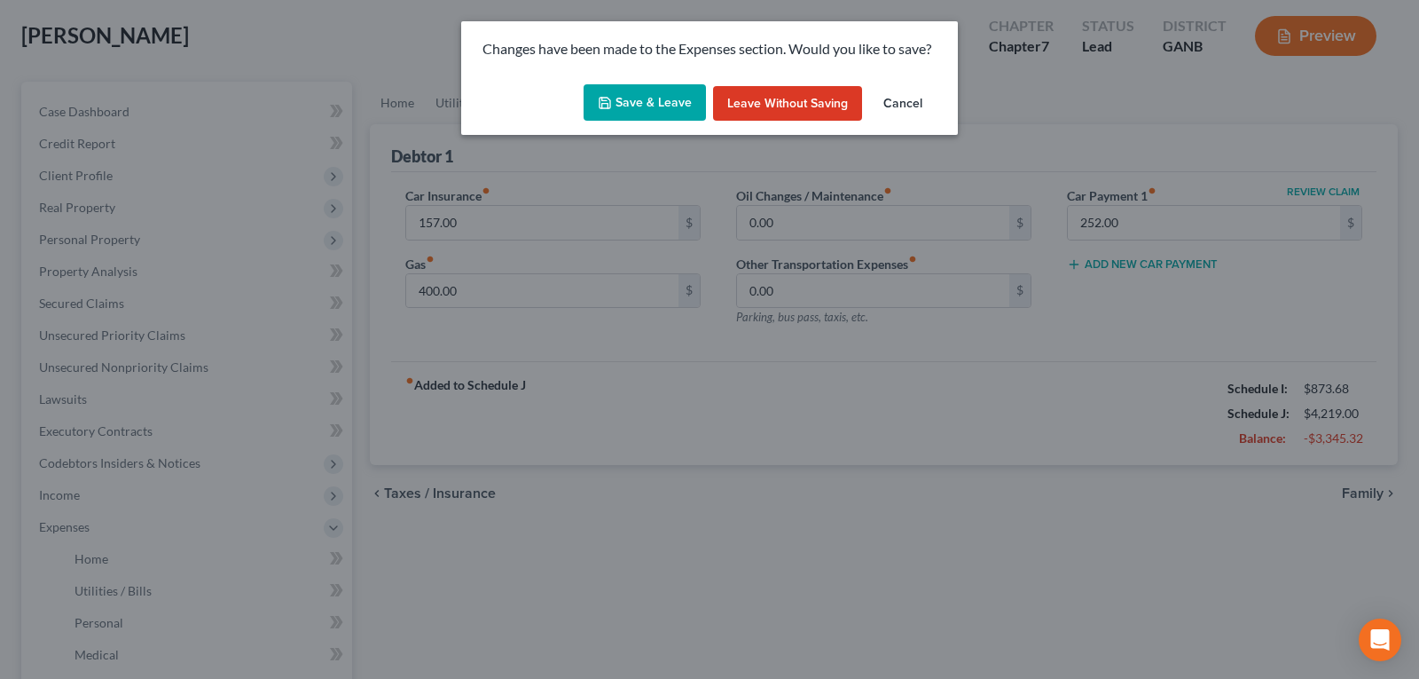
click at [652, 97] on button "Save & Leave" at bounding box center [645, 102] width 122 height 37
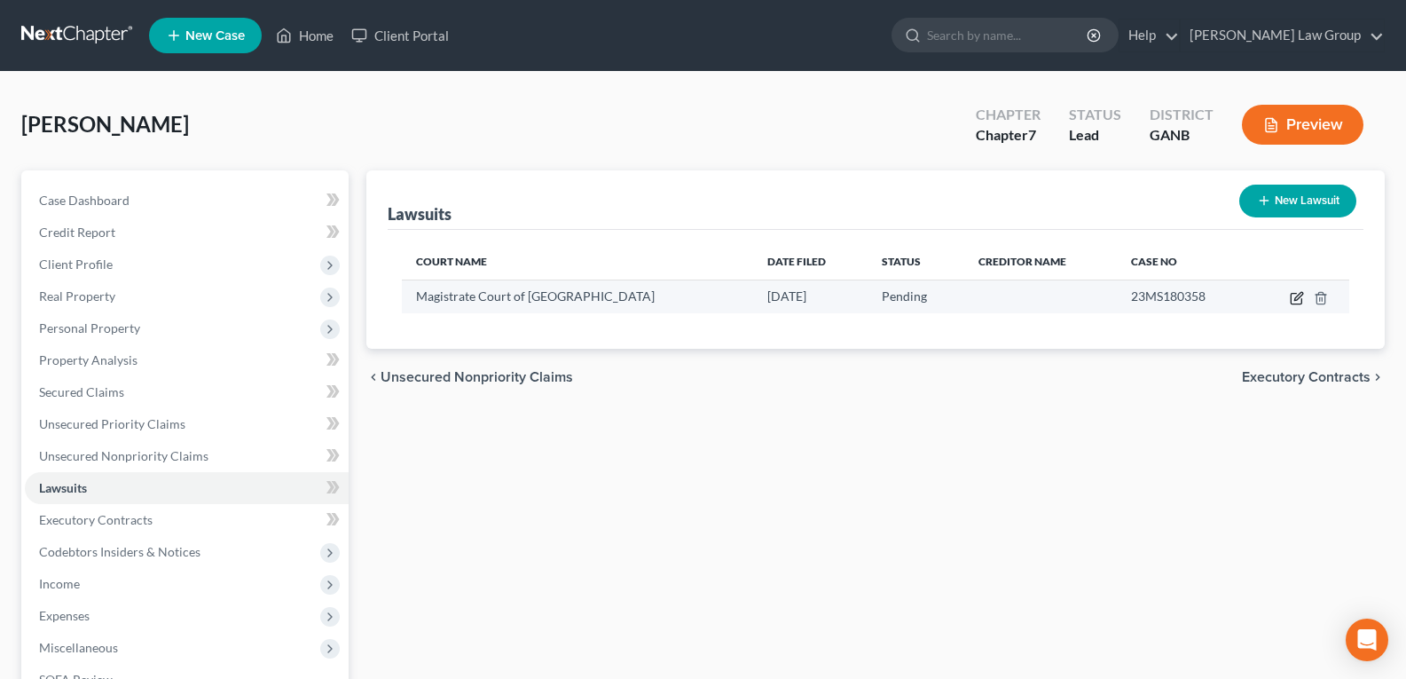
click at [1297, 300] on icon "button" at bounding box center [1298, 296] width 8 height 8
select select "10"
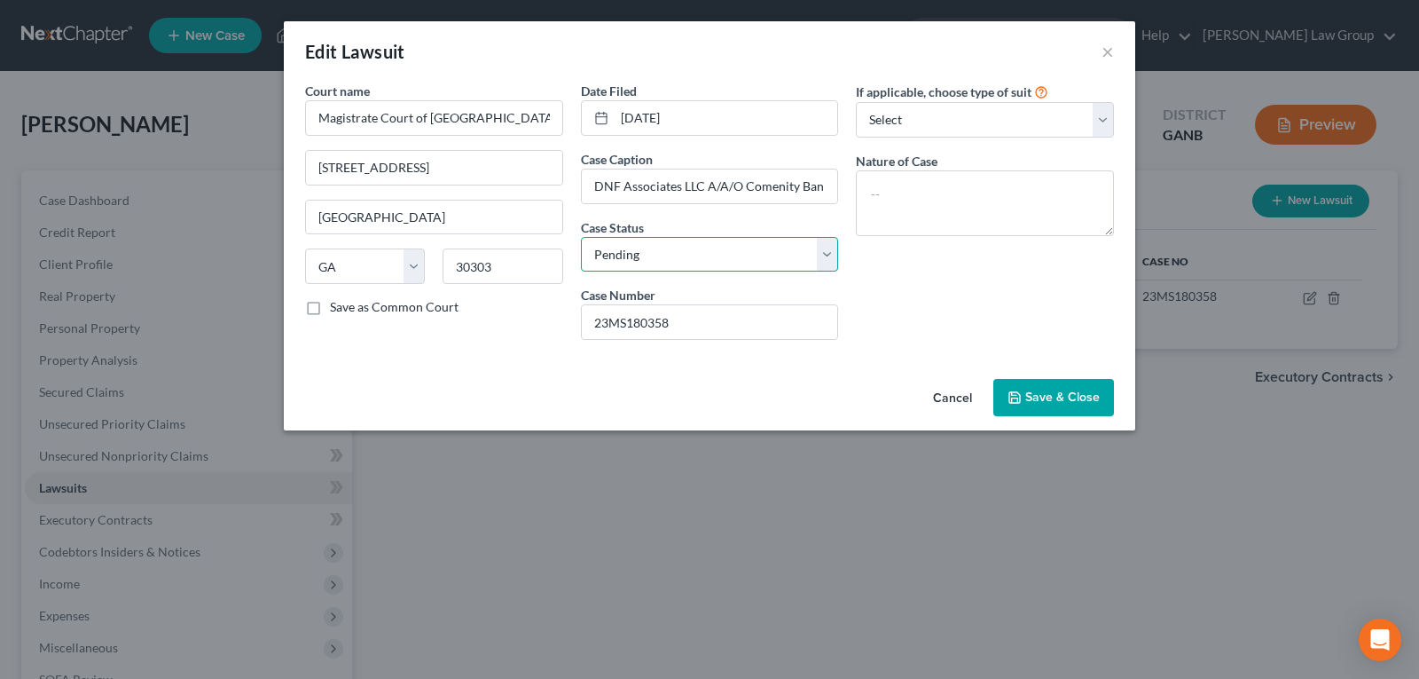
drag, startPoint x: 692, startPoint y: 251, endPoint x: 692, endPoint y: 271, distance: 19.5
click at [692, 251] on select "Select Pending On Appeal Concluded" at bounding box center [710, 254] width 258 height 35
select select "2"
click at [581, 237] on select "Select Pending On Appeal Concluded" at bounding box center [710, 254] width 258 height 35
drag, startPoint x: 1016, startPoint y: 383, endPoint x: 368, endPoint y: 334, distance: 649.4
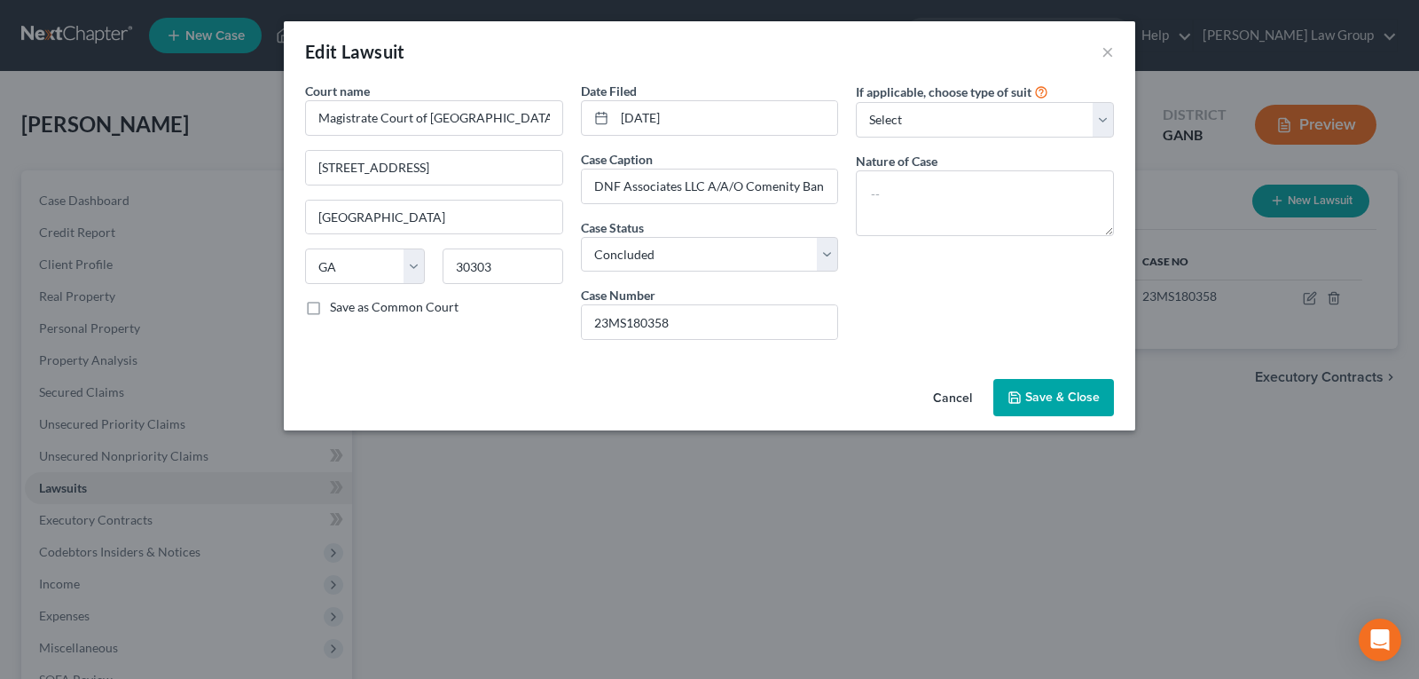
click at [1016, 384] on button "Save & Close" at bounding box center [1053, 397] width 121 height 37
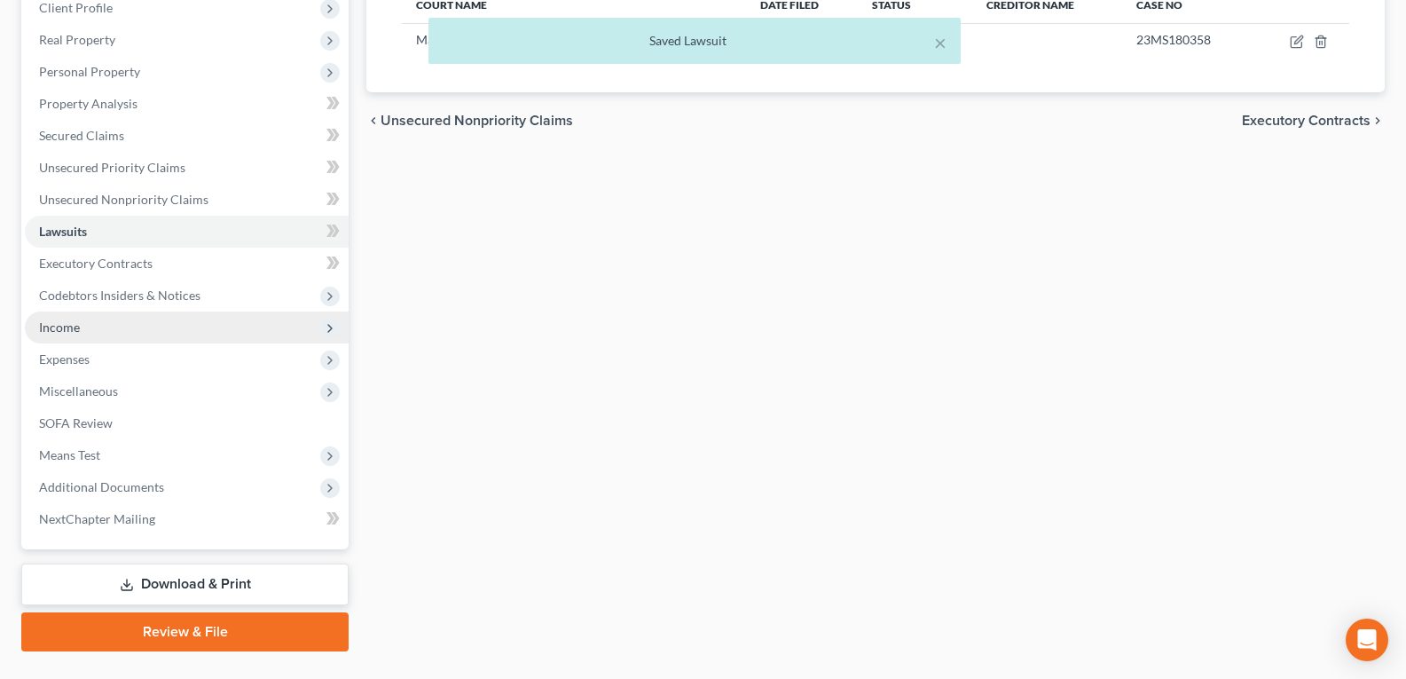
scroll to position [266, 0]
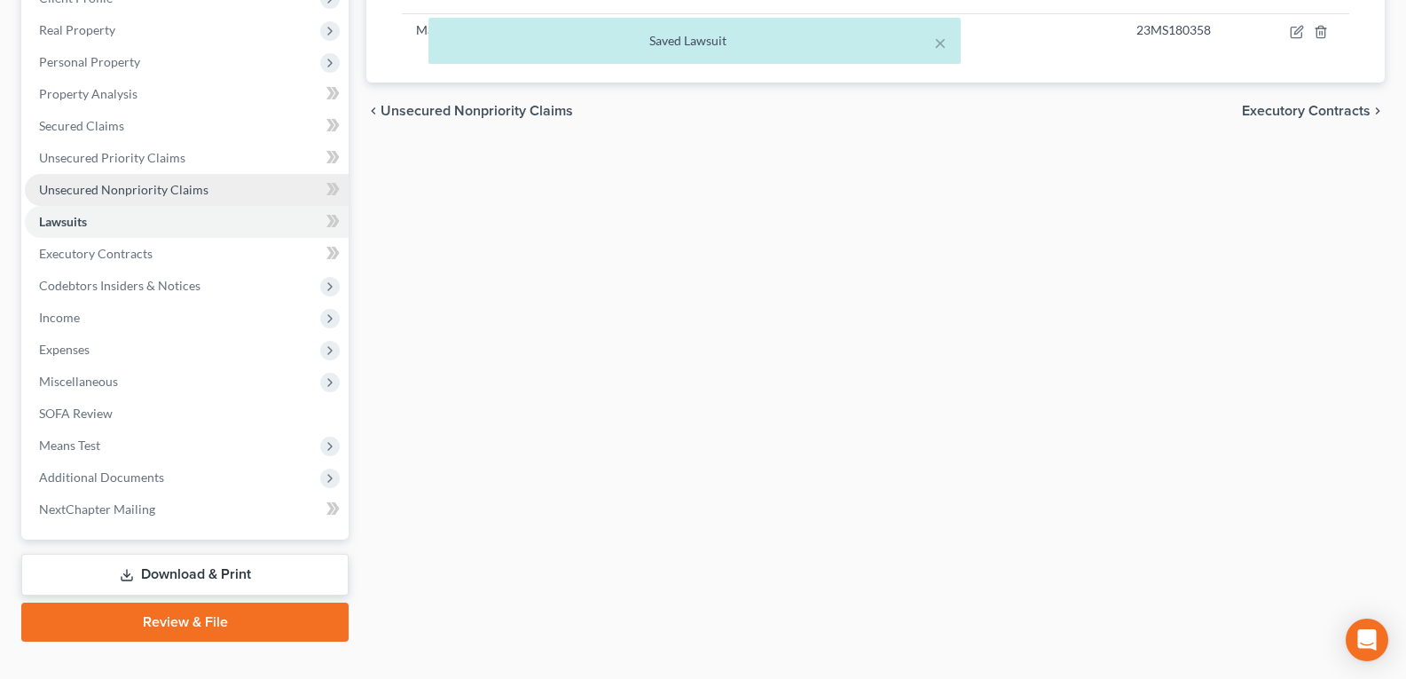
click at [78, 182] on span "Unsecured Nonpriority Claims" at bounding box center [123, 189] width 169 height 15
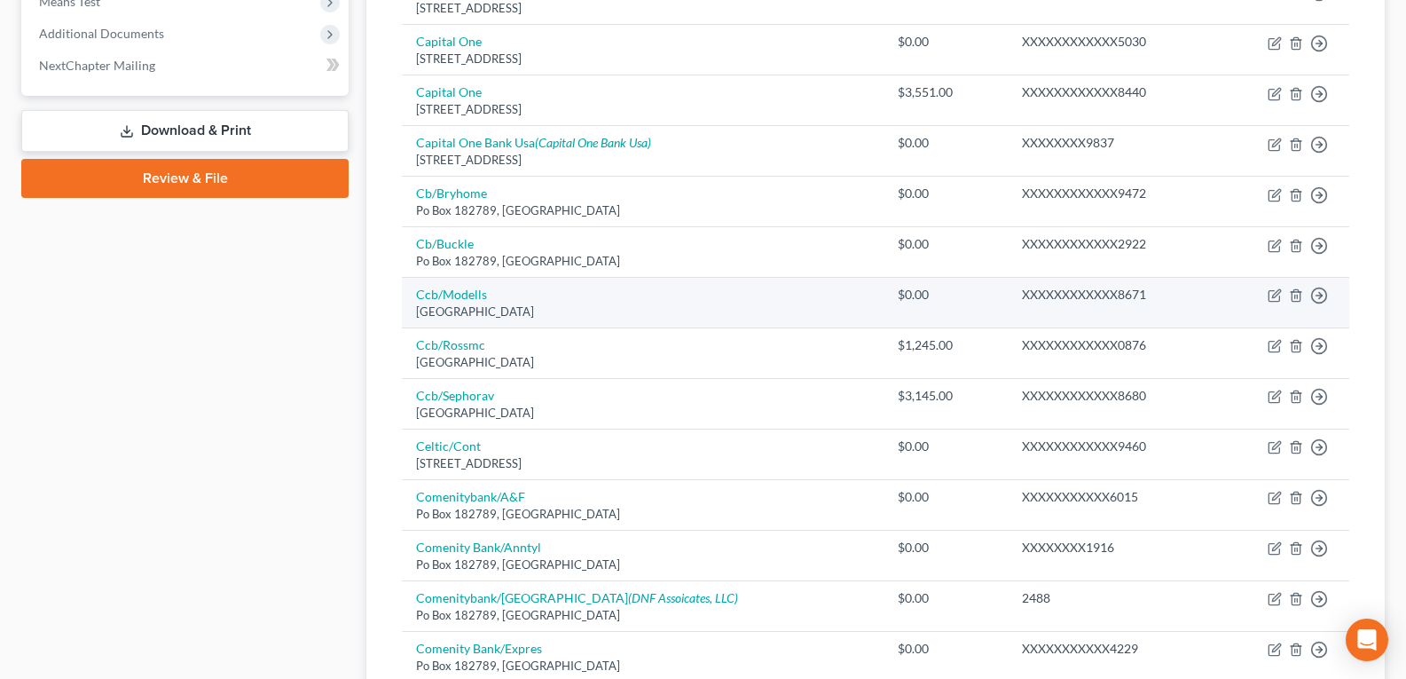
scroll to position [798, 0]
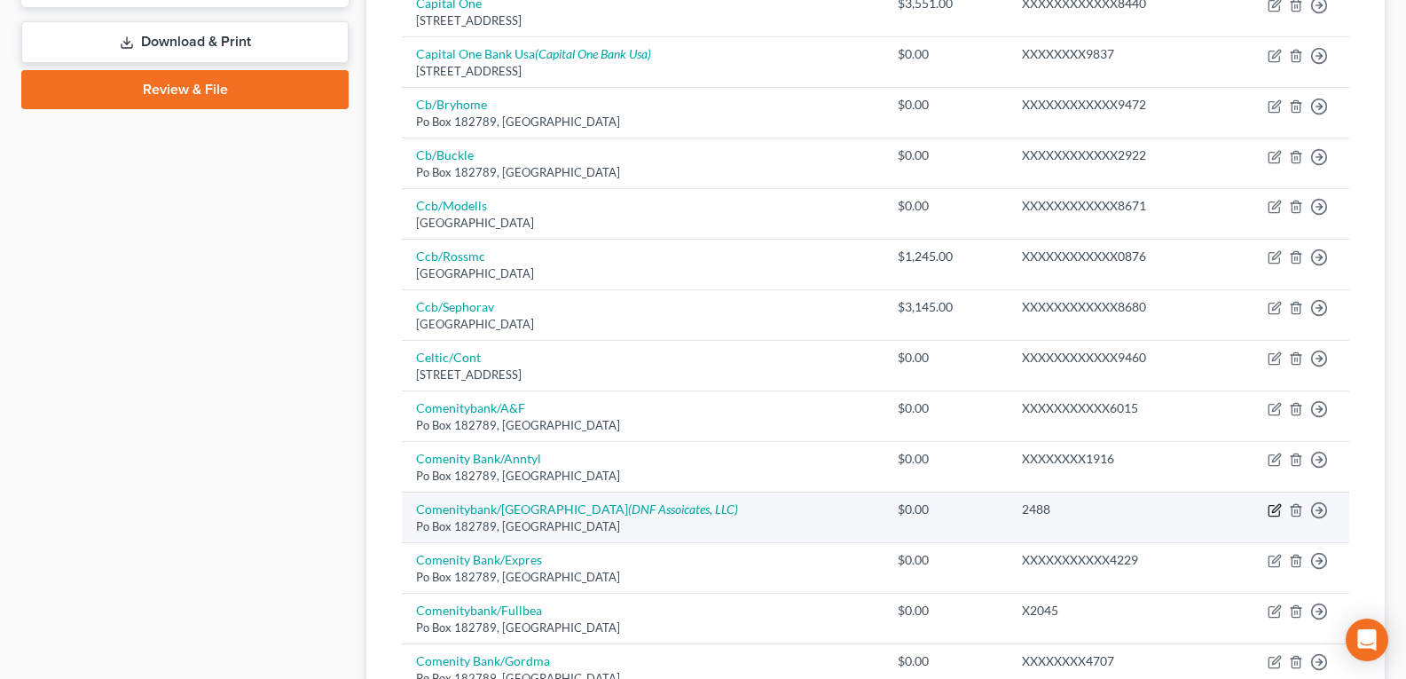
click at [1272, 509] on icon "button" at bounding box center [1275, 510] width 14 height 14
select select "36"
select select "1"
select select "0"
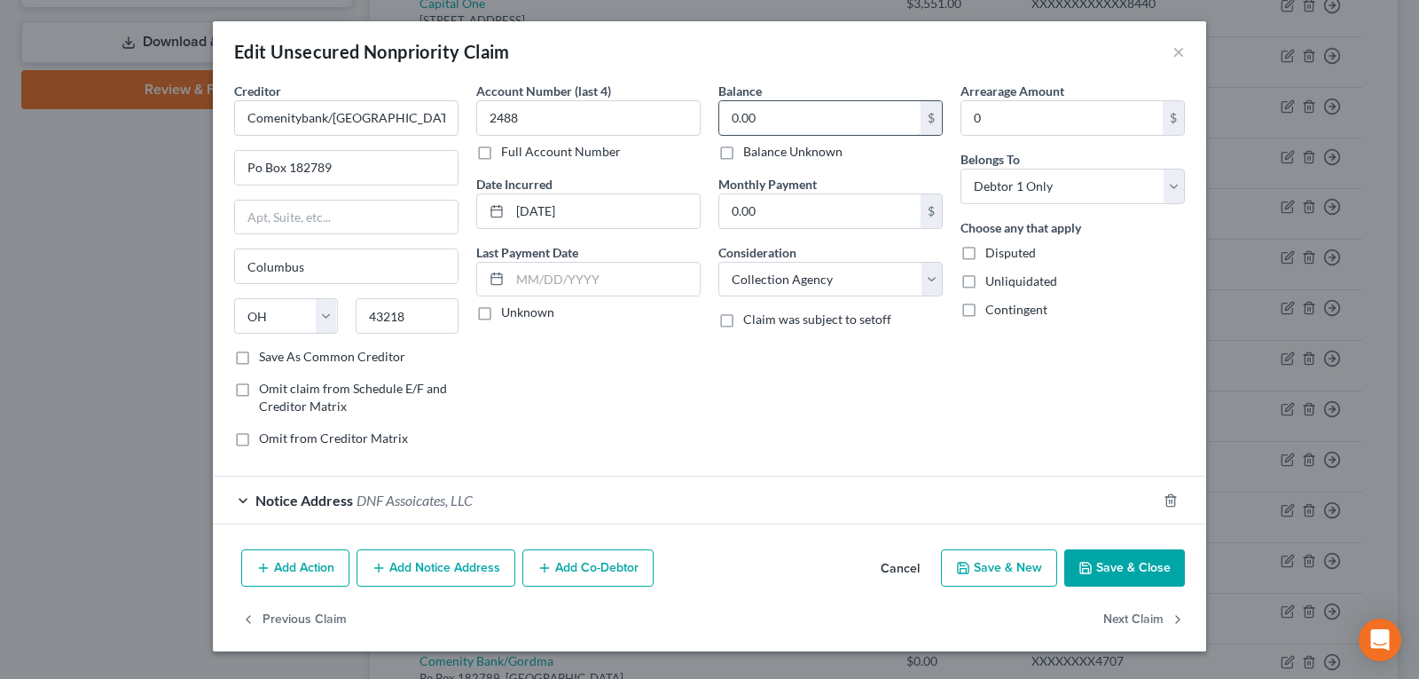
click at [786, 111] on input "0.00" at bounding box center [819, 118] width 201 height 34
type input "1,729.00"
click at [801, 280] on select "Select Cable / Satellite Services Collection Agency Credit Card Debt Debt Couns…" at bounding box center [830, 279] width 224 height 35
select select "14"
click at [718, 262] on select "Select Cable / Satellite Services Collection Agency Credit Card Debt Debt Couns…" at bounding box center [830, 279] width 224 height 35
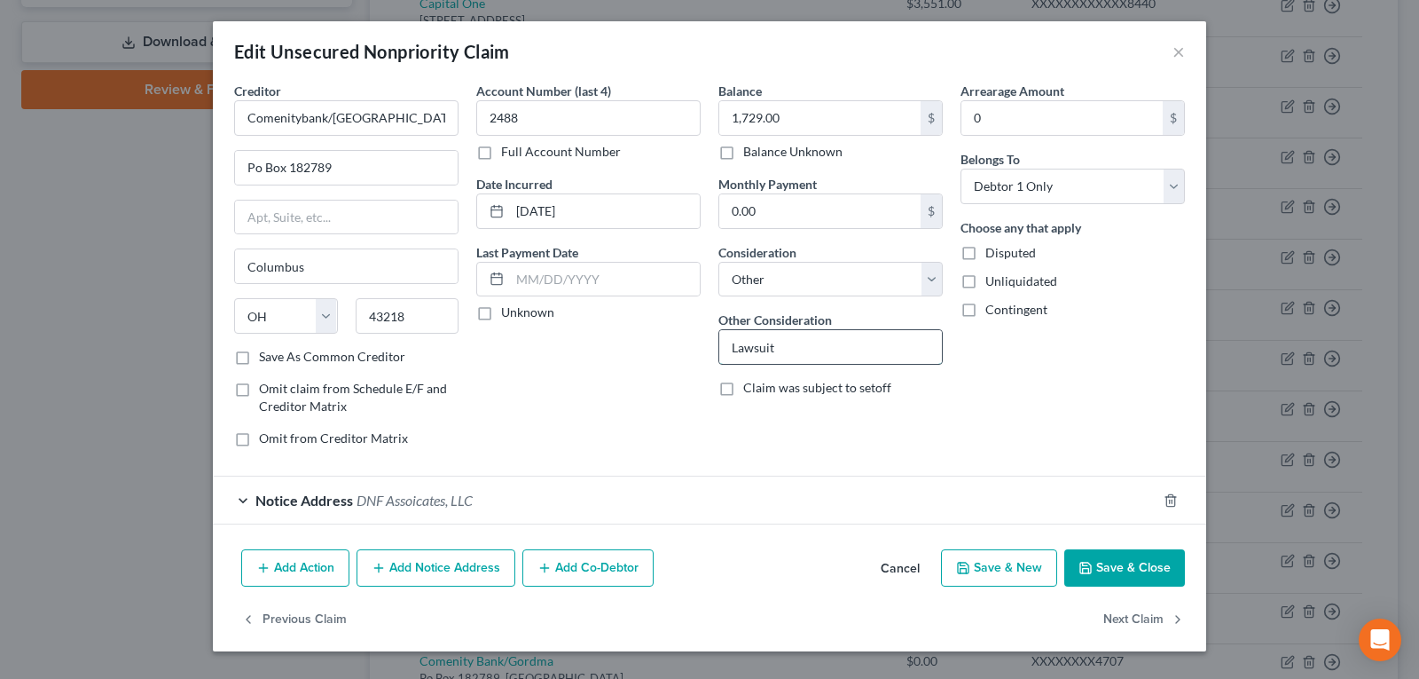
drag, startPoint x: 776, startPoint y: 351, endPoint x: 847, endPoint y: 349, distance: 71.0
click at [776, 353] on input "Lawsuit" at bounding box center [830, 347] width 223 height 34
type input "L"
type input "Judgement Lien"
click at [1104, 567] on button "Save & Close" at bounding box center [1124, 567] width 121 height 37
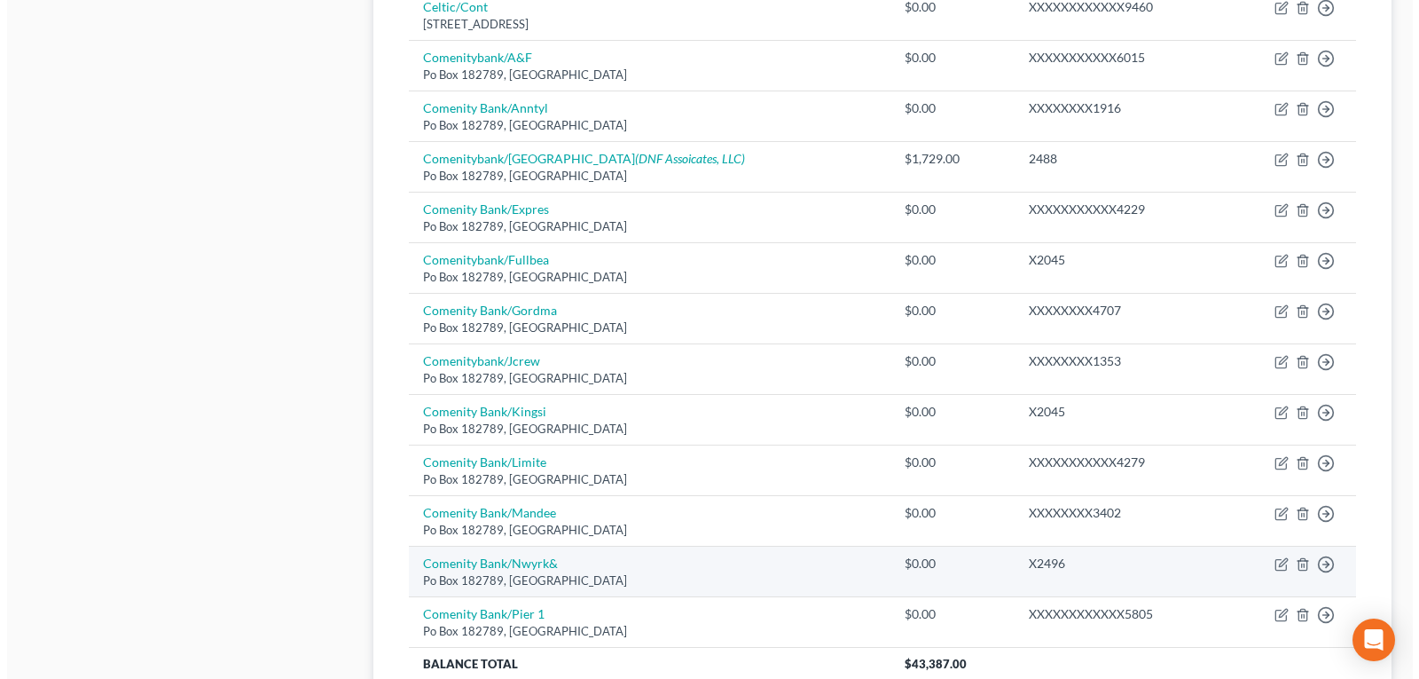
scroll to position [1064, 0]
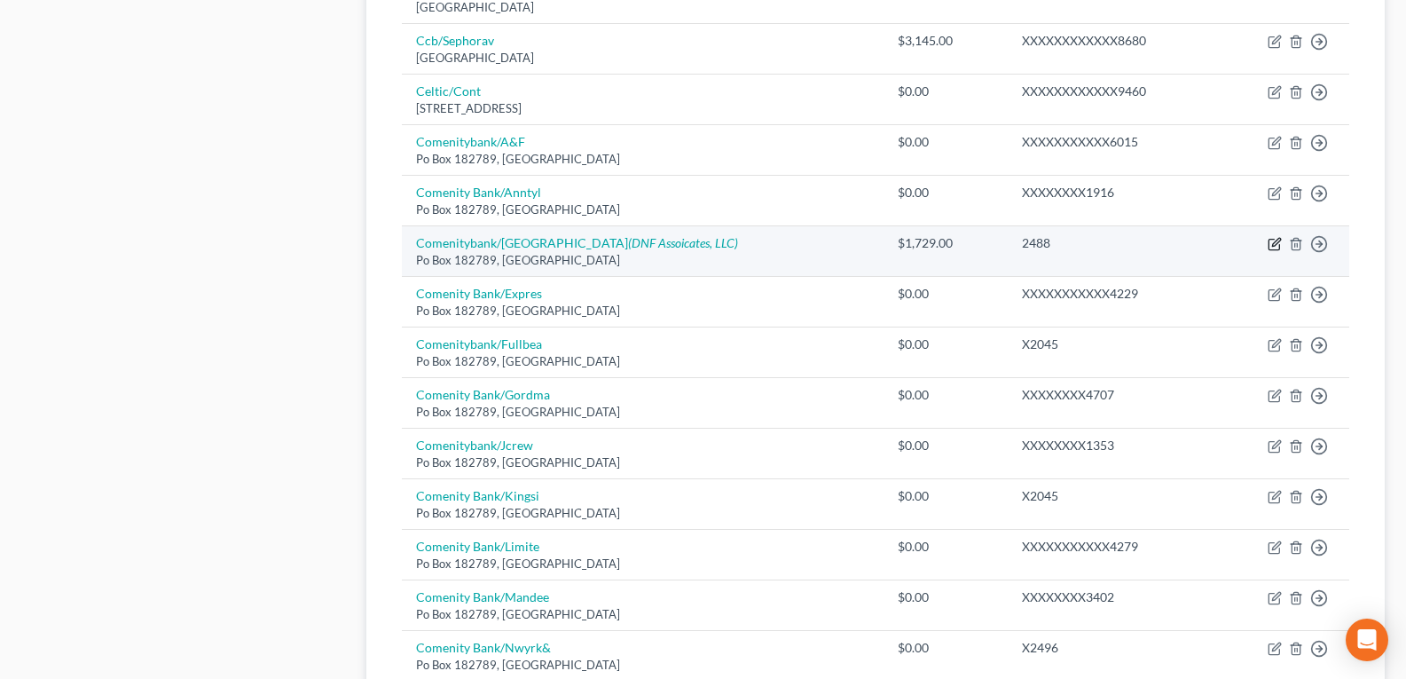
click at [1273, 241] on icon "button" at bounding box center [1275, 244] width 14 height 14
select select "36"
select select "14"
select select "0"
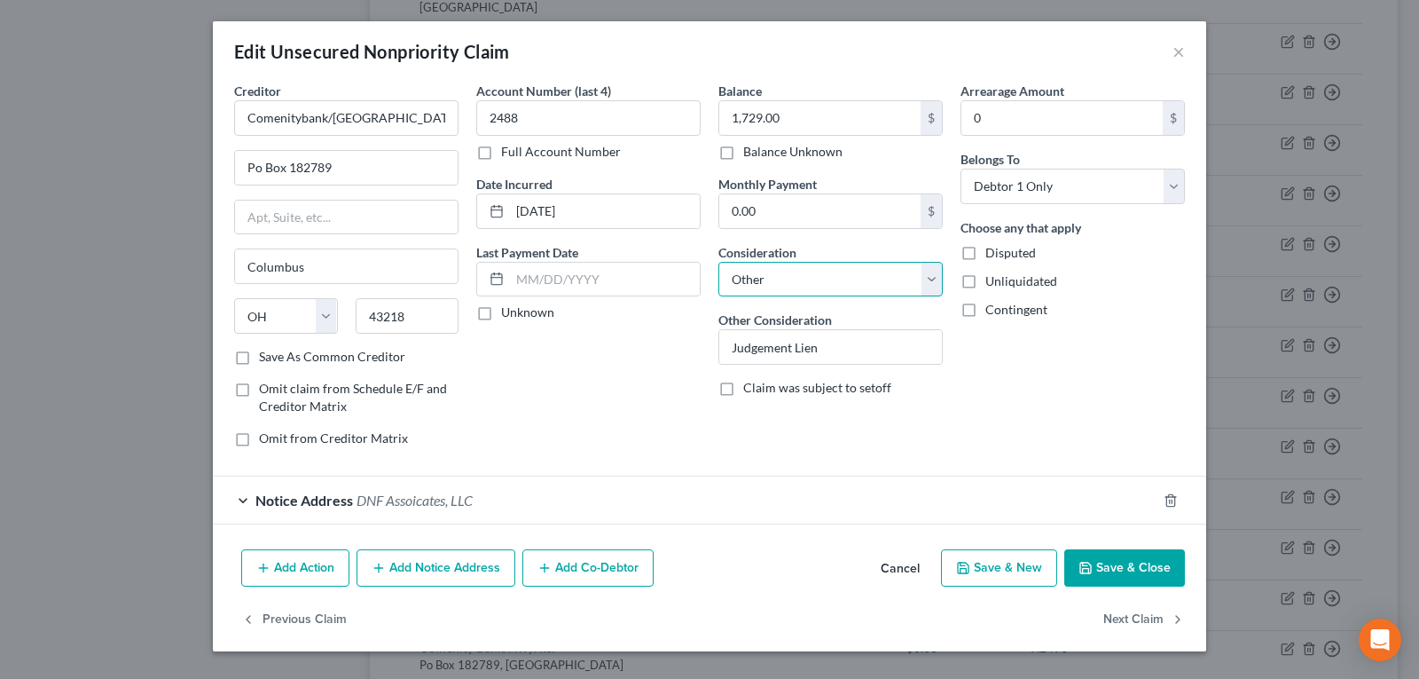
click at [780, 277] on select "Select Cable / Satellite Services Collection Agency Credit Card Debt Debt Couns…" at bounding box center [830, 279] width 224 height 35
click at [583, 365] on div "Account Number (last 4) 2488 Full Account Number Date Incurred [DATE] Last Paym…" at bounding box center [588, 272] width 242 height 380
click at [846, 342] on input "Judgement Lien" at bounding box center [830, 347] width 223 height 34
click at [805, 123] on input "1,729.00" at bounding box center [819, 118] width 201 height 34
drag, startPoint x: 838, startPoint y: 341, endPoint x: 632, endPoint y: 343, distance: 205.8
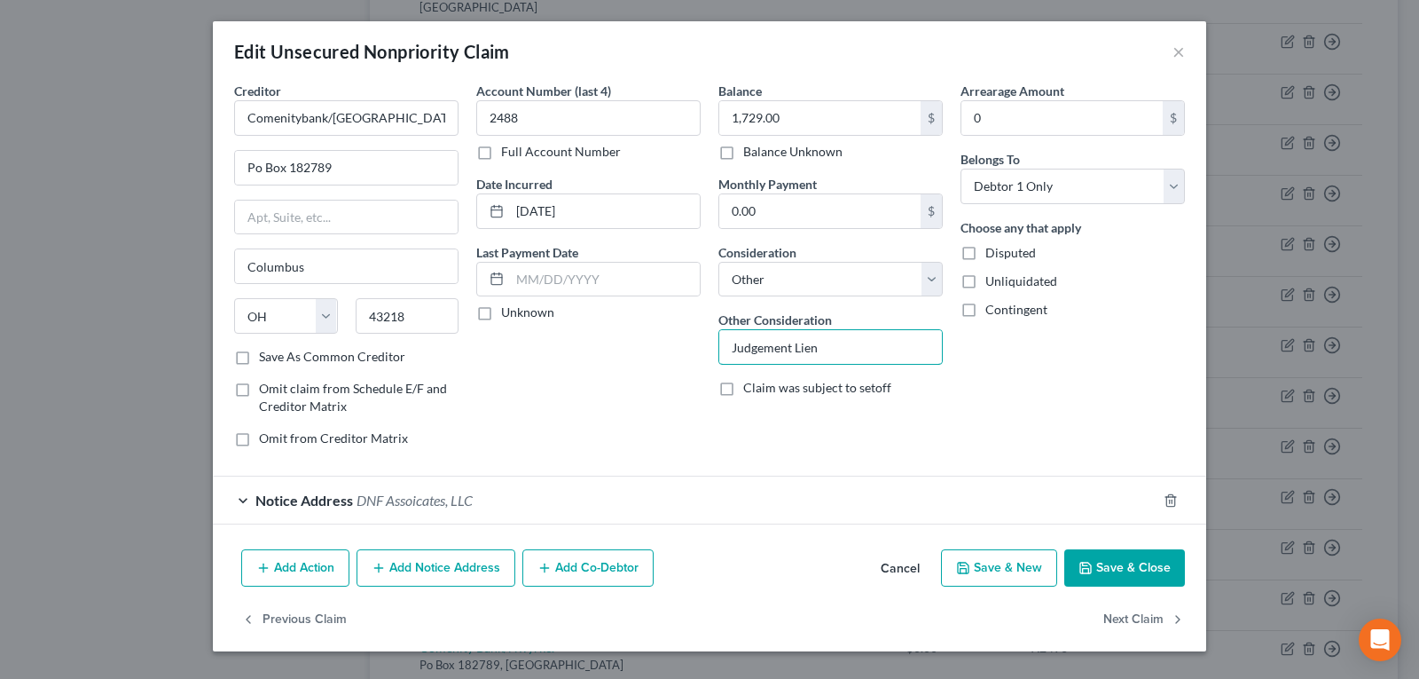
click at [636, 357] on div "Creditor * Comenitybank/Boston Po Box 182789 [GEOGRAPHIC_DATA] [US_STATE] AK AR…" at bounding box center [709, 272] width 969 height 380
click at [443, 506] on span "DNF Assoicates, LLC" at bounding box center [415, 499] width 116 height 17
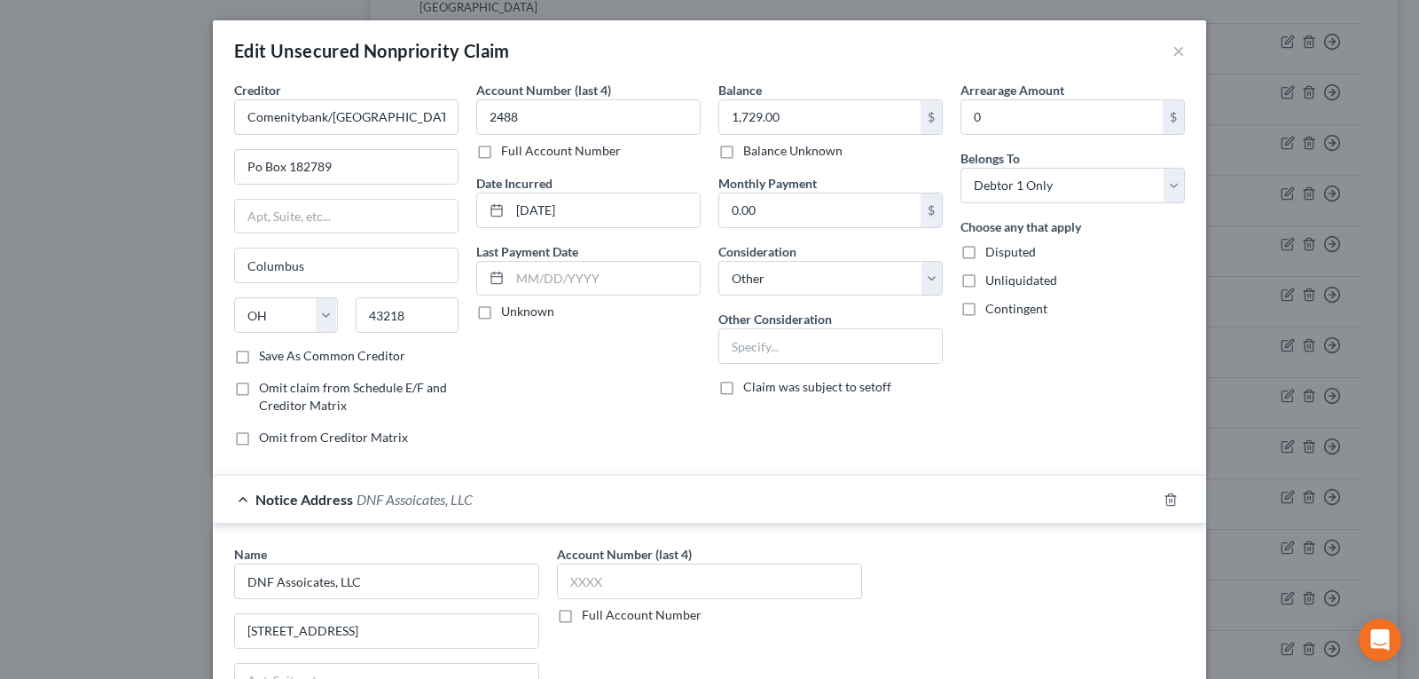
scroll to position [0, 0]
click at [815, 347] on input "text" at bounding box center [830, 347] width 223 height 34
drag, startPoint x: 648, startPoint y: 360, endPoint x: 750, endPoint y: 271, distance: 135.2
click at [648, 360] on div "Account Number (last 4) 2488 Full Account Number Date Incurred [DATE] Last Paym…" at bounding box center [588, 272] width 242 height 380
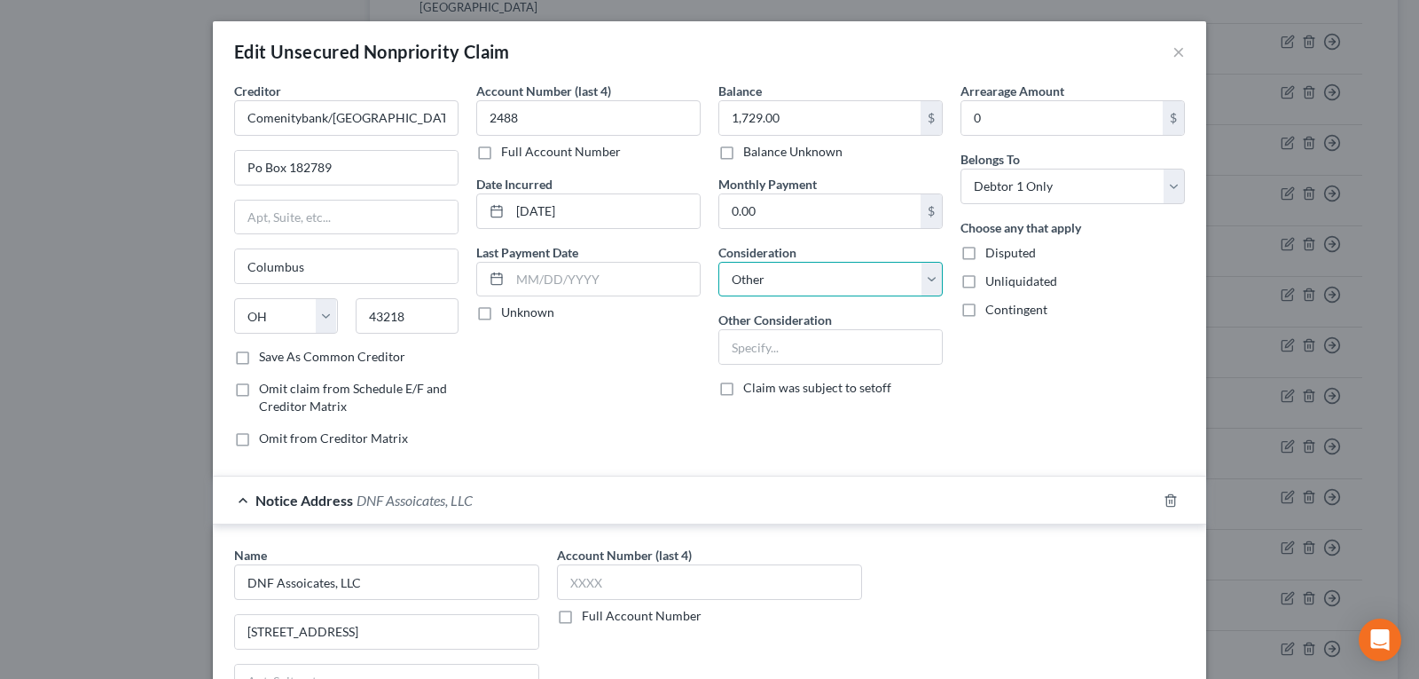
click at [750, 280] on select "Select Cable / Satellite Services Collection Agency Credit Card Debt Debt Couns…" at bounding box center [830, 279] width 224 height 35
select select "1"
click at [718, 262] on select "Select Cable / Satellite Services Collection Agency Credit Card Debt Debt Couns…" at bounding box center [830, 279] width 224 height 35
drag, startPoint x: 690, startPoint y: 416, endPoint x: 862, endPoint y: 487, distance: 186.1
click at [689, 417] on div "Account Number (last 4) 2488 Full Account Number Date Incurred [DATE] Last Paym…" at bounding box center [588, 272] width 242 height 380
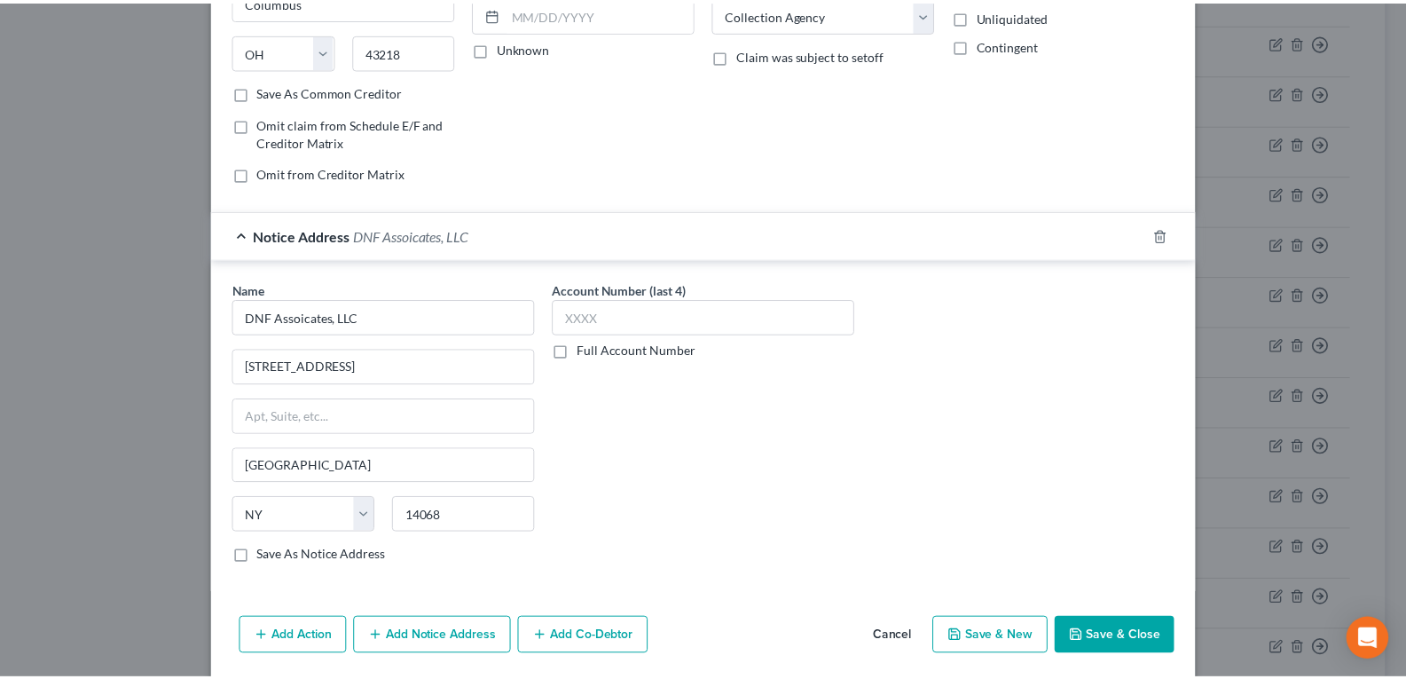
scroll to position [266, 0]
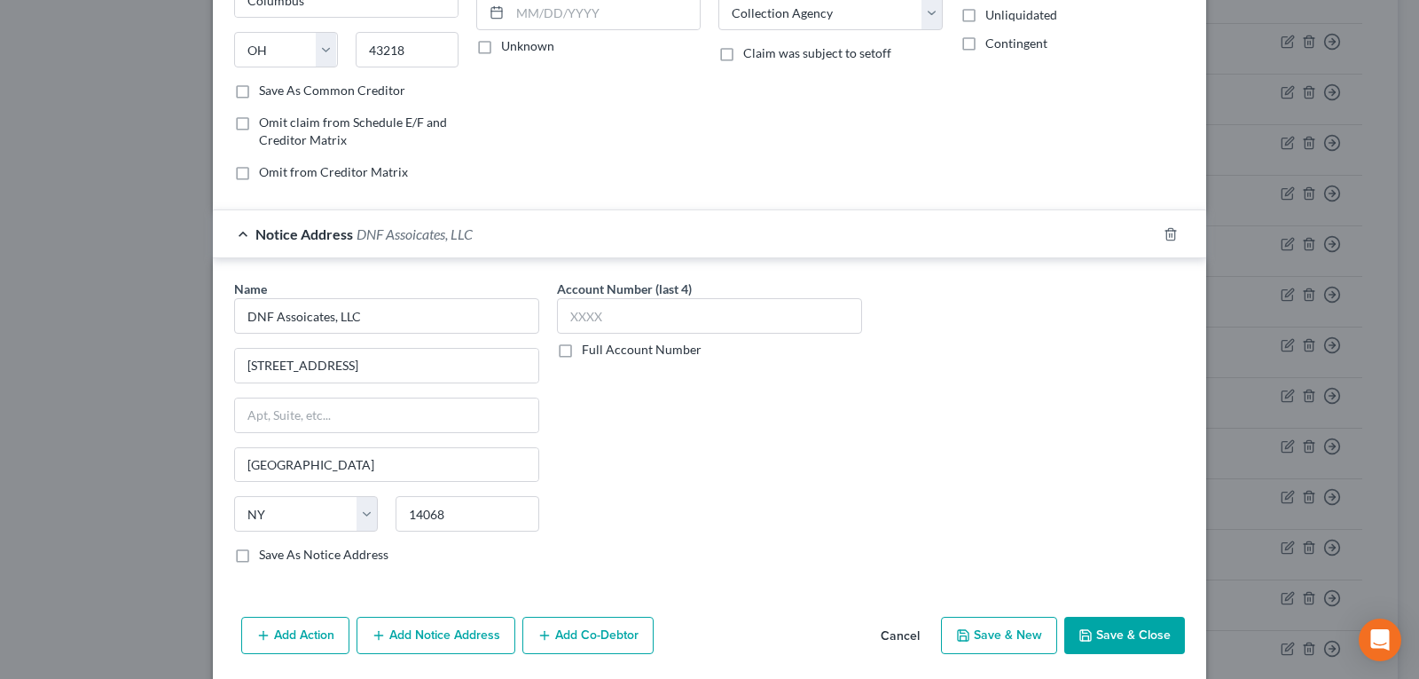
click at [1102, 630] on button "Save & Close" at bounding box center [1124, 634] width 121 height 37
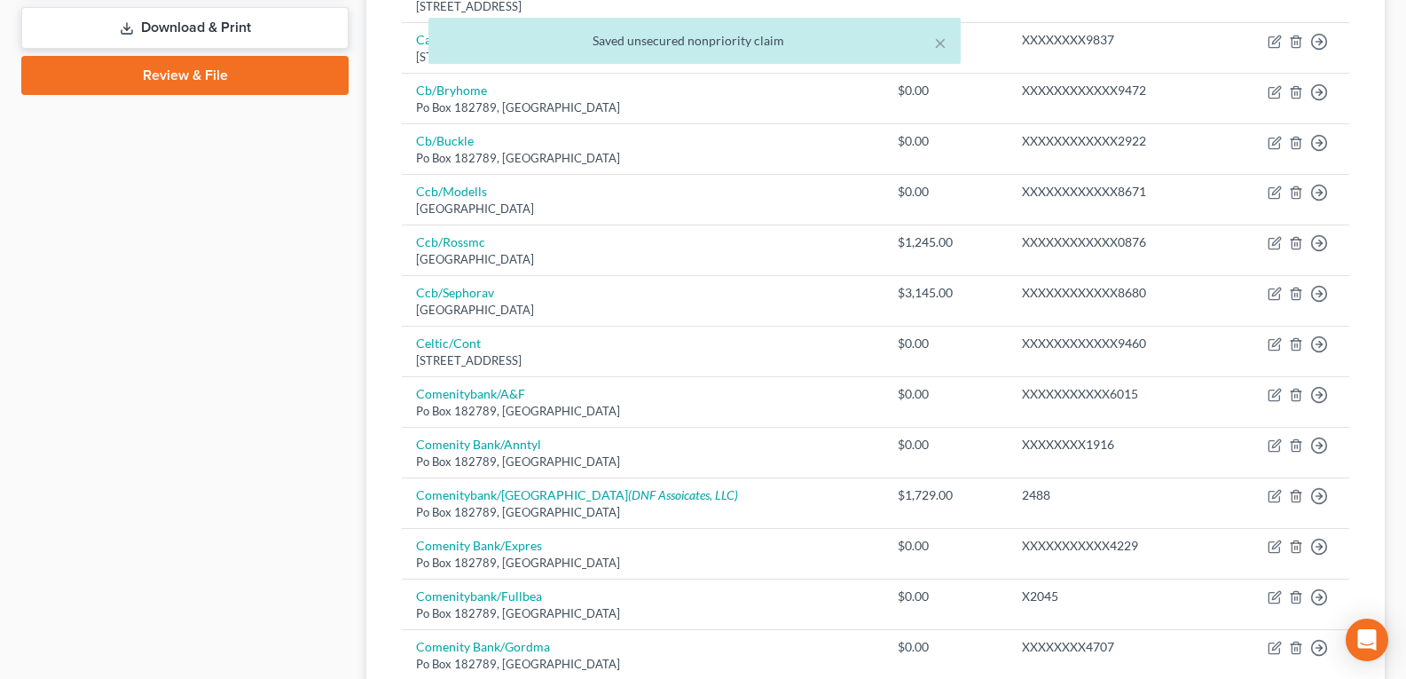
scroll to position [887, 0]
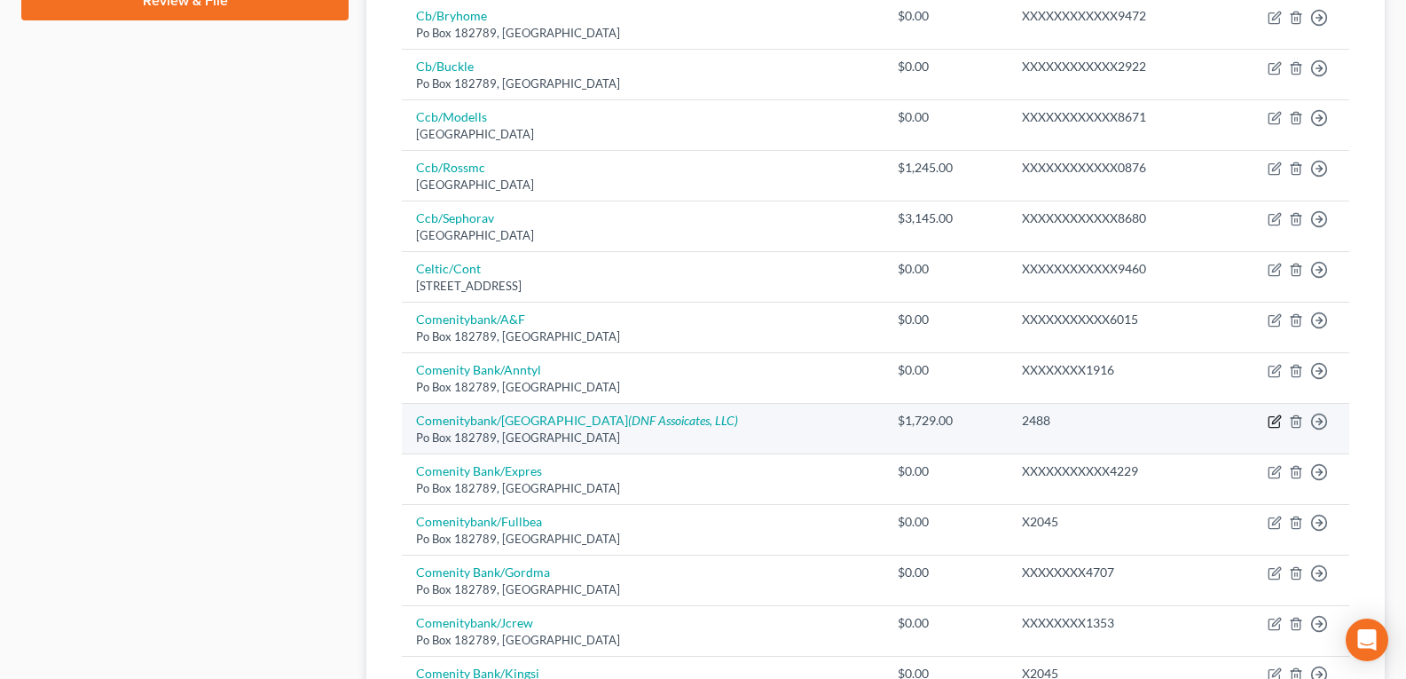
click at [1270, 425] on icon "button" at bounding box center [1275, 421] width 14 height 14
select select "36"
select select "1"
select select "0"
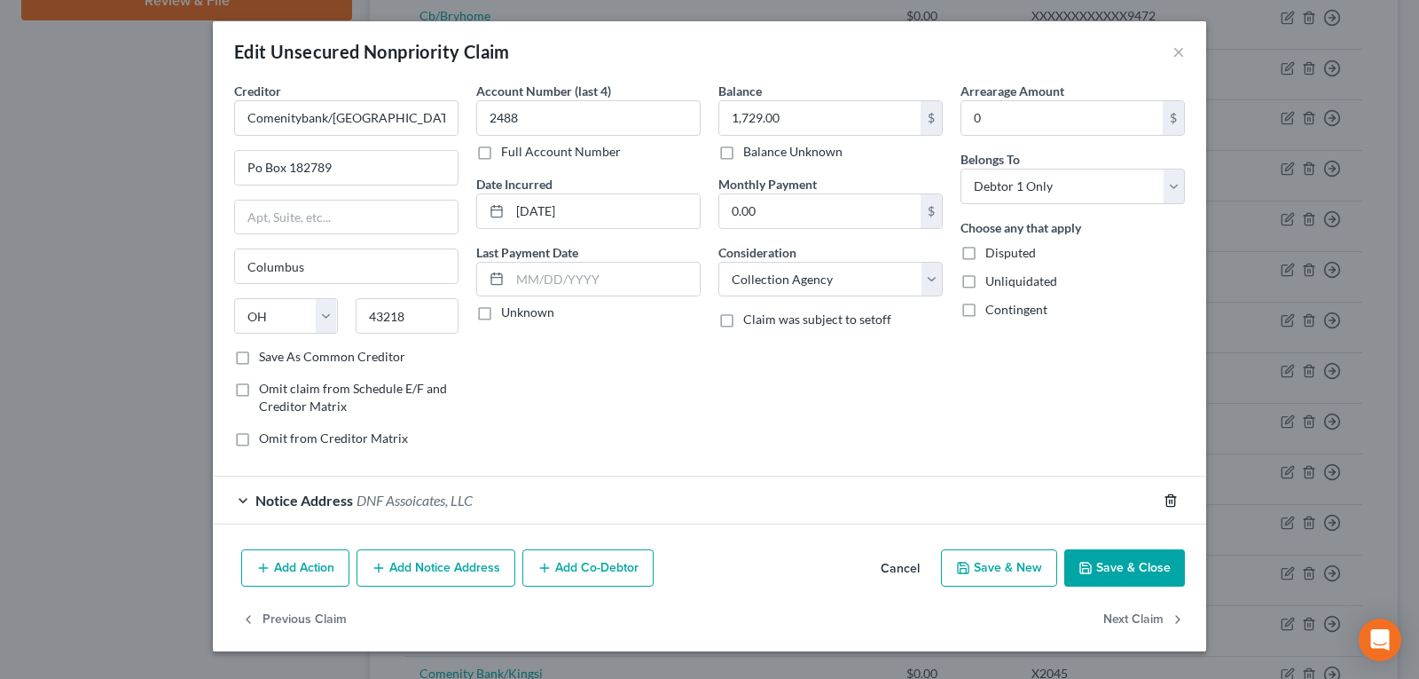
click at [1174, 498] on icon "button" at bounding box center [1170, 500] width 8 height 12
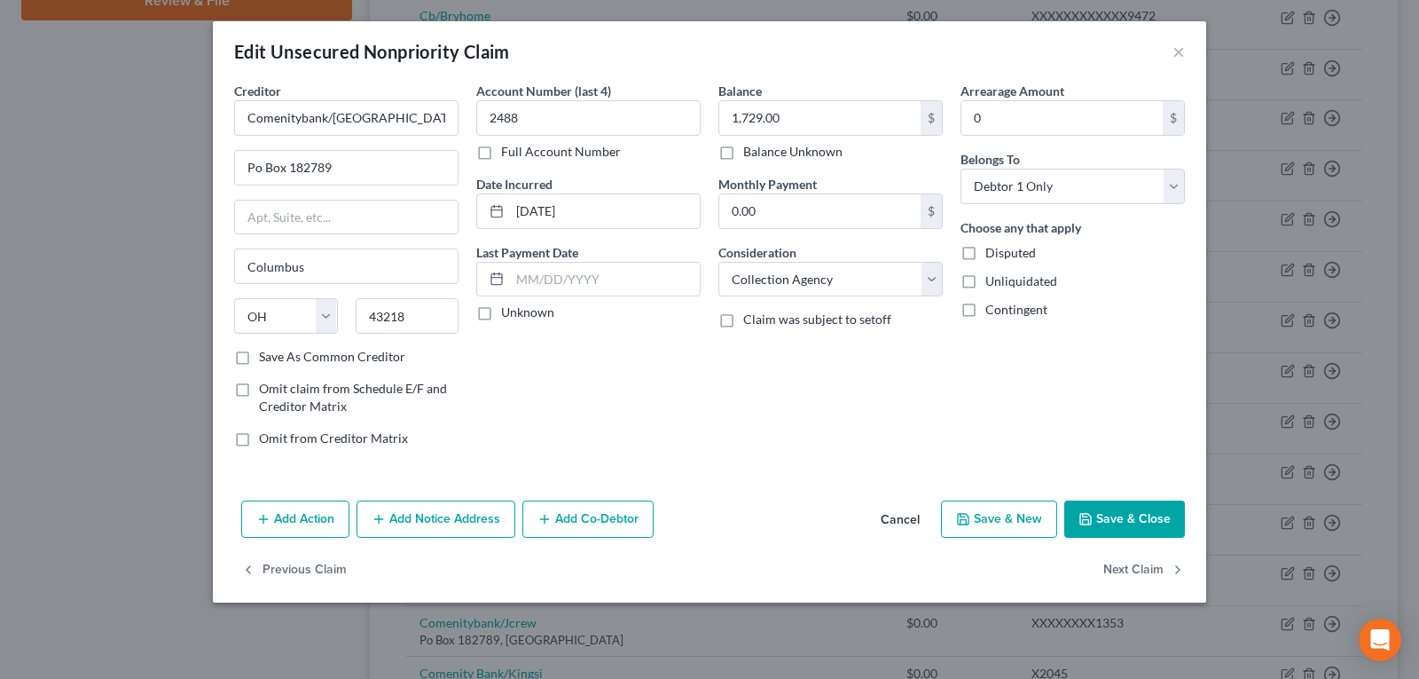
click at [1120, 515] on button "Save & Close" at bounding box center [1124, 518] width 121 height 37
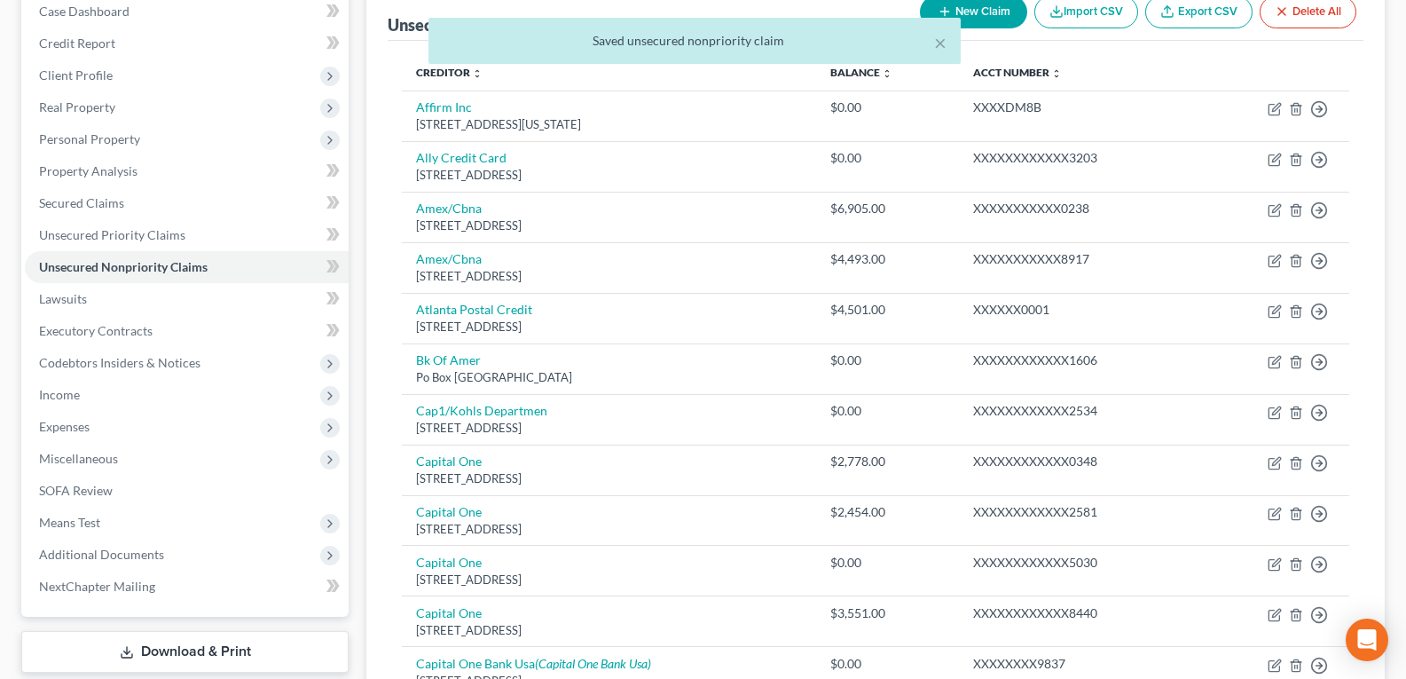
scroll to position [89, 0]
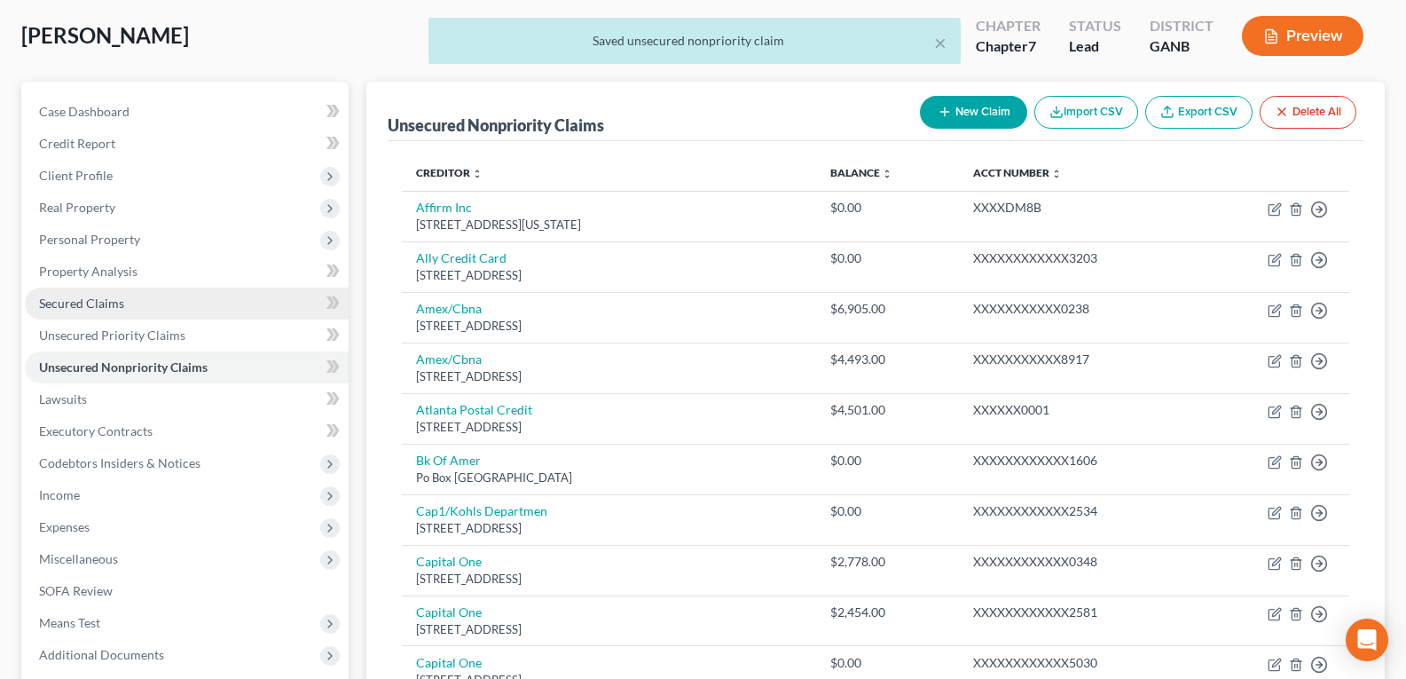
click at [114, 302] on span "Secured Claims" at bounding box center [81, 302] width 85 height 15
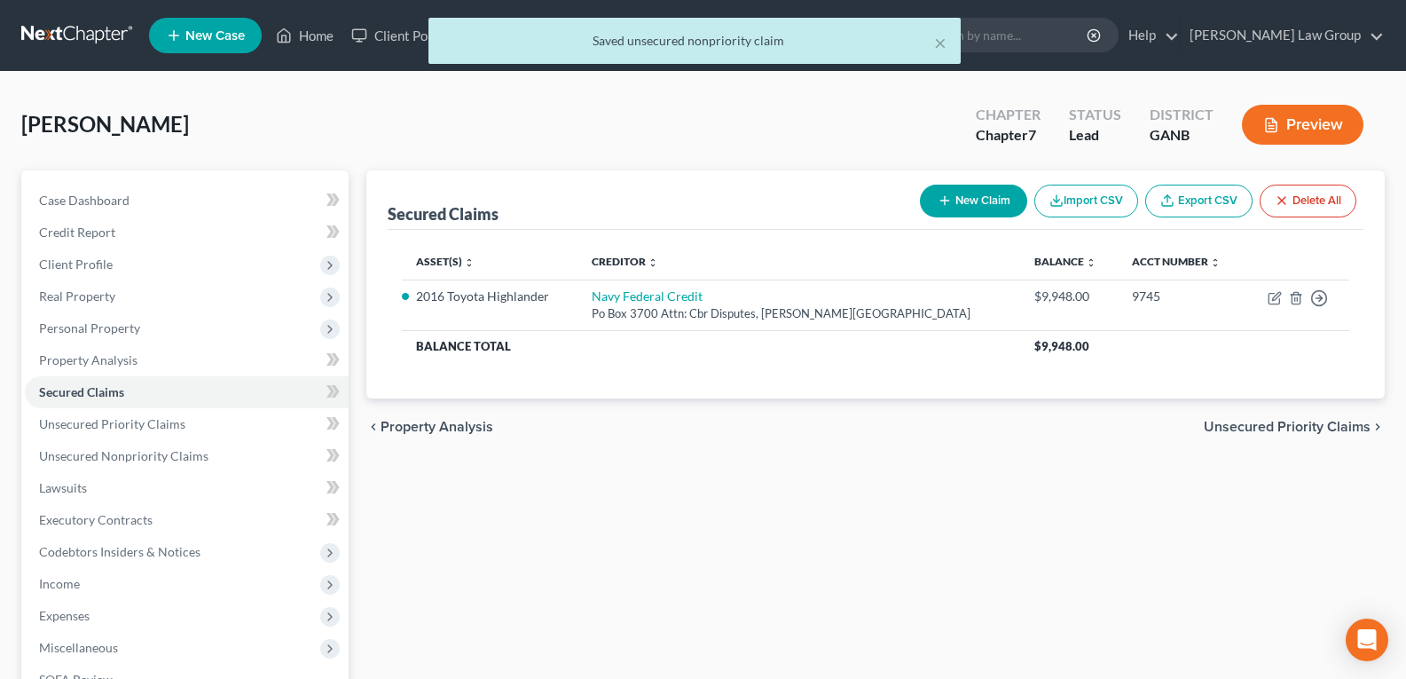
click at [949, 204] on button "New Claim" at bounding box center [973, 200] width 107 height 33
select select "0"
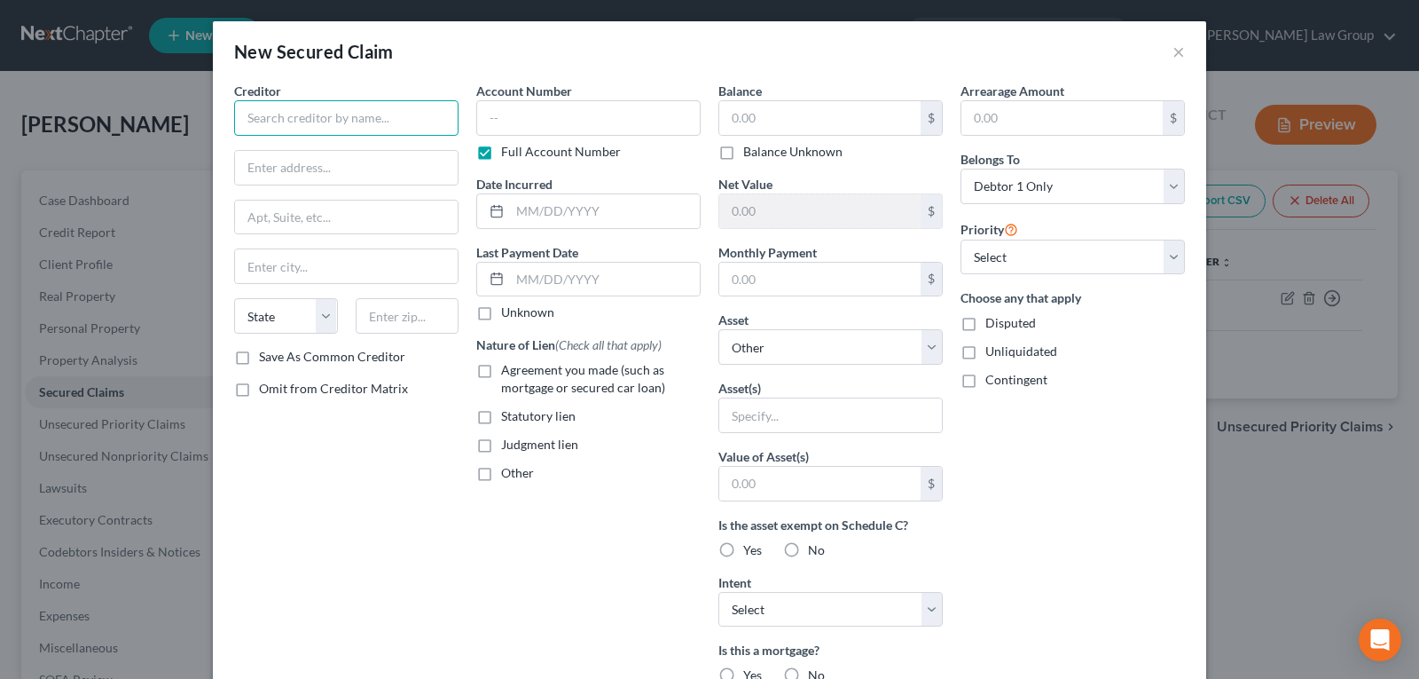
click at [377, 118] on input "text" at bounding box center [346, 117] width 224 height 35
type input "DNF Associates, LLC"
type input "[STREET_ADDRESS]"
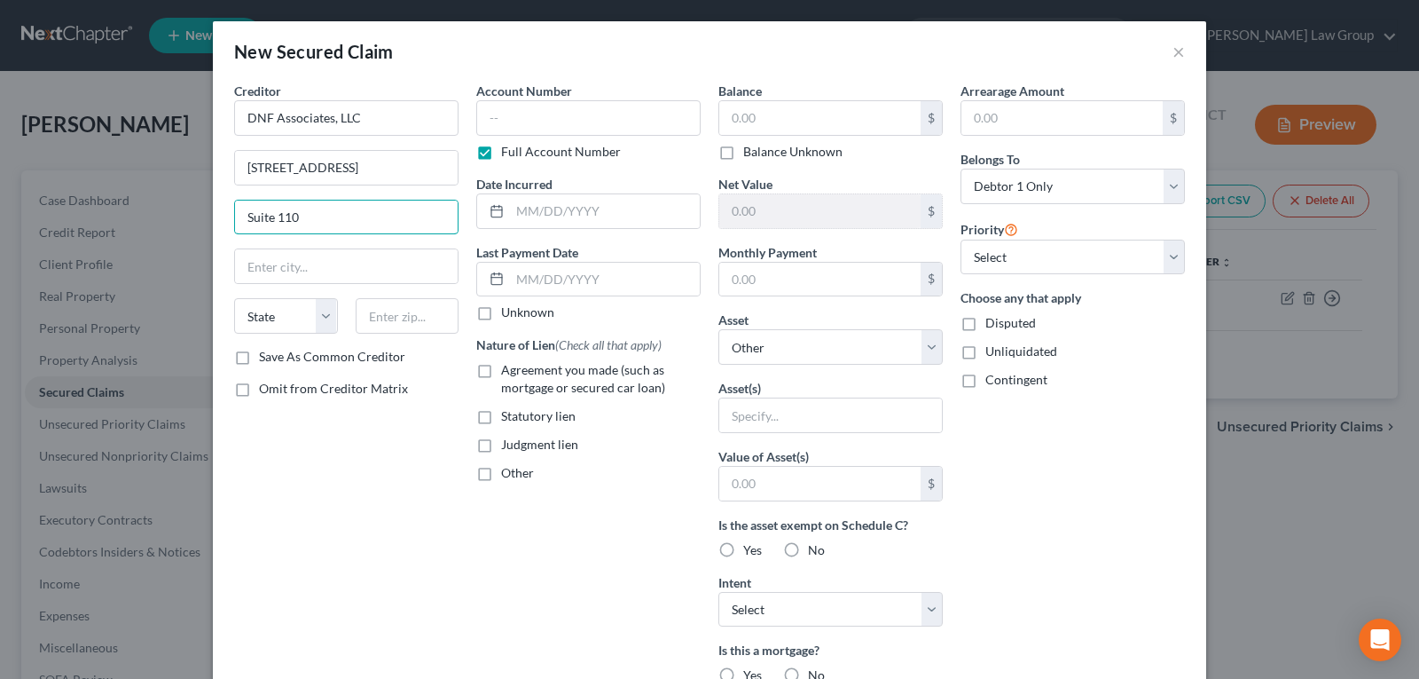
type input "Suite 110"
type input "[GEOGRAPHIC_DATA]"
click at [305, 320] on select "State [US_STATE] AK AR AZ CA CO CT DE DC [GEOGRAPHIC_DATA] [GEOGRAPHIC_DATA] GU…" at bounding box center [286, 315] width 104 height 35
select select "35"
click at [234, 298] on select "State [US_STATE] AK AR AZ CA CO CT DE DC [GEOGRAPHIC_DATA] [GEOGRAPHIC_DATA] GU…" at bounding box center [286, 315] width 104 height 35
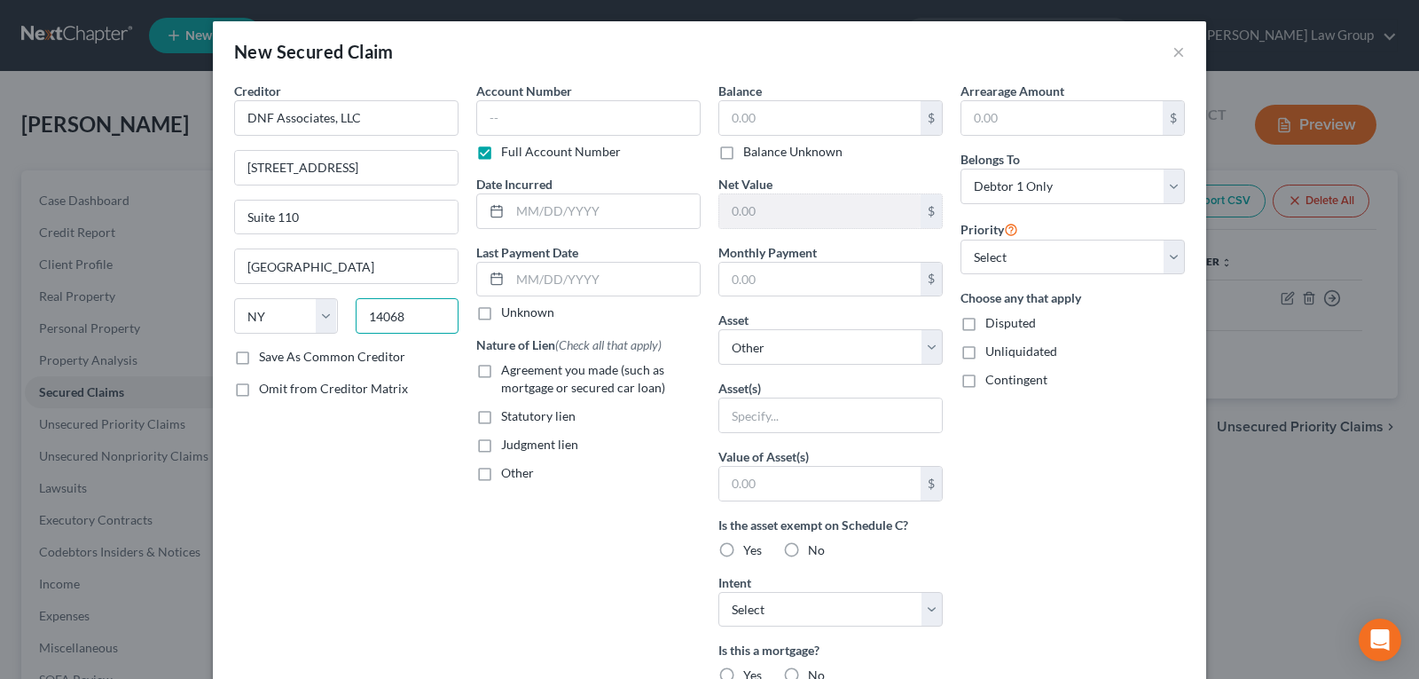
type input "14068"
click at [782, 99] on div "Balance $ Balance Unknown Balance Undetermined $ Balance Unknown" at bounding box center [830, 121] width 224 height 79
click at [781, 108] on input "text" at bounding box center [819, 118] width 201 height 34
type input "1,729.00"
click at [772, 338] on select "Select Other Multiple Assets 401 K - $20000.0 2016 Toyota Highlander - $21938.0" at bounding box center [830, 346] width 224 height 35
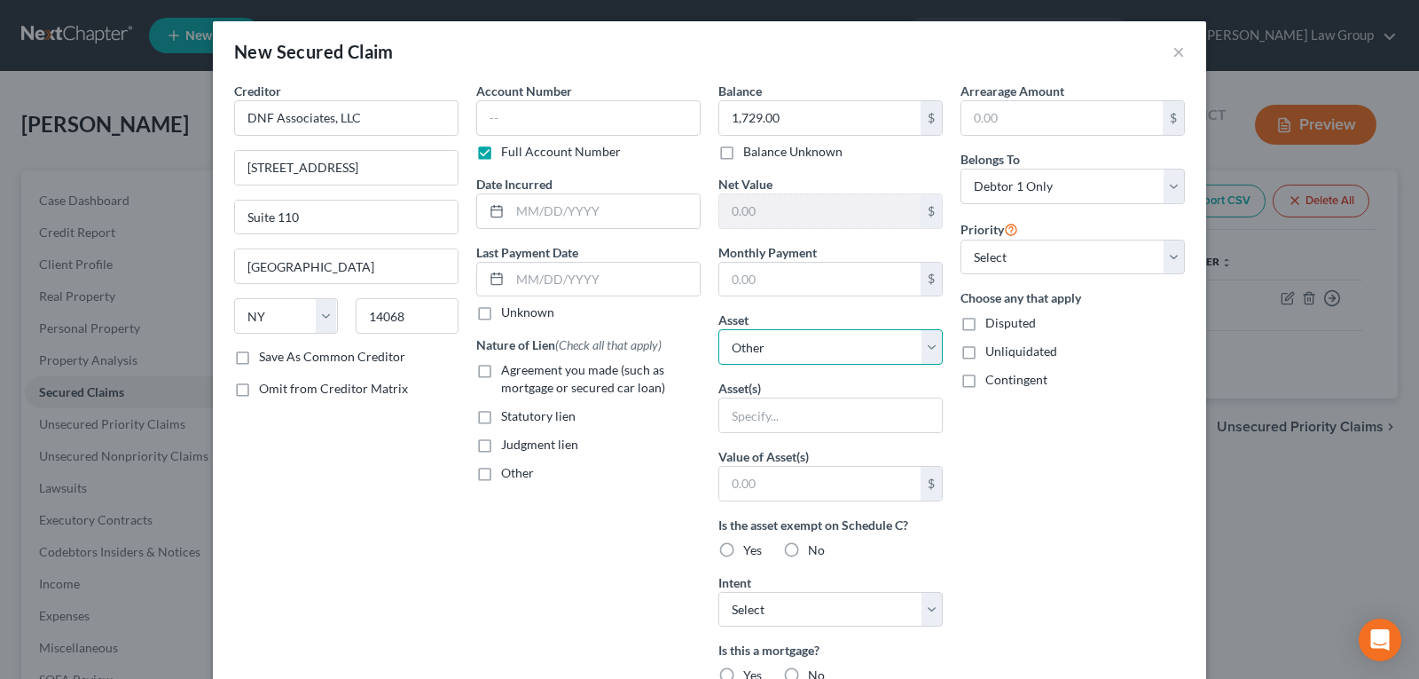
click at [772, 340] on select "Select Other Multiple Assets 401 K - $20000.0 2016 Toyota Highlander - $21938.0" at bounding box center [830, 346] width 224 height 35
click at [769, 420] on input "text" at bounding box center [830, 415] width 223 height 34
type input "Judgement Lien"
drag, startPoint x: 473, startPoint y: 443, endPoint x: 696, endPoint y: 469, distance: 225.1
click at [501, 443] on label "Judgment lien" at bounding box center [539, 445] width 77 height 18
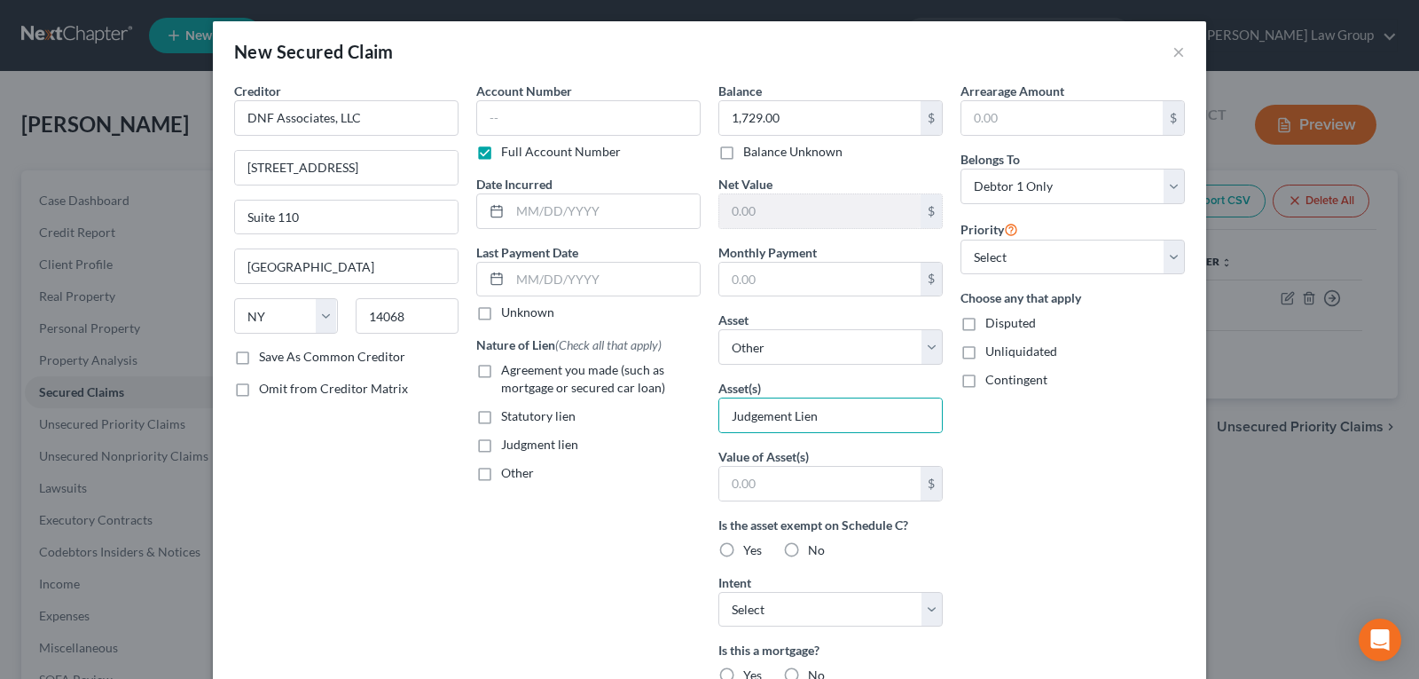
click at [508, 443] on input "Judgment lien" at bounding box center [514, 442] width 12 height 12
checkbox input "true"
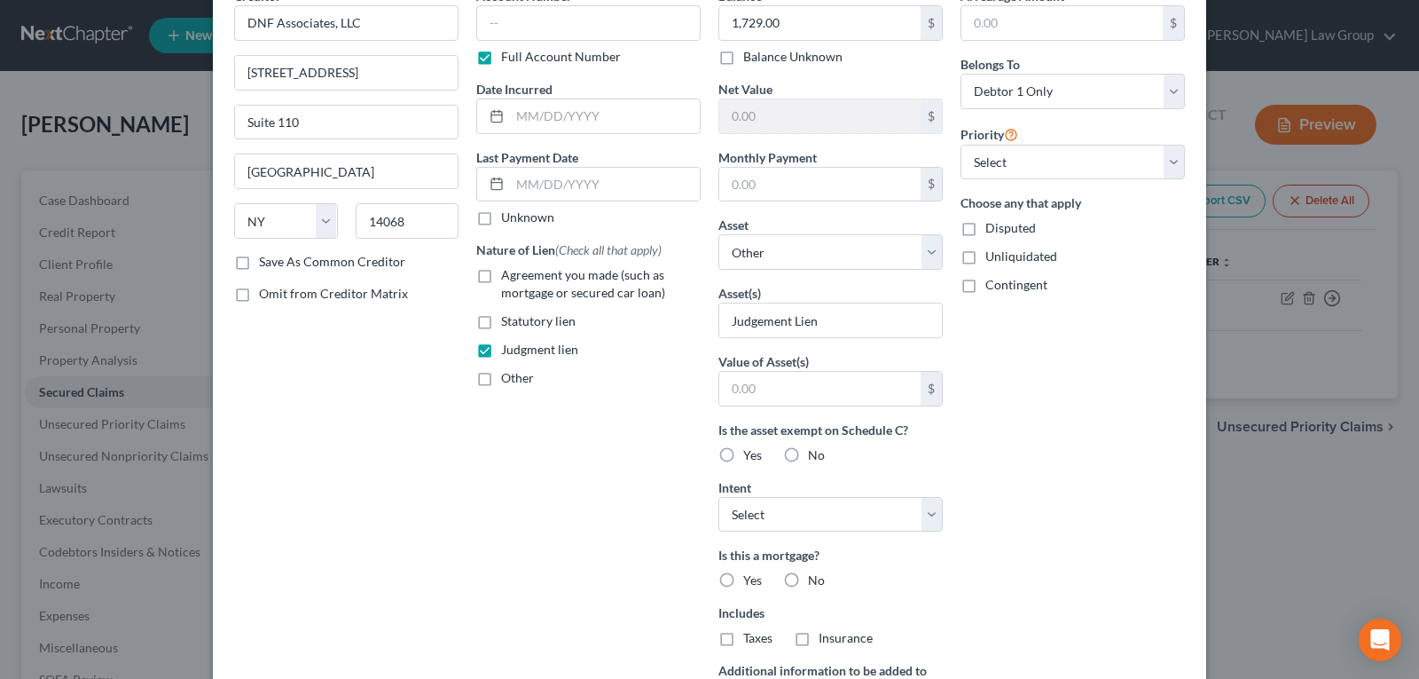
scroll to position [177, 0]
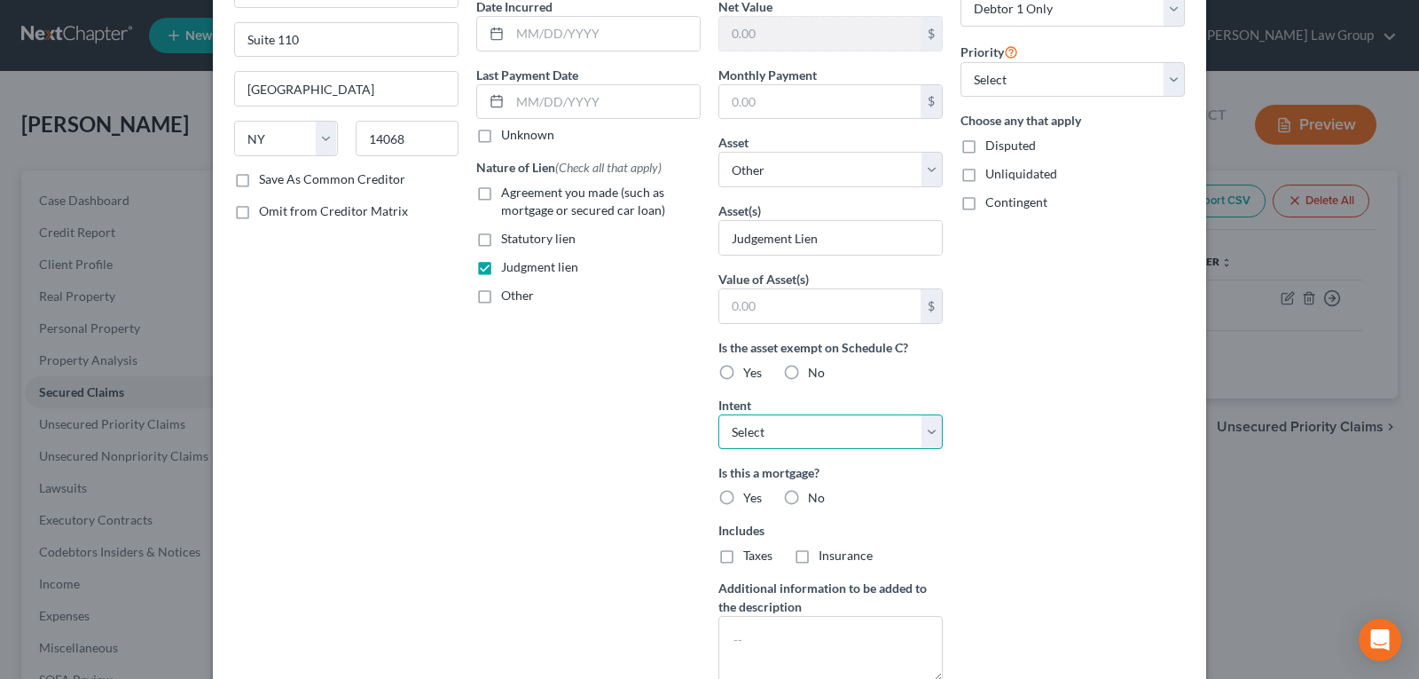
drag, startPoint x: 808, startPoint y: 423, endPoint x: 807, endPoint y: 447, distance: 24.0
click at [808, 423] on select "Select Surrender Redeem Reaffirm Avoid Other" at bounding box center [830, 431] width 224 height 35
select select "3"
click at [718, 414] on select "Select Surrender Redeem Reaffirm Avoid Other" at bounding box center [830, 431] width 224 height 35
click at [808, 496] on label "No" at bounding box center [816, 498] width 17 height 18
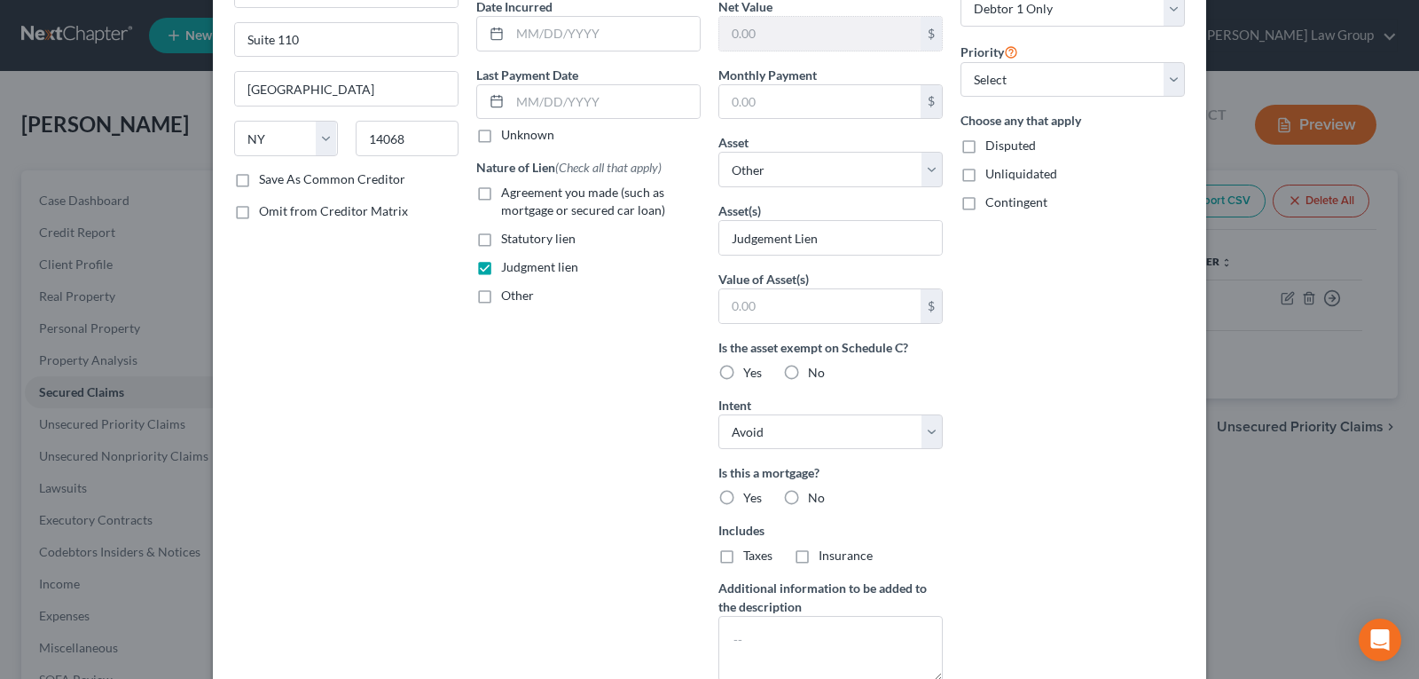
click at [815, 496] on input "No" at bounding box center [821, 495] width 12 height 12
radio input "true"
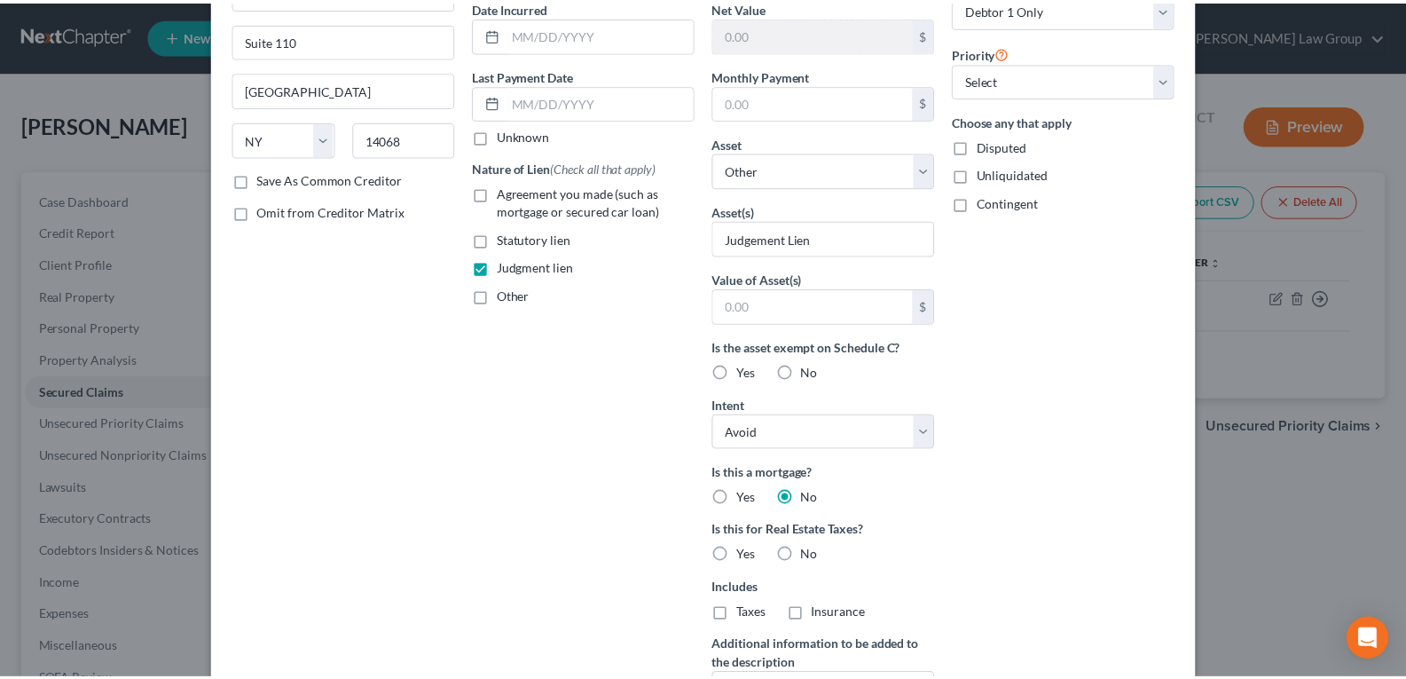
scroll to position [364, 0]
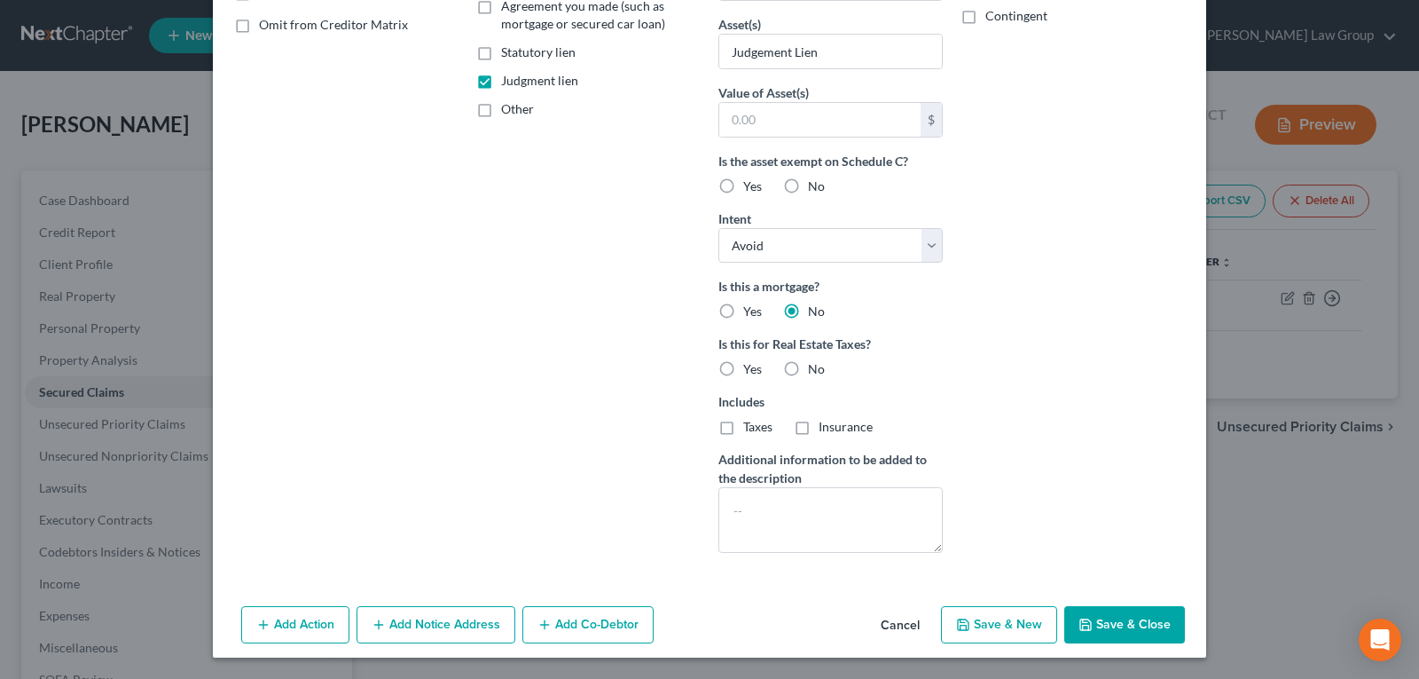
click at [1122, 611] on button "Save & Close" at bounding box center [1124, 624] width 121 height 37
select select
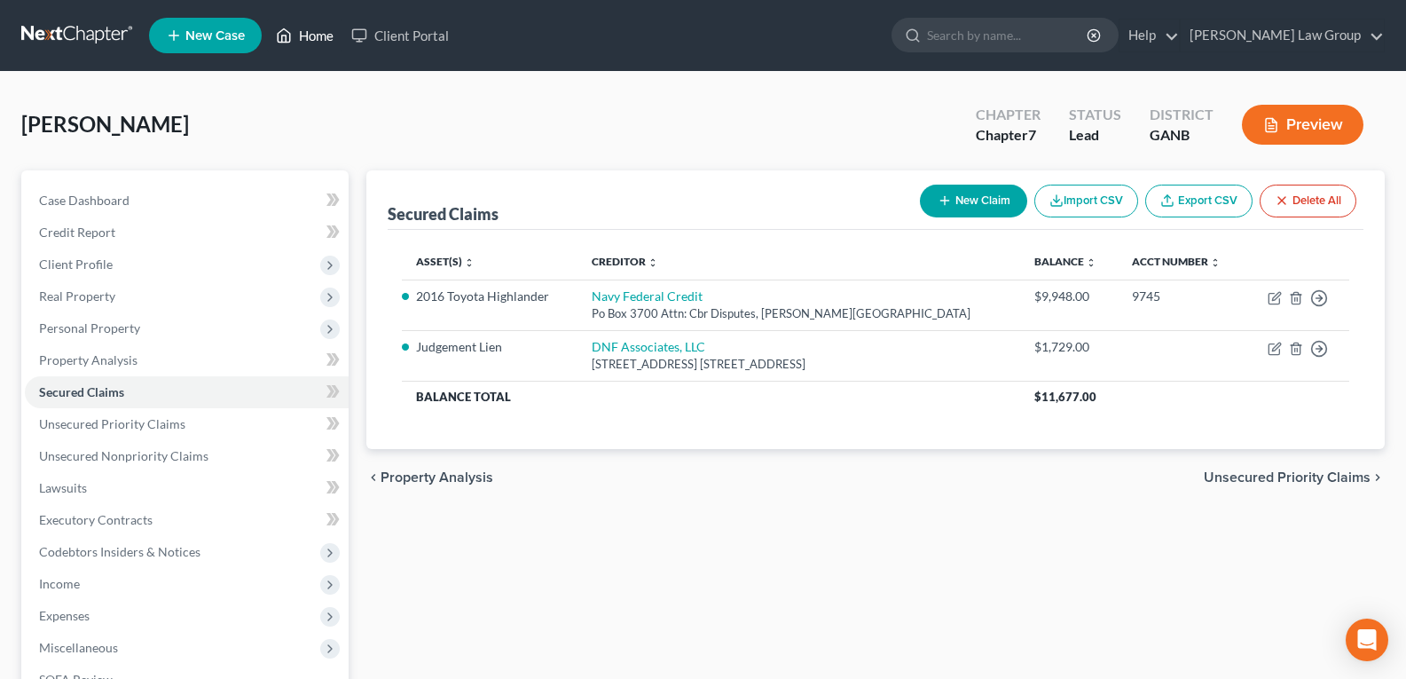
click at [294, 30] on link "Home" at bounding box center [304, 36] width 75 height 32
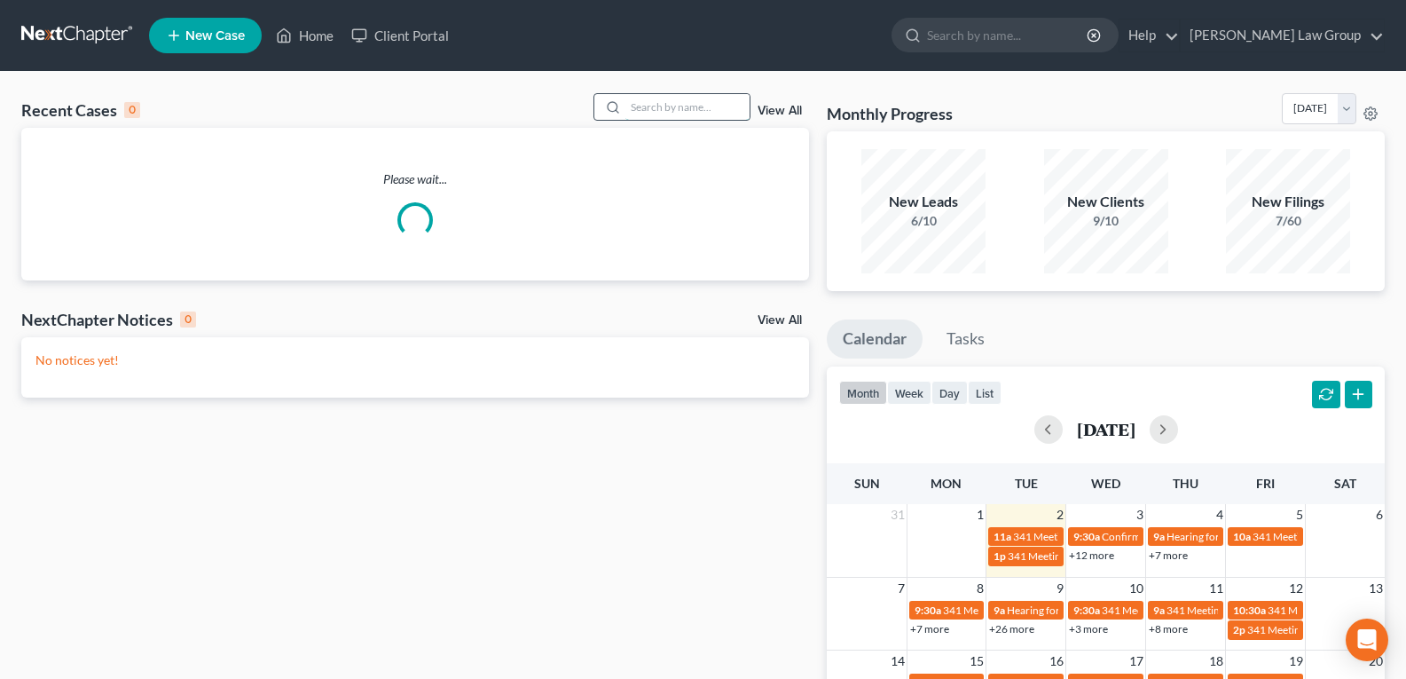
click at [664, 111] on input "search" at bounding box center [687, 107] width 124 height 26
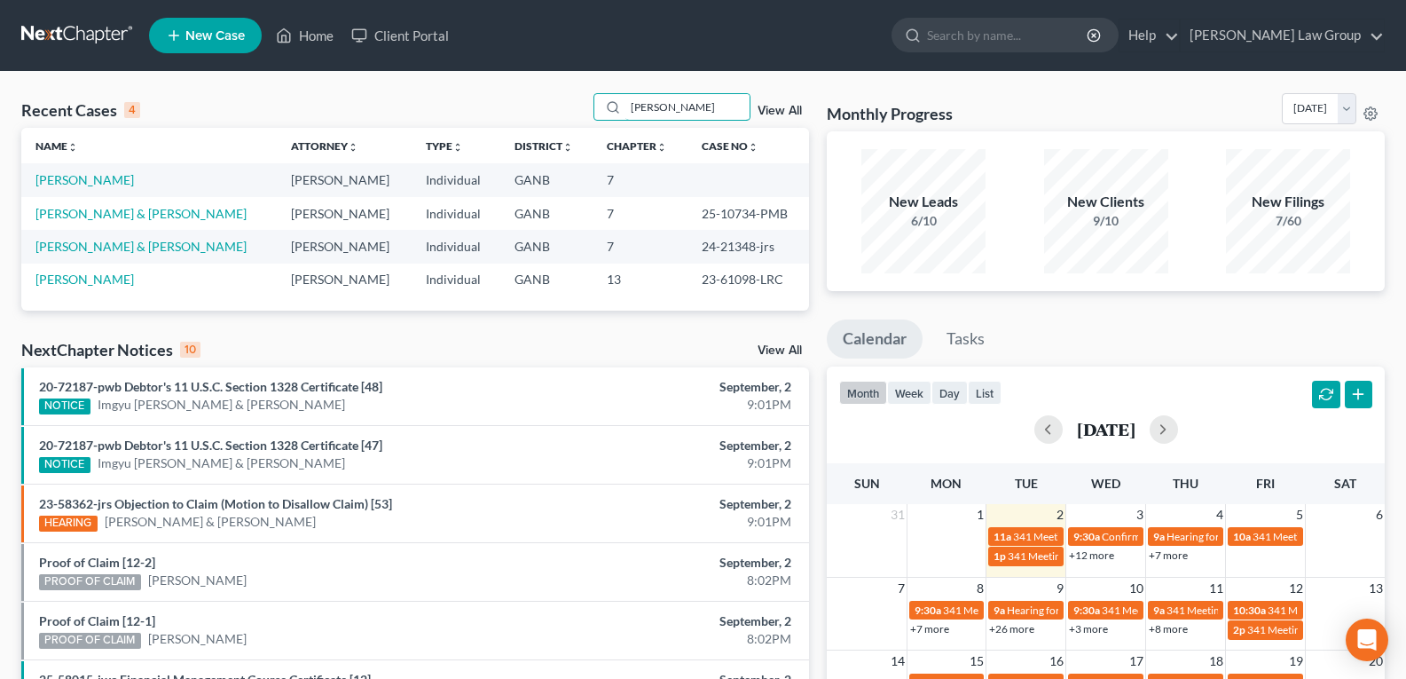
type input "[PERSON_NAME]"
drag, startPoint x: 705, startPoint y: 100, endPoint x: 525, endPoint y: 100, distance: 180.1
click at [525, 100] on div "Recent Cases 4 [PERSON_NAME] View All" at bounding box center [415, 110] width 788 height 35
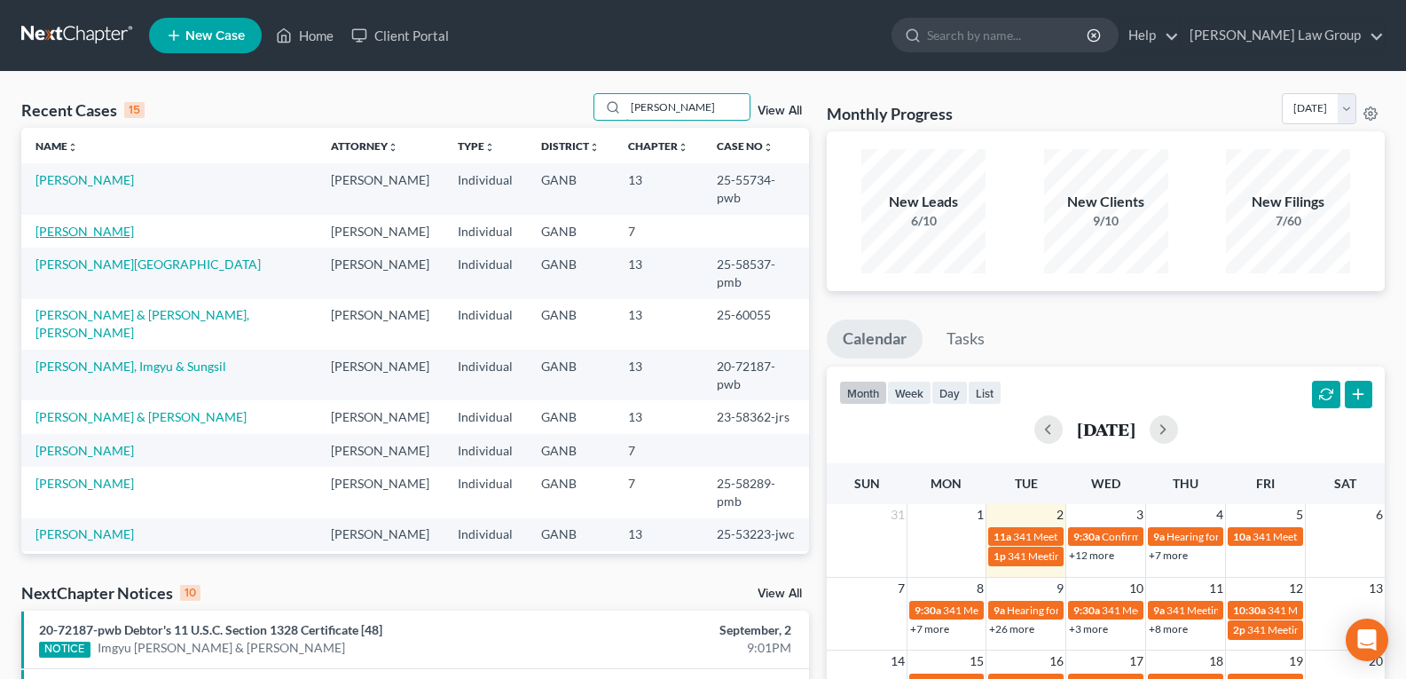
type input "[PERSON_NAME]"
click at [122, 224] on link "[PERSON_NAME]" at bounding box center [84, 231] width 98 height 15
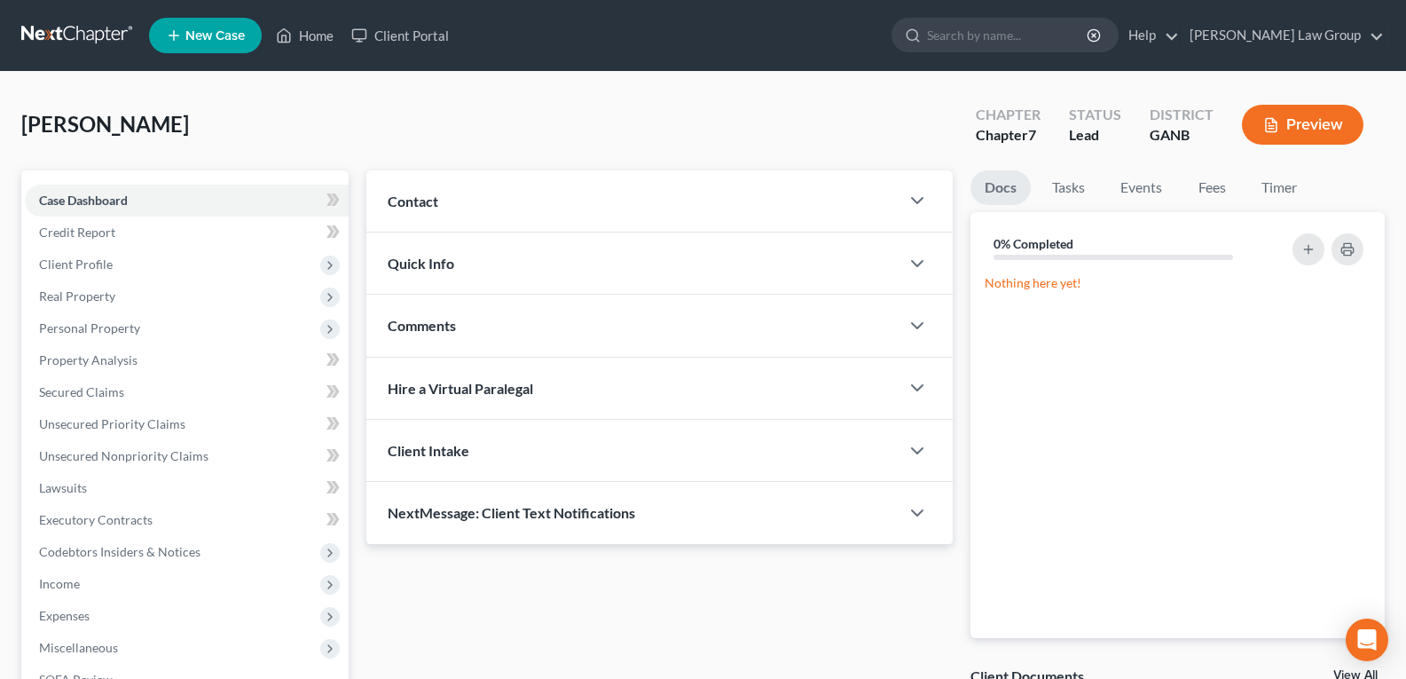
drag, startPoint x: 106, startPoint y: 123, endPoint x: 211, endPoint y: 130, distance: 104.9
click at [211, 130] on div "[PERSON_NAME] Upgraded Chapter Chapter 7 Status Lead District GANB Preview" at bounding box center [702, 131] width 1363 height 77
copy span "Thandiwe"
drag, startPoint x: 87, startPoint y: 276, endPoint x: 191, endPoint y: 274, distance: 103.8
click at [87, 275] on span "Client Profile" at bounding box center [187, 264] width 324 height 32
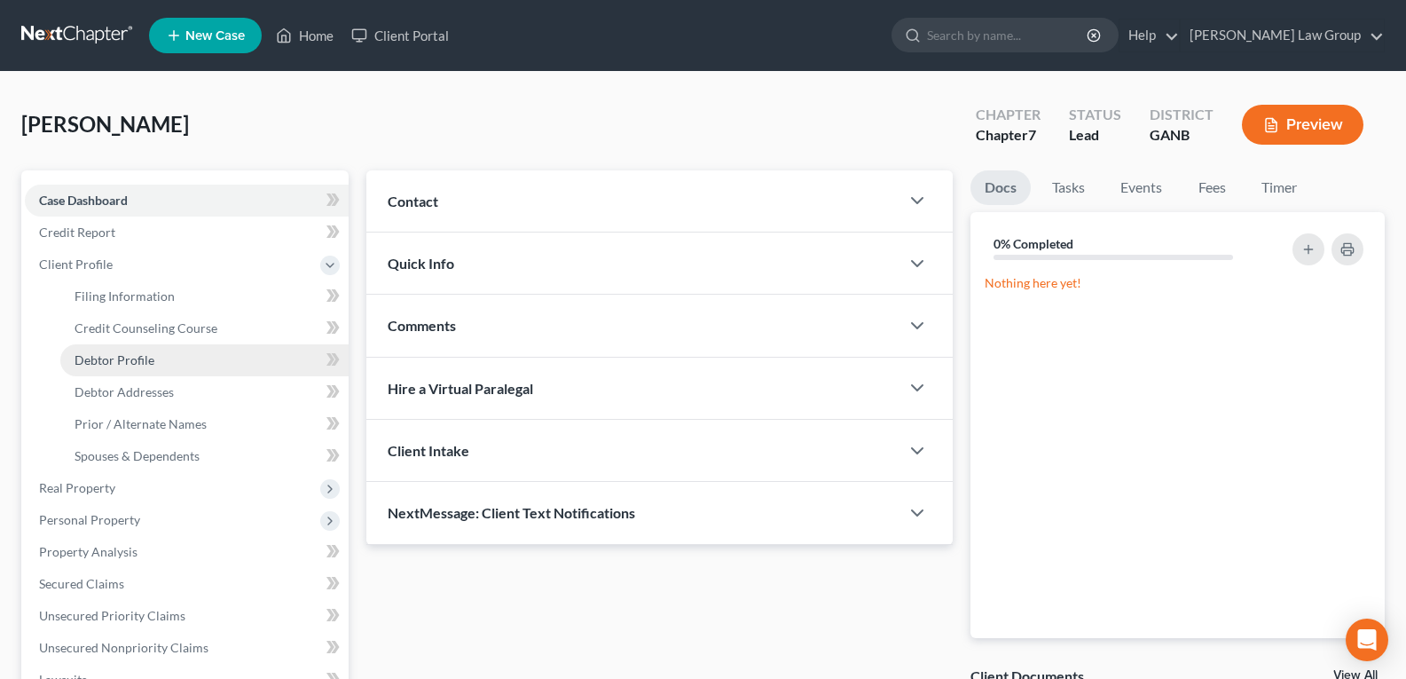
click at [136, 367] on link "Debtor Profile" at bounding box center [204, 360] width 288 height 32
select select "0"
select select "3"
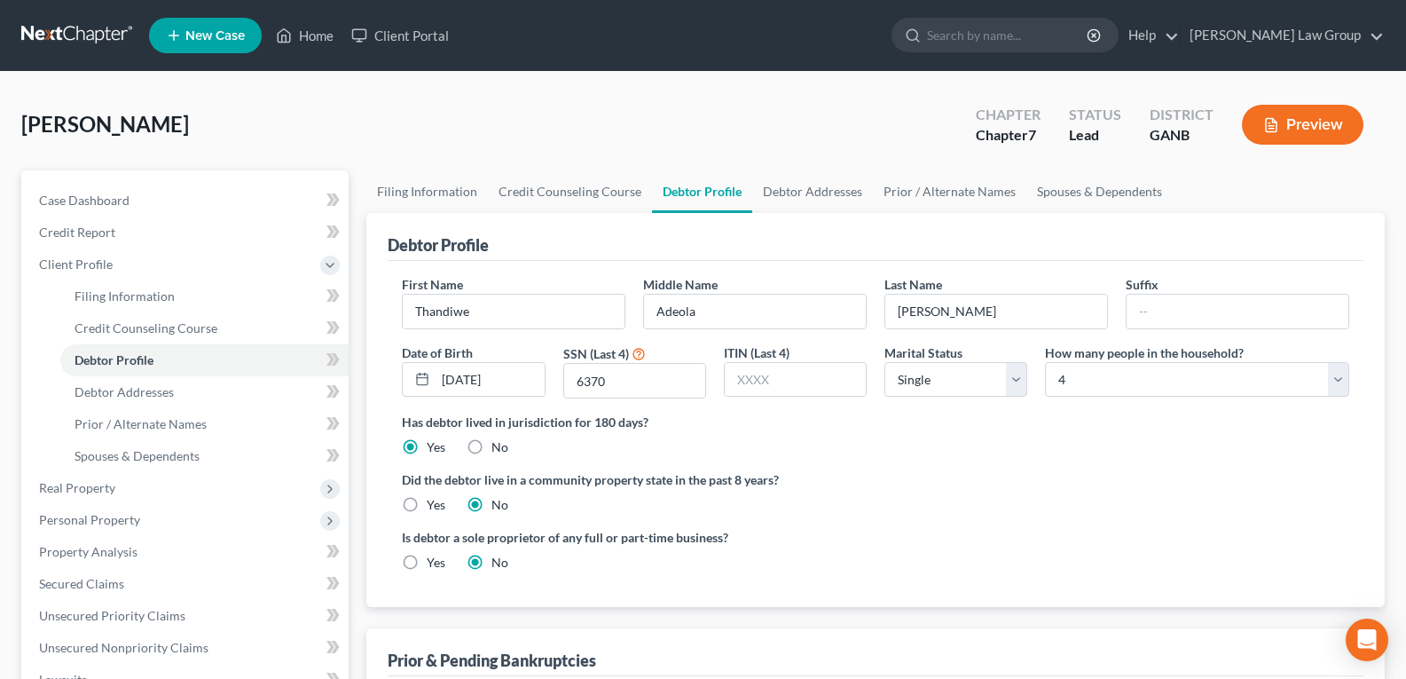
drag, startPoint x: 105, startPoint y: 119, endPoint x: 220, endPoint y: 128, distance: 115.7
click at [220, 128] on div "[PERSON_NAME] Upgraded Chapter Chapter 7 Status Lead District GANB Preview" at bounding box center [702, 131] width 1363 height 77
copy span "Thandiwe"
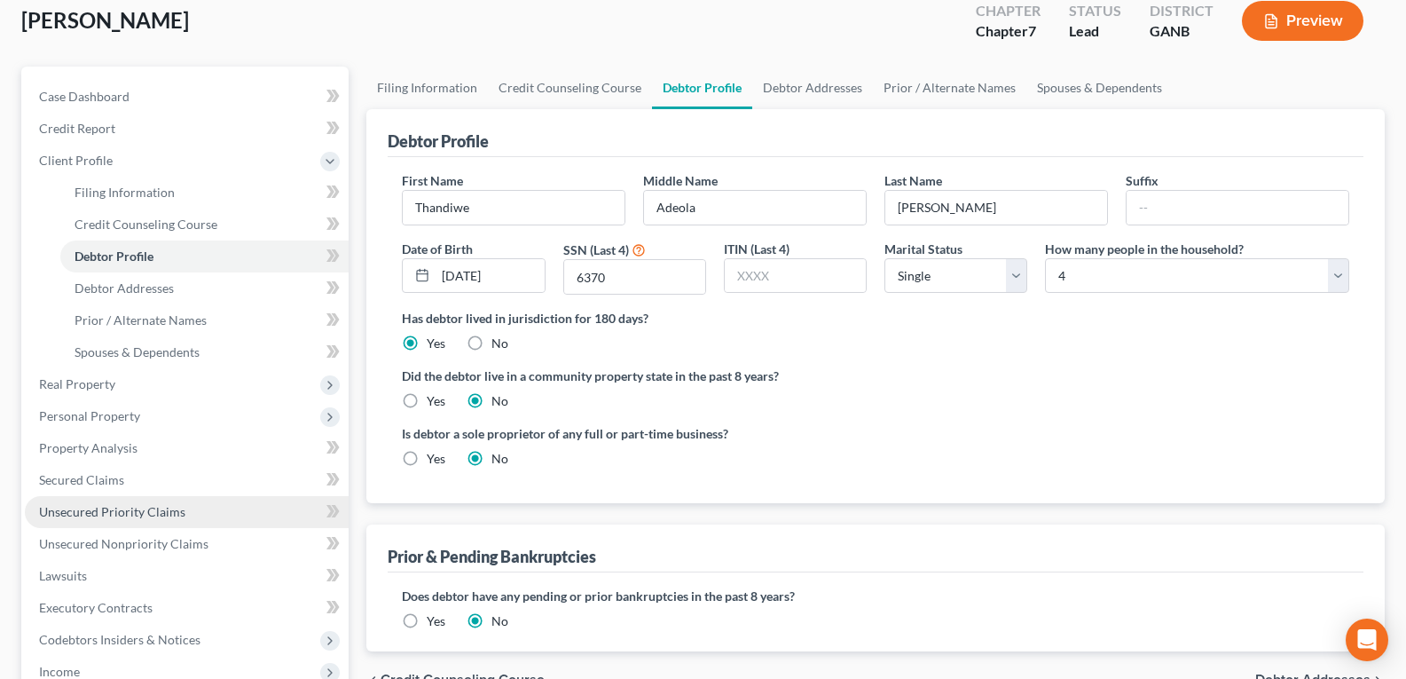
scroll to position [266, 0]
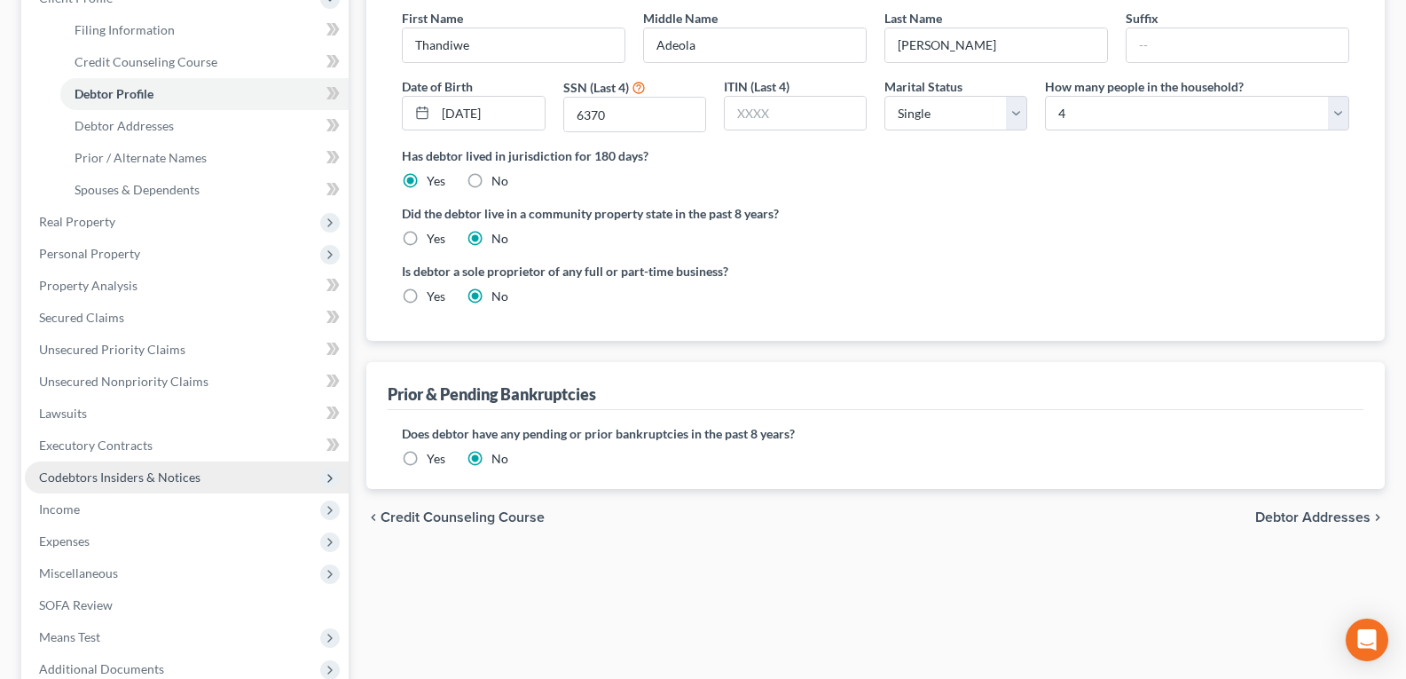
drag, startPoint x: 104, startPoint y: 475, endPoint x: 329, endPoint y: 489, distance: 225.7
click at [104, 475] on span "Codebtors Insiders & Notices" at bounding box center [119, 476] width 161 height 15
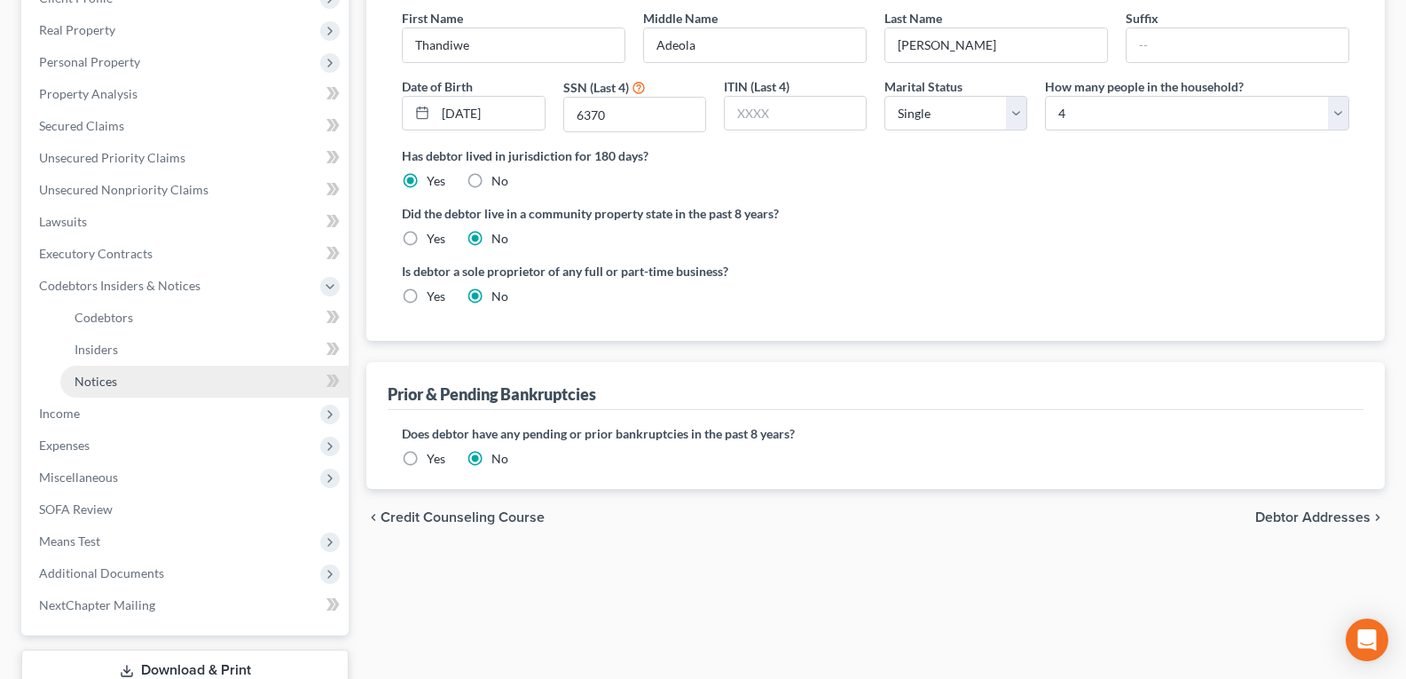
click at [113, 388] on span "Notices" at bounding box center [96, 380] width 43 height 15
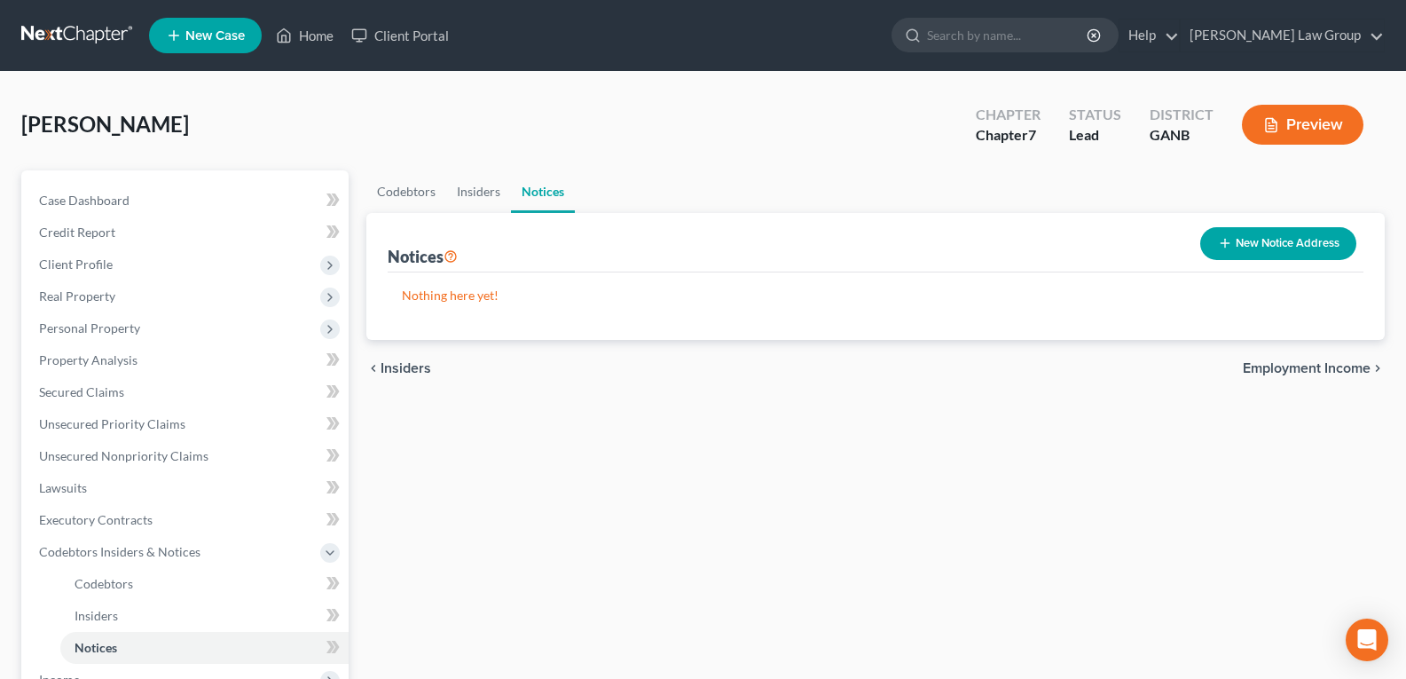
click at [1295, 239] on button "New Notice Address" at bounding box center [1278, 243] width 156 height 33
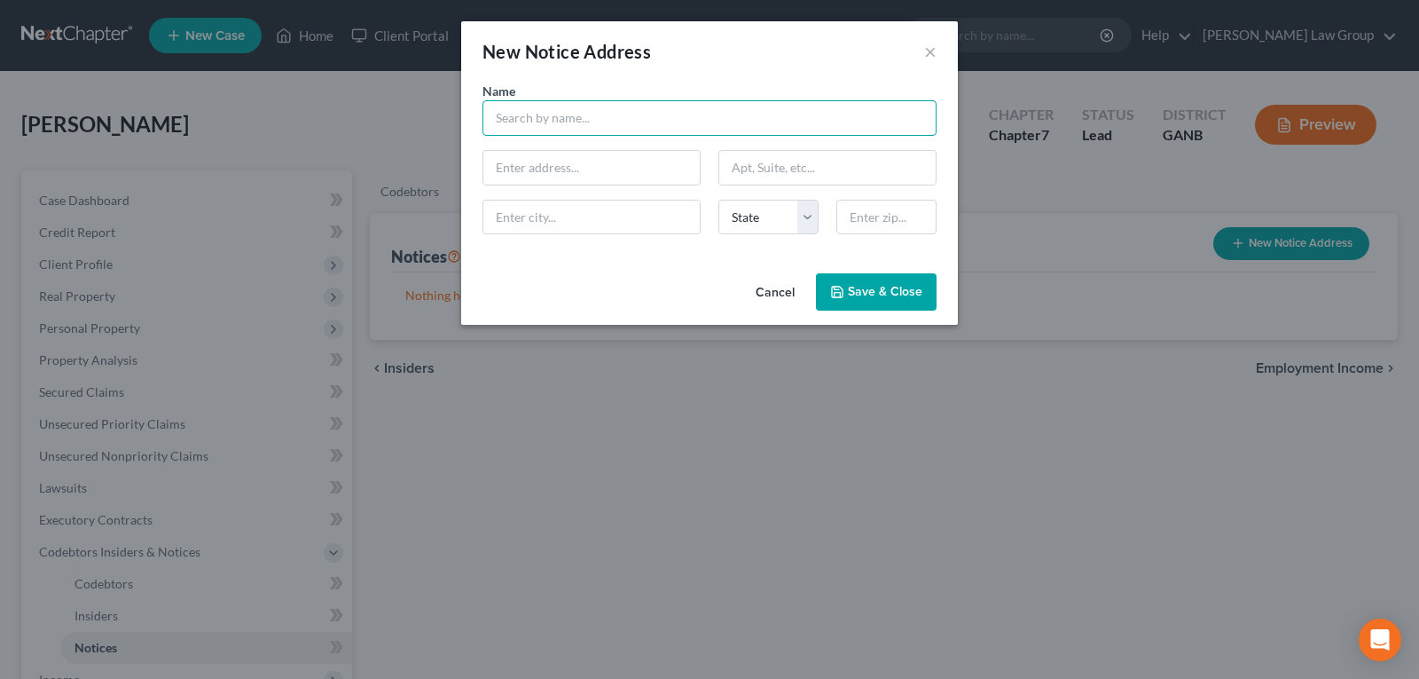
click at [546, 121] on input "text" at bounding box center [710, 117] width 454 height 35
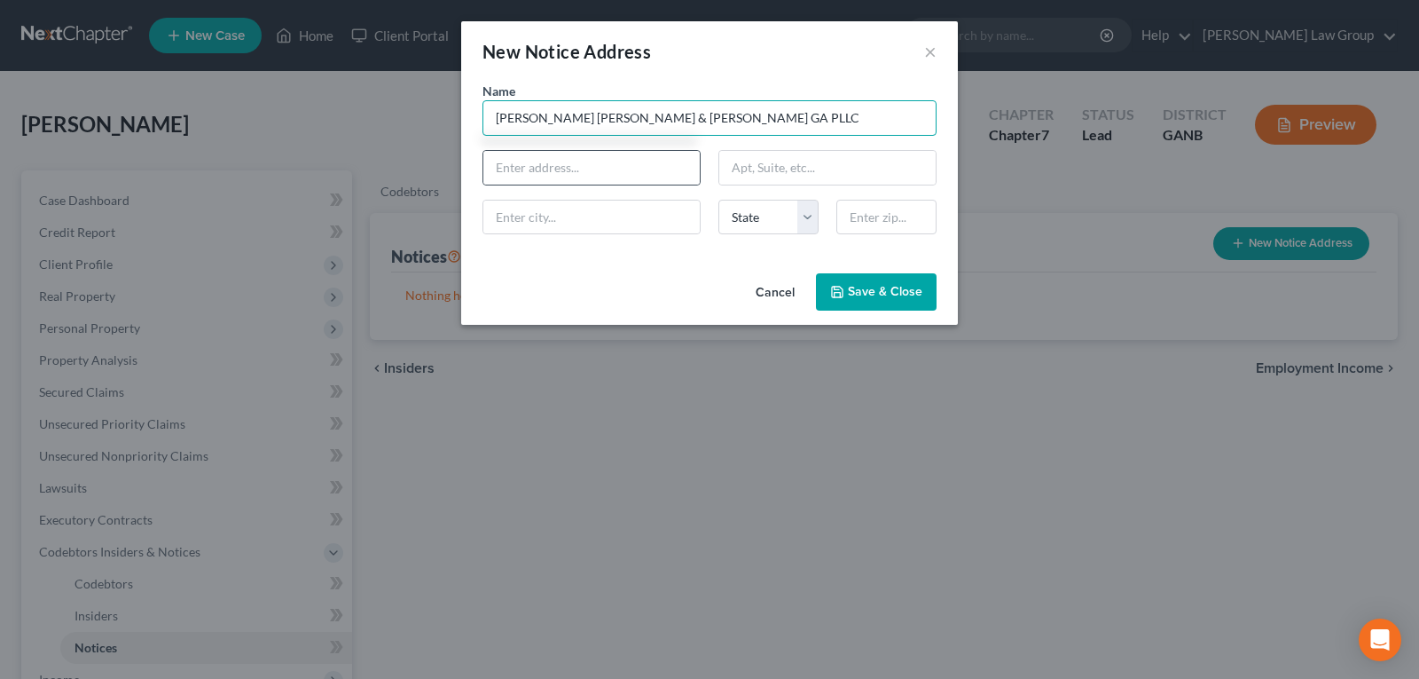
type input "[PERSON_NAME] [PERSON_NAME] & [PERSON_NAME] GA PLLC"
type input "P.O. Box 1186"
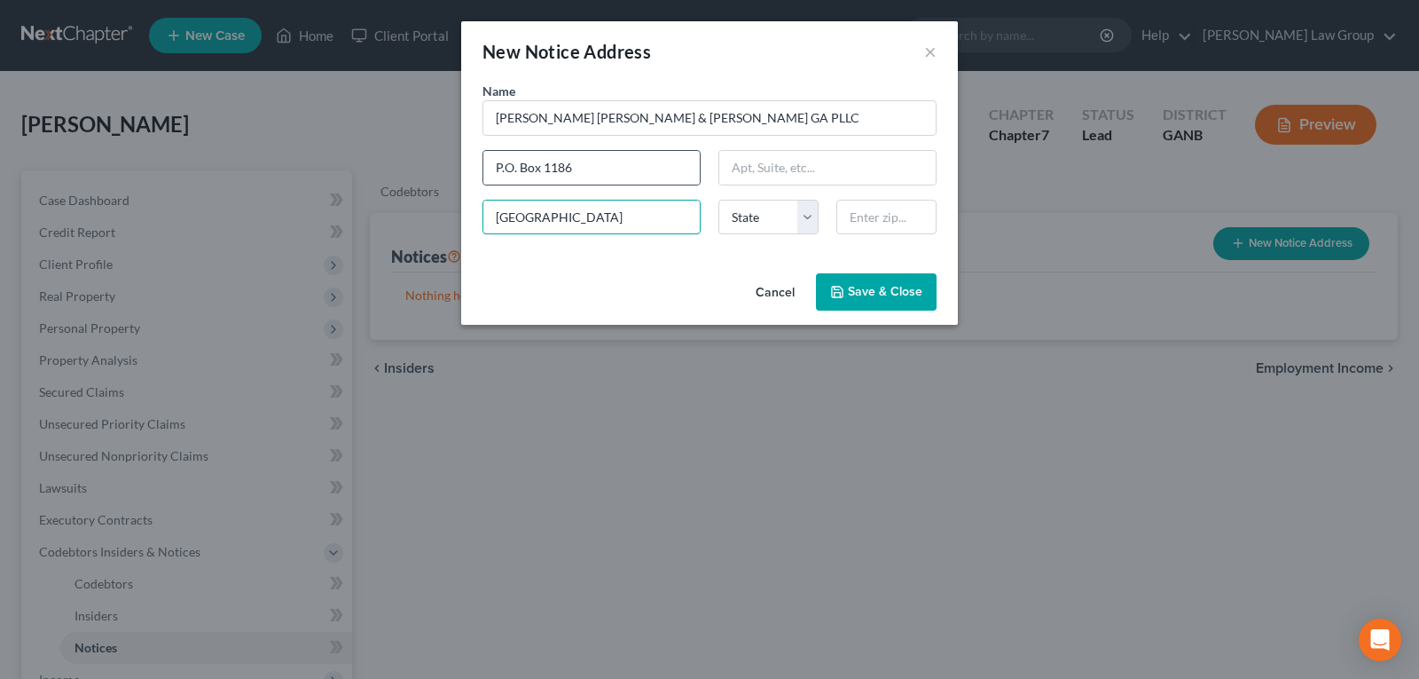
type input "[GEOGRAPHIC_DATA]"
select select "10"
type input "30081"
drag, startPoint x: 920, startPoint y: 310, endPoint x: 898, endPoint y: 305, distance: 22.6
click at [912, 306] on button "Save & Close" at bounding box center [876, 291] width 121 height 37
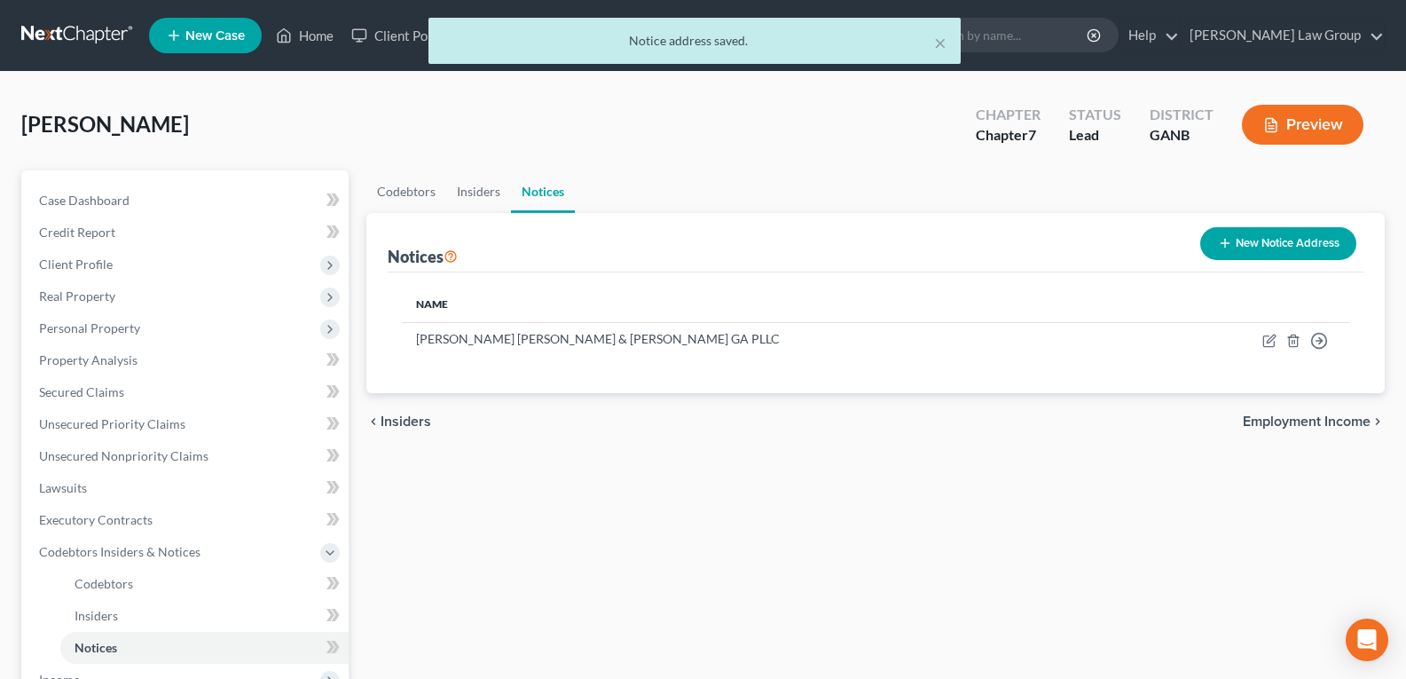
click at [898, 305] on th "Name" at bounding box center [778, 304] width 753 height 35
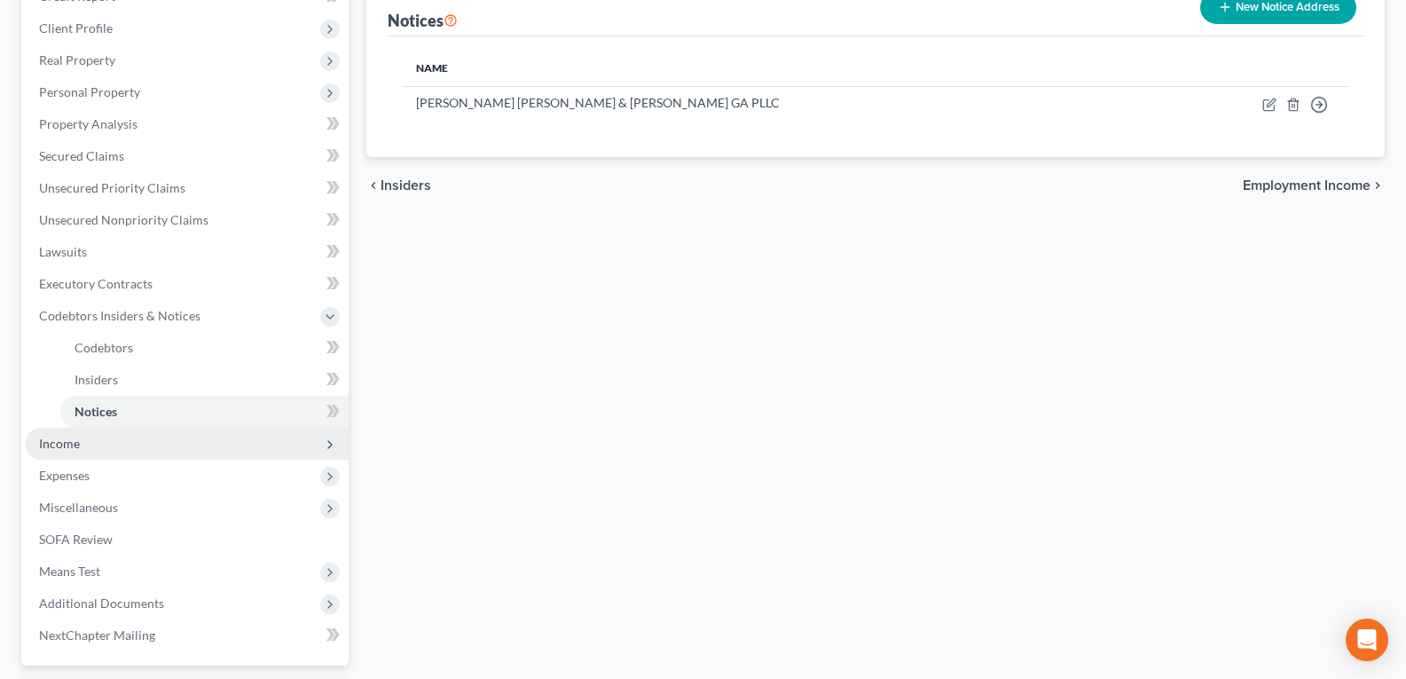
scroll to position [266, 0]
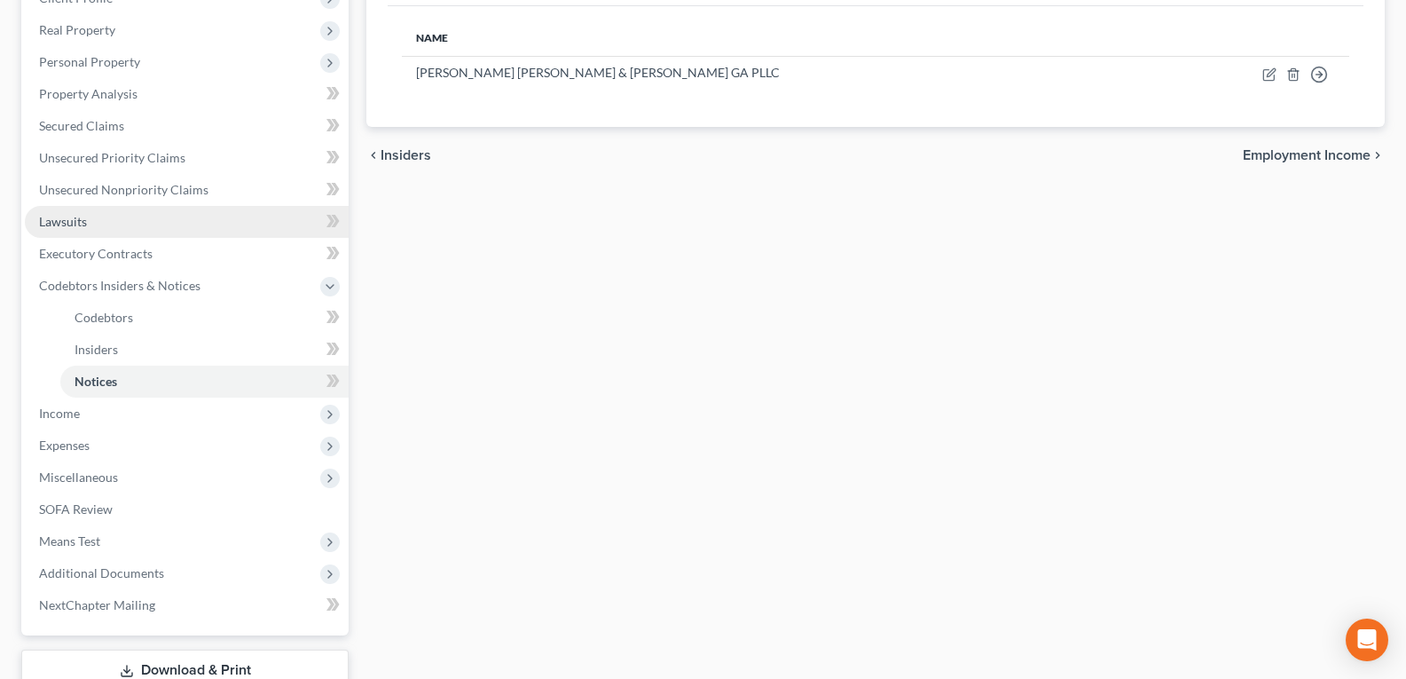
click at [72, 230] on link "Lawsuits" at bounding box center [187, 222] width 324 height 32
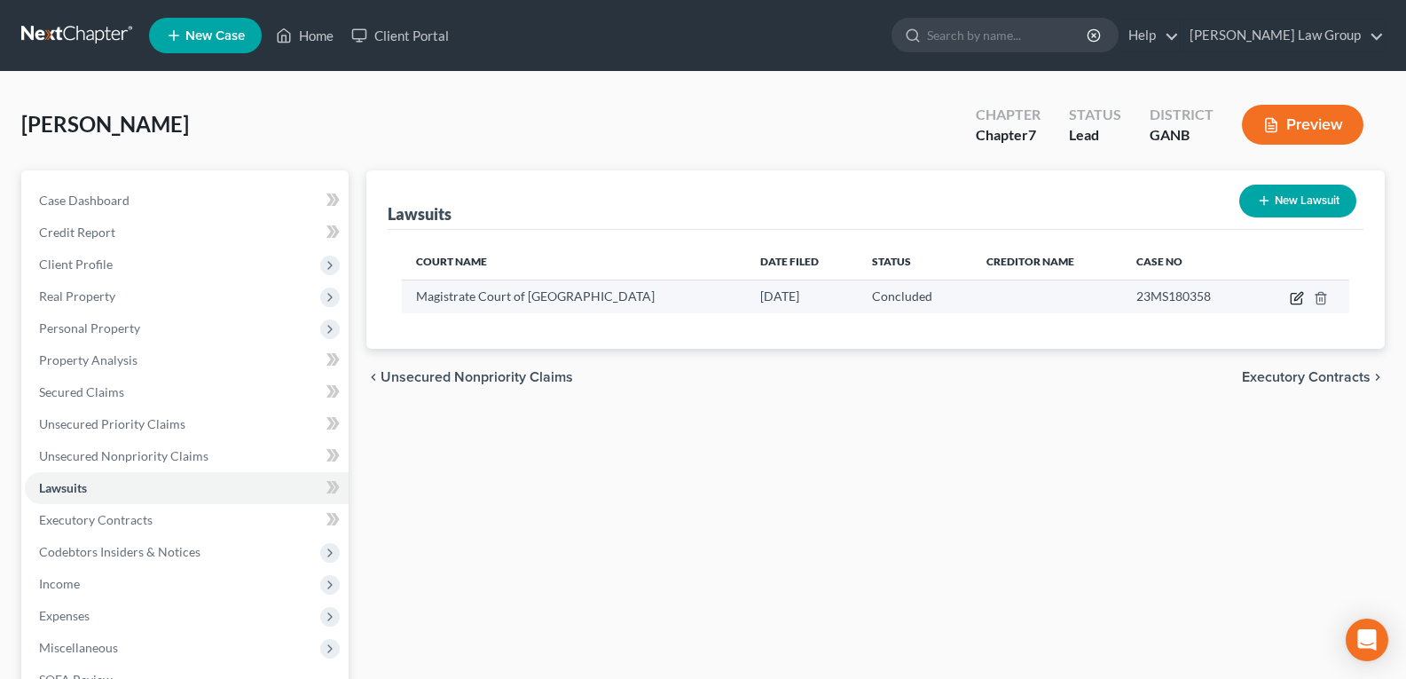
click at [1292, 302] on icon "button" at bounding box center [1297, 298] width 14 height 14
select select "10"
select select "2"
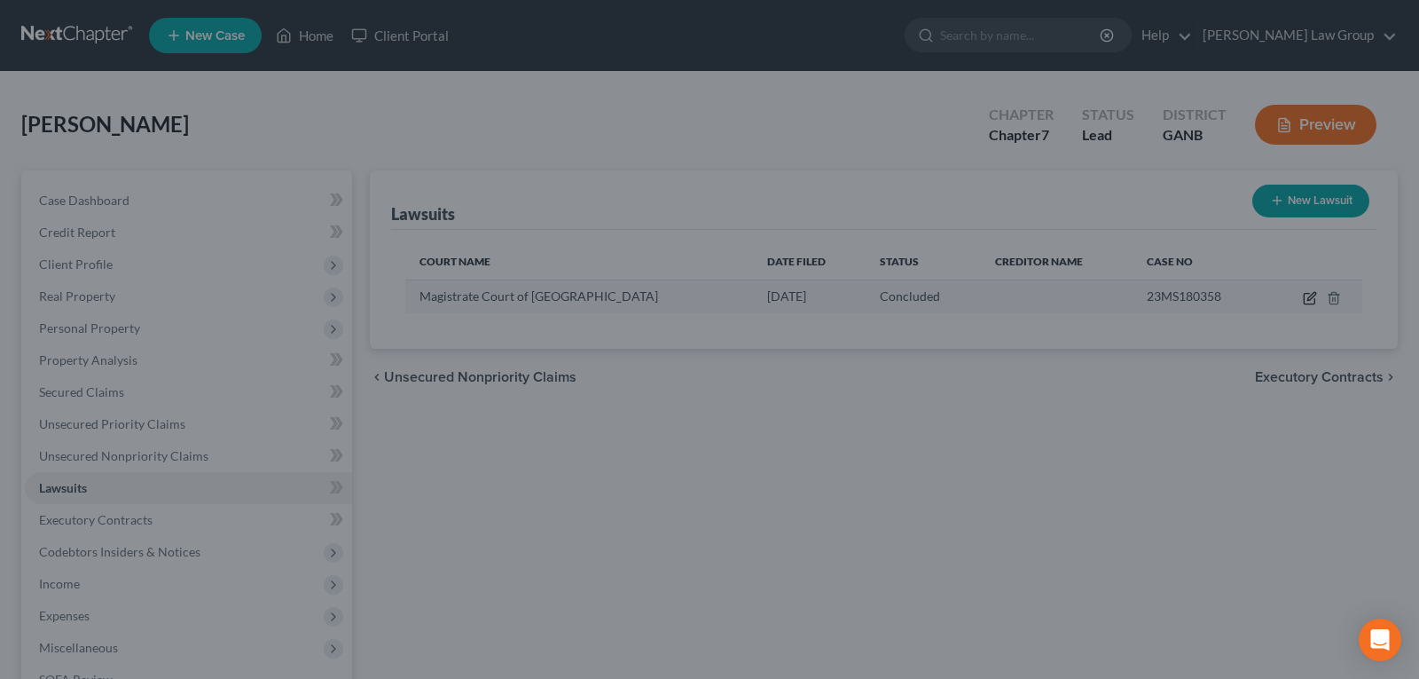
click at [1292, 302] on div "New Lawsuit × Court name * Magistrate Court of [GEOGRAPHIC_DATA] [STREET_ADDRES…" at bounding box center [709, 339] width 1419 height 679
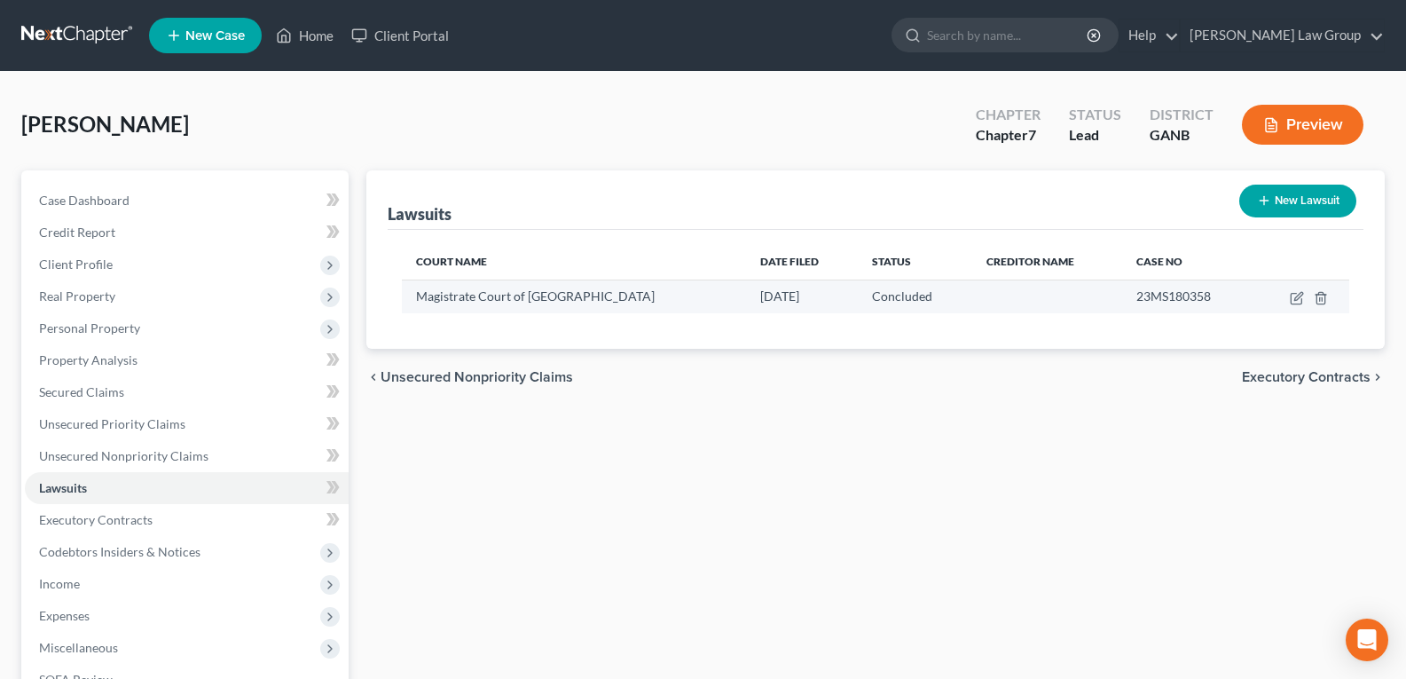
click at [1299, 305] on td at bounding box center [1301, 296] width 95 height 34
click at [1299, 298] on icon "button" at bounding box center [1298, 296] width 8 height 8
select select "10"
select select "2"
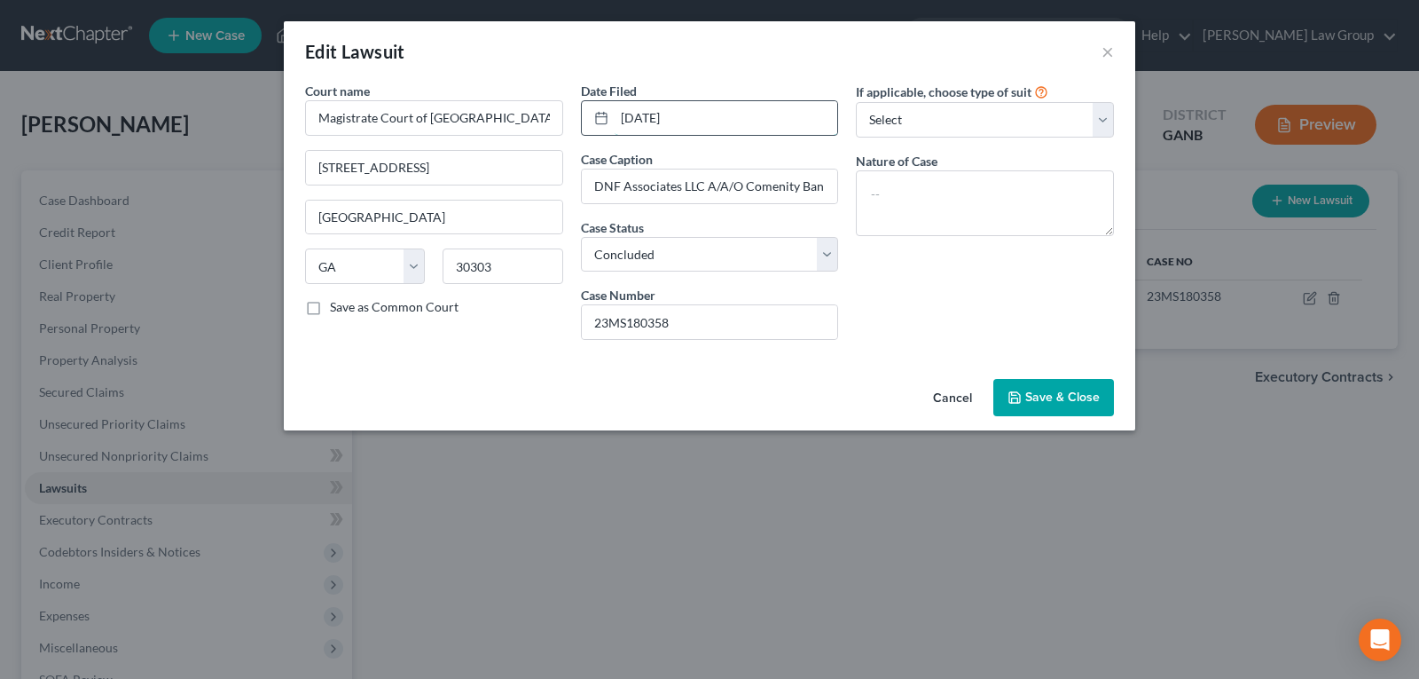
drag, startPoint x: 738, startPoint y: 106, endPoint x: 616, endPoint y: 130, distance: 124.0
click at [616, 130] on input "[DATE]" at bounding box center [727, 118] width 224 height 34
type input "[DATE]"
drag, startPoint x: 683, startPoint y: 187, endPoint x: 853, endPoint y: 181, distance: 170.4
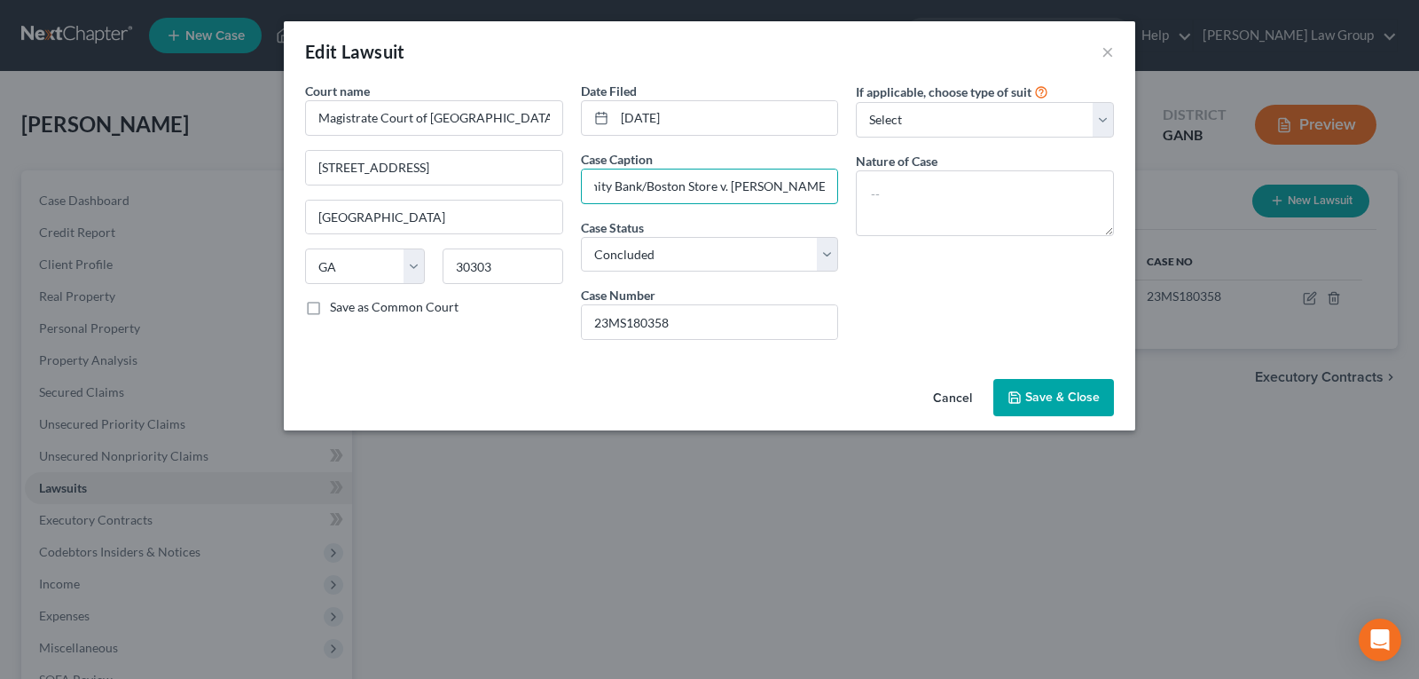
click at [853, 181] on div "Court name * Magistrate Court of [GEOGRAPHIC_DATA] [STREET_ADDRESS] Atlanta Sta…" at bounding box center [709, 218] width 827 height 272
type input "DNF Associates LLC as Assignee of Comenity Bank/Boston Store vs. [PERSON_NAME]"
click at [979, 112] on select "Select Repossession Garnishment Foreclosure Attached, Seized, Or Levied Other" at bounding box center [985, 119] width 258 height 35
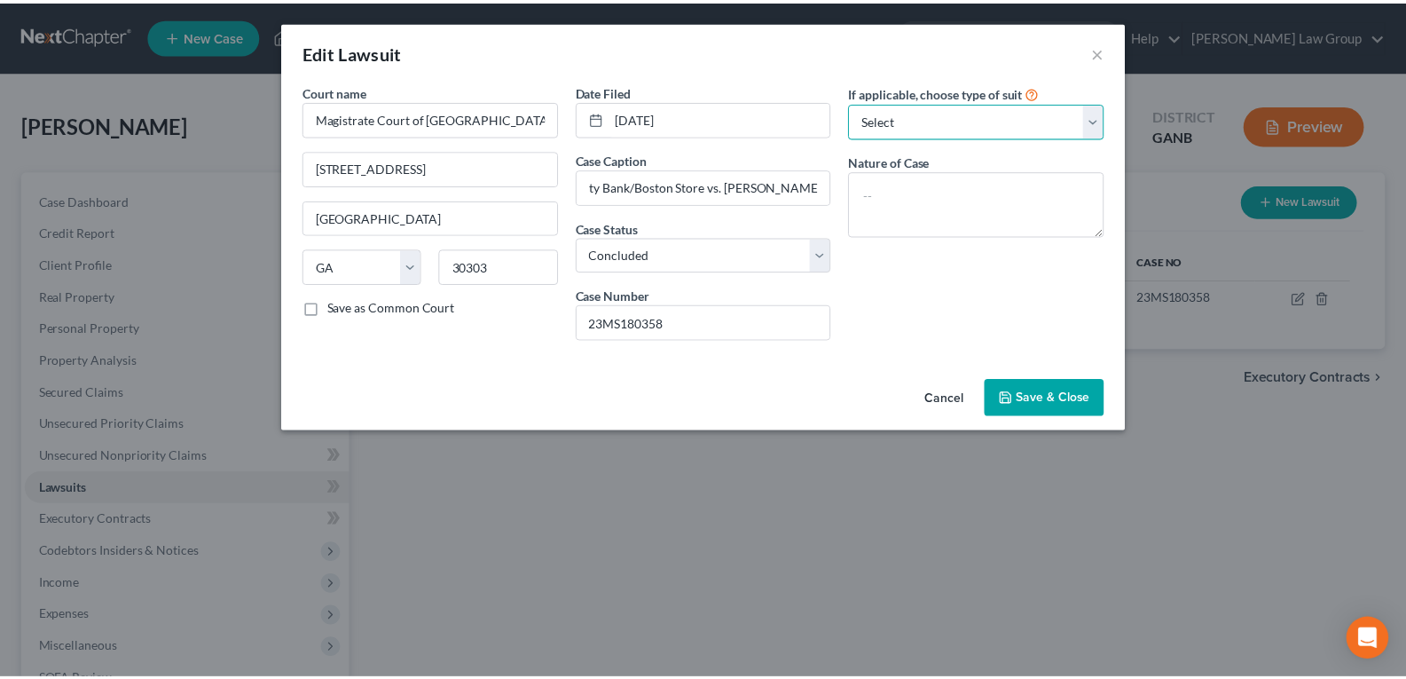
scroll to position [0, 0]
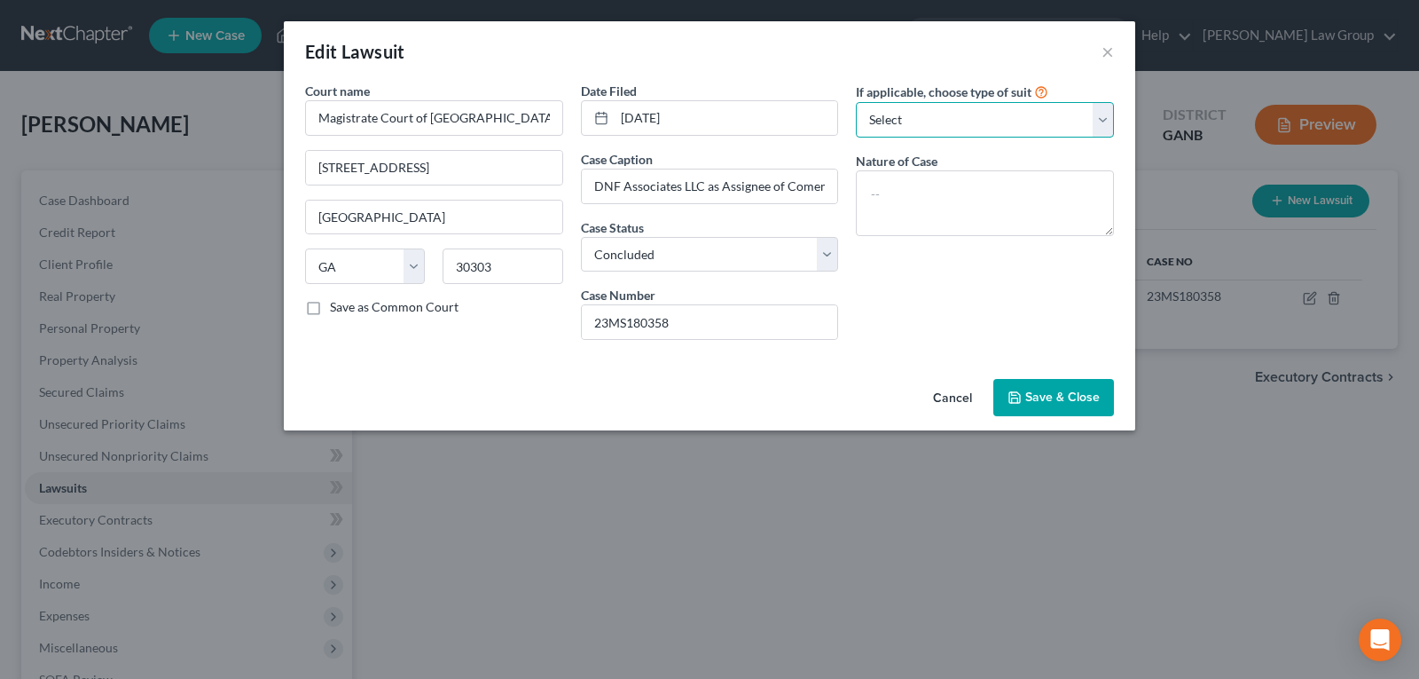
drag, startPoint x: 977, startPoint y: 113, endPoint x: 980, endPoint y: 94, distance: 19.0
click at [977, 113] on select "Select Repossession Garnishment Foreclosure Attached, Seized, Or Levied Other" at bounding box center [985, 119] width 258 height 35
click at [907, 292] on div "If applicable, choose type of suit Select Repossession Garnishment Foreclosure …" at bounding box center [985, 218] width 276 height 272
drag, startPoint x: 1060, startPoint y: 402, endPoint x: 68, endPoint y: 317, distance: 995.3
click at [1060, 401] on span "Save & Close" at bounding box center [1062, 396] width 75 height 15
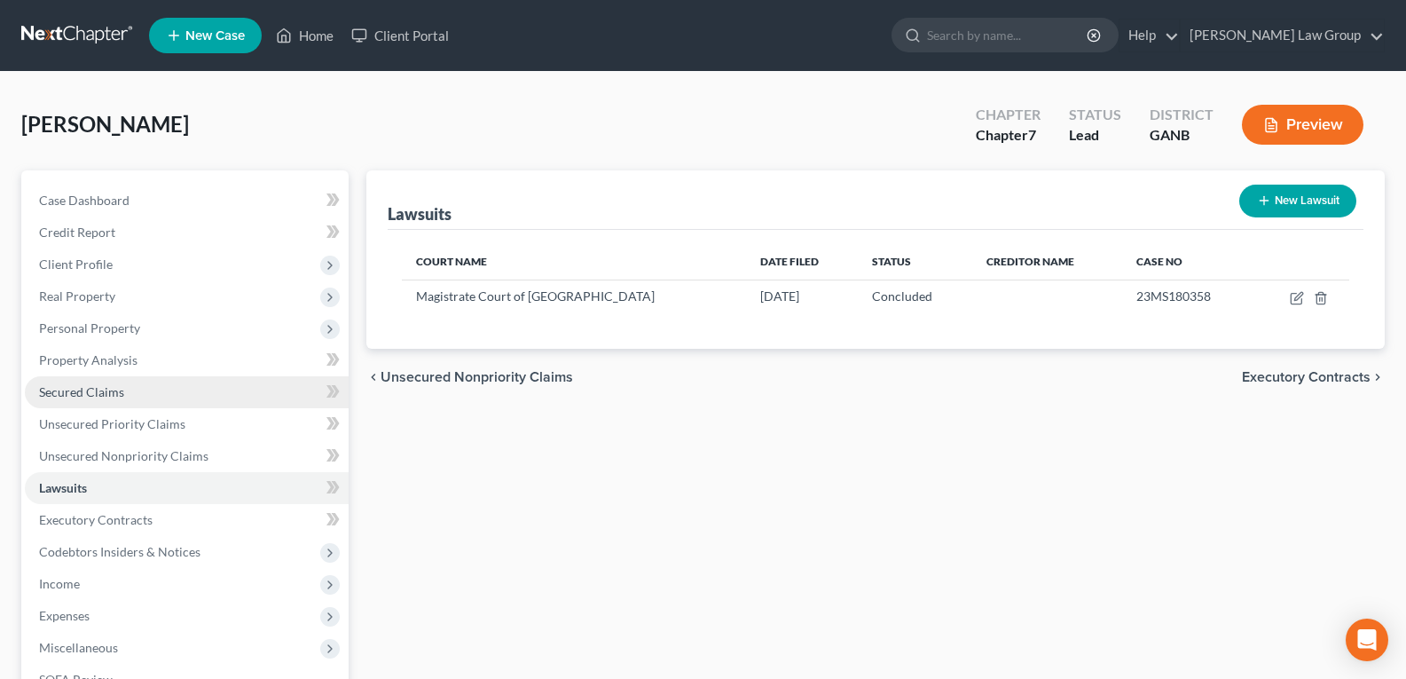
click at [74, 388] on span "Secured Claims" at bounding box center [81, 391] width 85 height 15
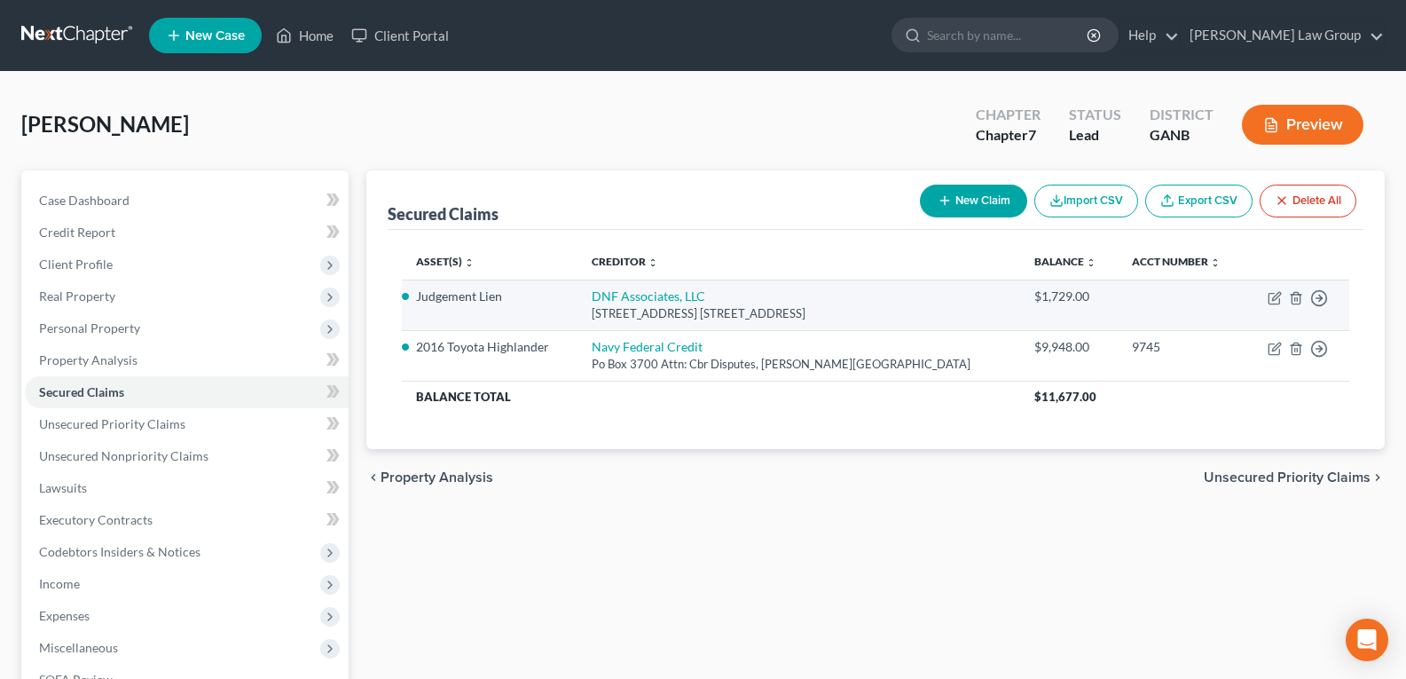
click at [1282, 300] on td "Move to E Move to F Move to G Move to Notice Only" at bounding box center [1297, 304] width 104 height 51
click at [1276, 300] on icon "button" at bounding box center [1275, 298] width 14 height 14
select select "35"
select select "0"
select select "3"
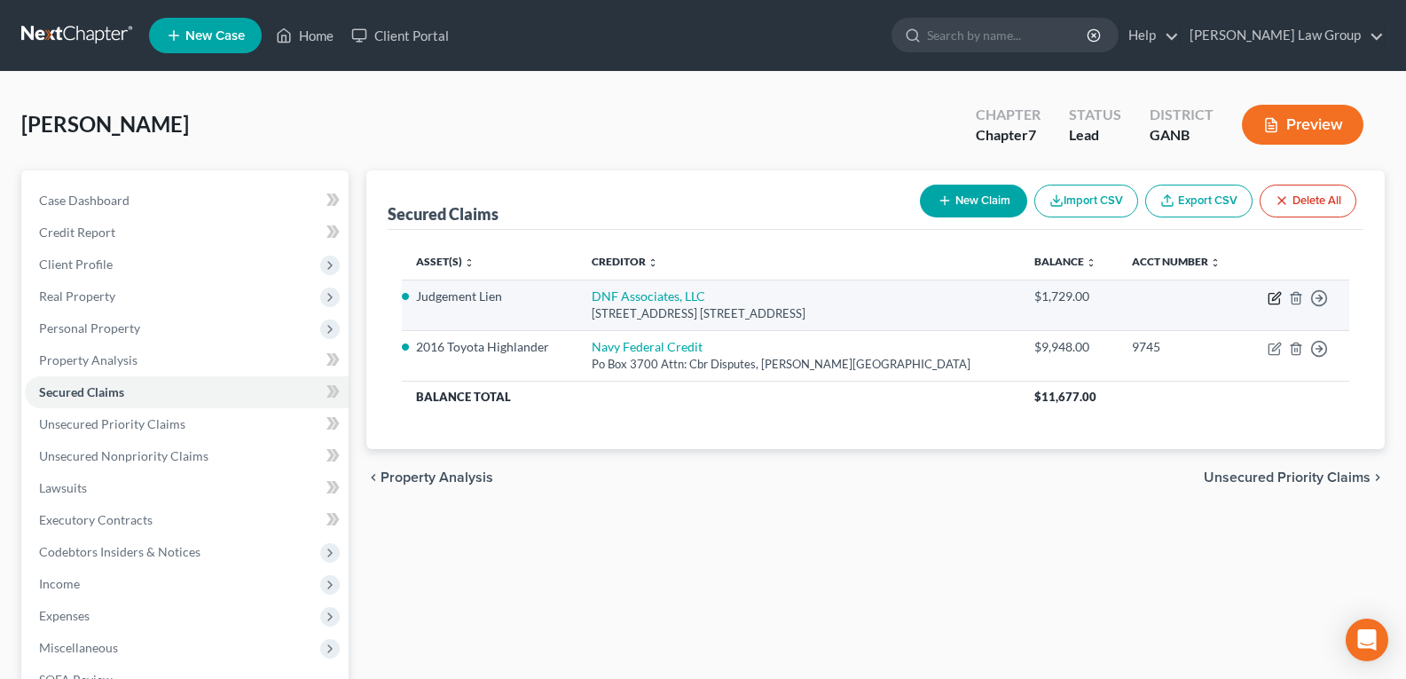
select select "0"
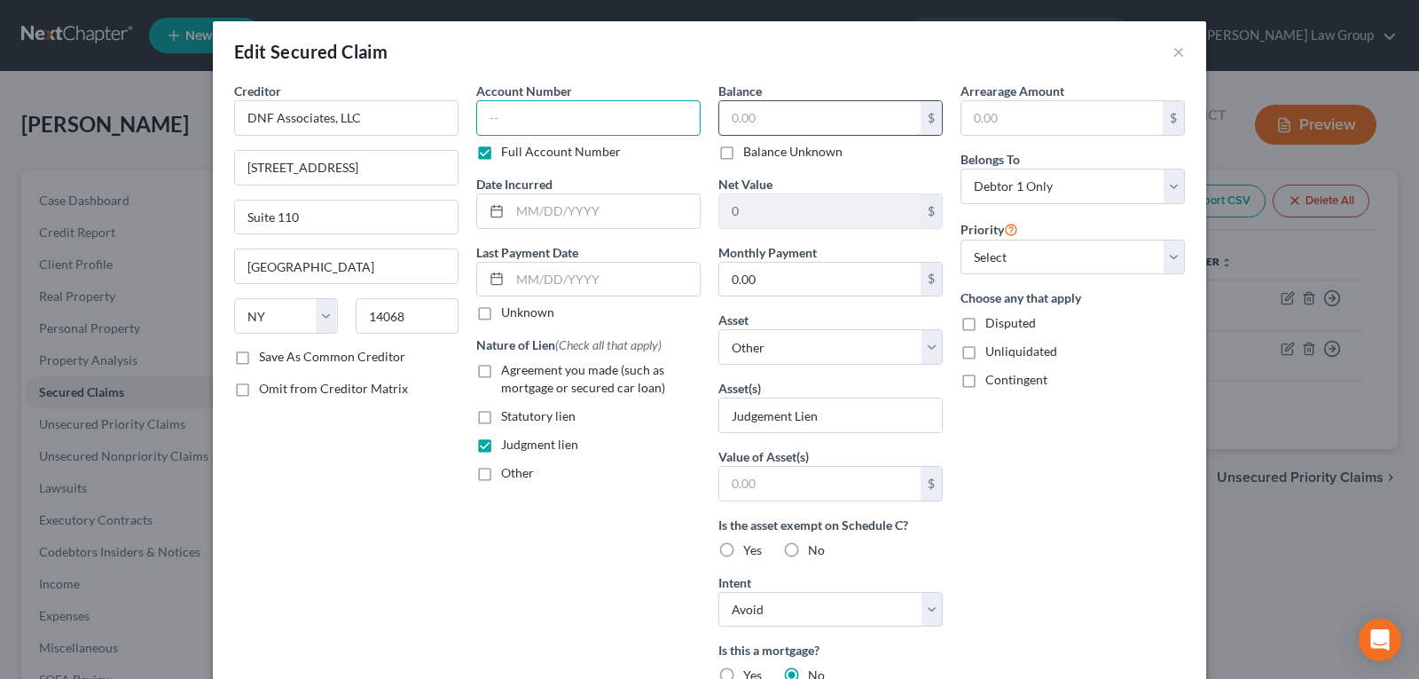
type input "1,729.00"
click at [838, 116] on input "text" at bounding box center [819, 118] width 201 height 34
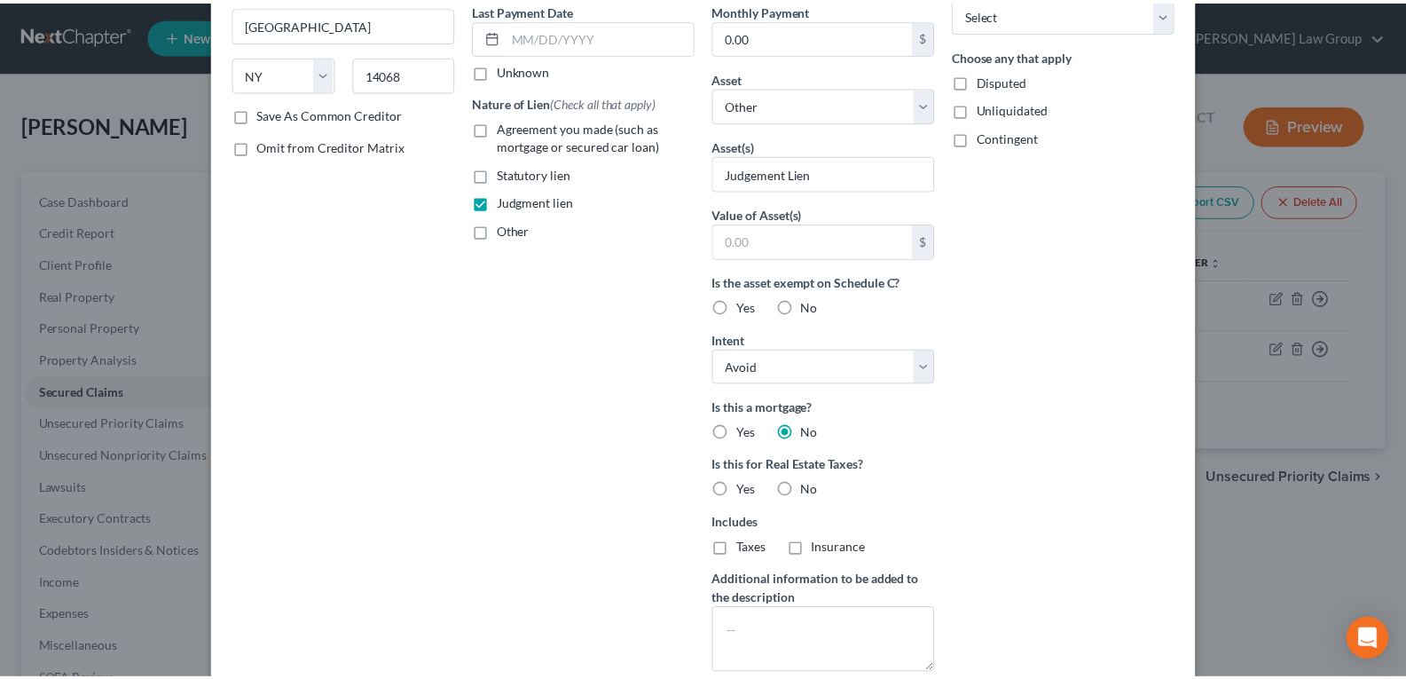
scroll to position [355, 0]
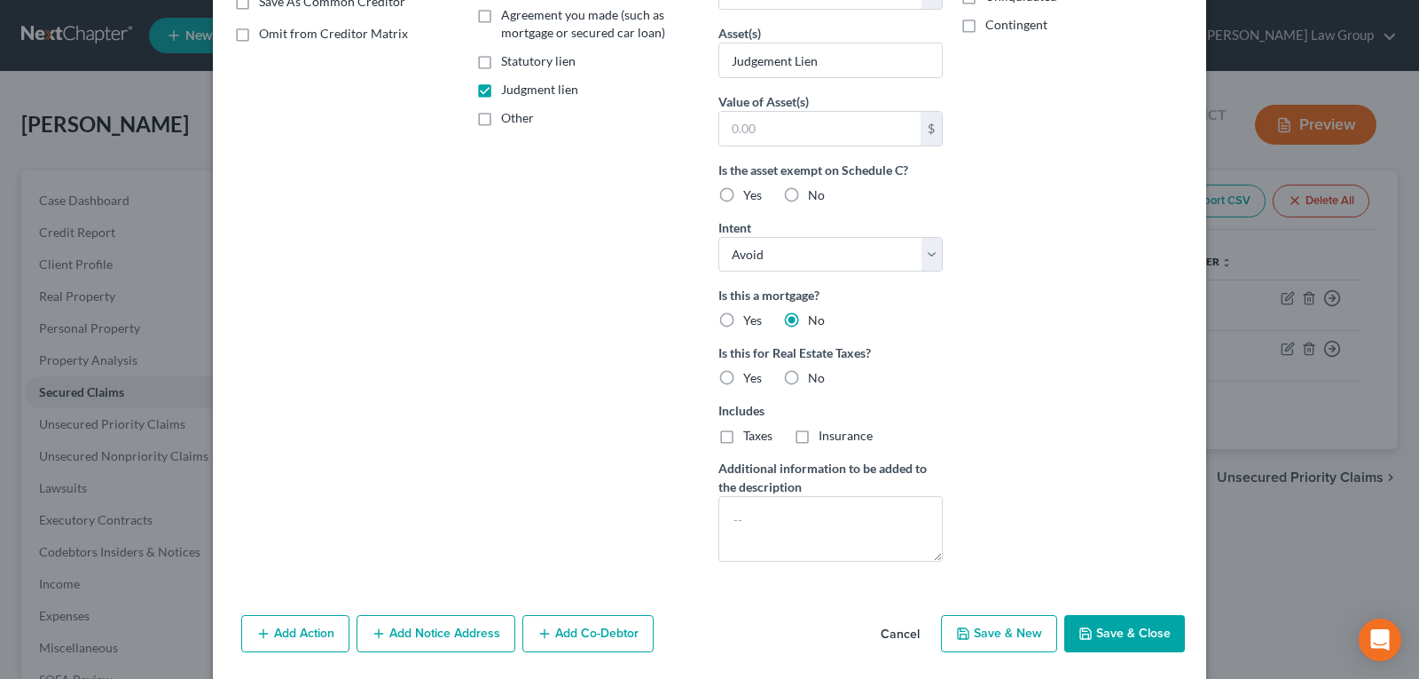
type input "2,151.56"
click at [1081, 627] on icon "button" at bounding box center [1086, 633] width 14 height 14
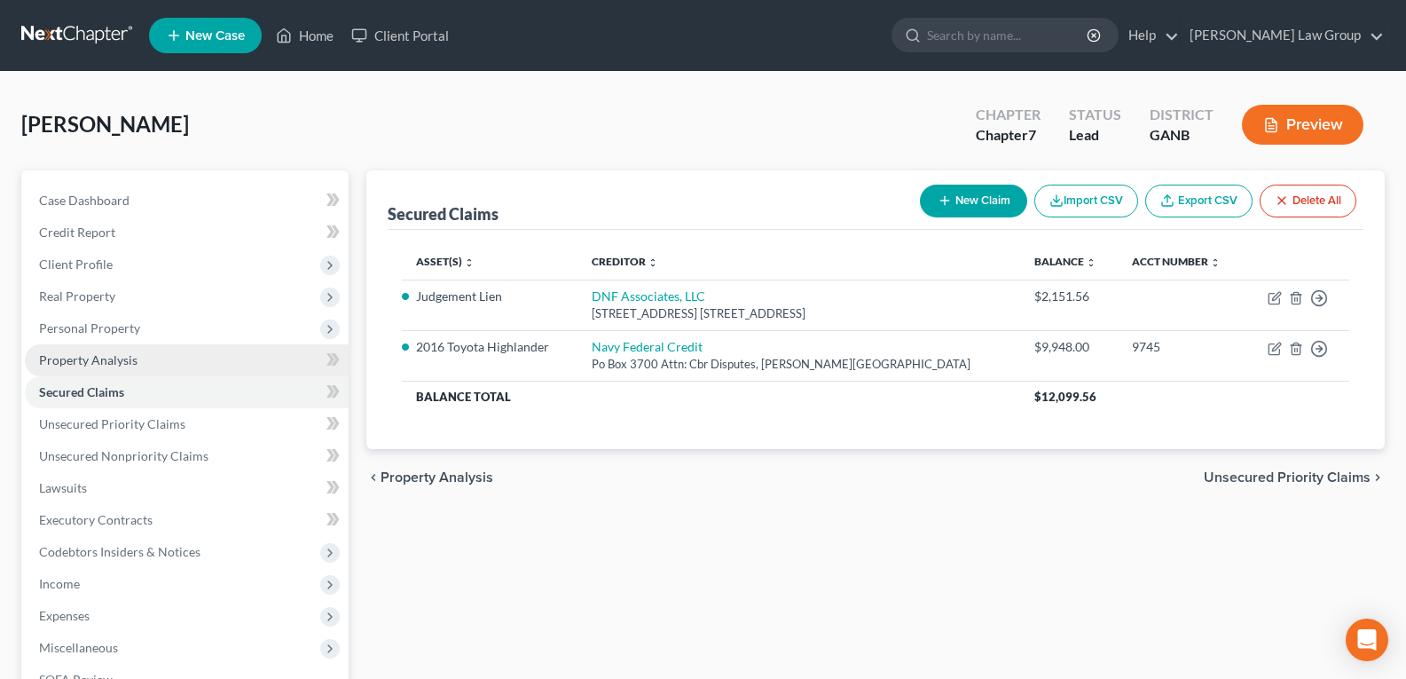
scroll to position [177, 0]
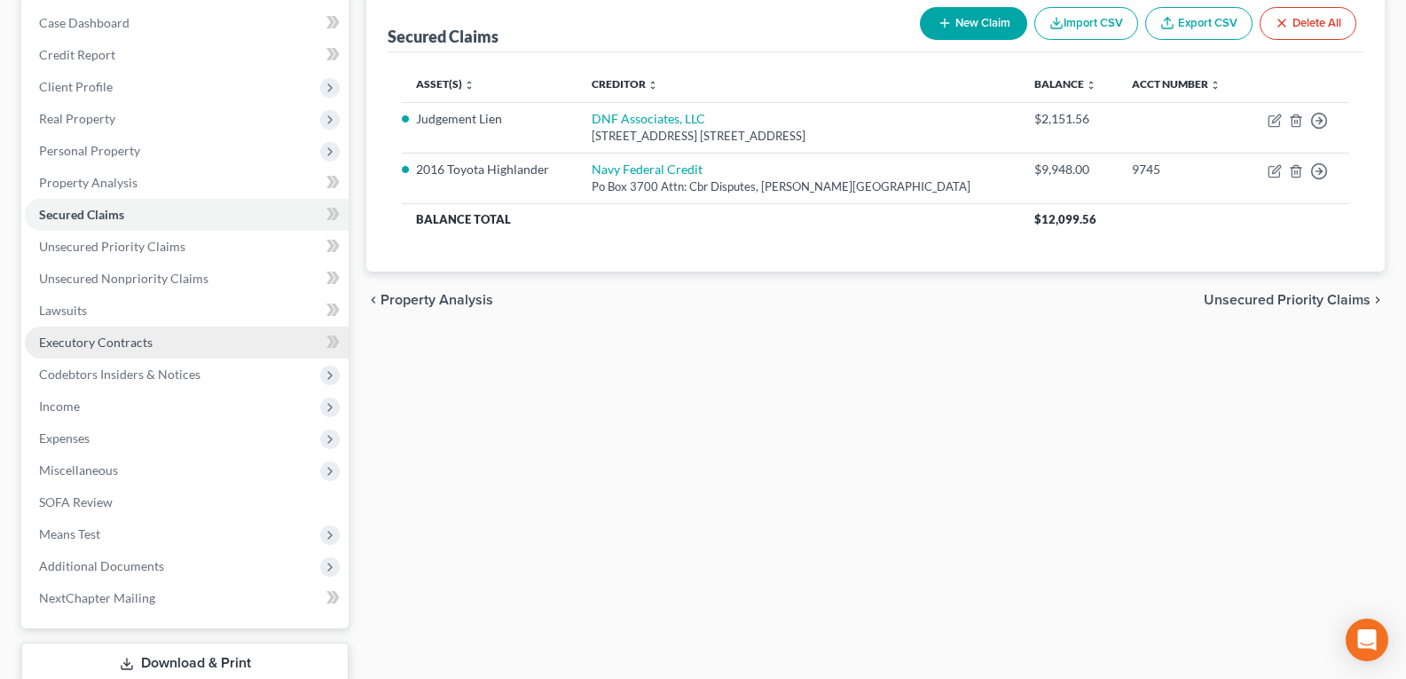
click at [107, 349] on link "Executory Contracts" at bounding box center [187, 342] width 324 height 32
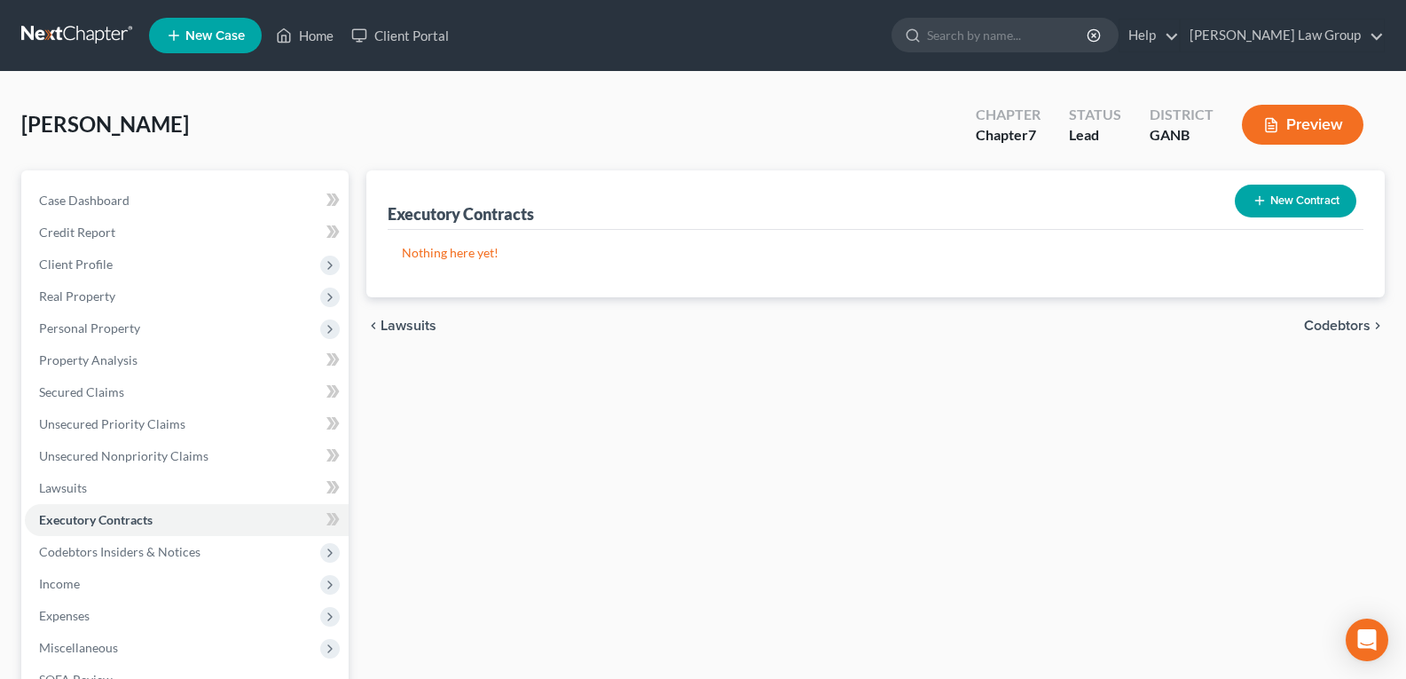
click at [1311, 208] on button "New Contract" at bounding box center [1296, 200] width 122 height 33
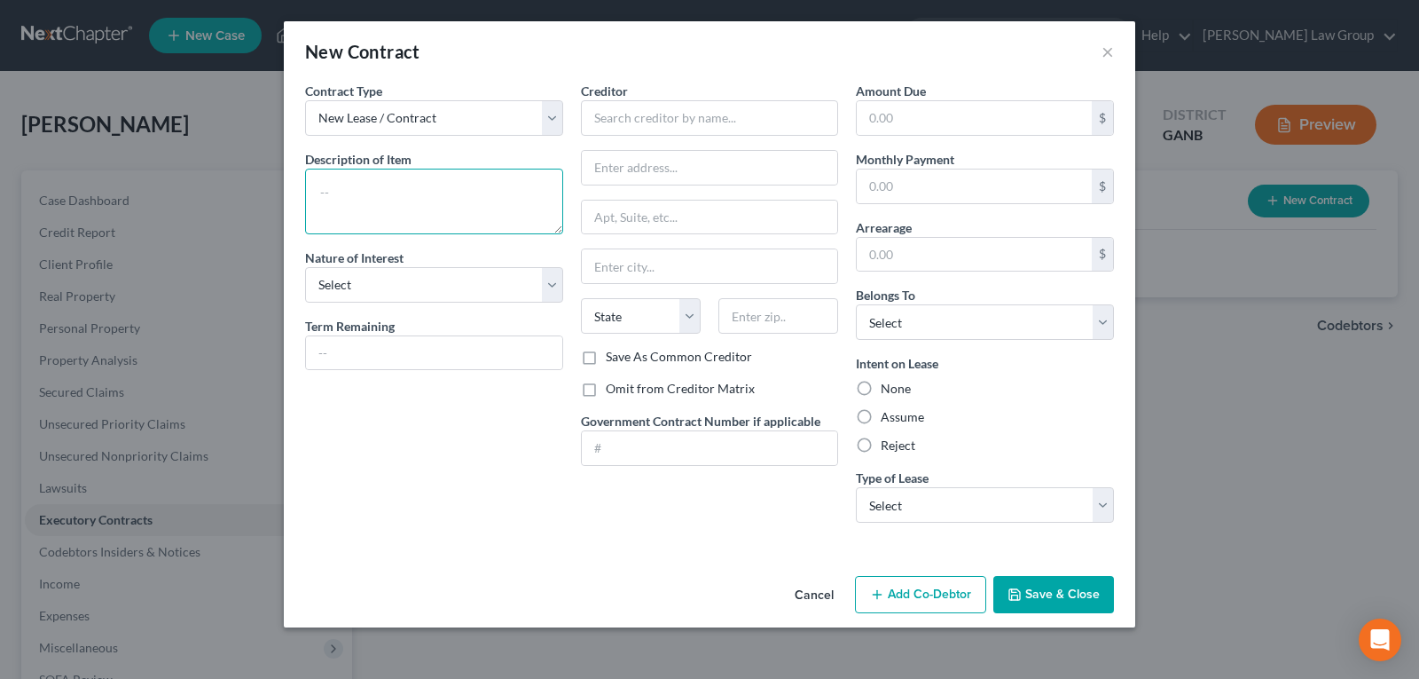
click at [394, 184] on textarea at bounding box center [434, 202] width 258 height 66
type textarea "Residential Lease"
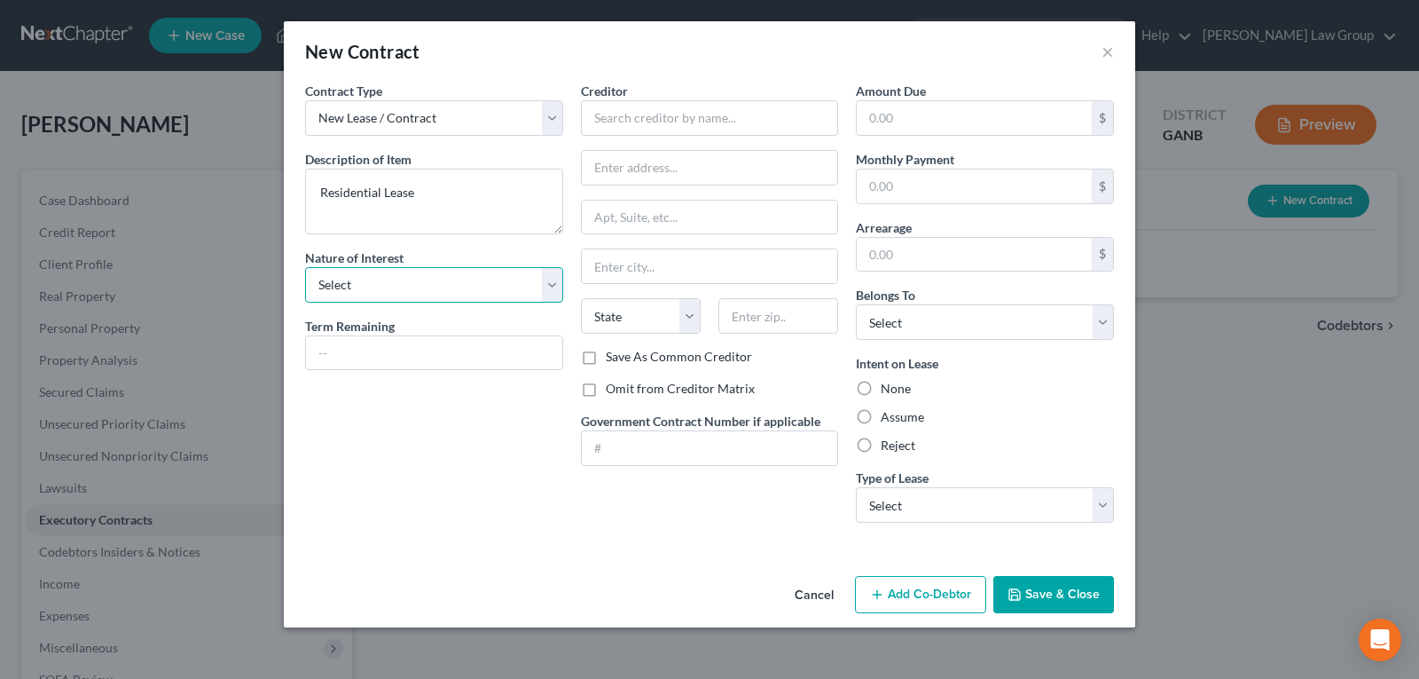
click at [391, 279] on select "Select Purchaser Agent Lessor Lessee" at bounding box center [434, 284] width 258 height 35
select select "3"
click at [305, 267] on select "Select Purchaser Agent Lessor Lessee" at bounding box center [434, 284] width 258 height 35
click at [723, 126] on input "text" at bounding box center [710, 117] width 258 height 35
type input "Lakeside Villas Dr."
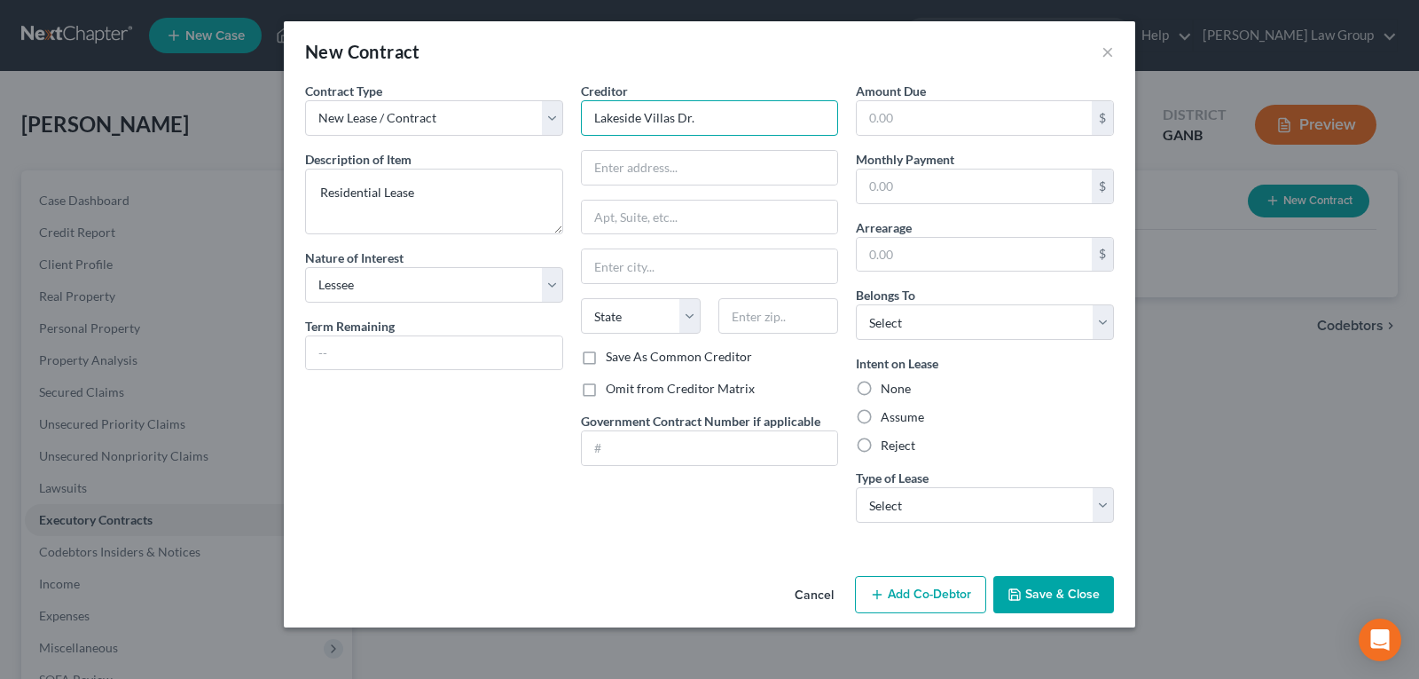
drag, startPoint x: 724, startPoint y: 111, endPoint x: 706, endPoint y: 112, distance: 17.8
click at [706, 112] on input "Lakeside Villas Dr." at bounding box center [710, 117] width 258 height 35
drag, startPoint x: 688, startPoint y: 126, endPoint x: 546, endPoint y: 130, distance: 142.9
click at [546, 130] on div "Contract Type New Lease / Contract New Timeshare Description of non-residential…" at bounding box center [709, 309] width 827 height 455
type input "Lakeside Villas Owner, LLC"
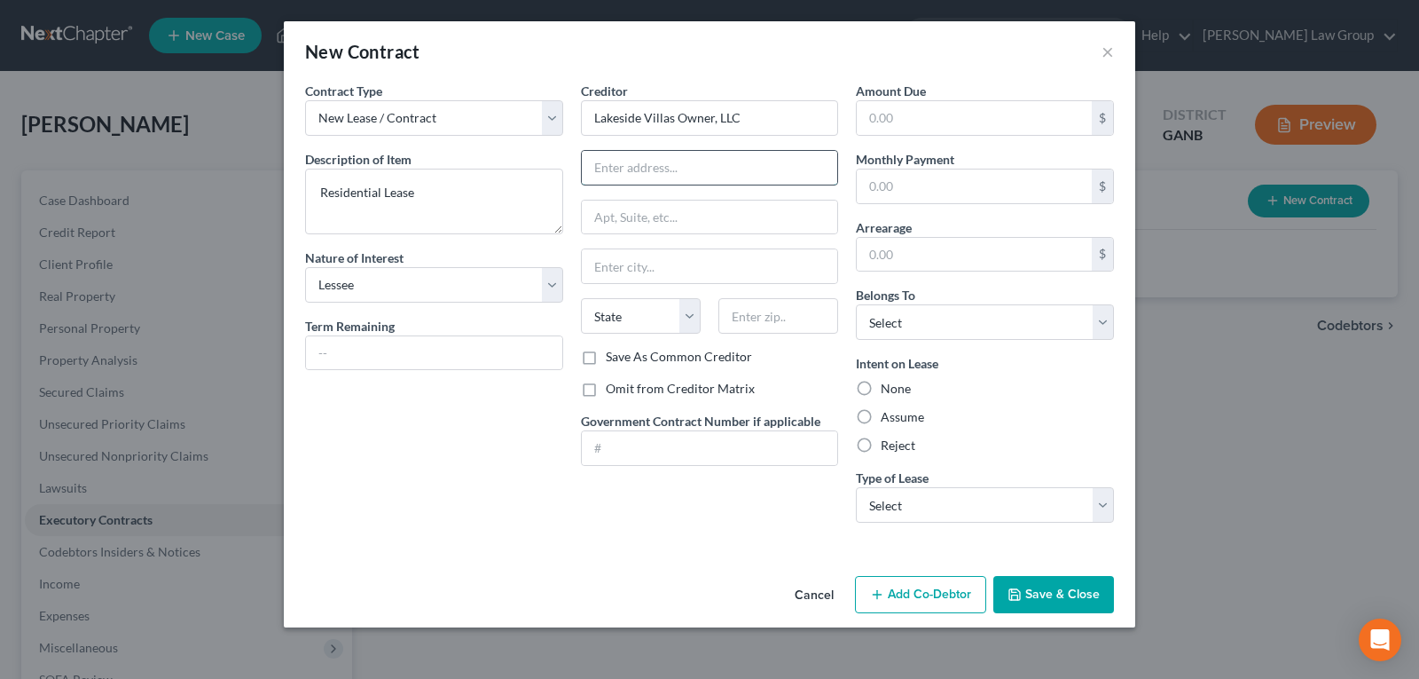
drag, startPoint x: 581, startPoint y: 160, endPoint x: 663, endPoint y: 171, distance: 83.3
click at [614, 166] on input "text" at bounding box center [710, 168] width 256 height 34
click at [663, 171] on input "text" at bounding box center [710, 168] width 256 height 34
paste input "[STREET_ADDRESS][PERSON_NAME][PERSON_NAME]"
type input "[STREET_ADDRESS][PERSON_NAME][PERSON_NAME]"
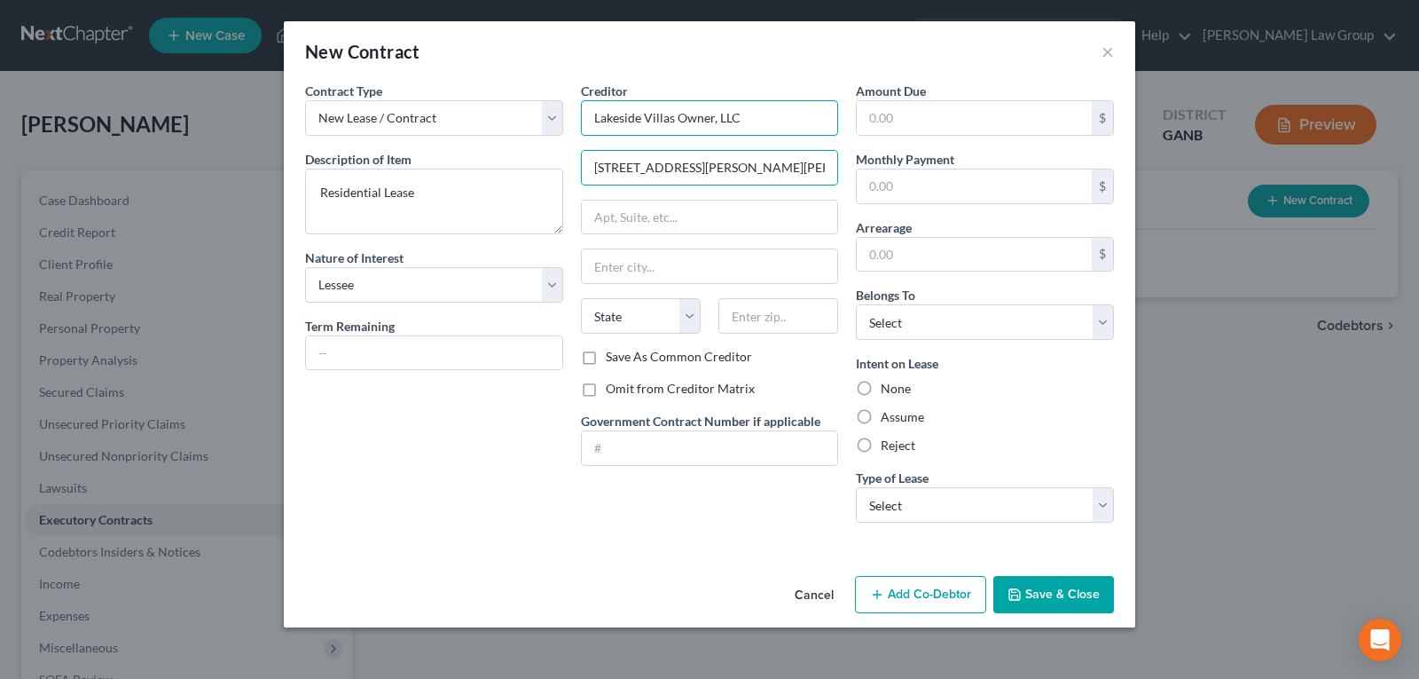
click at [751, 109] on input "Lakeside Villas Owner, LLC" at bounding box center [710, 117] width 258 height 35
drag, startPoint x: 788, startPoint y: 113, endPoint x: 533, endPoint y: 102, distance: 254.8
click at [541, 108] on div "Contract Type New Lease / Contract New Timeshare Description of non-residential…" at bounding box center [709, 309] width 827 height 455
type input "[PERSON_NAME] Management Partners, LLC"
drag, startPoint x: 648, startPoint y: 252, endPoint x: 657, endPoint y: 255, distance: 10.1
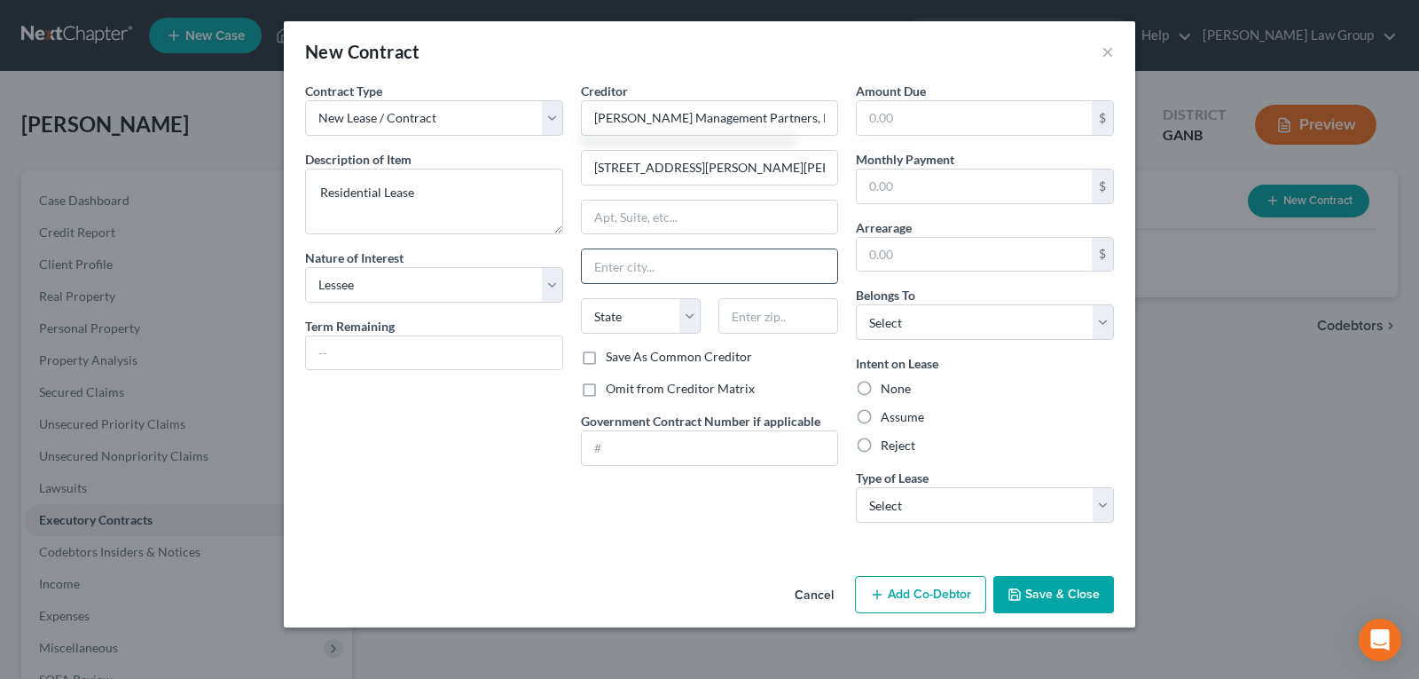
click at [648, 254] on input "text" at bounding box center [710, 266] width 256 height 34
type input "Hampton"
select select "10"
type input "30228"
drag, startPoint x: 691, startPoint y: 169, endPoint x: 828, endPoint y: 169, distance: 136.6
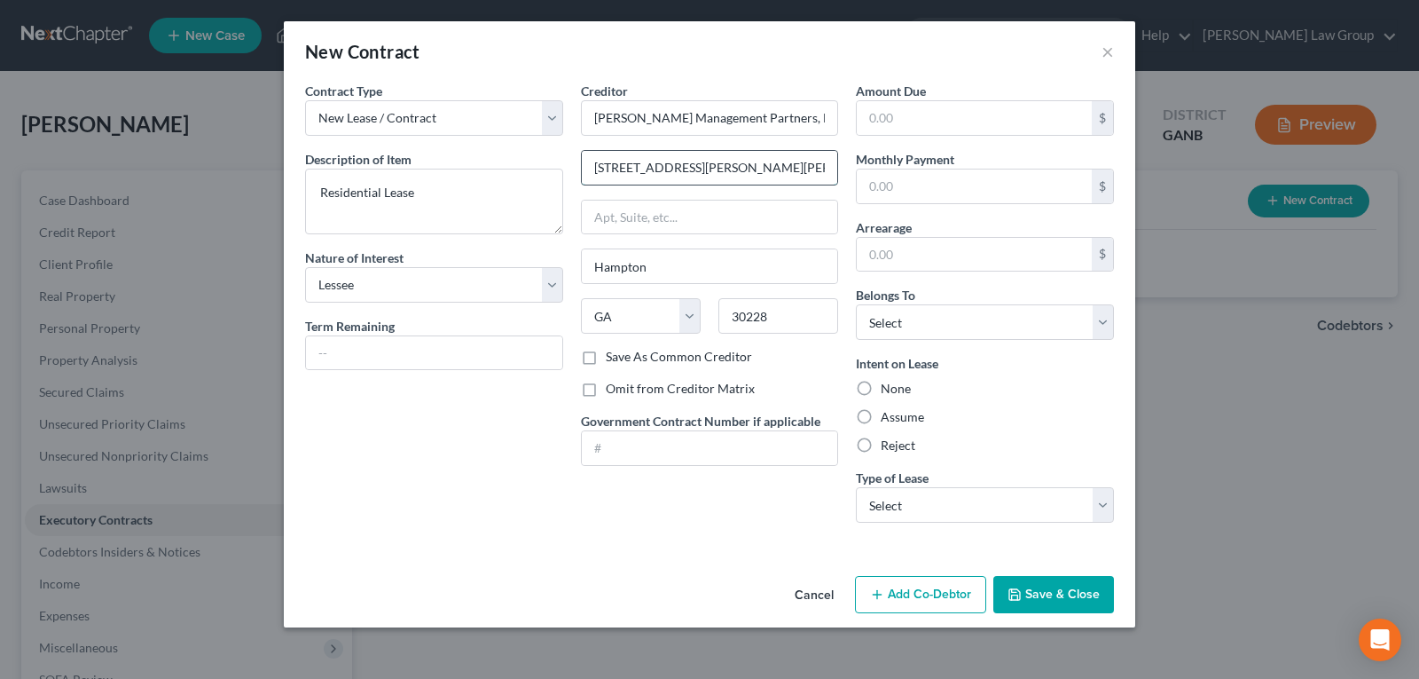
click at [828, 169] on input "[STREET_ADDRESS][PERSON_NAME][PERSON_NAME]" at bounding box center [710, 168] width 256 height 34
type input "[STREET_ADDRESS][PERSON_NAME]"
click at [971, 117] on input "text" at bounding box center [974, 118] width 235 height 34
click at [908, 175] on input "text" at bounding box center [974, 186] width 235 height 34
type input "1,540.00"
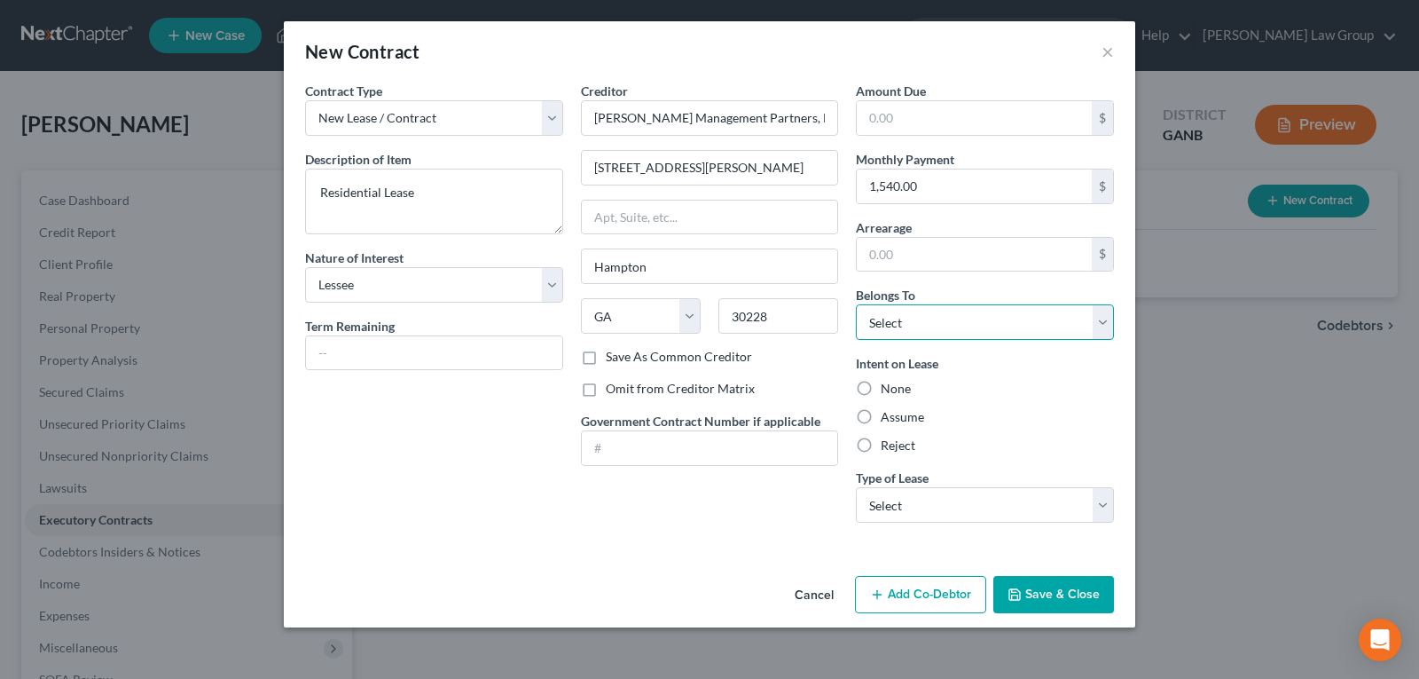
click at [927, 326] on select "Select Debtor 1 Only Debtor 2 Only Debtor 1 And Debtor 2 Only At Least One Of T…" at bounding box center [985, 321] width 258 height 35
select select "0"
click at [856, 304] on select "Select Debtor 1 Only Debtor 2 Only Debtor 1 And Debtor 2 Only At Least One Of T…" at bounding box center [985, 321] width 258 height 35
click at [881, 421] on label "Assume" at bounding box center [902, 417] width 43 height 18
click at [888, 420] on input "Assume" at bounding box center [894, 414] width 12 height 12
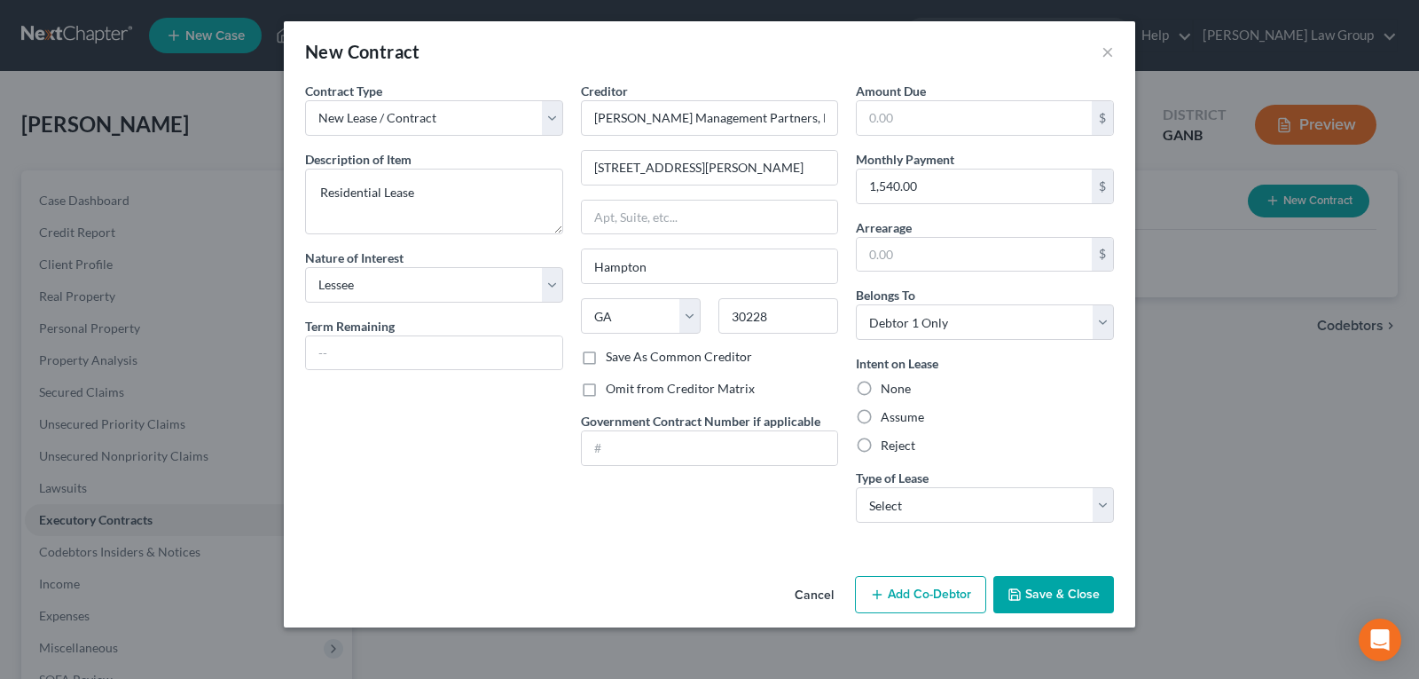
radio input "true"
click at [912, 491] on select "Select Real Estate Car Other" at bounding box center [985, 504] width 258 height 35
select select "0"
click at [856, 487] on select "Select Real Estate Car Other" at bounding box center [985, 504] width 258 height 35
click at [497, 414] on div "Contract Type New Lease / Contract New Timeshare Description of non-residential…" at bounding box center [434, 309] width 276 height 455
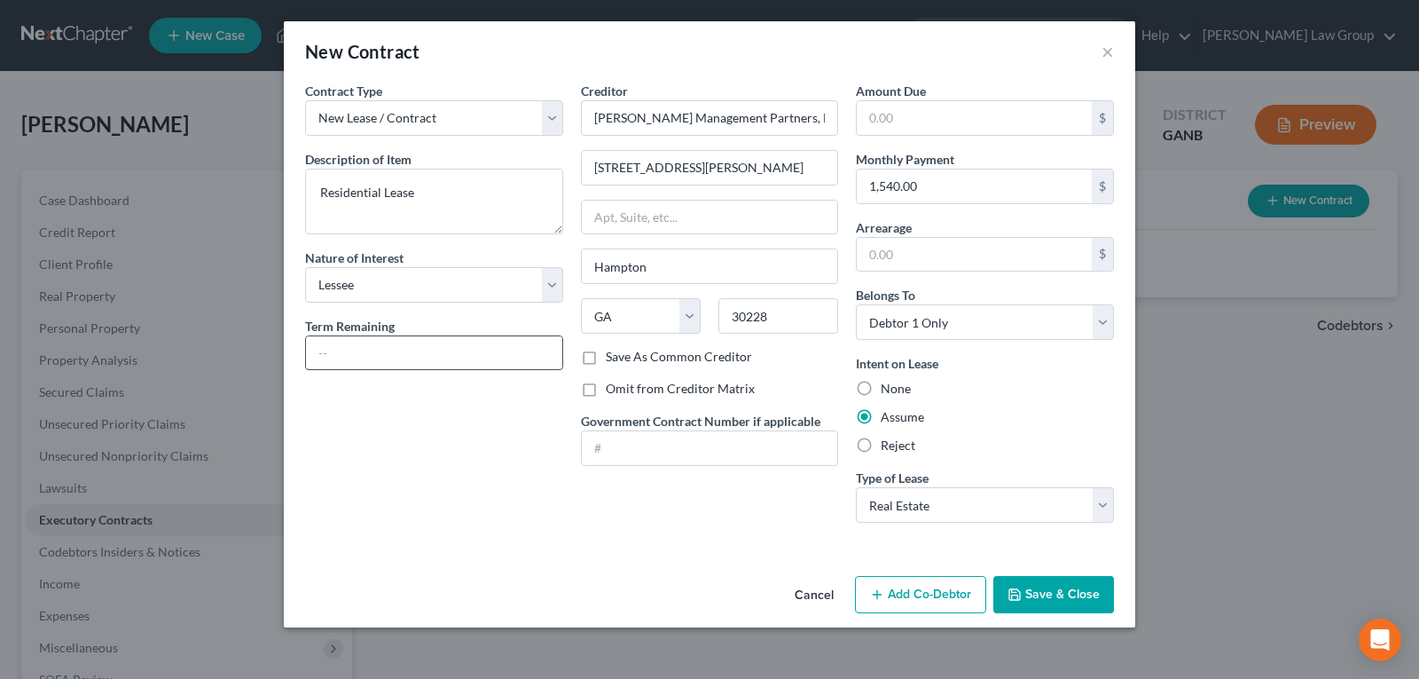
click at [447, 347] on input "text" at bounding box center [434, 353] width 256 height 34
type input "8 months"
click at [1046, 602] on button "Save & Close" at bounding box center [1053, 594] width 121 height 37
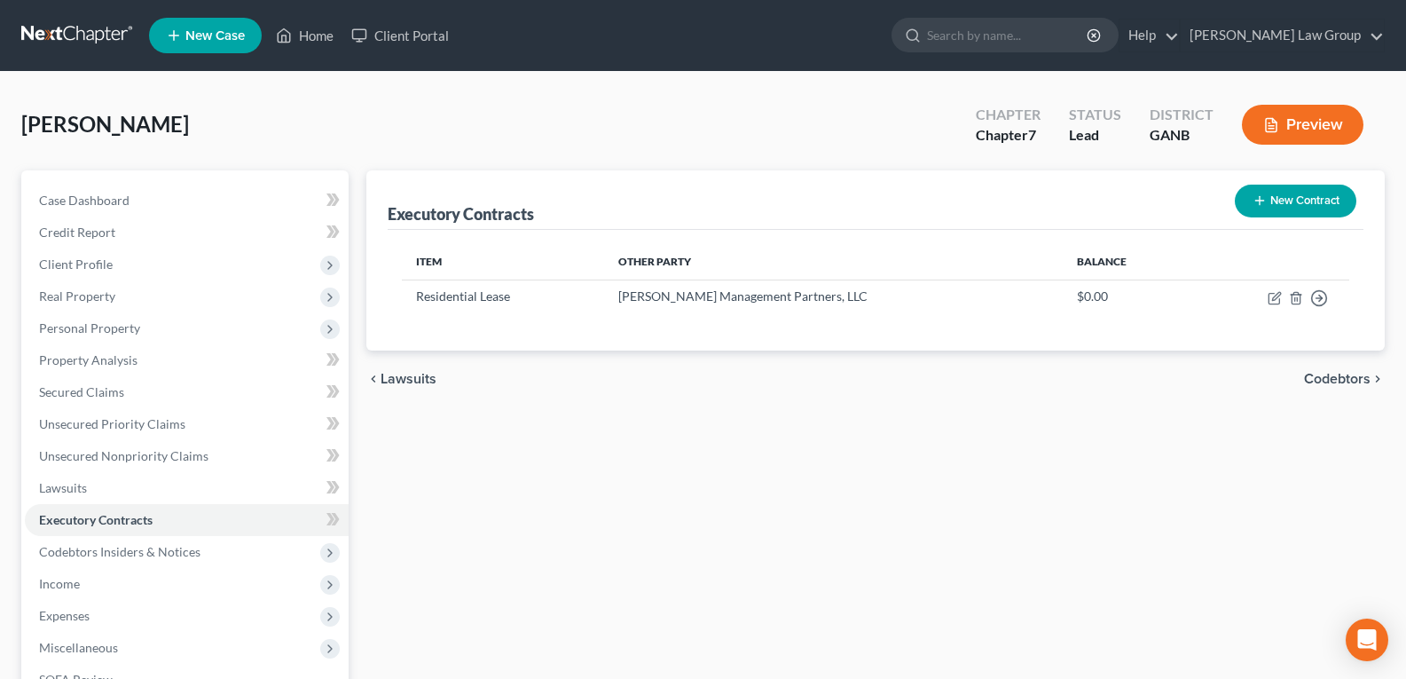
click at [603, 450] on div "Executory Contracts New Contract Item Other Party Balance Residential Lease [PE…" at bounding box center [875, 538] width 1036 height 737
drag, startPoint x: 98, startPoint y: 427, endPoint x: 602, endPoint y: 429, distance: 504.7
click at [98, 426] on span "Unsecured Priority Claims" at bounding box center [112, 423] width 146 height 15
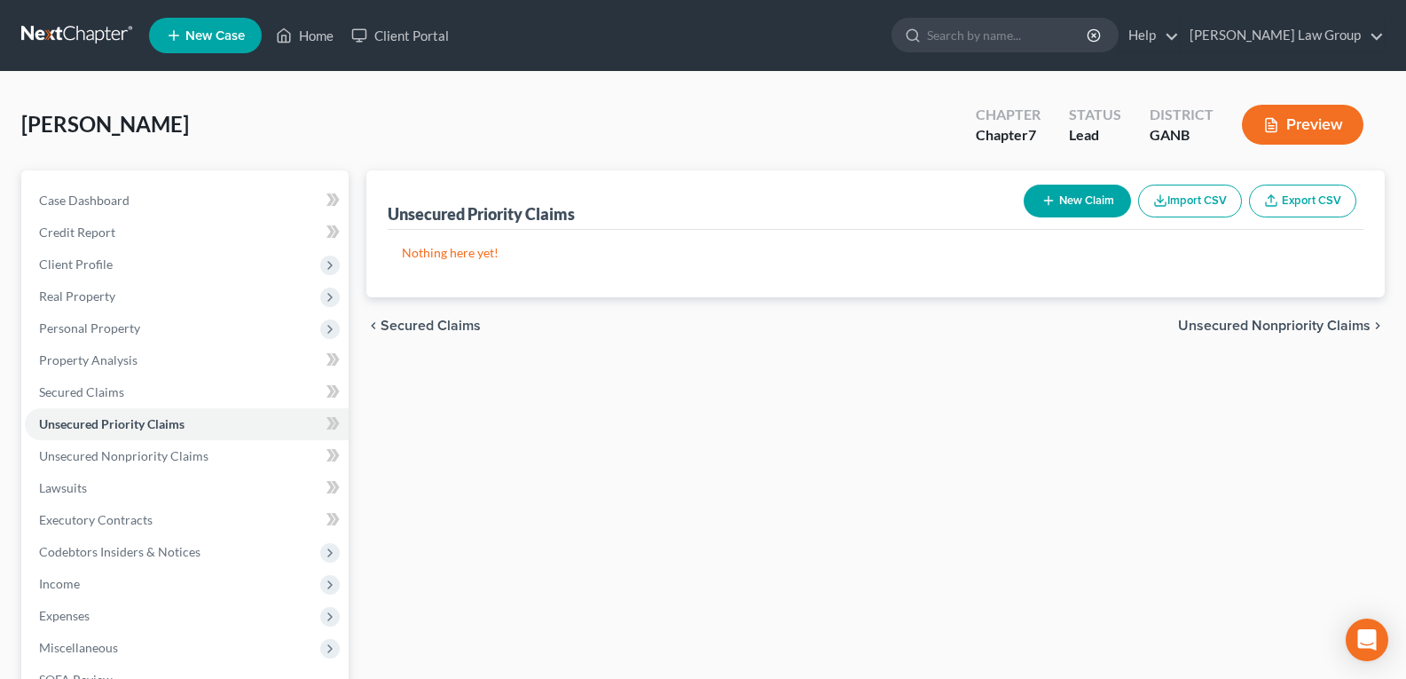
click at [1054, 192] on button "New Claim" at bounding box center [1077, 200] width 107 height 33
select select "0"
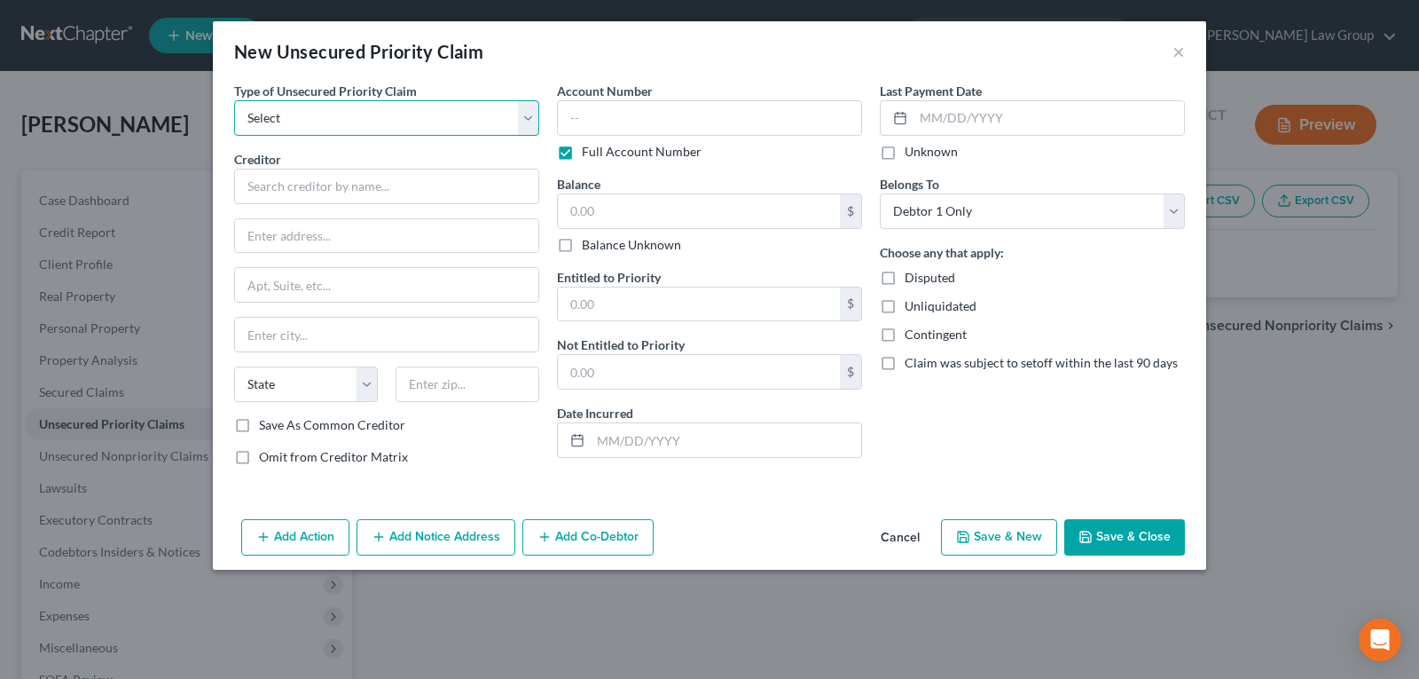
drag, startPoint x: 406, startPoint y: 115, endPoint x: 389, endPoint y: 133, distance: 25.1
click at [405, 115] on select "Select Taxes & Other Government Units Domestic Support Obligations Extensions o…" at bounding box center [386, 117] width 305 height 35
select select "0"
click at [234, 100] on select "Select Taxes & Other Government Units Domestic Support Obligations Extensions o…" at bounding box center [386, 117] width 305 height 35
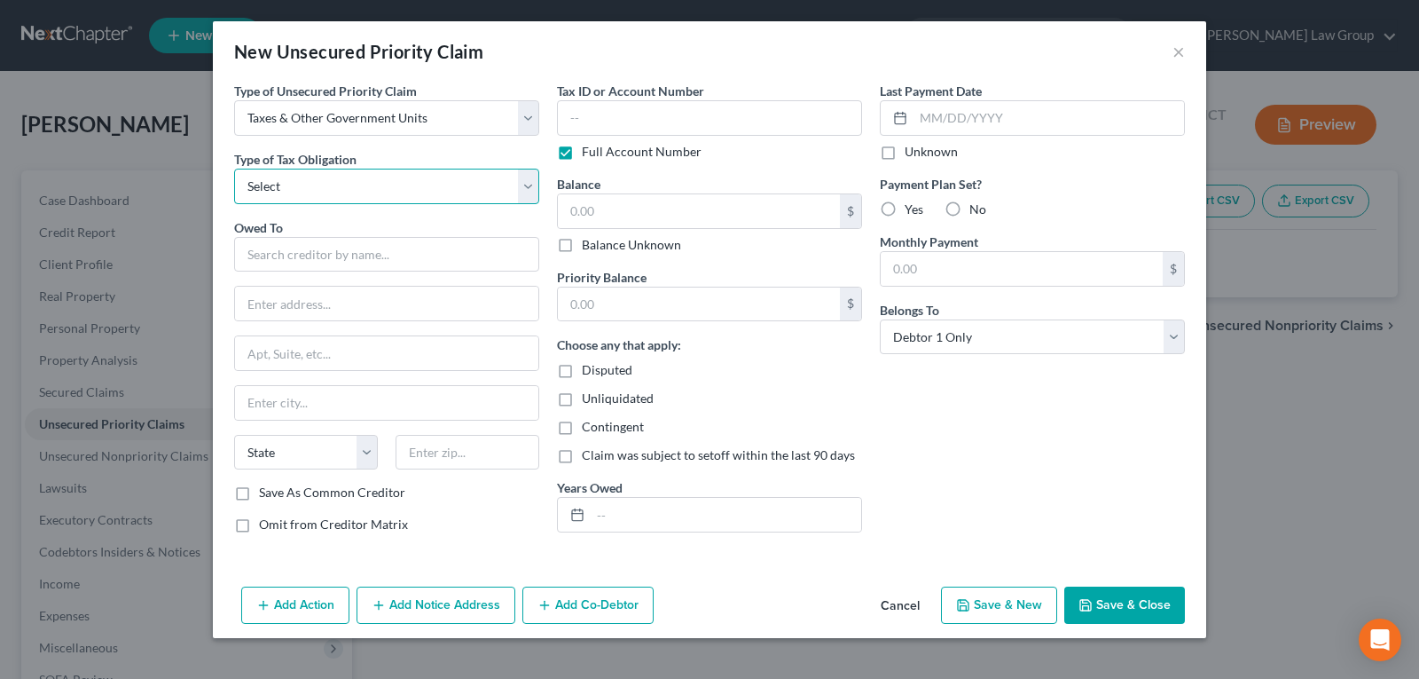
click at [341, 187] on select "Select Federal City State Franchise Tax Board Other" at bounding box center [386, 186] width 305 height 35
select select "0"
click at [234, 169] on select "Select Federal City State Franchise Tax Board Other" at bounding box center [386, 186] width 305 height 35
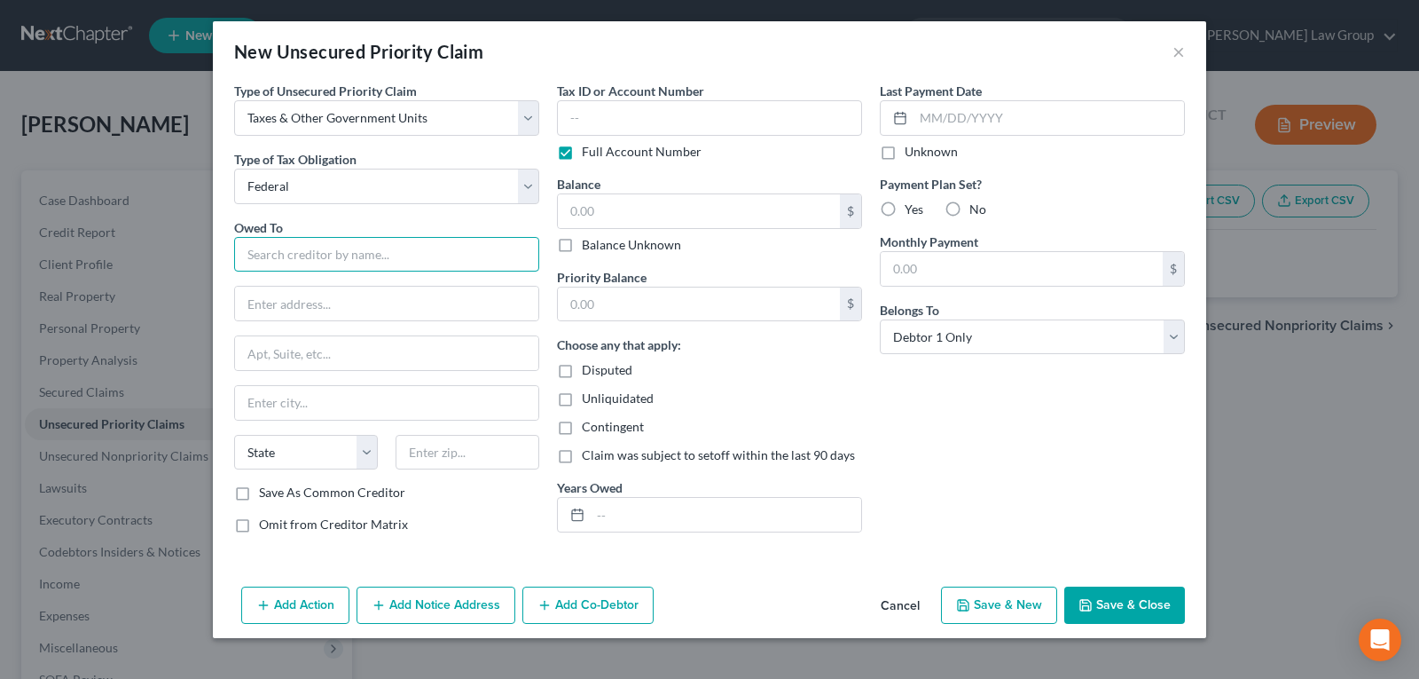
click at [309, 245] on input "text" at bounding box center [386, 254] width 305 height 35
type input "Internal Revenue Service"
type input "Attn: Bankruptcy Unit"
type input "Stop 335-D, P.O. Box 995"
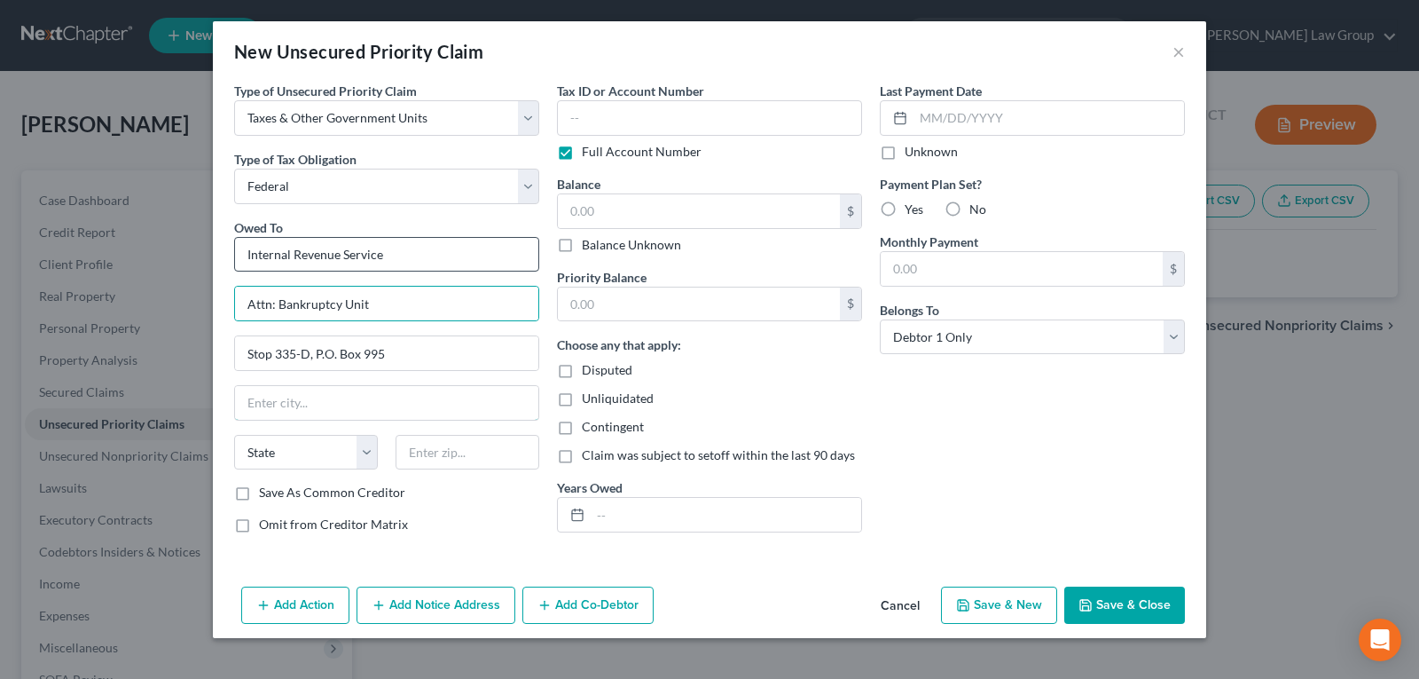
type input "[GEOGRAPHIC_DATA]"
select select "10"
type input "30370"
click at [985, 607] on button "Save & New" at bounding box center [999, 604] width 116 height 37
select select "0"
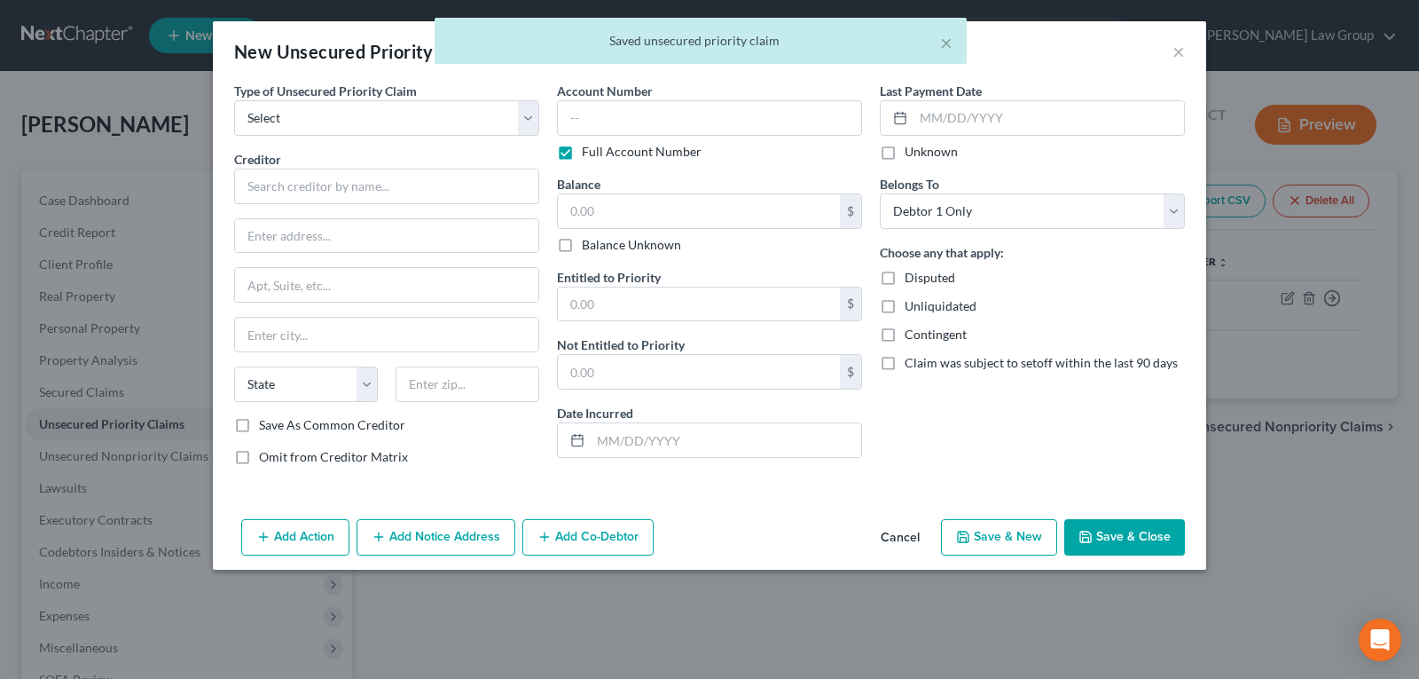
click at [349, 98] on span "Type of Unsecured Priority Claim" at bounding box center [325, 90] width 183 height 15
drag, startPoint x: 327, startPoint y: 126, endPoint x: 320, endPoint y: 135, distance: 11.4
click at [327, 126] on select "Select Taxes & Other Government Units Domestic Support Obligations Extensions o…" at bounding box center [386, 117] width 305 height 35
select select "0"
click at [234, 100] on select "Select Taxes & Other Government Units Domestic Support Obligations Extensions o…" at bounding box center [386, 117] width 305 height 35
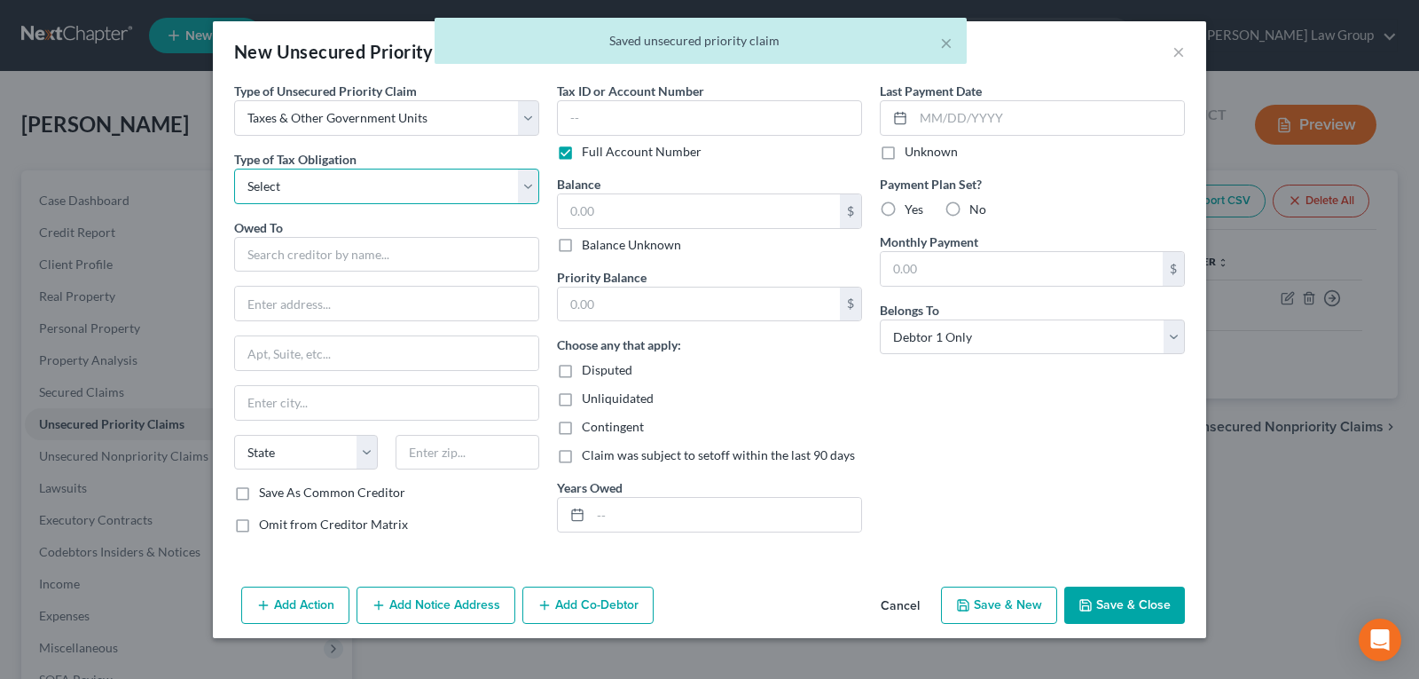
drag, startPoint x: 299, startPoint y: 187, endPoint x: 299, endPoint y: 202, distance: 15.1
click at [299, 187] on select "Select Federal City State Franchise Tax Board Other" at bounding box center [386, 186] width 305 height 35
select select "2"
click at [234, 169] on select "Select Federal City State Franchise Tax Board Other" at bounding box center [386, 186] width 305 height 35
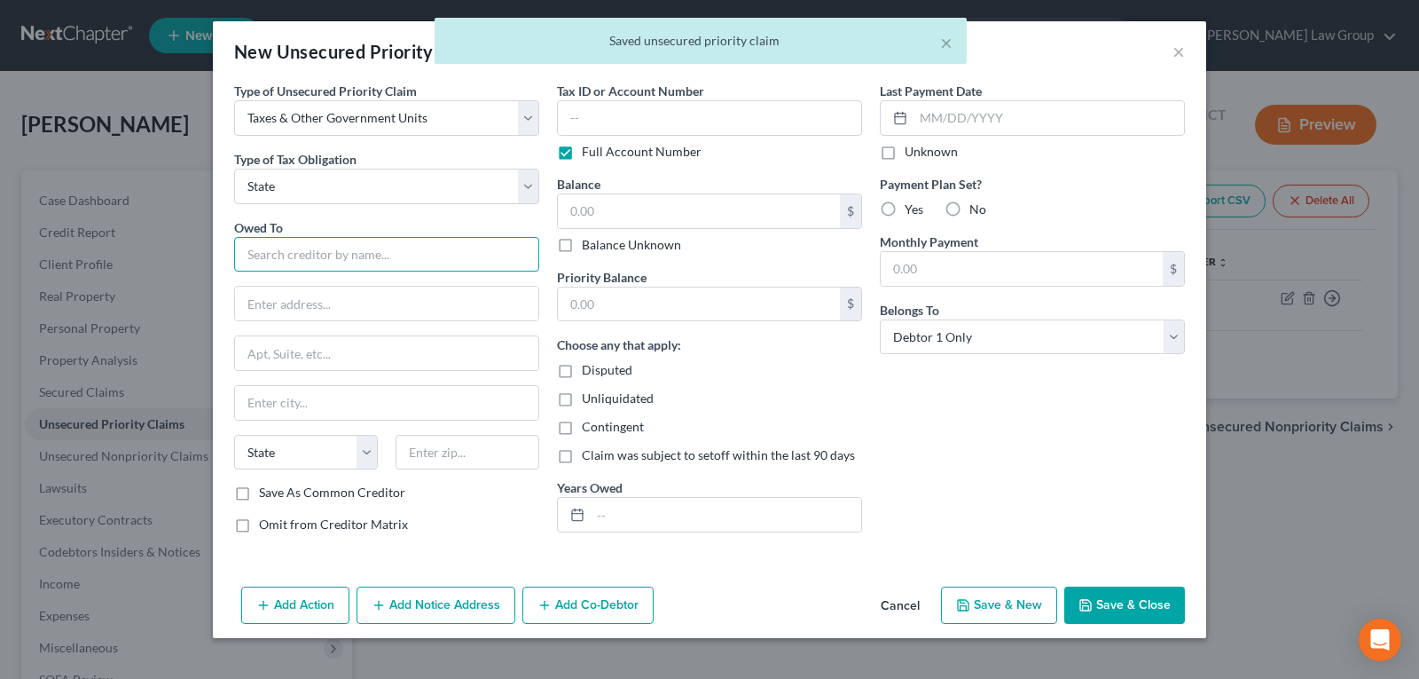
drag, startPoint x: 303, startPoint y: 249, endPoint x: 302, endPoint y: 236, distance: 13.4
click at [303, 241] on input "text" at bounding box center [386, 254] width 305 height 35
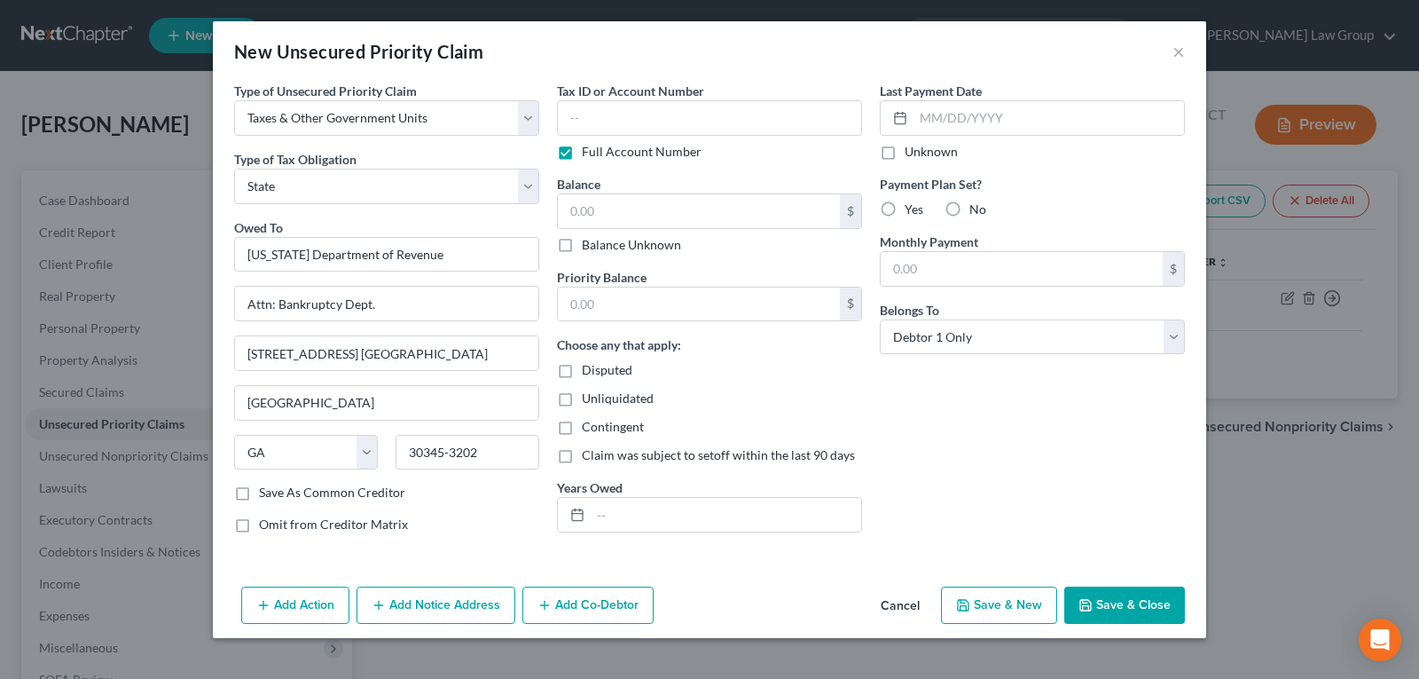
click at [1163, 599] on button "Save & Close" at bounding box center [1124, 604] width 121 height 37
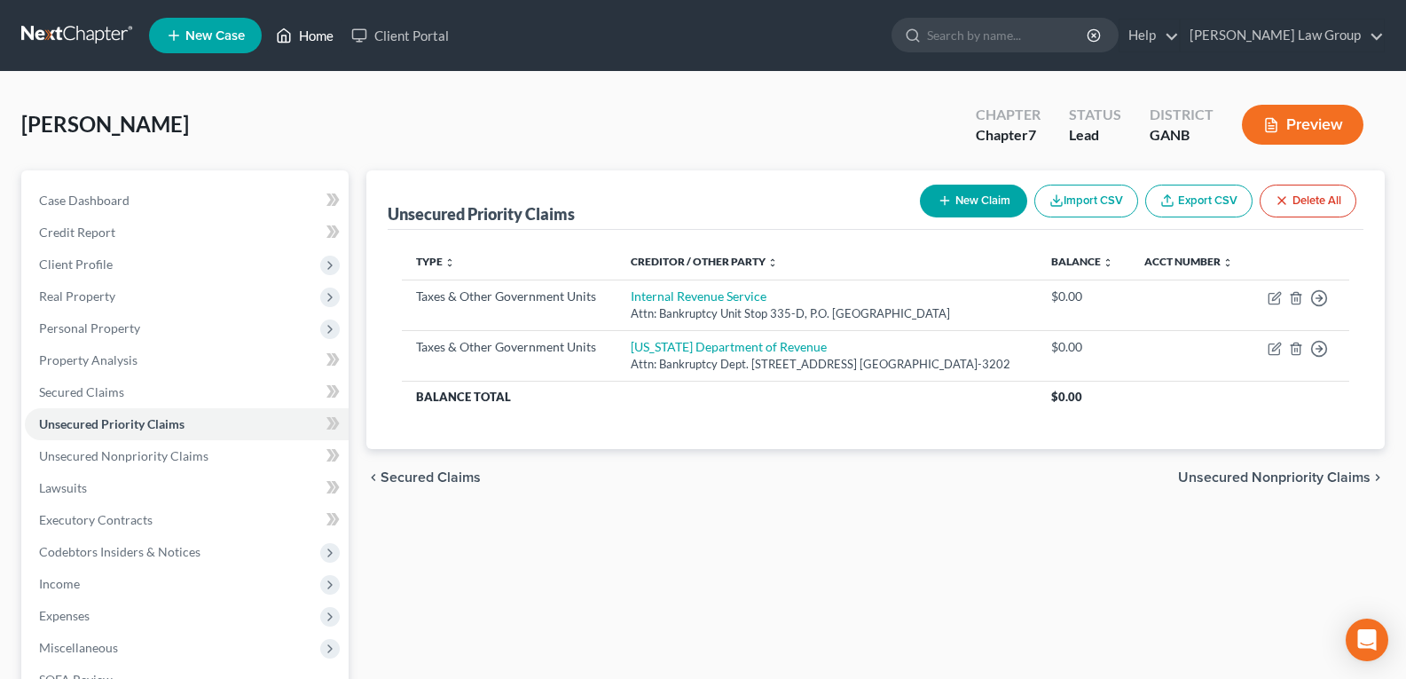
click at [302, 38] on link "Home" at bounding box center [304, 36] width 75 height 32
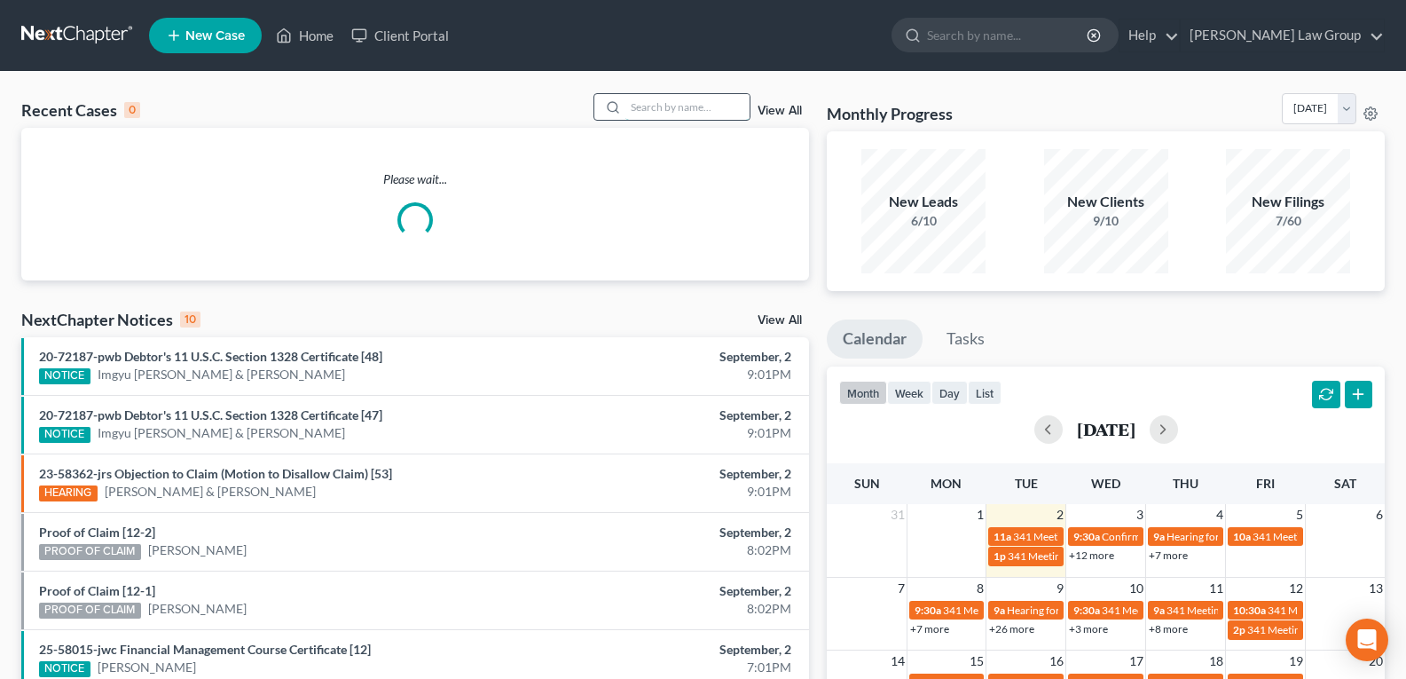
click at [652, 108] on input "search" at bounding box center [687, 107] width 124 height 26
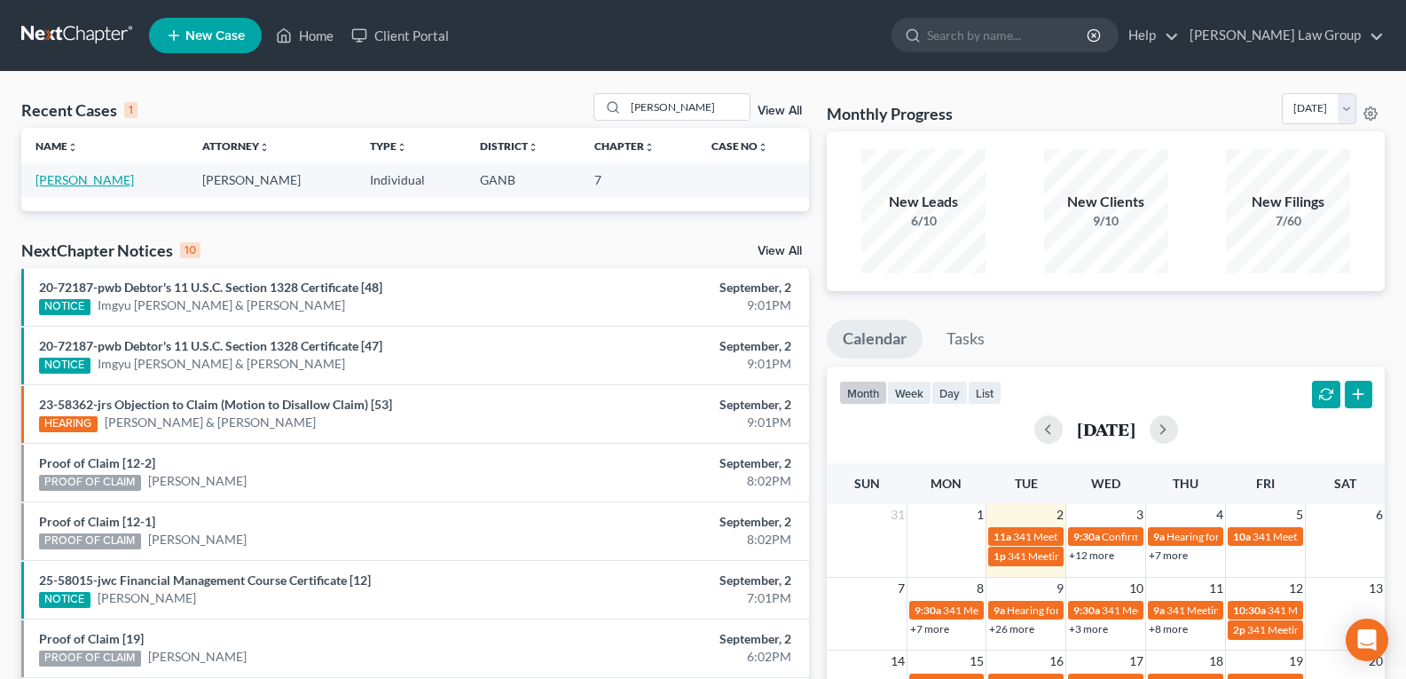
click at [77, 179] on link "[PERSON_NAME]" at bounding box center [84, 179] width 98 height 15
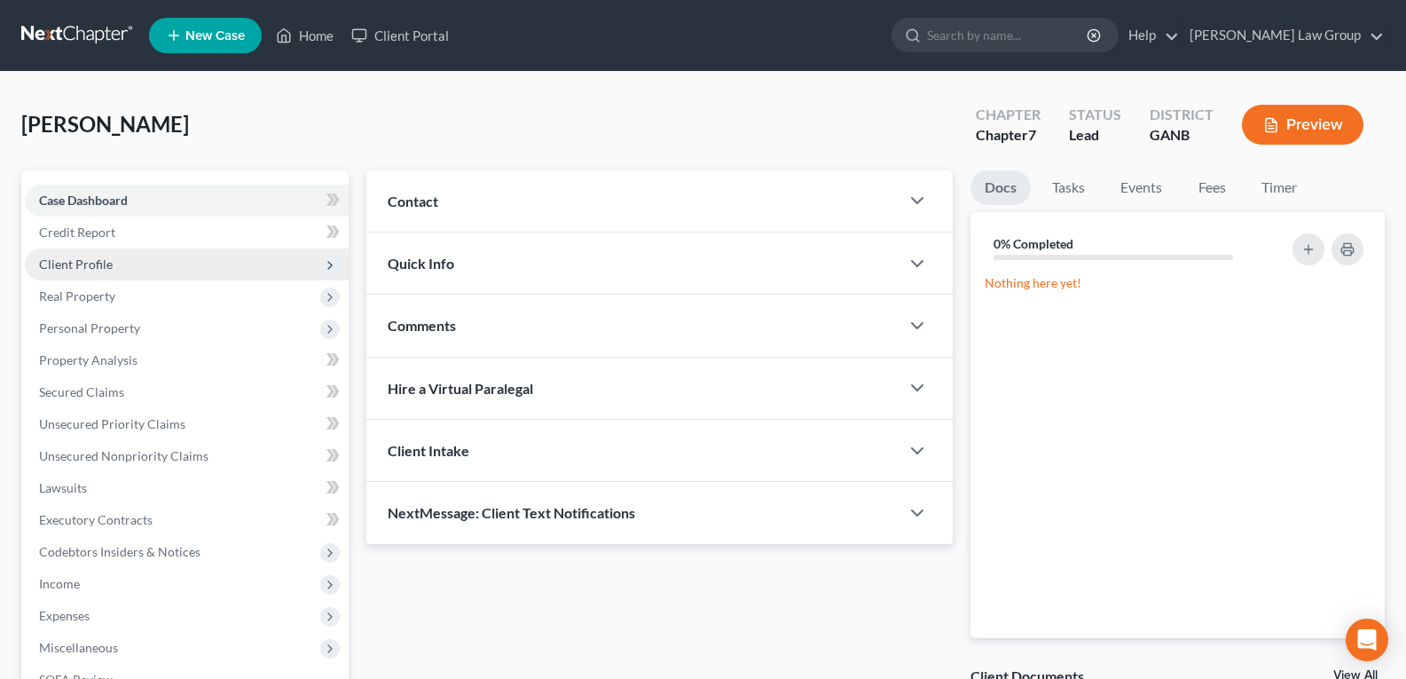
click at [95, 272] on span "Client Profile" at bounding box center [187, 264] width 324 height 32
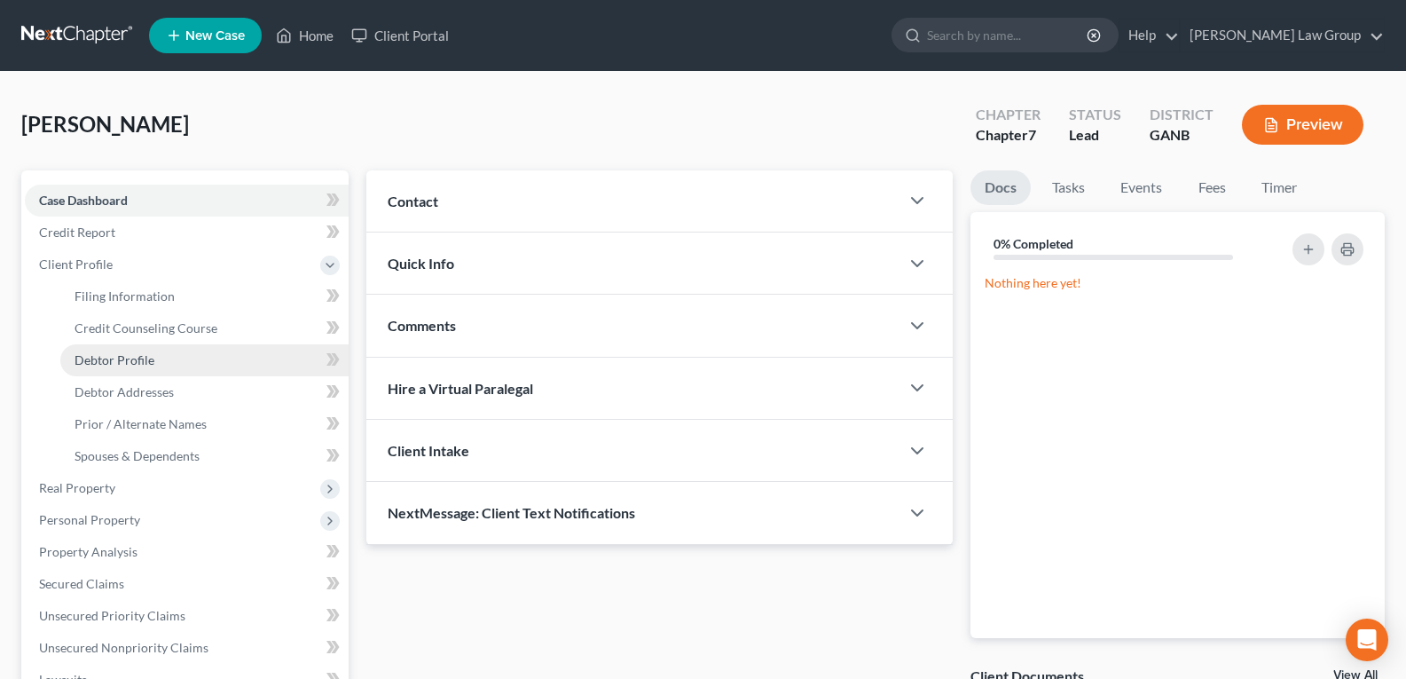
click at [122, 369] on link "Debtor Profile" at bounding box center [204, 360] width 288 height 32
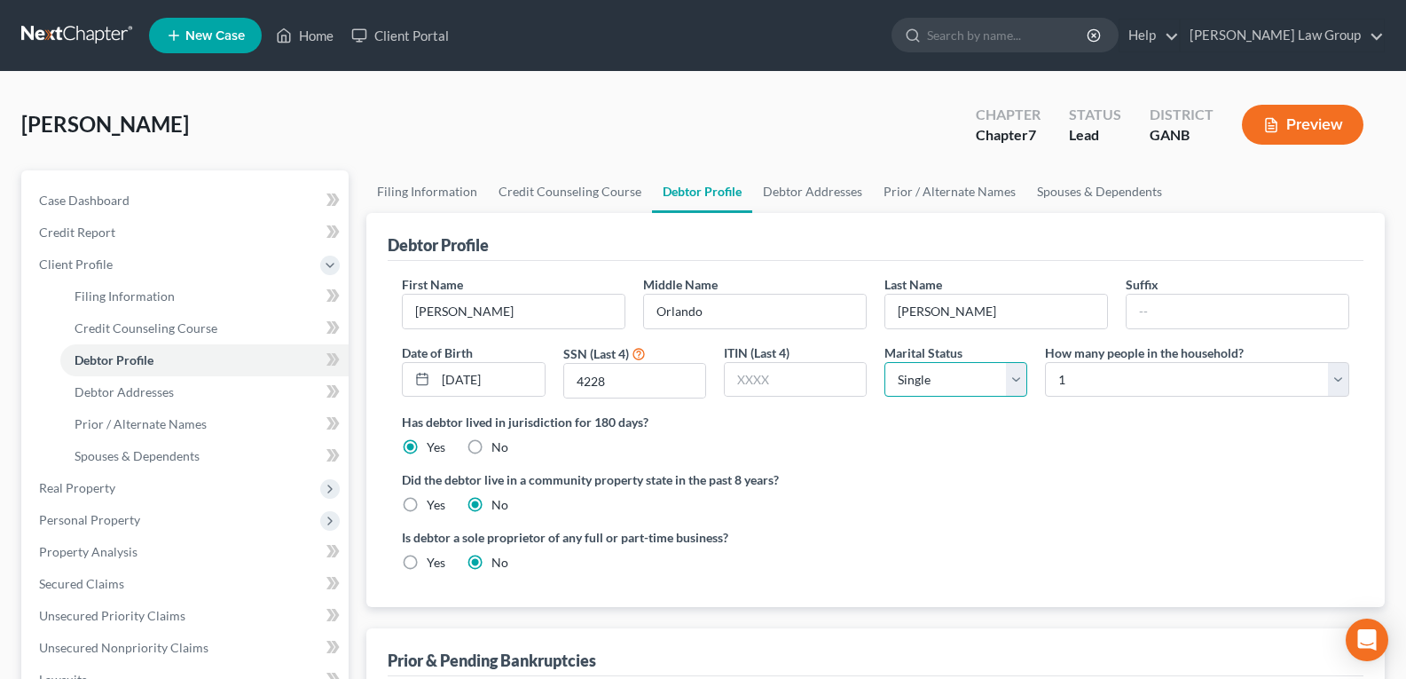
click at [929, 382] on select "Select Single Married Separated Divorced Widowed" at bounding box center [955, 379] width 143 height 35
click at [884, 362] on select "Select Single Married Separated Divorced Widowed" at bounding box center [955, 379] width 143 height 35
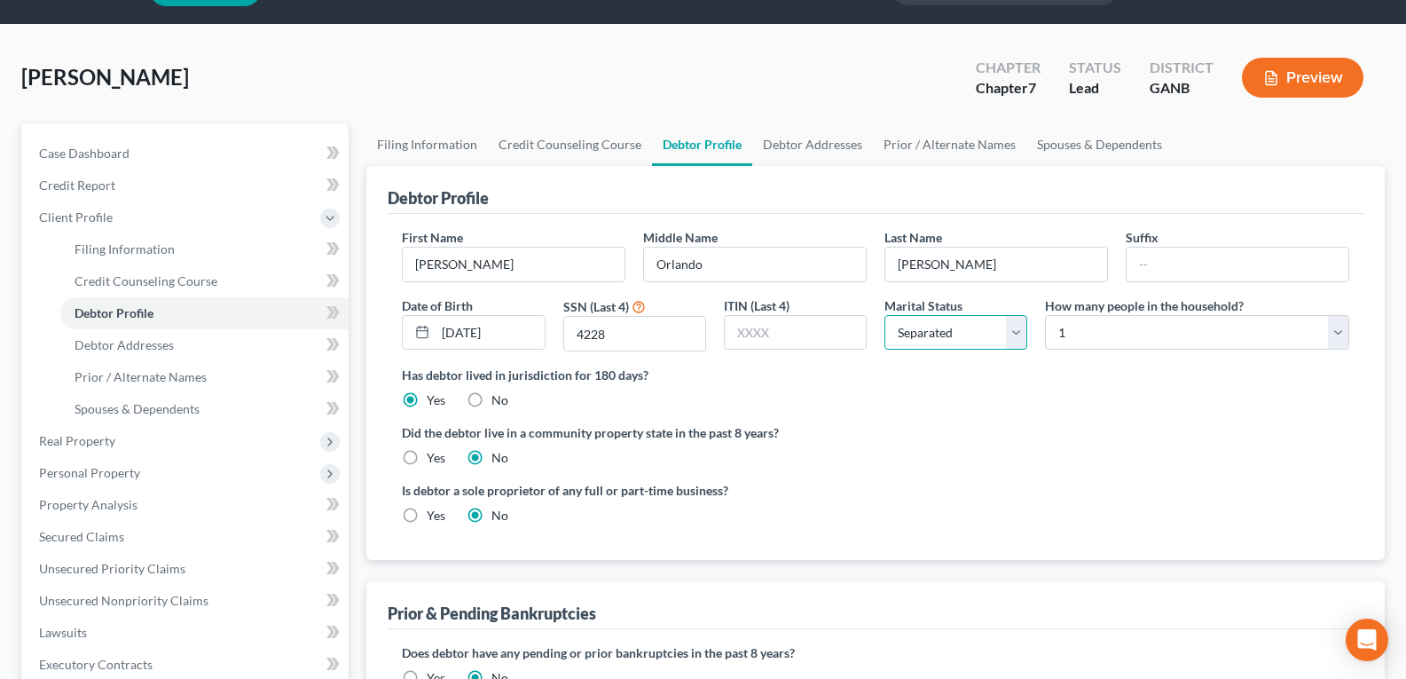
scroll to position [89, 0]
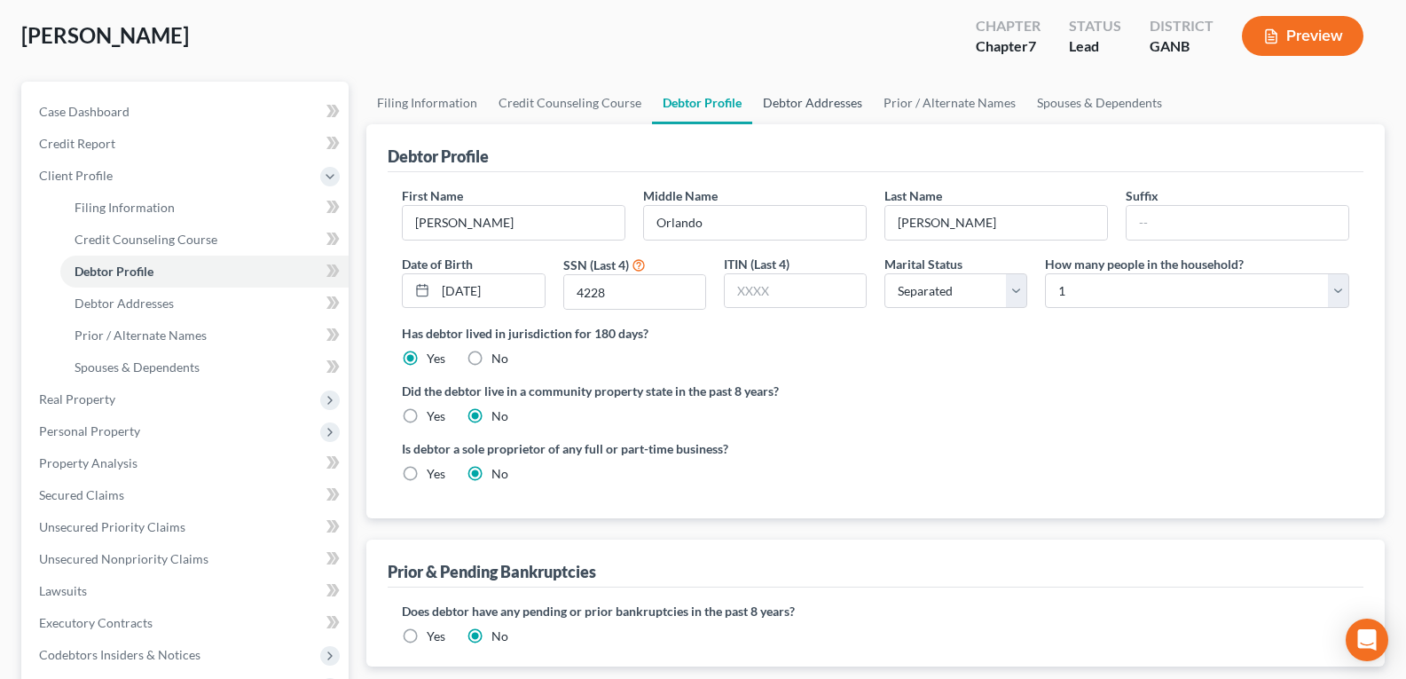
click at [805, 100] on link "Debtor Addresses" at bounding box center [812, 103] width 121 height 43
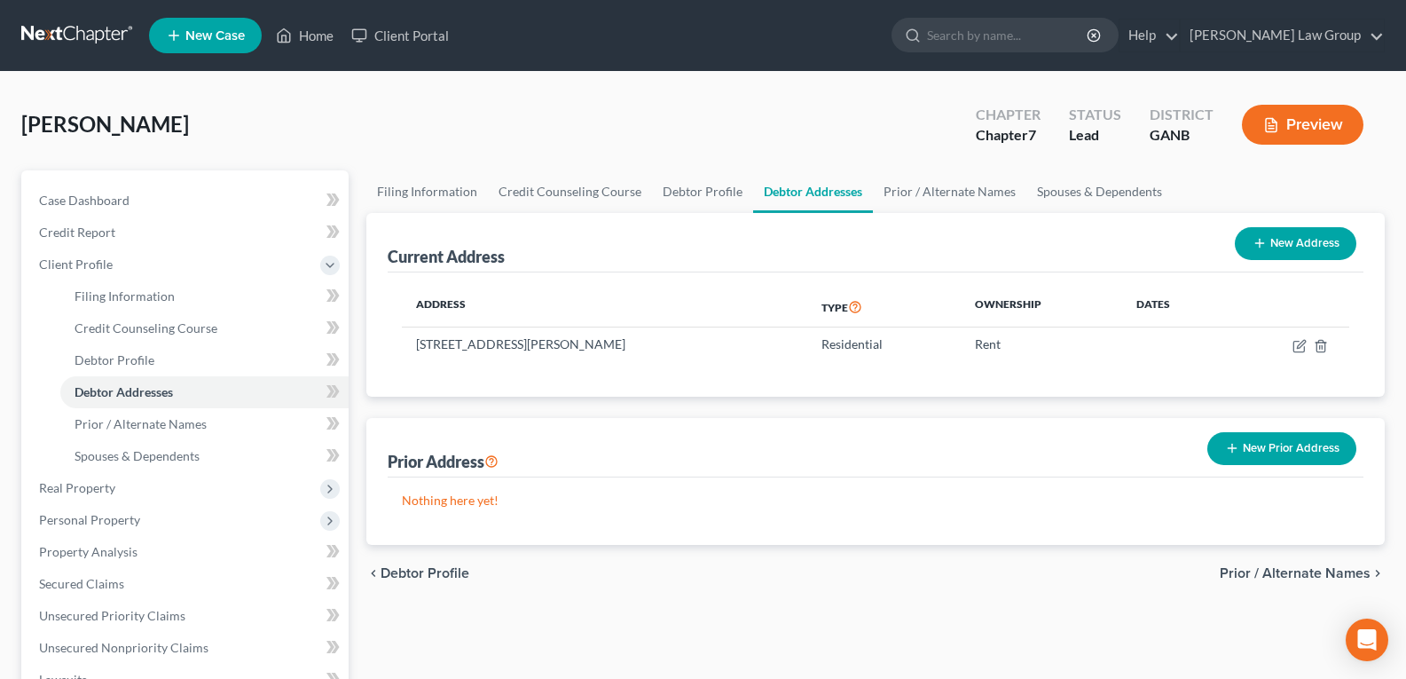
click at [1233, 438] on button "New Prior Address" at bounding box center [1281, 448] width 149 height 33
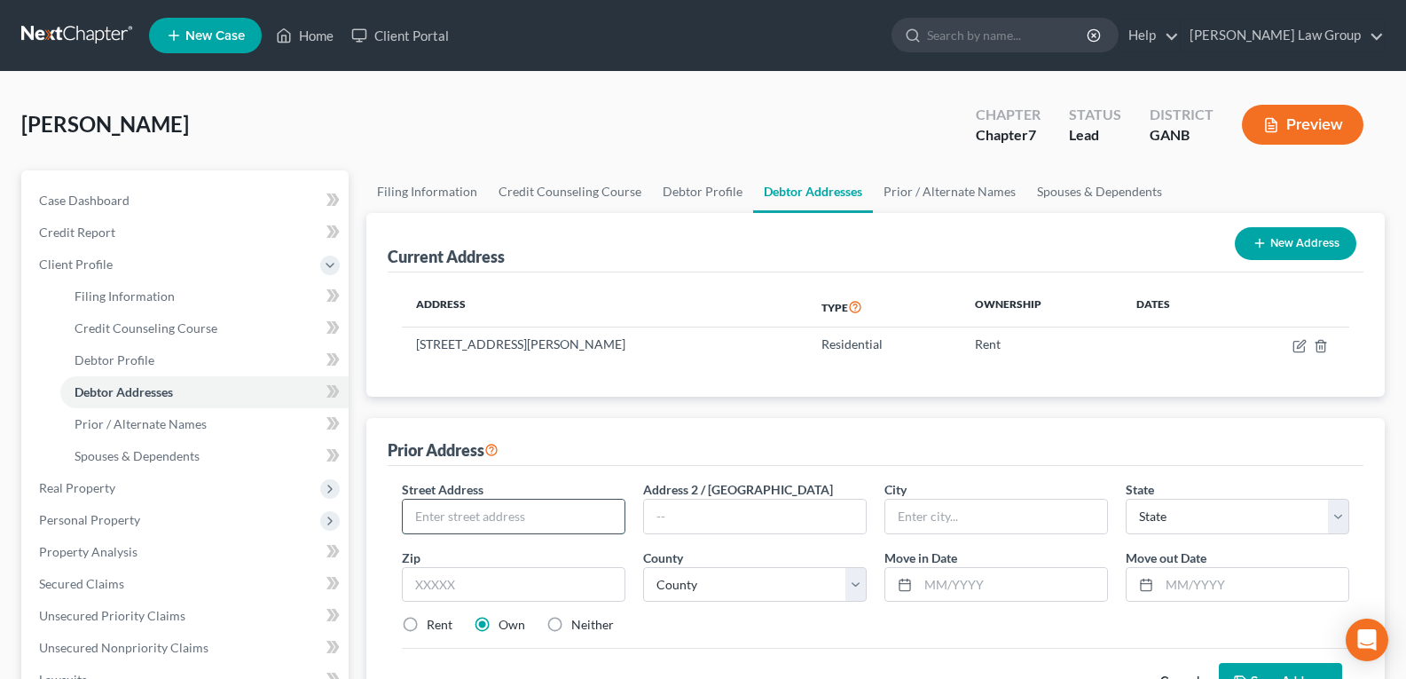
click at [488, 514] on input "text" at bounding box center [514, 516] width 222 height 34
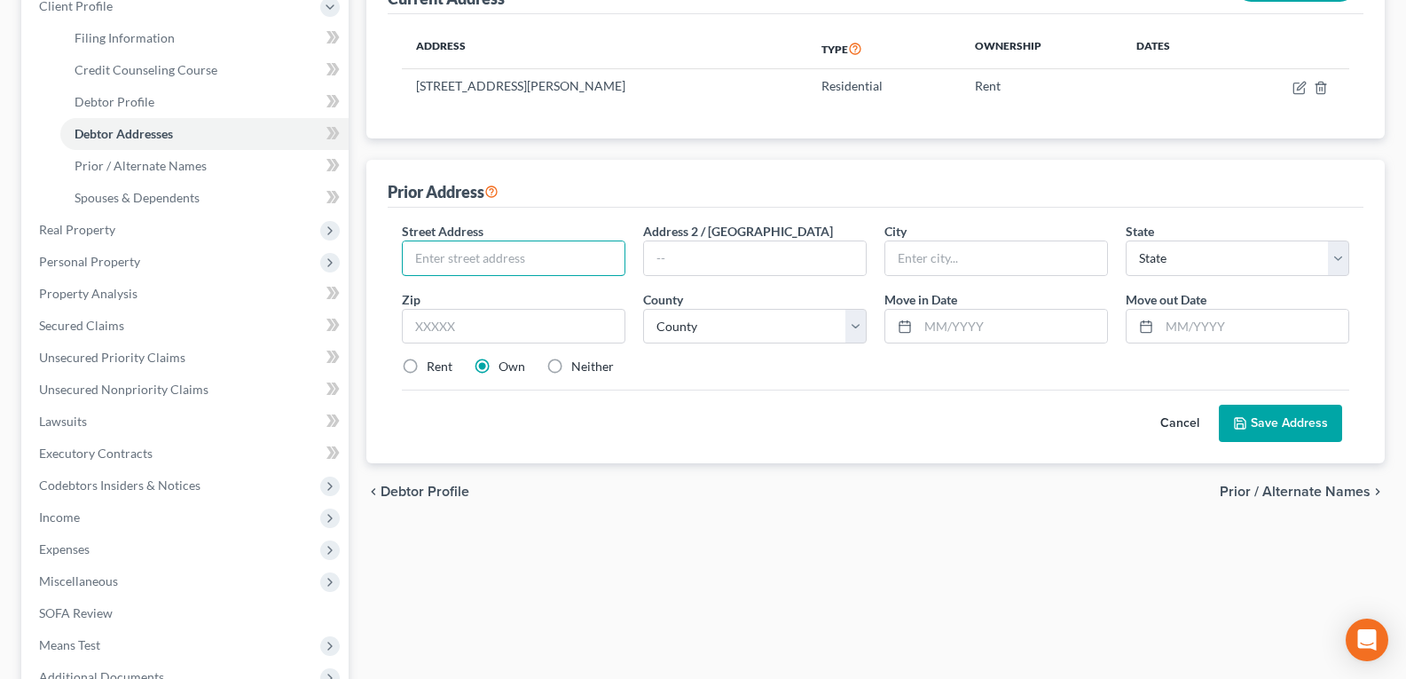
scroll to position [266, 0]
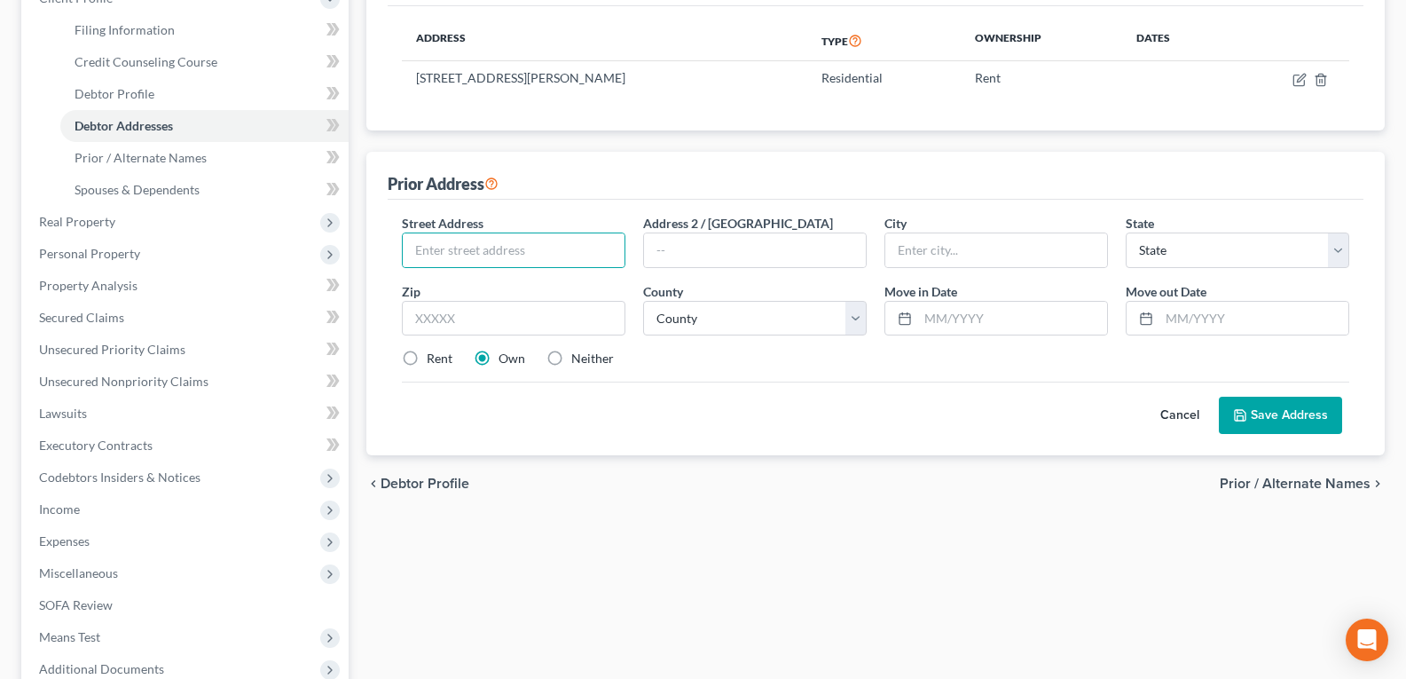
click at [1168, 424] on button "Cancel" at bounding box center [1180, 414] width 78 height 35
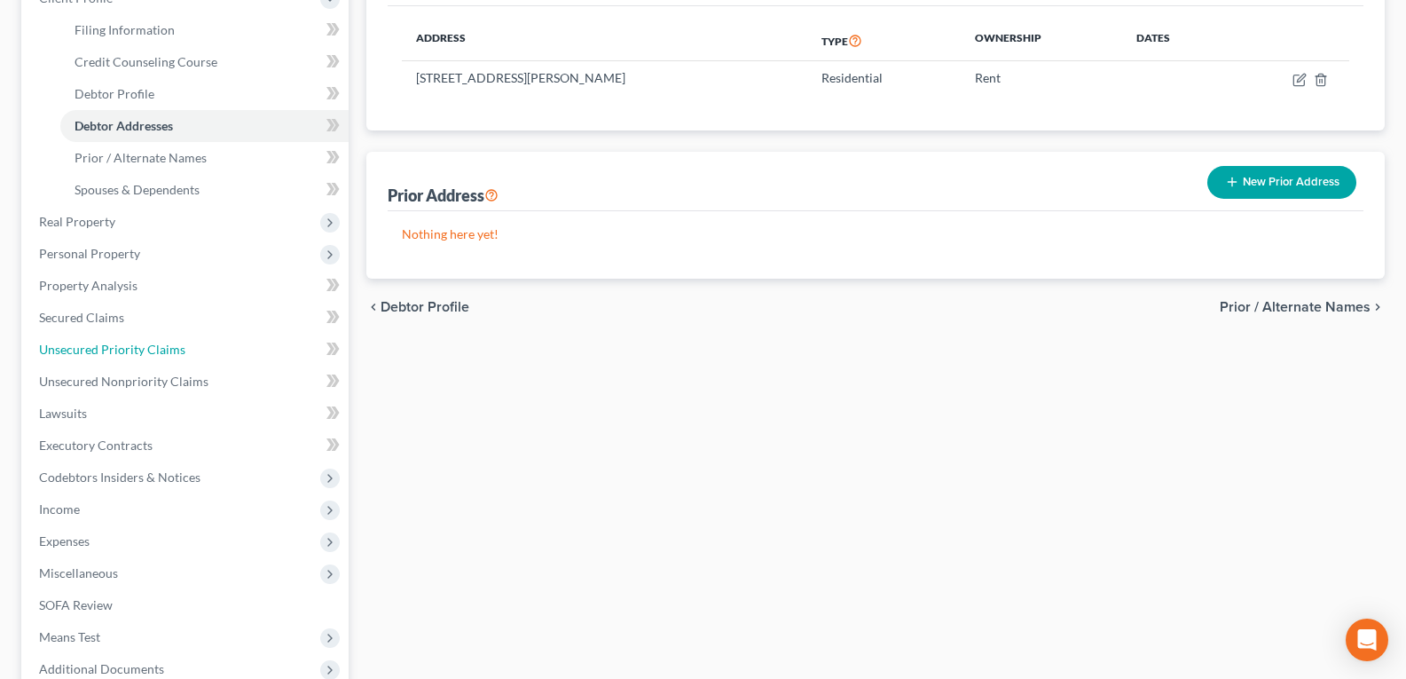
drag, startPoint x: 97, startPoint y: 345, endPoint x: 396, endPoint y: 378, distance: 300.7
click at [97, 345] on span "Unsecured Priority Claims" at bounding box center [112, 348] width 146 height 15
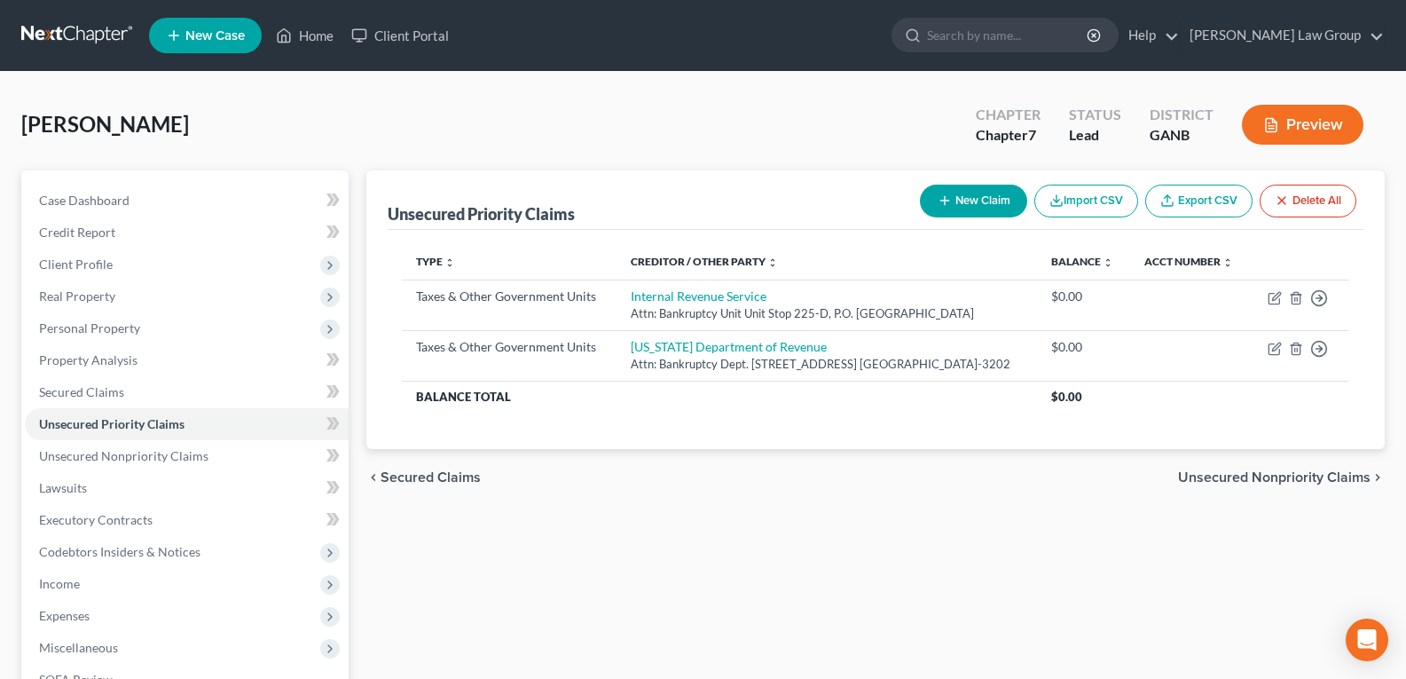
click at [981, 203] on button "New Claim" at bounding box center [973, 200] width 107 height 33
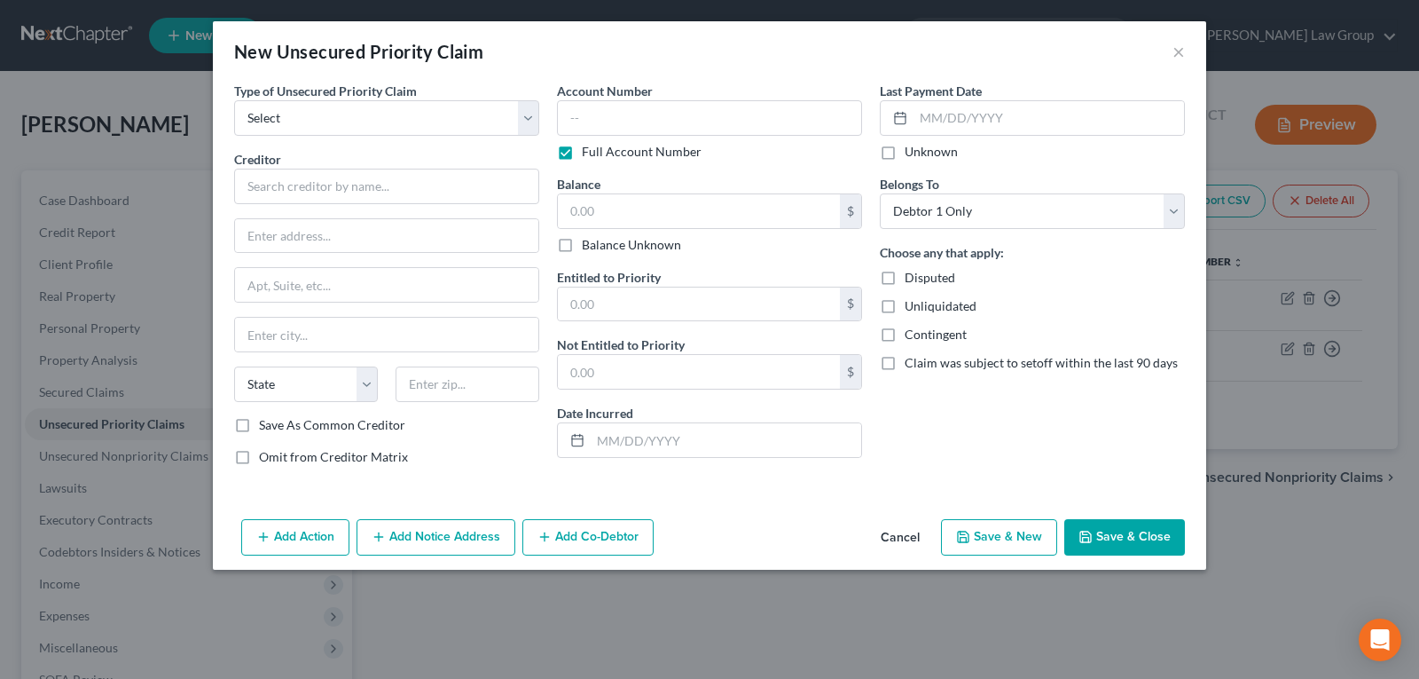
click at [347, 95] on span "Type of Unsecured Priority Claim" at bounding box center [325, 90] width 183 height 15
click at [342, 111] on select "Select Taxes & Other Government Units Domestic Support Obligations Extensions o…" at bounding box center [386, 117] width 305 height 35
click at [234, 100] on select "Select Taxes & Other Government Units Domestic Support Obligations Extensions o…" at bounding box center [386, 117] width 305 height 35
click at [303, 194] on input "text" at bounding box center [386, 186] width 305 height 35
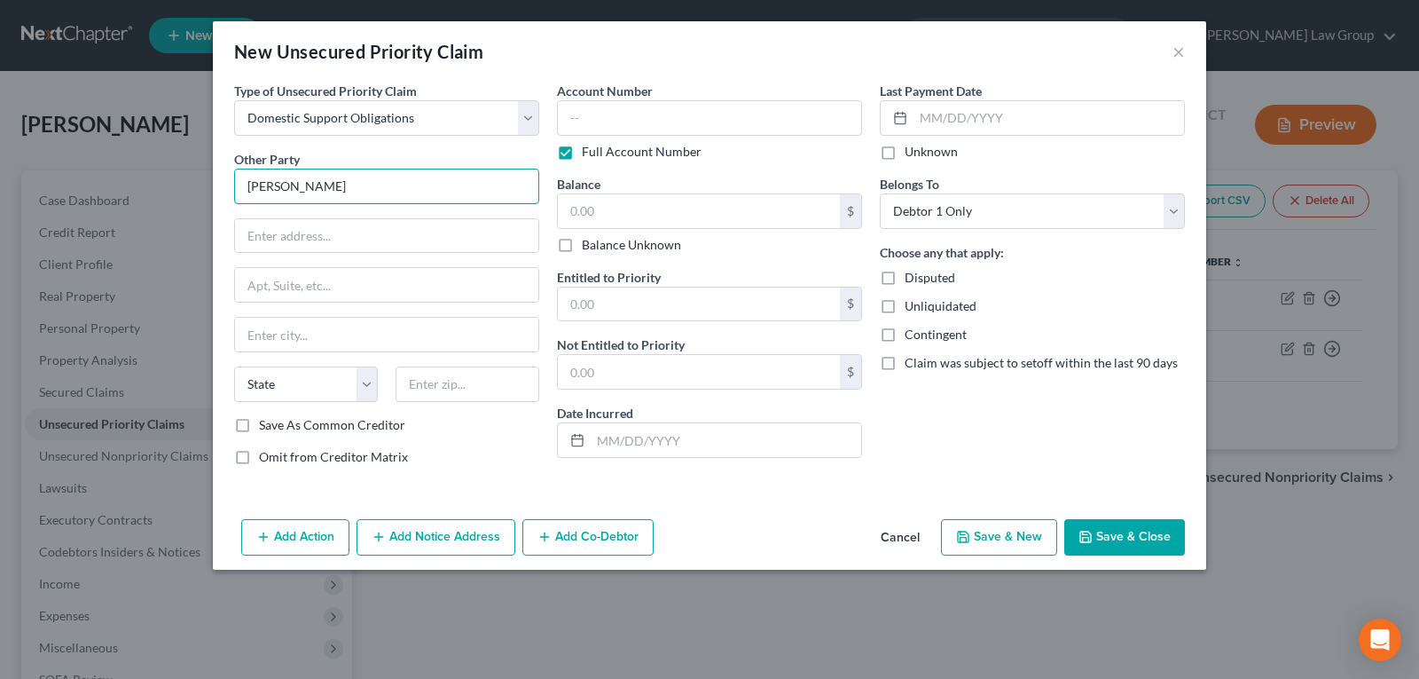
click at [294, 190] on input "[PERSON_NAME]" at bounding box center [386, 186] width 305 height 35
drag, startPoint x: 293, startPoint y: 216, endPoint x: 294, endPoint y: 239, distance: 22.2
click at [294, 215] on div "Other Party * [PERSON_NAME] State [US_STATE] AK AR AZ CA CO [GEOGRAPHIC_DATA] D…" at bounding box center [386, 283] width 305 height 266
drag, startPoint x: 294, startPoint y: 239, endPoint x: 509, endPoint y: 263, distance: 217.0
click at [294, 239] on input "text" at bounding box center [386, 236] width 303 height 34
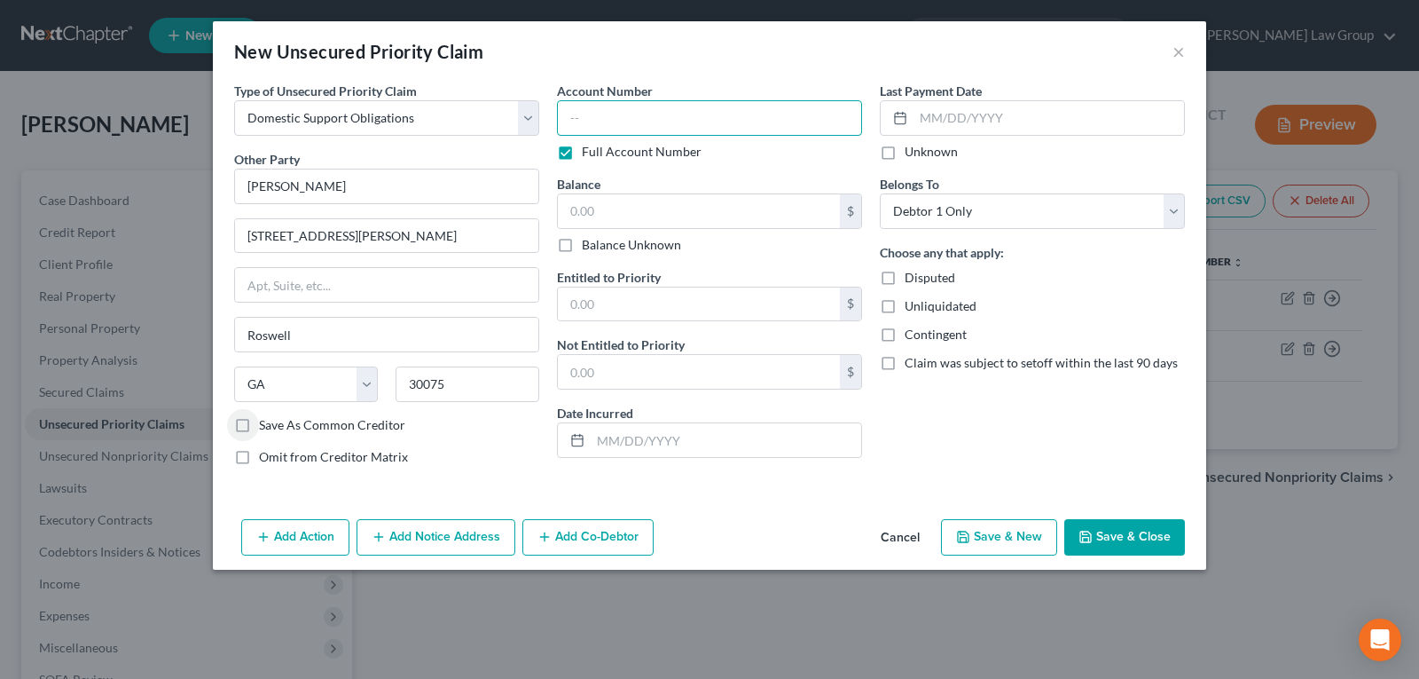
click at [633, 105] on input "text" at bounding box center [709, 117] width 305 height 35
click at [833, 451] on input "text" at bounding box center [726, 440] width 271 height 34
click at [938, 438] on div "Last Payment Date Unknown Belongs To * Select Debtor 1 Only Debtor 2 Only Debto…" at bounding box center [1032, 281] width 323 height 398
click at [1145, 538] on button "Save & Close" at bounding box center [1124, 537] width 121 height 37
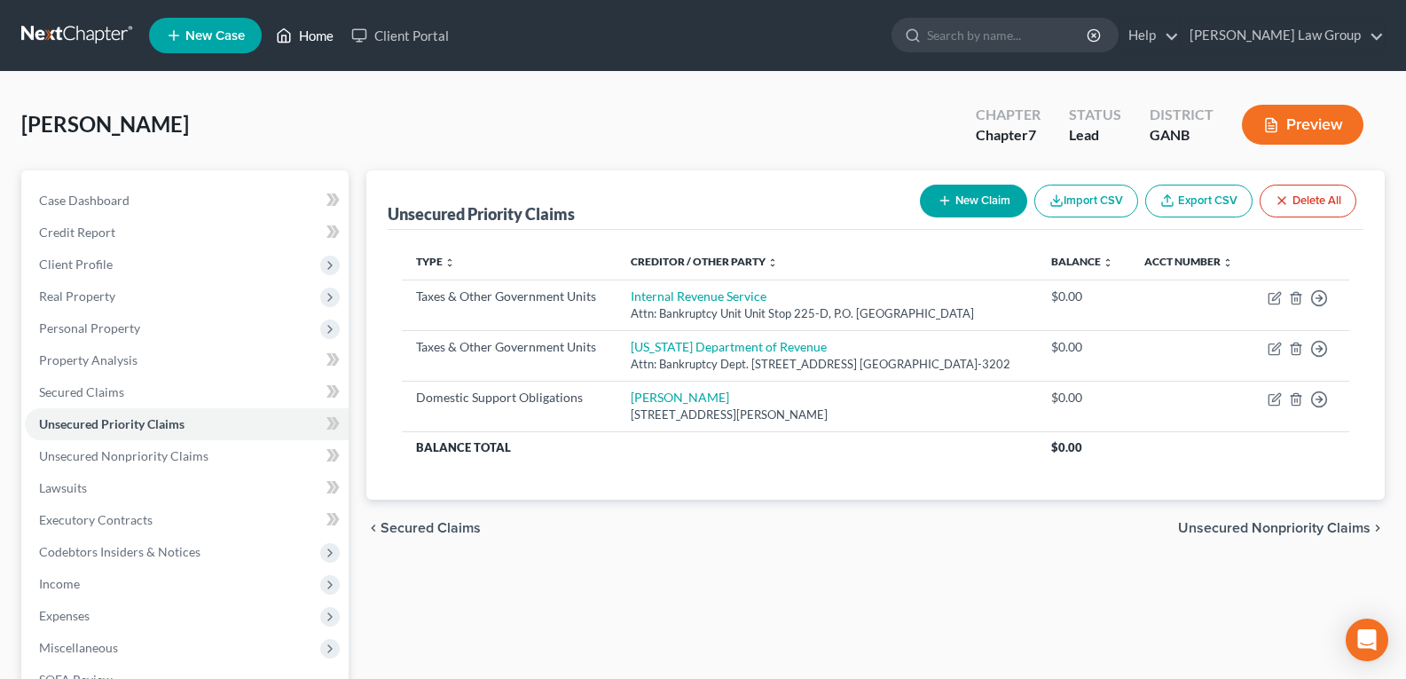
click at [301, 35] on link "Home" at bounding box center [304, 36] width 75 height 32
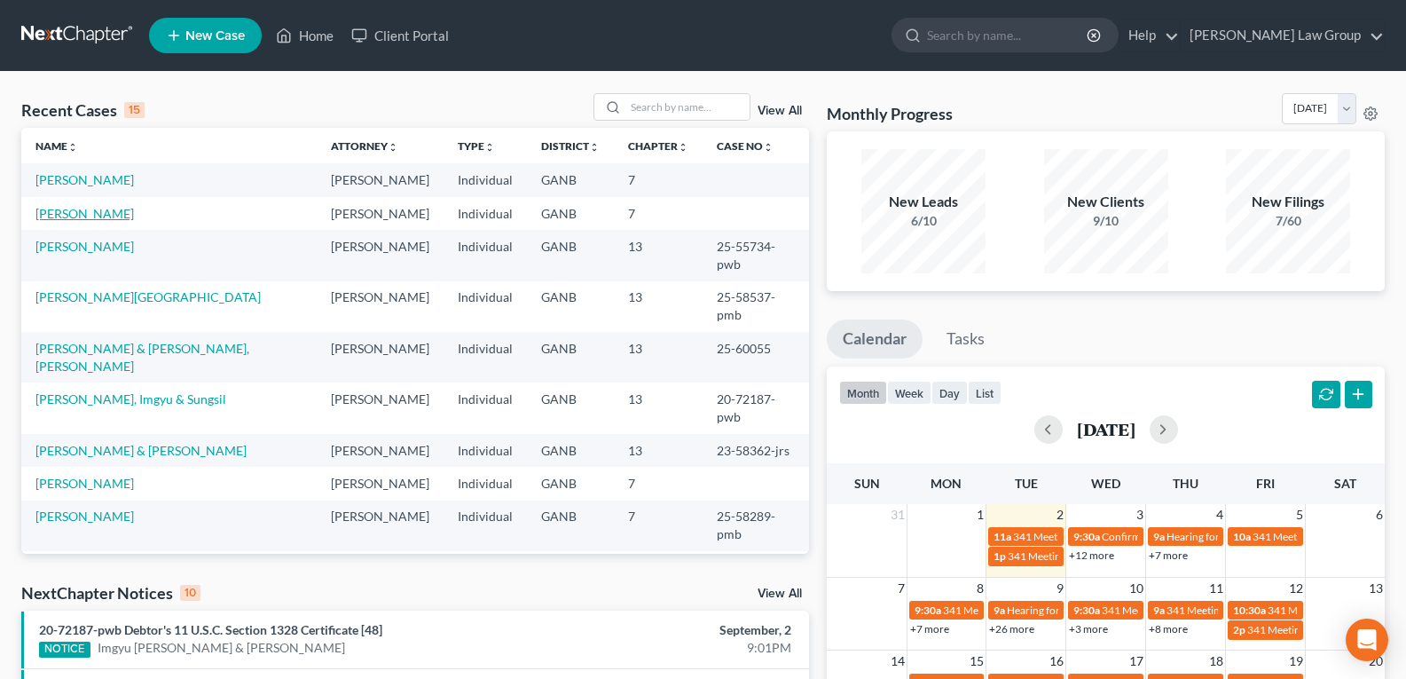
click at [75, 219] on link "[PERSON_NAME]" at bounding box center [84, 213] width 98 height 15
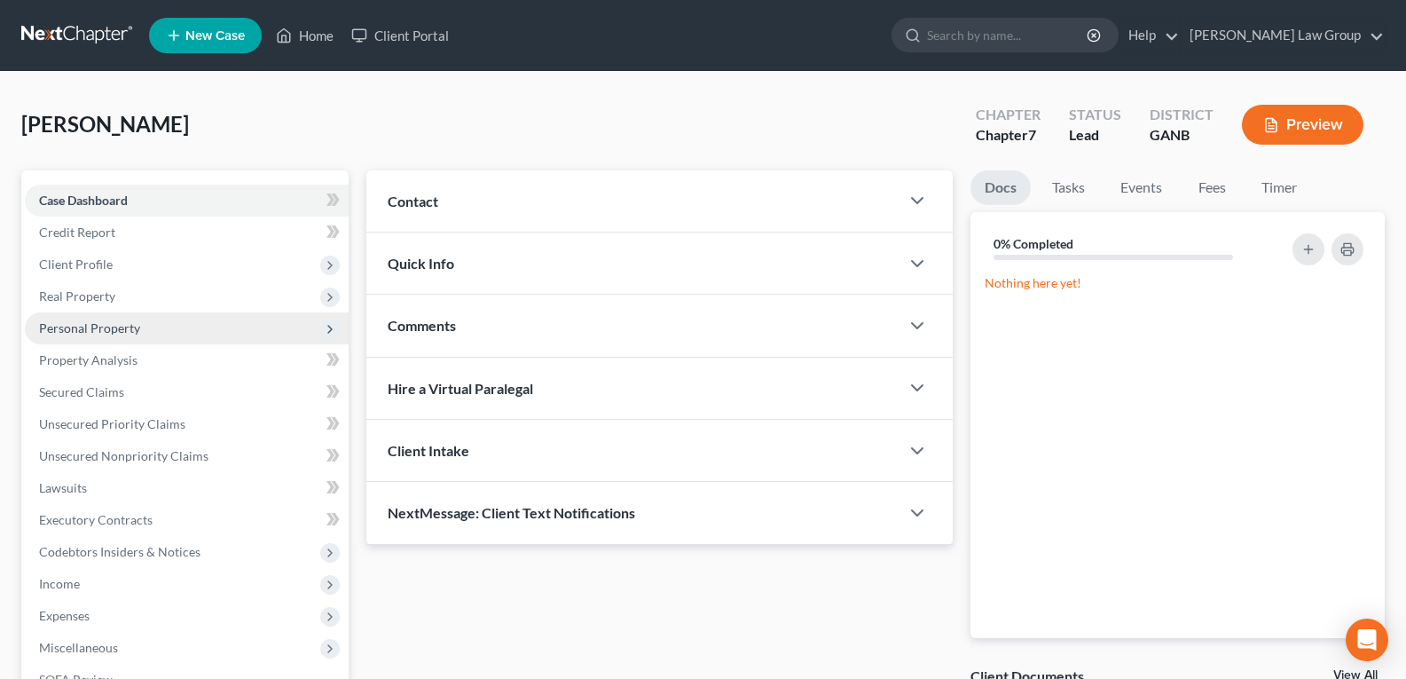
click at [79, 330] on span "Personal Property" at bounding box center [89, 327] width 101 height 15
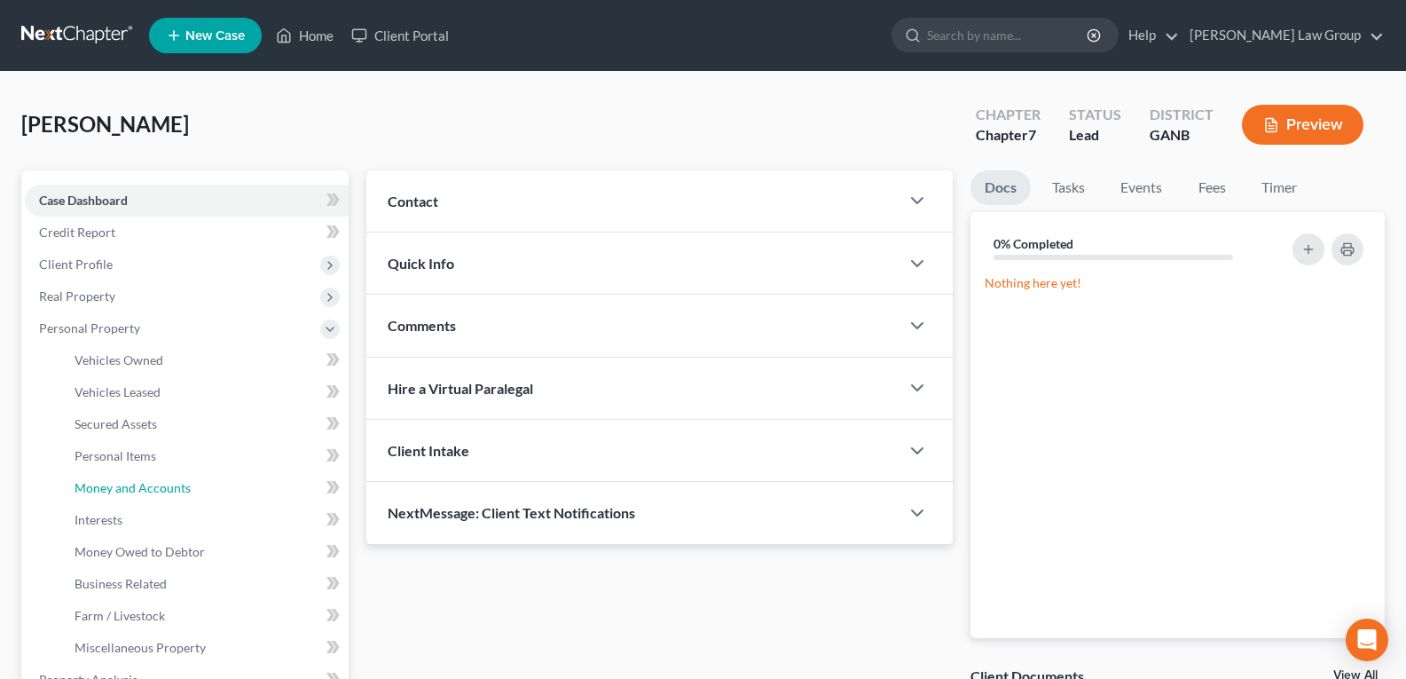
drag, startPoint x: 131, startPoint y: 488, endPoint x: 554, endPoint y: 519, distance: 424.2
click at [131, 489] on span "Money and Accounts" at bounding box center [133, 487] width 116 height 15
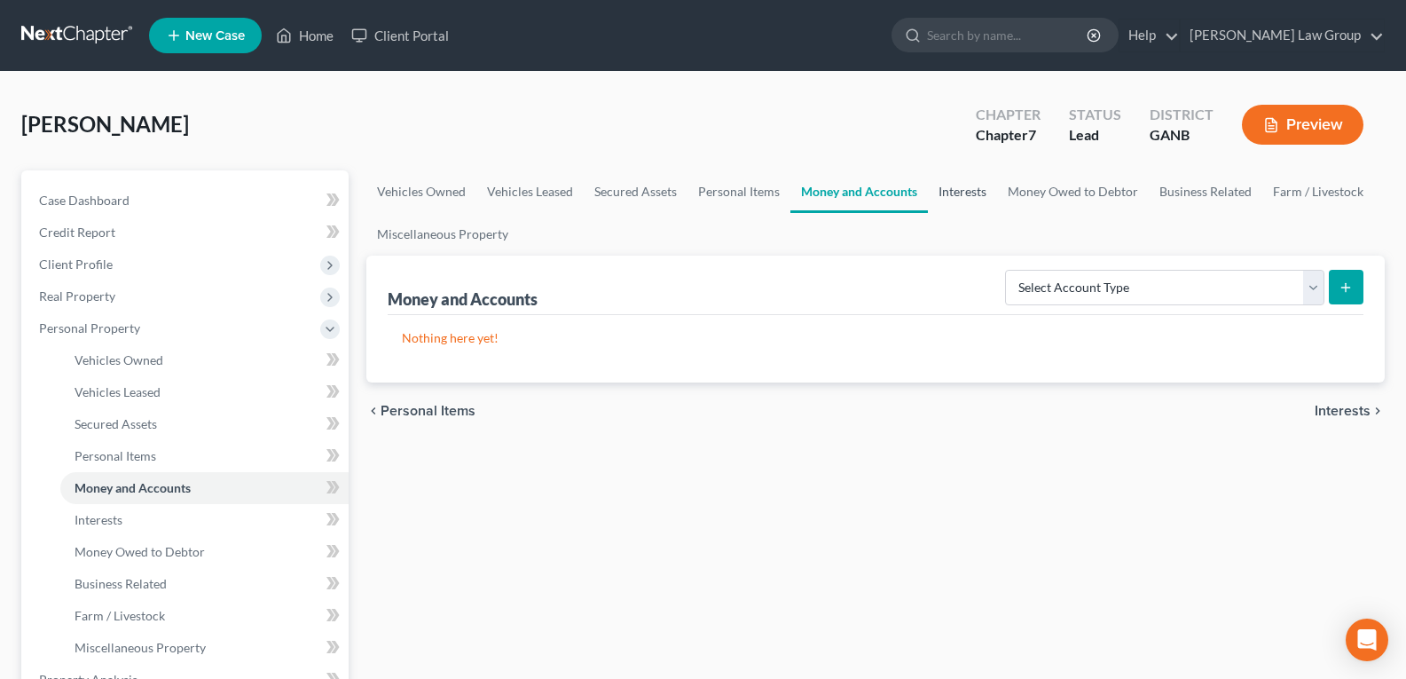
click at [958, 204] on link "Interests" at bounding box center [962, 191] width 69 height 43
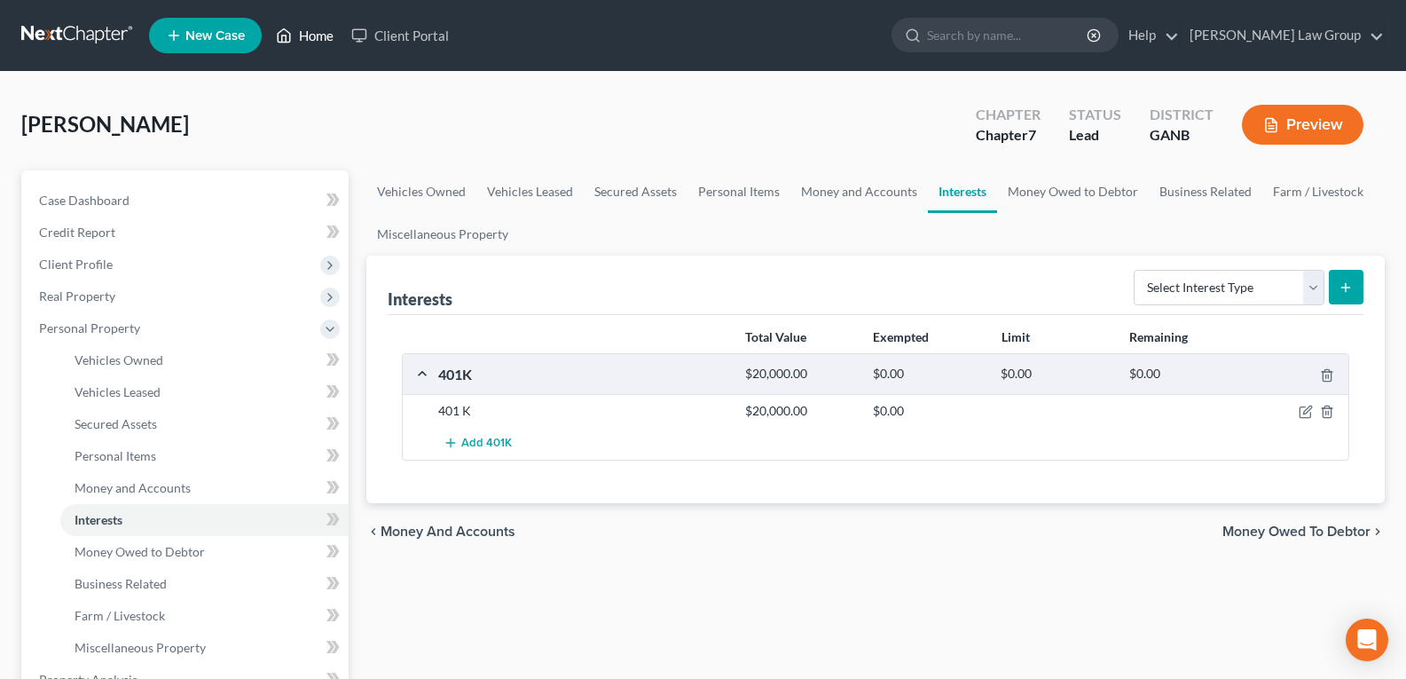
click at [308, 34] on link "Home" at bounding box center [304, 36] width 75 height 32
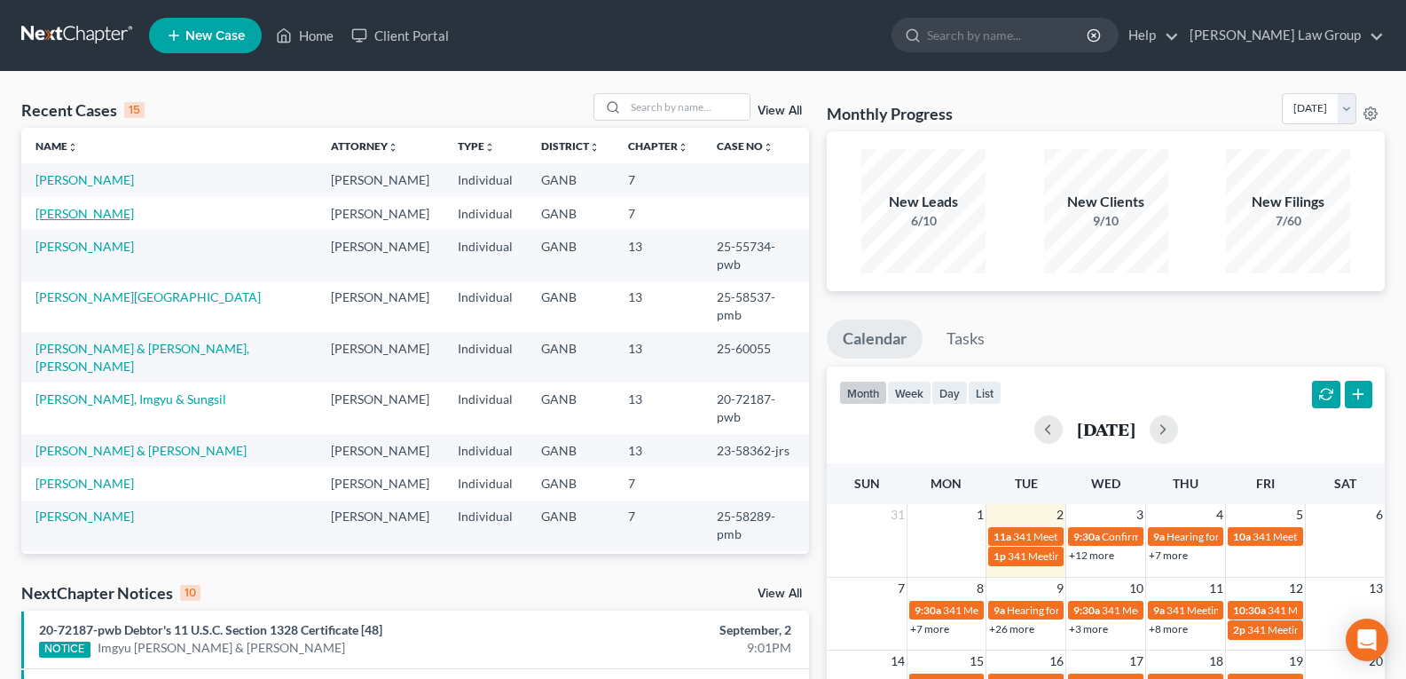
click at [67, 210] on link "[PERSON_NAME]" at bounding box center [84, 213] width 98 height 15
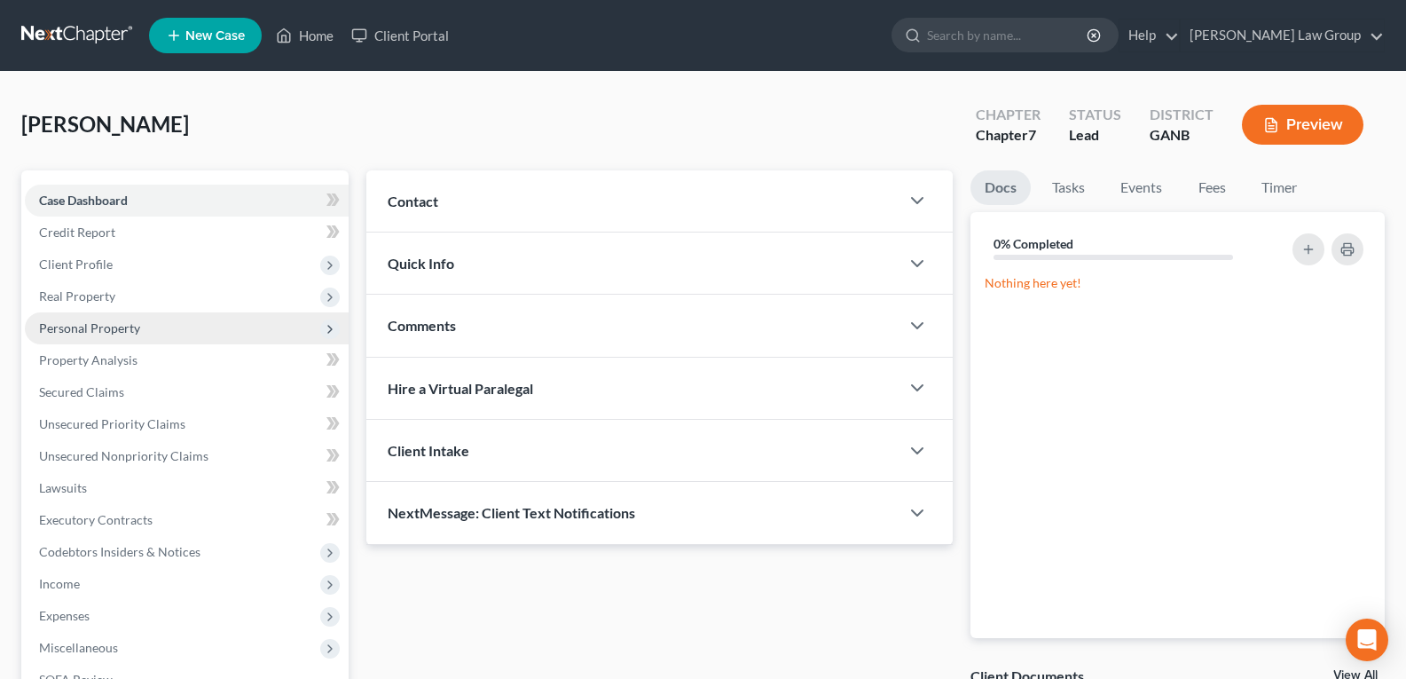
click at [104, 333] on span "Personal Property" at bounding box center [89, 327] width 101 height 15
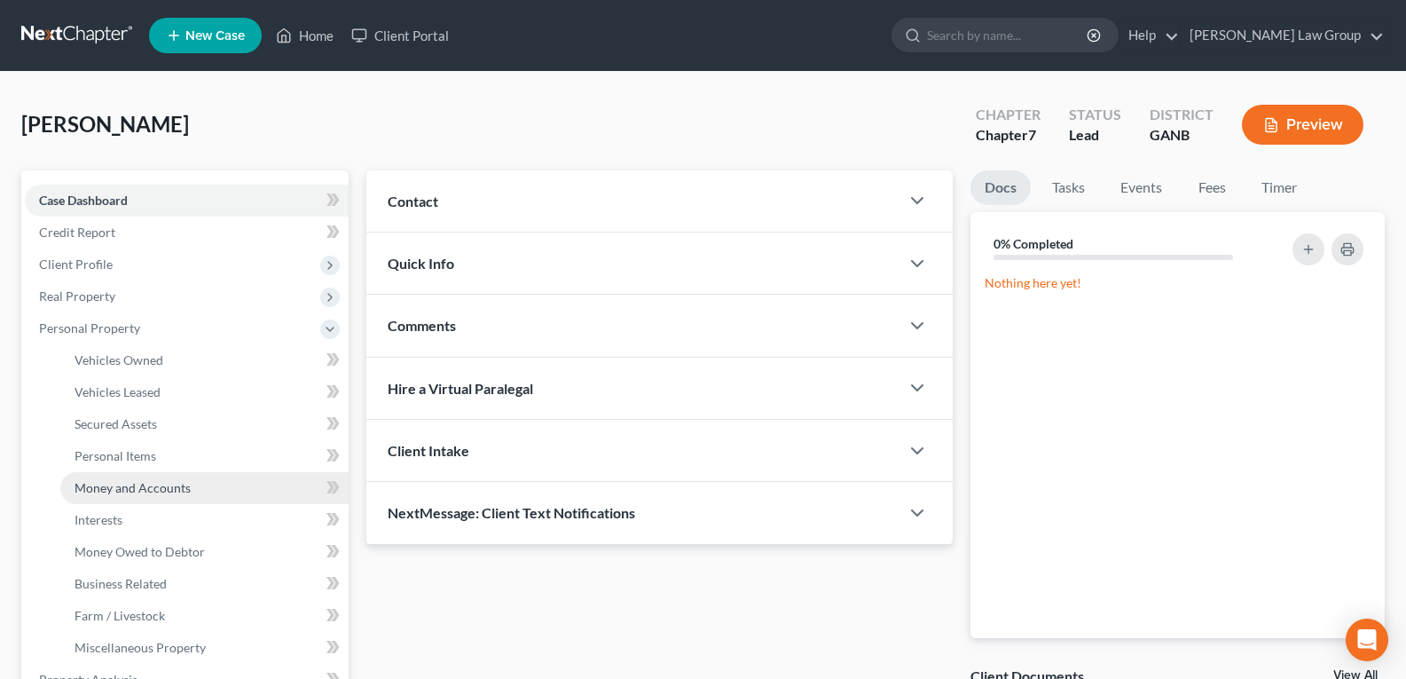
click at [138, 494] on span "Money and Accounts" at bounding box center [133, 487] width 116 height 15
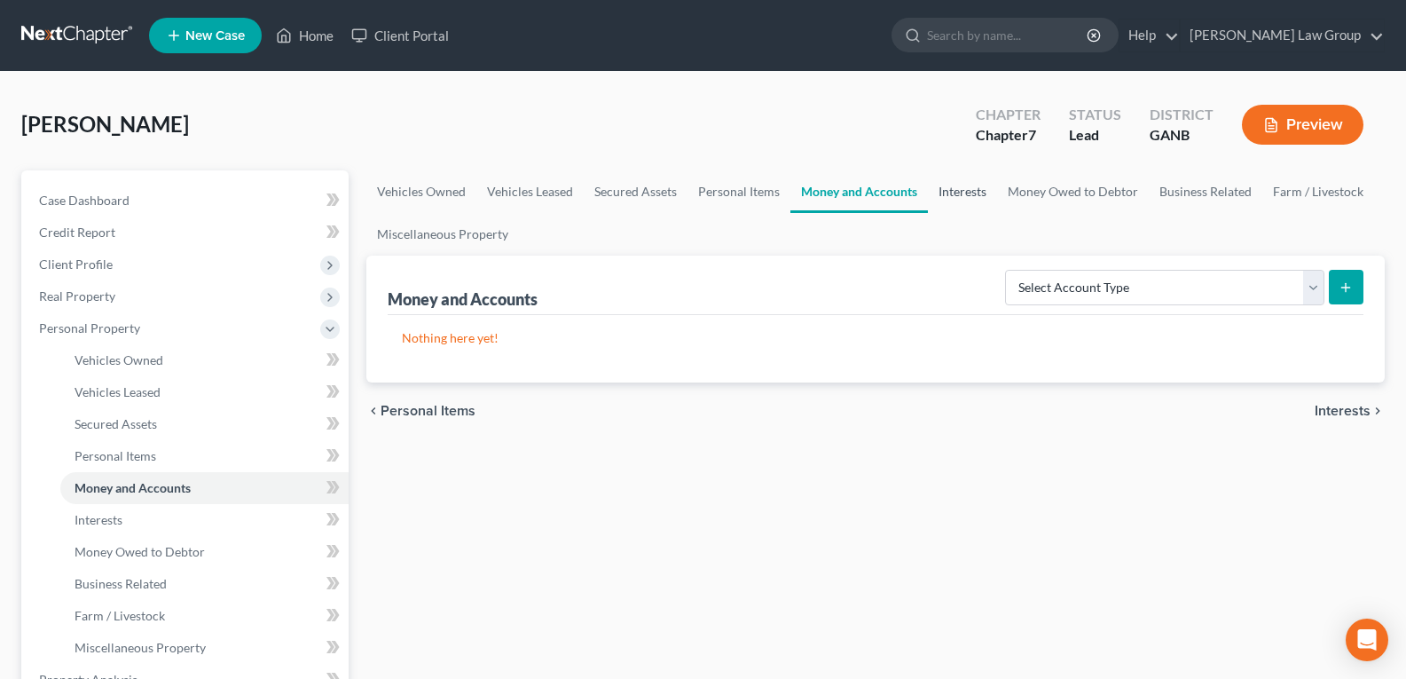
click at [977, 187] on link "Interests" at bounding box center [962, 191] width 69 height 43
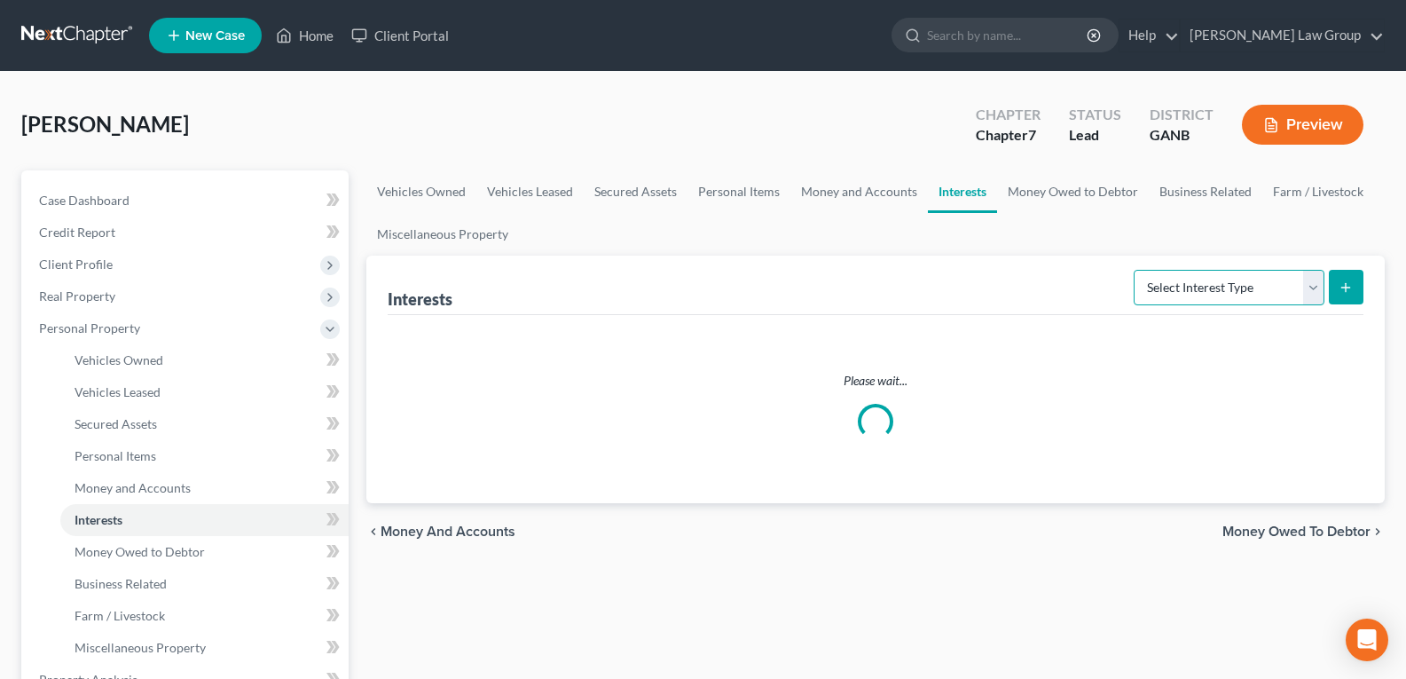
drag, startPoint x: 1181, startPoint y: 294, endPoint x: 1182, endPoint y: 304, distance: 9.8
click at [1181, 294] on select "Select Interest Type 401K Annuity Bond Education IRA Government Bond Government…" at bounding box center [1229, 287] width 191 height 35
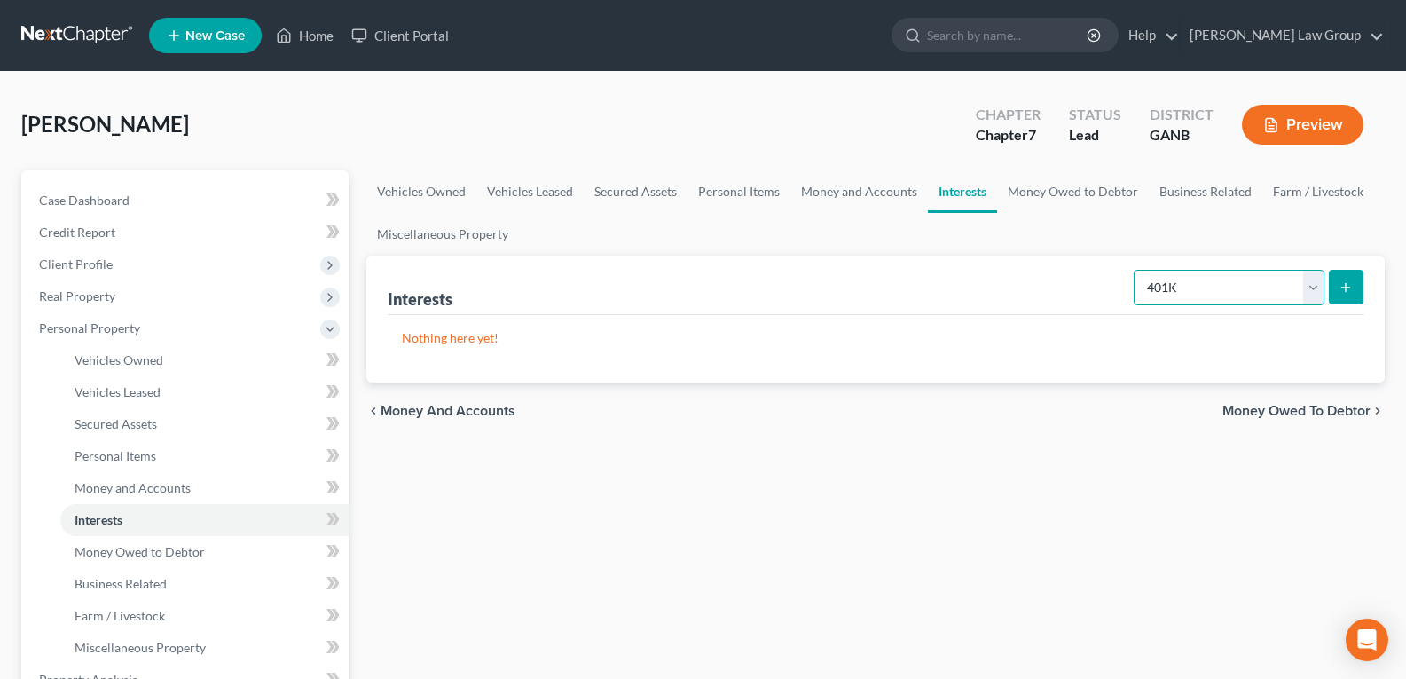
click at [1135, 270] on select "Select Interest Type 401K Annuity Bond Education IRA Government Bond Government…" at bounding box center [1229, 287] width 191 height 35
click at [1341, 291] on icon "submit" at bounding box center [1345, 287] width 14 height 14
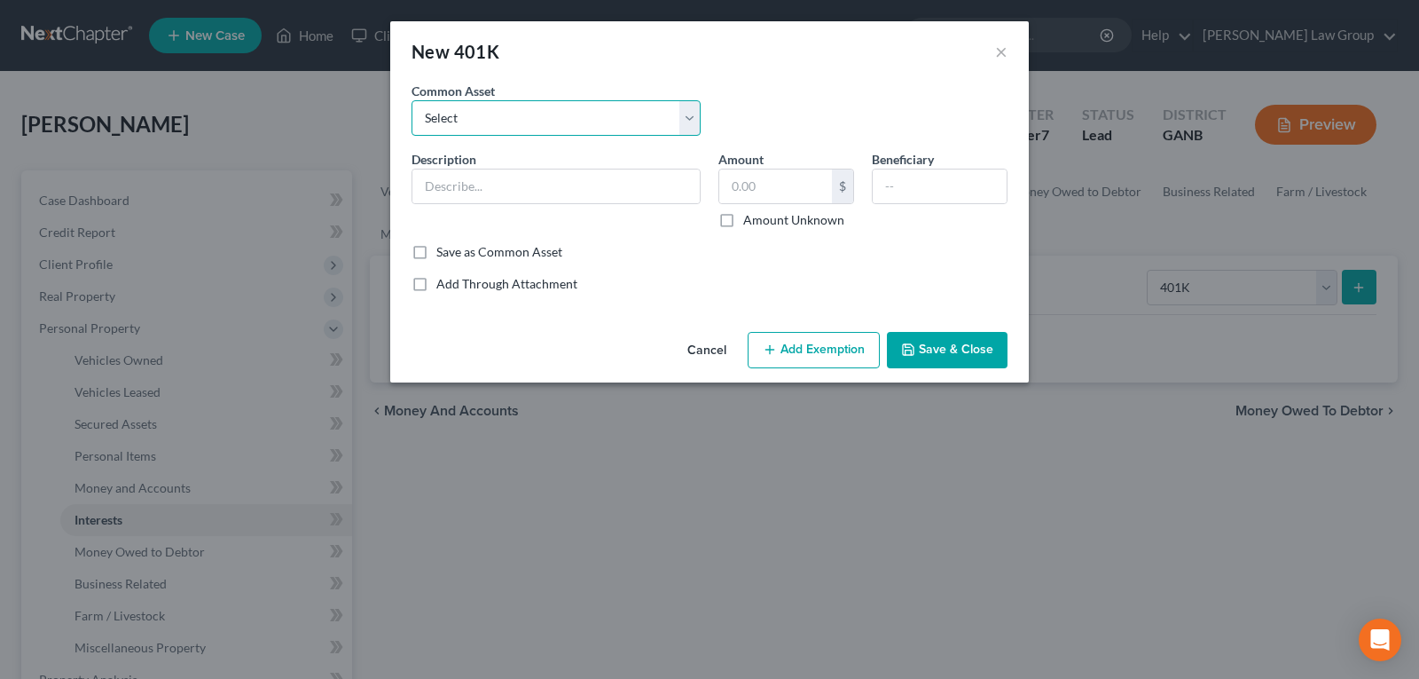
drag, startPoint x: 470, startPoint y: 102, endPoint x: 480, endPoint y: 134, distance: 33.4
click at [470, 102] on select "Select Fidelity [PERSON_NAME] [PERSON_NAME] American Funds 401k" at bounding box center [556, 117] width 289 height 35
drag, startPoint x: 522, startPoint y: 73, endPoint x: 543, endPoint y: 156, distance: 85.8
click at [523, 72] on div "New 401K ×" at bounding box center [709, 51] width 639 height 60
drag, startPoint x: 531, startPoint y: 177, endPoint x: 531, endPoint y: 203, distance: 26.6
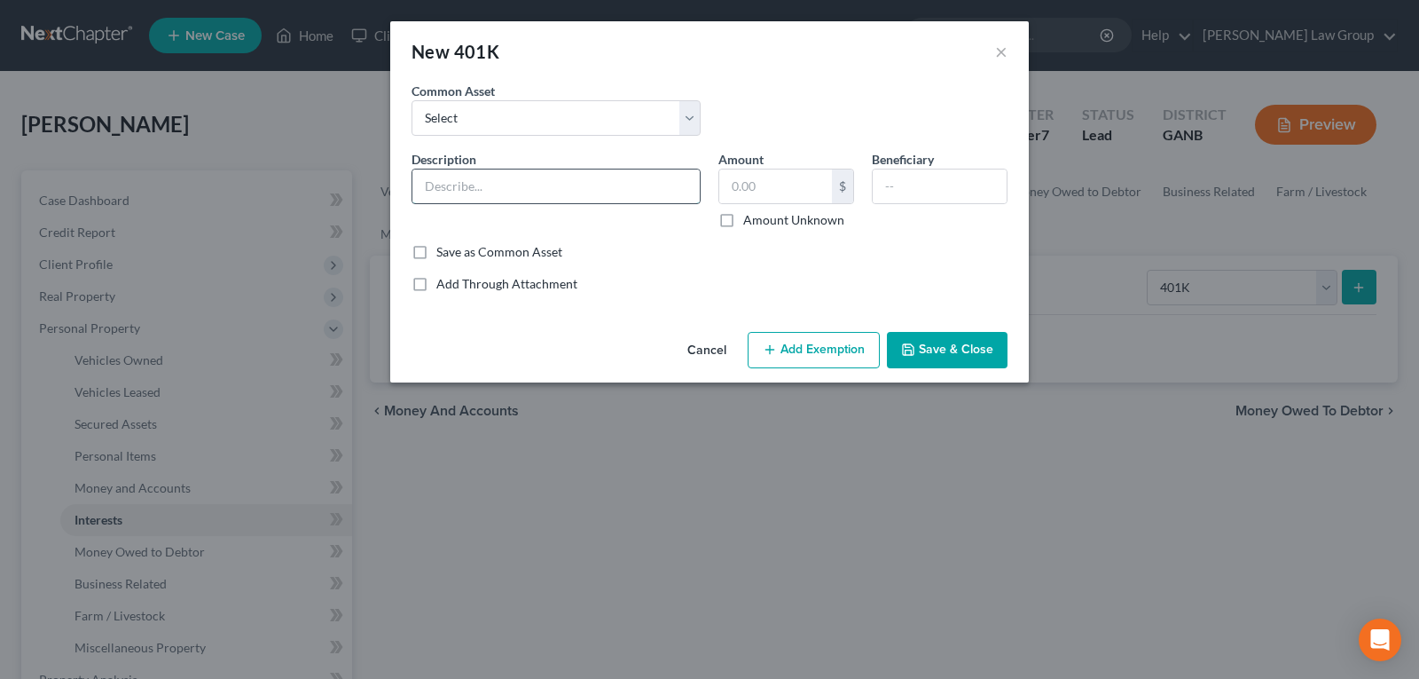
click at [531, 177] on input "text" at bounding box center [555, 186] width 287 height 34
click at [796, 189] on input "text" at bounding box center [775, 186] width 113 height 34
click at [944, 341] on button "Save & Close" at bounding box center [947, 350] width 121 height 37
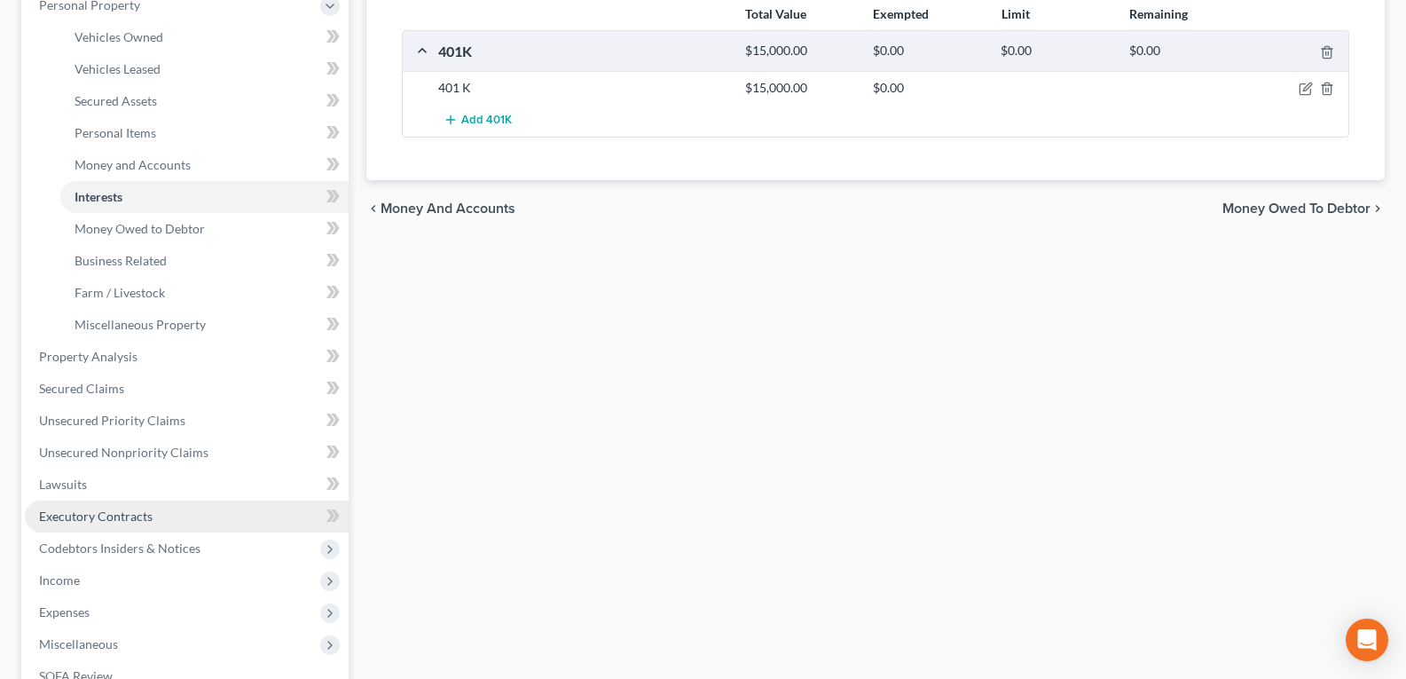
scroll to position [355, 0]
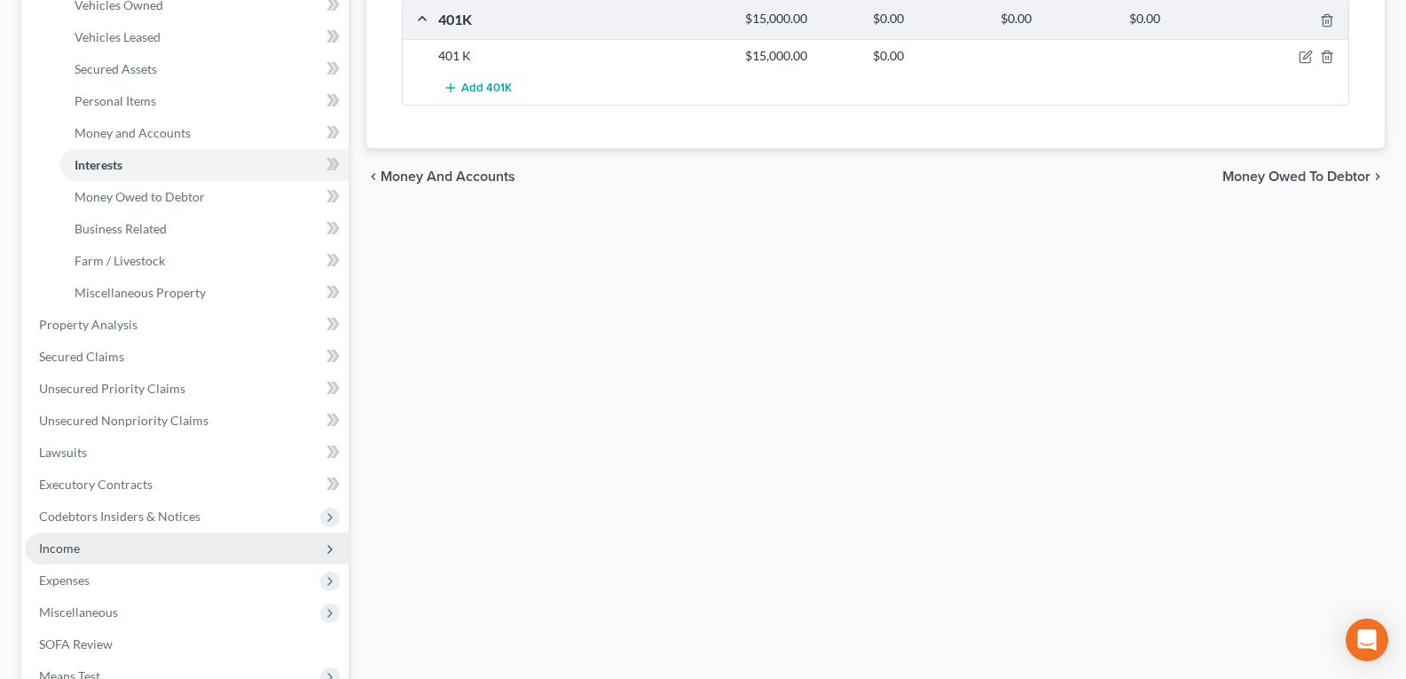
drag, startPoint x: 69, startPoint y: 546, endPoint x: 78, endPoint y: 549, distance: 9.3
click at [69, 547] on span "Income" at bounding box center [59, 547] width 41 height 15
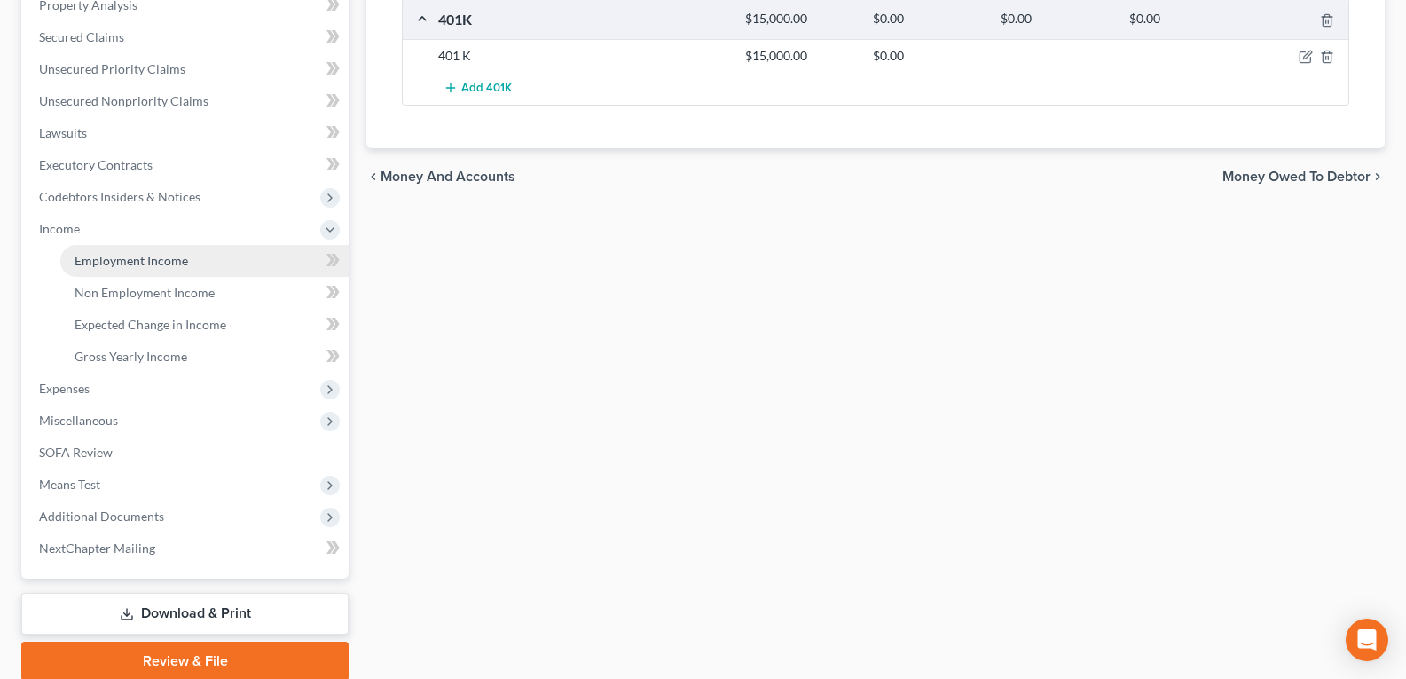
click at [82, 263] on span "Employment Income" at bounding box center [132, 260] width 114 height 15
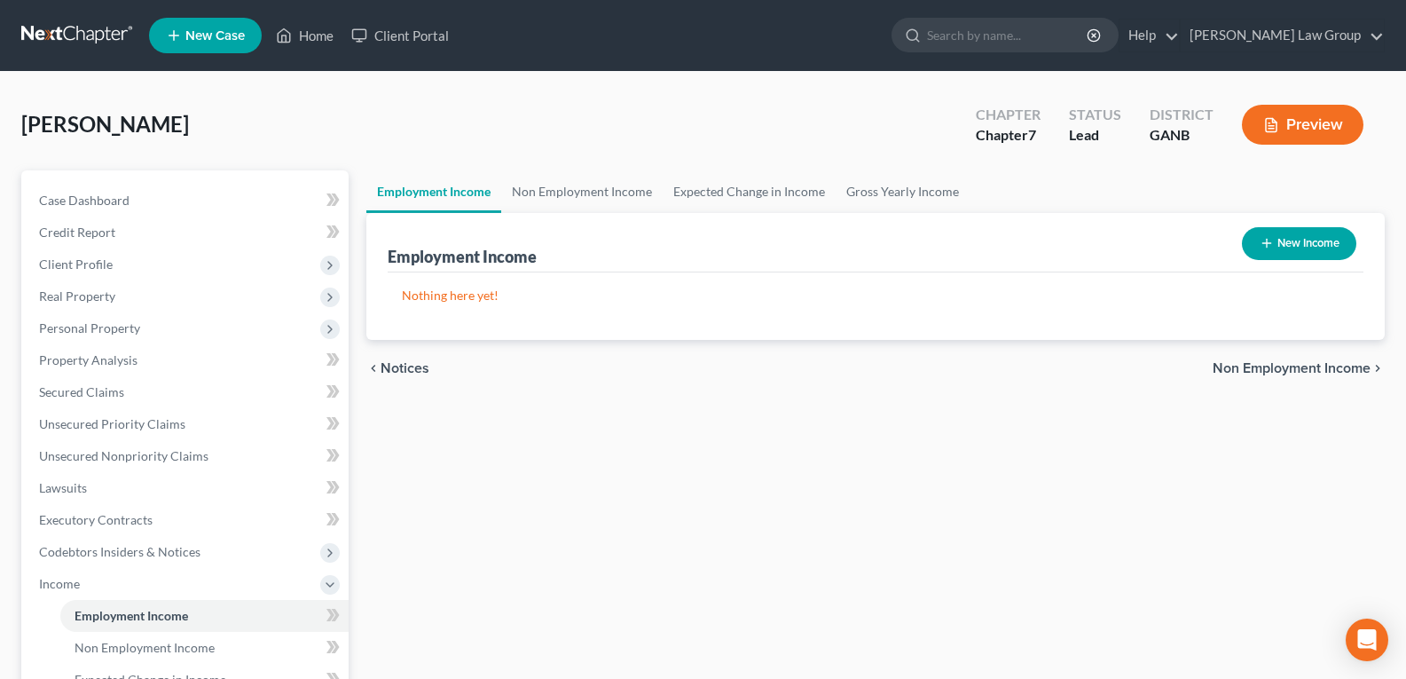
click at [1301, 239] on button "New Income" at bounding box center [1299, 243] width 114 height 33
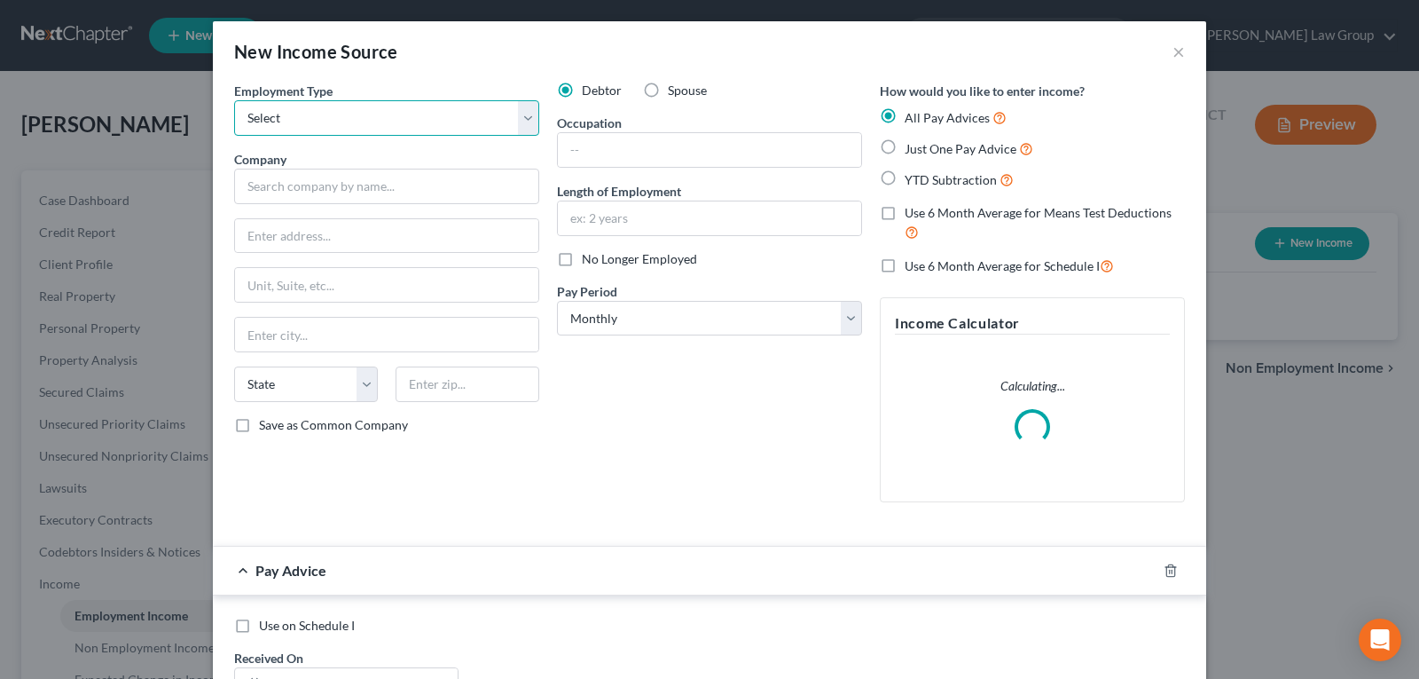
click at [379, 122] on select "Select Full or [DEMOGRAPHIC_DATA] Employment Self Employment" at bounding box center [386, 117] width 305 height 35
click at [234, 100] on select "Select Full or [DEMOGRAPHIC_DATA] Employment Self Employment" at bounding box center [386, 117] width 305 height 35
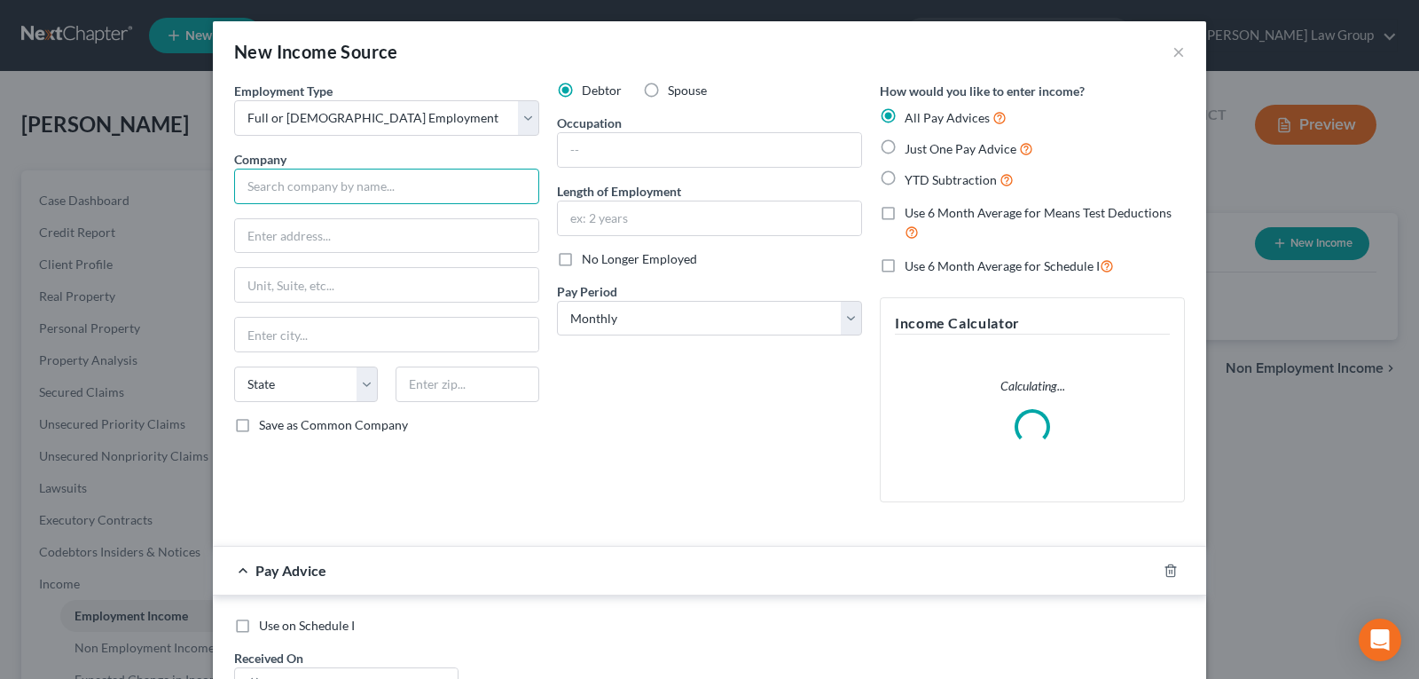
drag, startPoint x: 341, startPoint y: 180, endPoint x: 311, endPoint y: 187, distance: 30.1
click at [341, 185] on input "text" at bounding box center [386, 186] width 305 height 35
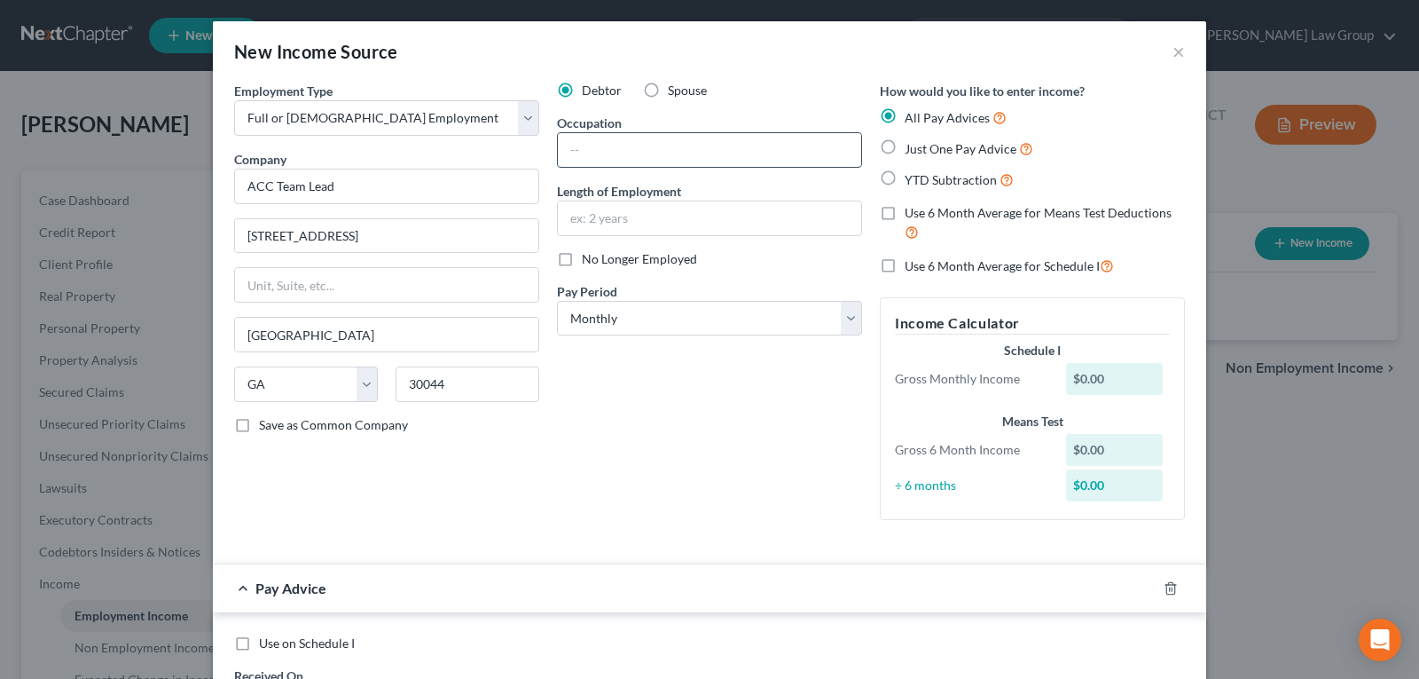
click at [648, 162] on input "text" at bounding box center [709, 150] width 303 height 34
drag, startPoint x: 327, startPoint y: 181, endPoint x: 357, endPoint y: 191, distance: 30.9
click at [335, 188] on input "ACC Team Lead" at bounding box center [386, 186] width 305 height 35
drag, startPoint x: 357, startPoint y: 191, endPoint x: 197, endPoint y: 195, distance: 159.7
click at [225, 197] on div "Employment Type * Select Full or [DEMOGRAPHIC_DATA] Employment Self Employment …" at bounding box center [386, 308] width 323 height 452
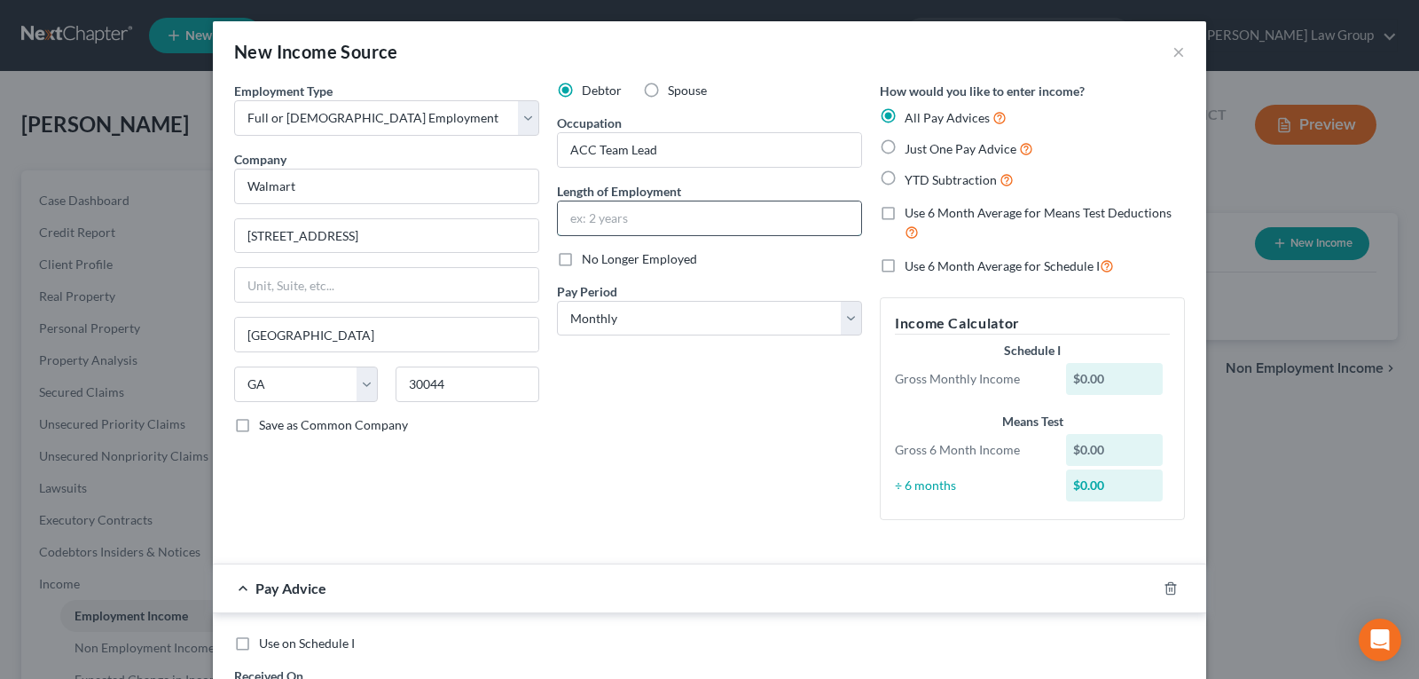
click at [639, 212] on input "text" at bounding box center [709, 218] width 303 height 34
click at [692, 496] on div "Debtor Spouse Occupation ACC Team Lead Length of Employment 11 years No Longer …" at bounding box center [709, 308] width 323 height 452
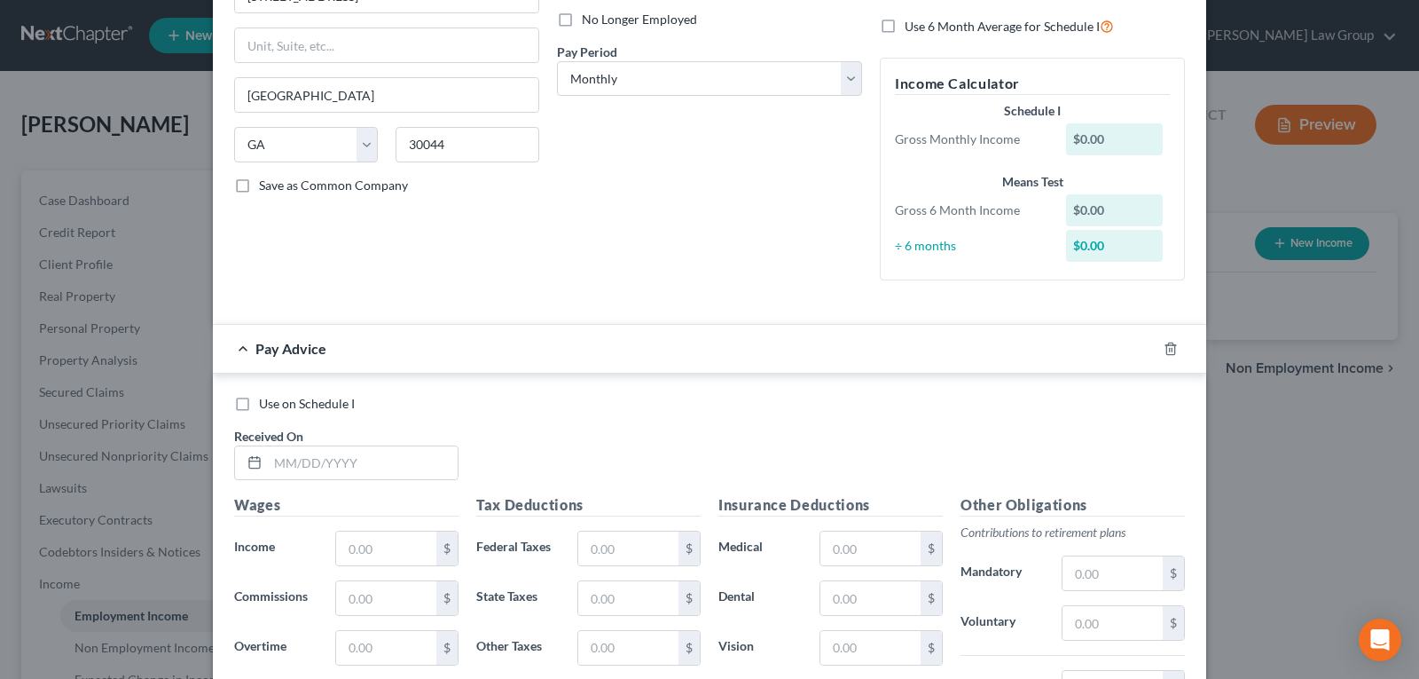
scroll to position [266, 0]
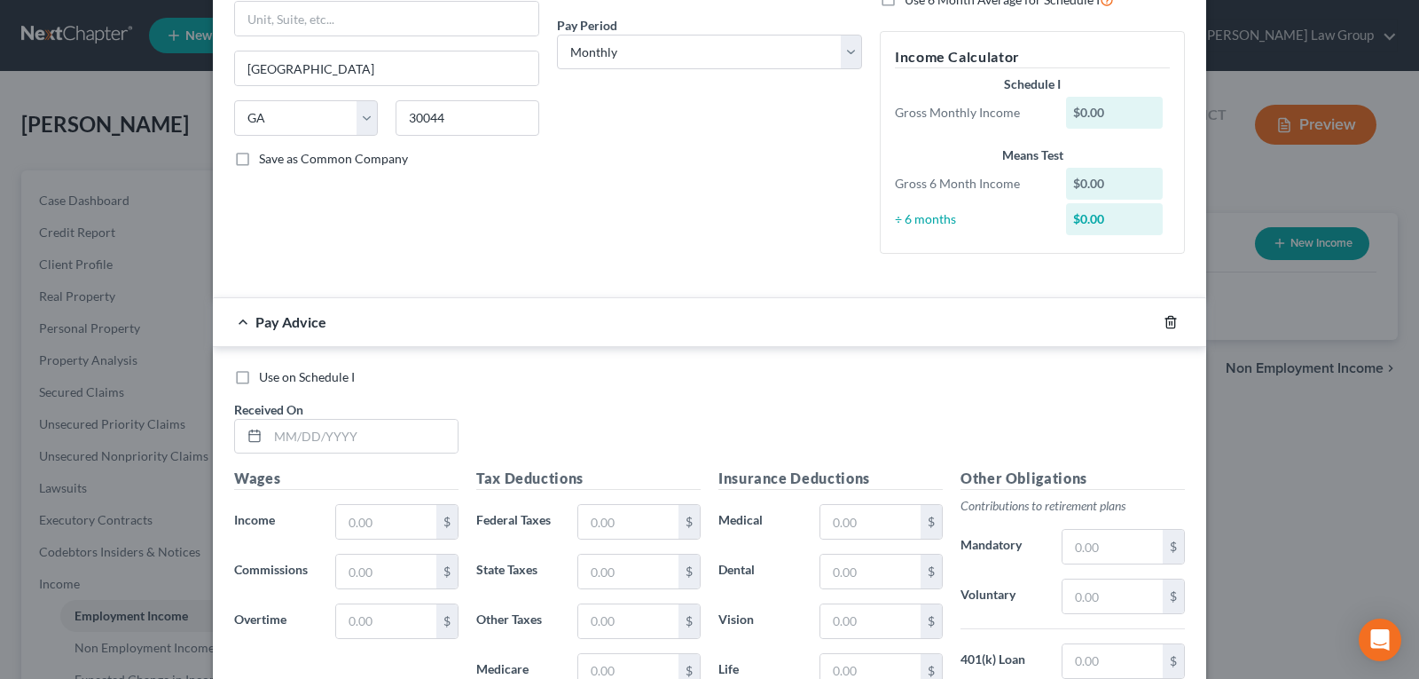
click at [1170, 322] on line "button" at bounding box center [1170, 323] width 0 height 4
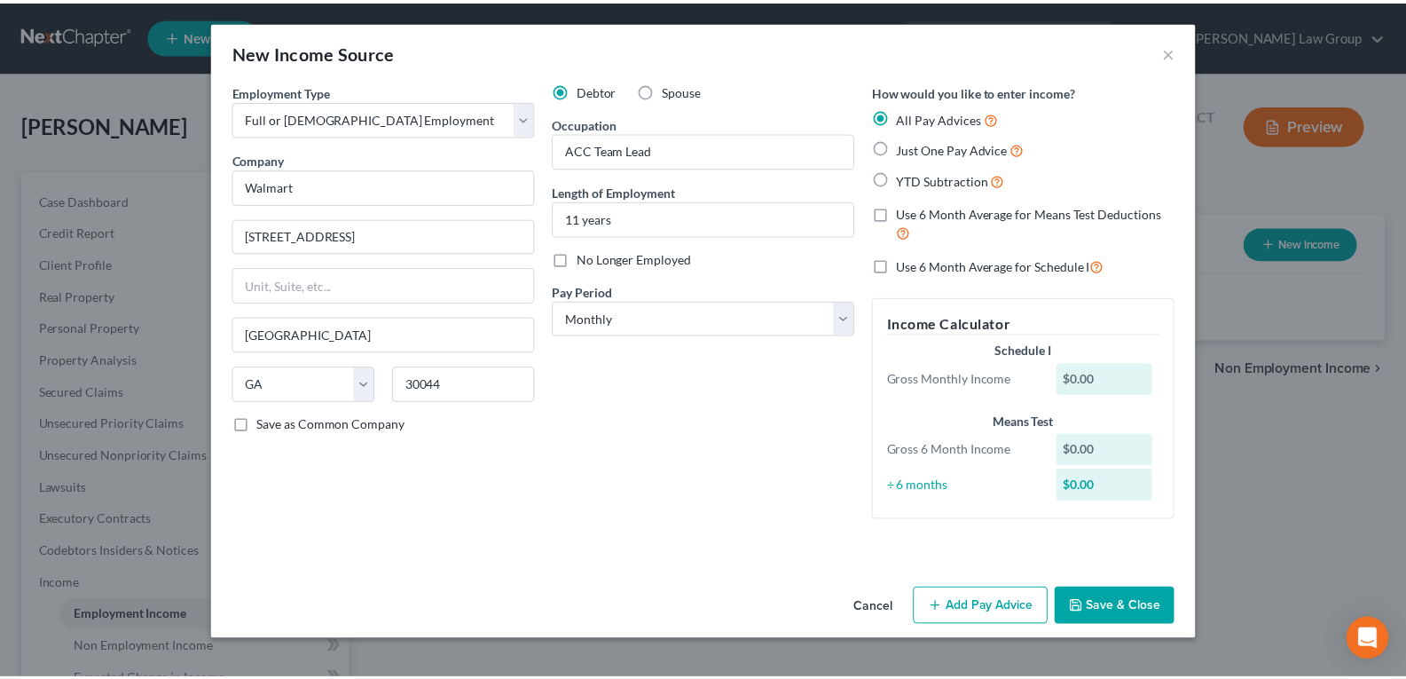
scroll to position [0, 0]
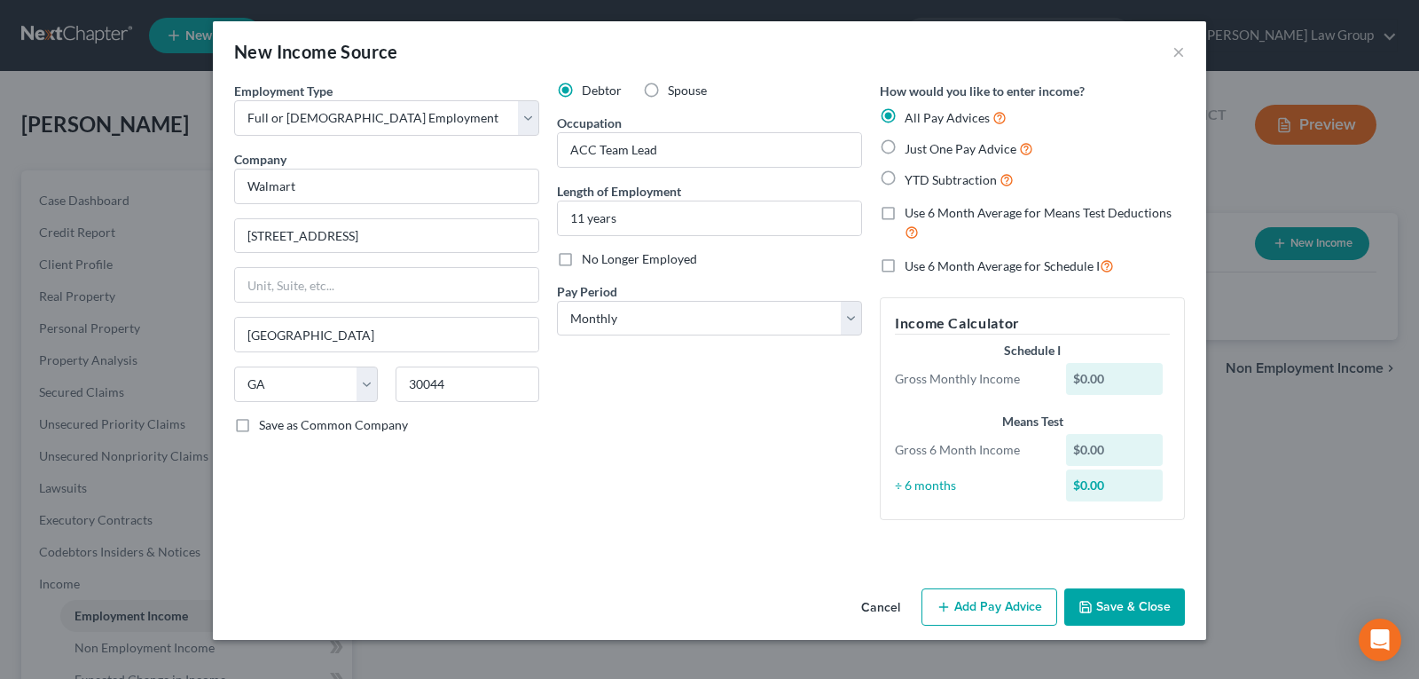
click at [1105, 608] on button "Save & Close" at bounding box center [1124, 606] width 121 height 37
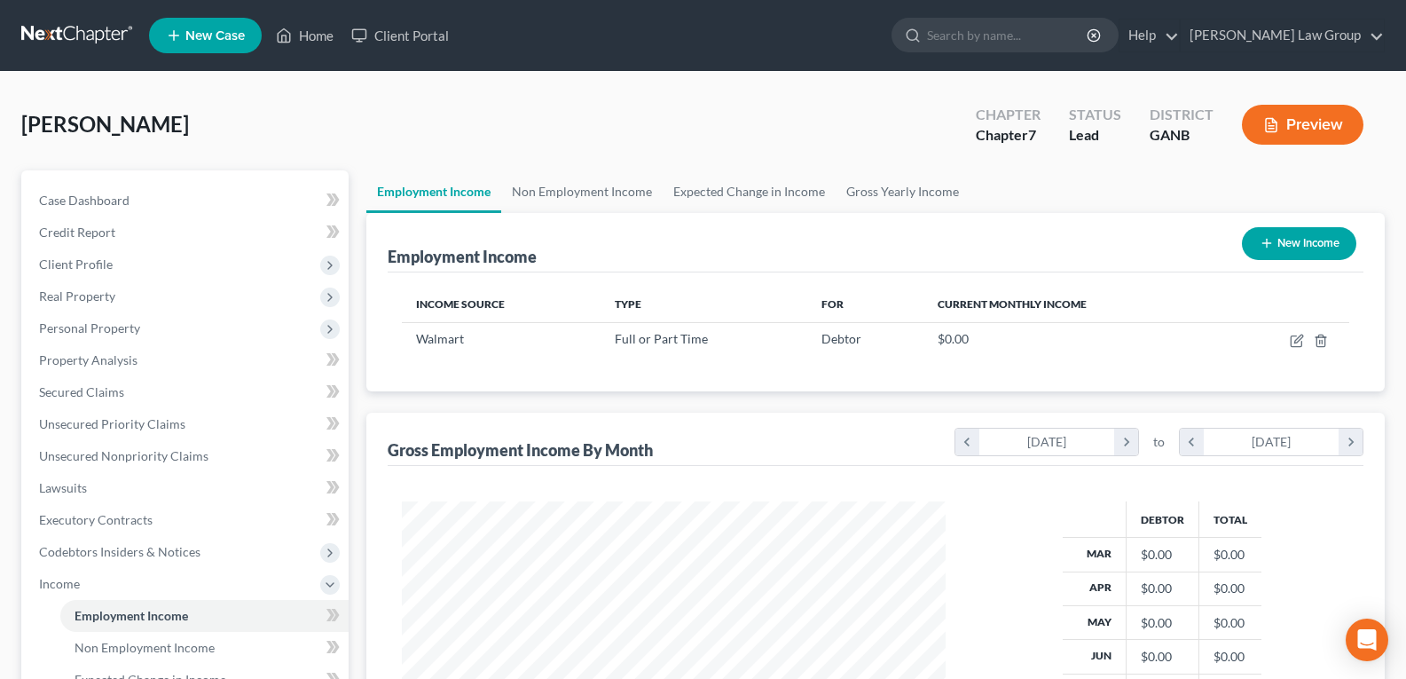
scroll to position [318, 573]
drag, startPoint x: 888, startPoint y: 184, endPoint x: 898, endPoint y: 191, distance: 12.1
click at [888, 184] on link "Gross Yearly Income" at bounding box center [903, 191] width 134 height 43
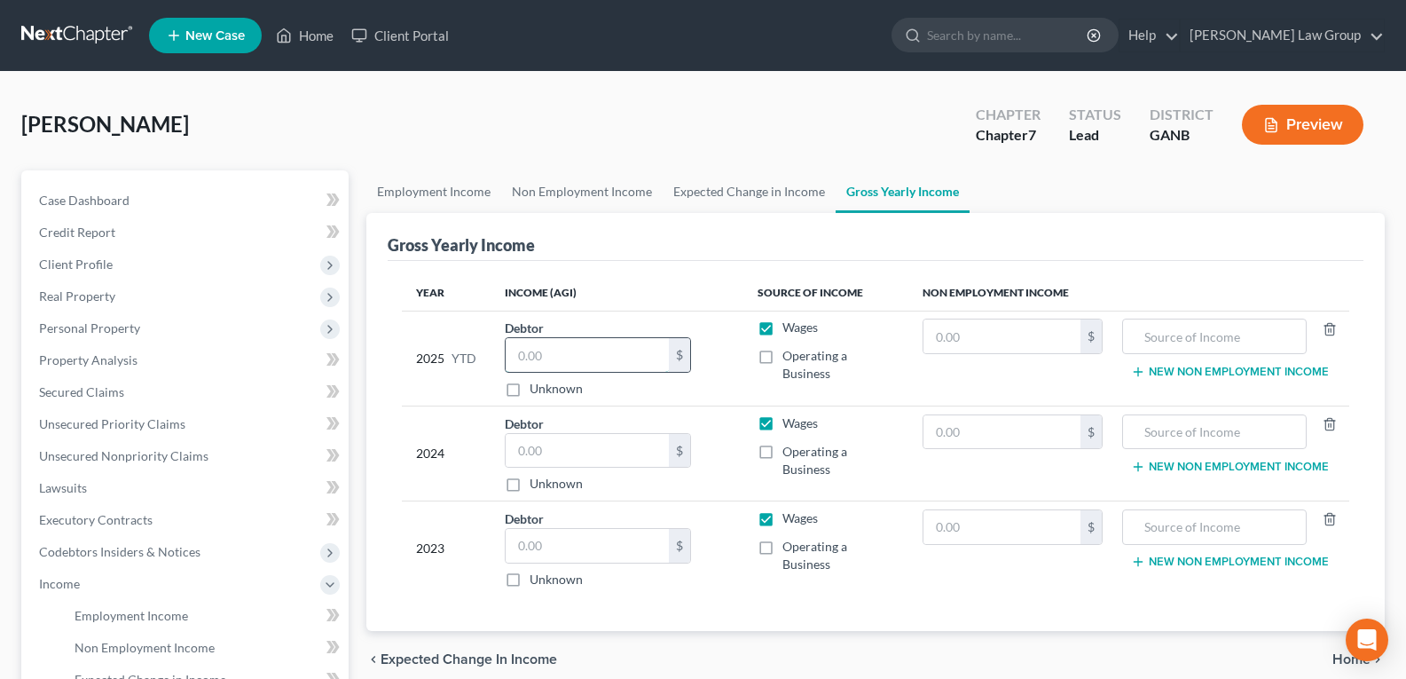
click at [579, 352] on input "text" at bounding box center [587, 355] width 163 height 34
click at [550, 446] on input "text" at bounding box center [587, 451] width 163 height 34
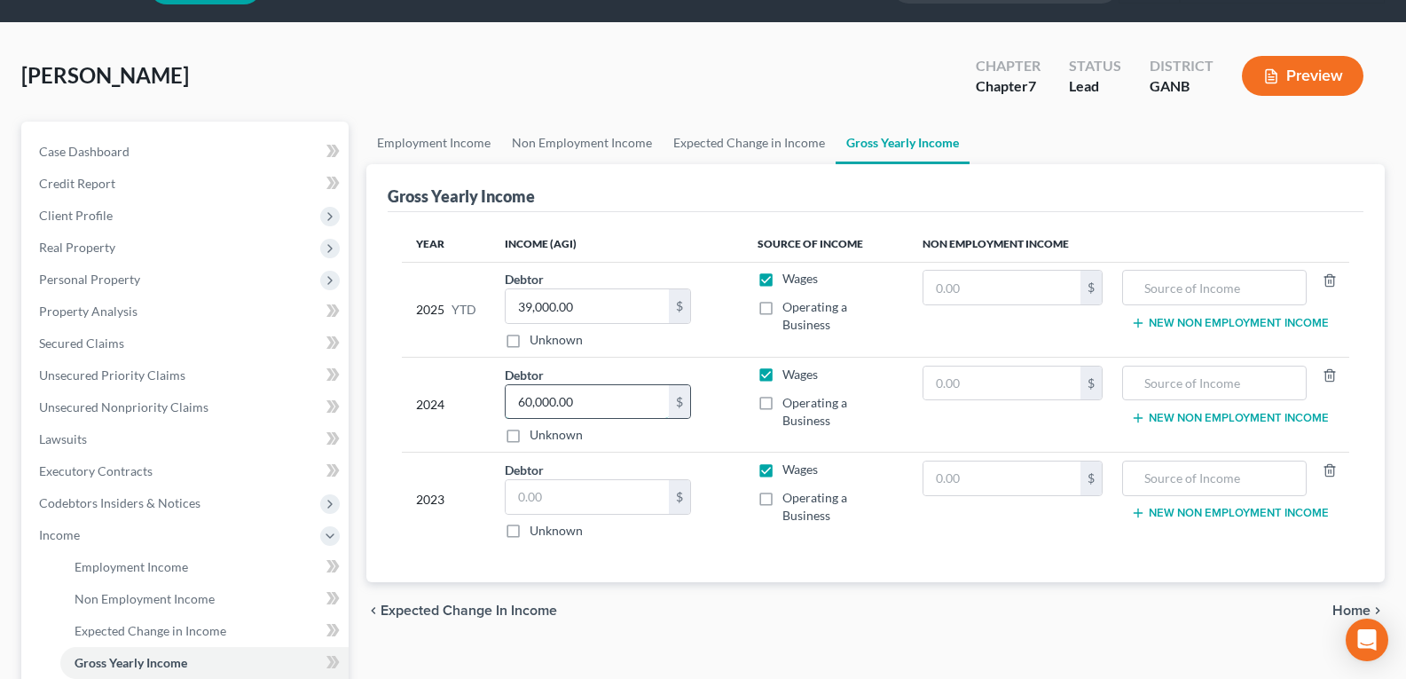
scroll to position [89, 0]
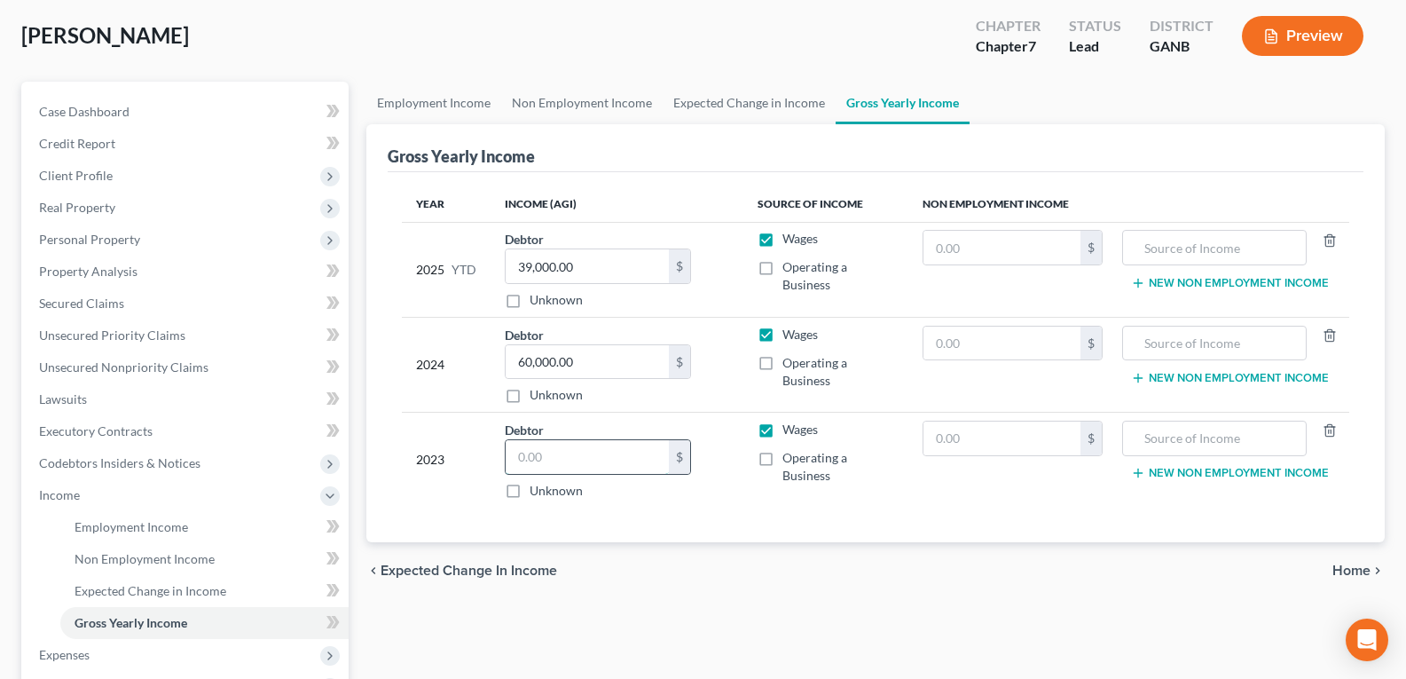
click at [565, 465] on input "text" at bounding box center [587, 457] width 163 height 34
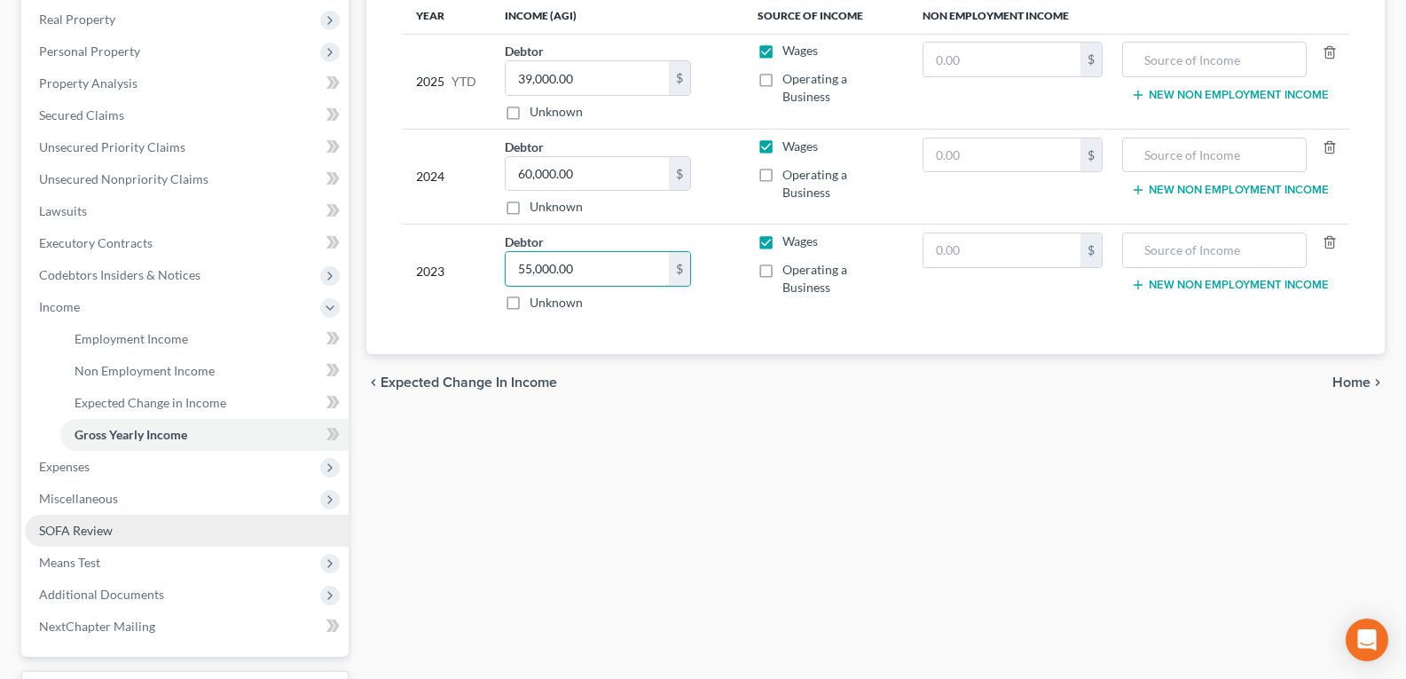
scroll to position [355, 0]
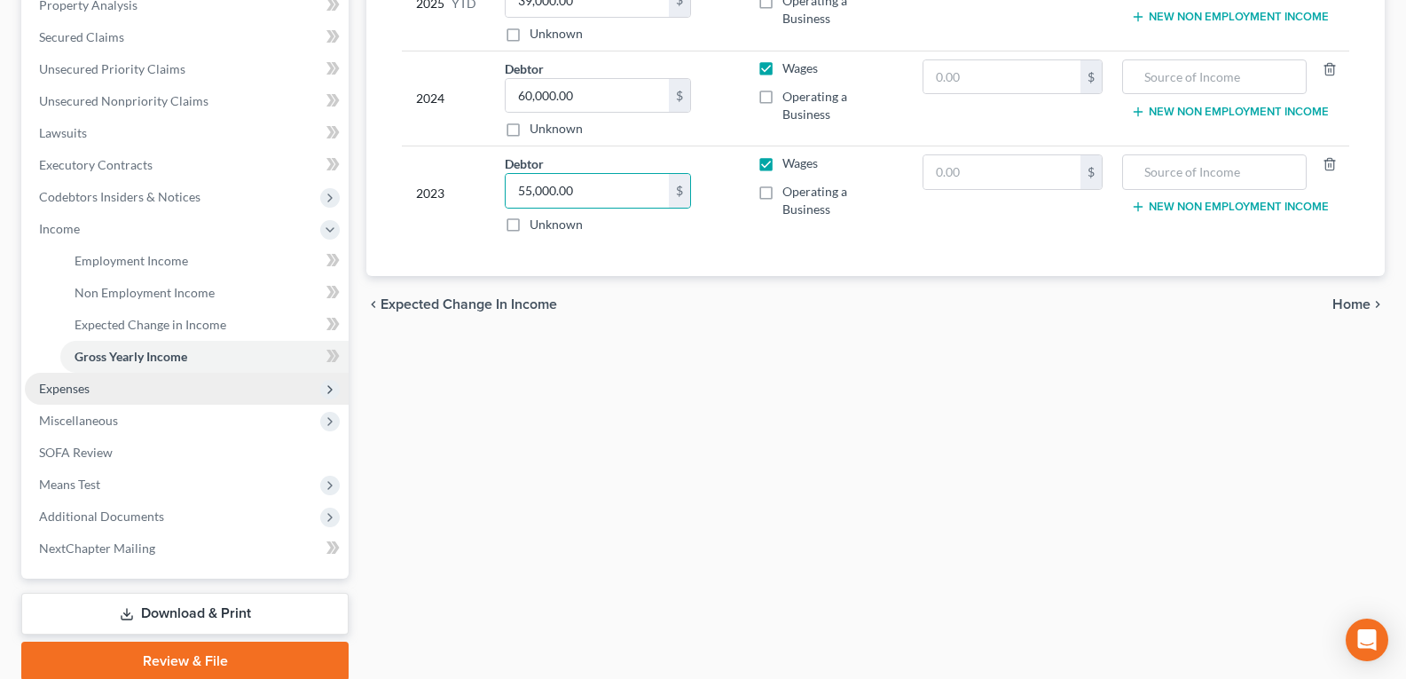
click at [85, 393] on span "Expenses" at bounding box center [64, 388] width 51 height 15
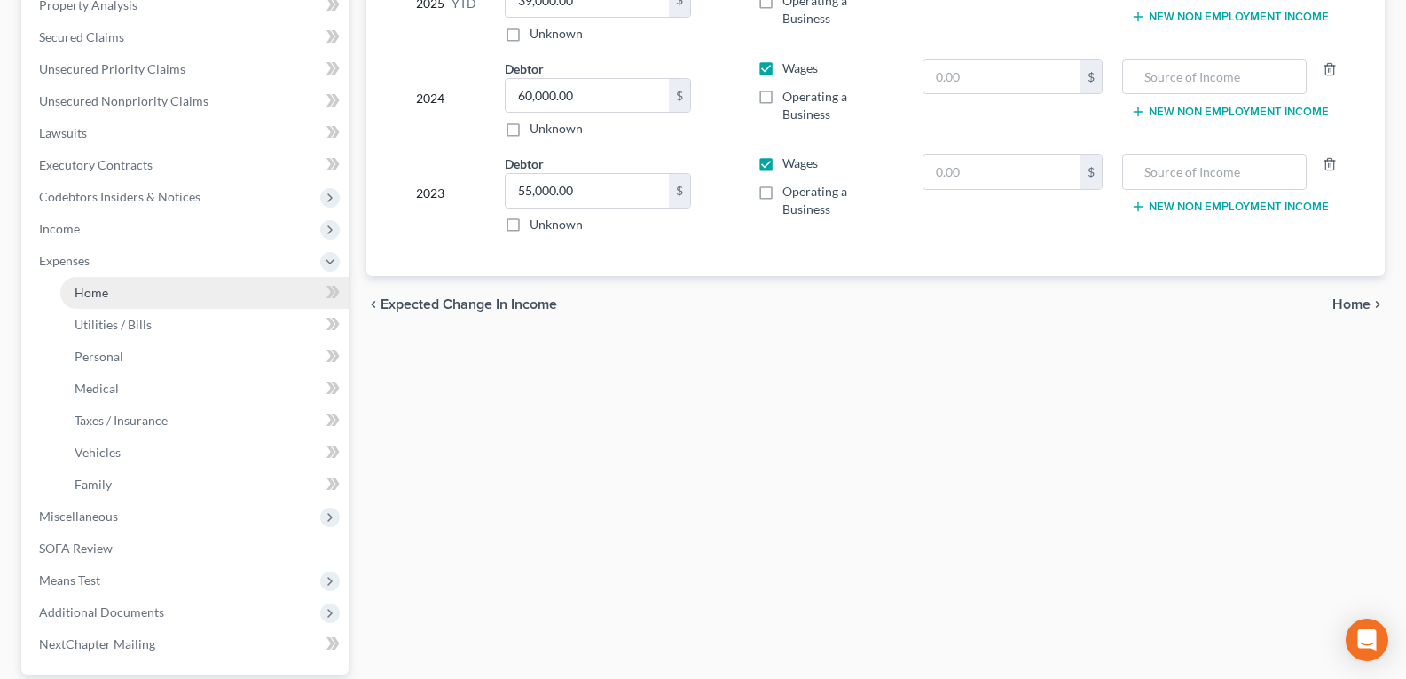
click at [144, 291] on link "Home" at bounding box center [204, 293] width 288 height 32
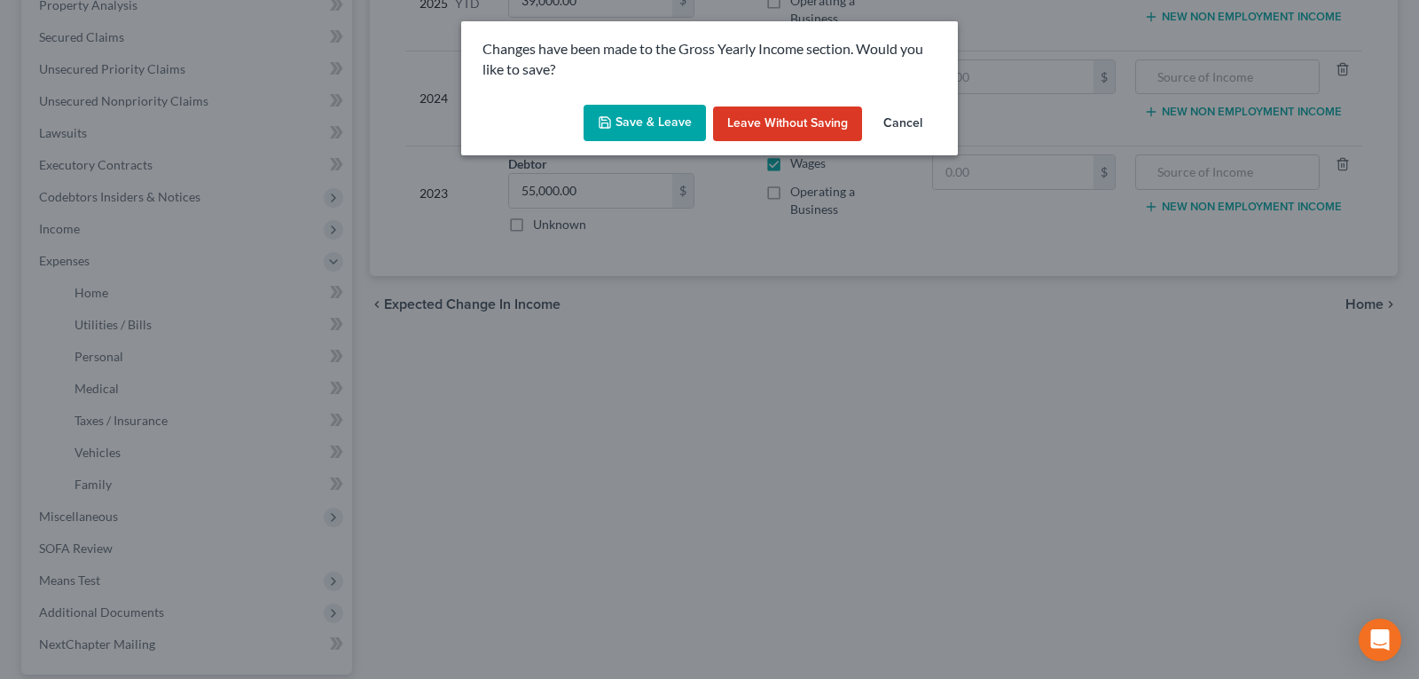
click at [607, 130] on icon "button" at bounding box center [605, 122] width 14 height 14
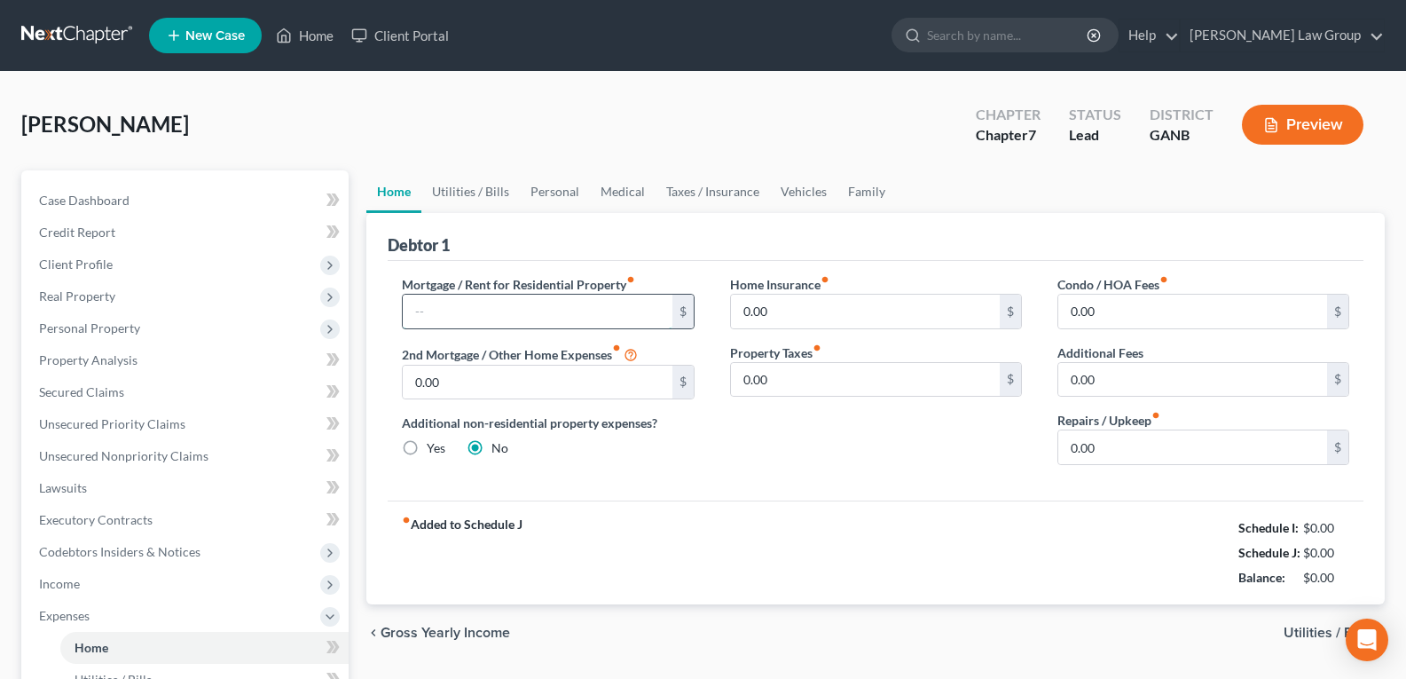
click at [467, 301] on input "text" at bounding box center [537, 311] width 269 height 34
click at [492, 195] on link "Utilities / Bills" at bounding box center [470, 191] width 98 height 43
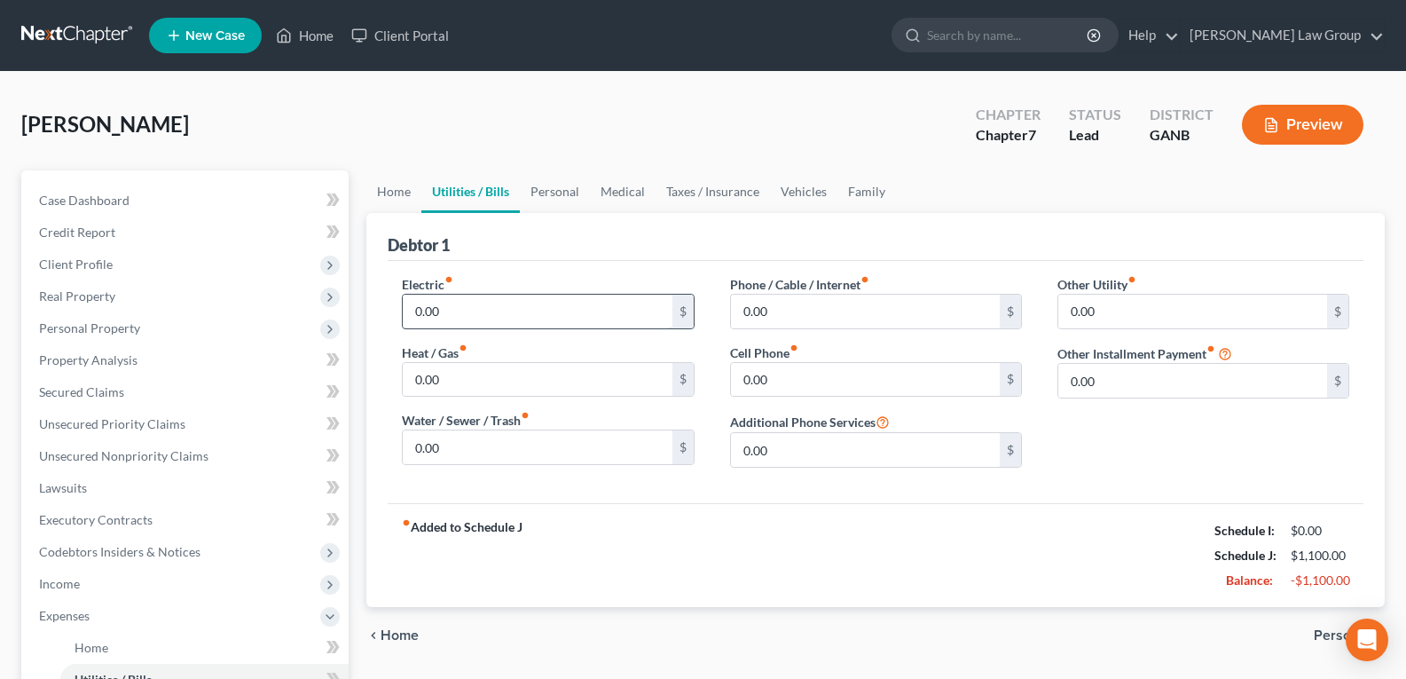
click at [489, 311] on input "0.00" at bounding box center [537, 311] width 269 height 34
click at [505, 454] on input "0.00" at bounding box center [537, 447] width 269 height 34
click at [820, 315] on input "0.00" at bounding box center [865, 311] width 269 height 34
click at [789, 389] on input "0.00" at bounding box center [865, 380] width 269 height 34
drag, startPoint x: 551, startPoint y: 192, endPoint x: 546, endPoint y: 343, distance: 150.9
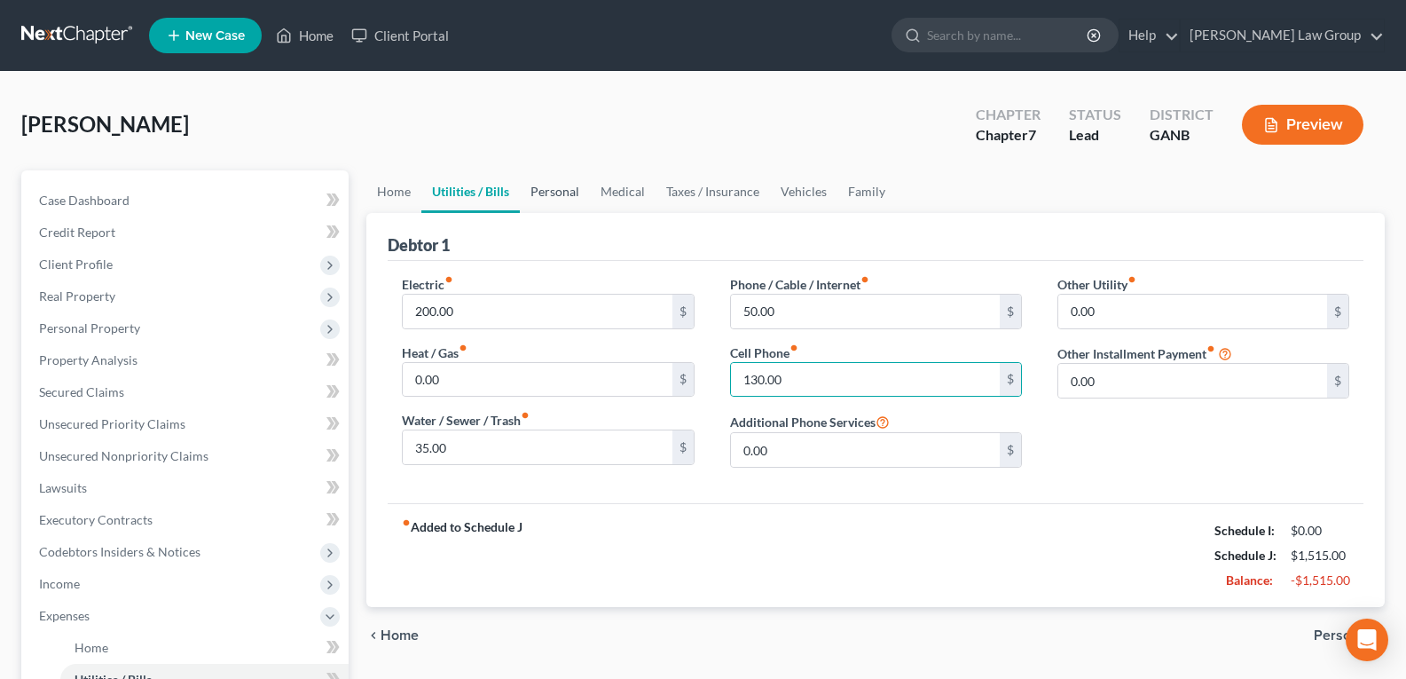
click at [551, 192] on link "Personal" at bounding box center [555, 191] width 70 height 43
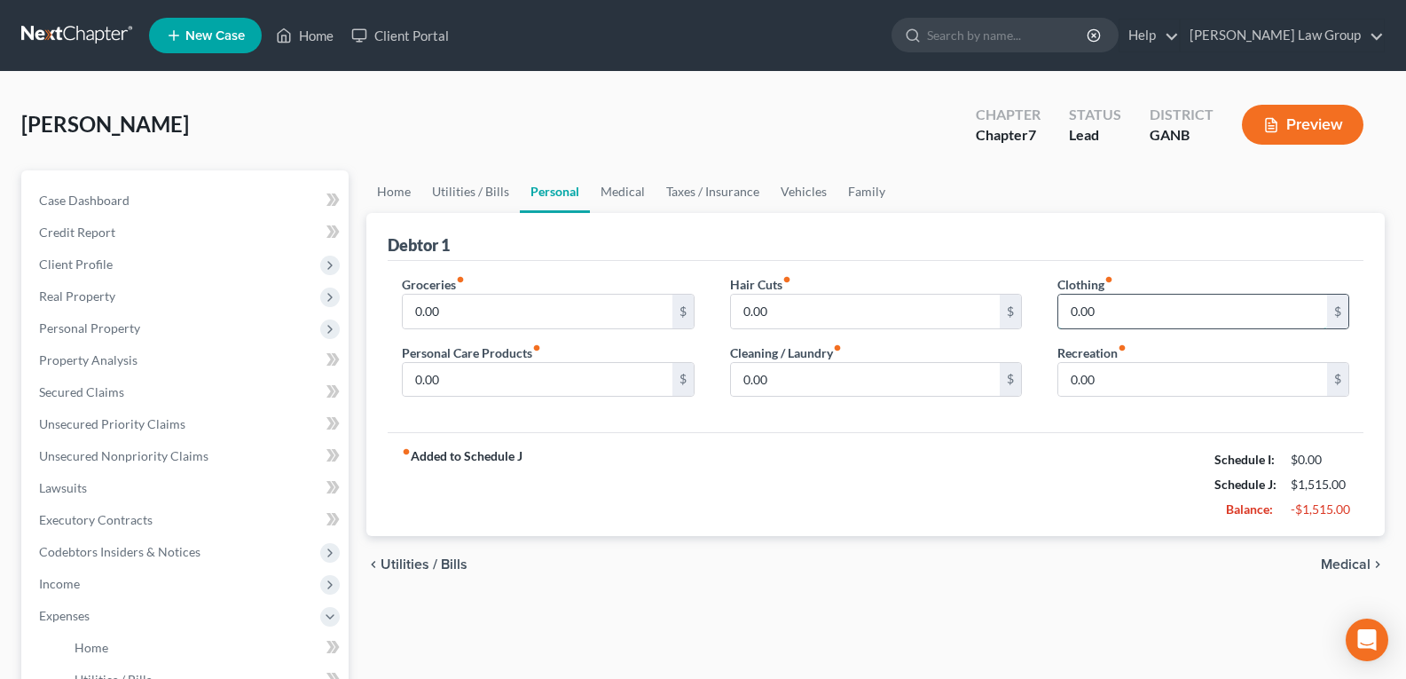
click at [1111, 304] on input "0.00" at bounding box center [1192, 311] width 269 height 34
click at [481, 382] on input "0.00" at bounding box center [537, 380] width 269 height 34
click at [820, 197] on link "Vehicles" at bounding box center [803, 191] width 67 height 43
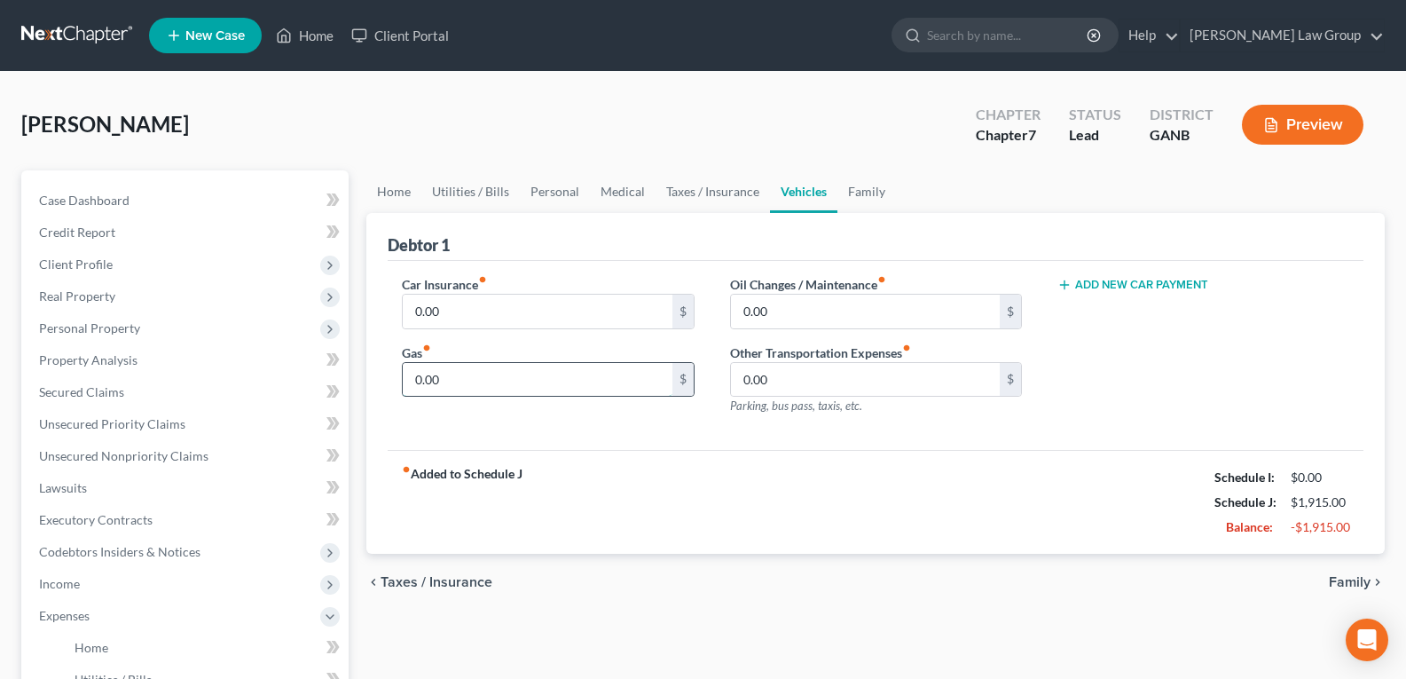
click at [473, 375] on input "0.00" at bounding box center [537, 380] width 269 height 34
click at [493, 310] on input "0.00" at bounding box center [537, 311] width 269 height 34
click at [857, 183] on link "Family" at bounding box center [866, 191] width 59 height 43
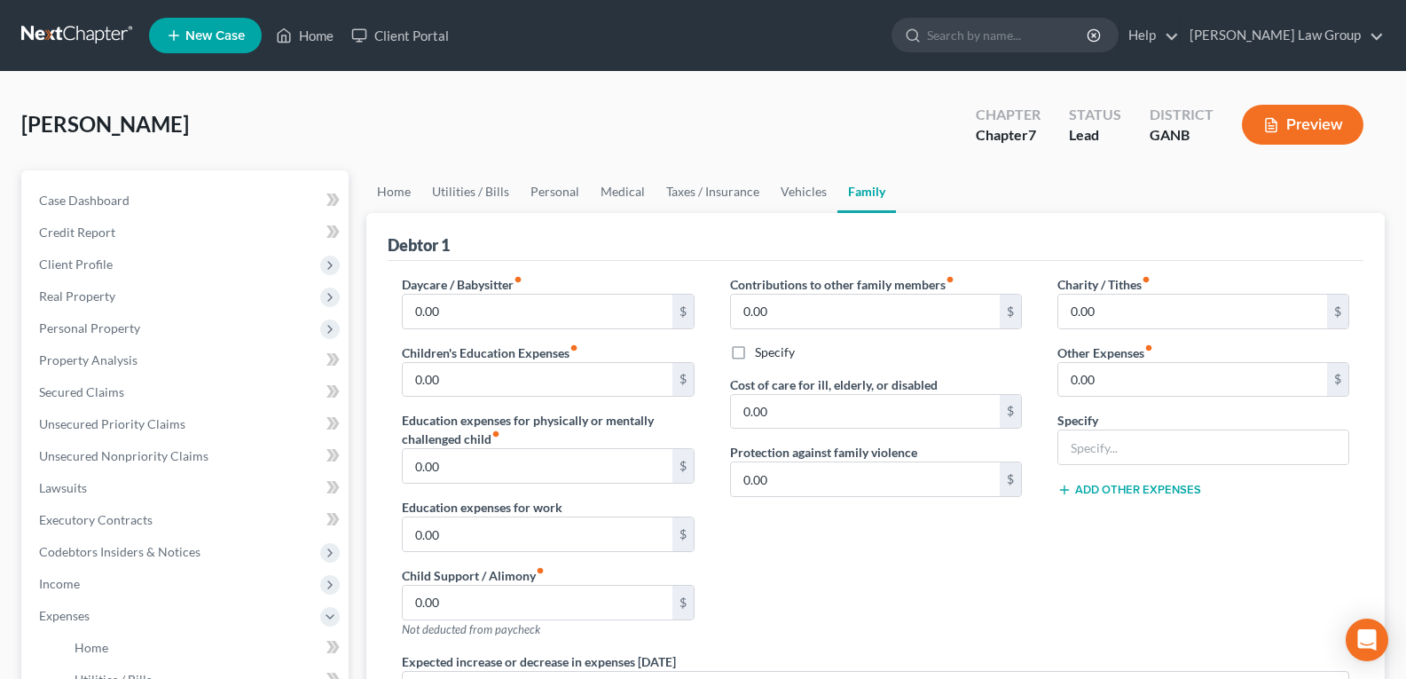
click at [860, 200] on link "Family" at bounding box center [866, 191] width 59 height 43
click at [1127, 311] on input "0.00" at bounding box center [1192, 311] width 269 height 34
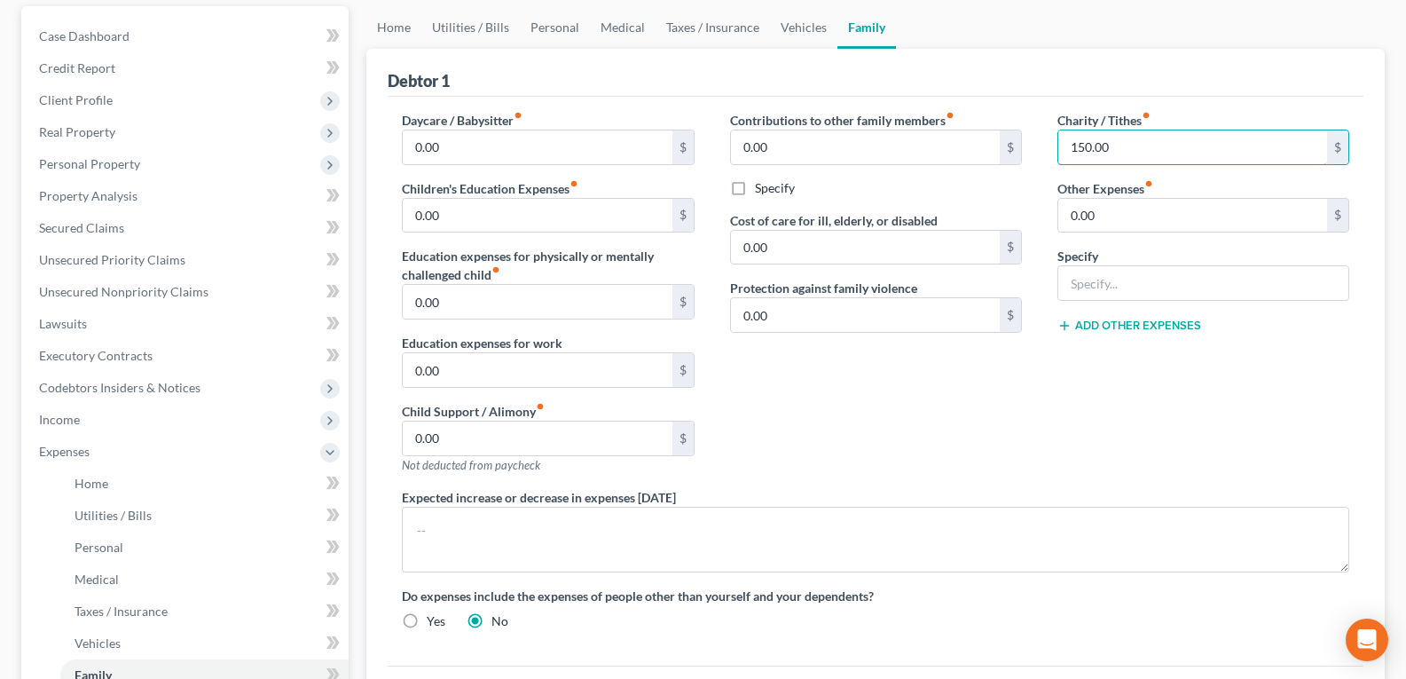
scroll to position [177, 0]
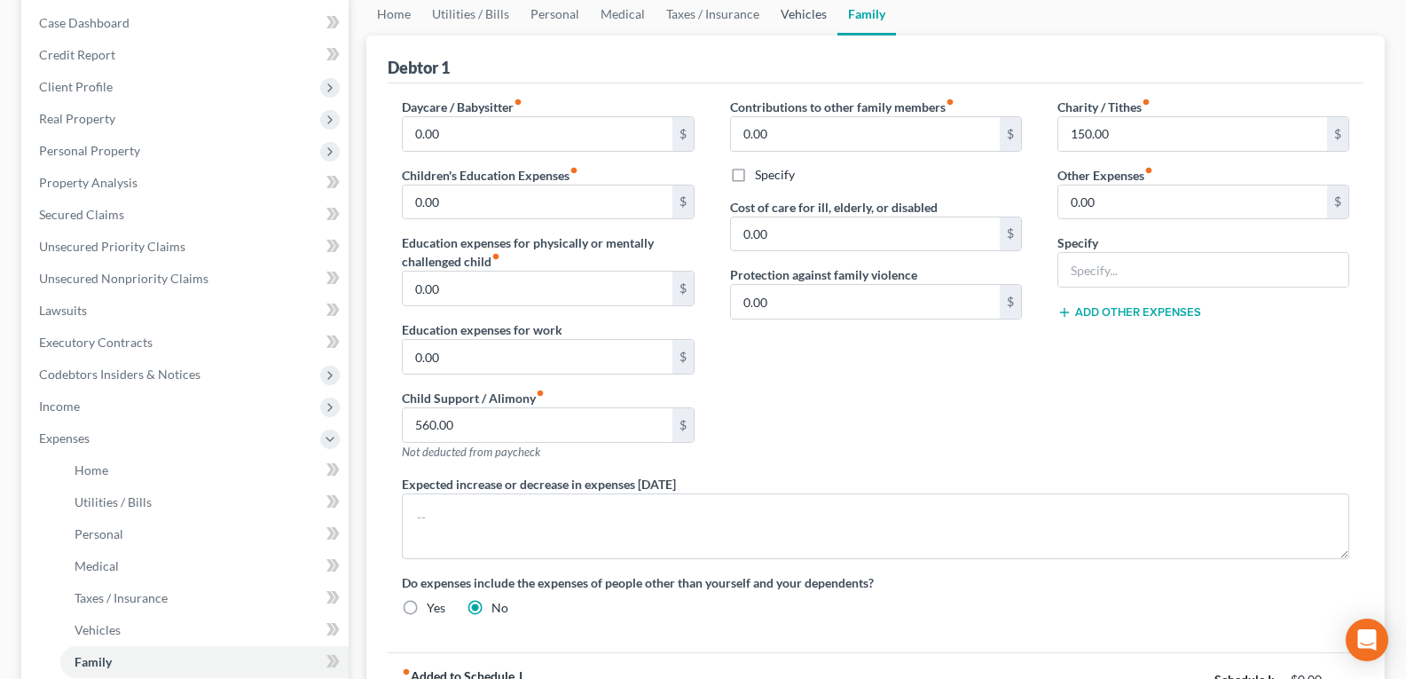
click at [783, 26] on link "Vehicles" at bounding box center [803, 14] width 67 height 43
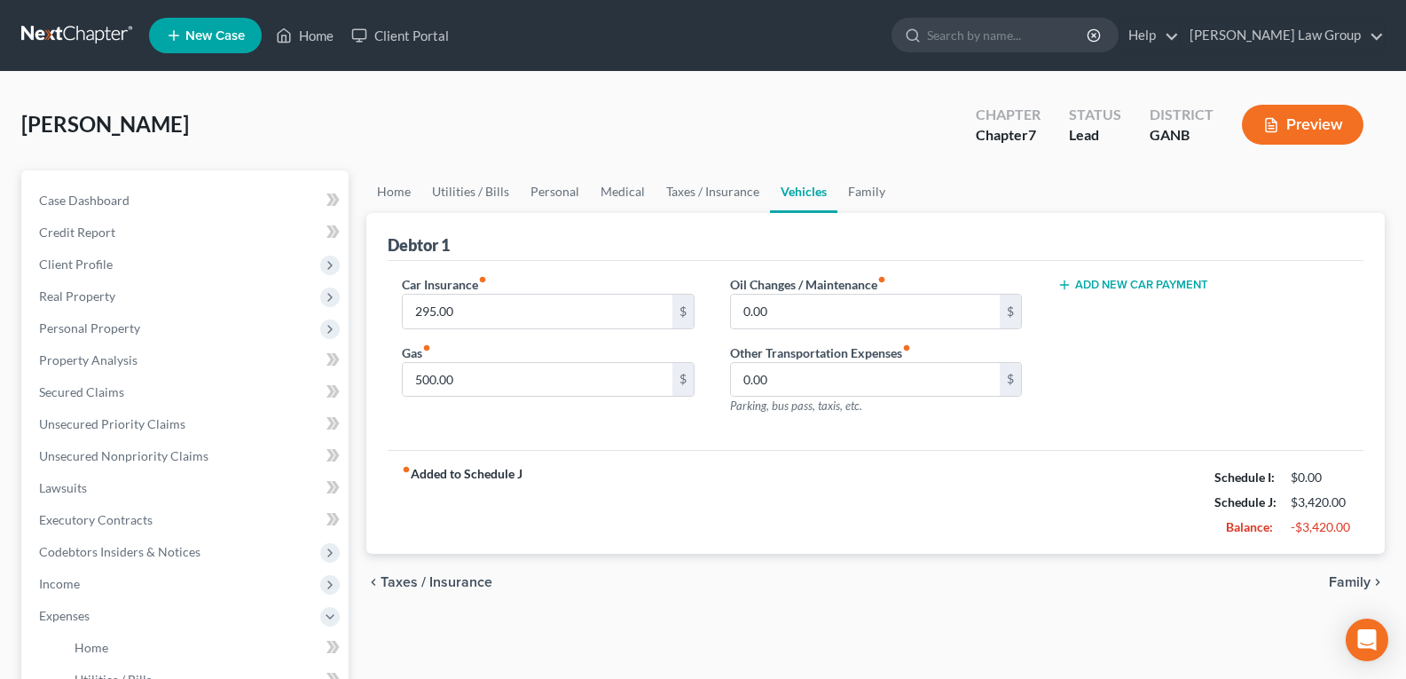
drag, startPoint x: 1120, startPoint y: 294, endPoint x: 1120, endPoint y: 281, distance: 13.3
click at [1120, 294] on div "Add New Car Payment" at bounding box center [1203, 352] width 327 height 154
click at [1120, 281] on button "Add New Car Payment" at bounding box center [1132, 285] width 151 height 14
click at [1115, 300] on input "text" at bounding box center [1179, 311] width 243 height 34
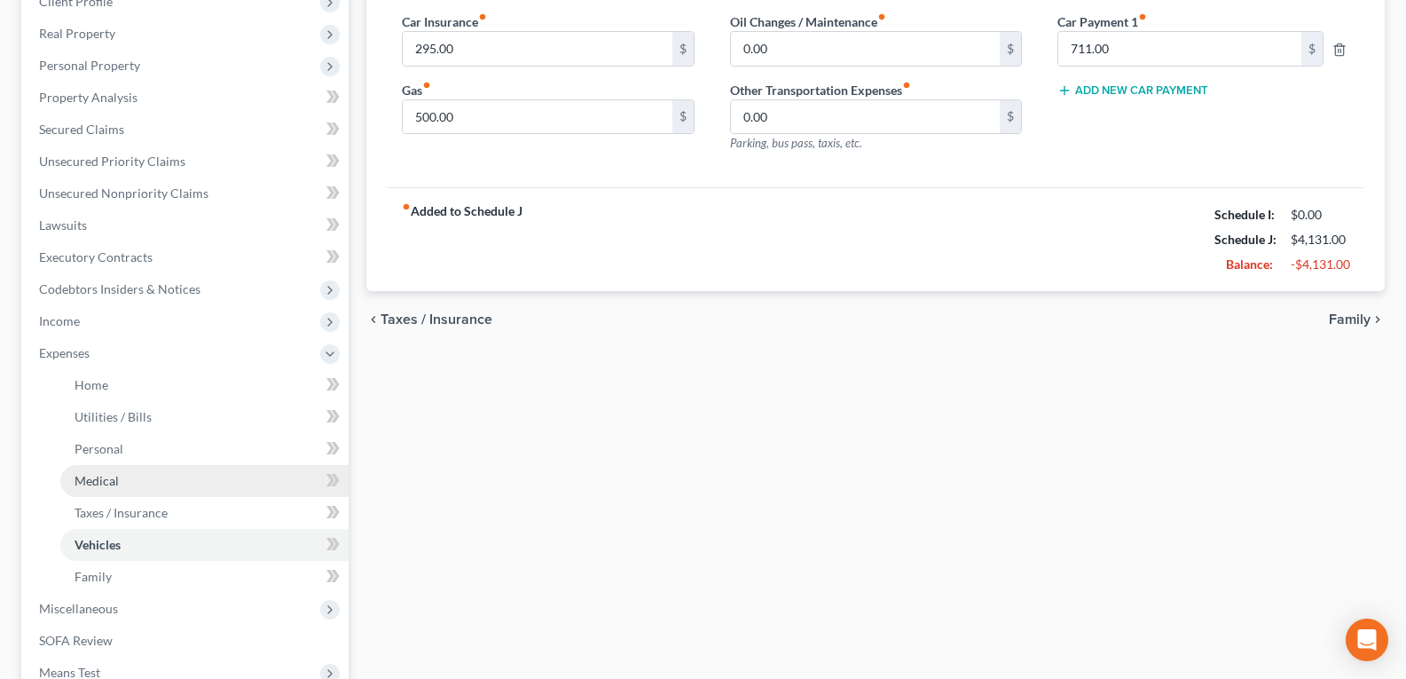
scroll to position [266, 0]
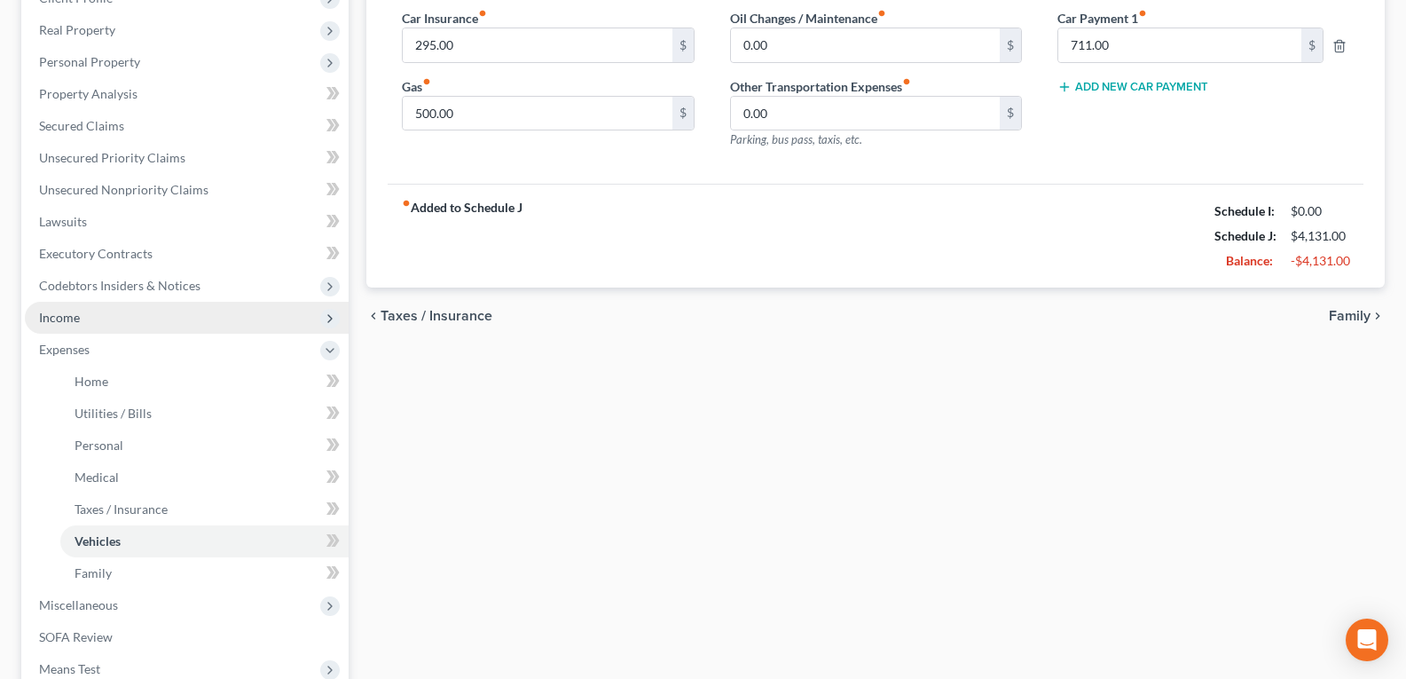
click at [96, 321] on span "Income" at bounding box center [187, 318] width 324 height 32
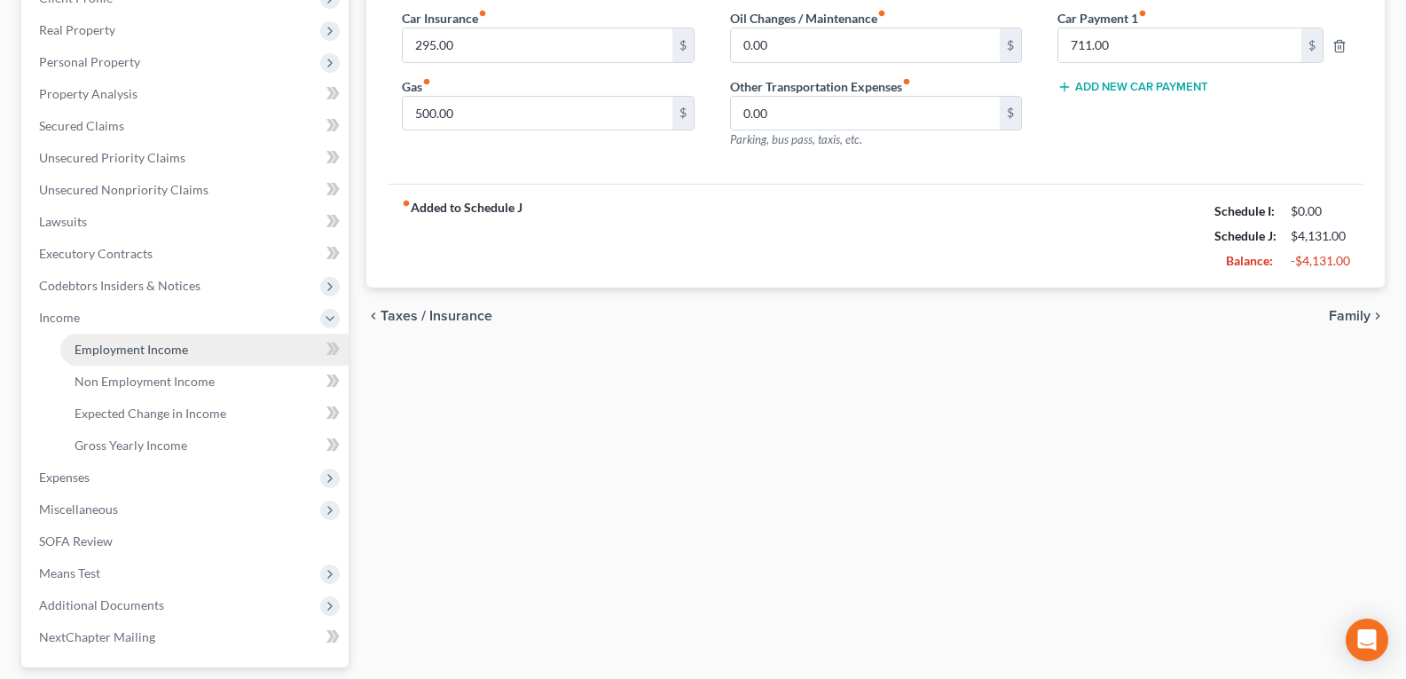
click at [165, 352] on span "Employment Income" at bounding box center [132, 348] width 114 height 15
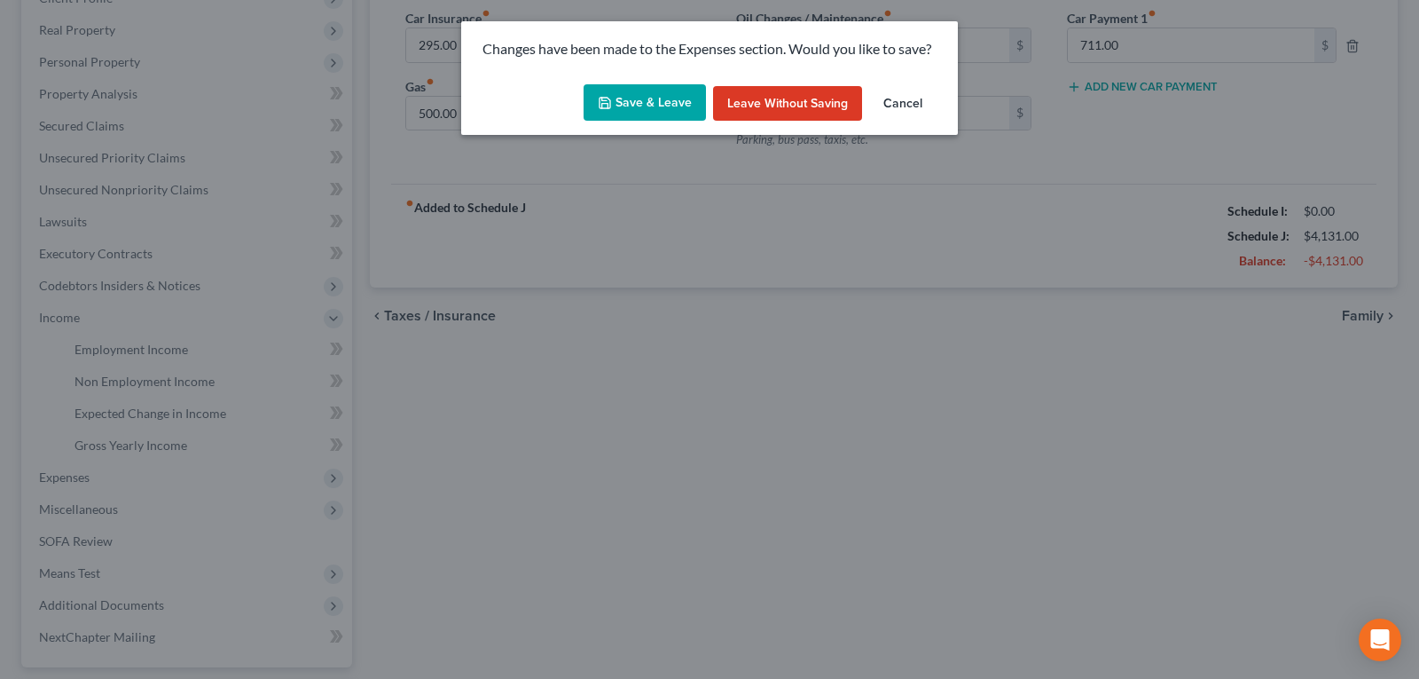
drag, startPoint x: 648, startPoint y: 83, endPoint x: 646, endPoint y: 114, distance: 31.1
click at [646, 84] on button "Save & Leave" at bounding box center [645, 102] width 122 height 37
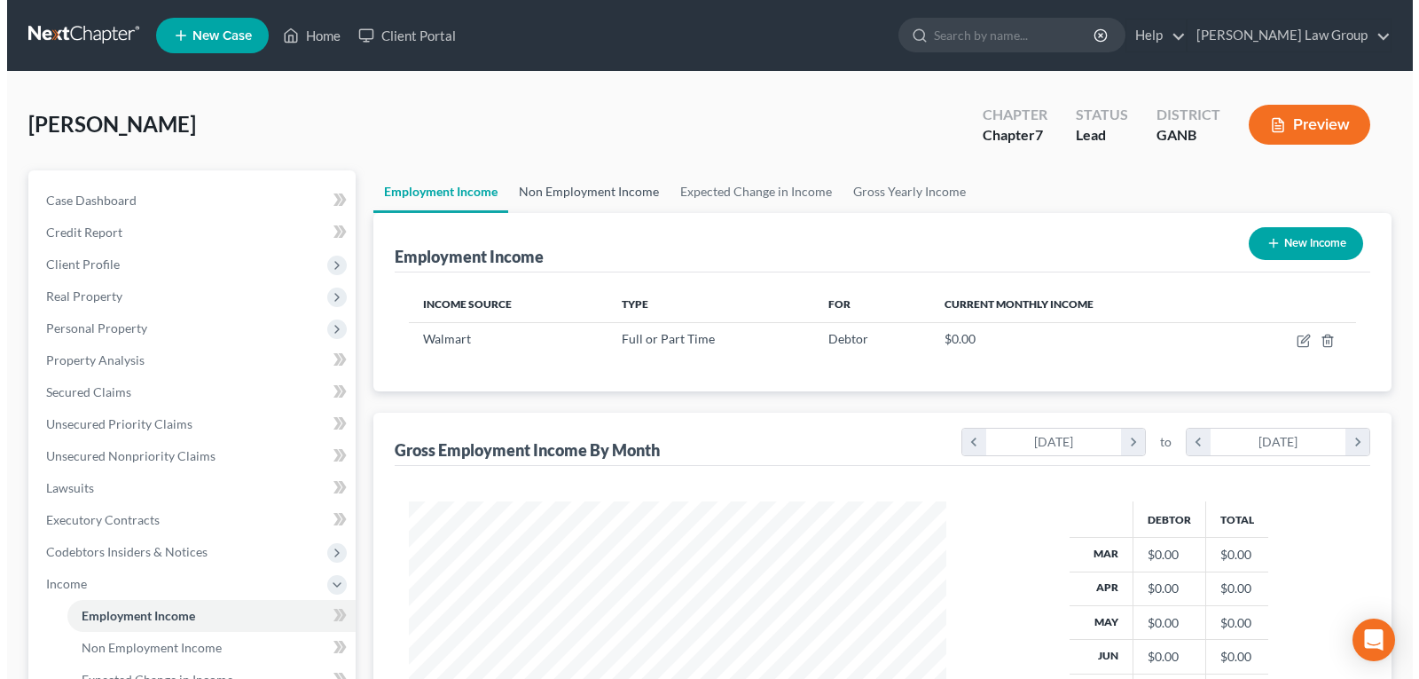
scroll to position [318, 573]
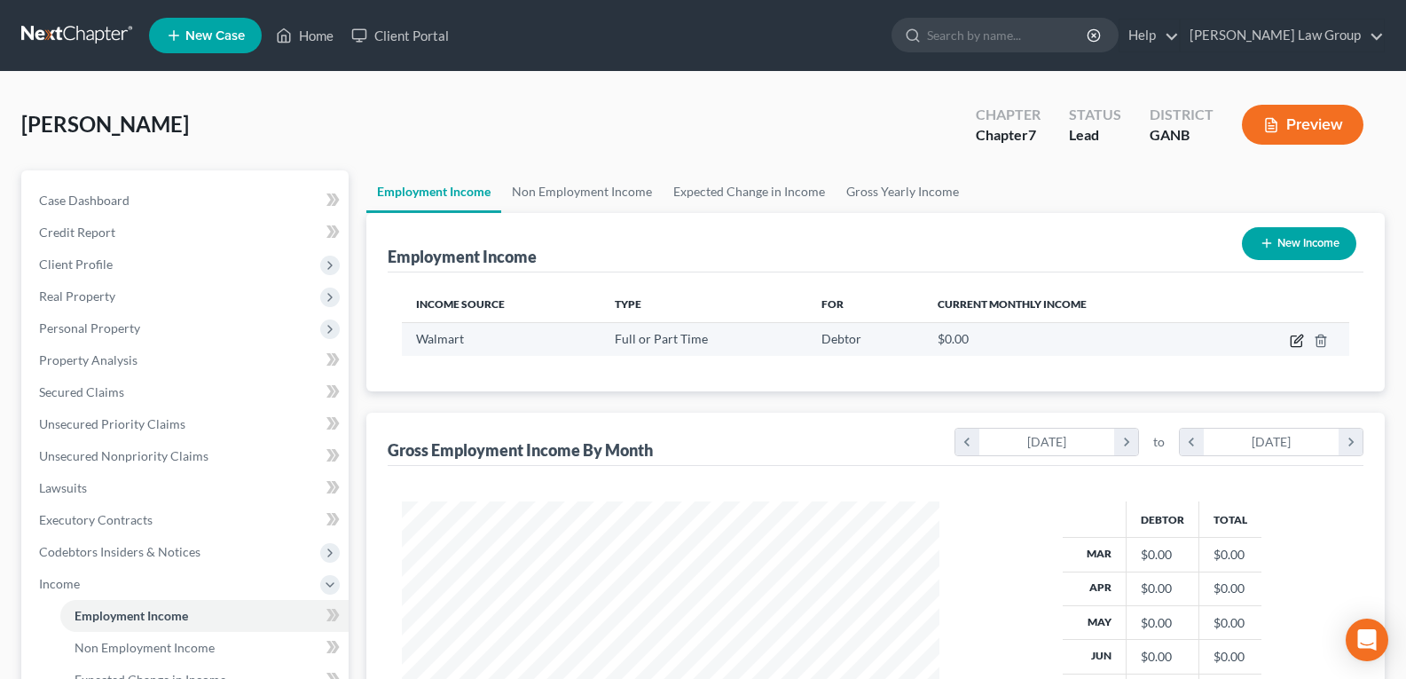
click at [1297, 343] on icon "button" at bounding box center [1297, 341] width 14 height 14
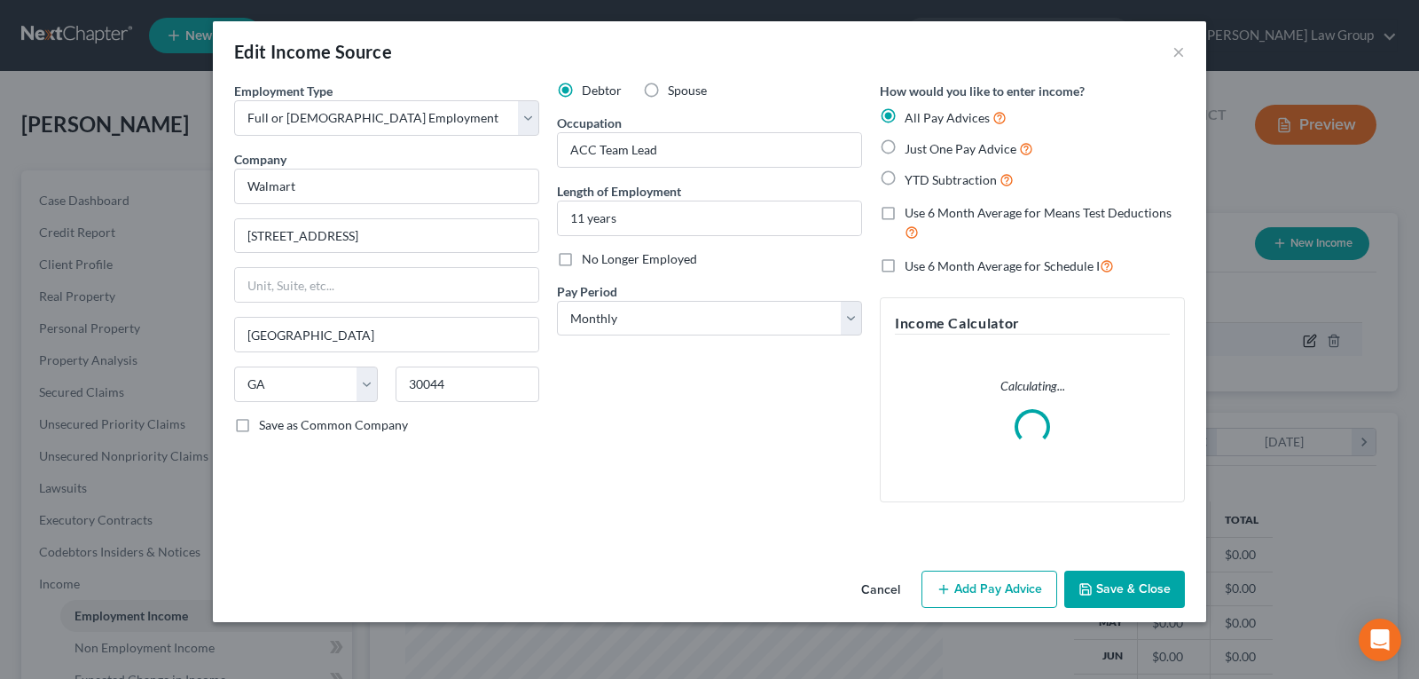
scroll to position [318, 579]
click at [602, 344] on div "Debtor Spouse Occupation ACC Team Lead Length of Employment 11 years No Longer …" at bounding box center [709, 299] width 323 height 435
click at [607, 318] on select "Select Monthly Twice Monthly Every Other Week Weekly" at bounding box center [709, 318] width 305 height 35
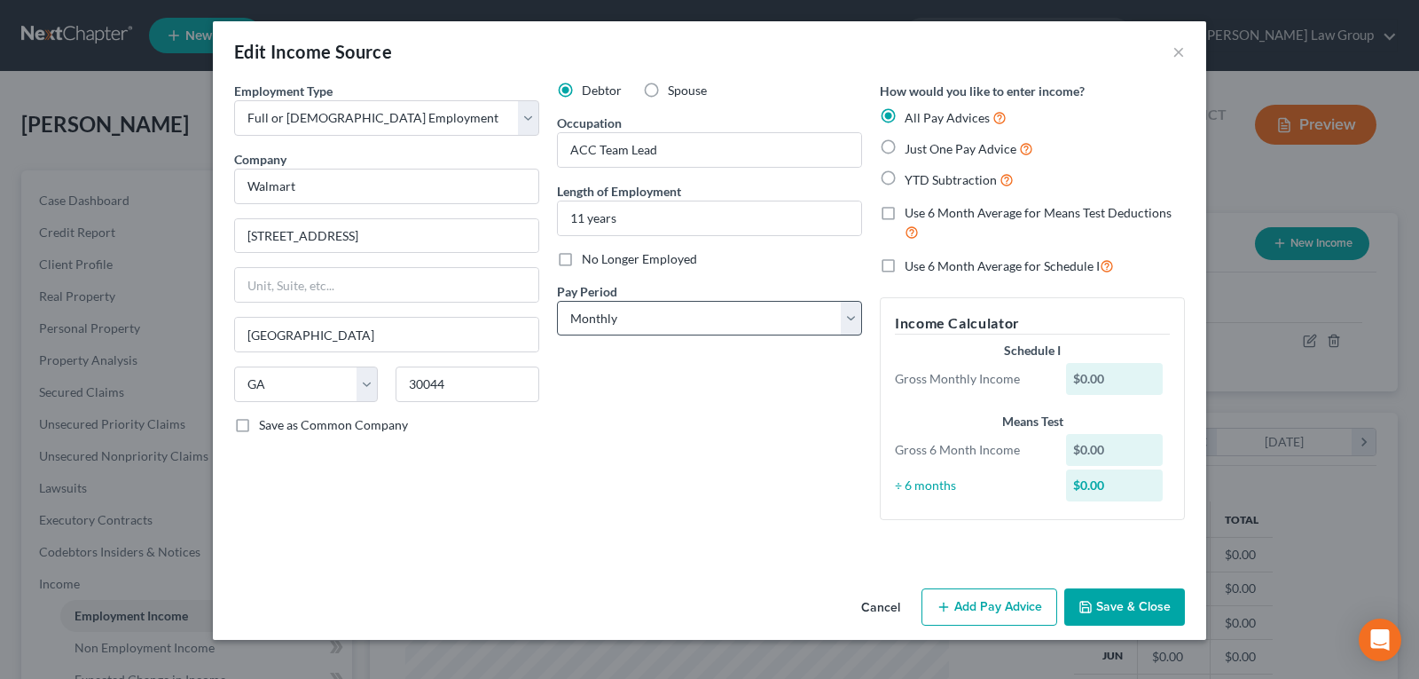
drag, startPoint x: 765, startPoint y: 462, endPoint x: 734, endPoint y: 315, distance: 150.5
click at [762, 440] on div "Debtor Spouse Occupation ACC Team Lead Length of Employment 11 years No Longer …" at bounding box center [709, 308] width 323 height 452
drag, startPoint x: 734, startPoint y: 322, endPoint x: 728, endPoint y: 334, distance: 13.5
click at [734, 322] on select "Select Monthly Twice Monthly Every Other Week Weekly" at bounding box center [709, 318] width 305 height 35
click at [557, 301] on select "Select Monthly Twice Monthly Every Other Week Weekly" at bounding box center [709, 318] width 305 height 35
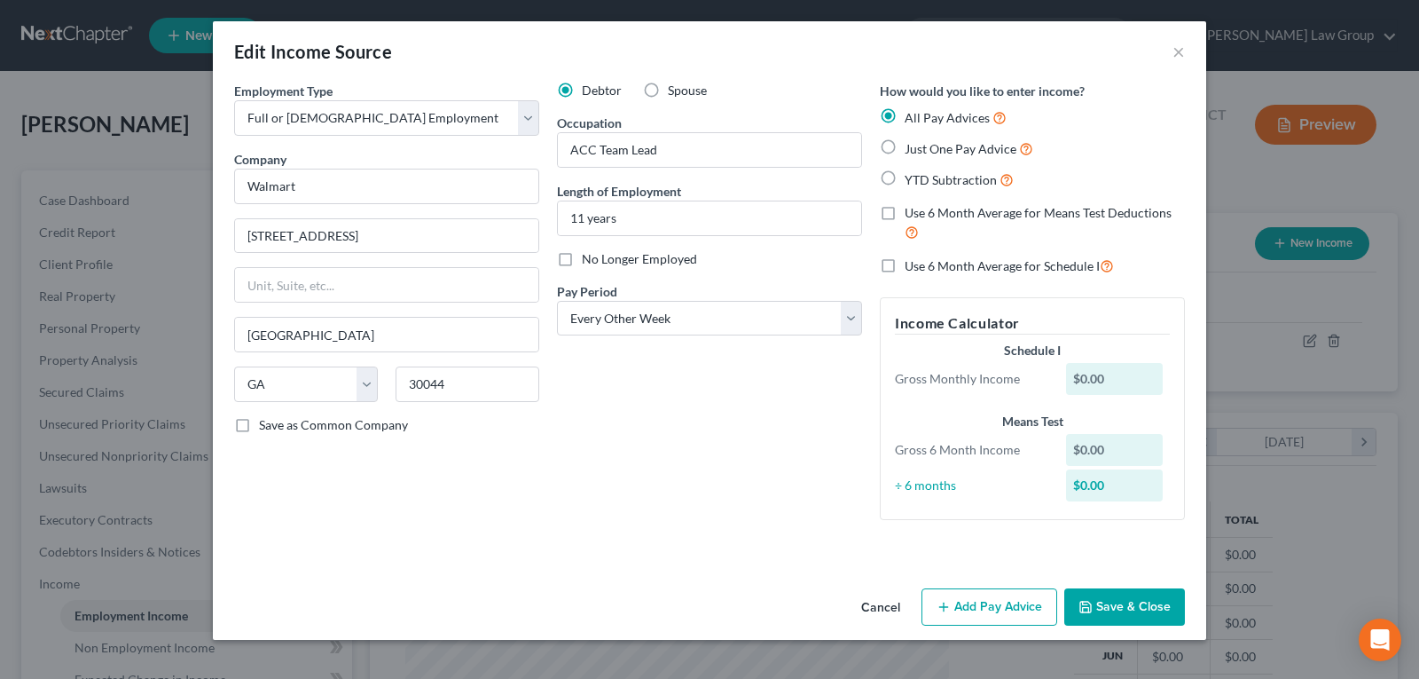
click at [641, 467] on div "Debtor Spouse Occupation ACC Team Lead Length of Employment 11 years No Longer …" at bounding box center [709, 308] width 323 height 452
click at [954, 608] on button "Add Pay Advice" at bounding box center [990, 606] width 136 height 37
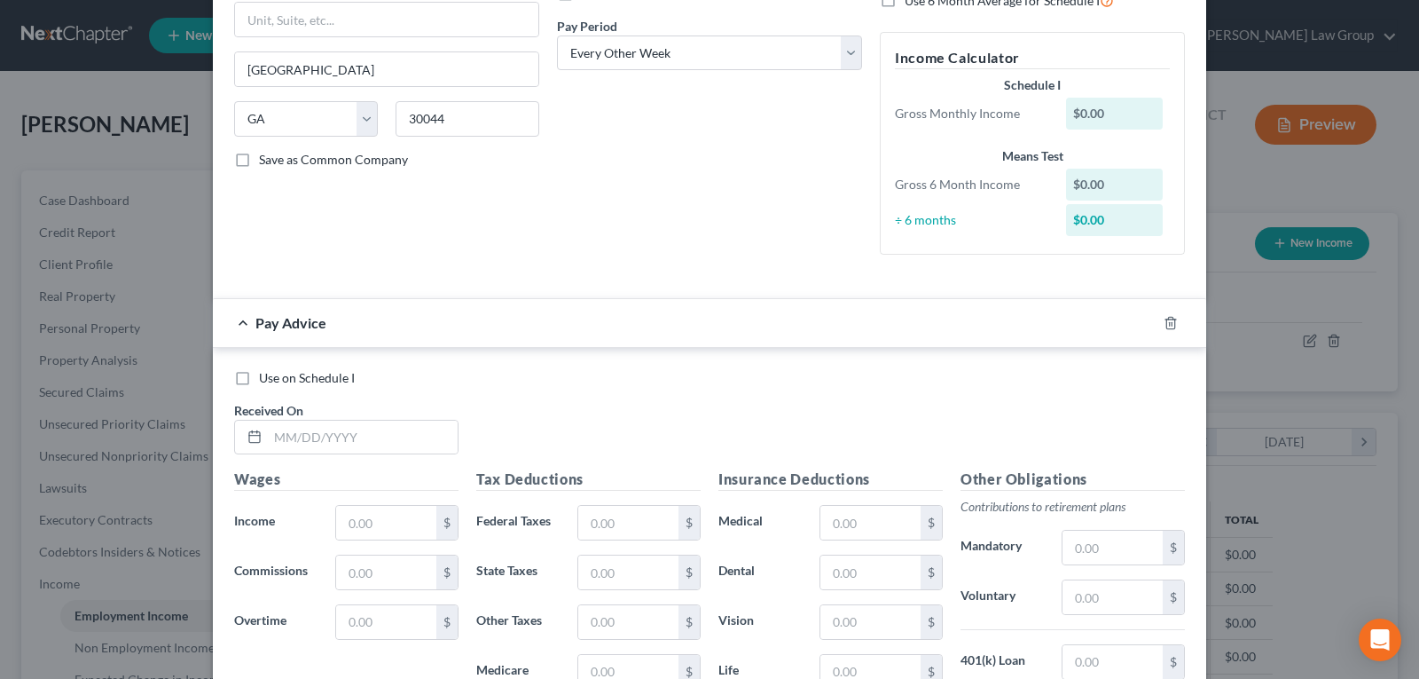
scroll to position [266, 0]
click at [367, 442] on input "text" at bounding box center [363, 437] width 190 height 34
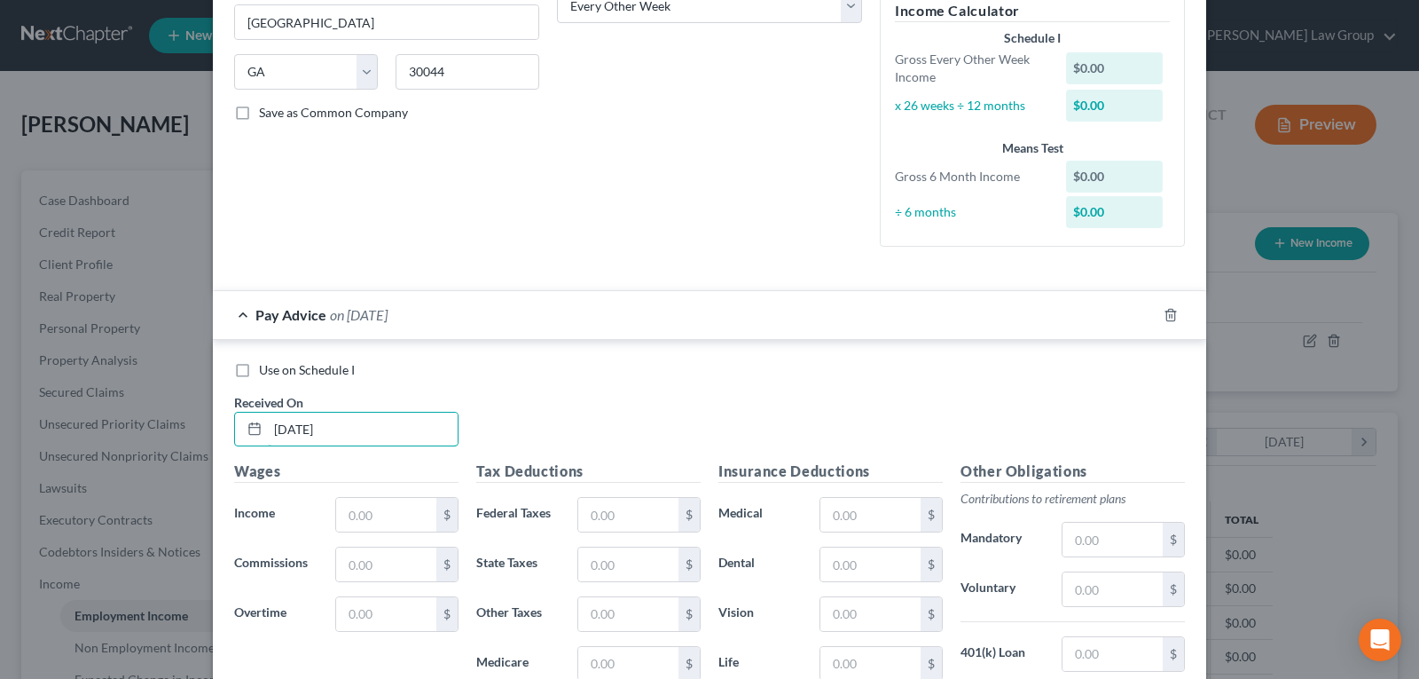
scroll to position [355, 0]
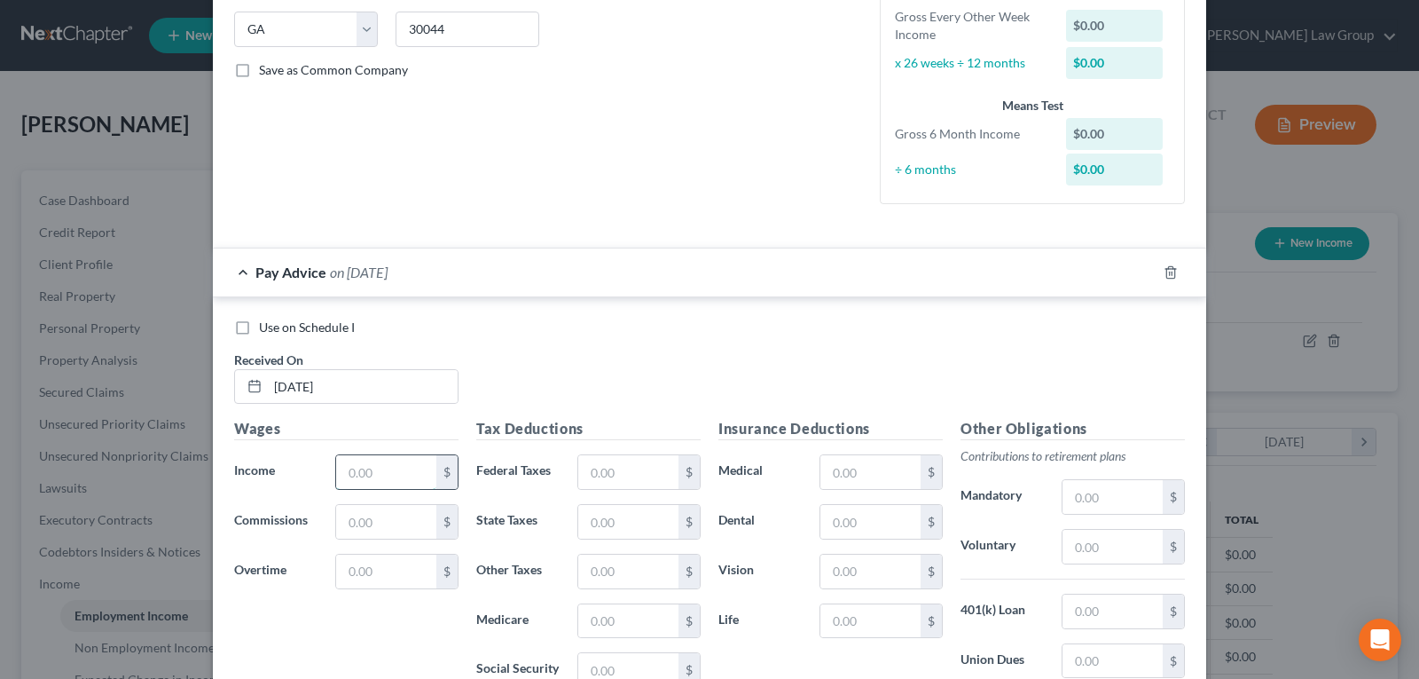
click at [416, 461] on input "text" at bounding box center [386, 472] width 100 height 34
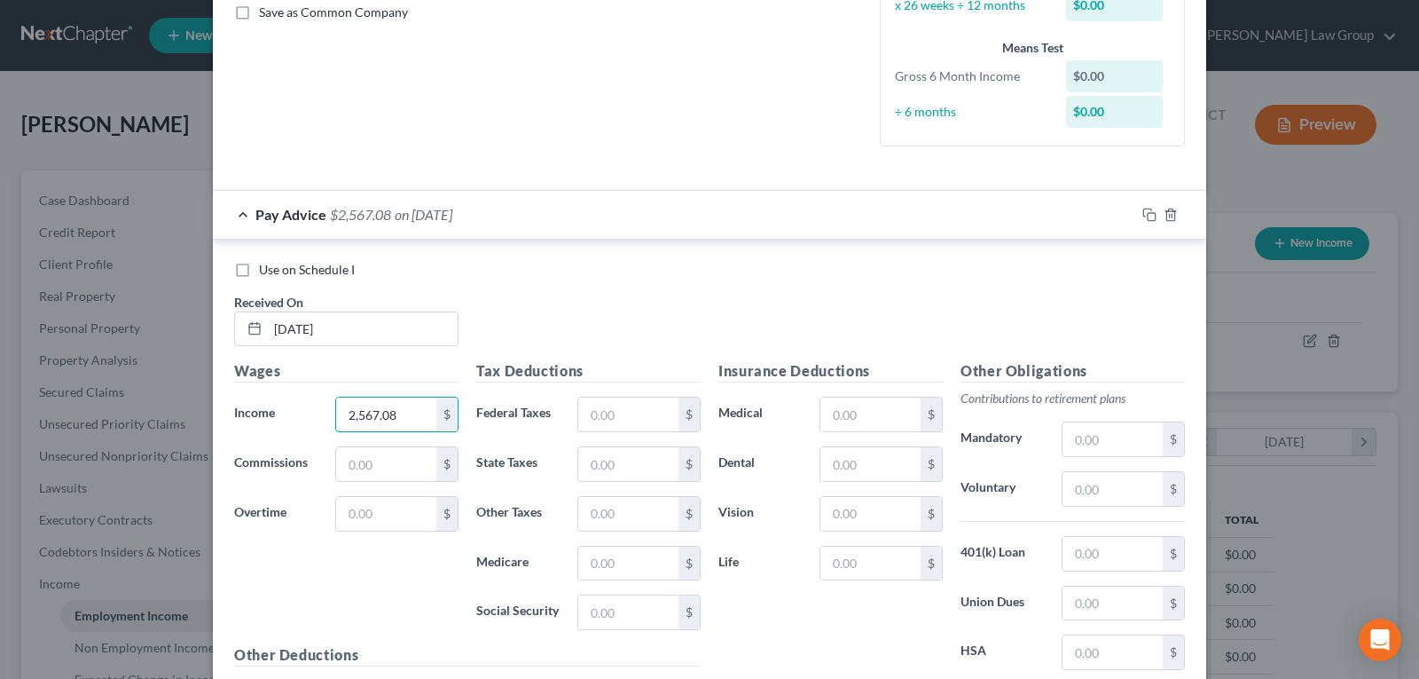
scroll to position [444, 0]
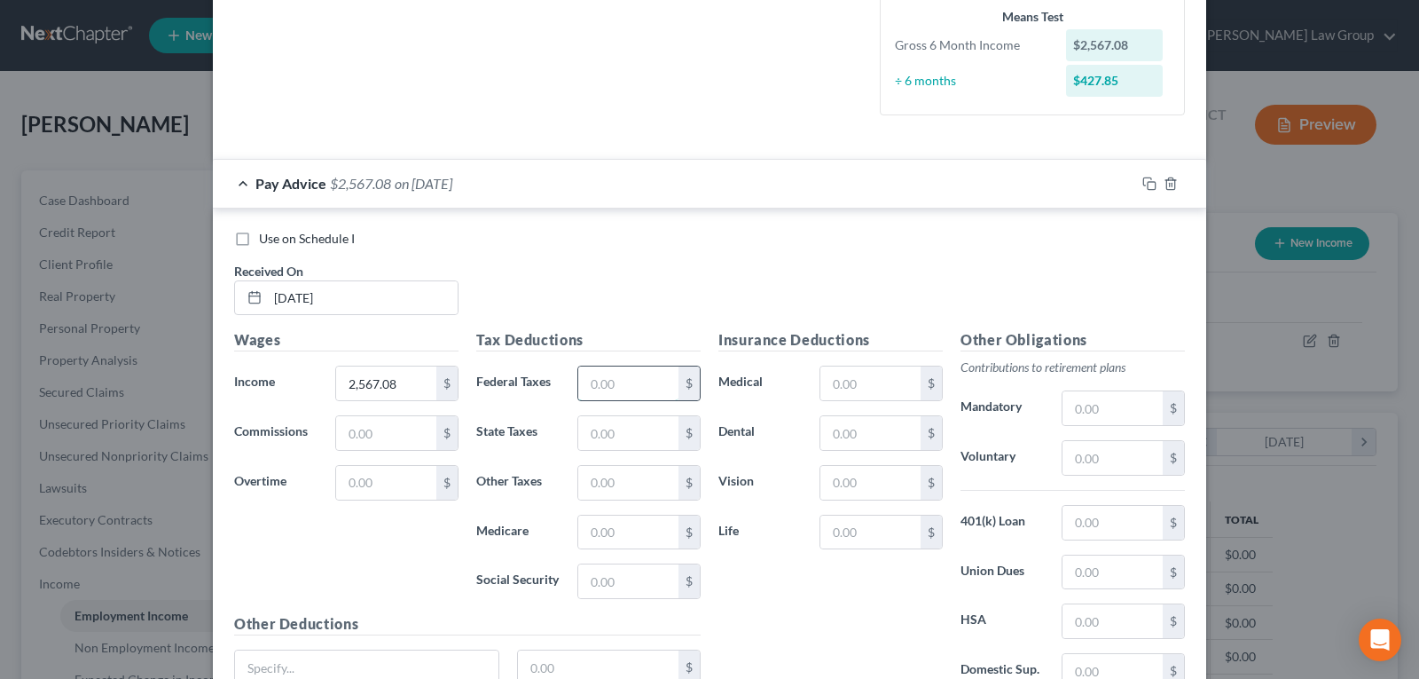
click at [614, 374] on input "text" at bounding box center [628, 383] width 100 height 34
click at [608, 429] on input "text" at bounding box center [628, 433] width 100 height 34
click at [605, 580] on input "text" at bounding box center [628, 581] width 100 height 34
click at [589, 531] on input "text" at bounding box center [628, 532] width 100 height 34
click at [756, 547] on label "Life" at bounding box center [760, 531] width 101 height 35
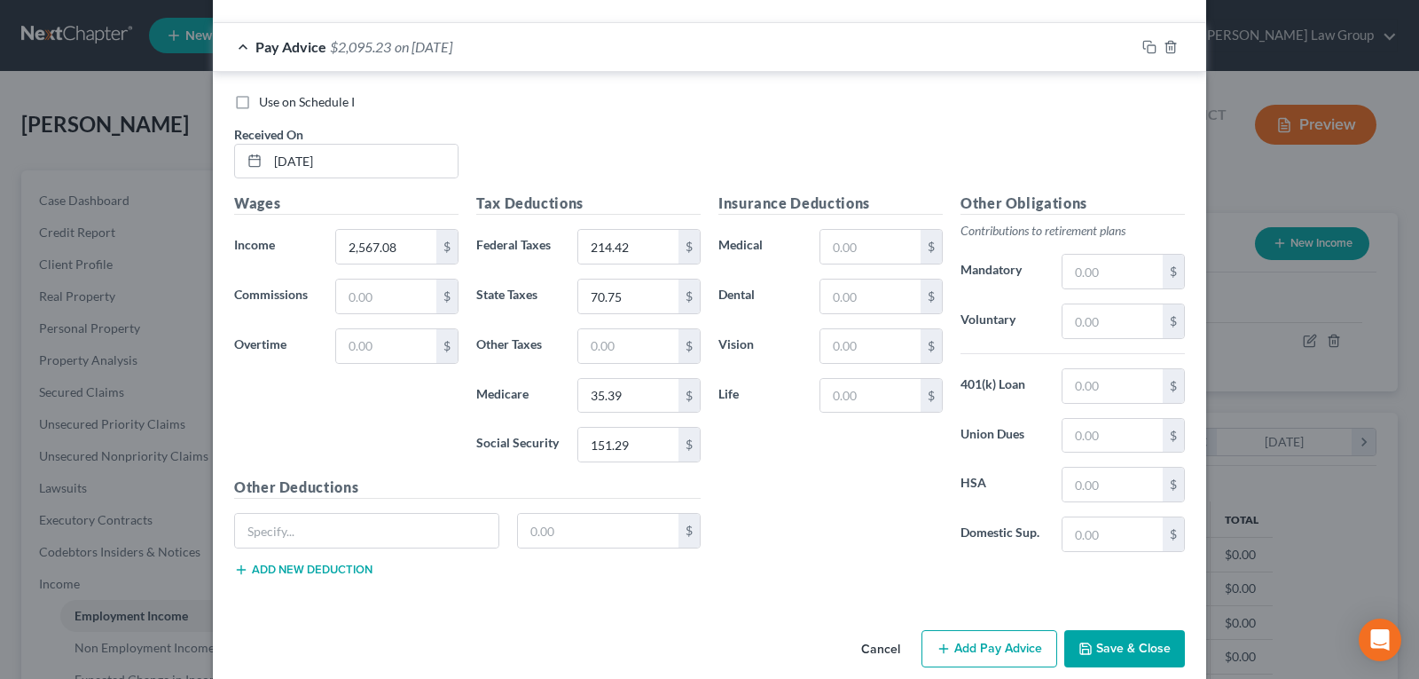
scroll to position [604, 0]
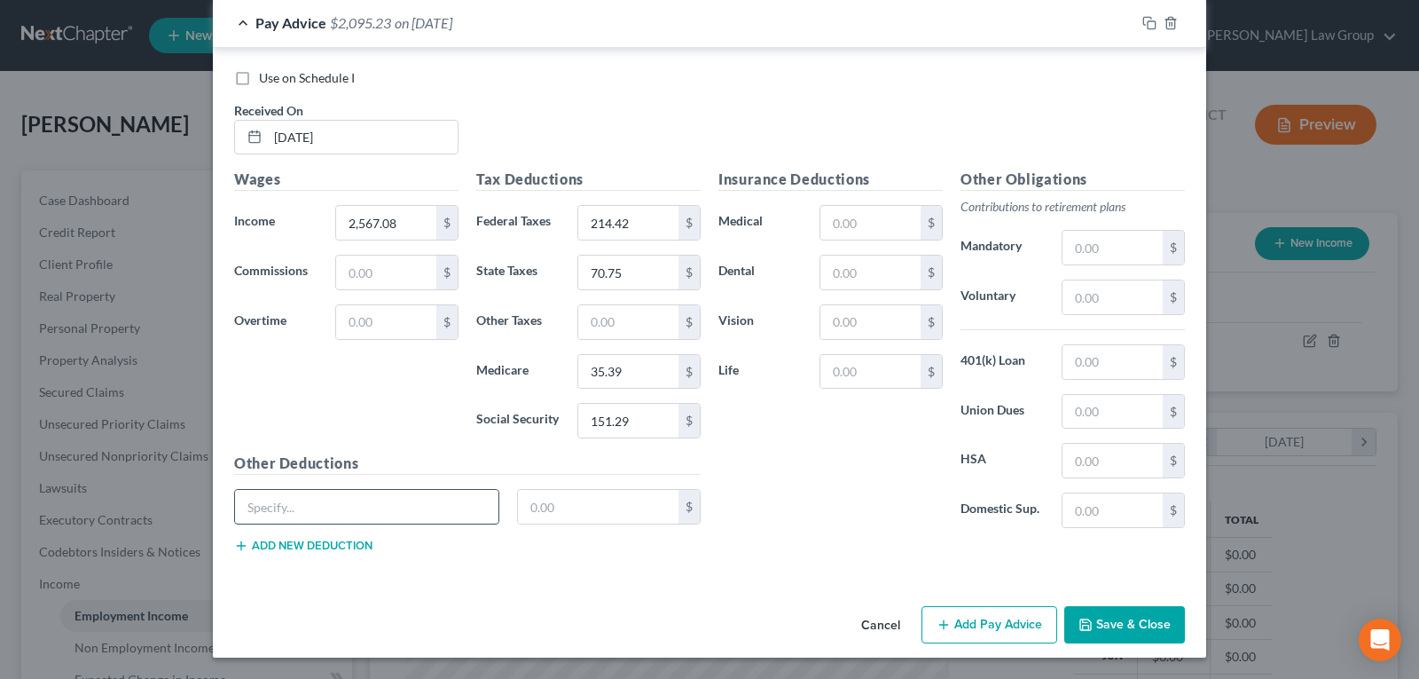
click at [390, 501] on input "text" at bounding box center [366, 507] width 263 height 34
click at [559, 507] on input "text" at bounding box center [598, 507] width 161 height 34
drag, startPoint x: 557, startPoint y: 511, endPoint x: 557, endPoint y: 498, distance: 12.4
click at [557, 510] on input "text" at bounding box center [598, 507] width 161 height 34
drag, startPoint x: 895, startPoint y: 203, endPoint x: 875, endPoint y: 217, distance: 24.1
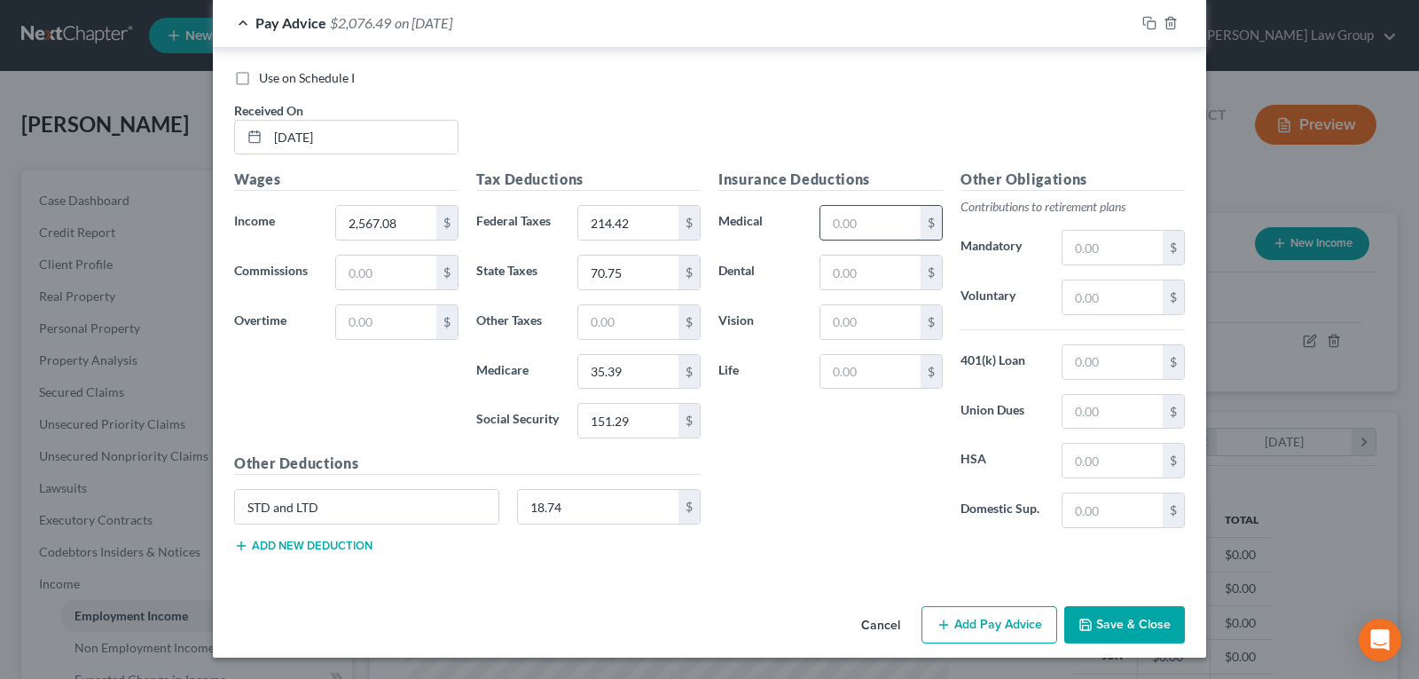
click at [890, 209] on div "Insurance Deductions Medical $ Dental $ Vision $ Life $" at bounding box center [831, 355] width 242 height 373
click at [875, 217] on input "text" at bounding box center [870, 223] width 100 height 34
click at [862, 227] on input "text" at bounding box center [870, 223] width 100 height 34
click at [834, 271] on input "text" at bounding box center [870, 272] width 100 height 34
click at [274, 549] on button "Add new deduction" at bounding box center [303, 545] width 138 height 14
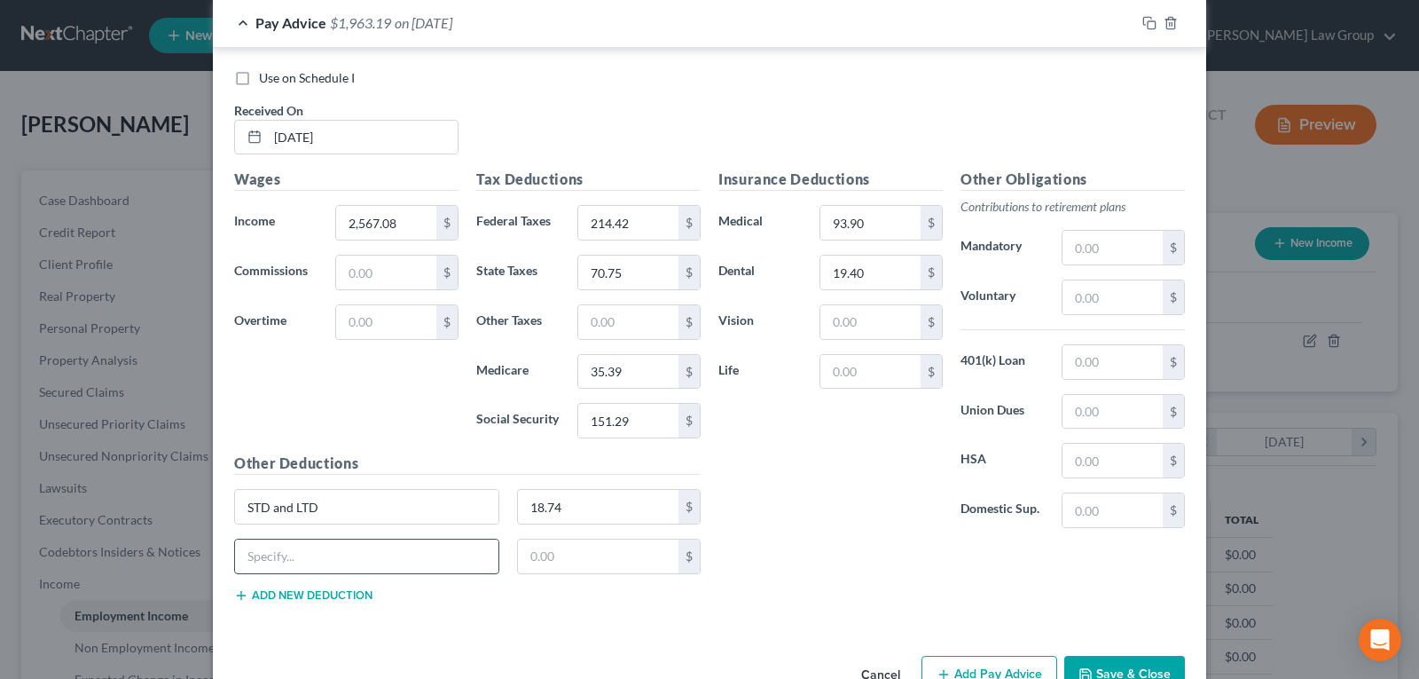
click at [282, 547] on input "text" at bounding box center [366, 556] width 263 height 34
click at [538, 554] on input "text" at bounding box center [598, 556] width 161 height 34
click at [283, 594] on div "Other Deductions STD and LTD 18.74 $ Ins AD&D 2.95 $ Add new deduction" at bounding box center [467, 534] width 484 height 164
click at [283, 594] on button "Add new deduction" at bounding box center [303, 595] width 138 height 14
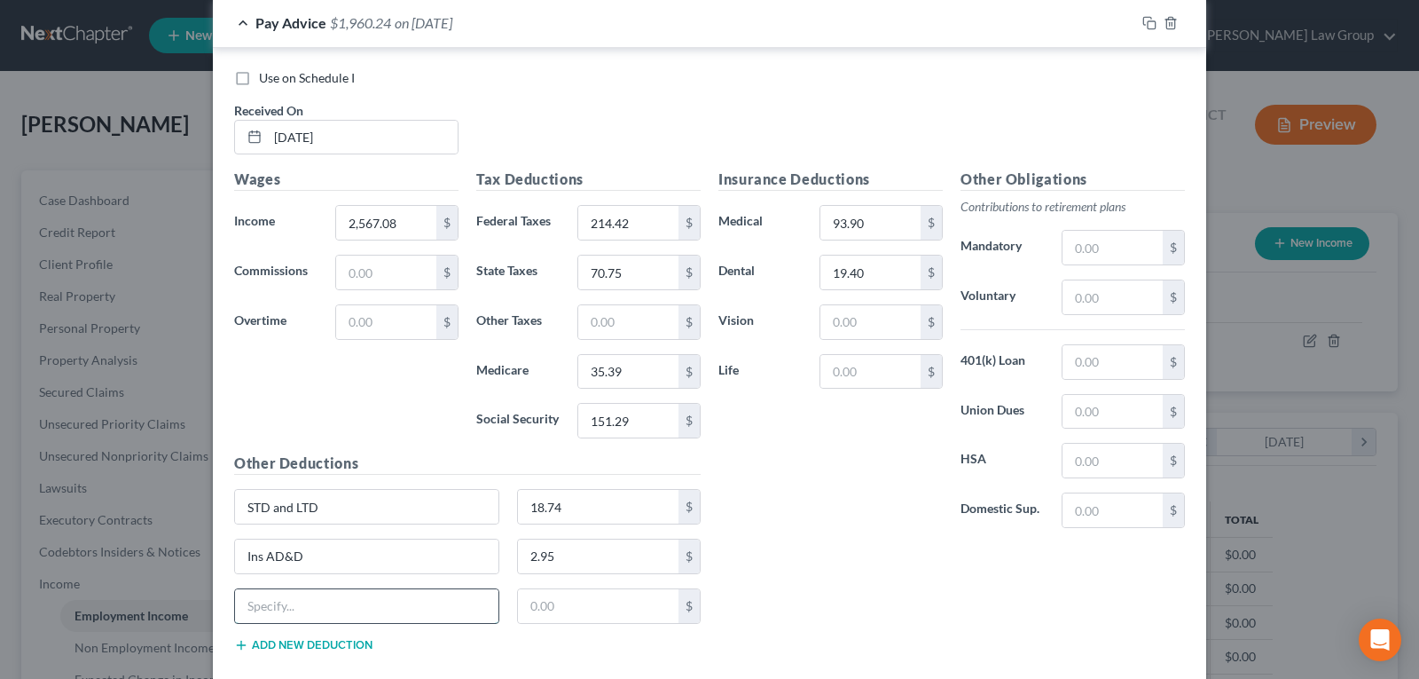
click at [265, 605] on input "text" at bounding box center [366, 606] width 263 height 34
click at [534, 602] on input "text" at bounding box center [598, 606] width 161 height 34
click at [1082, 507] on input "text" at bounding box center [1113, 510] width 100 height 34
click at [304, 648] on button "Add new deduction" at bounding box center [303, 645] width 138 height 14
click at [304, 648] on input "text" at bounding box center [366, 656] width 263 height 34
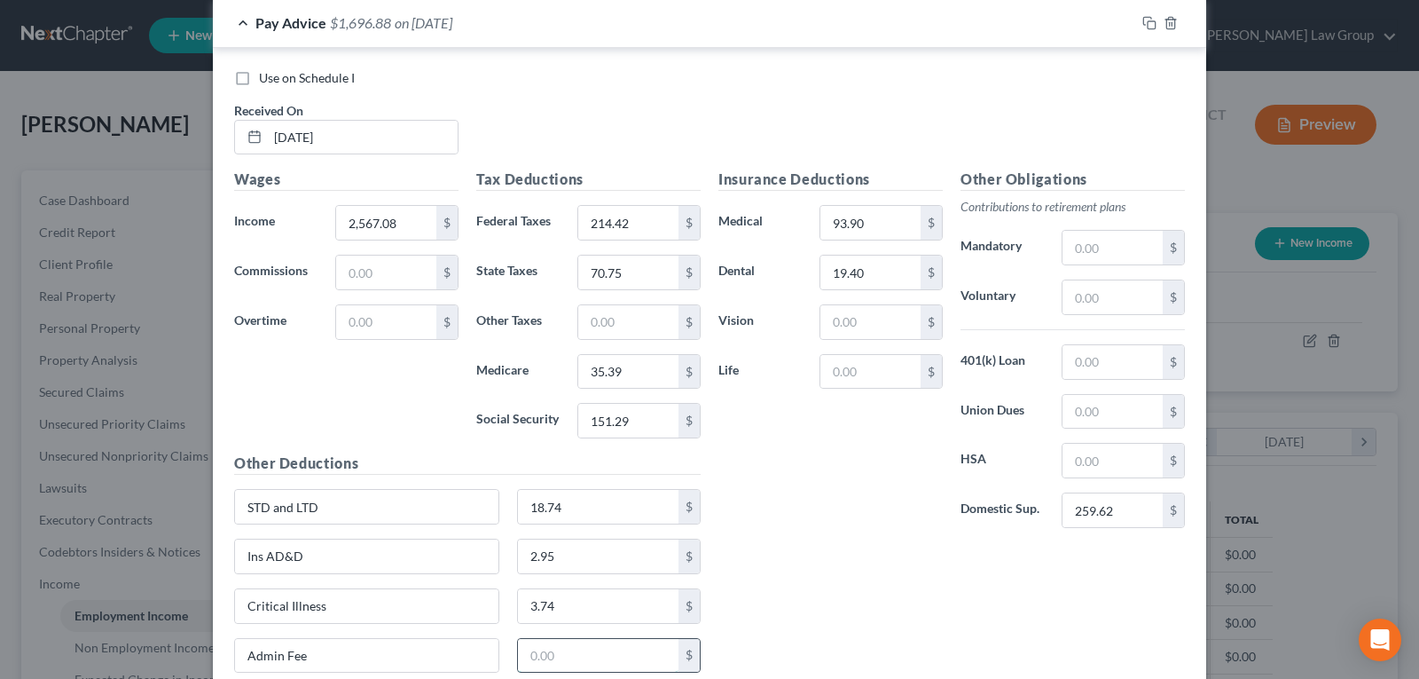
click at [571, 656] on input "text" at bounding box center [598, 656] width 161 height 34
drag, startPoint x: 1078, startPoint y: 352, endPoint x: 1080, endPoint y: 365, distance: 12.7
click at [1078, 353] on input "text" at bounding box center [1113, 362] width 100 height 34
click at [875, 369] on input "text" at bounding box center [870, 372] width 100 height 34
click at [865, 319] on input "text" at bounding box center [870, 322] width 100 height 34
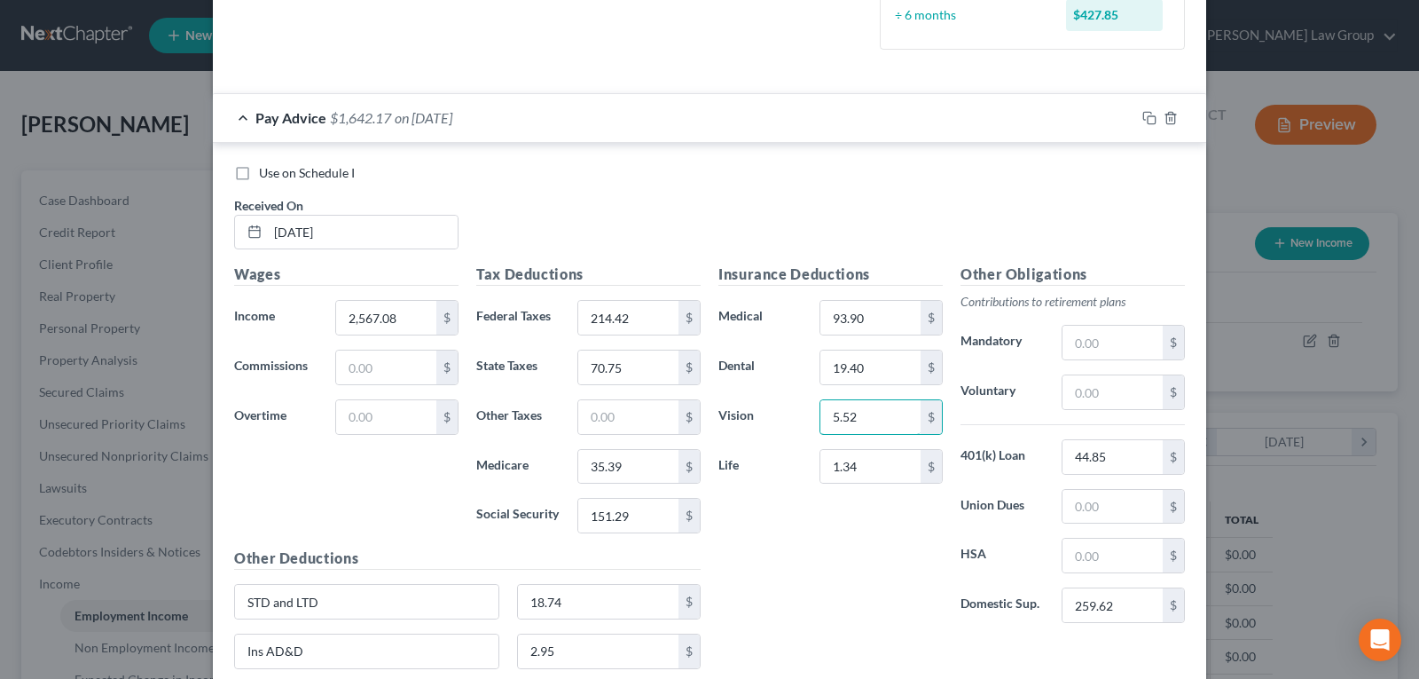
scroll to position [338, 0]
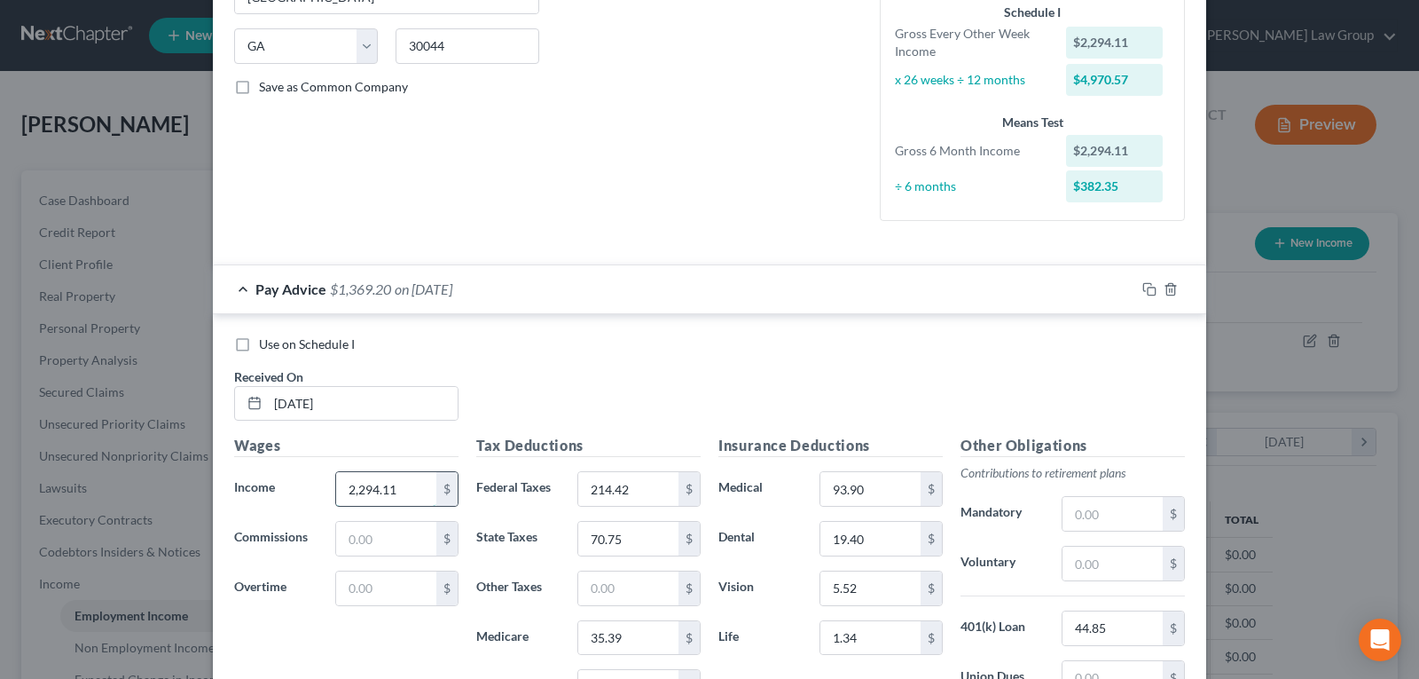
drag, startPoint x: 403, startPoint y: 494, endPoint x: 334, endPoint y: 484, distance: 69.9
click at [336, 484] on input "2,294.11" at bounding box center [386, 489] width 100 height 34
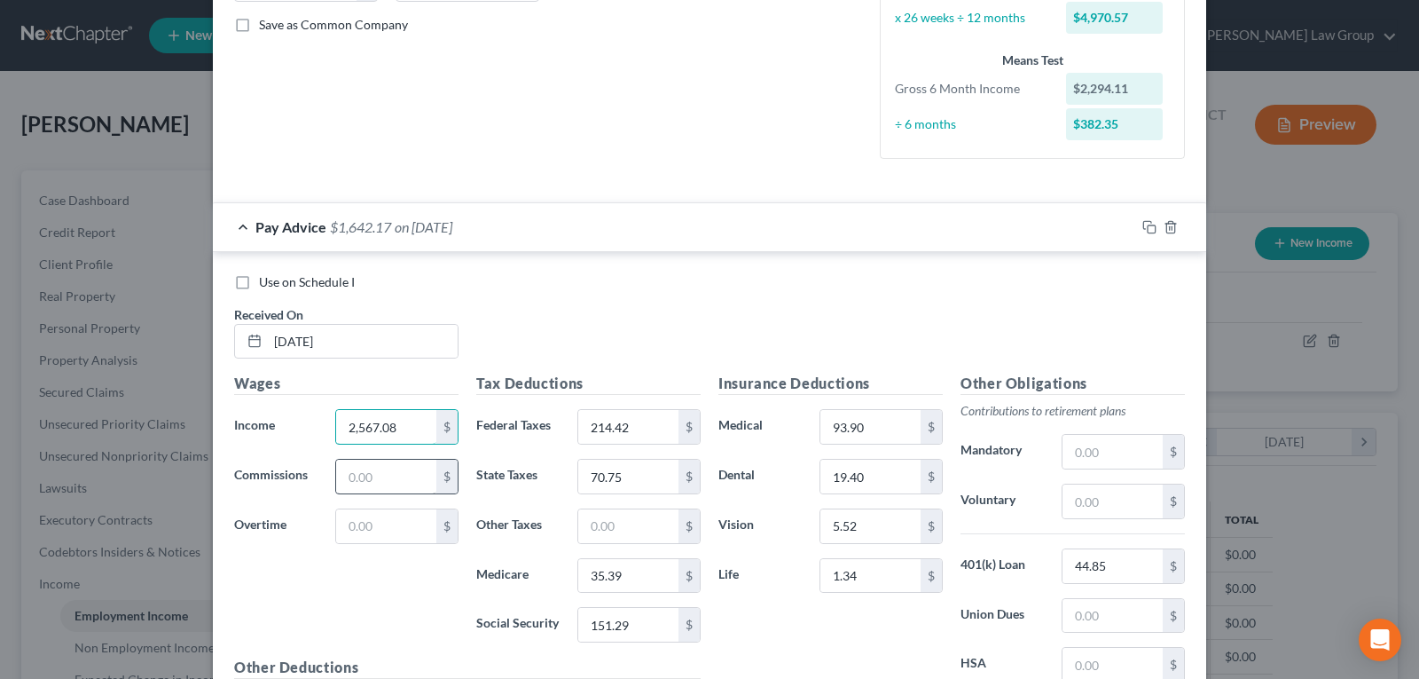
scroll to position [427, 0]
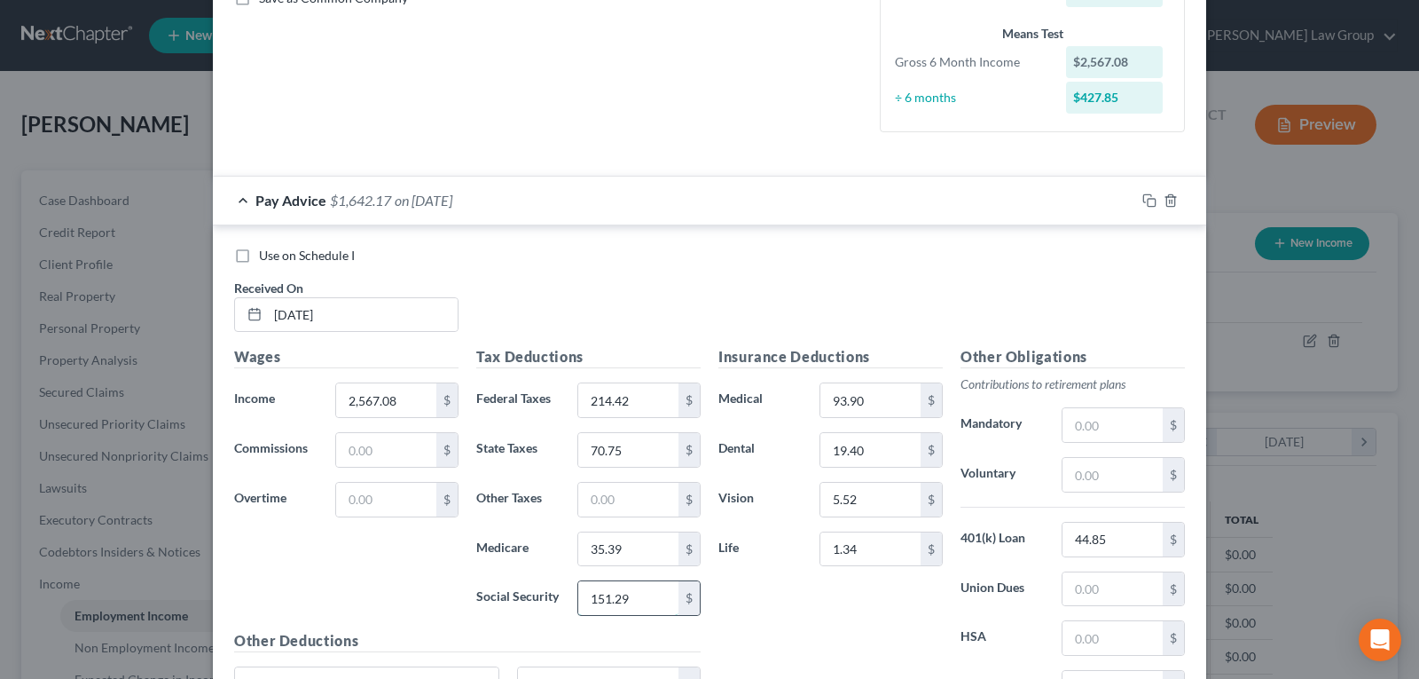
click at [644, 603] on input "151.29" at bounding box center [628, 598] width 100 height 34
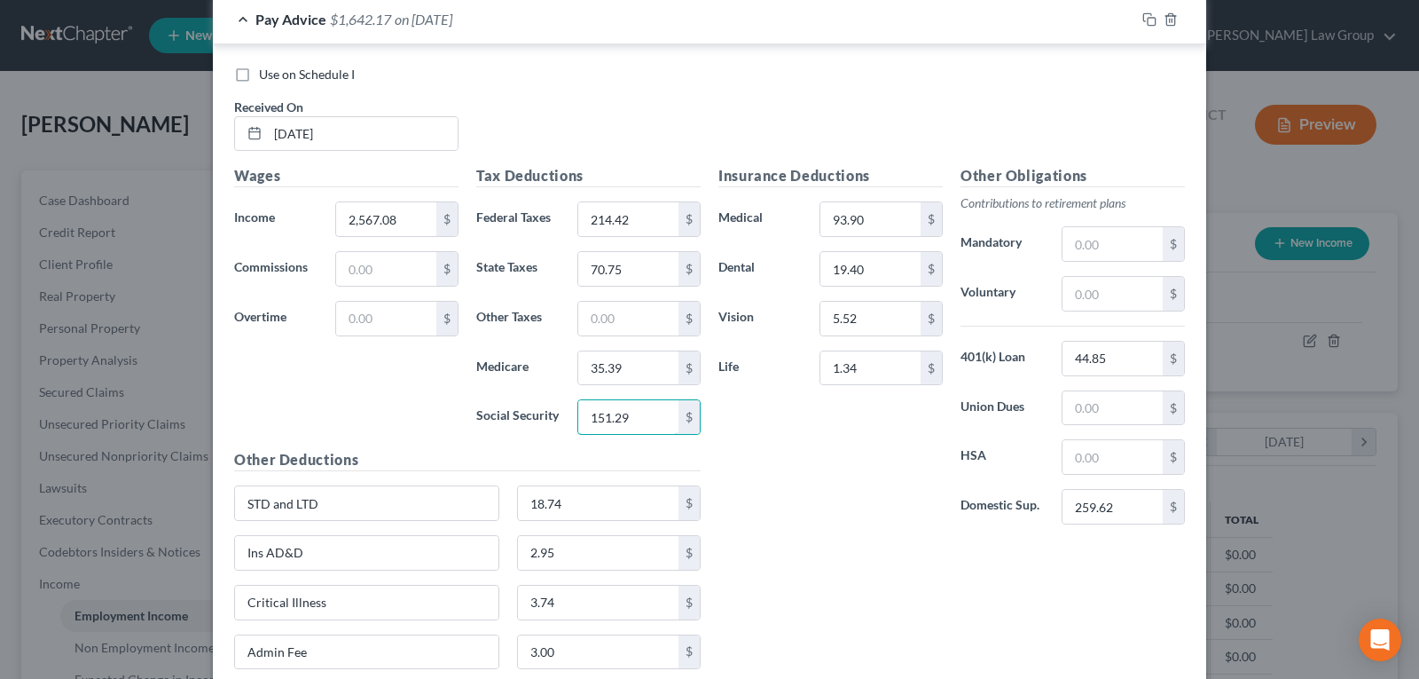
scroll to position [693, 0]
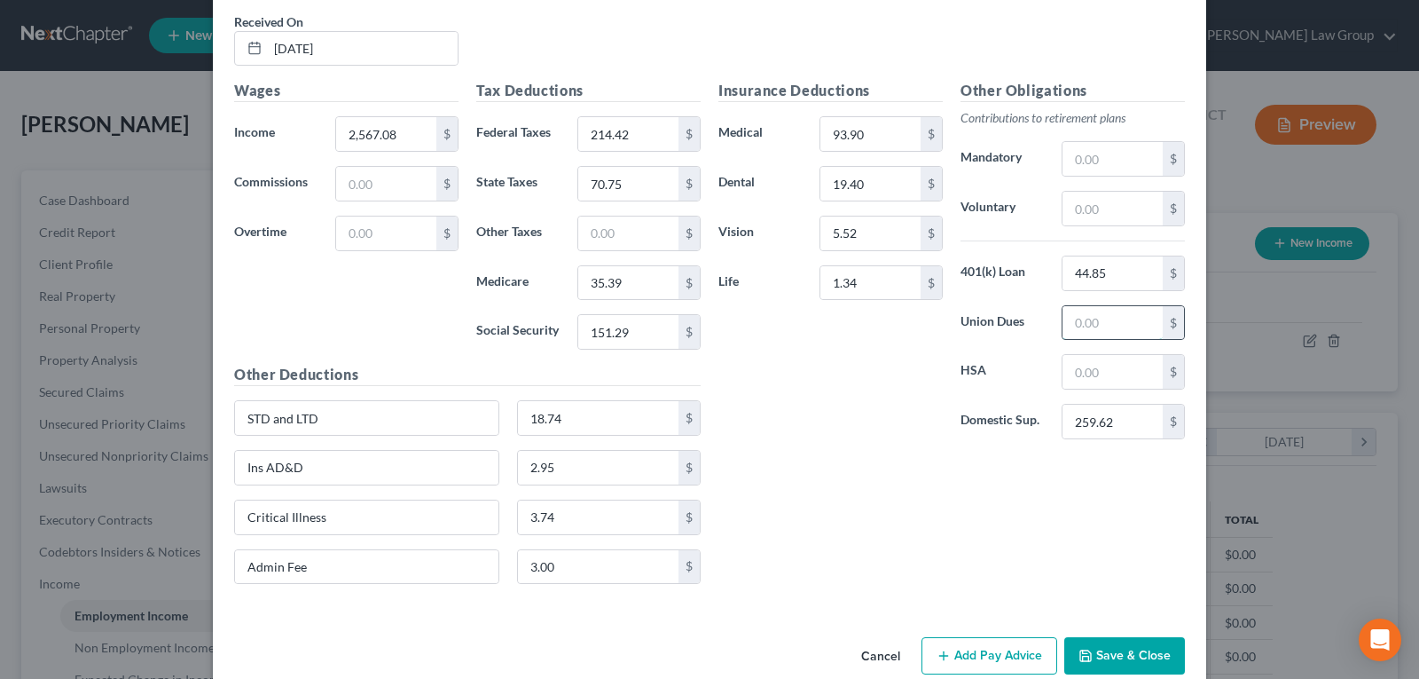
click at [1079, 320] on input "text" at bounding box center [1113, 323] width 100 height 34
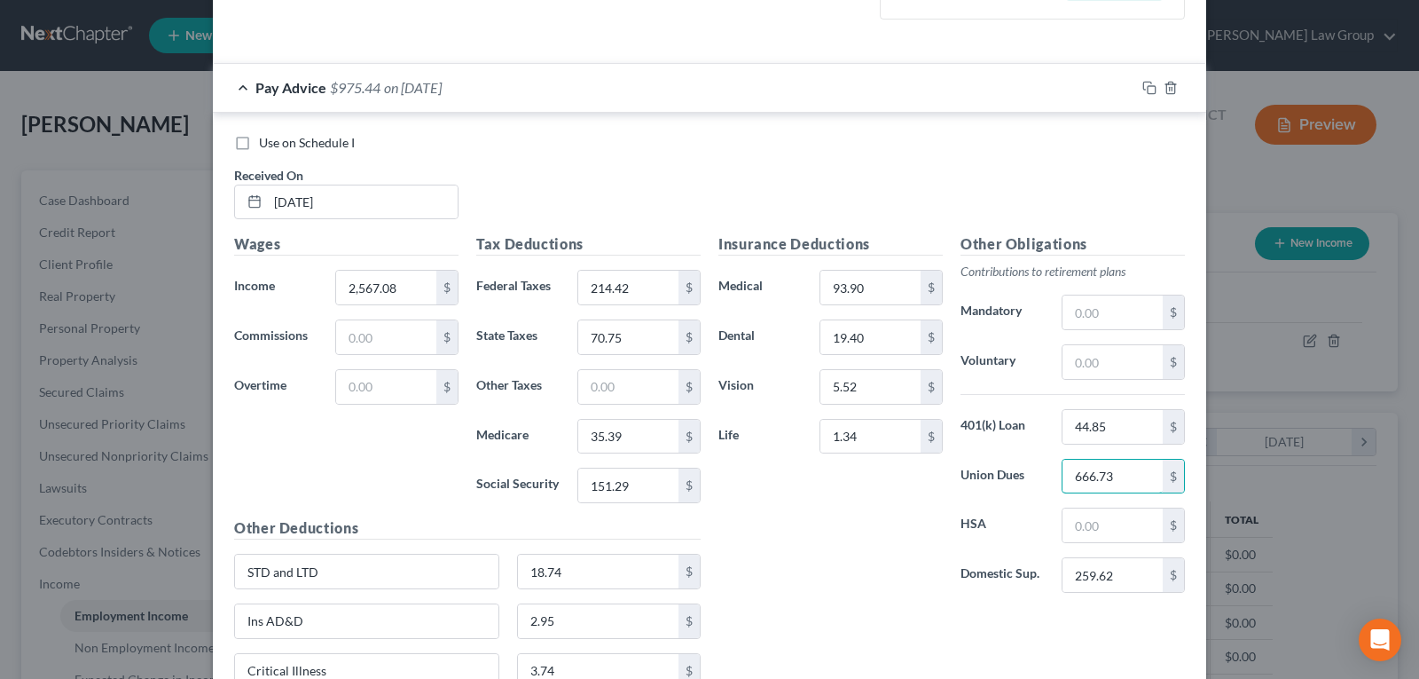
scroll to position [515, 0]
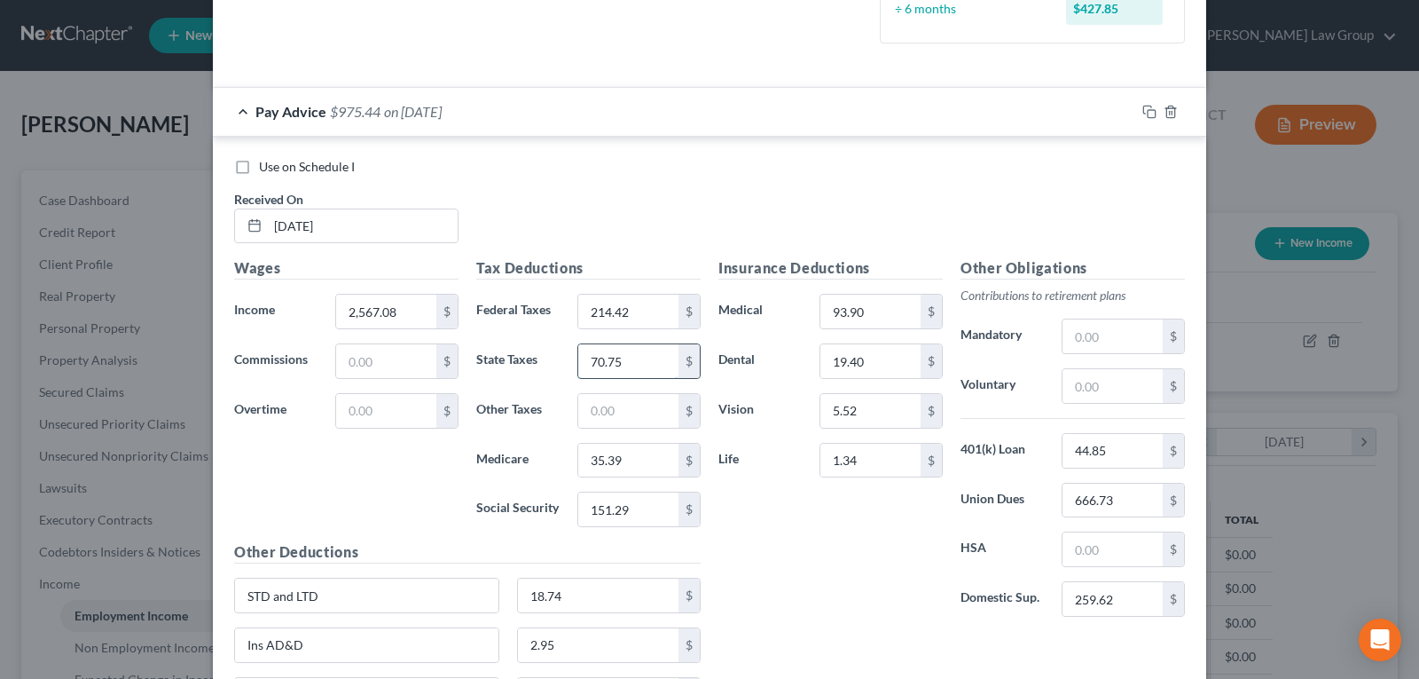
click at [628, 353] on input "70.75" at bounding box center [628, 361] width 100 height 34
click at [651, 509] on input "151.29" at bounding box center [628, 509] width 100 height 34
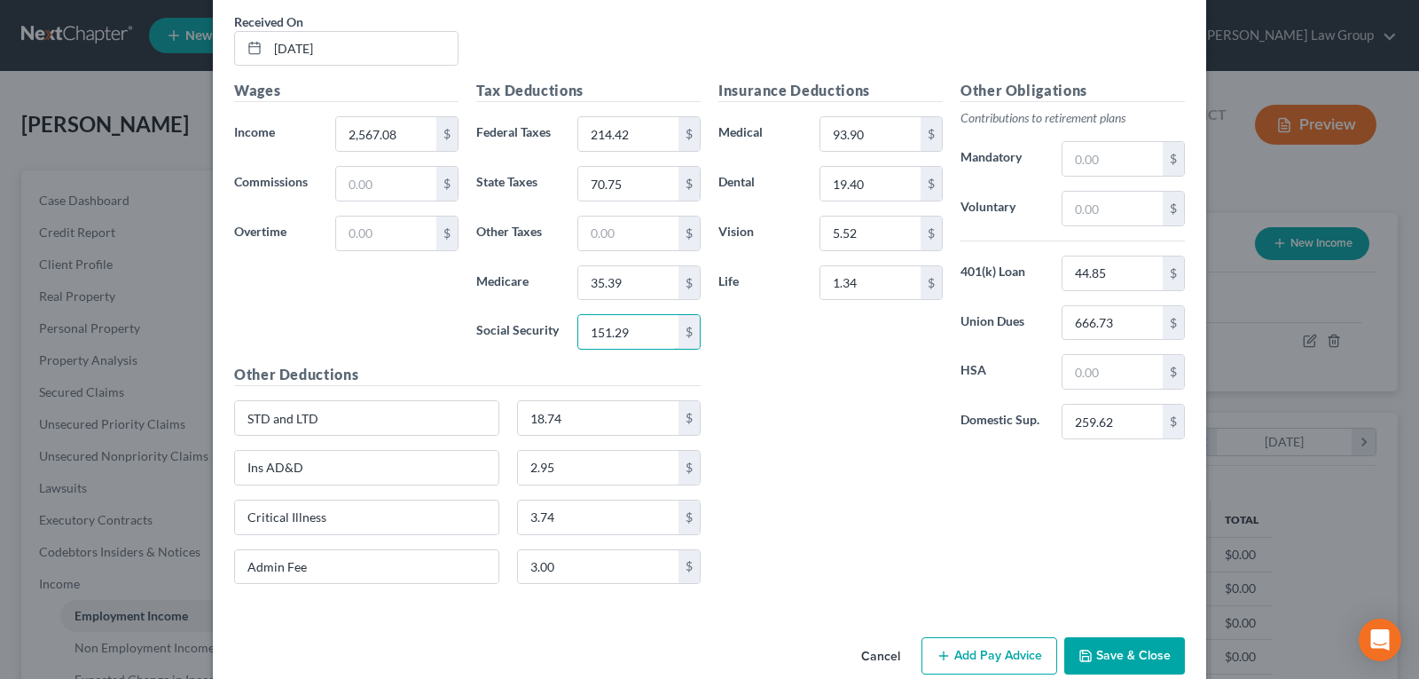
scroll to position [724, 0]
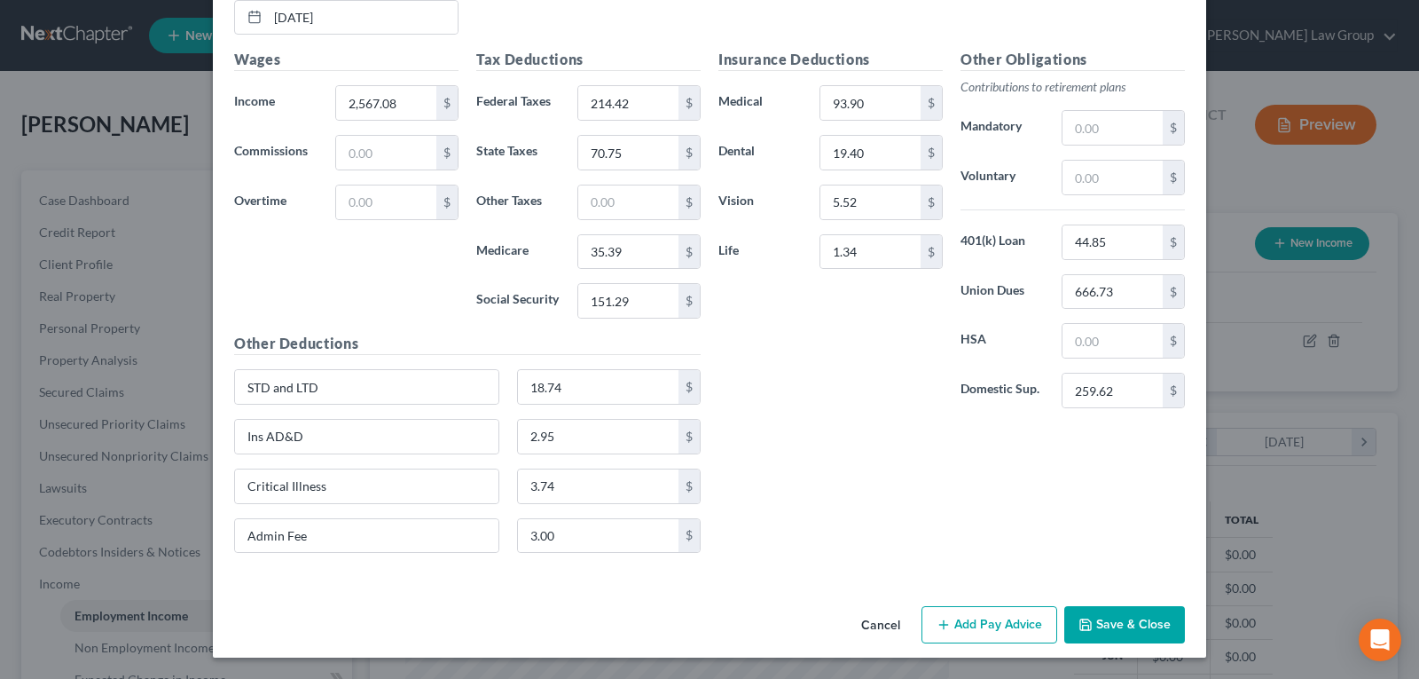
drag, startPoint x: 906, startPoint y: 459, endPoint x: 899, endPoint y: 452, distance: 9.4
click at [897, 458] on div "Insurance Deductions Medical 93.90 $ Dental 19.40 $ Vision 5.52 $ Life 1.34 $ O…" at bounding box center [952, 308] width 484 height 518
click at [864, 346] on div "Insurance Deductions Medical 93.90 $ Dental 19.40 $ Vision 5.52 $ Life 6.72 $" at bounding box center [831, 235] width 242 height 373
drag, startPoint x: 343, startPoint y: 389, endPoint x: 169, endPoint y: 373, distance: 174.6
click at [169, 373] on div "Edit Income Source × Employment Type * Select Full or [DEMOGRAPHIC_DATA] Employ…" at bounding box center [709, 339] width 1419 height 679
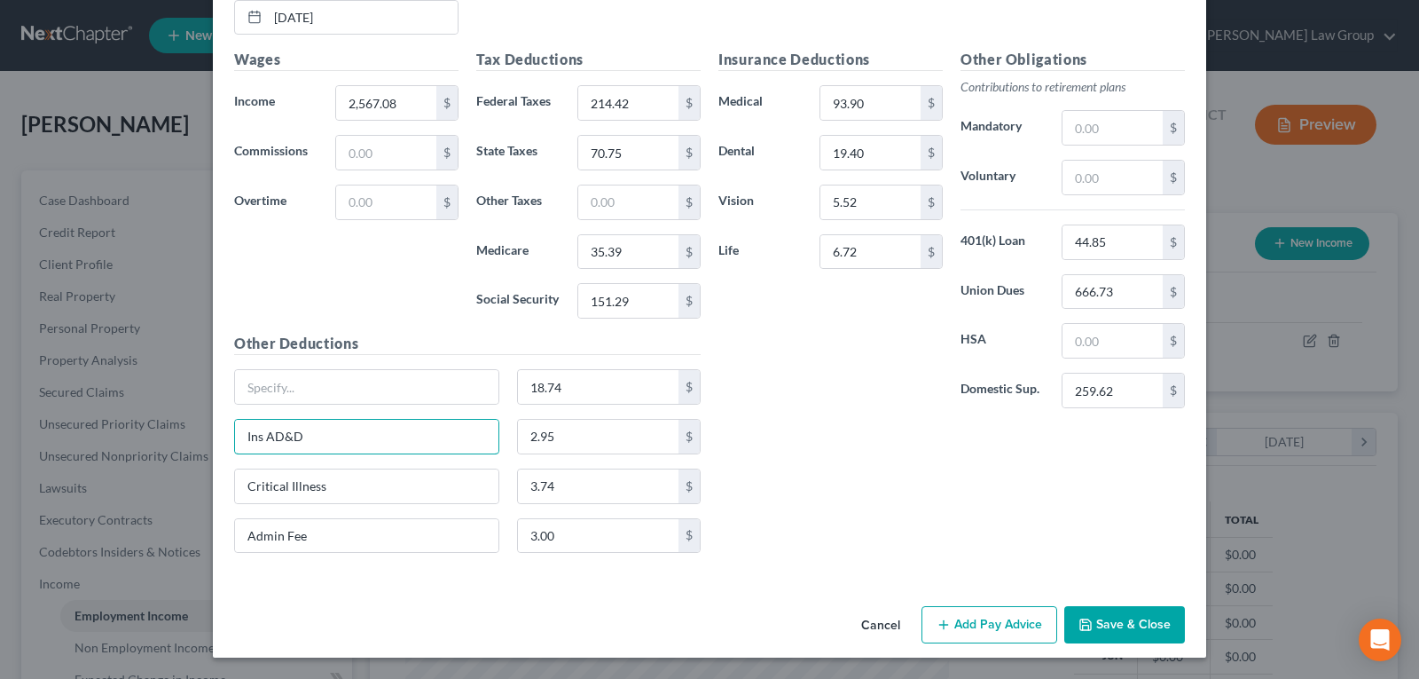
drag, startPoint x: 377, startPoint y: 428, endPoint x: 0, endPoint y: 442, distance: 377.2
click at [0, 442] on div "Edit Income Source × Employment Type * Select Full or [DEMOGRAPHIC_DATA] Employ…" at bounding box center [709, 339] width 1419 height 679
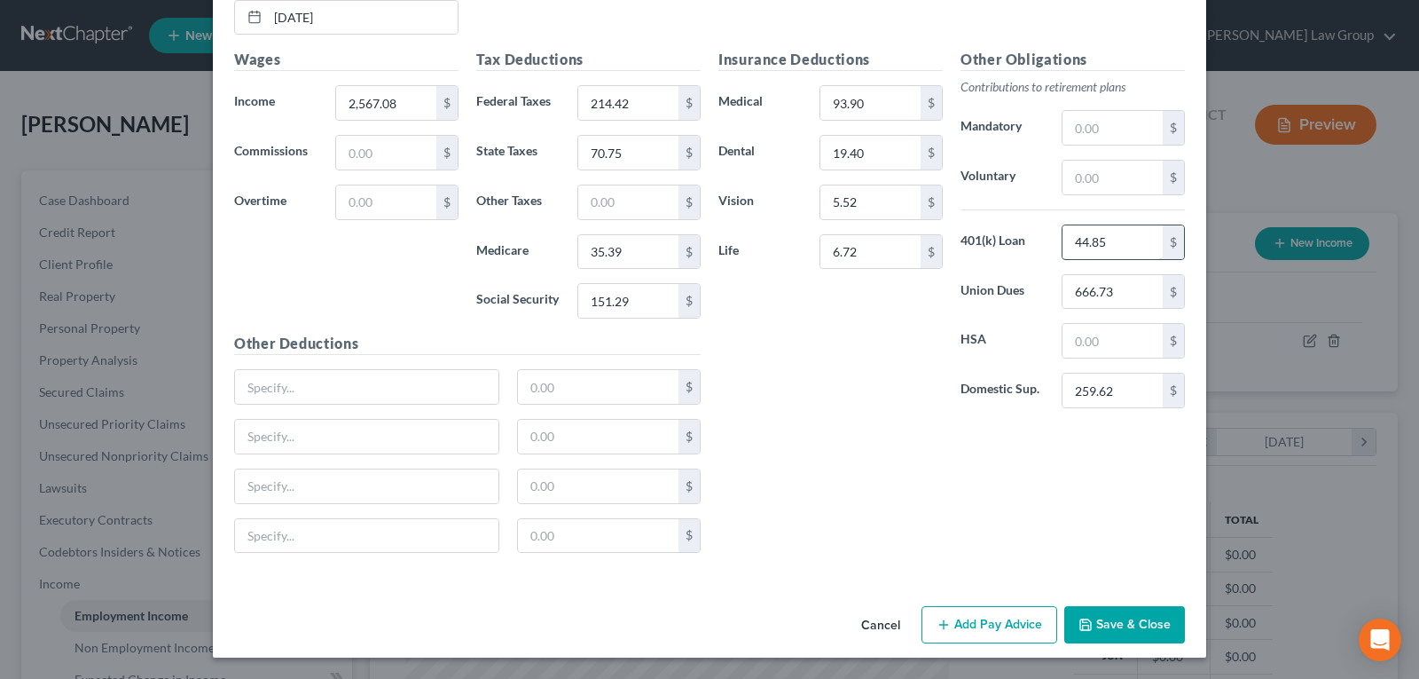
click at [1133, 247] on input "44.85" at bounding box center [1113, 242] width 100 height 34
click at [1124, 294] on input "666.73" at bounding box center [1113, 292] width 100 height 34
click at [1133, 389] on input "259.62" at bounding box center [1113, 390] width 100 height 34
click at [858, 253] on input "6.72" at bounding box center [870, 252] width 100 height 34
click at [875, 161] on input "19.40" at bounding box center [870, 153] width 100 height 34
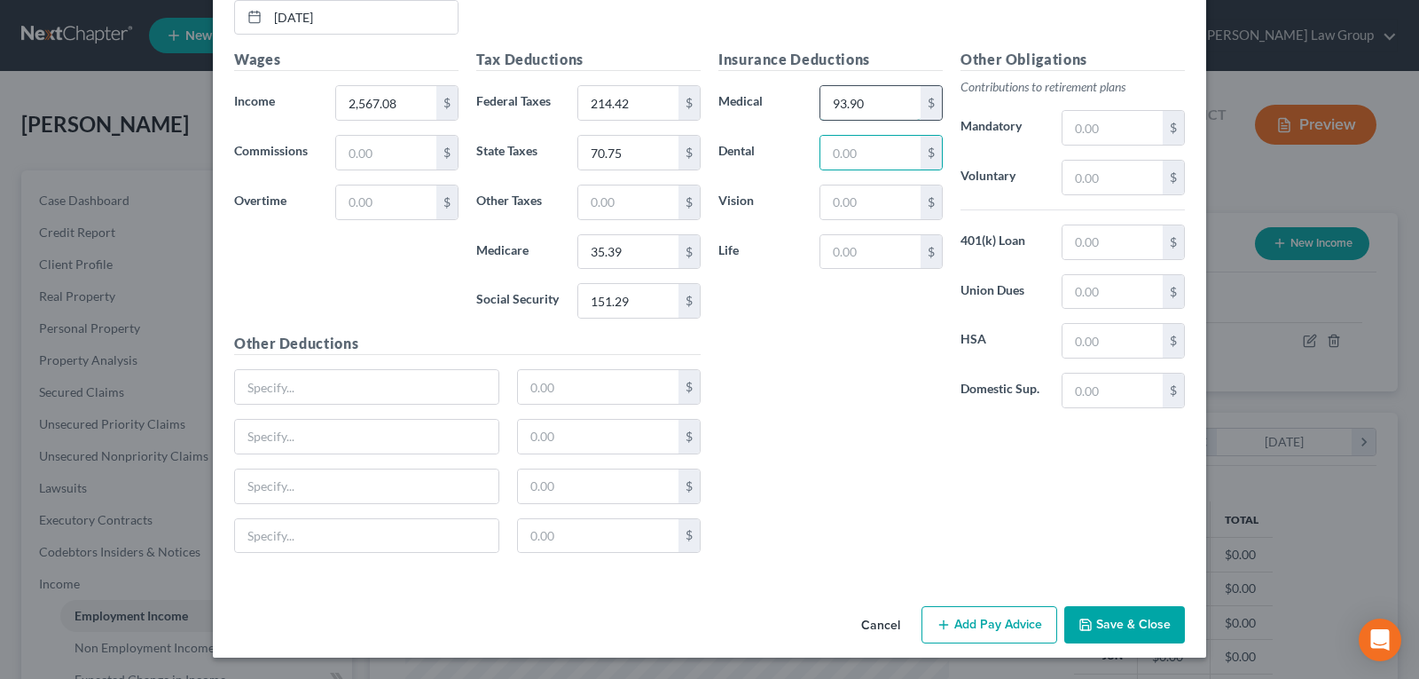
click at [888, 111] on input "93.90" at bounding box center [870, 103] width 100 height 34
click at [867, 371] on div "Insurance Deductions Medical $ Dental $ Vision $ Life $" at bounding box center [831, 235] width 242 height 373
drag, startPoint x: 870, startPoint y: 239, endPoint x: 857, endPoint y: 252, distance: 18.2
click at [870, 239] on input "text" at bounding box center [870, 252] width 100 height 34
click at [335, 384] on input "text" at bounding box center [366, 387] width 263 height 34
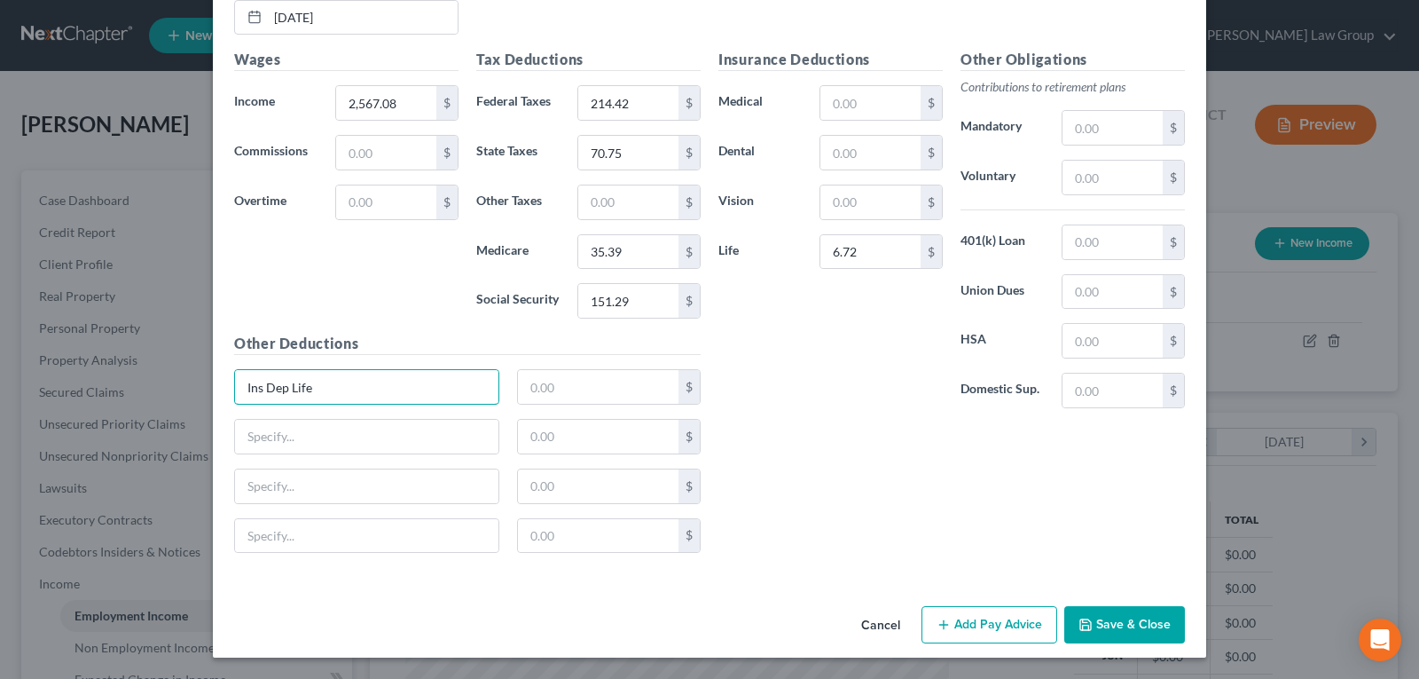
drag, startPoint x: 335, startPoint y: 384, endPoint x: 203, endPoint y: 387, distance: 132.2
click at [203, 385] on div "Edit Income Source × Employment Type * Select Full or [DEMOGRAPHIC_DATA] Employ…" at bounding box center [709, 339] width 1419 height 679
click at [886, 252] on input "6.72" at bounding box center [870, 252] width 100 height 34
click at [308, 374] on input "text" at bounding box center [366, 387] width 263 height 34
drag, startPoint x: 600, startPoint y: 380, endPoint x: 579, endPoint y: 384, distance: 21.7
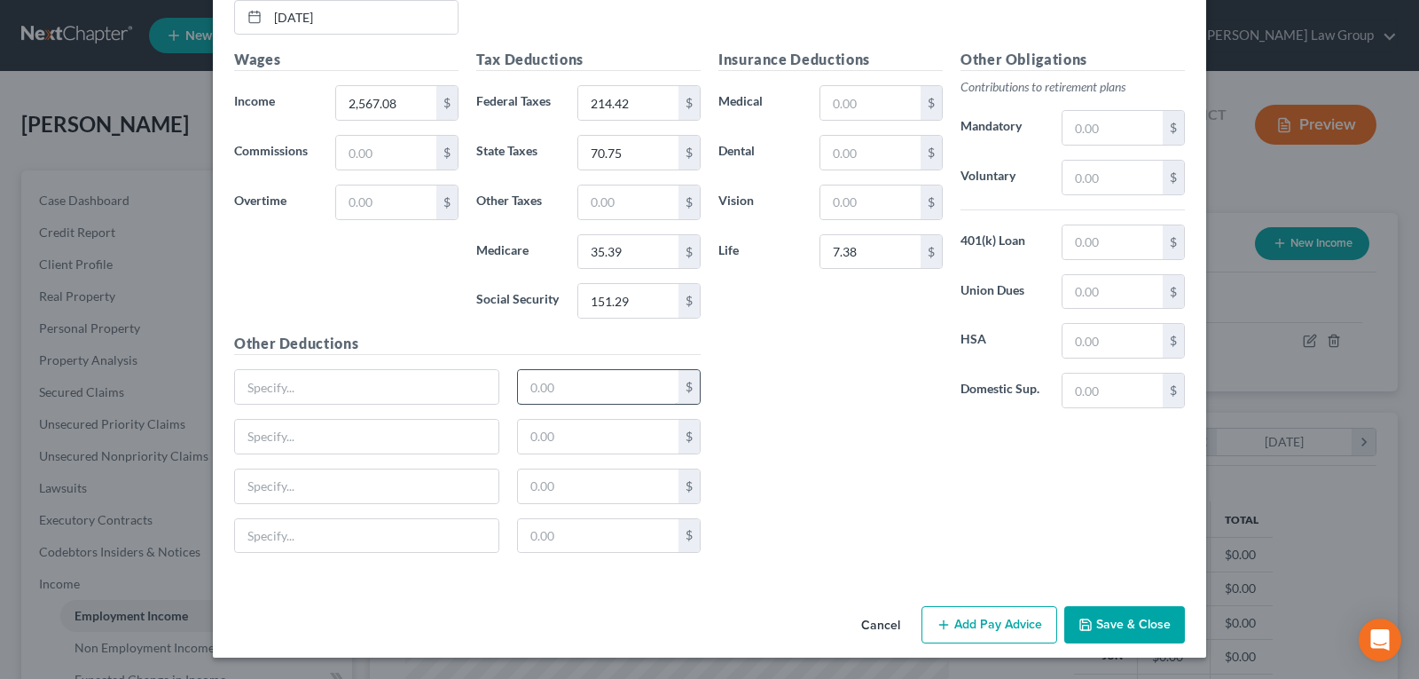
click at [594, 381] on input "text" at bounding box center [598, 387] width 161 height 34
click at [410, 388] on input "text" at bounding box center [366, 387] width 263 height 34
click at [853, 102] on input "text" at bounding box center [870, 103] width 100 height 34
click at [840, 160] on input "text" at bounding box center [870, 153] width 100 height 34
click at [299, 444] on input "text" at bounding box center [366, 437] width 263 height 34
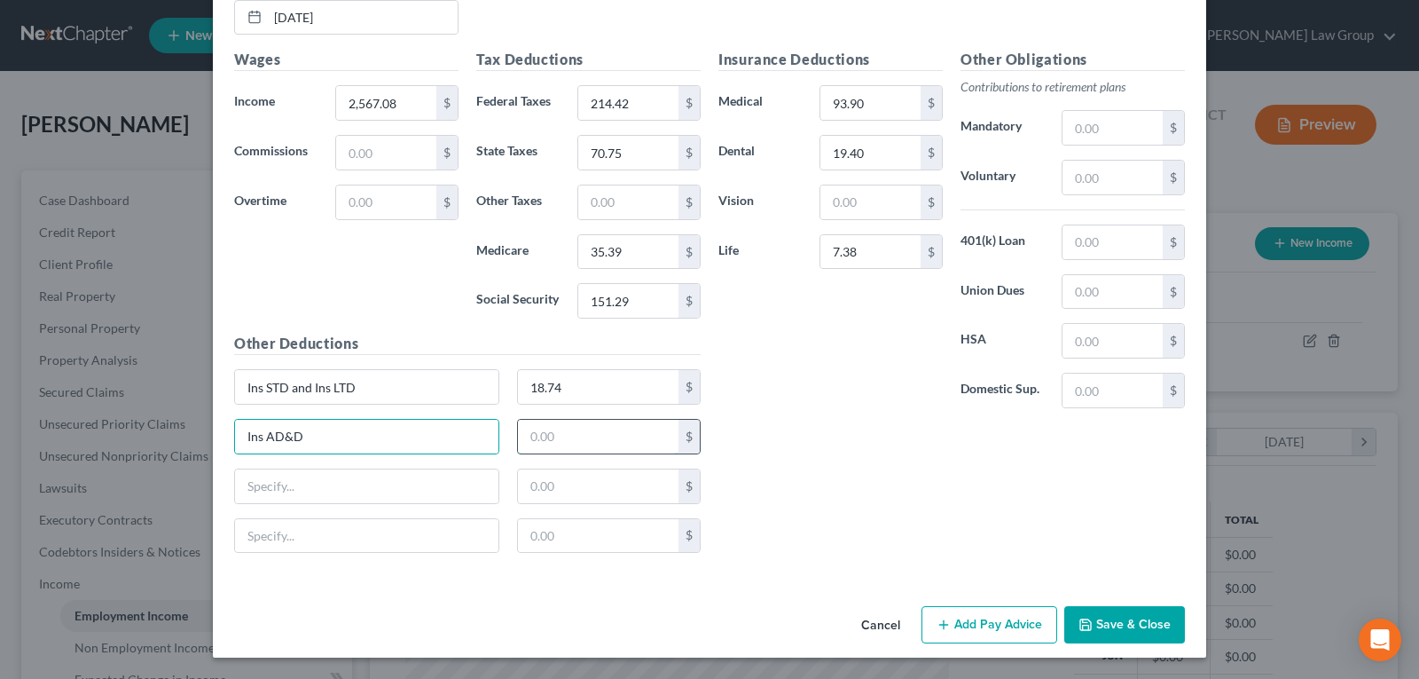
click at [591, 436] on input "text" at bounding box center [598, 437] width 161 height 34
click at [298, 484] on input "text" at bounding box center [366, 486] width 263 height 34
click at [599, 490] on input "text" at bounding box center [598, 486] width 161 height 34
drag, startPoint x: 1108, startPoint y: 388, endPoint x: 1095, endPoint y: 396, distance: 16.0
click at [1104, 392] on input "text" at bounding box center [1113, 390] width 100 height 34
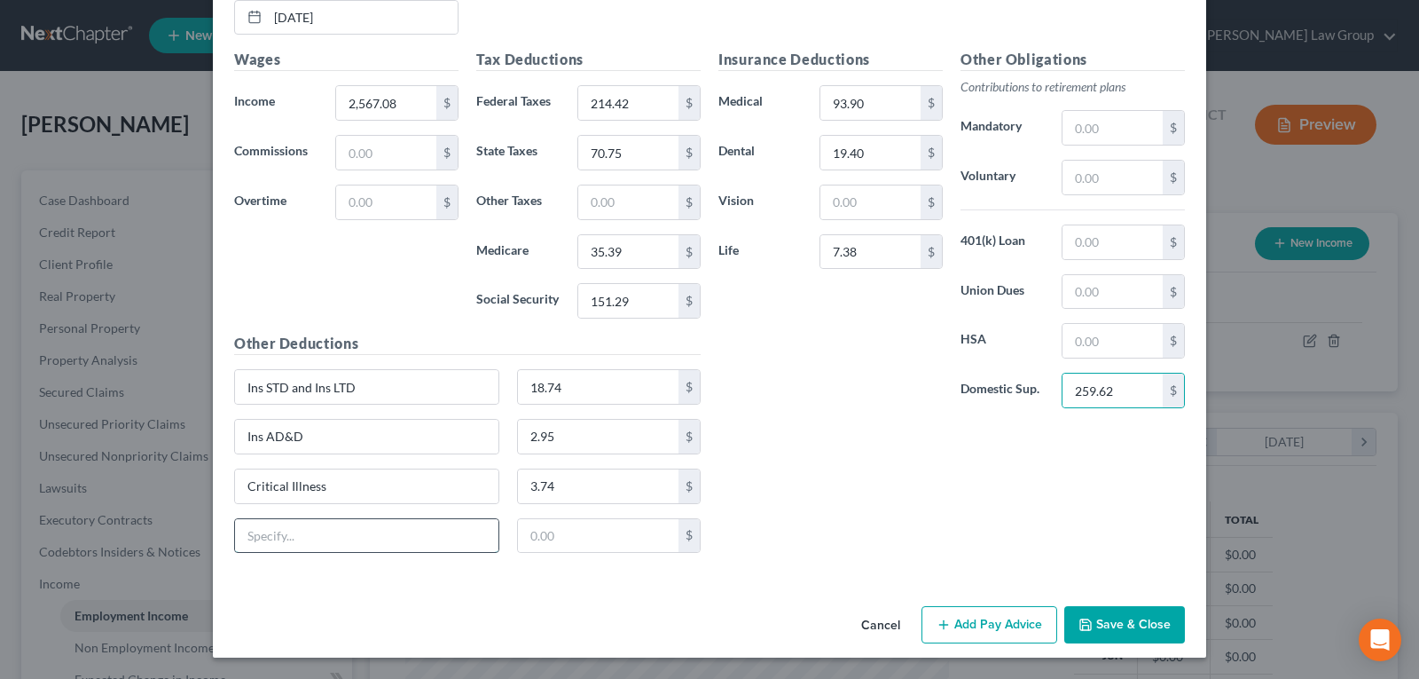
click at [271, 533] on input "text" at bounding box center [366, 536] width 263 height 34
click at [577, 542] on input "text" at bounding box center [598, 536] width 161 height 34
click at [1101, 288] on input "text" at bounding box center [1113, 292] width 100 height 34
drag, startPoint x: 1090, startPoint y: 226, endPoint x: 1078, endPoint y: 246, distance: 23.1
click at [1090, 226] on input "text" at bounding box center [1113, 242] width 100 height 34
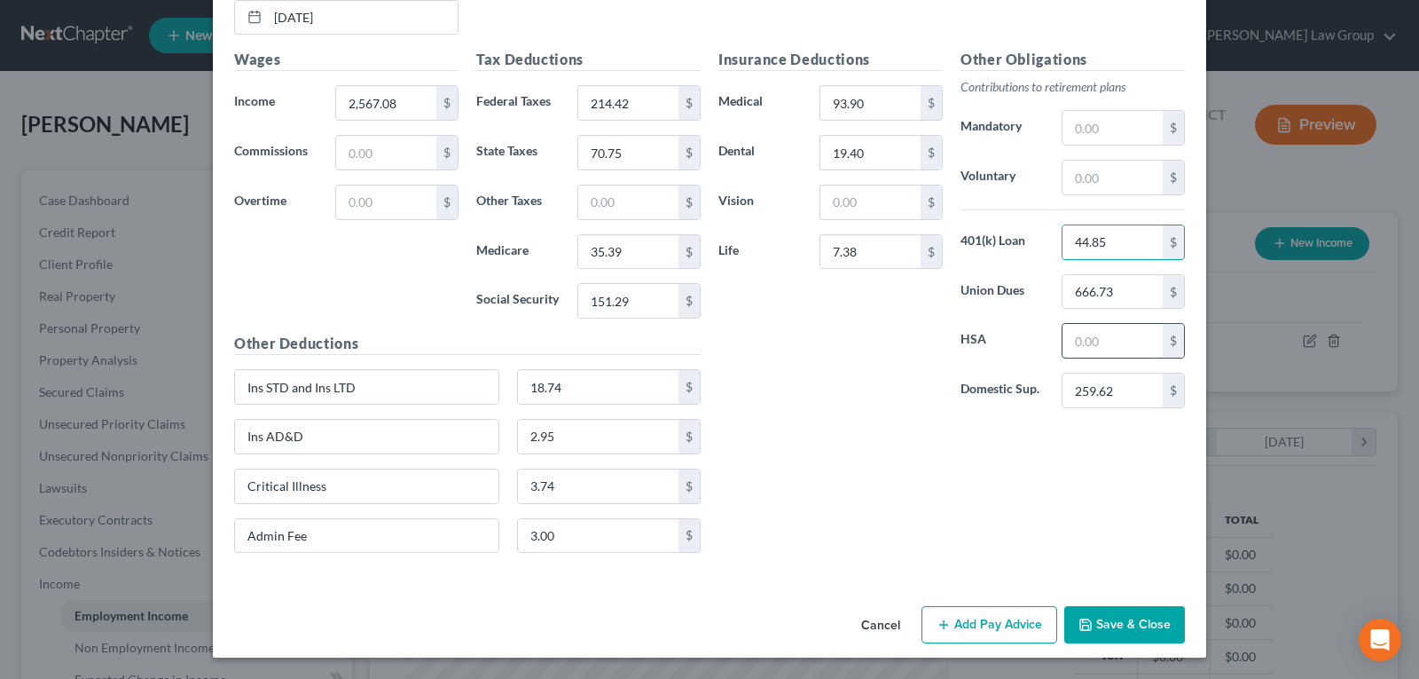
click at [1063, 343] on input "text" at bounding box center [1113, 341] width 100 height 34
drag, startPoint x: 855, startPoint y: 178, endPoint x: 855, endPoint y: 194, distance: 16.0
click at [855, 179] on div "Insurance Deductions Medical 93.90 $ Dental 19.40 $ Vision $ Life 7.38 $" at bounding box center [831, 235] width 242 height 373
click at [855, 193] on input "text" at bounding box center [870, 202] width 100 height 34
drag, startPoint x: 832, startPoint y: 435, endPoint x: 848, endPoint y: 420, distance: 21.4
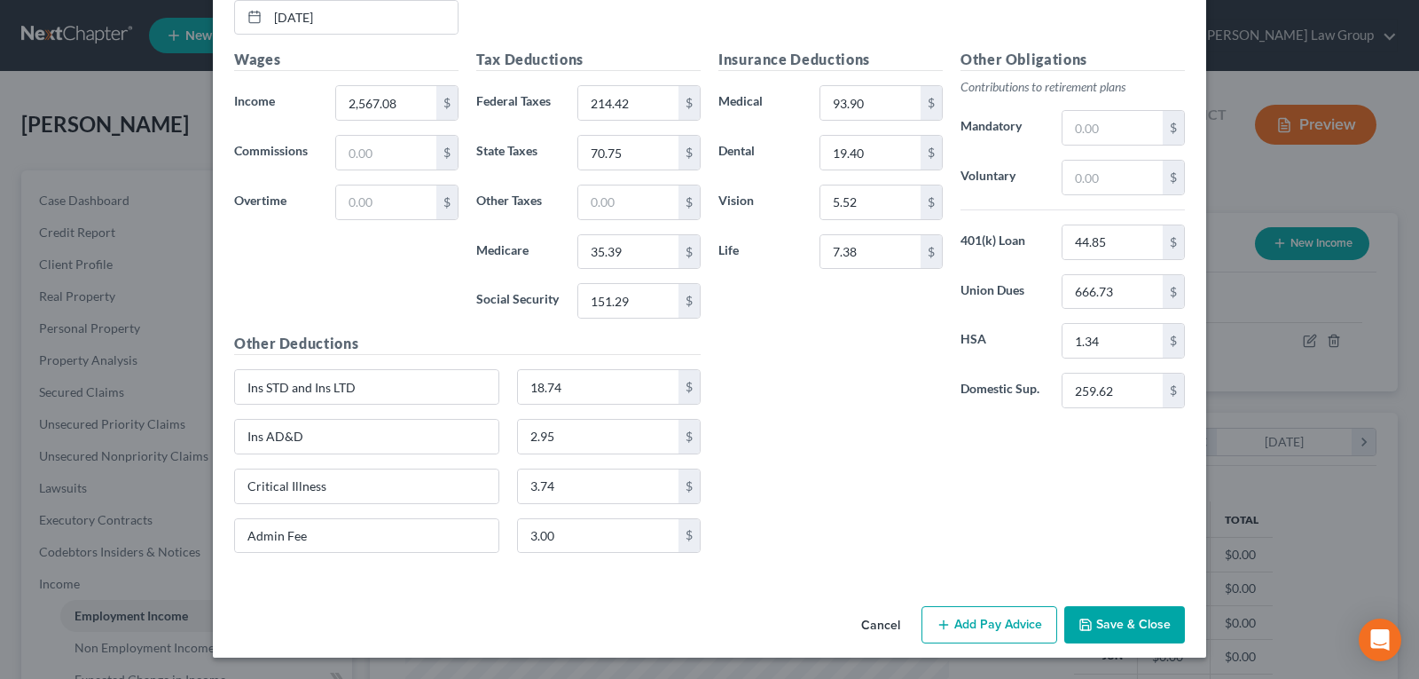
click at [833, 434] on div "Insurance Deductions Medical 93.90 $ Dental 19.40 $ Vision 5.52 $ Life 7.38 $ O…" at bounding box center [952, 308] width 484 height 518
click at [1103, 631] on button "Save & Close" at bounding box center [1124, 624] width 121 height 37
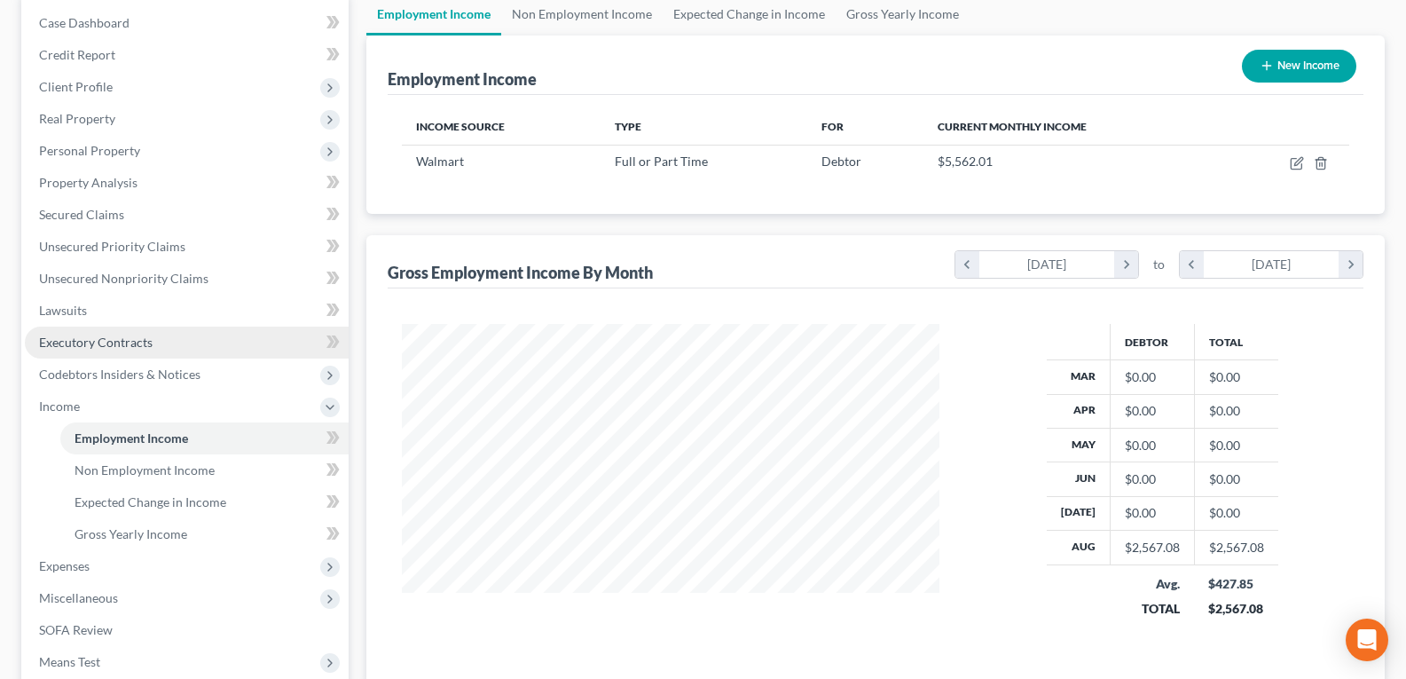
scroll to position [266, 0]
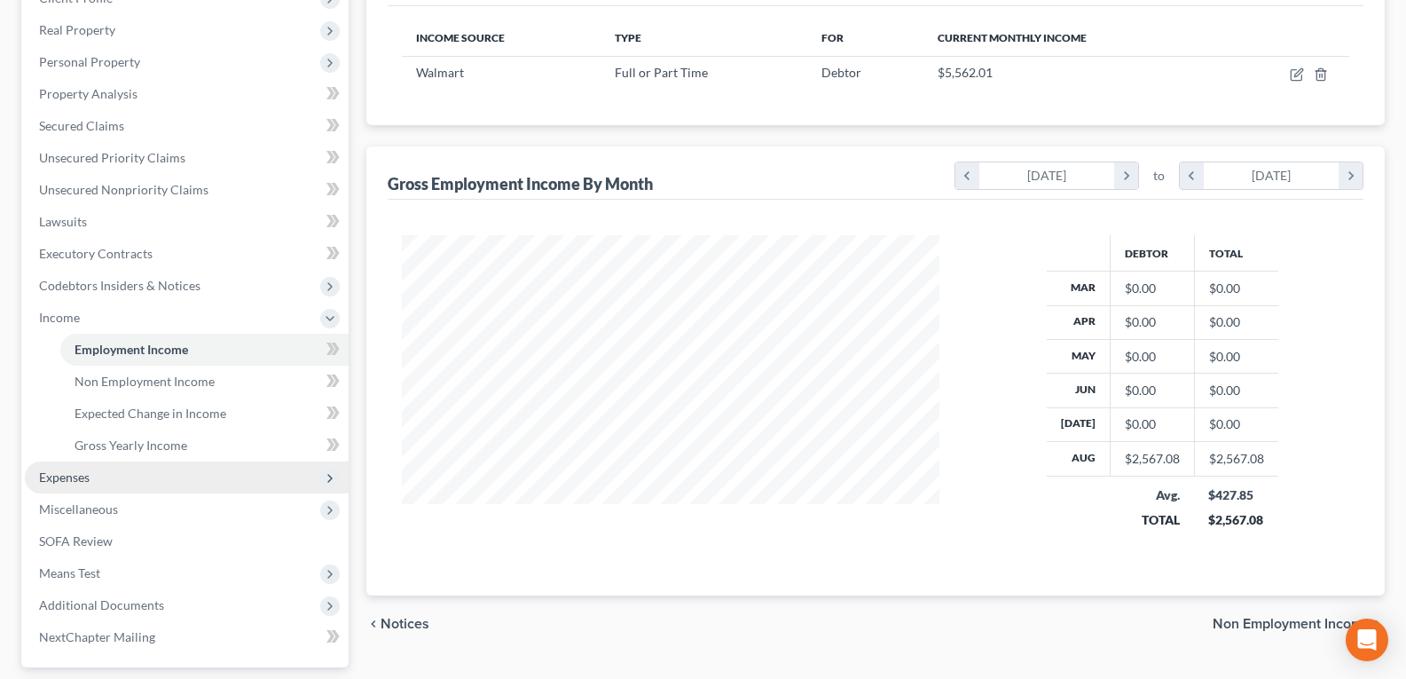
drag, startPoint x: 90, startPoint y: 484, endPoint x: 285, endPoint y: 481, distance: 195.2
click at [90, 484] on span "Expenses" at bounding box center [187, 477] width 324 height 32
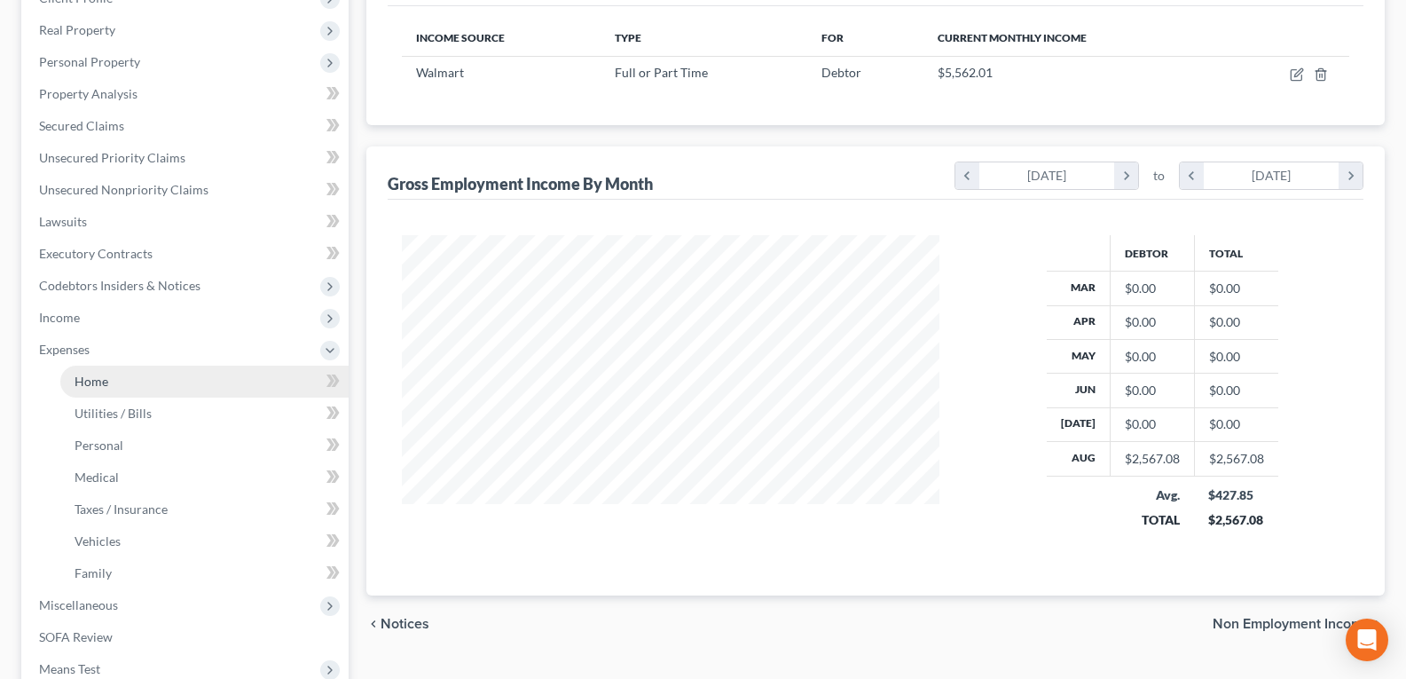
click at [145, 378] on link "Home" at bounding box center [204, 381] width 288 height 32
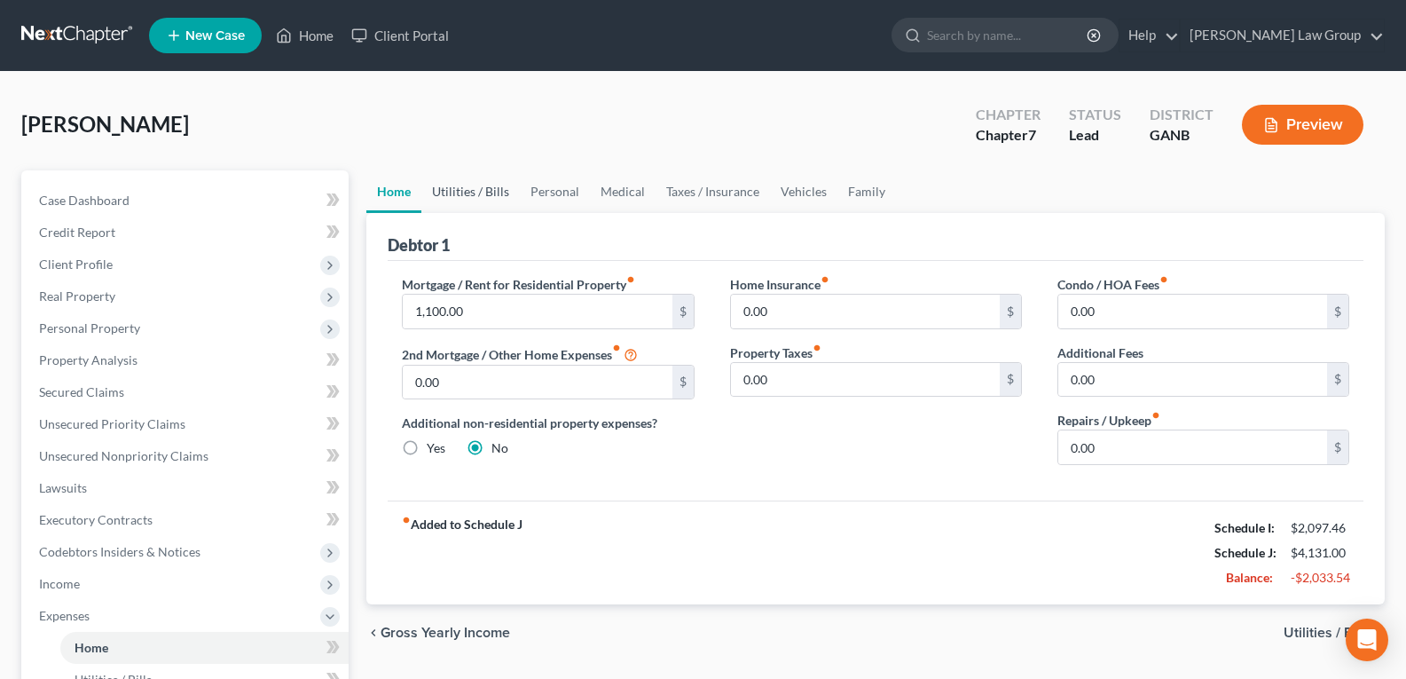
click at [477, 179] on link "Utilities / Bills" at bounding box center [470, 191] width 98 height 43
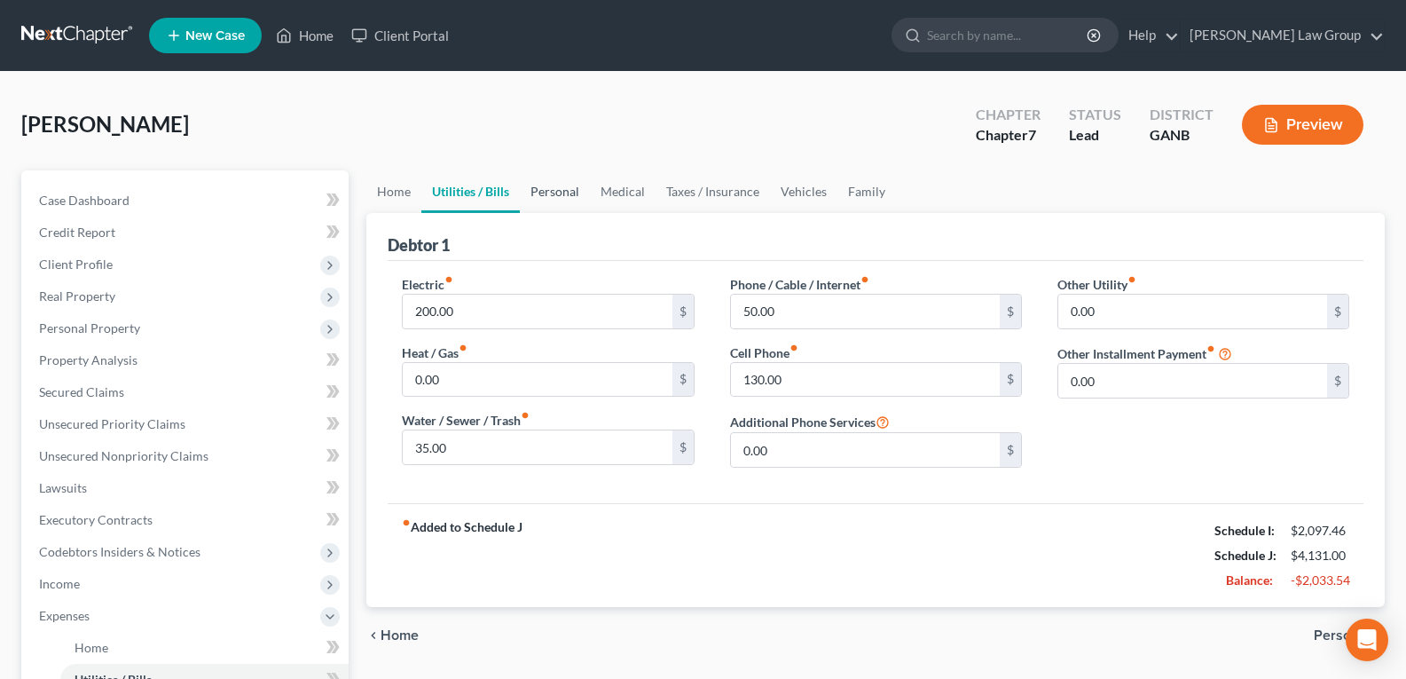
click at [561, 192] on link "Personal" at bounding box center [555, 191] width 70 height 43
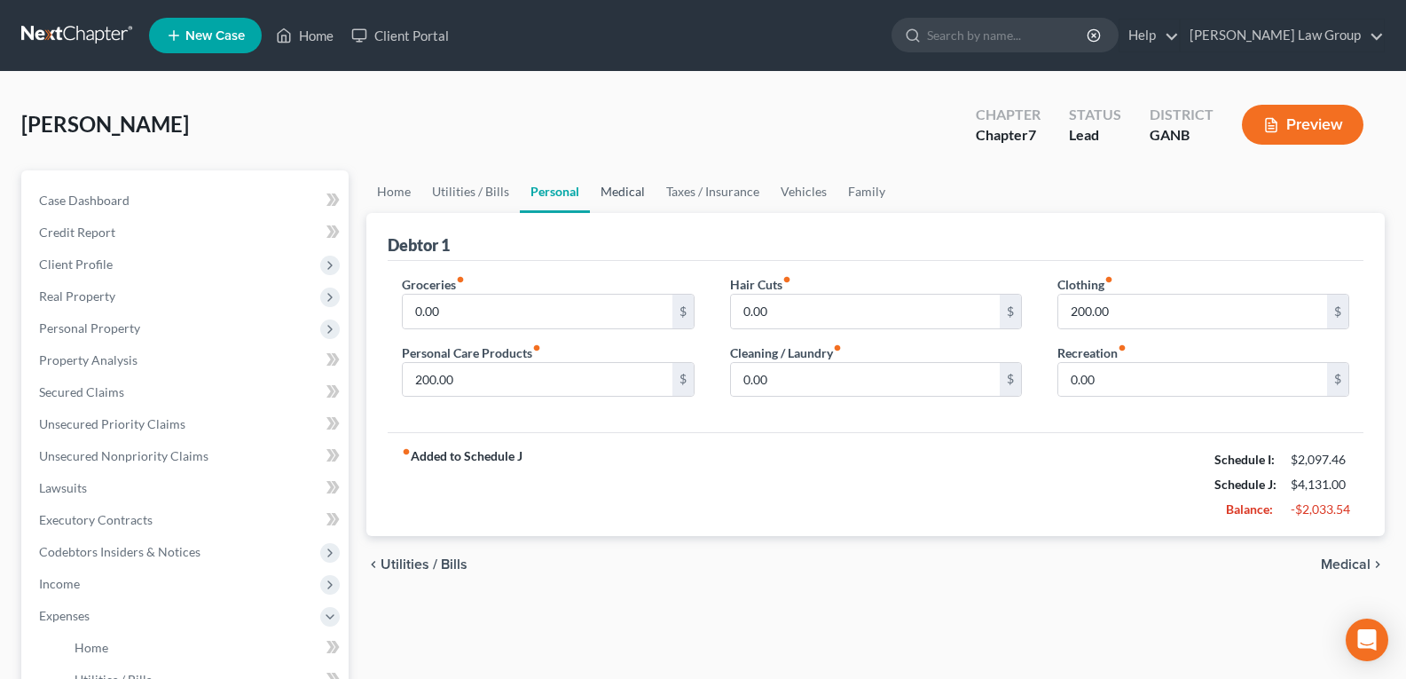
click at [627, 192] on link "Medical" at bounding box center [623, 191] width 66 height 43
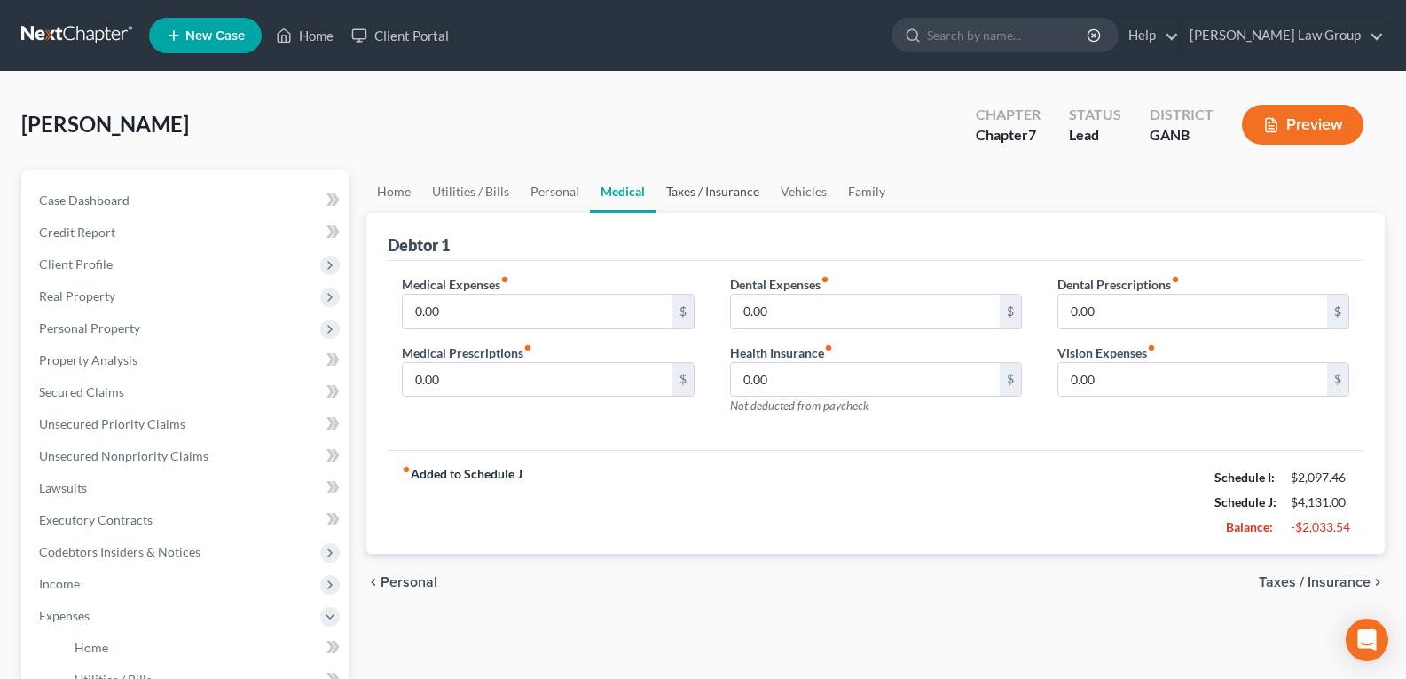
click at [714, 200] on link "Taxes / Insurance" at bounding box center [712, 191] width 114 height 43
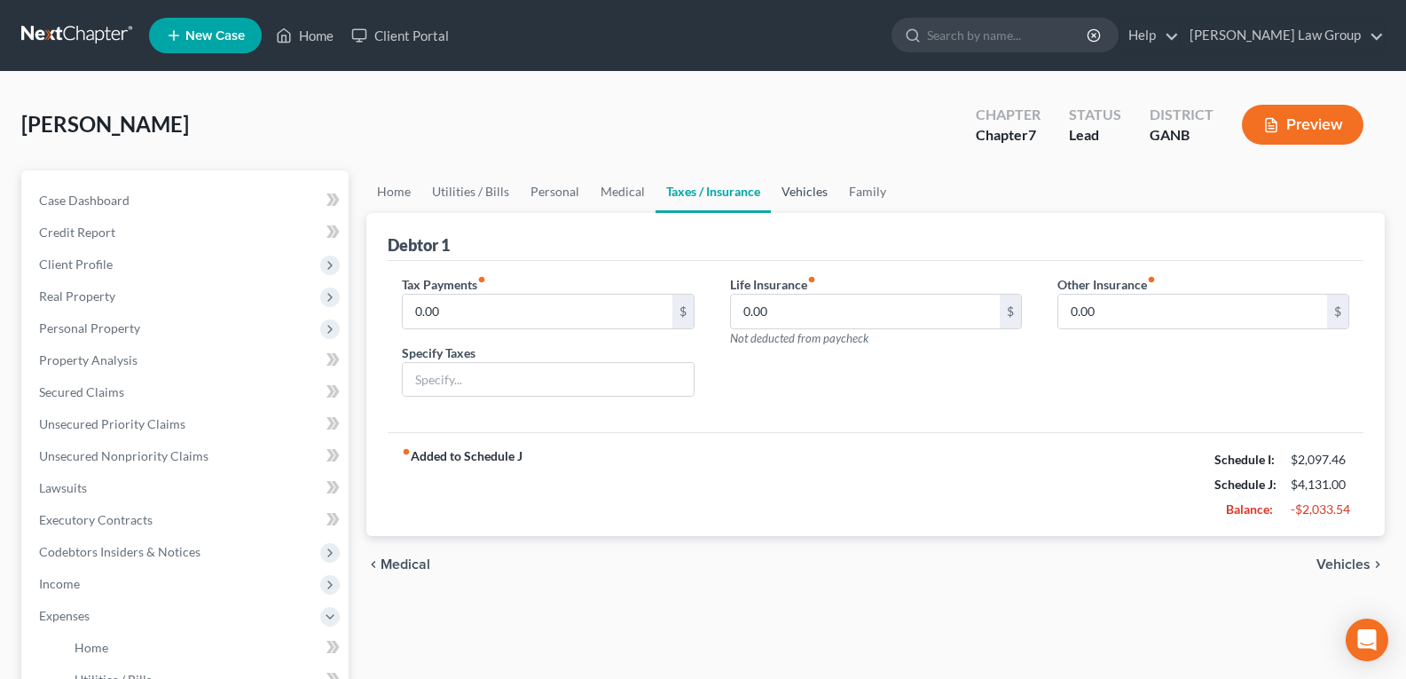
click at [799, 193] on link "Vehicles" at bounding box center [804, 191] width 67 height 43
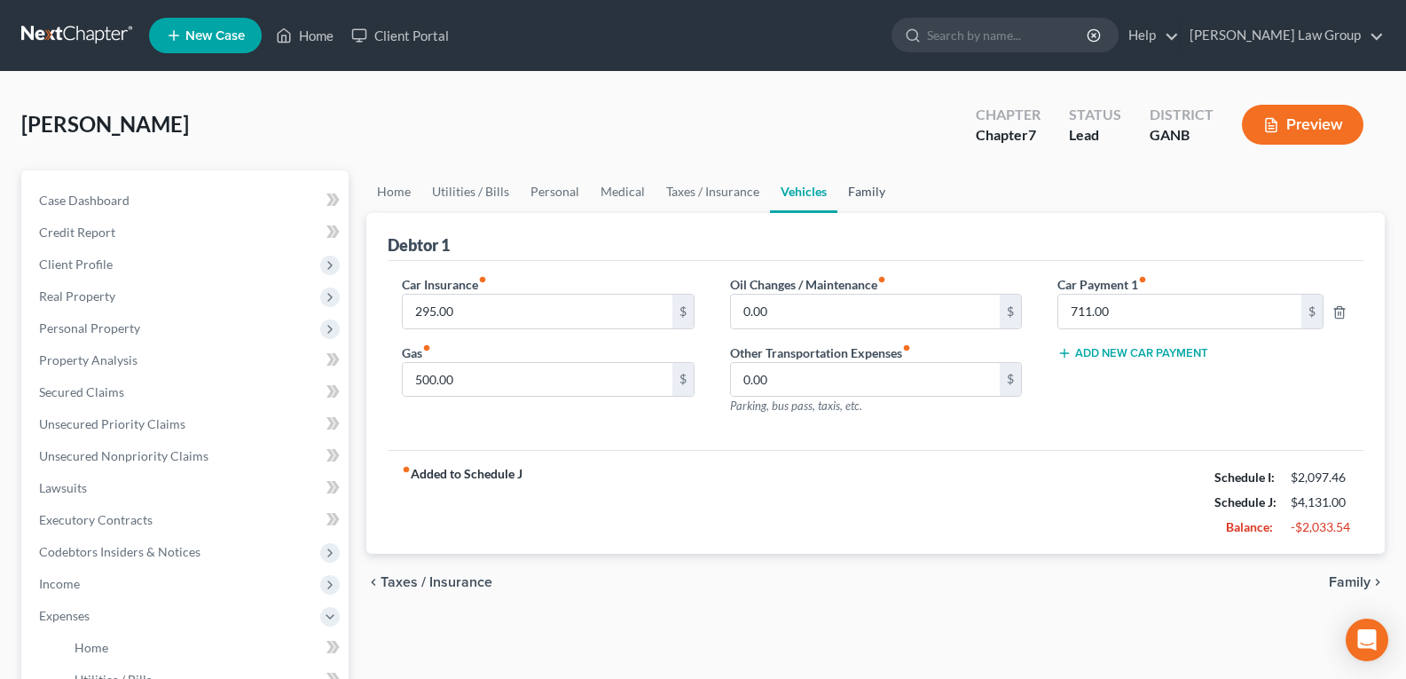
click at [845, 192] on link "Family" at bounding box center [866, 191] width 59 height 43
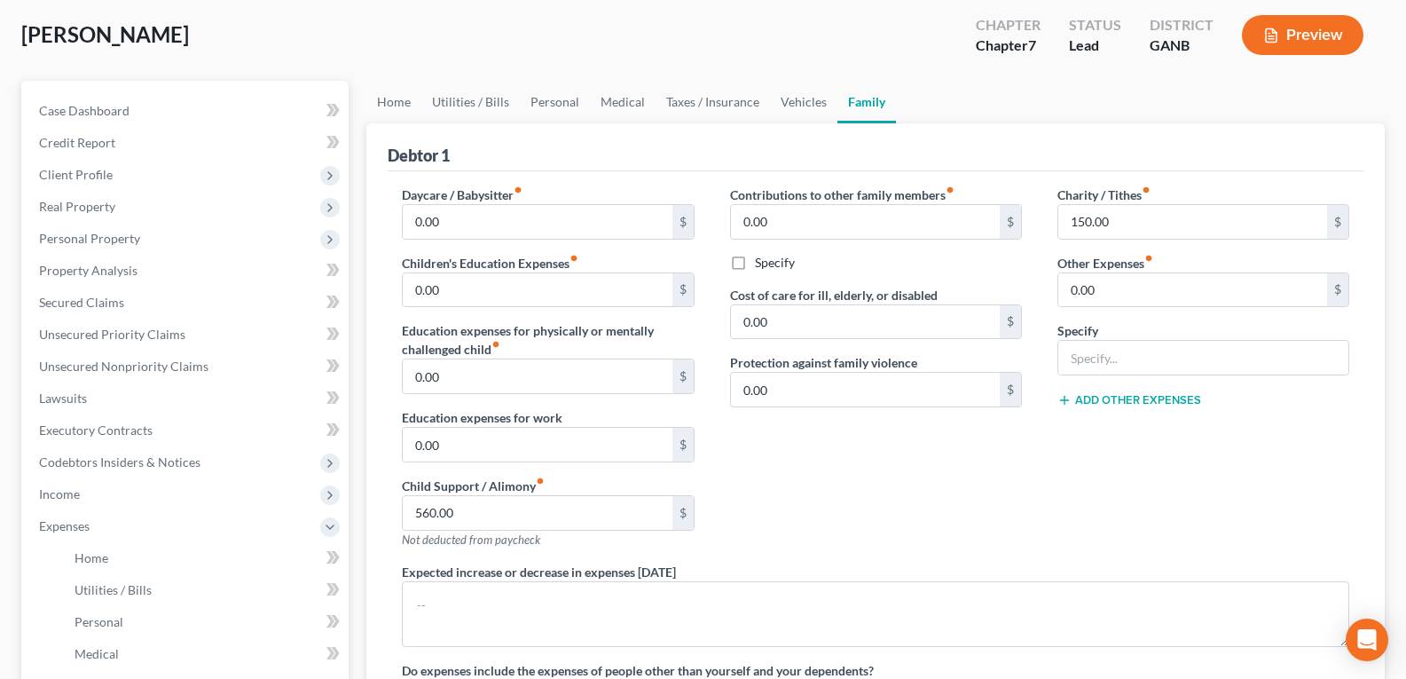
scroll to position [89, 0]
click at [94, 327] on span "Unsecured Priority Claims" at bounding box center [112, 334] width 146 height 15
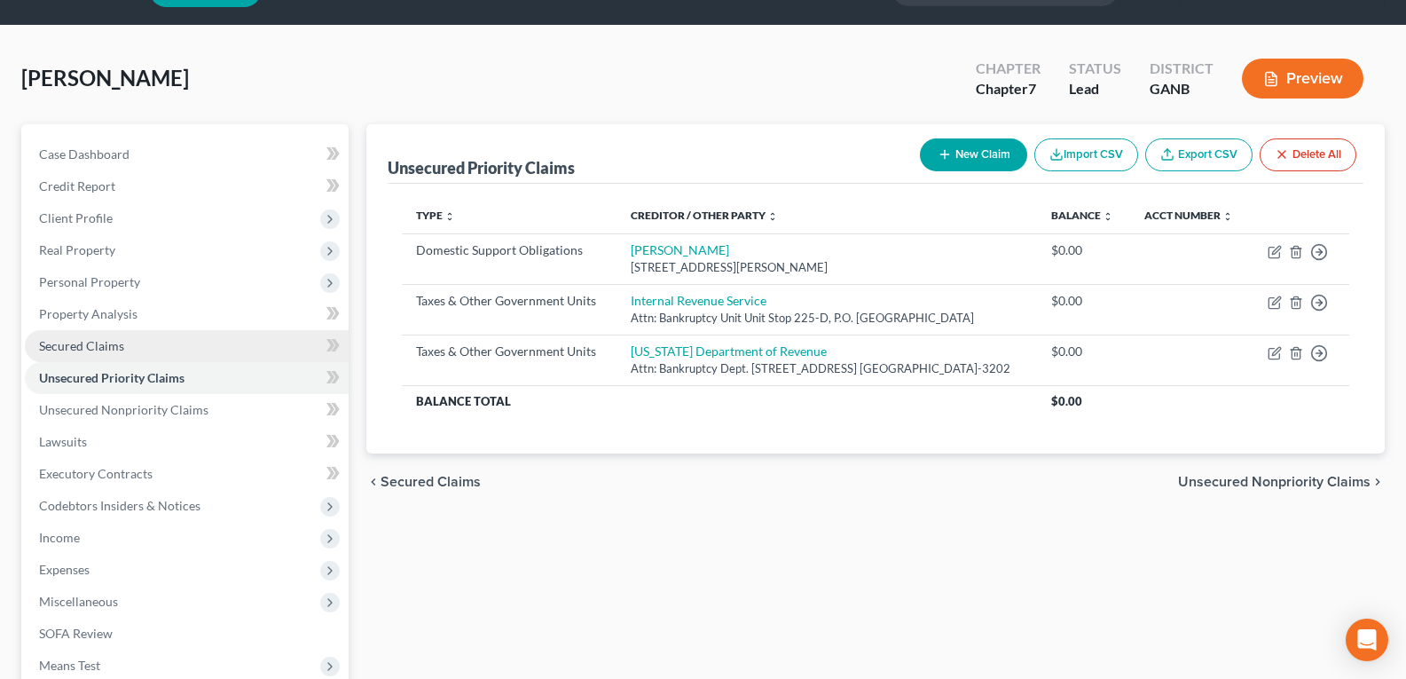
scroll to position [89, 0]
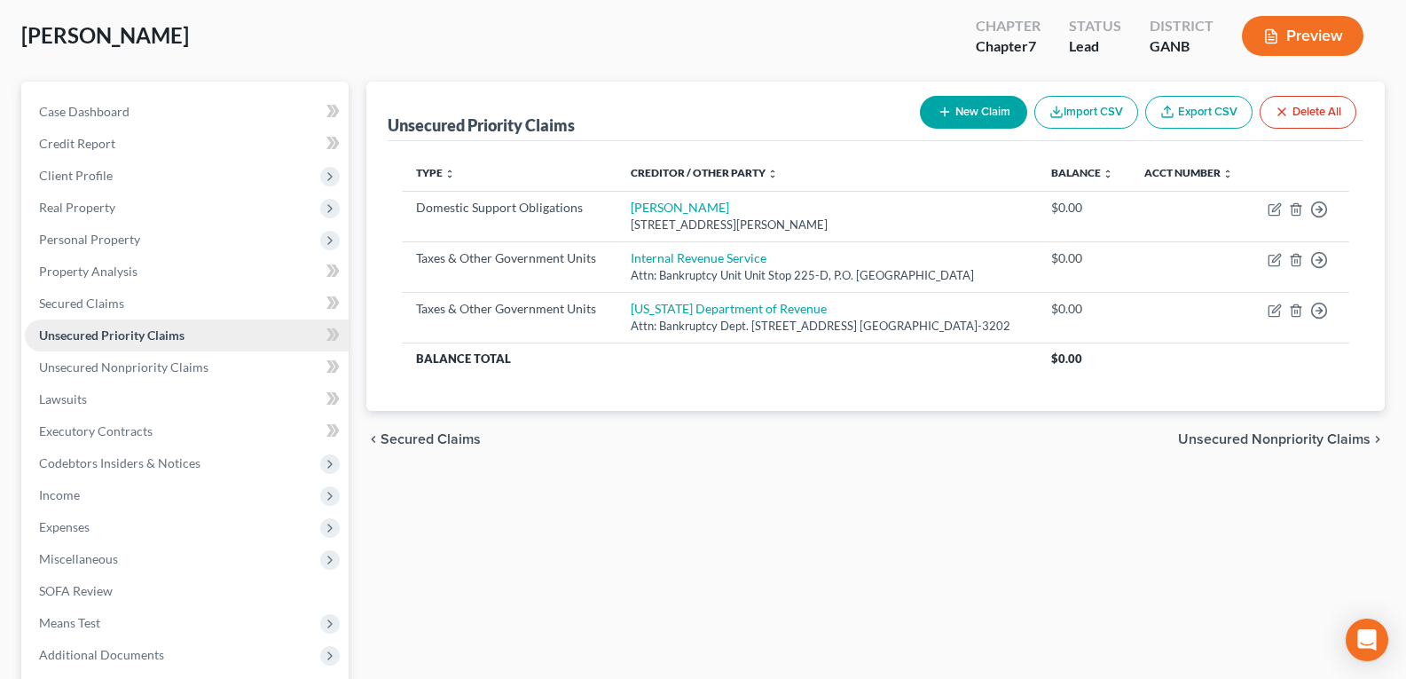
click at [74, 337] on span "Unsecured Priority Claims" at bounding box center [111, 334] width 145 height 15
click at [153, 306] on link "Secured Claims" at bounding box center [187, 303] width 324 height 32
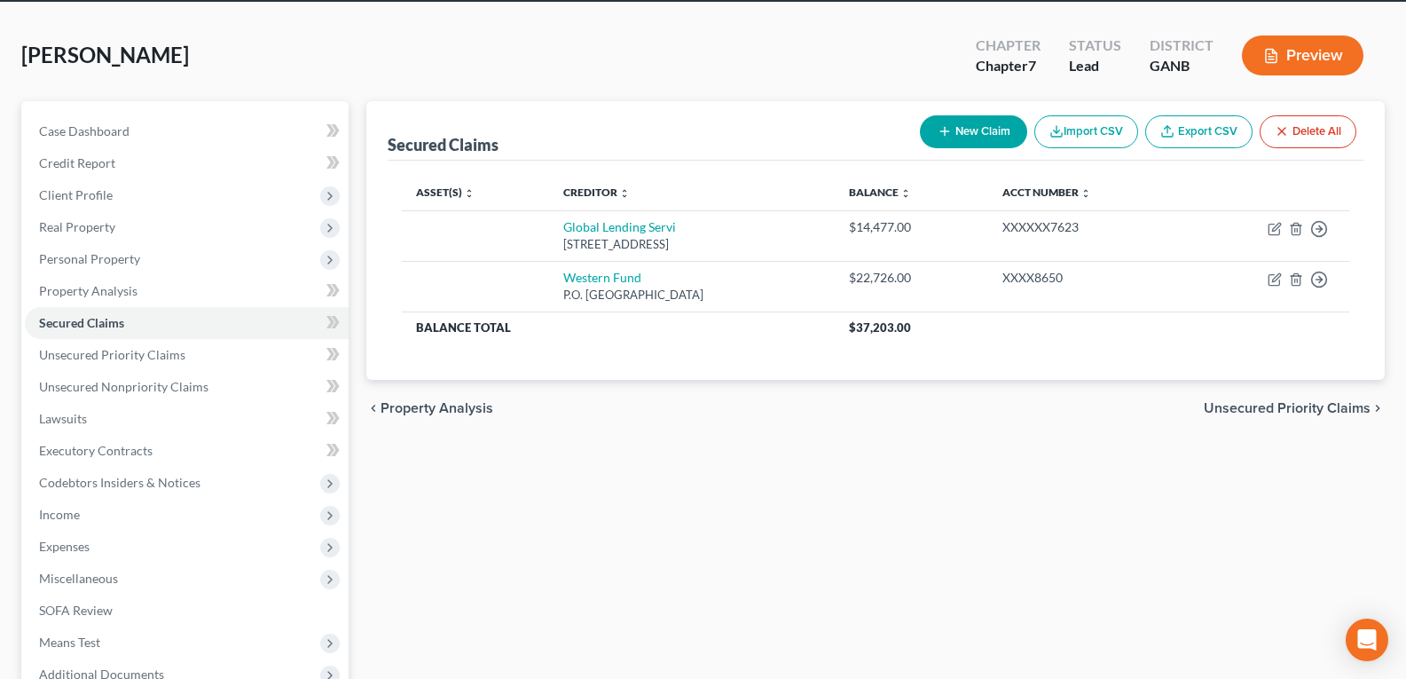
scroll to position [177, 0]
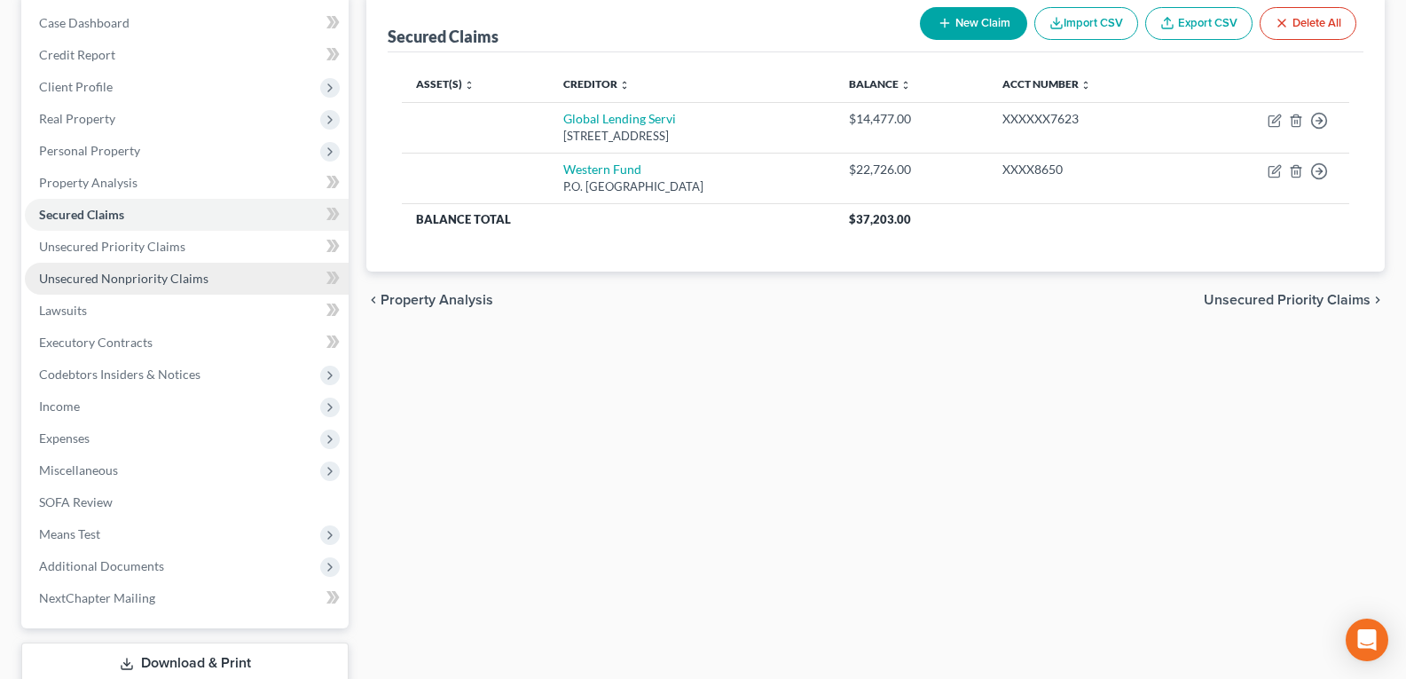
click at [112, 273] on span "Unsecured Nonpriority Claims" at bounding box center [123, 278] width 169 height 15
